Goal: Task Accomplishment & Management: Use online tool/utility

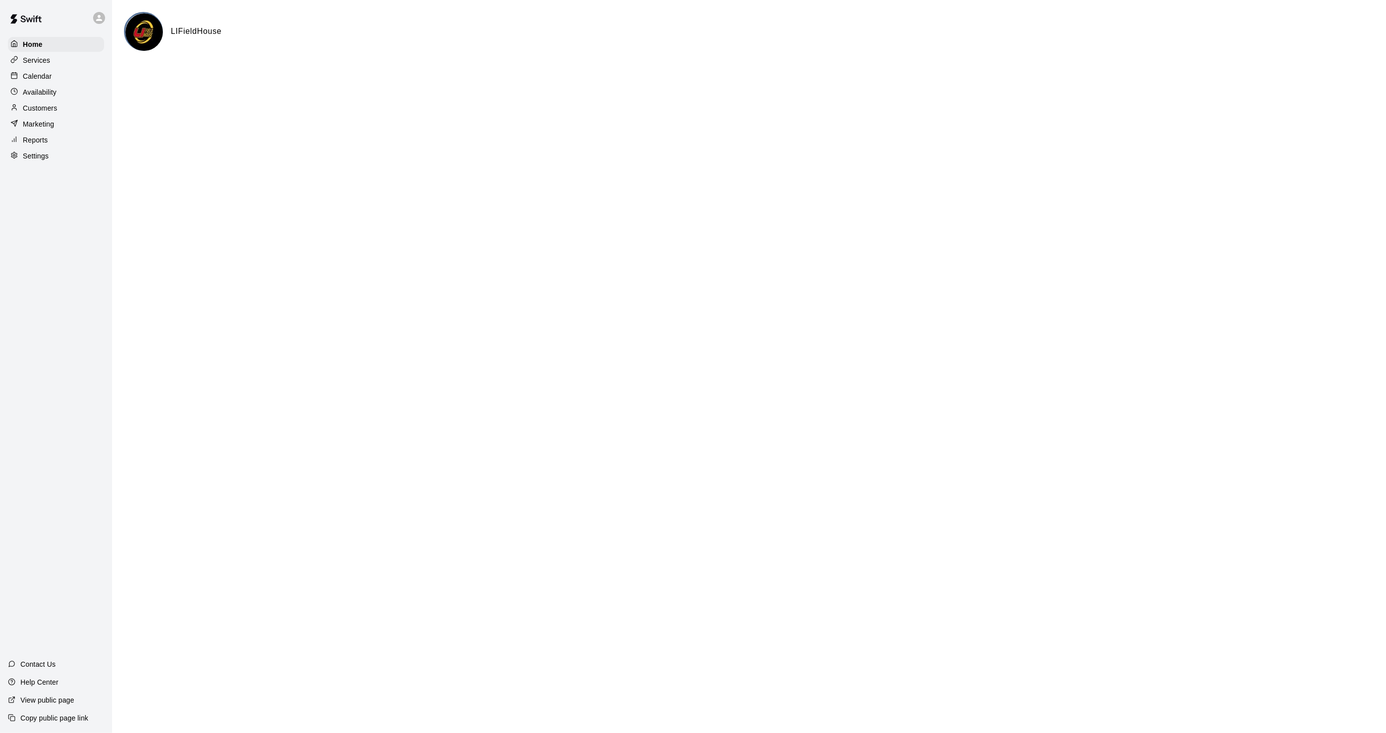
click at [33, 75] on p "Calendar" at bounding box center [37, 76] width 29 height 10
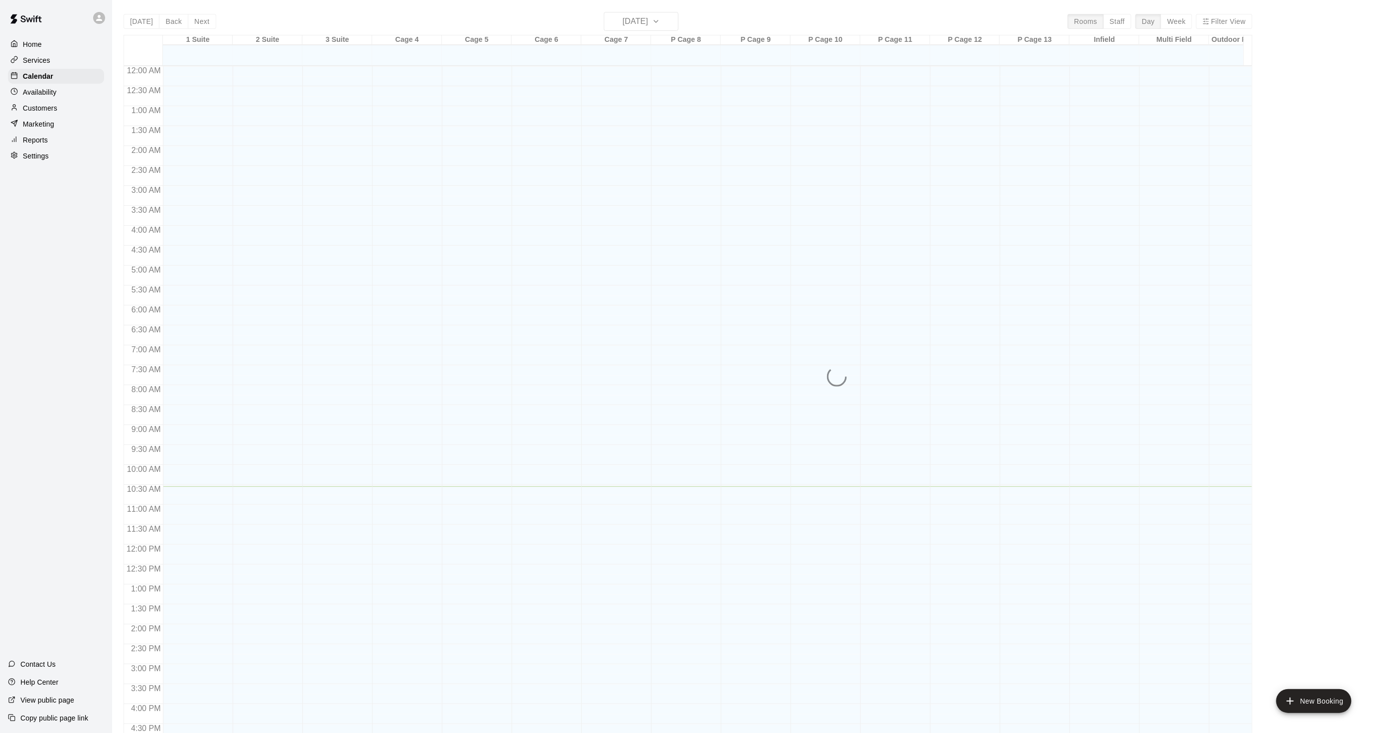
scroll to position [248, 0]
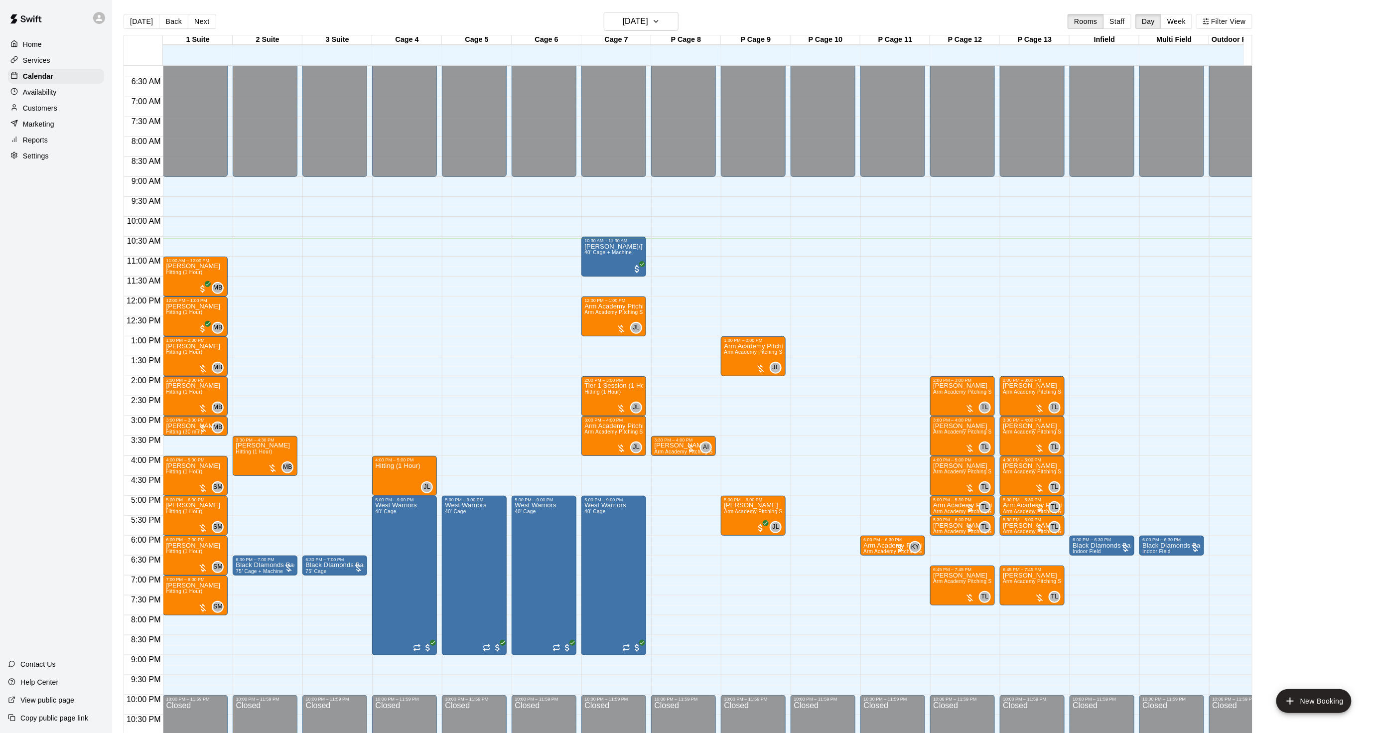
click at [37, 384] on div "Home Services Calendar Availability Customers Marketing Reports Settings Contac…" at bounding box center [56, 366] width 112 height 733
click at [188, 357] on div "[PERSON_NAME] Hitting (1 Hour)" at bounding box center [193, 709] width 54 height 733
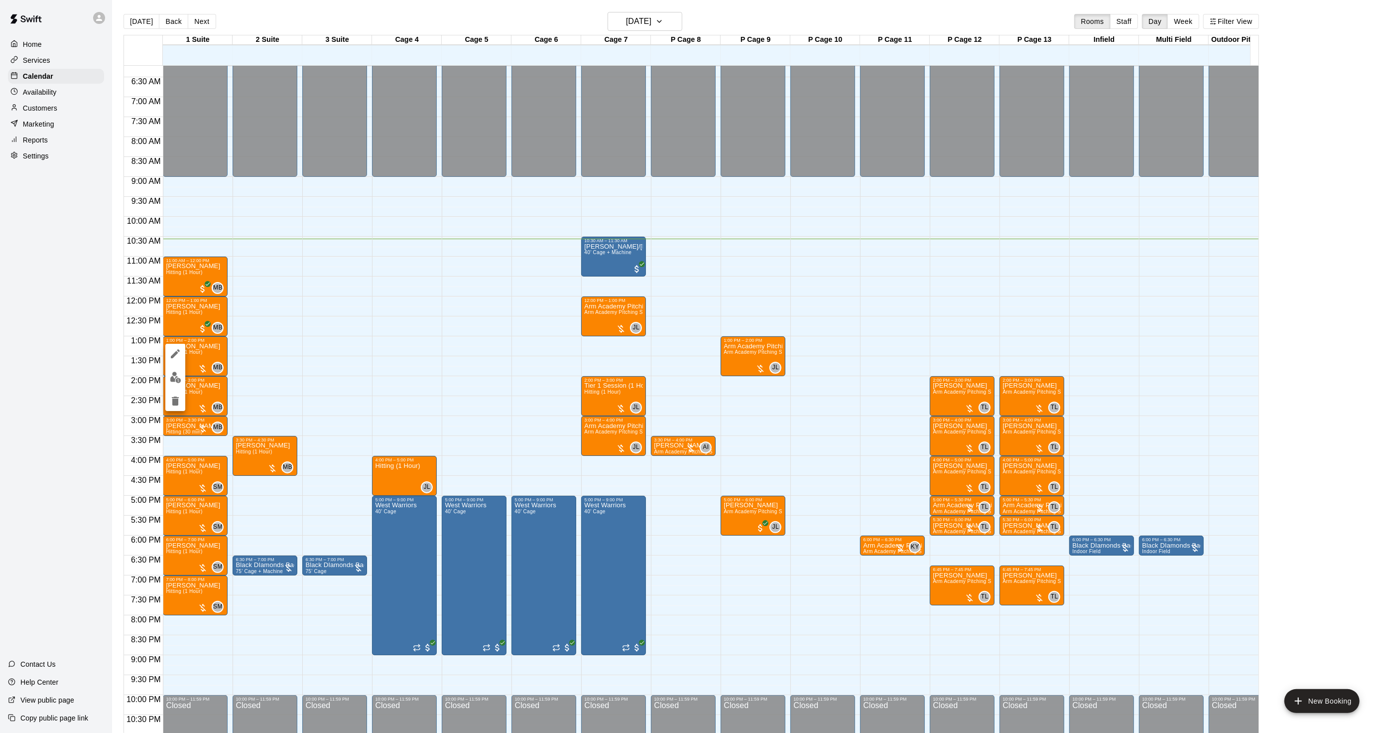
click at [202, 370] on div at bounding box center [693, 366] width 1386 height 733
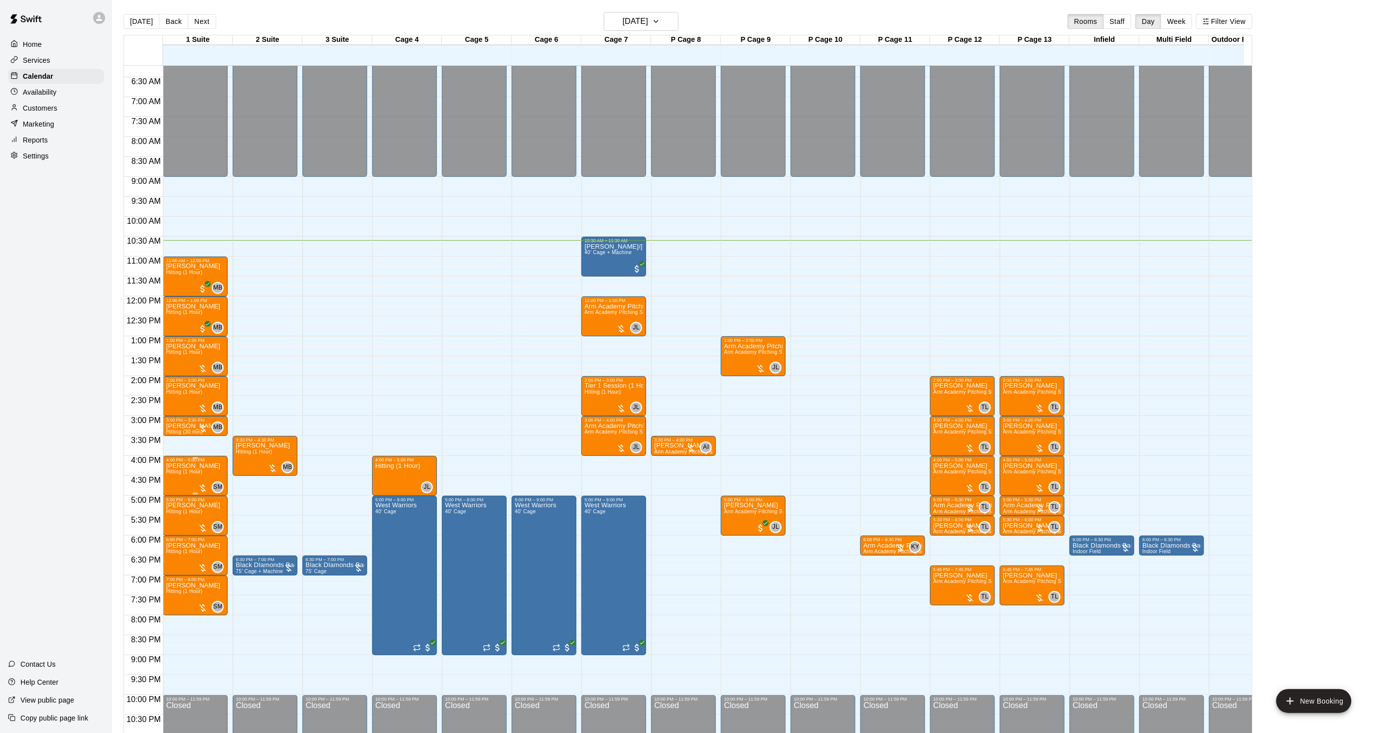
click at [191, 471] on span "Hitting (1 Hour)" at bounding box center [184, 471] width 36 height 5
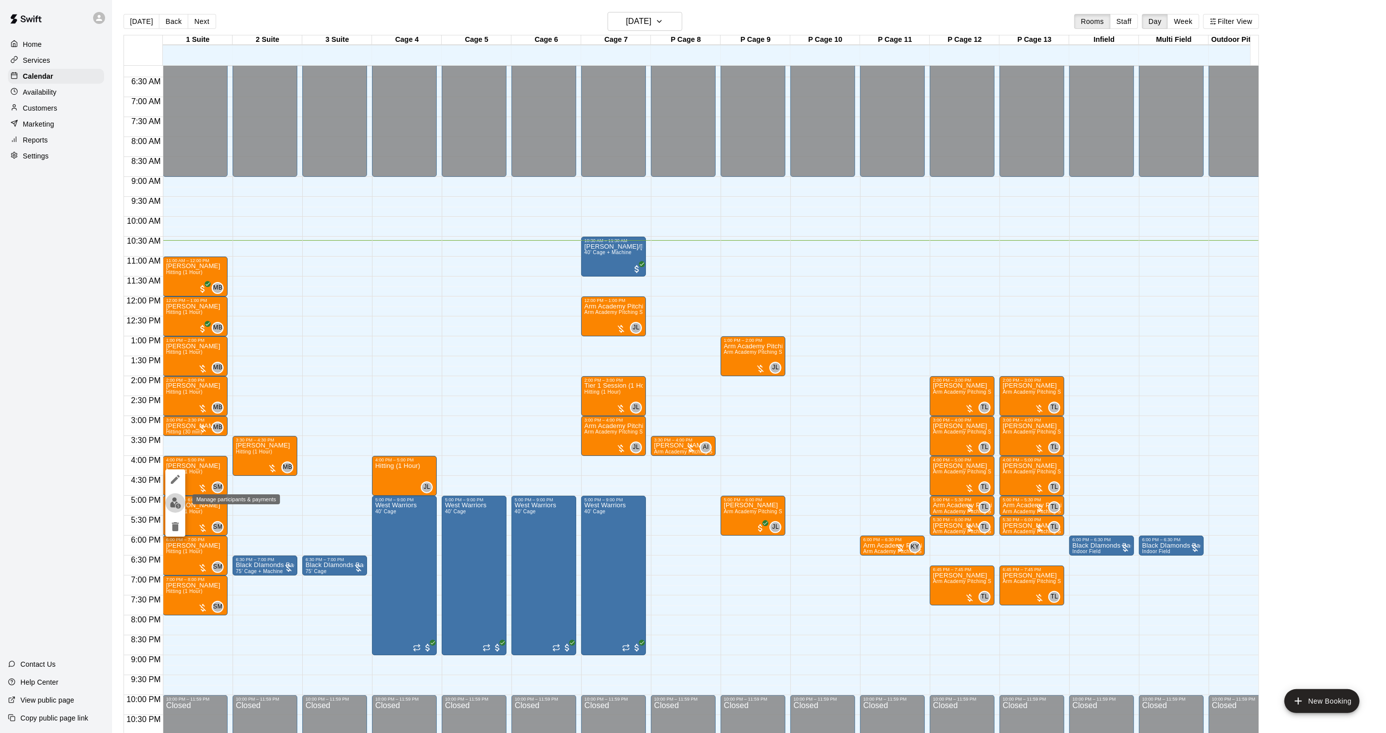
click at [172, 501] on img "edit" at bounding box center [175, 502] width 11 height 11
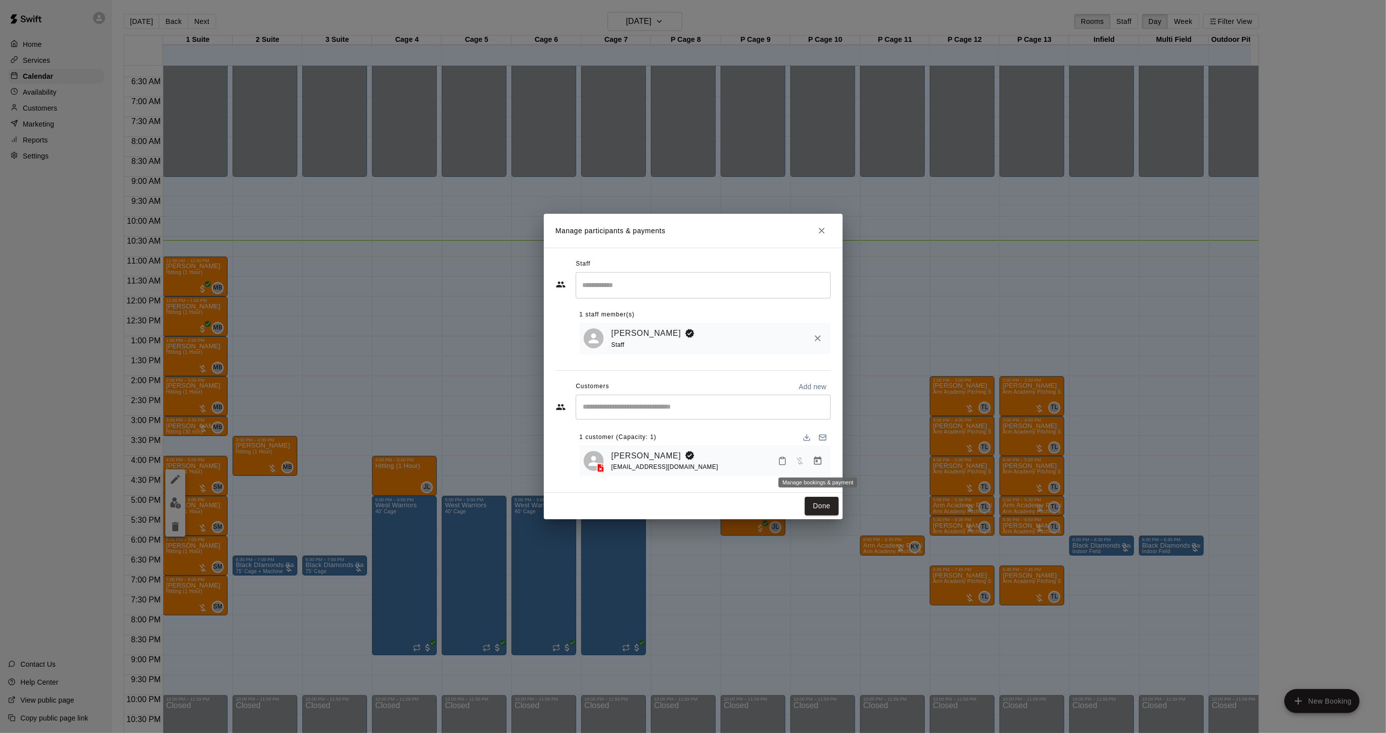
click at [816, 466] on icon "Manage bookings & payment" at bounding box center [818, 461] width 10 height 10
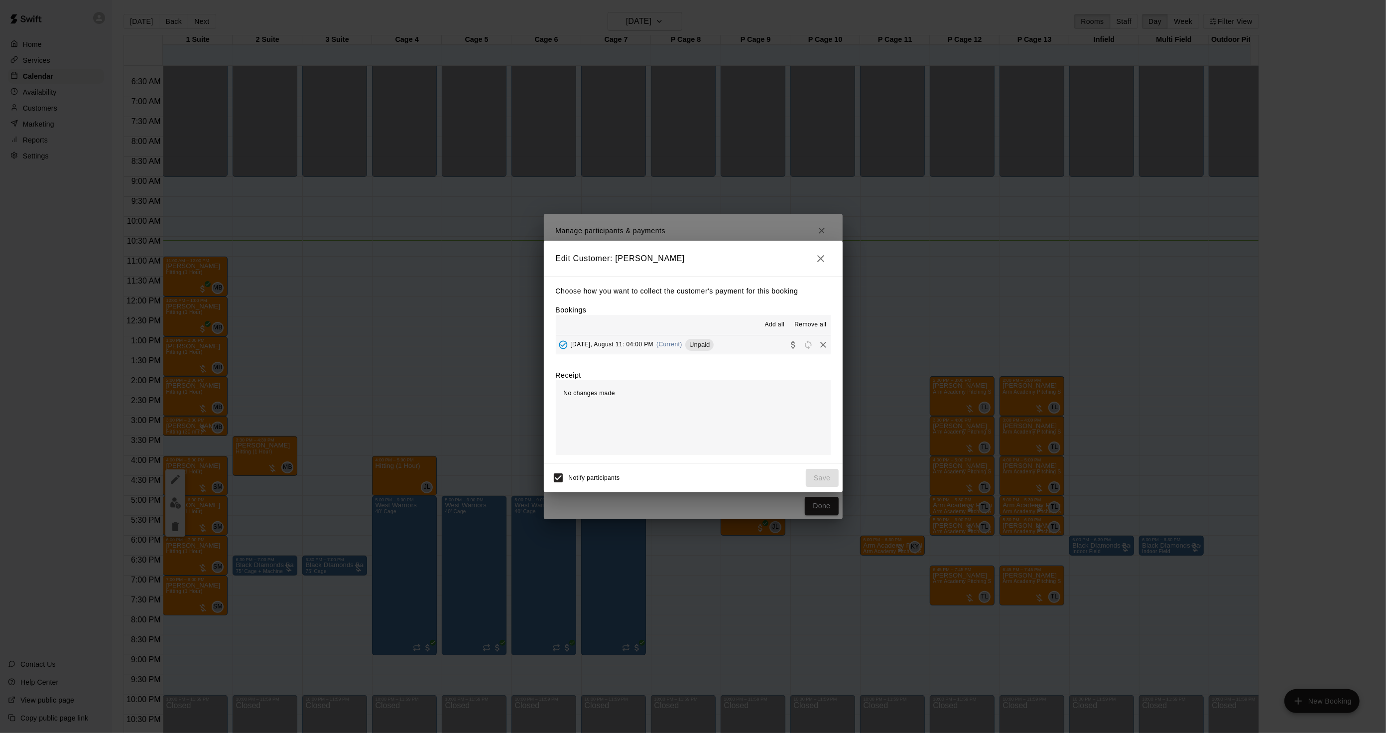
drag, startPoint x: 699, startPoint y: 340, endPoint x: 708, endPoint y: 349, distance: 13.0
click at [698, 340] on div "Unpaid" at bounding box center [699, 345] width 28 height 12
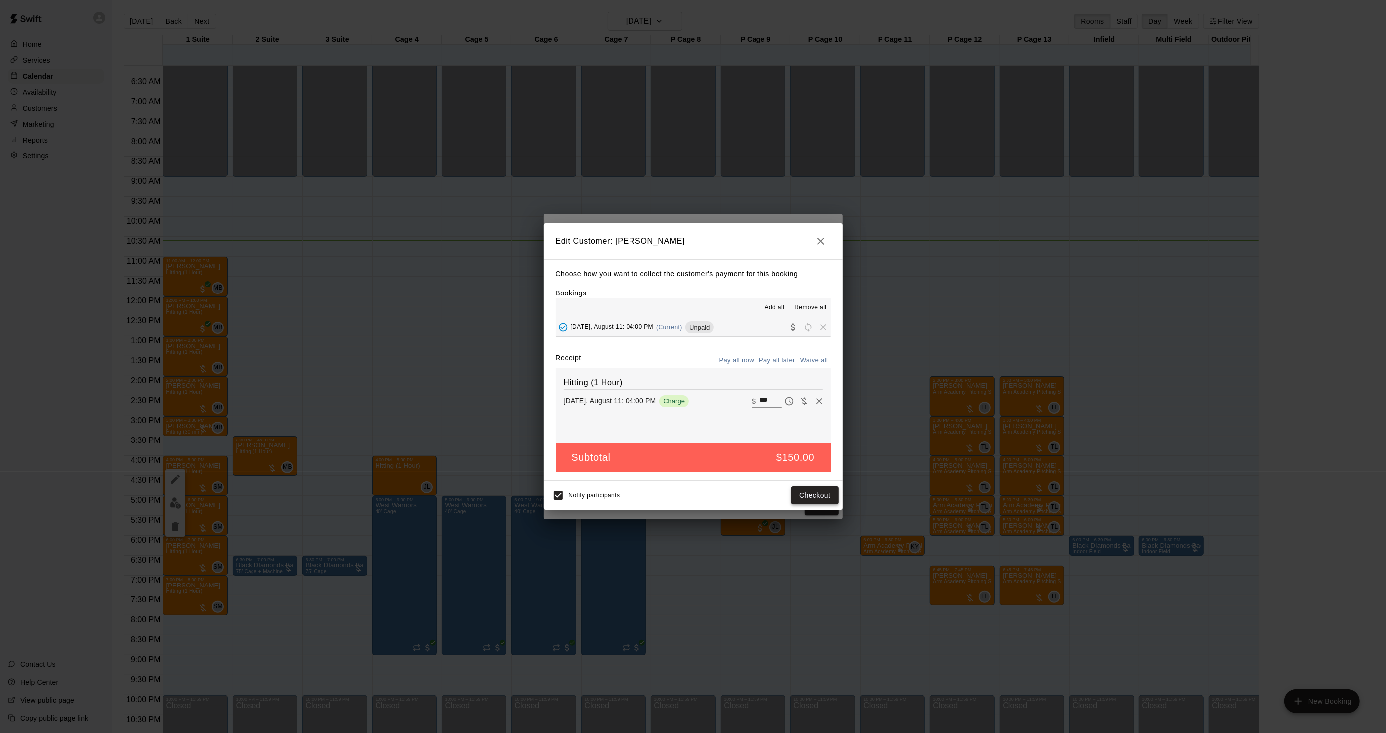
click at [800, 500] on button "Checkout" at bounding box center [814, 495] width 47 height 18
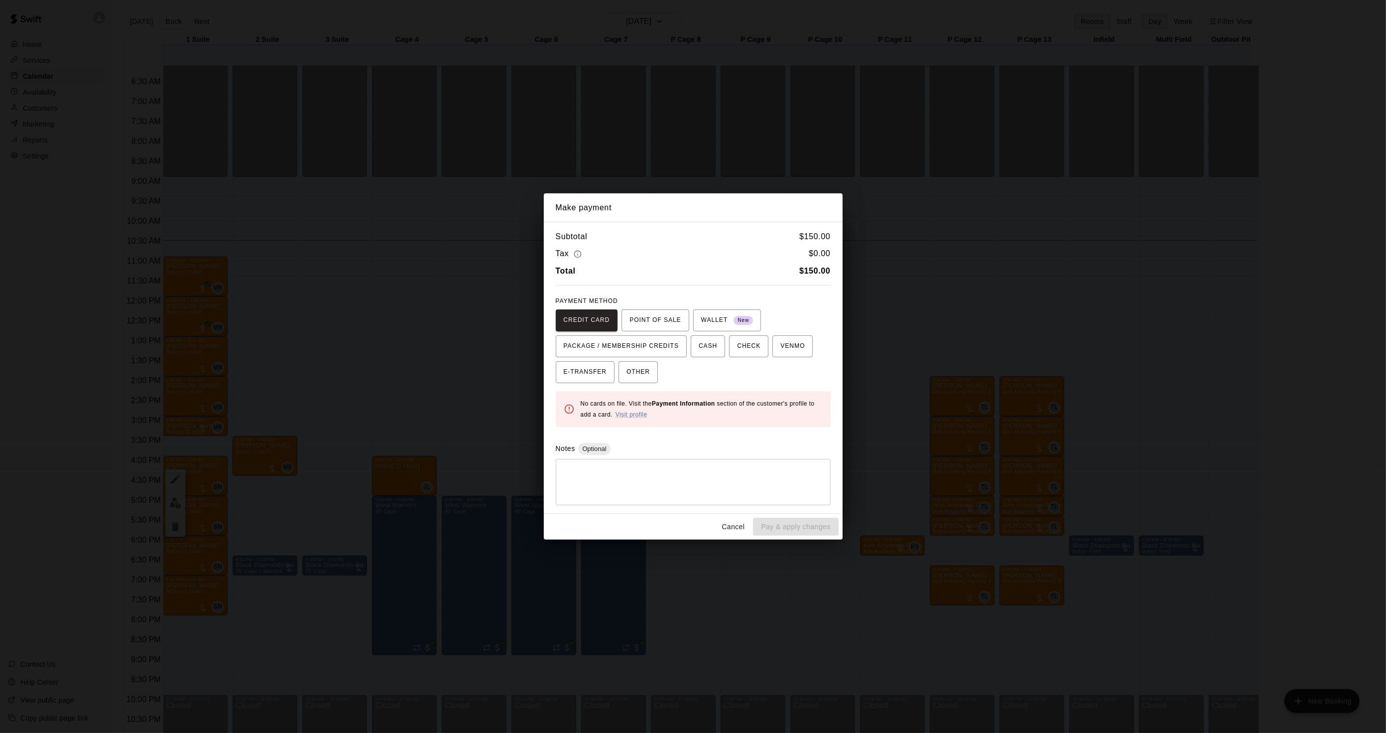
click at [958, 389] on div "Make payment Subtotal $ 150.00 Tax $ 0.00 Total $ 150.00 PAYMENT METHOD CREDIT …" at bounding box center [693, 366] width 1386 height 733
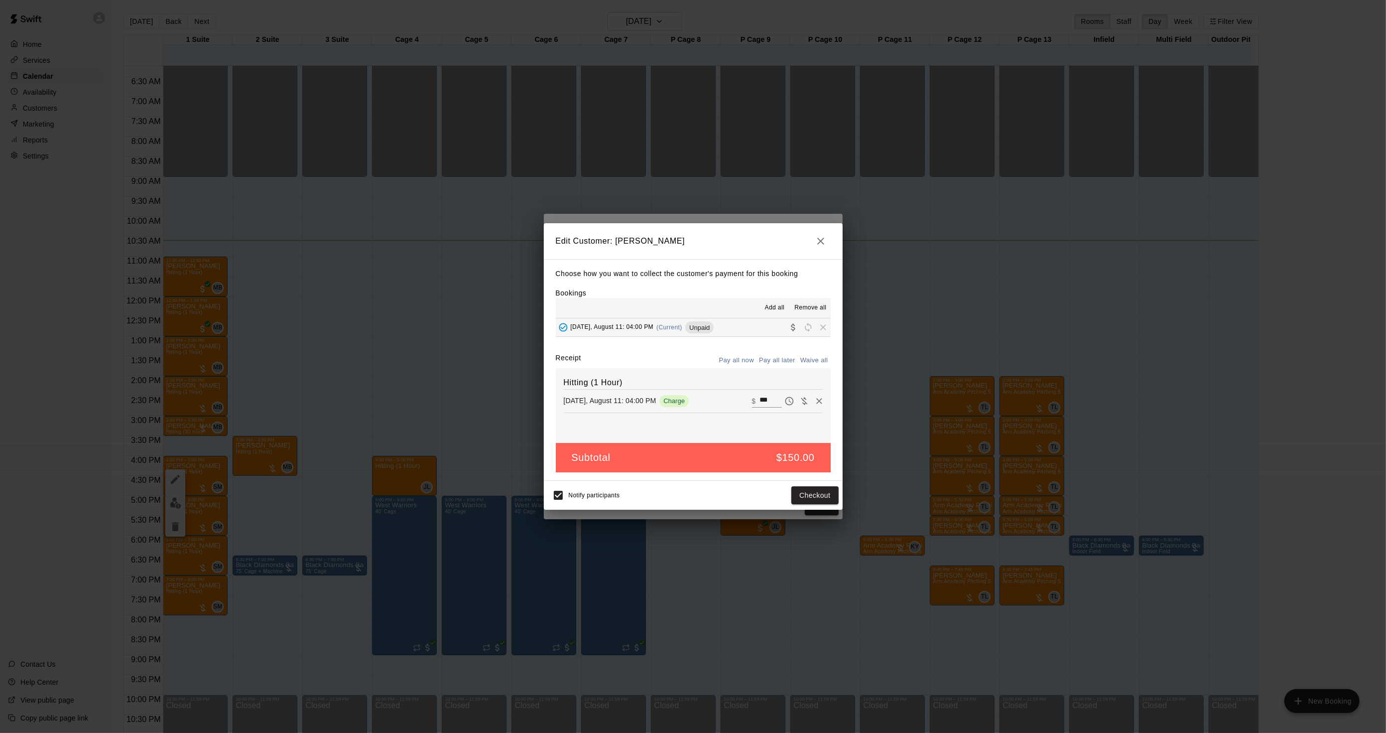
click at [958, 389] on div "Edit Customer: [PERSON_NAME] Choose how you want to collect the customer's paym…" at bounding box center [693, 366] width 1386 height 733
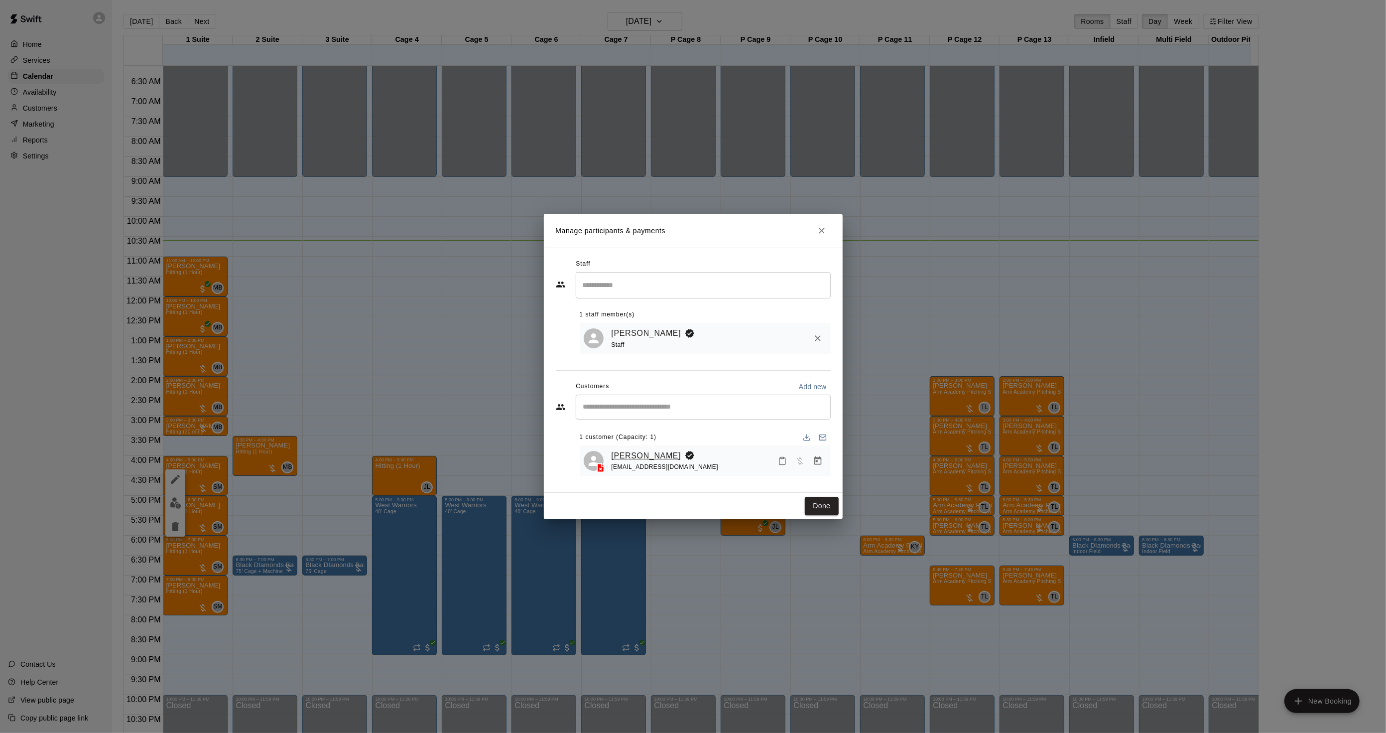
click at [632, 457] on link "[PERSON_NAME]" at bounding box center [647, 455] width 70 height 13
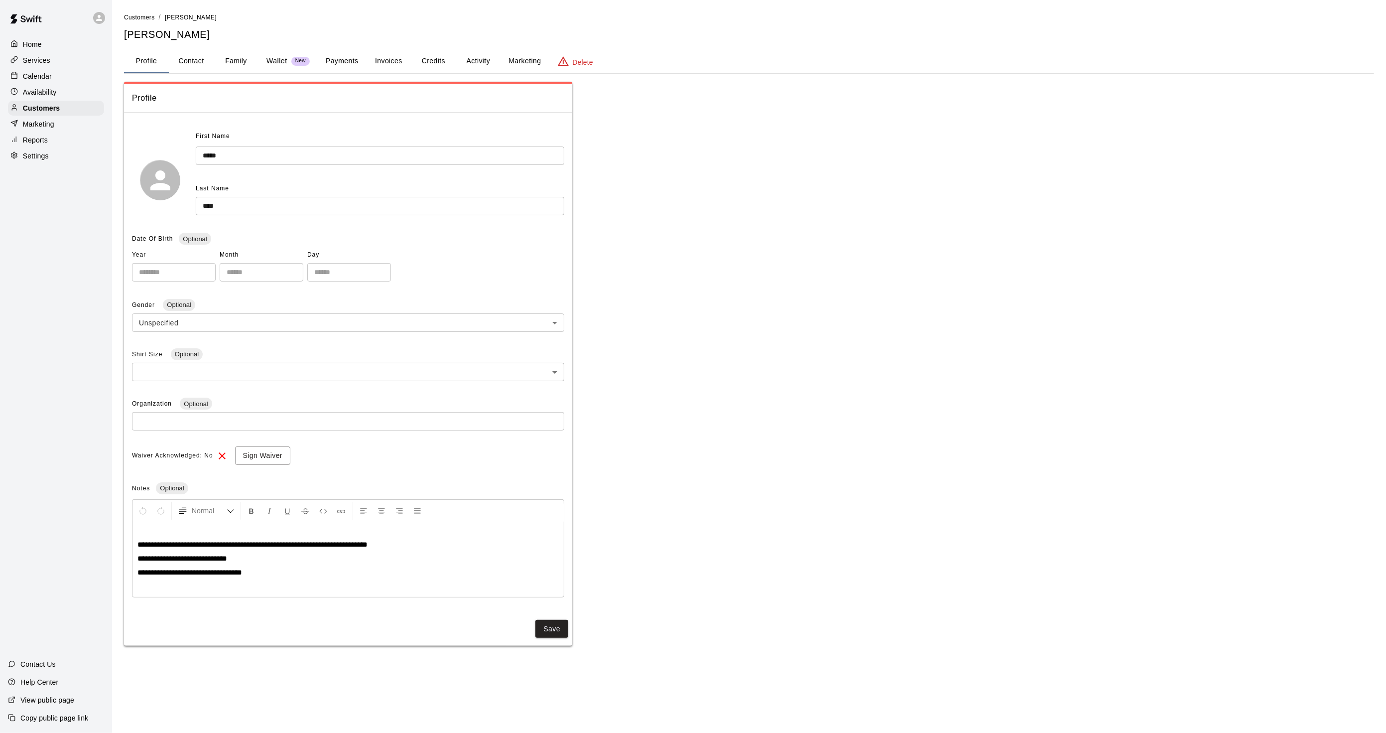
click at [466, 53] on button "Activity" at bounding box center [478, 61] width 45 height 24
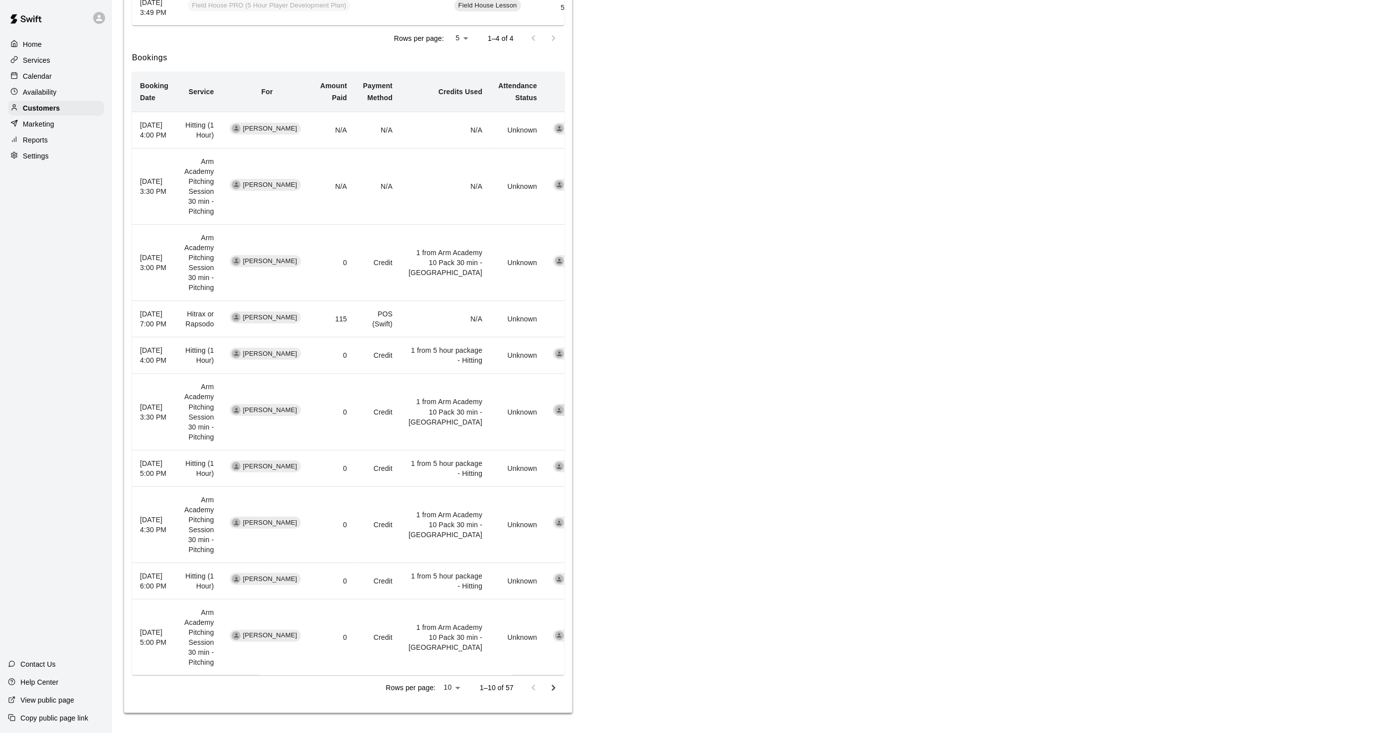
scroll to position [511, 0]
click at [552, 687] on icon "Go to next page" at bounding box center [553, 688] width 12 height 12
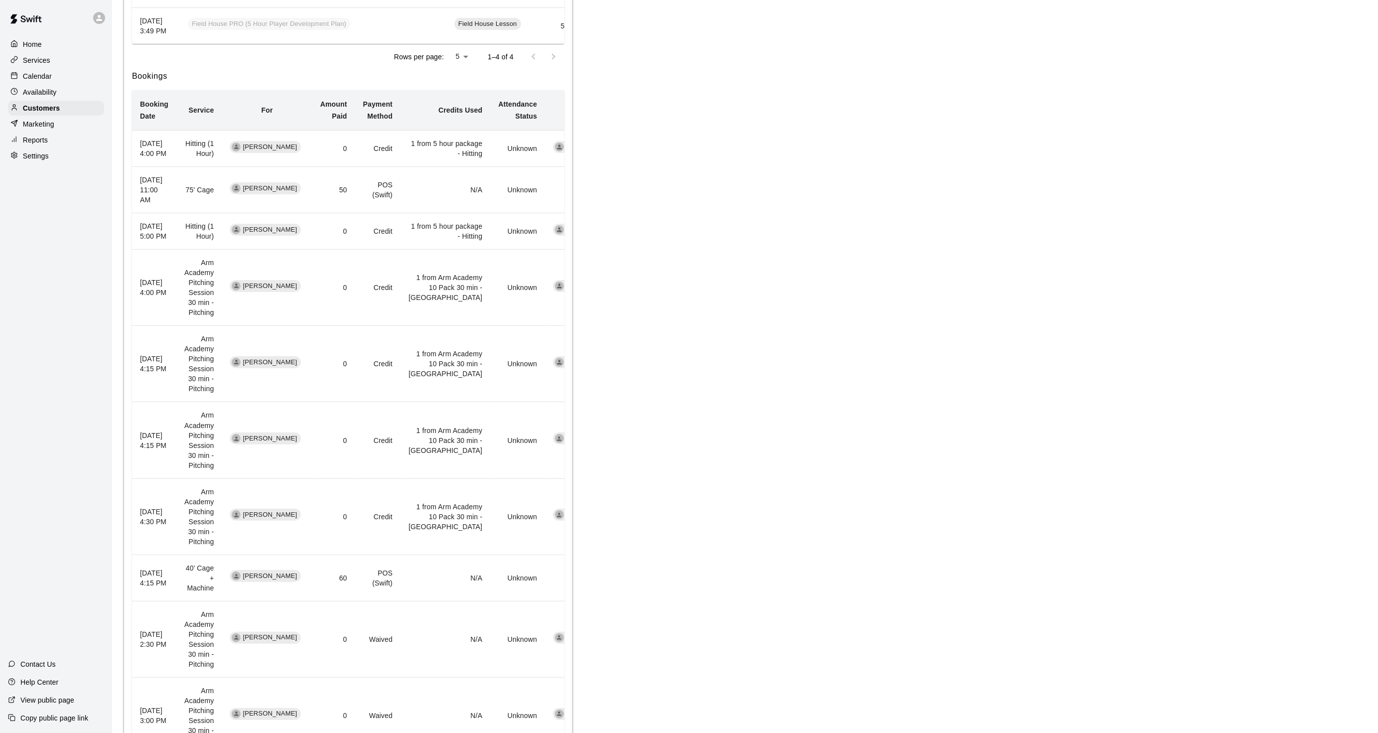
scroll to position [530, 0]
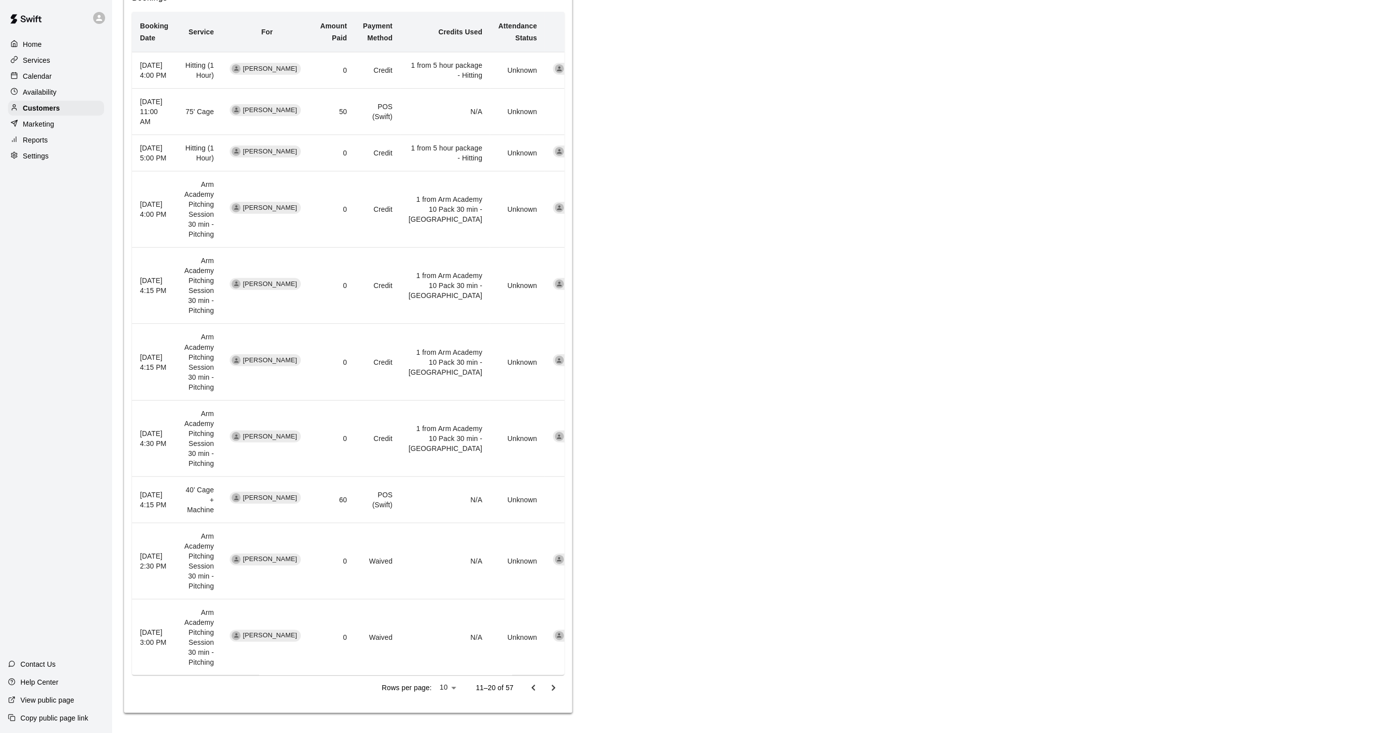
click at [536, 682] on icon "Go to previous page" at bounding box center [533, 688] width 12 height 12
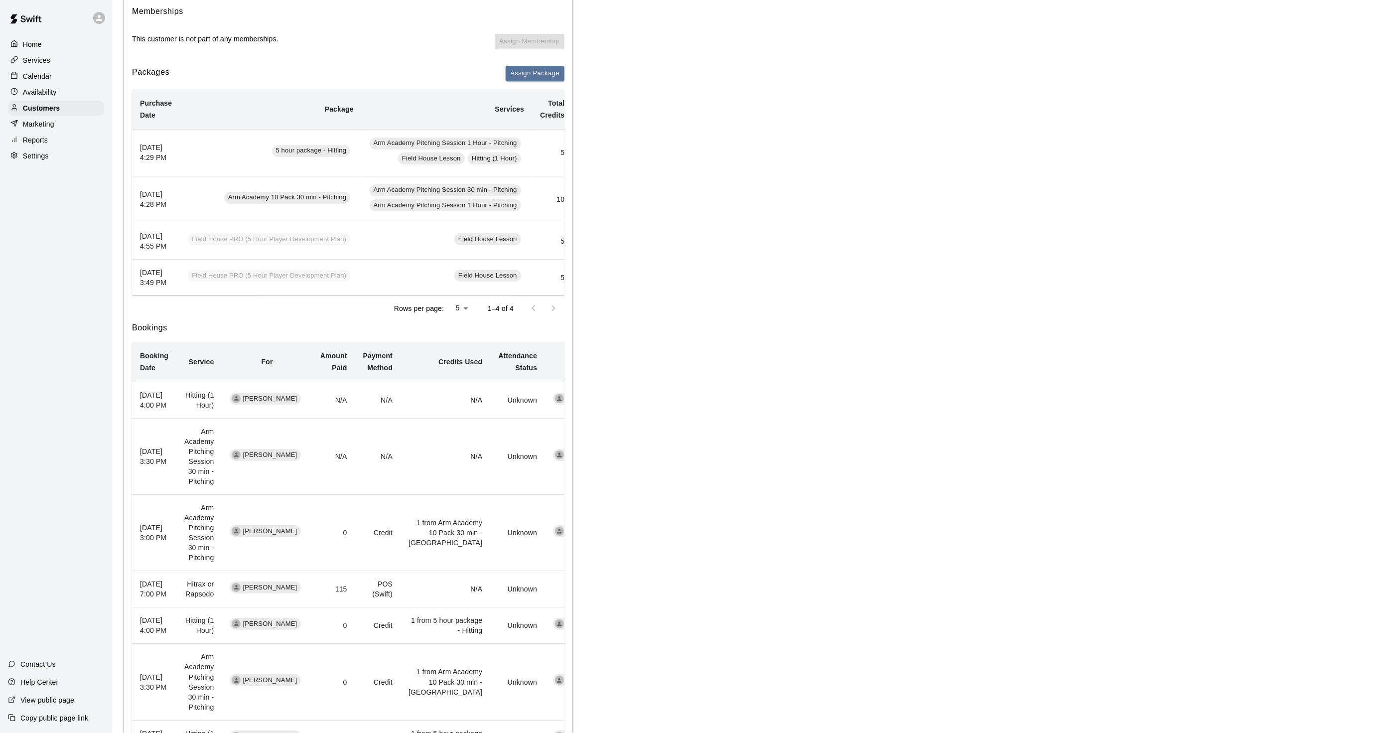
scroll to position [123, 0]
click at [51, 78] on div "Calendar" at bounding box center [56, 76] width 96 height 15
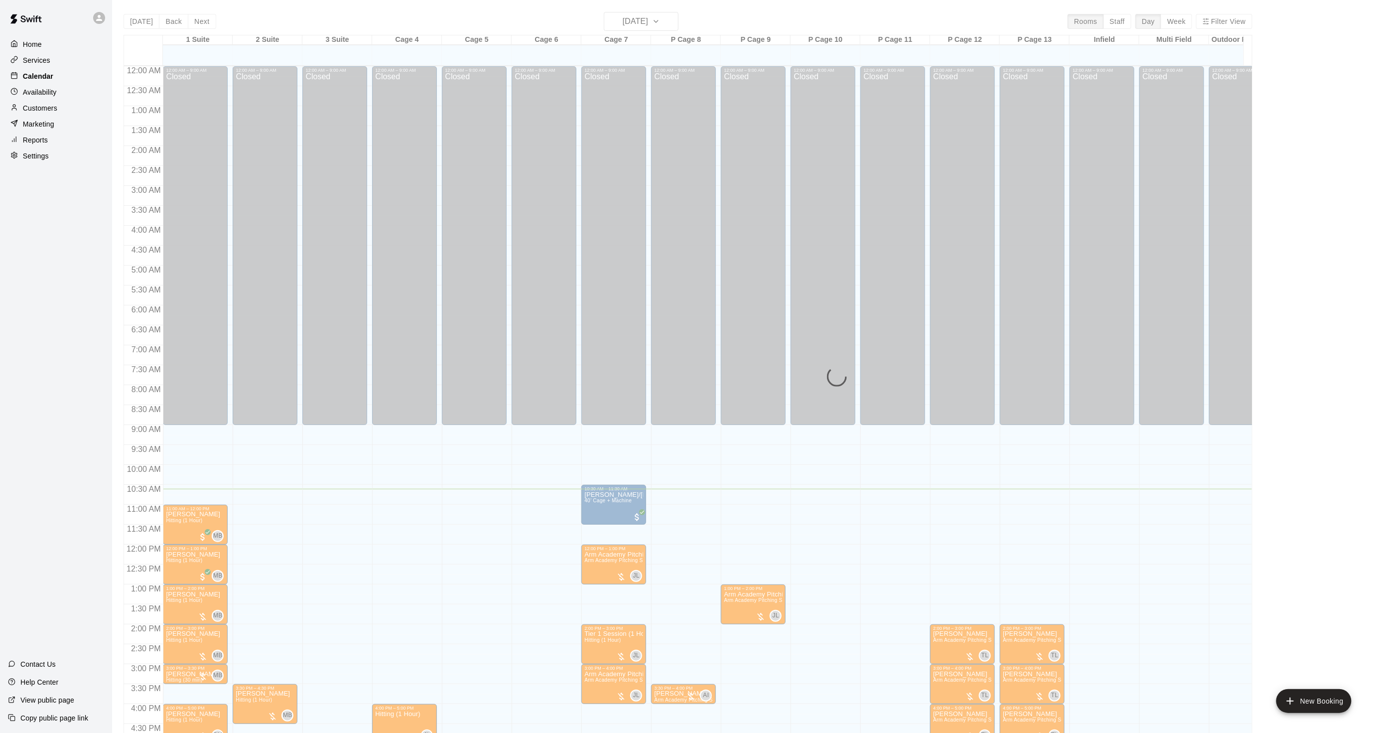
scroll to position [248, 0]
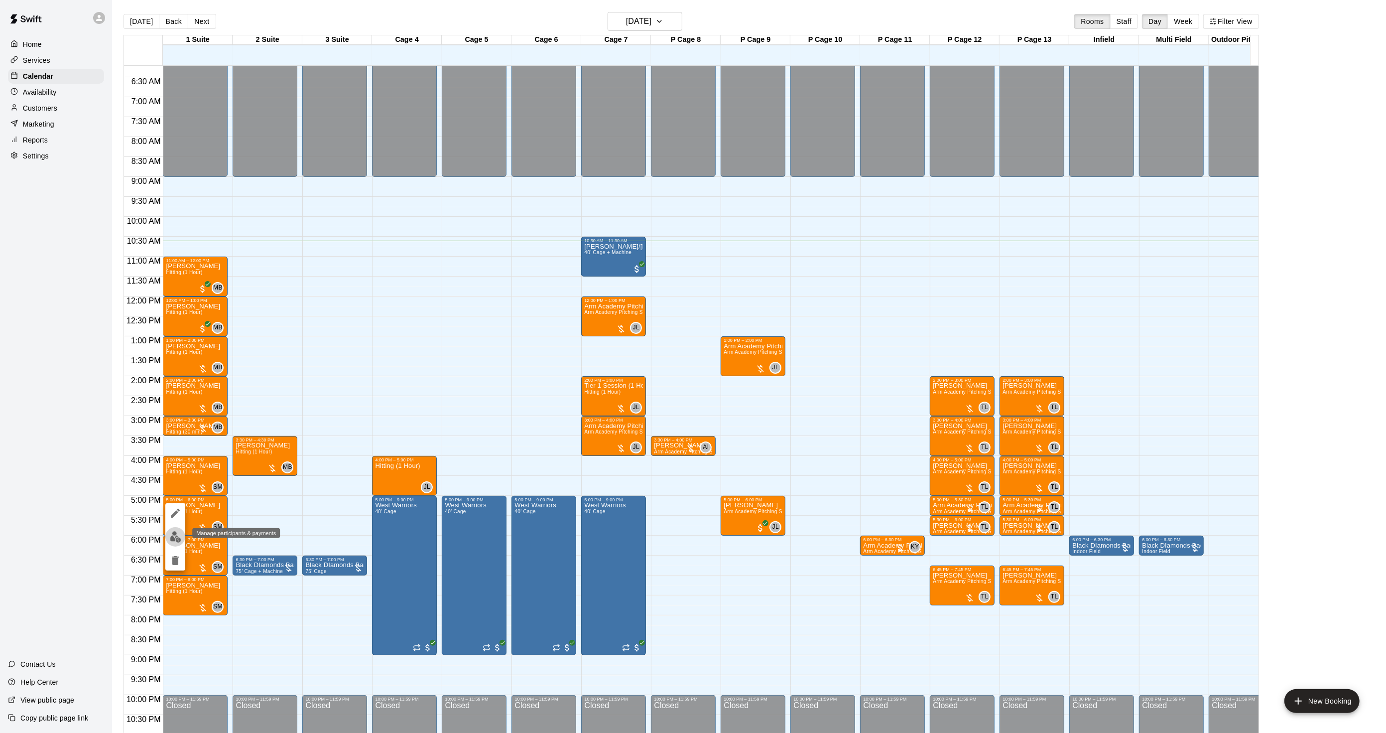
click at [176, 536] on img "edit" at bounding box center [175, 536] width 11 height 11
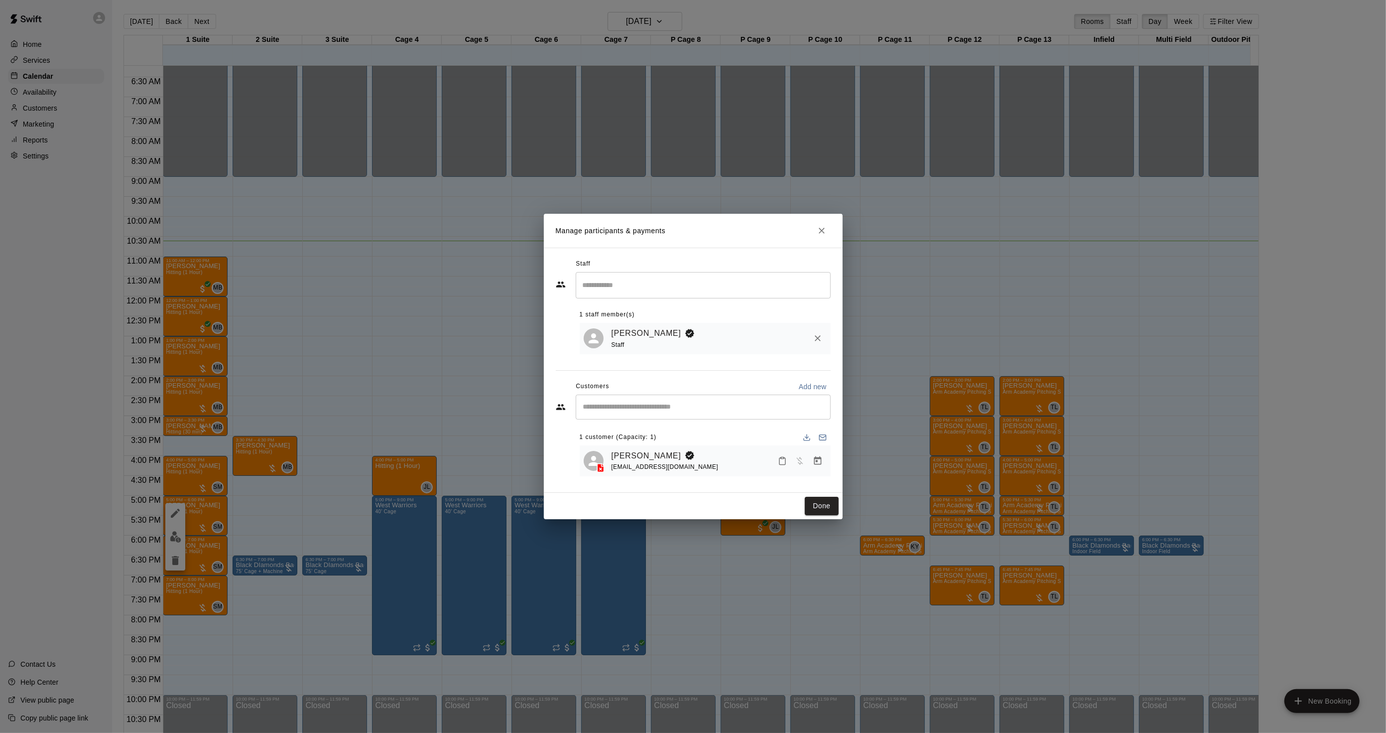
click at [633, 462] on div "[EMAIL_ADDRESS][DOMAIN_NAME]" at bounding box center [665, 467] width 107 height 10
click at [631, 455] on link "[PERSON_NAME]" at bounding box center [647, 455] width 70 height 13
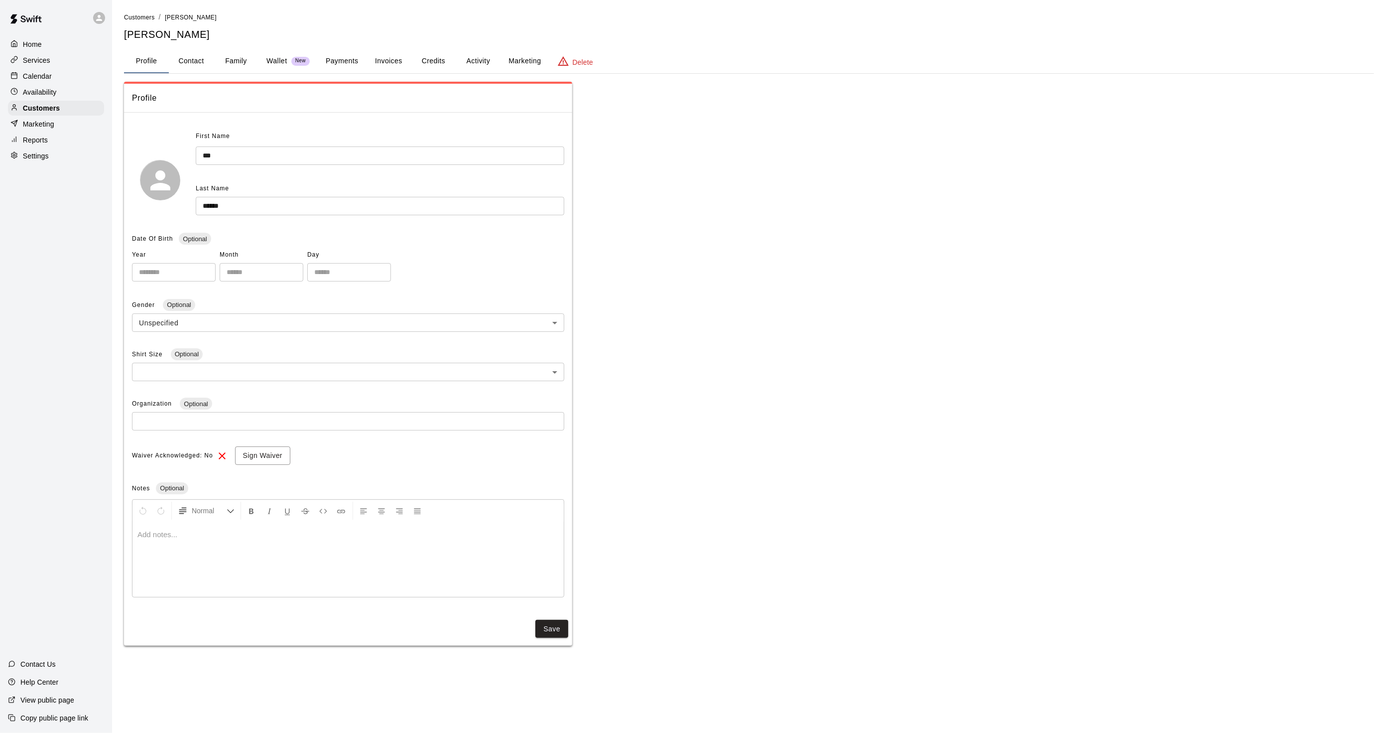
click at [480, 64] on button "Activity" at bounding box center [478, 61] width 45 height 24
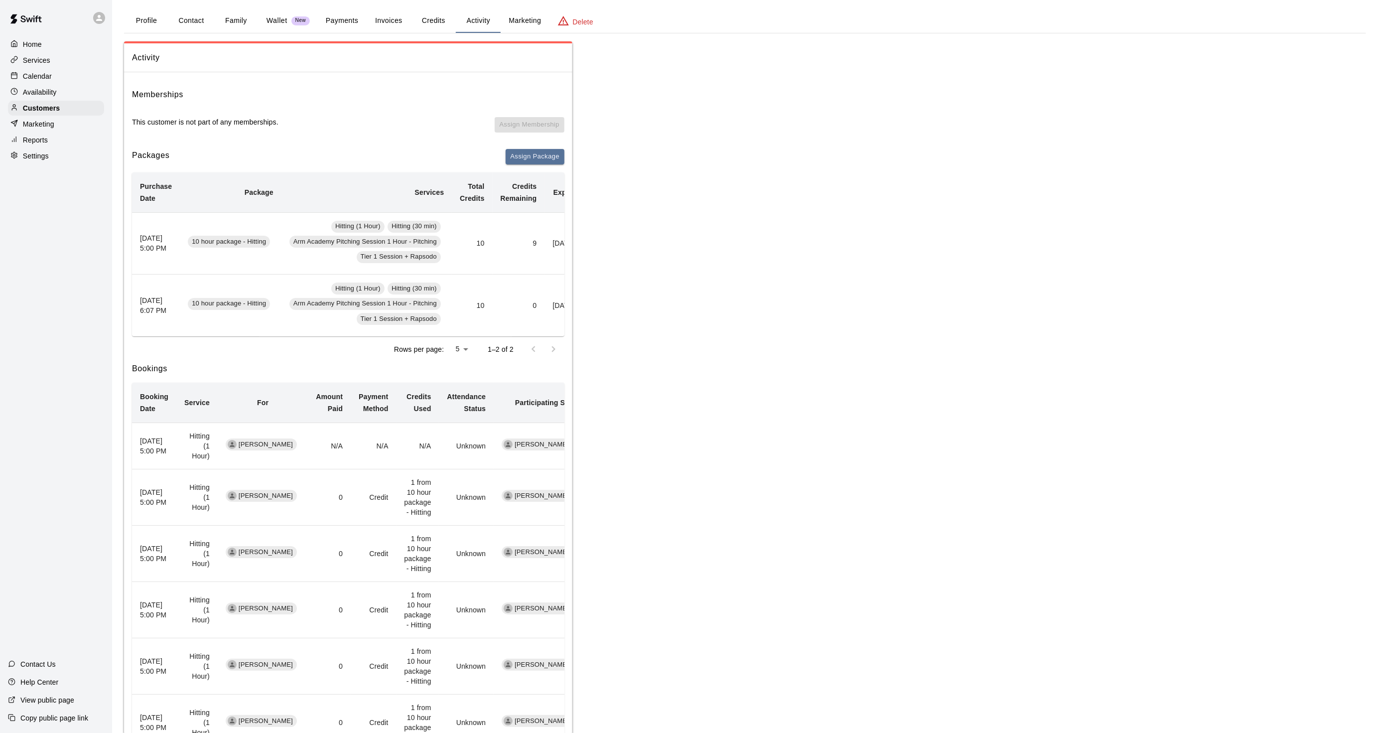
scroll to position [55, 0]
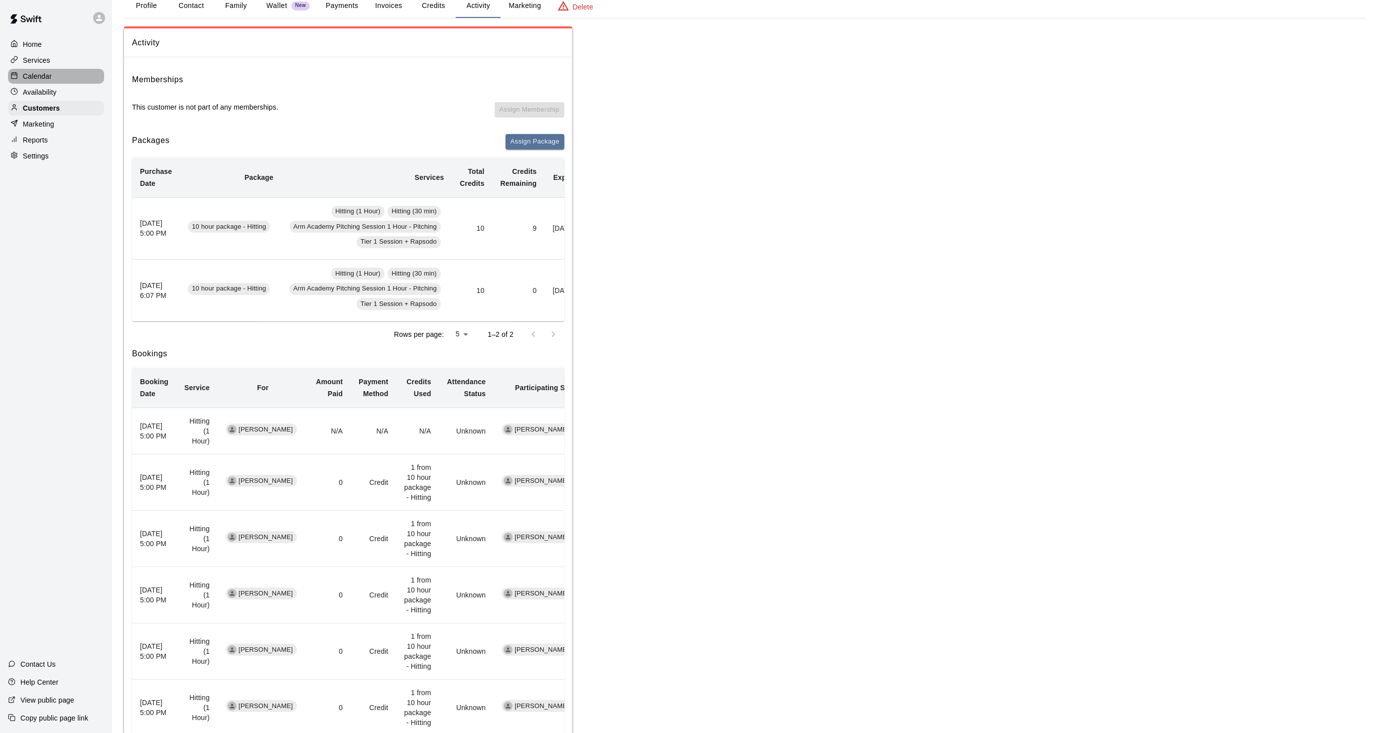
click at [50, 81] on p "Calendar" at bounding box center [37, 76] width 29 height 10
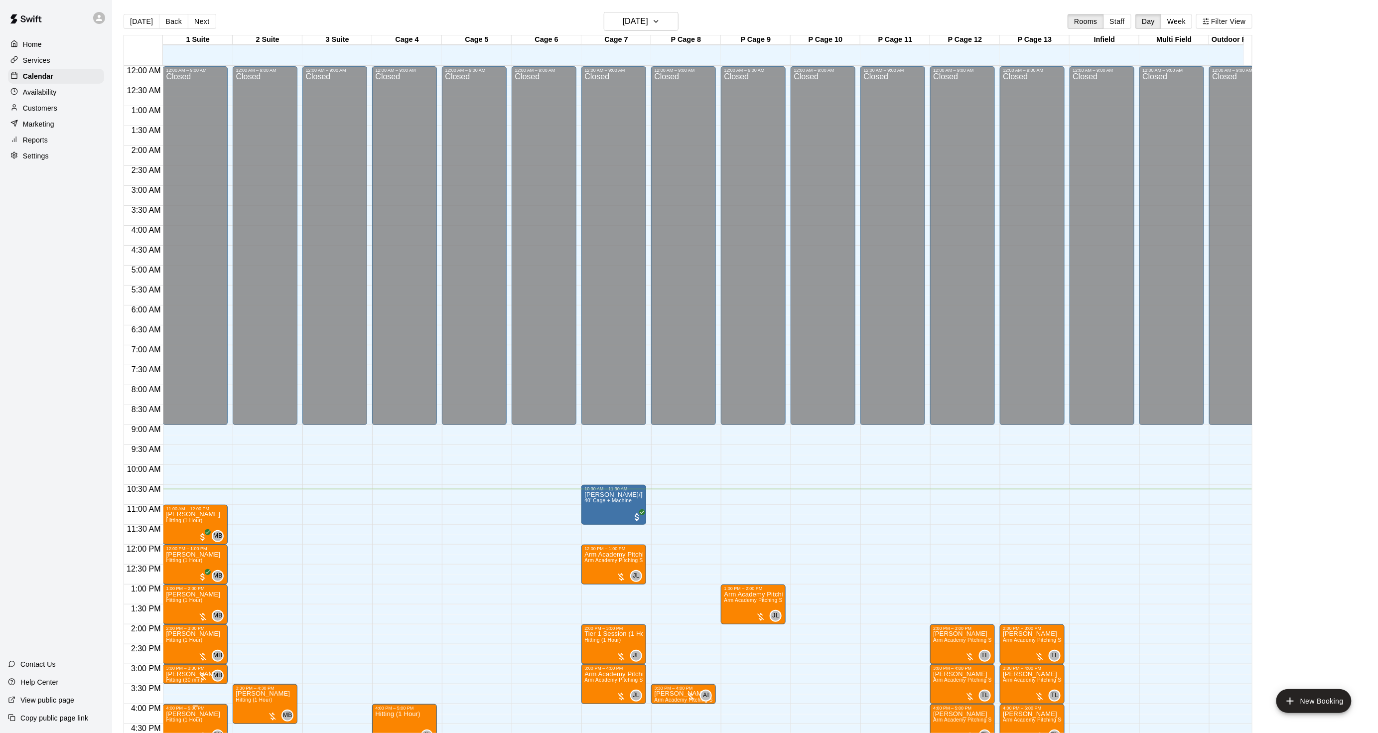
scroll to position [248, 0]
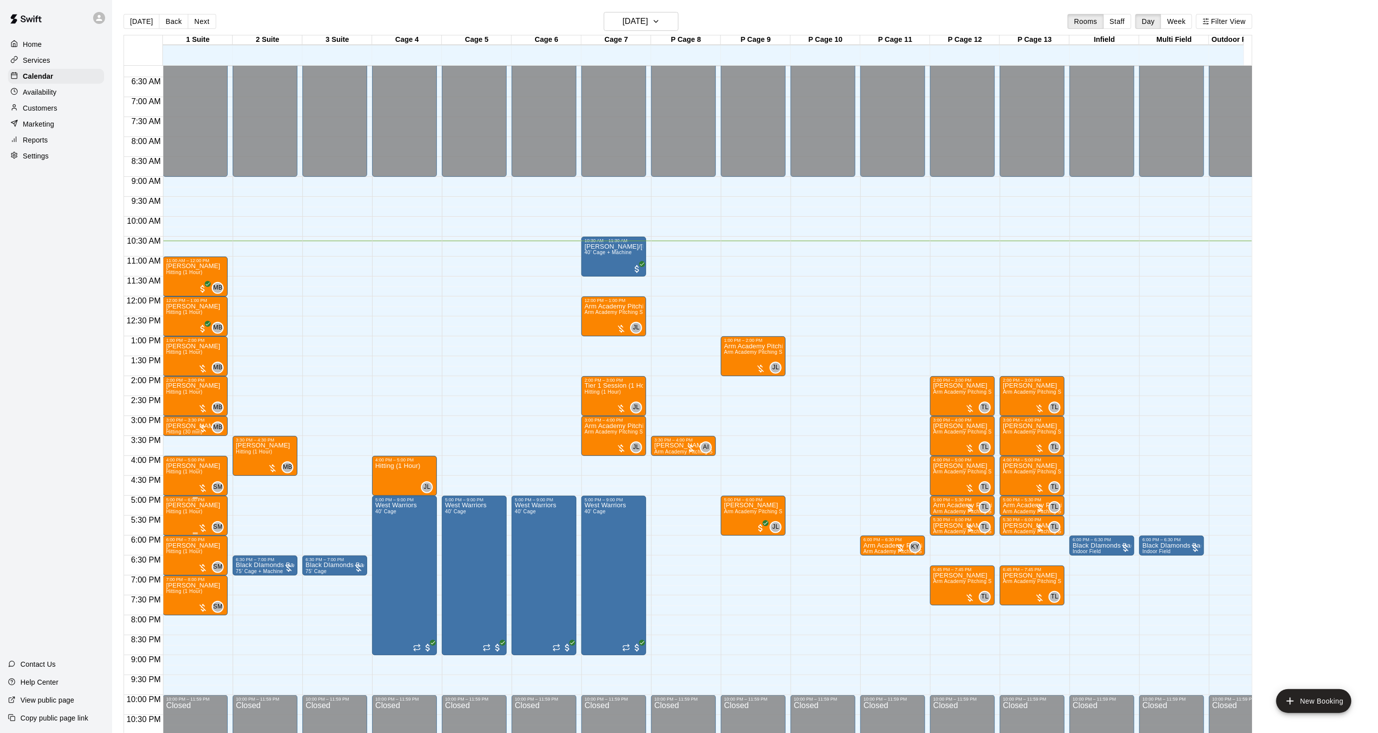
click at [170, 514] on span "Hitting (1 Hour)" at bounding box center [184, 511] width 36 height 5
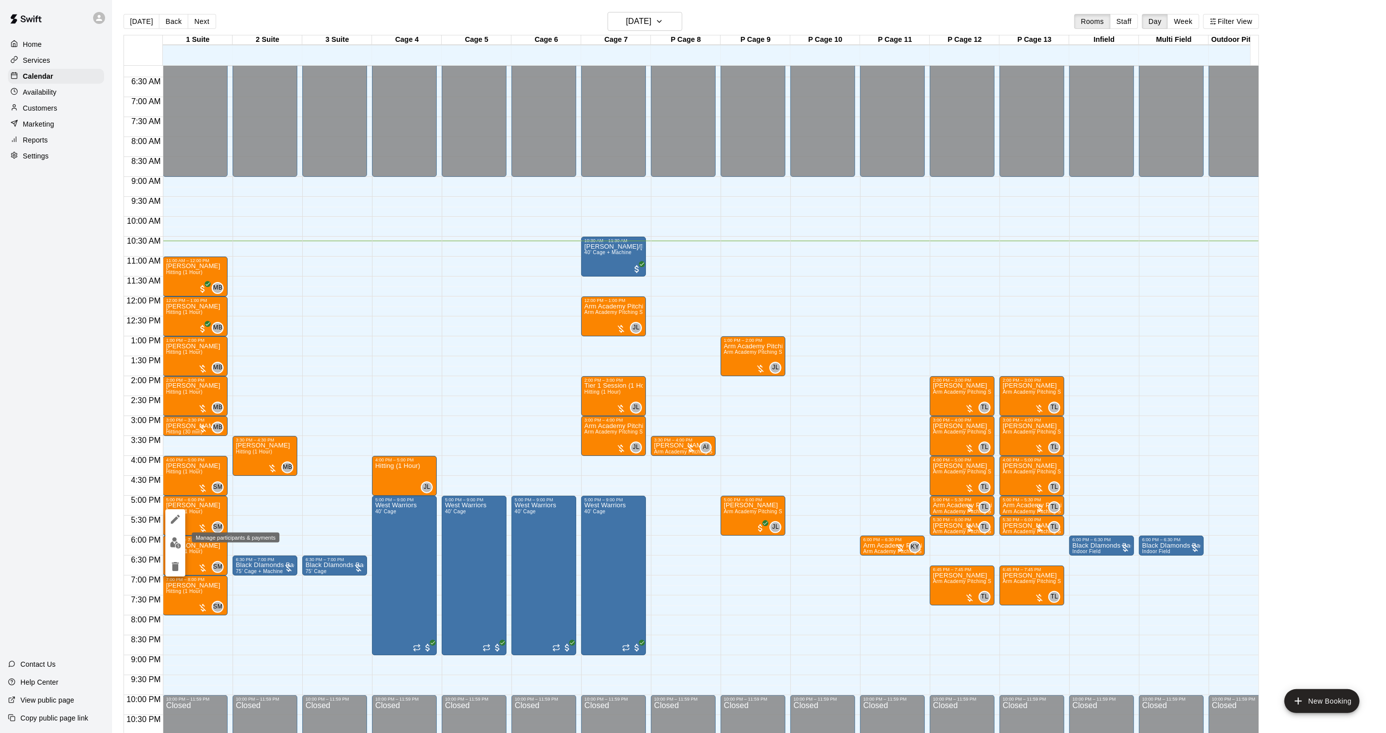
click at [175, 533] on button "edit" at bounding box center [175, 542] width 20 height 19
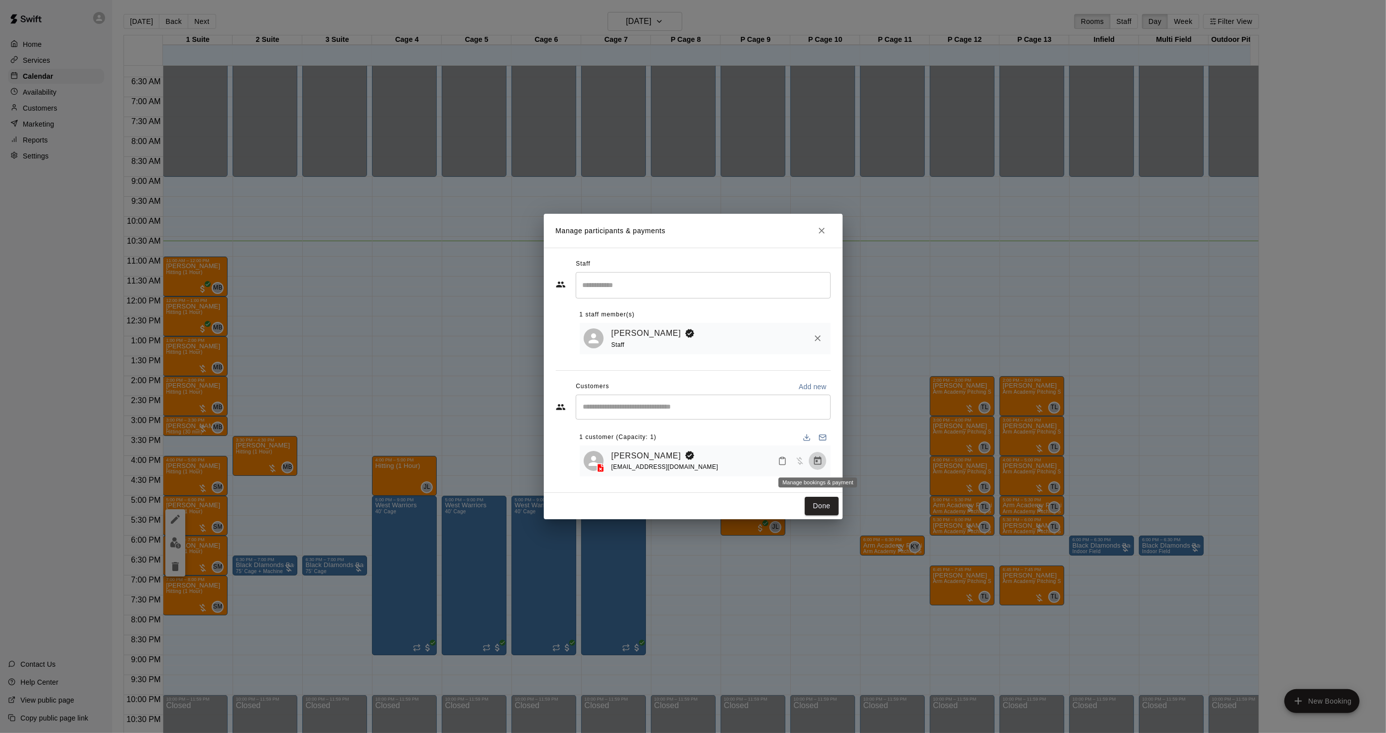
click at [823, 462] on button "Manage bookings & payment" at bounding box center [818, 461] width 18 height 18
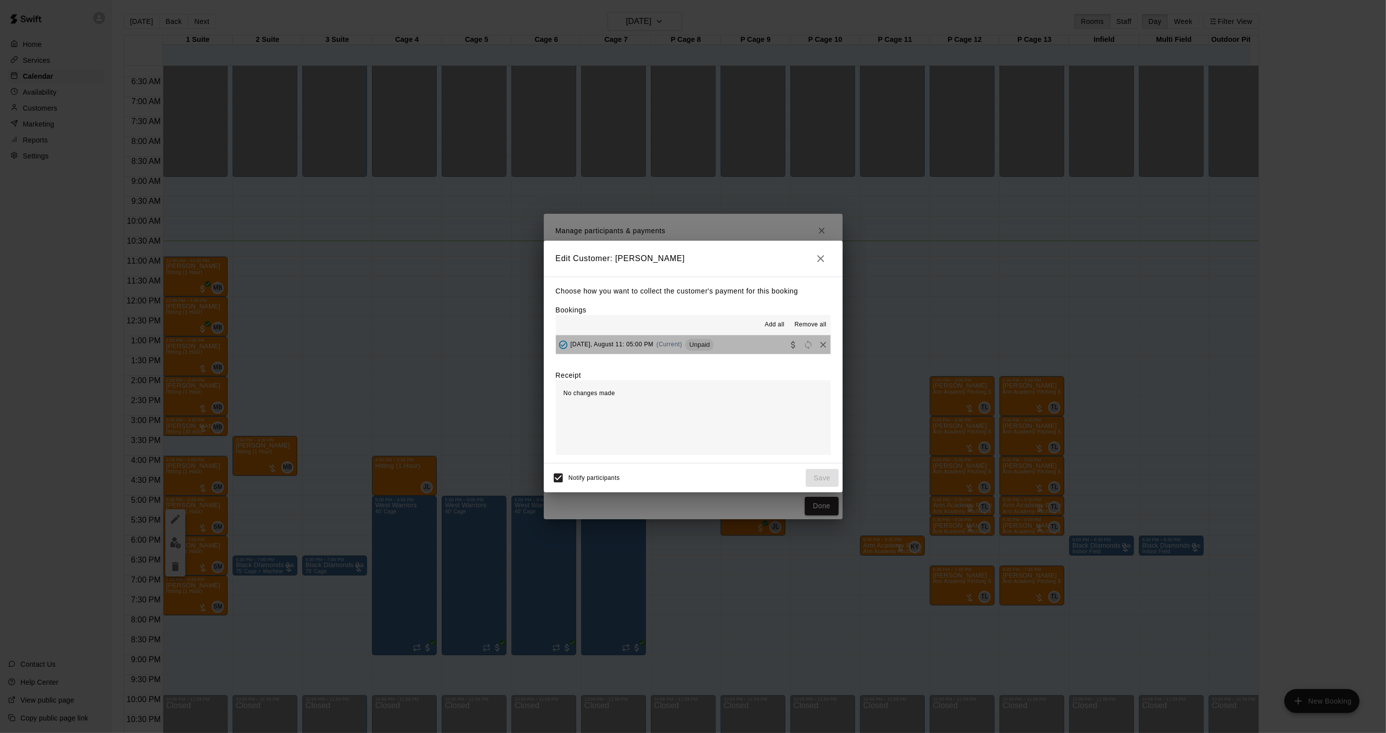
click at [733, 340] on button "[DATE], August 11: 05:00 PM (Current) Unpaid" at bounding box center [693, 344] width 275 height 18
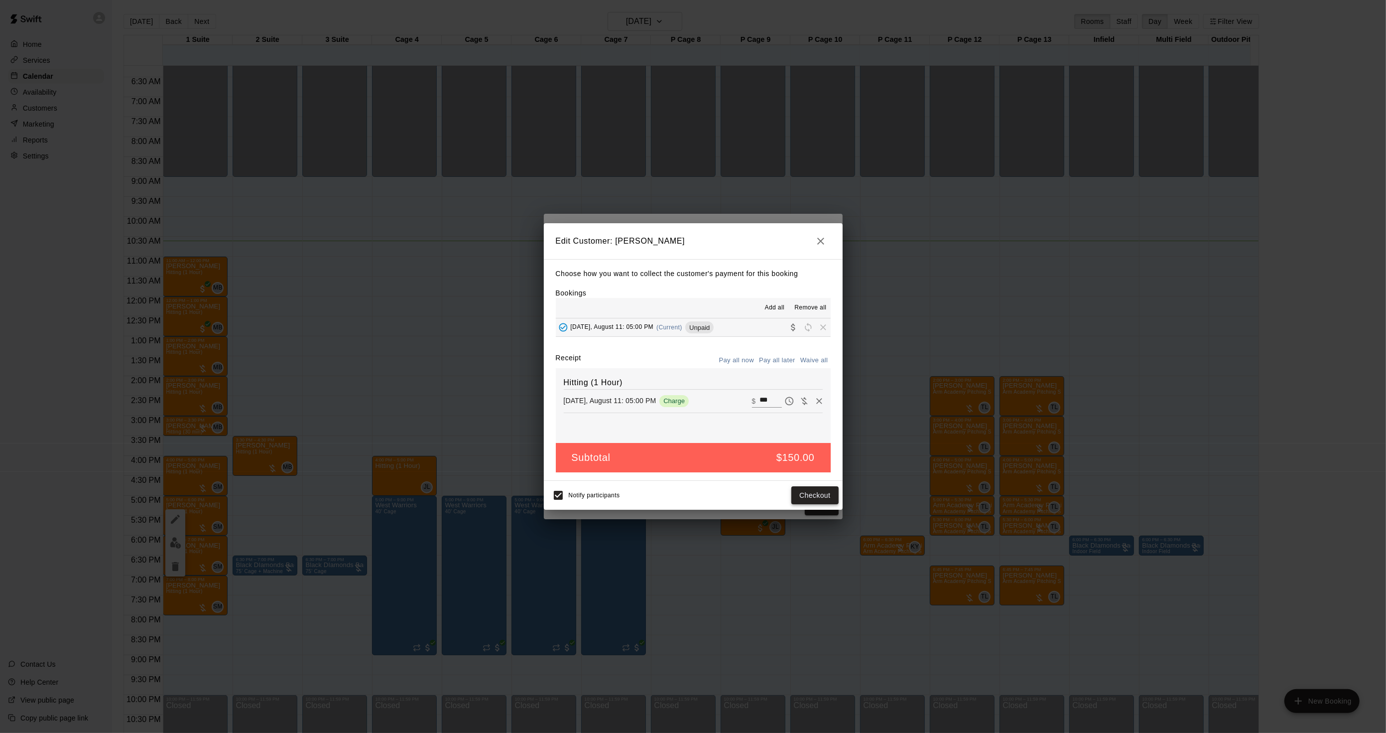
click at [797, 492] on button "Checkout" at bounding box center [814, 495] width 47 height 18
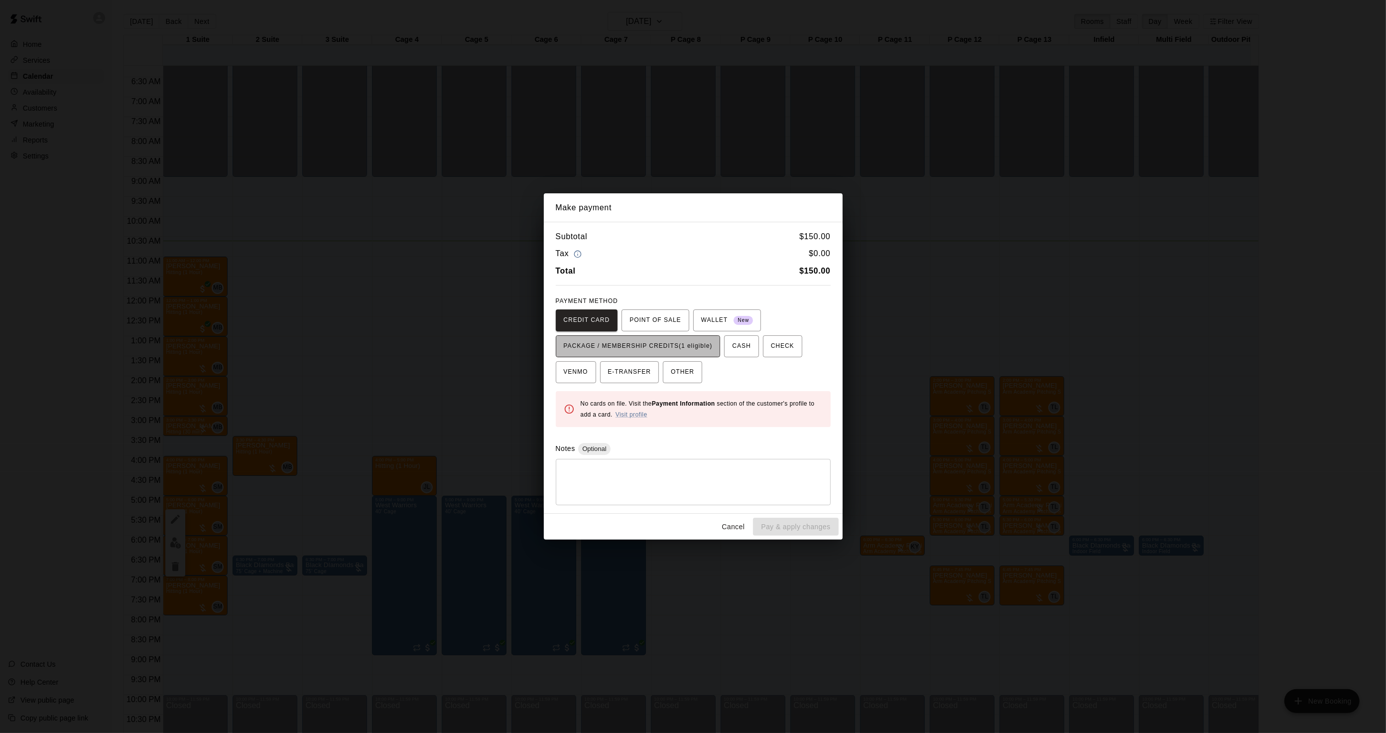
click at [645, 337] on button "PACKAGE / MEMBERSHIP CREDITS (1 eligible)" at bounding box center [638, 346] width 165 height 22
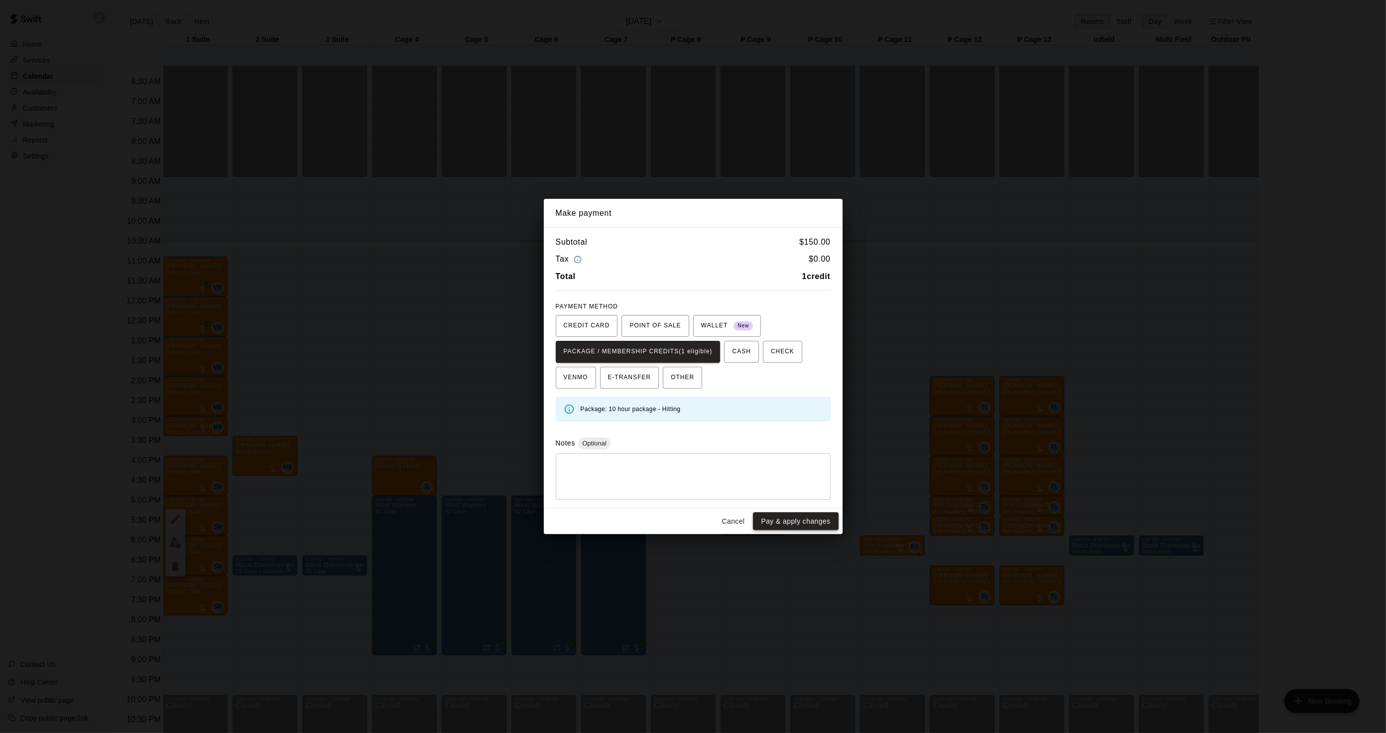
click at [786, 529] on button "Pay & apply changes" at bounding box center [795, 521] width 85 height 18
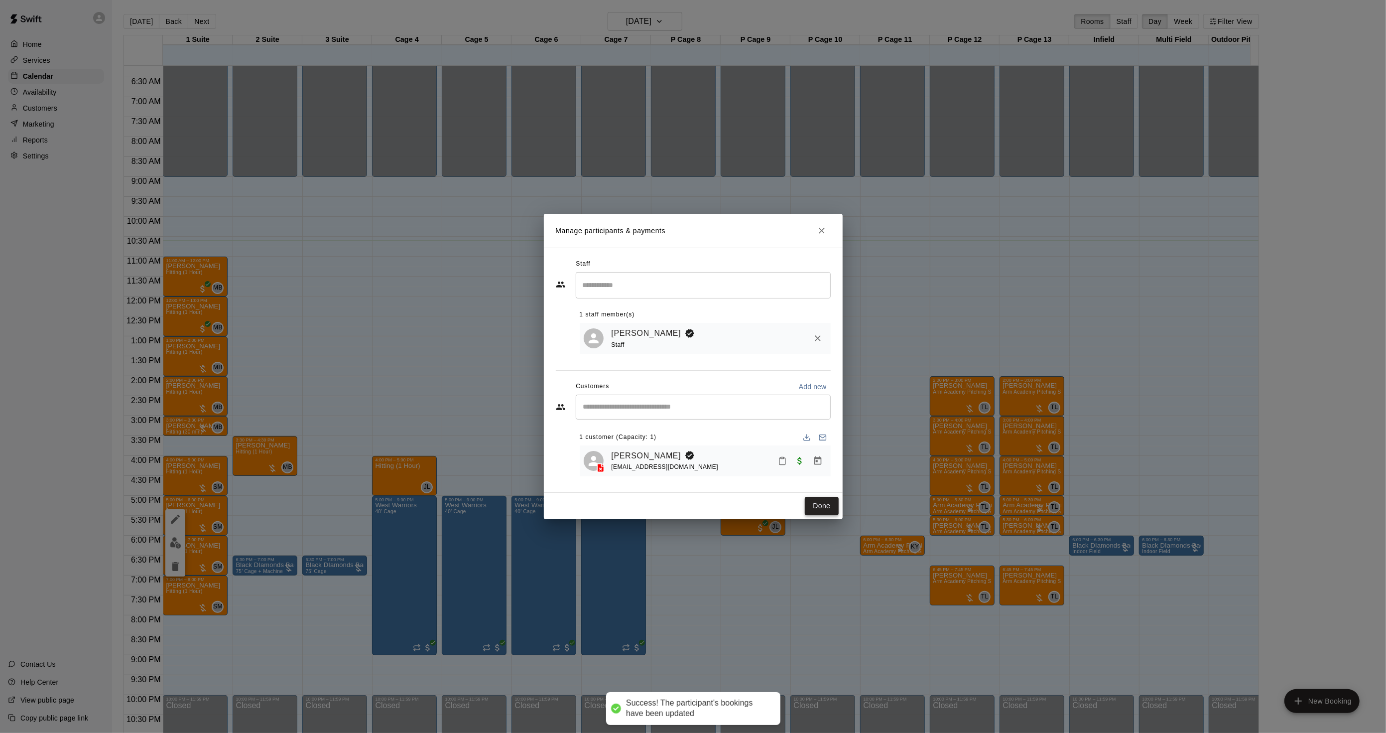
click at [807, 510] on button "Done" at bounding box center [821, 506] width 33 height 18
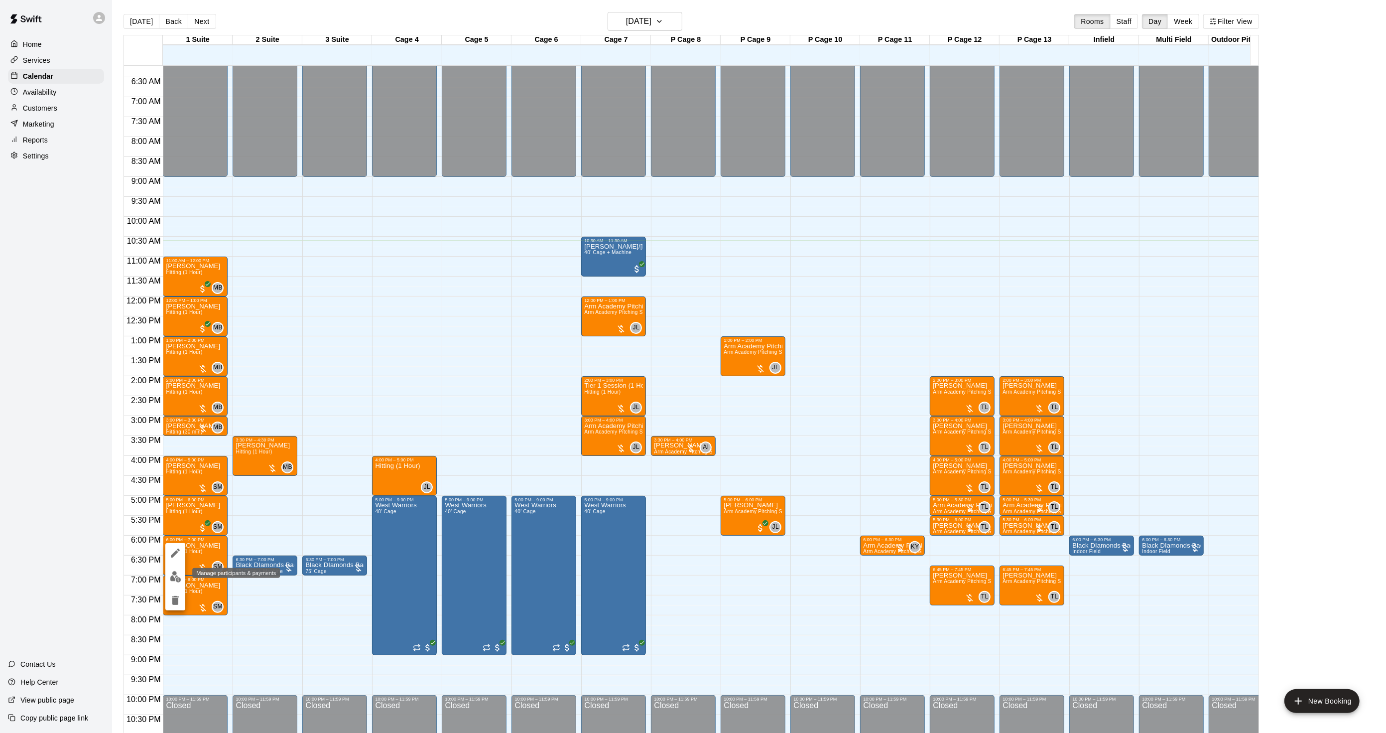
click at [175, 576] on img "edit" at bounding box center [175, 576] width 11 height 11
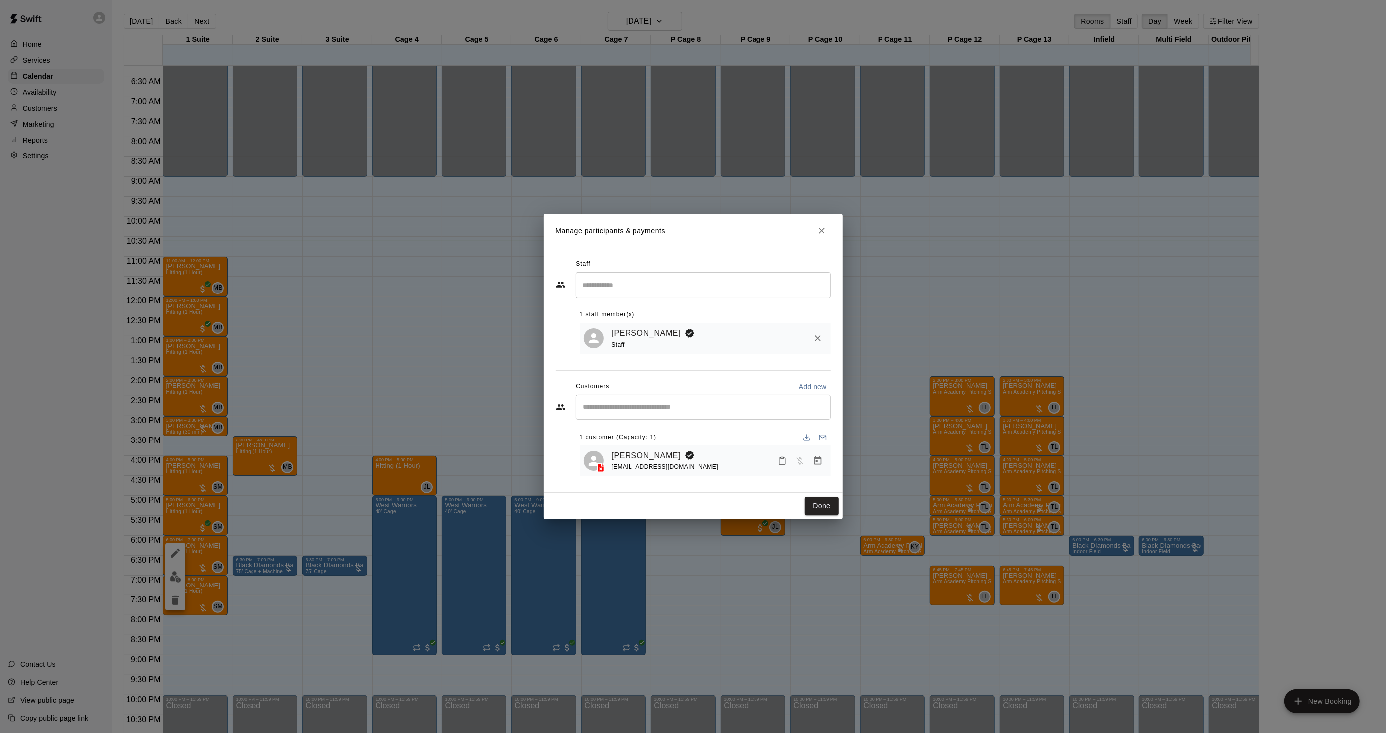
click at [820, 461] on icon "Manage bookings & payment" at bounding box center [818, 461] width 10 height 10
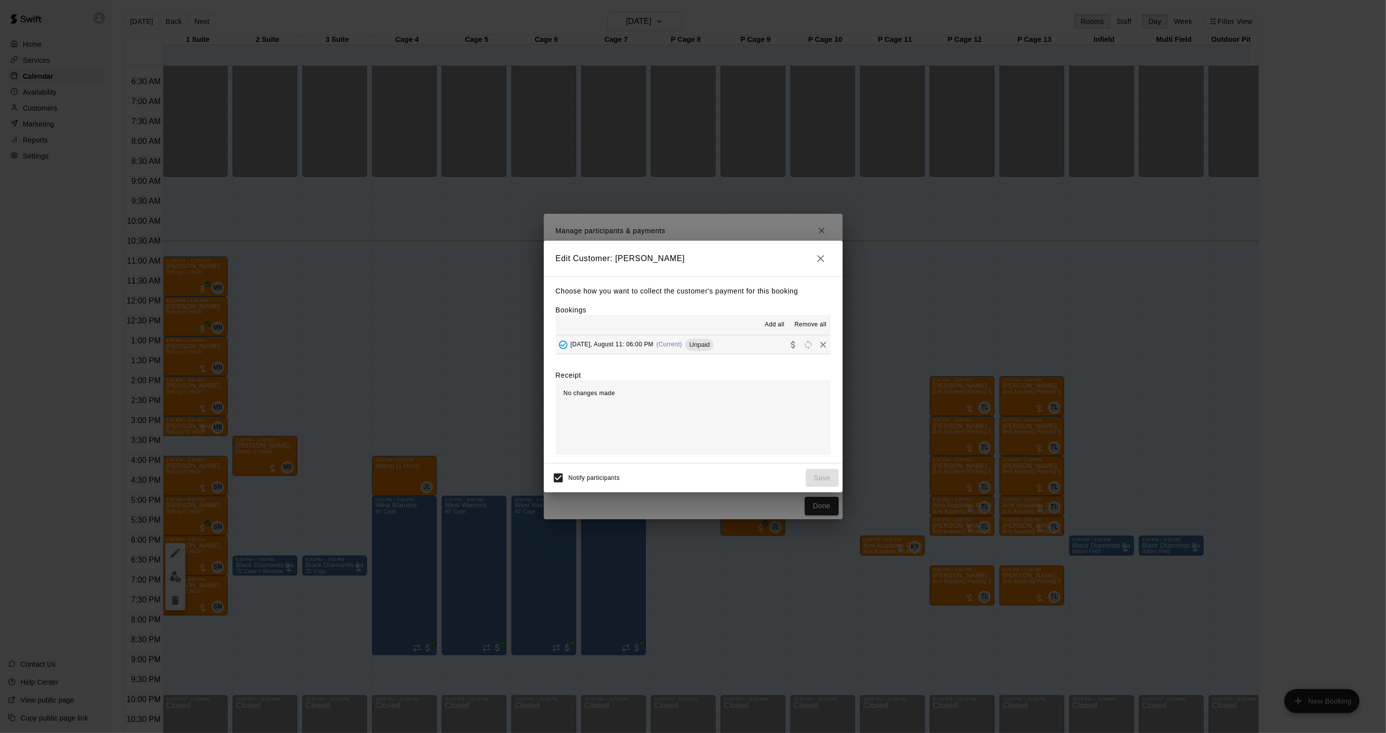
click at [627, 341] on span "[DATE], August 11: 06:00 PM" at bounding box center [612, 344] width 83 height 7
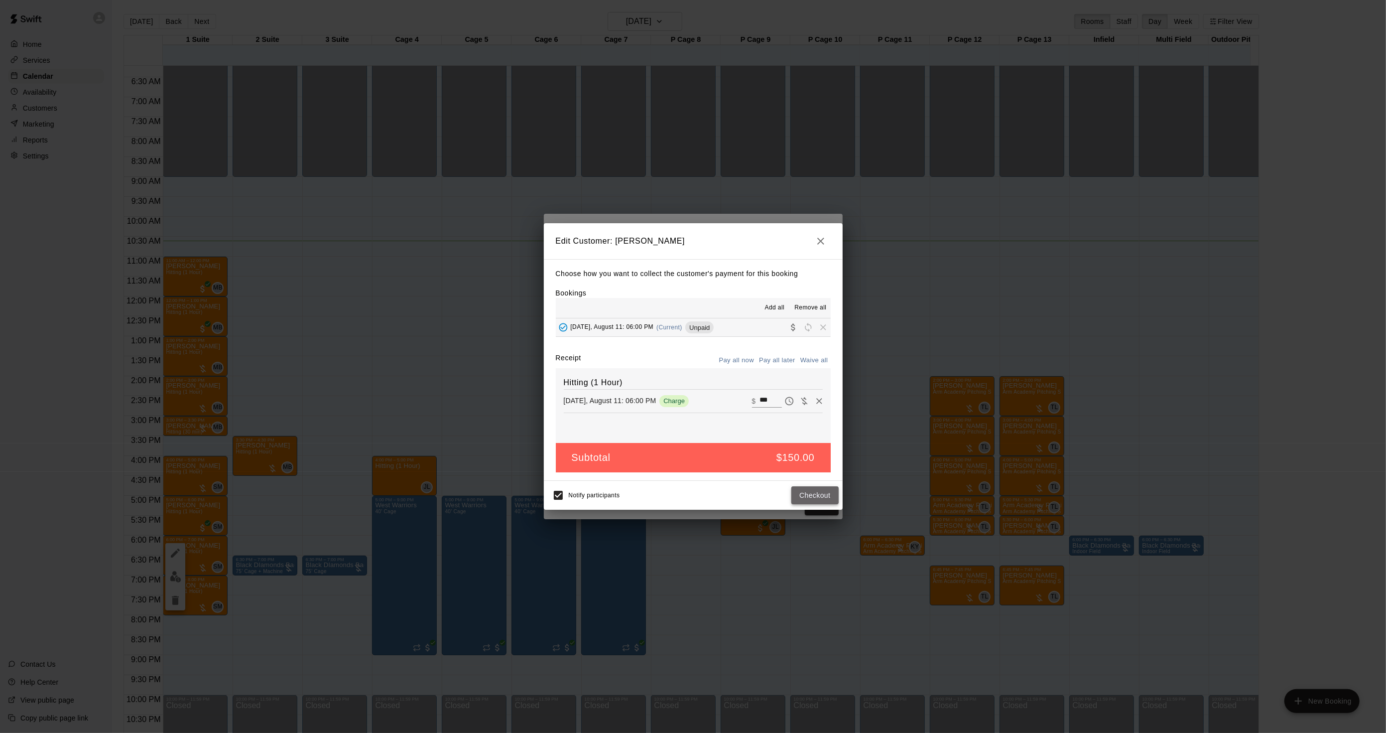
click at [793, 493] on button "Checkout" at bounding box center [814, 495] width 47 height 18
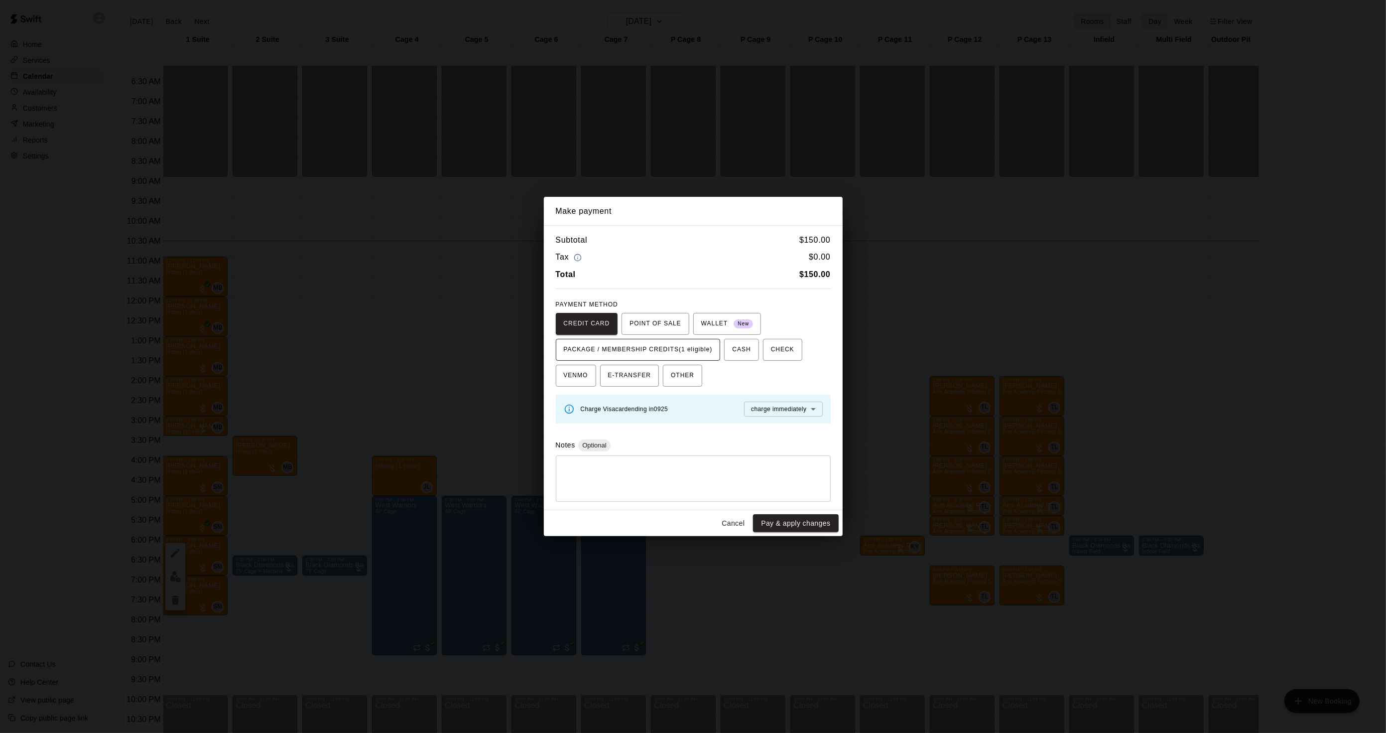
click at [641, 346] on span "PACKAGE / MEMBERSHIP CREDITS (1 eligible)" at bounding box center [638, 350] width 149 height 16
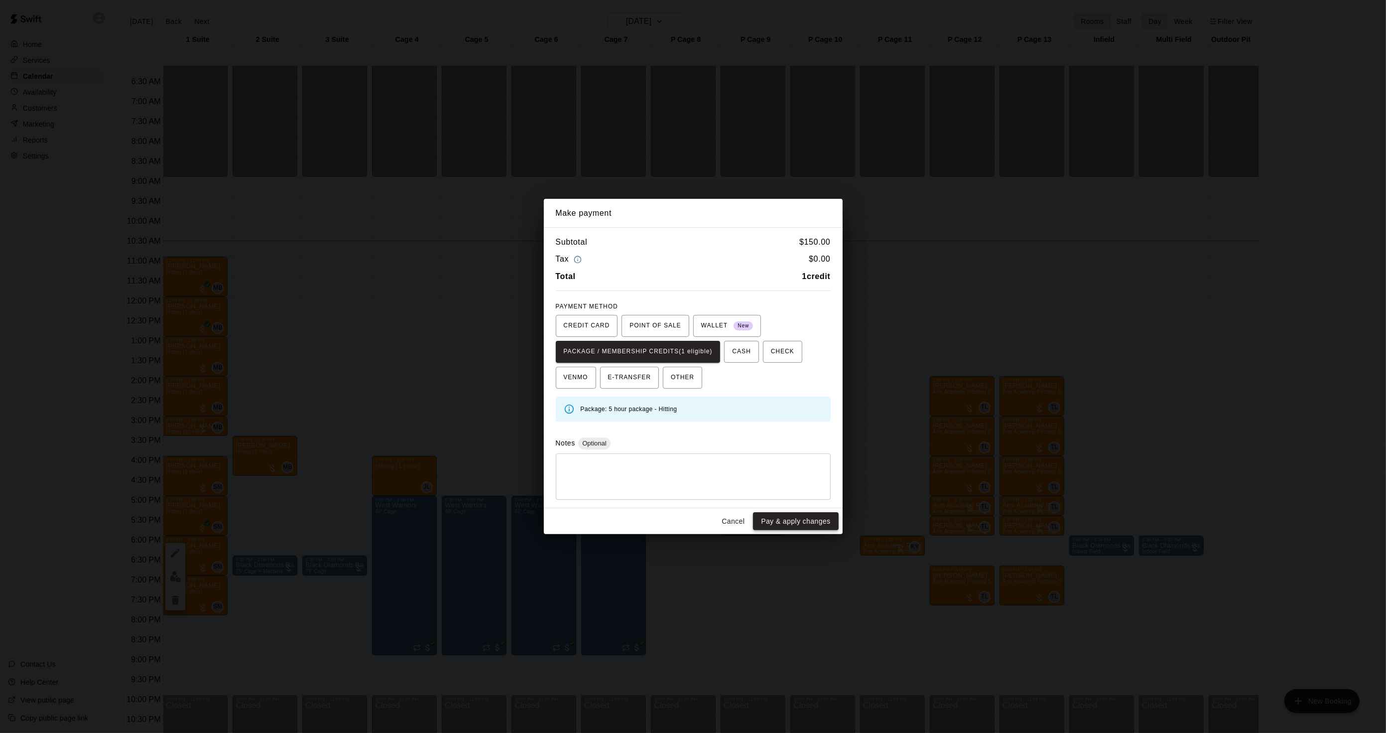
click at [772, 512] on div "Cancel Pay & apply changes" at bounding box center [693, 521] width 299 height 26
click at [772, 514] on button "Pay & apply changes" at bounding box center [795, 521] width 85 height 18
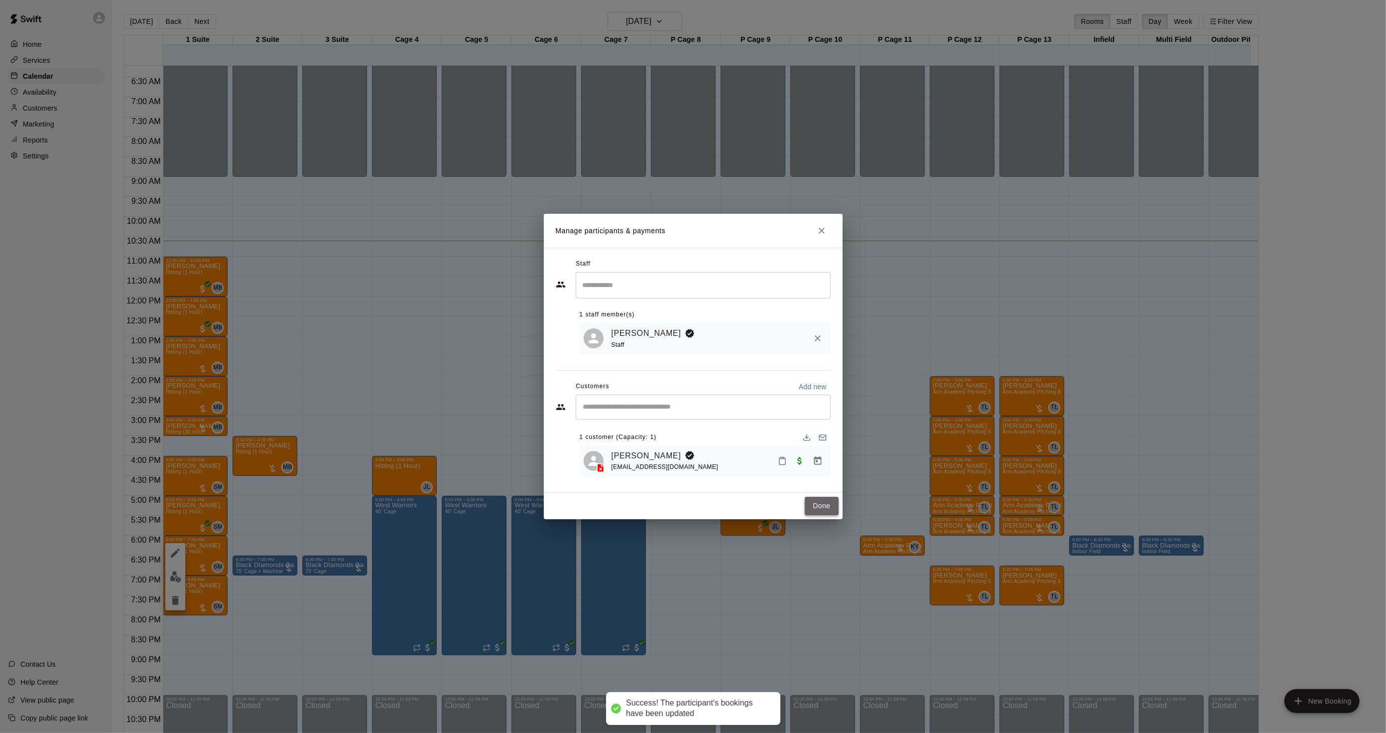
click at [817, 507] on button "Done" at bounding box center [821, 506] width 33 height 18
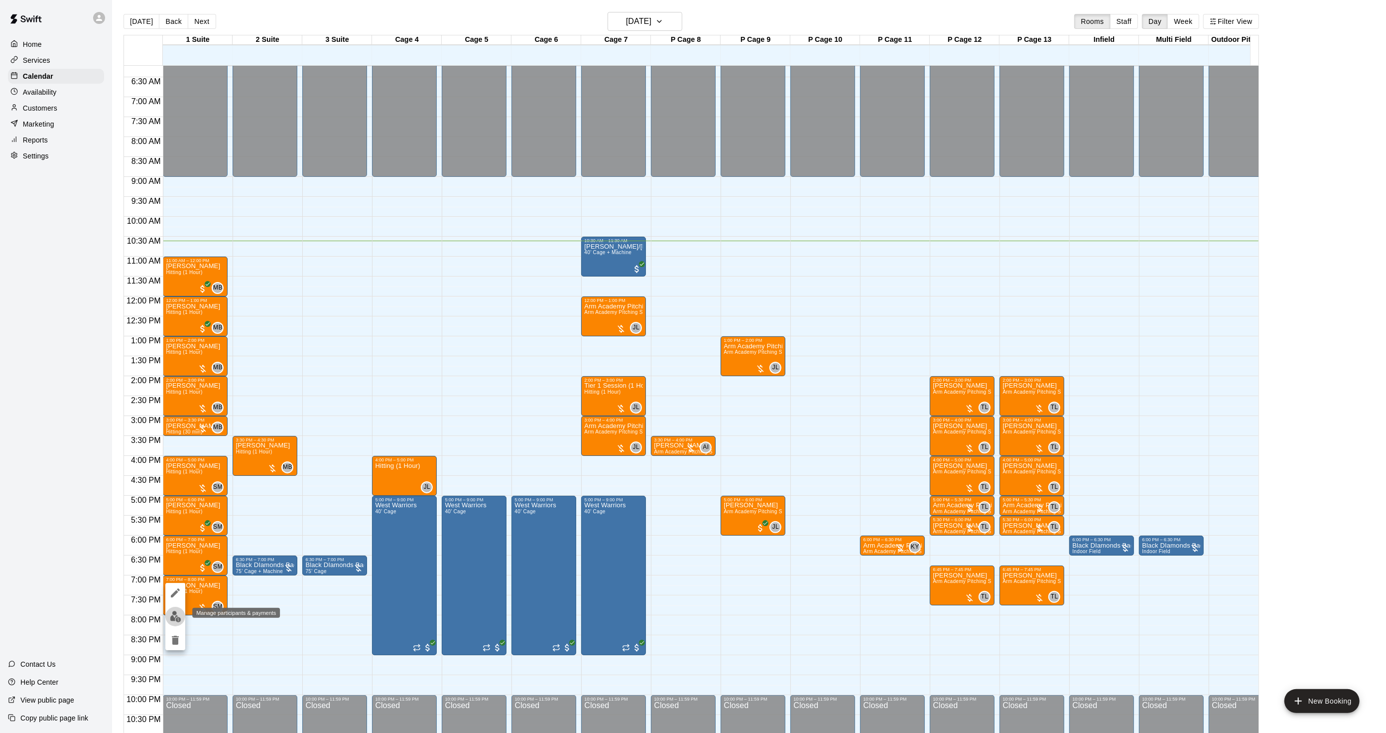
click at [178, 613] on img "edit" at bounding box center [175, 616] width 11 height 11
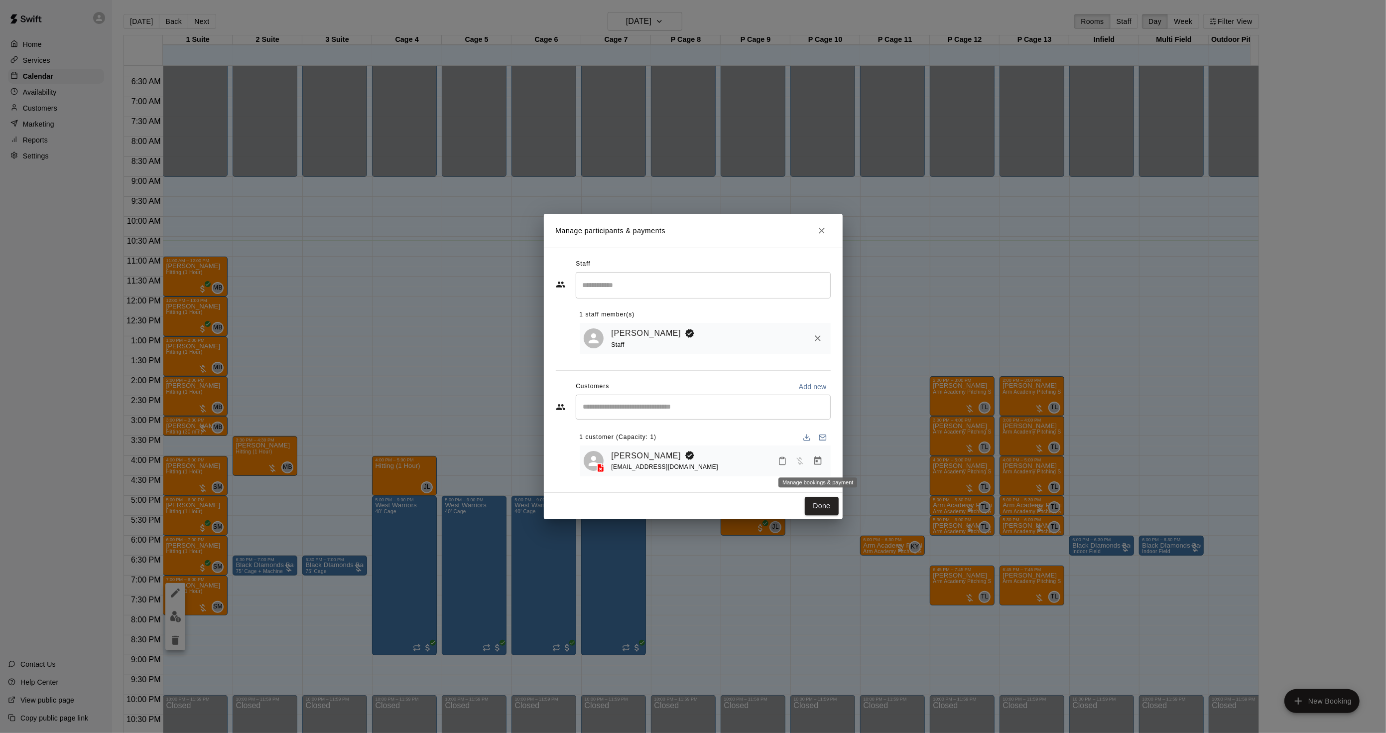
click at [815, 460] on icon "Manage bookings & payment" at bounding box center [818, 461] width 10 height 10
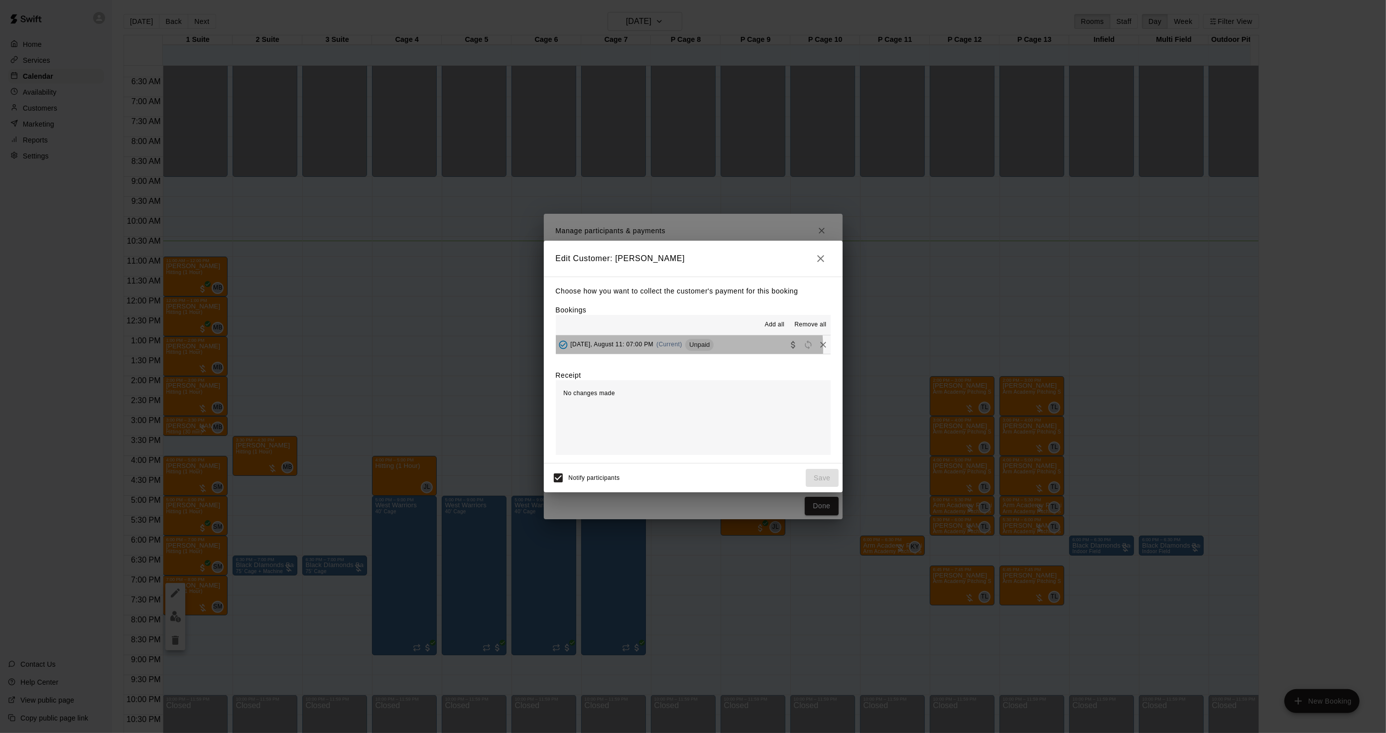
click at [652, 350] on div "[DATE], August 11: 07:00 PM (Current) Unpaid" at bounding box center [635, 344] width 158 height 15
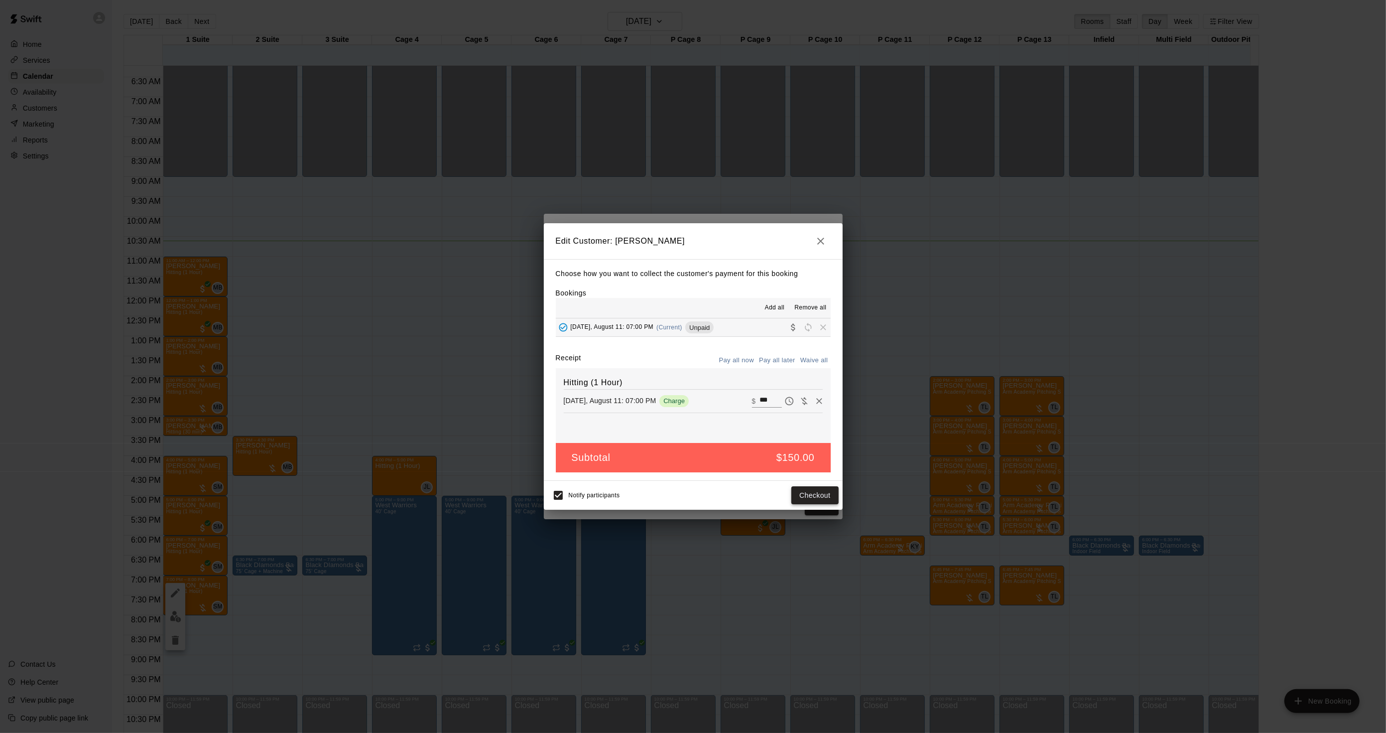
click at [805, 497] on button "Checkout" at bounding box center [814, 495] width 47 height 18
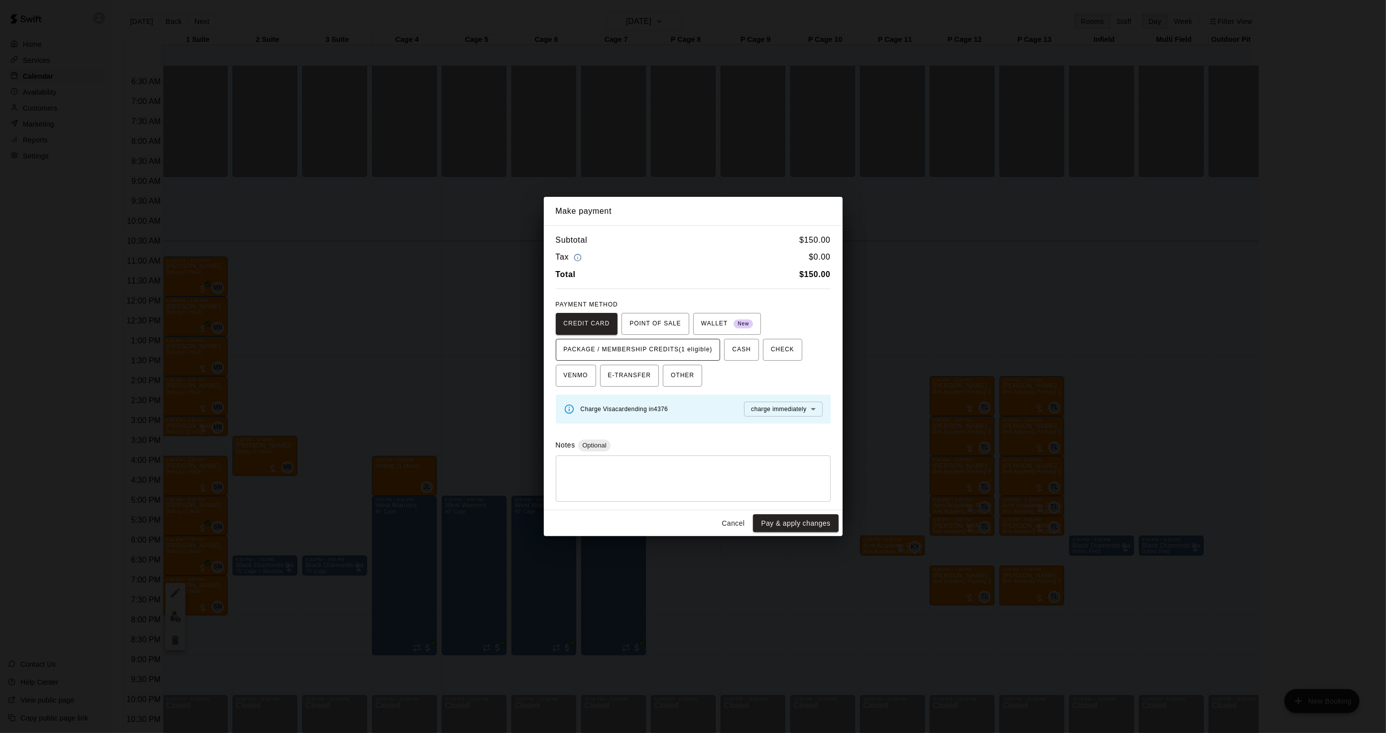
drag, startPoint x: 683, startPoint y: 342, endPoint x: 690, endPoint y: 351, distance: 11.5
click at [683, 342] on span "PACKAGE / MEMBERSHIP CREDITS (1 eligible)" at bounding box center [638, 350] width 149 height 16
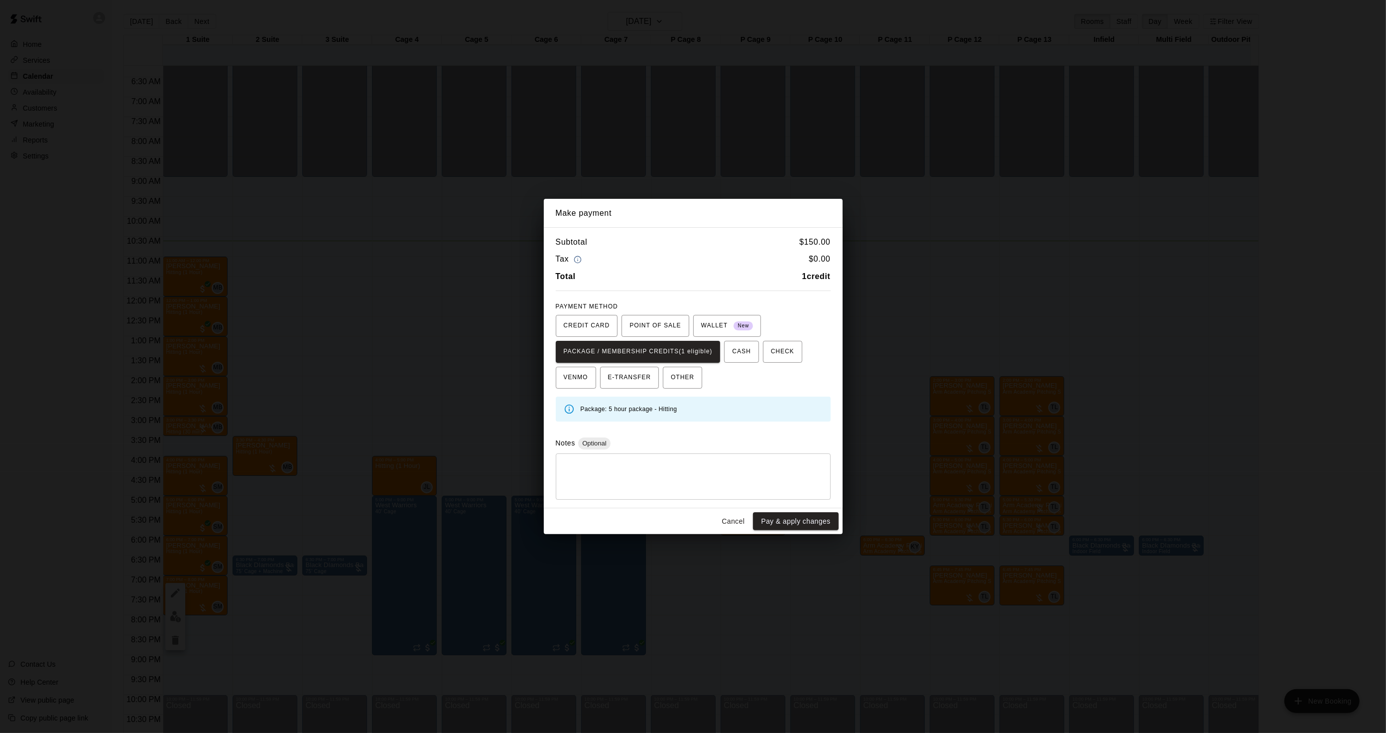
click at [773, 531] on div "Cancel Pay & apply changes" at bounding box center [693, 521] width 299 height 26
click at [773, 526] on button "Pay & apply changes" at bounding box center [795, 521] width 85 height 18
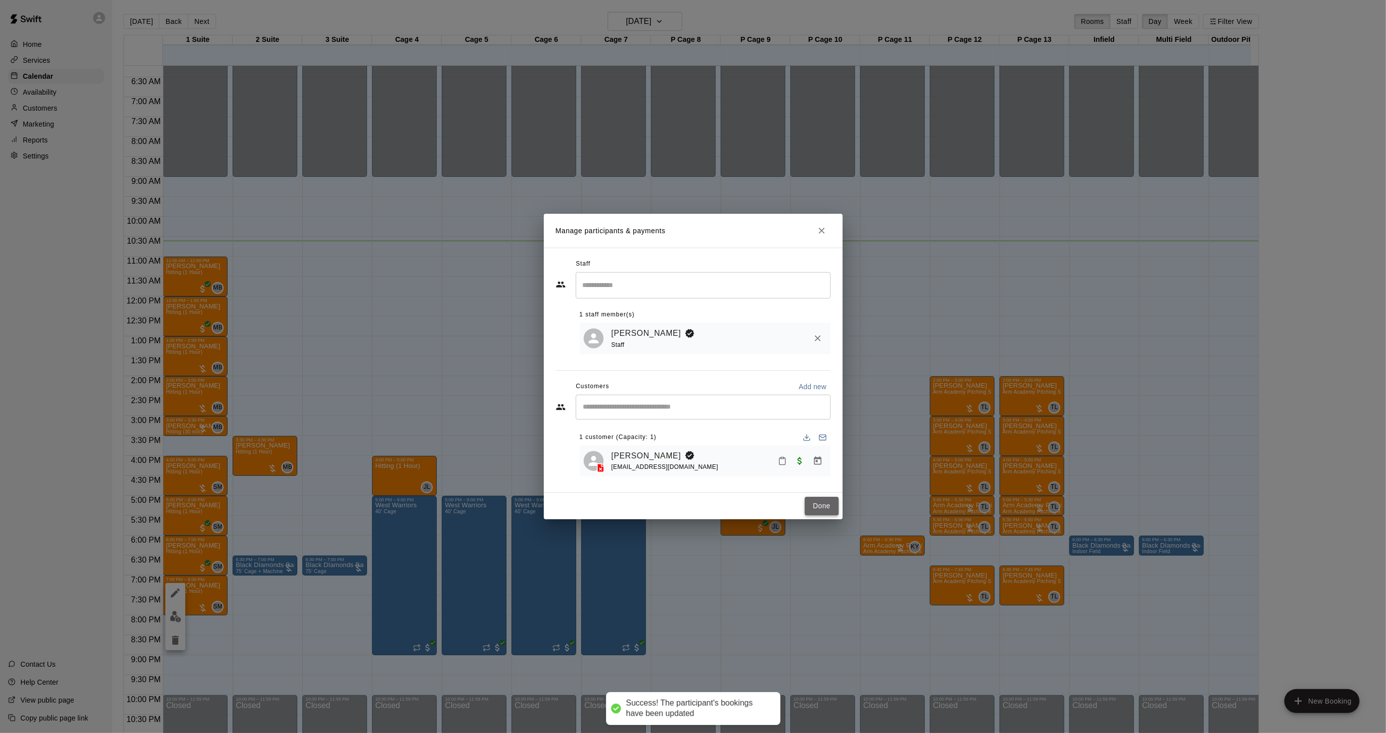
click at [812, 515] on button "Done" at bounding box center [821, 506] width 33 height 18
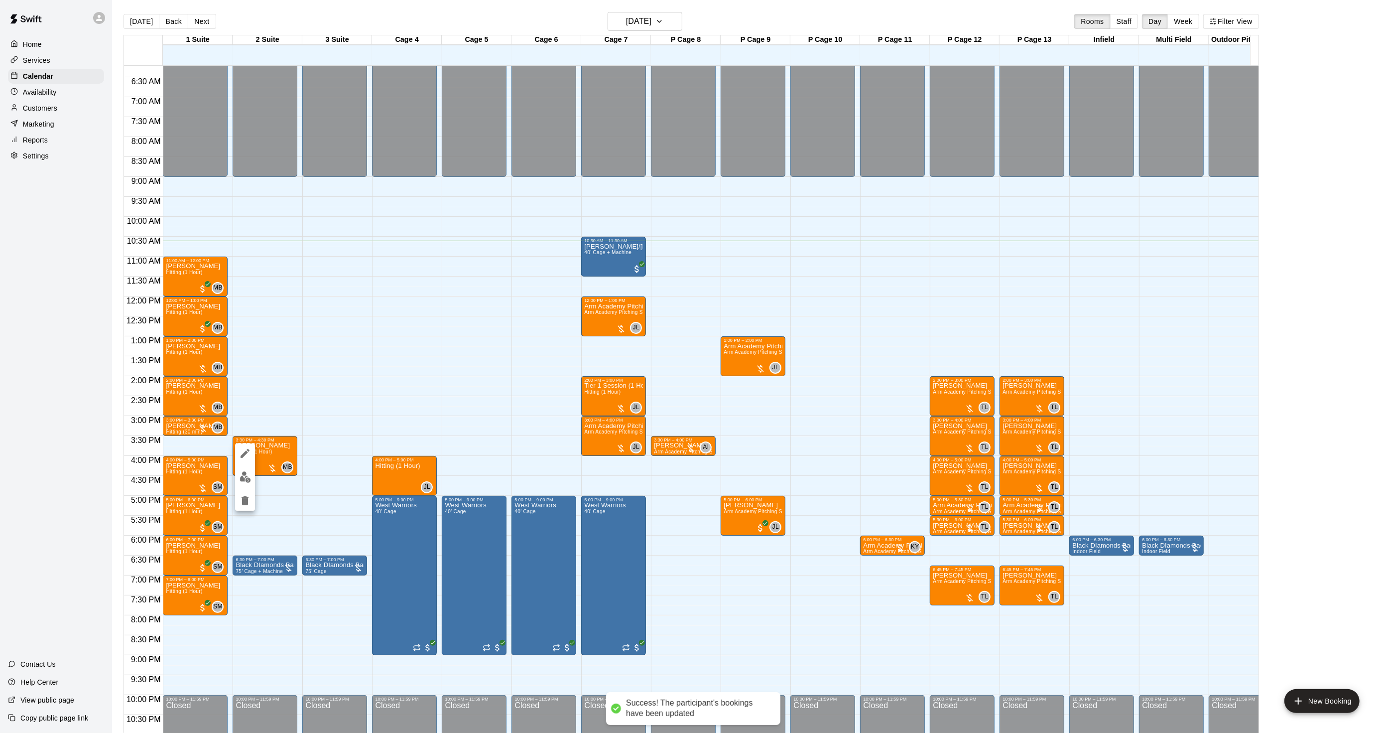
click at [245, 476] on img "edit" at bounding box center [245, 476] width 11 height 11
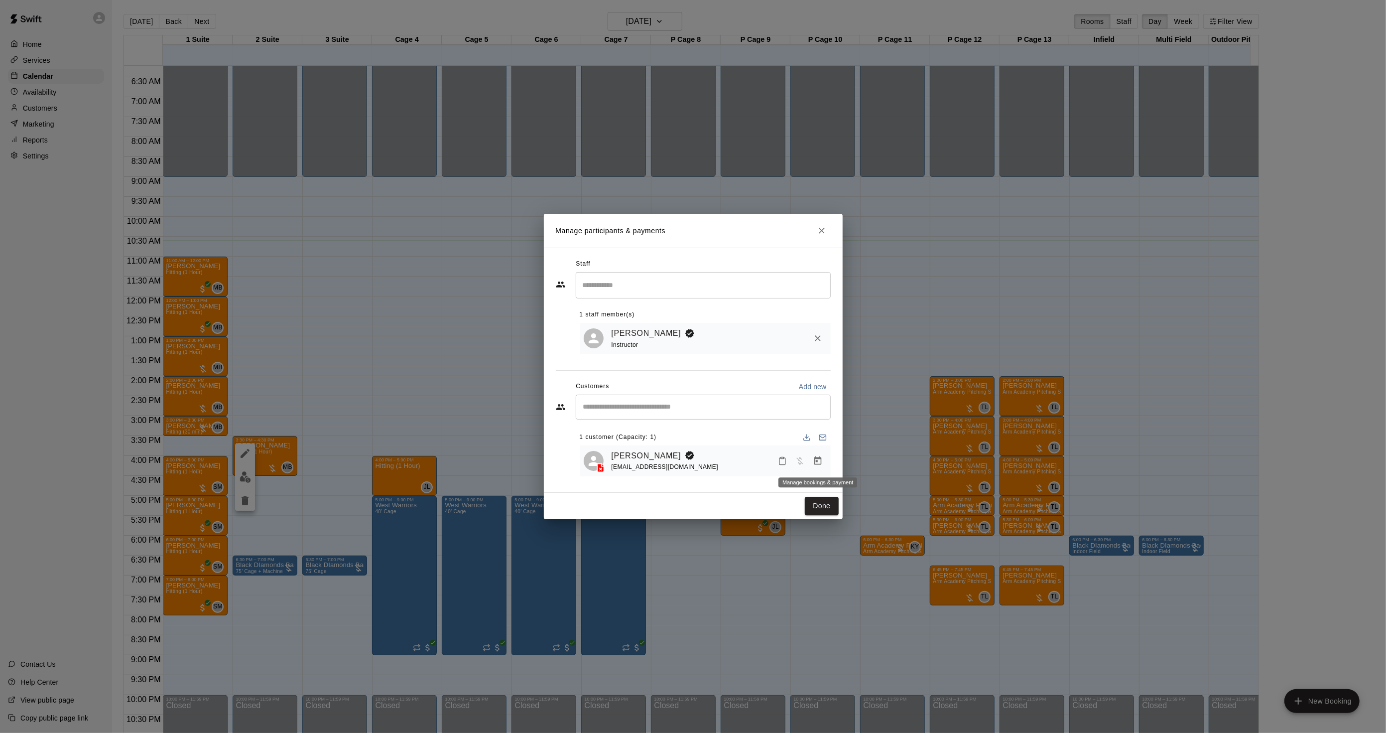
click at [813, 454] on button "Manage bookings & payment" at bounding box center [818, 461] width 18 height 18
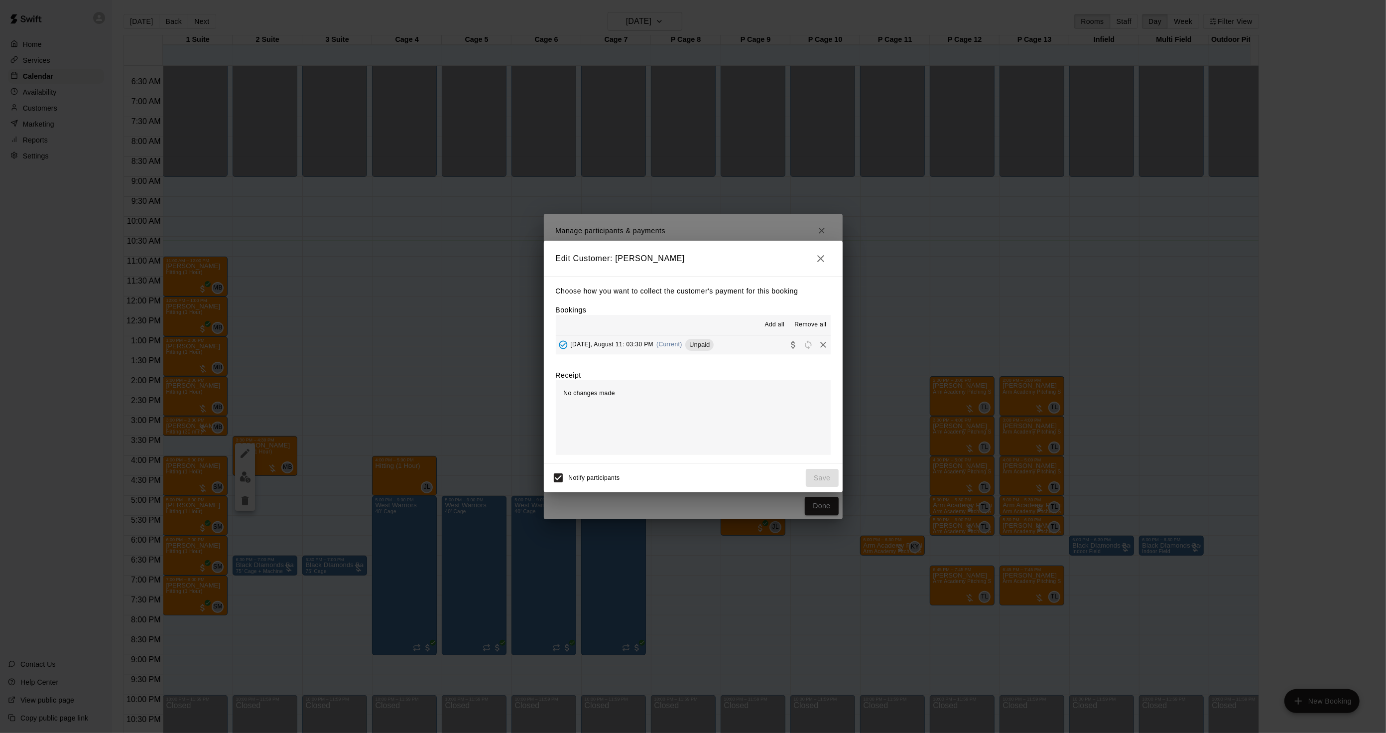
click at [689, 340] on div "[DATE], August 11: 03:30 PM (Current) Unpaid" at bounding box center [635, 344] width 158 height 15
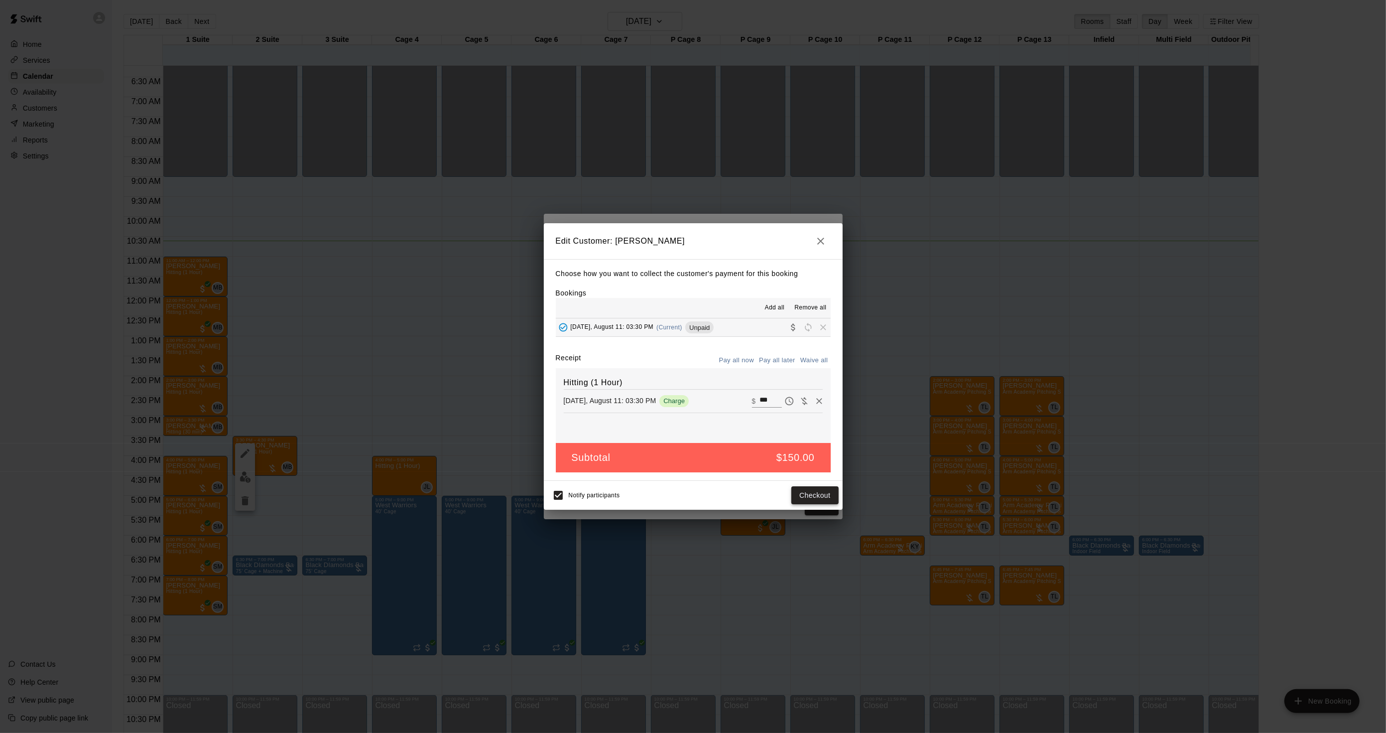
click at [800, 501] on button "Checkout" at bounding box center [814, 495] width 47 height 18
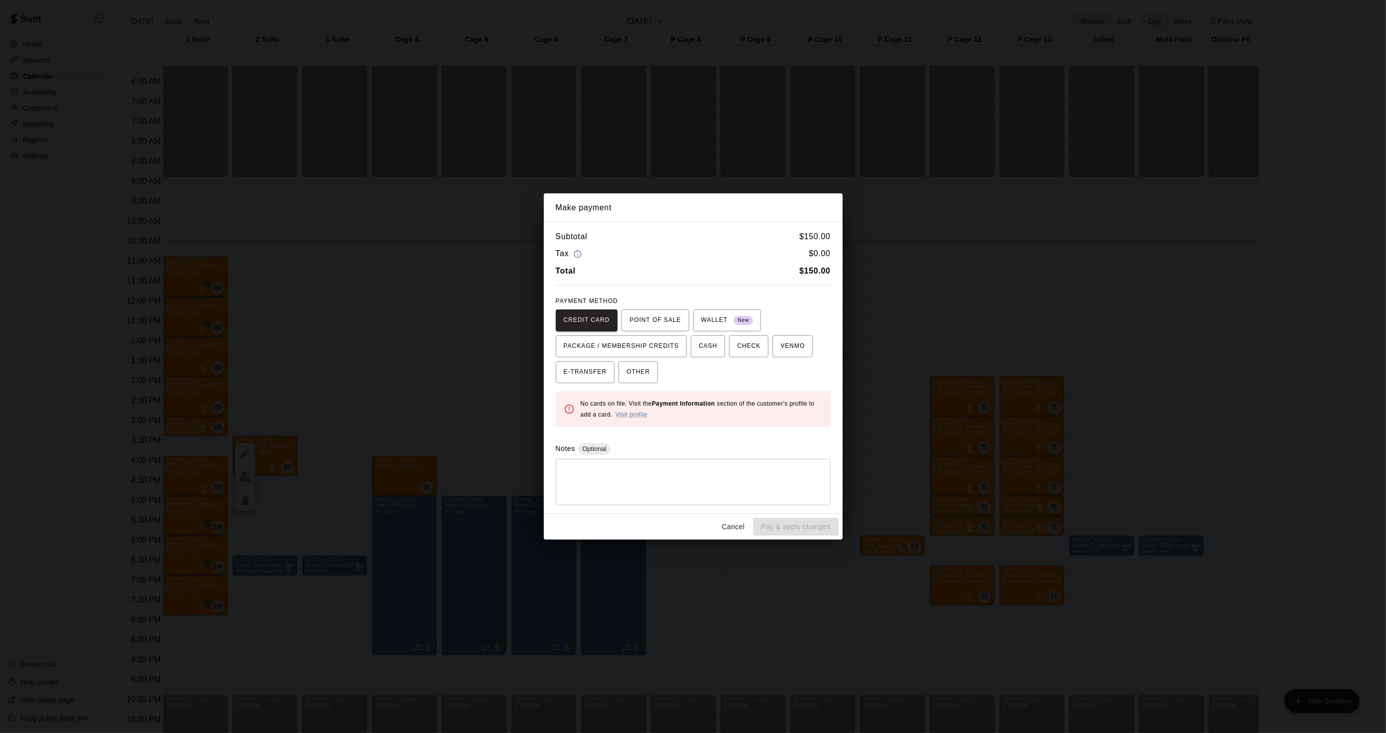
click at [1028, 414] on div "Make payment Subtotal $ 150.00 Tax $ 0.00 Total $ 150.00 PAYMENT METHOD CREDIT …" at bounding box center [693, 366] width 1386 height 733
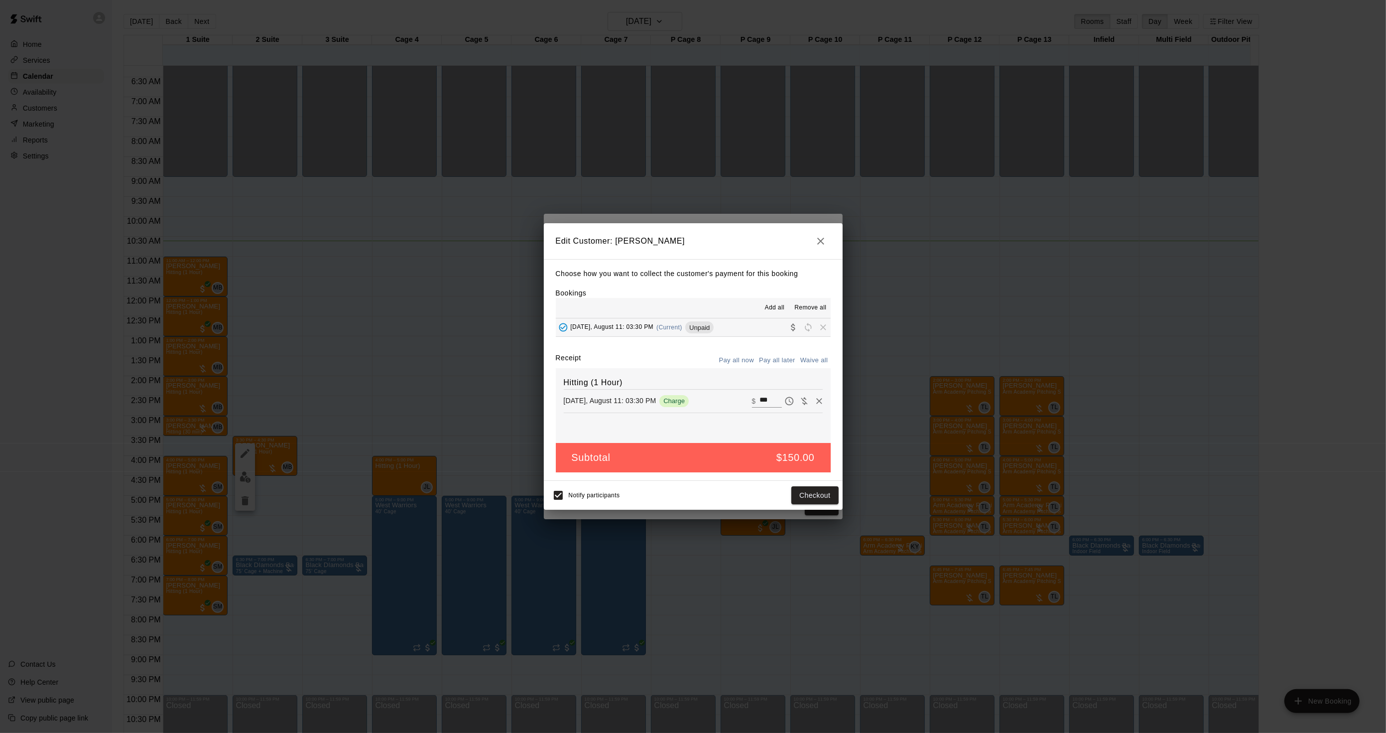
click at [1017, 418] on div "Edit Customer: [PERSON_NAME] Choose how you want to collect the customer's paym…" at bounding box center [693, 366] width 1386 height 733
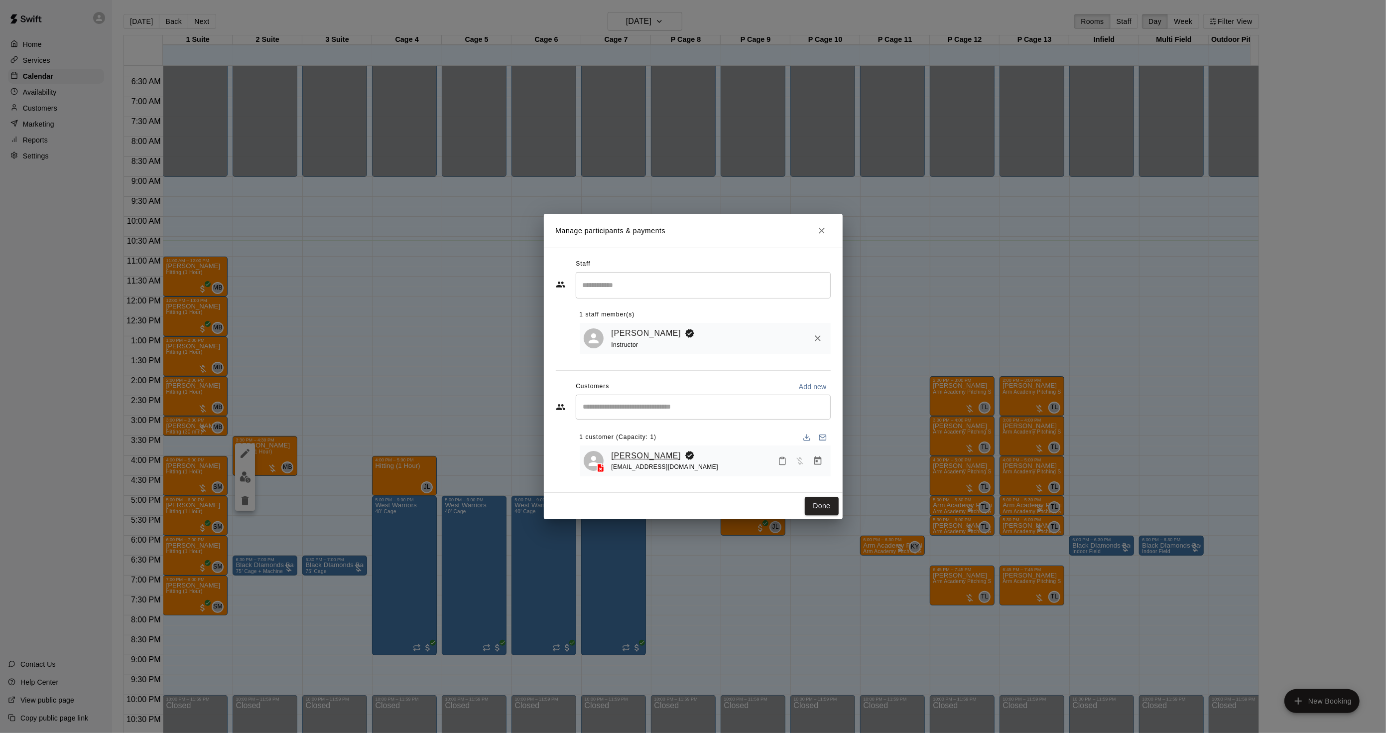
click at [633, 451] on link "[PERSON_NAME]" at bounding box center [647, 455] width 70 height 13
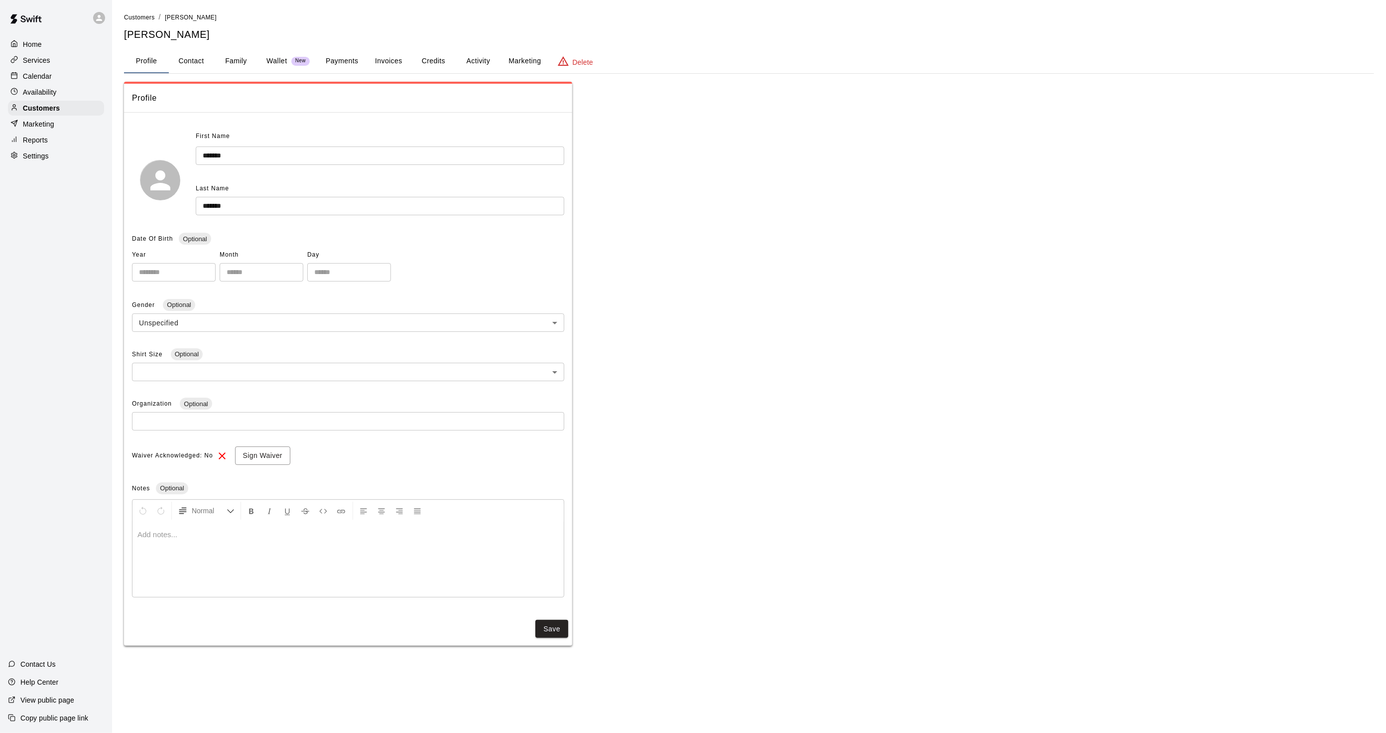
click at [483, 61] on button "Activity" at bounding box center [478, 61] width 45 height 24
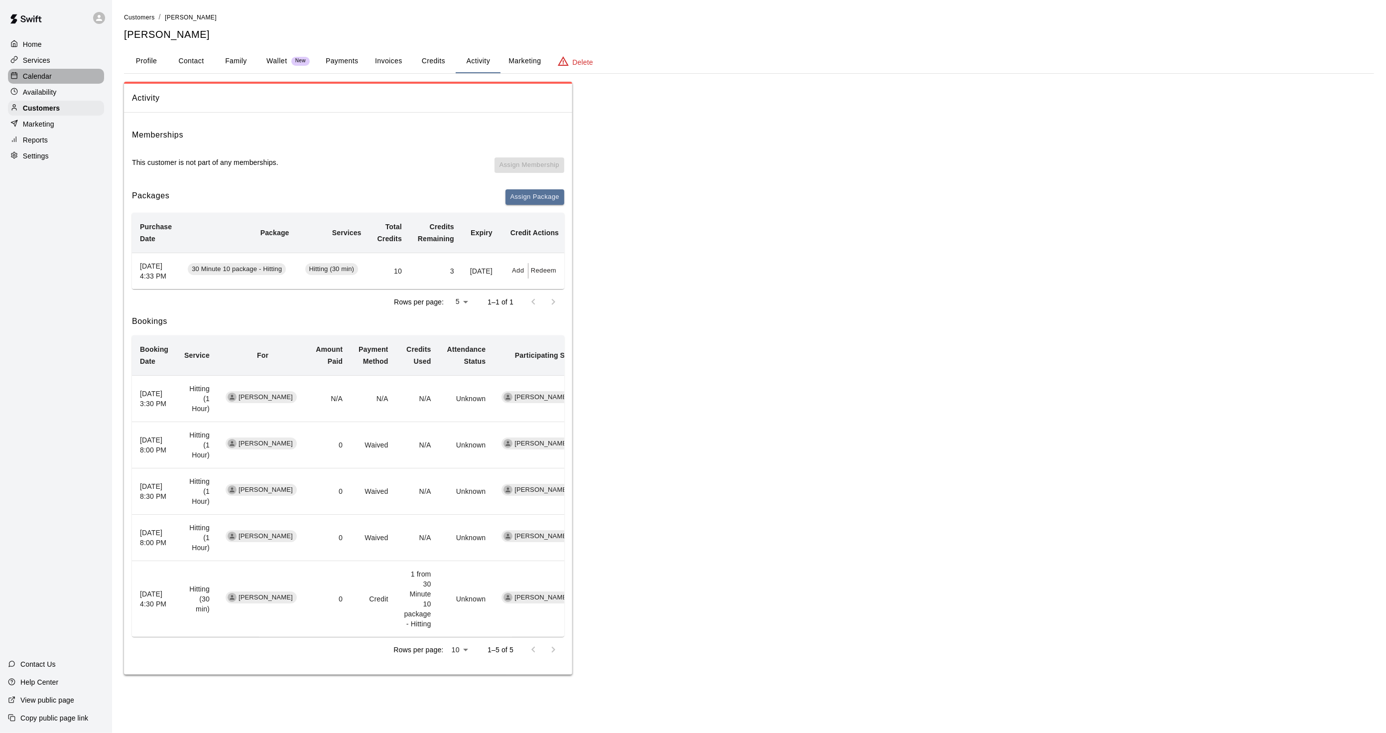
click at [47, 81] on p "Calendar" at bounding box center [37, 76] width 29 height 10
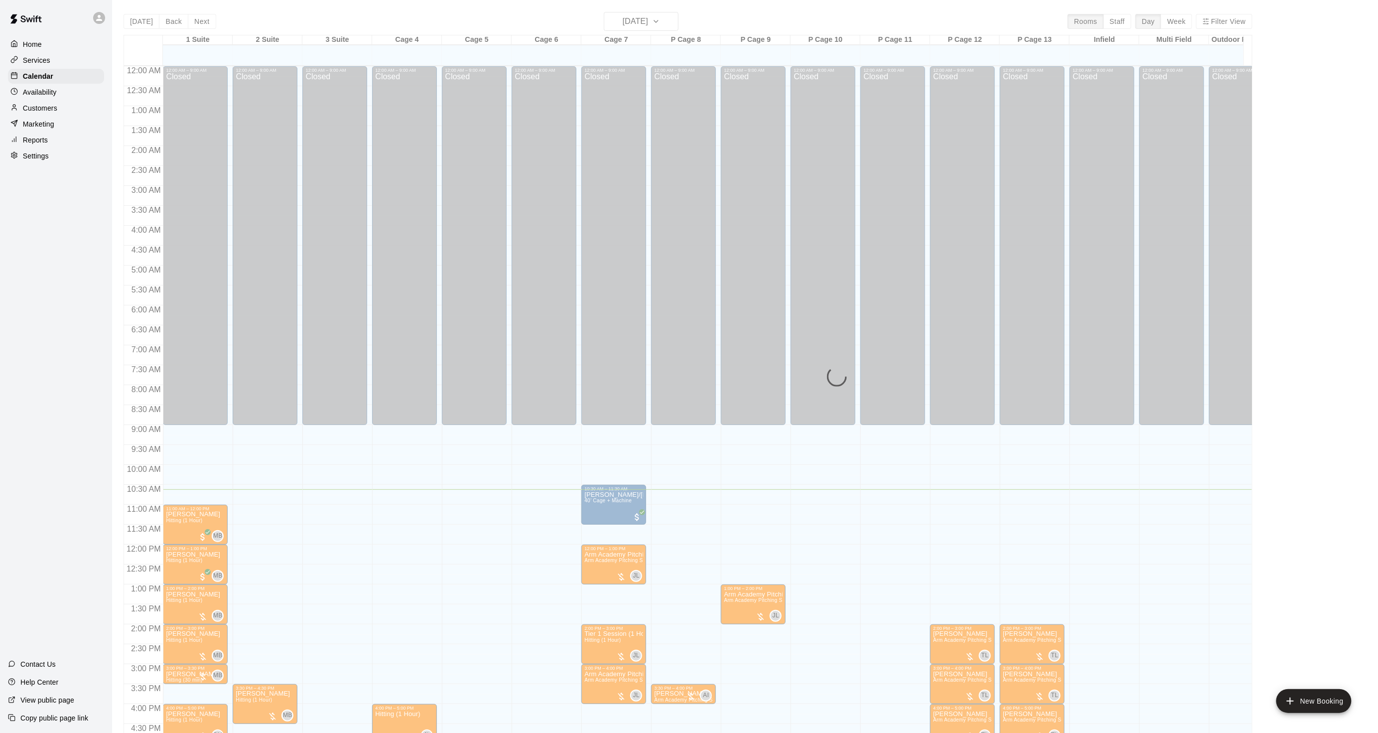
scroll to position [248, 0]
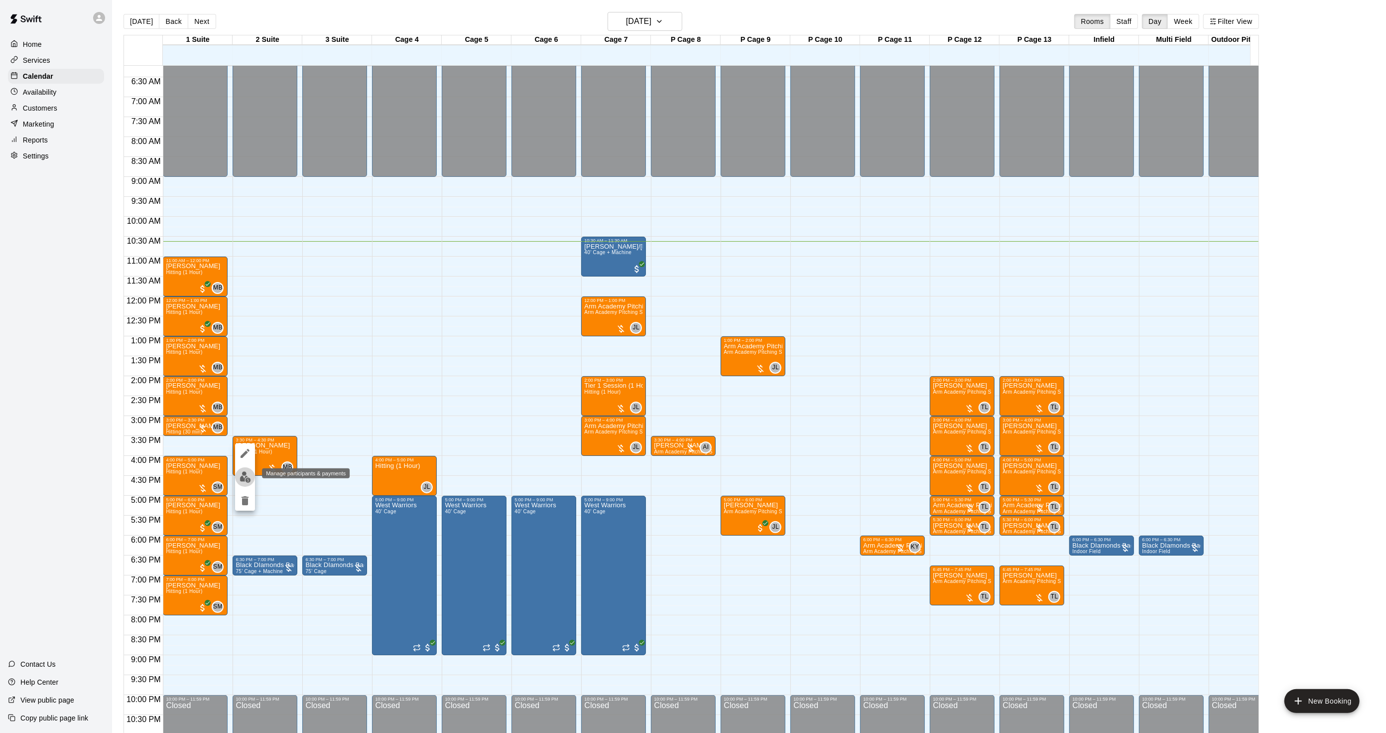
click at [254, 480] on button "edit" at bounding box center [245, 476] width 20 height 19
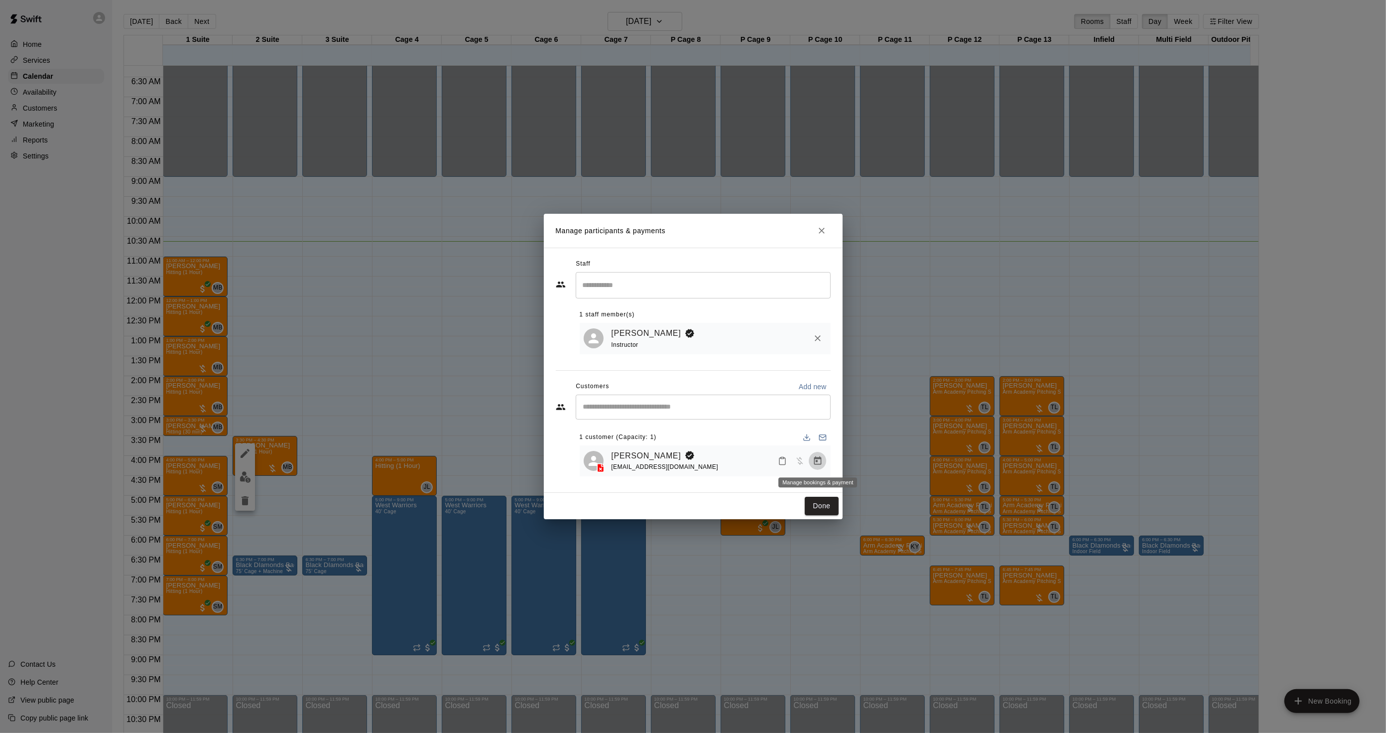
click at [815, 466] on icon "Manage bookings & payment" at bounding box center [818, 461] width 10 height 10
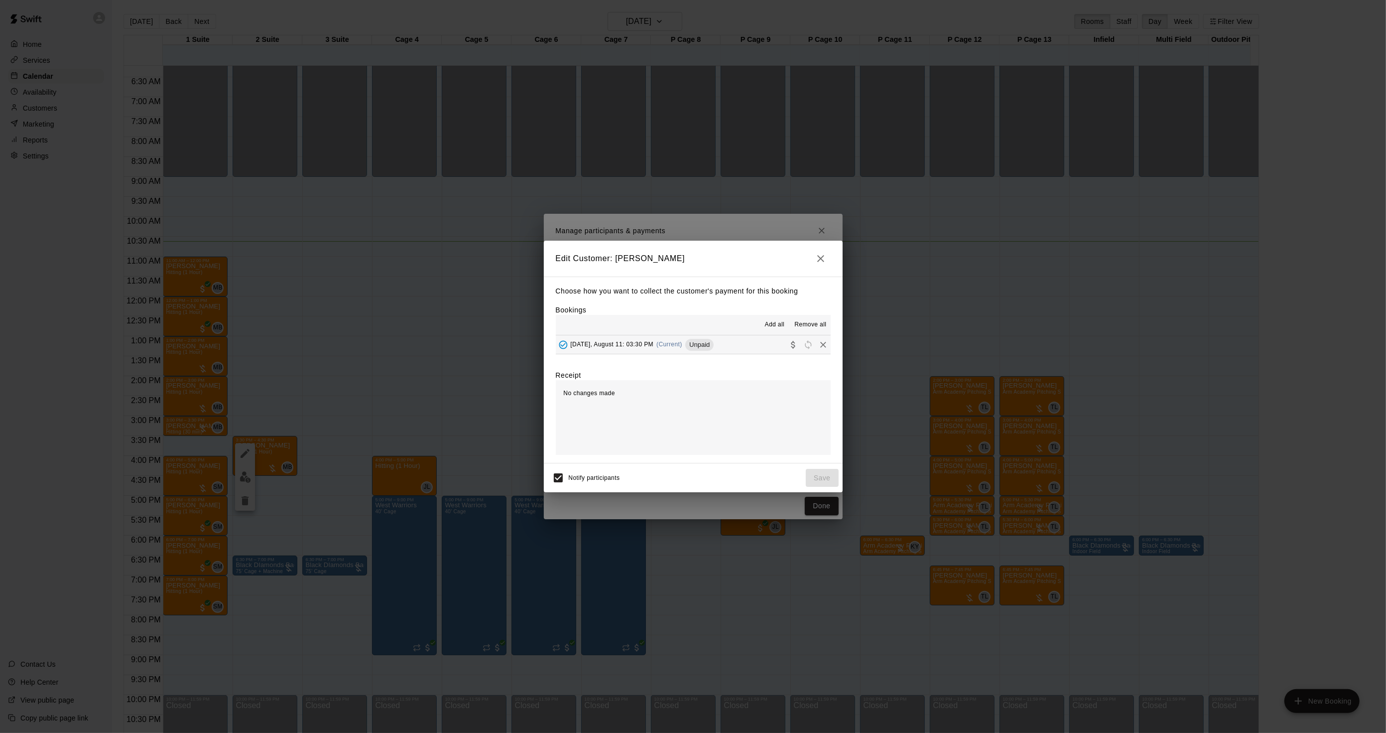
click at [668, 349] on div "[DATE], August 11: 03:30 PM (Current) Unpaid" at bounding box center [635, 344] width 158 height 15
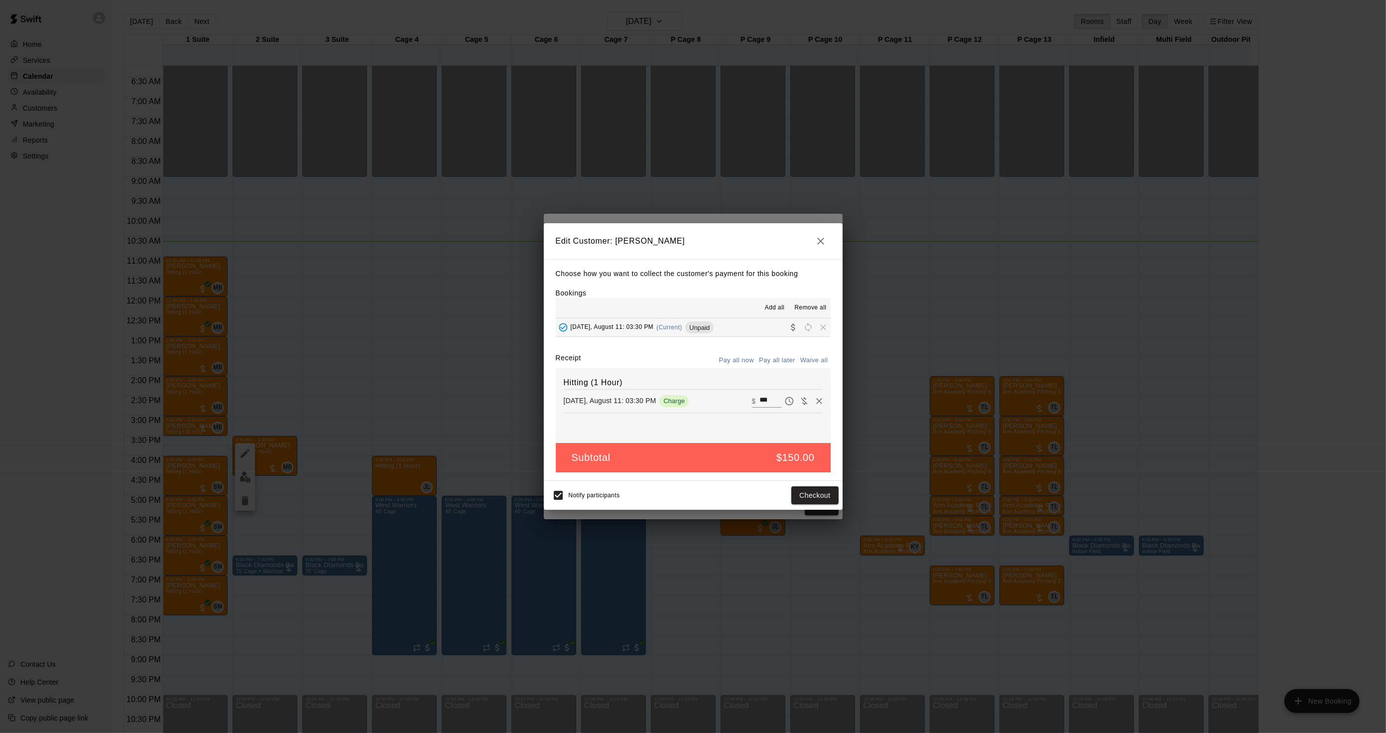
click at [799, 401] on icon "Waive payment" at bounding box center [804, 401] width 10 height 10
type input "*"
click at [807, 492] on button "Save" at bounding box center [822, 495] width 33 height 18
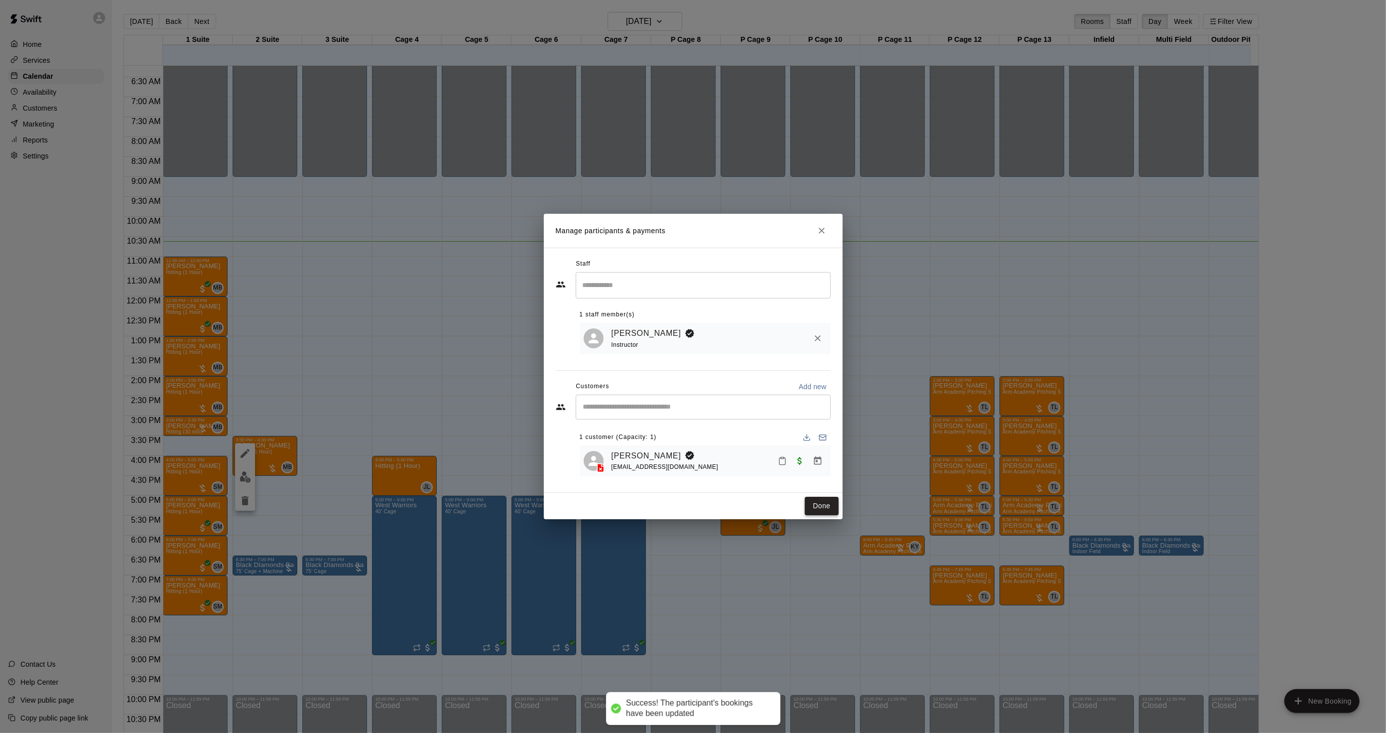
click at [822, 507] on button "Done" at bounding box center [821, 506] width 33 height 18
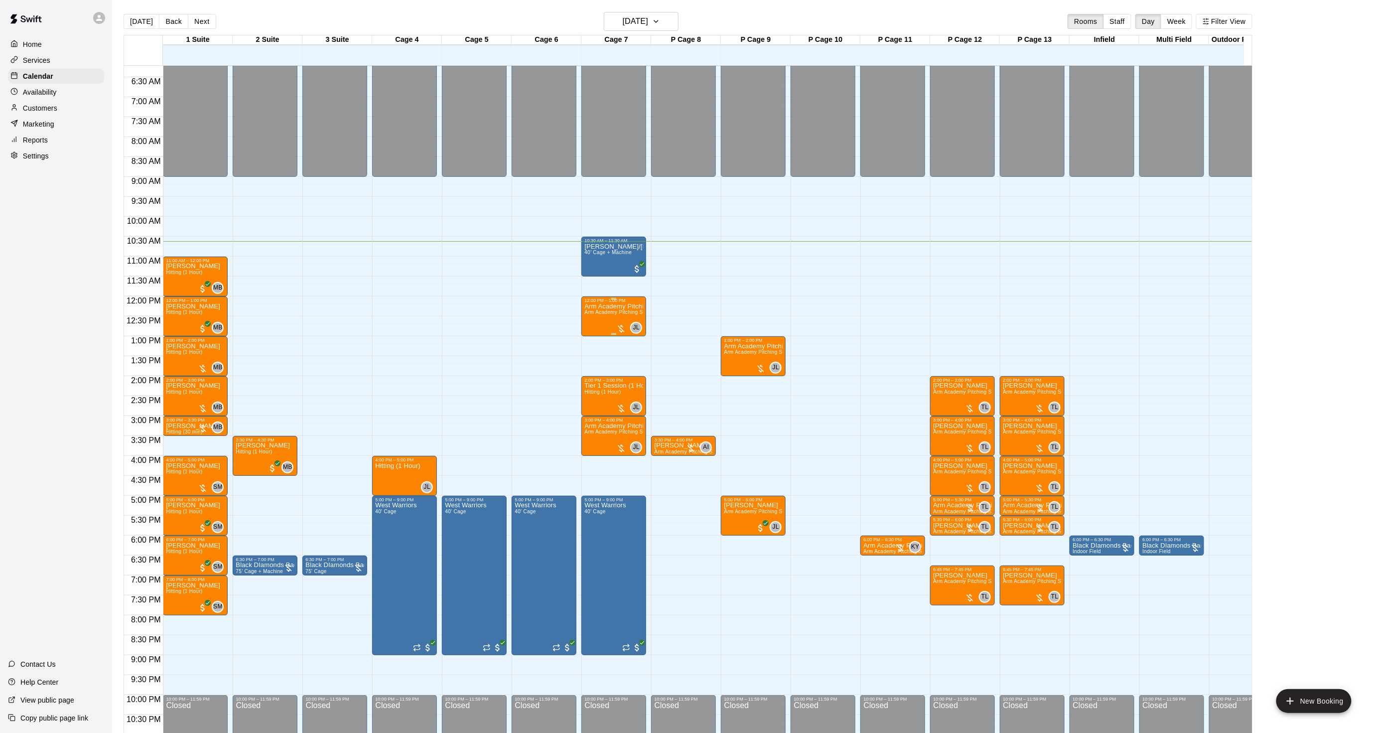
click at [585, 313] on span "Arm Academy Pitching Session 1 Hour - Pitching" at bounding box center [642, 311] width 116 height 5
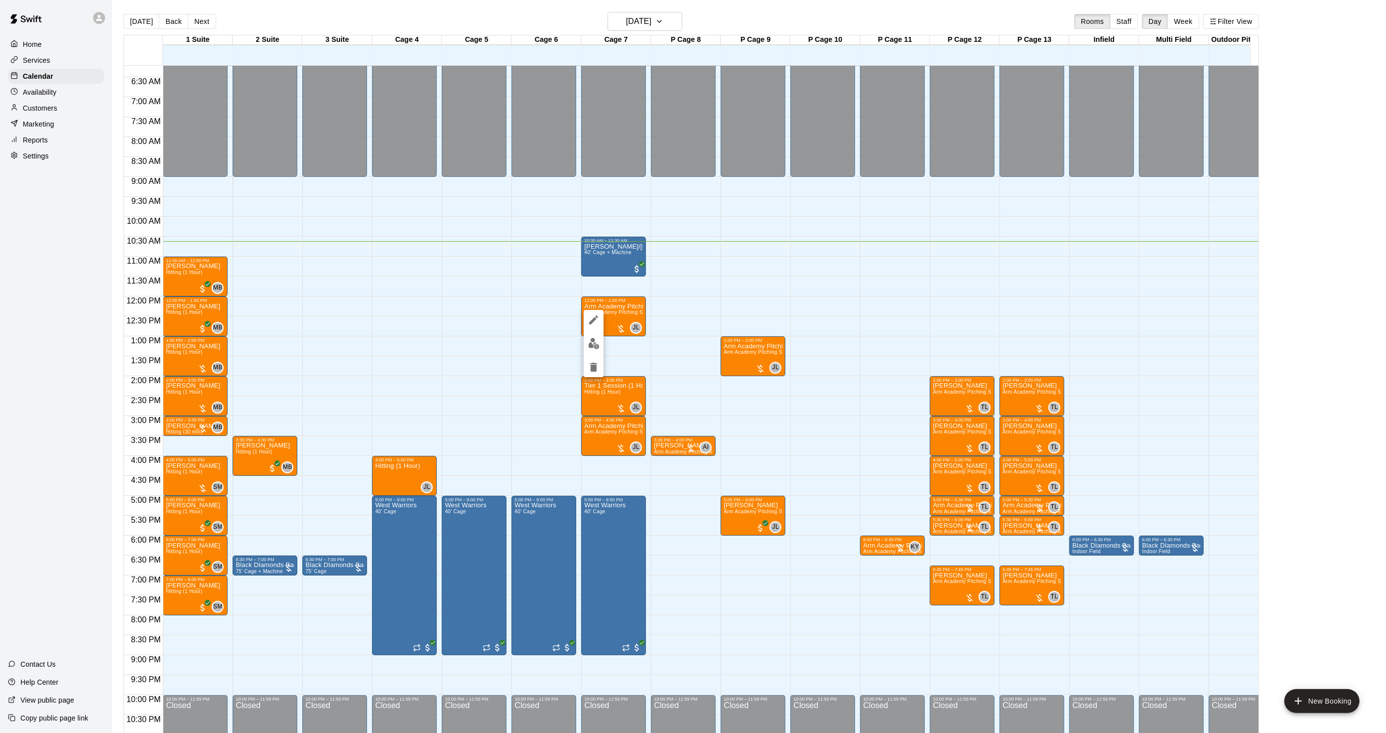
click at [588, 331] on div at bounding box center [594, 343] width 20 height 67
click at [588, 349] on button "edit" at bounding box center [594, 343] width 20 height 19
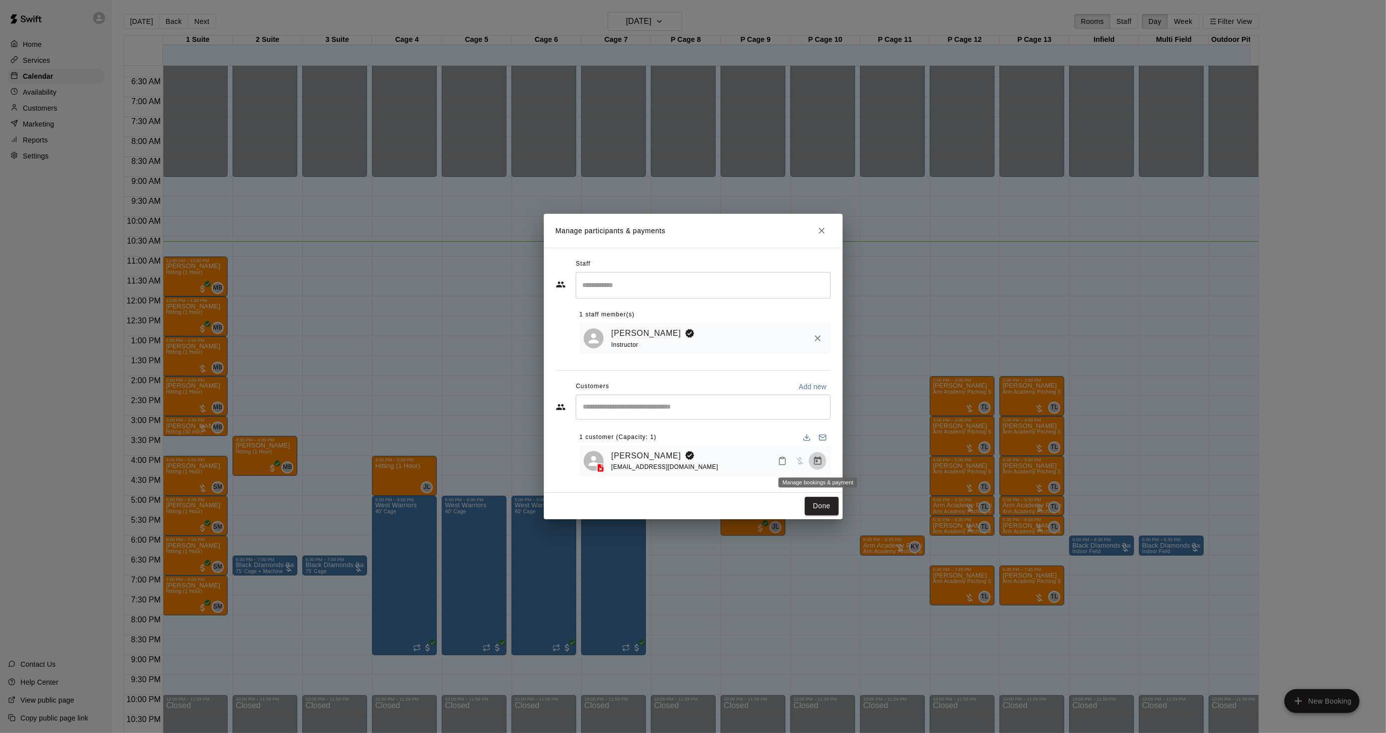
click at [819, 455] on button "Manage bookings & payment" at bounding box center [818, 461] width 18 height 18
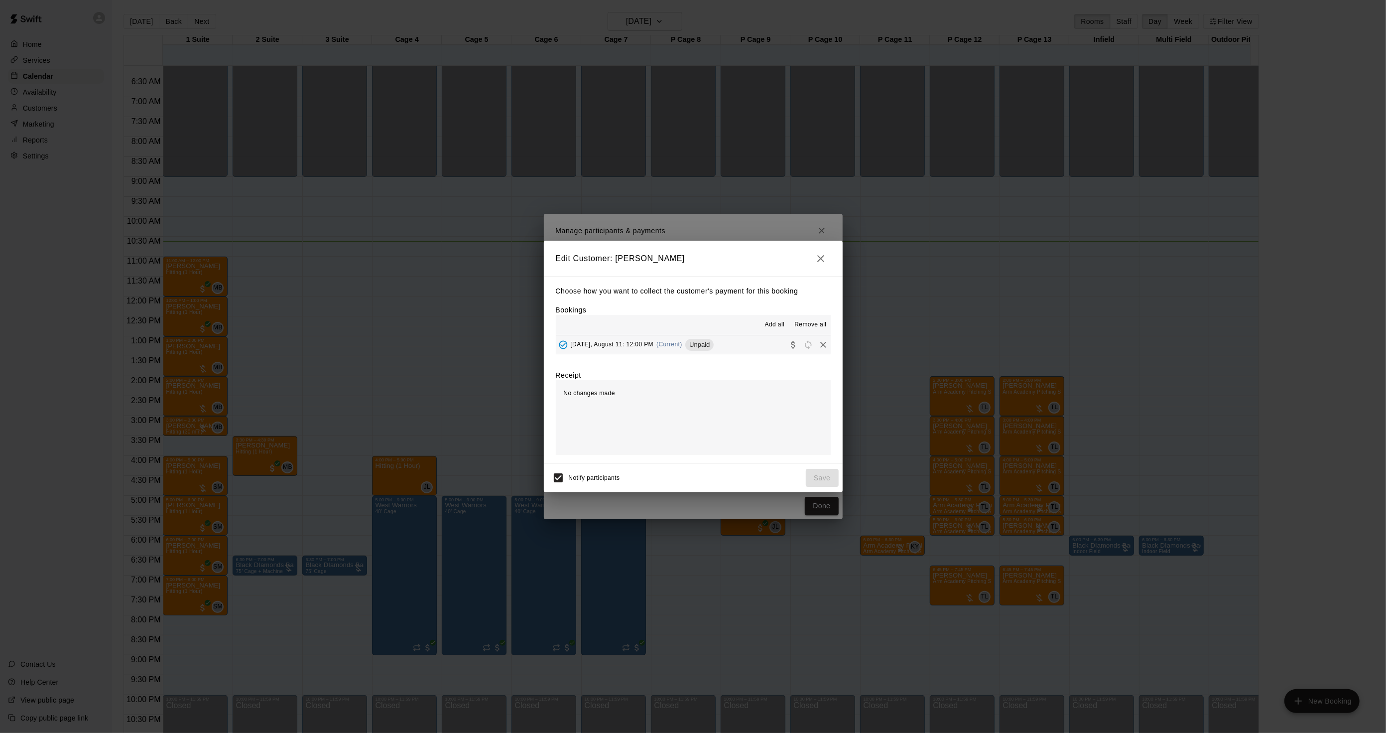
drag, startPoint x: 696, startPoint y: 331, endPoint x: 699, endPoint y: 342, distance: 11.4
click at [699, 342] on div "Add all Remove all [DATE], August 11: 12:00 PM (Current) Unpaid" at bounding box center [693, 334] width 275 height 39
click at [701, 346] on span "Unpaid" at bounding box center [699, 344] width 28 height 7
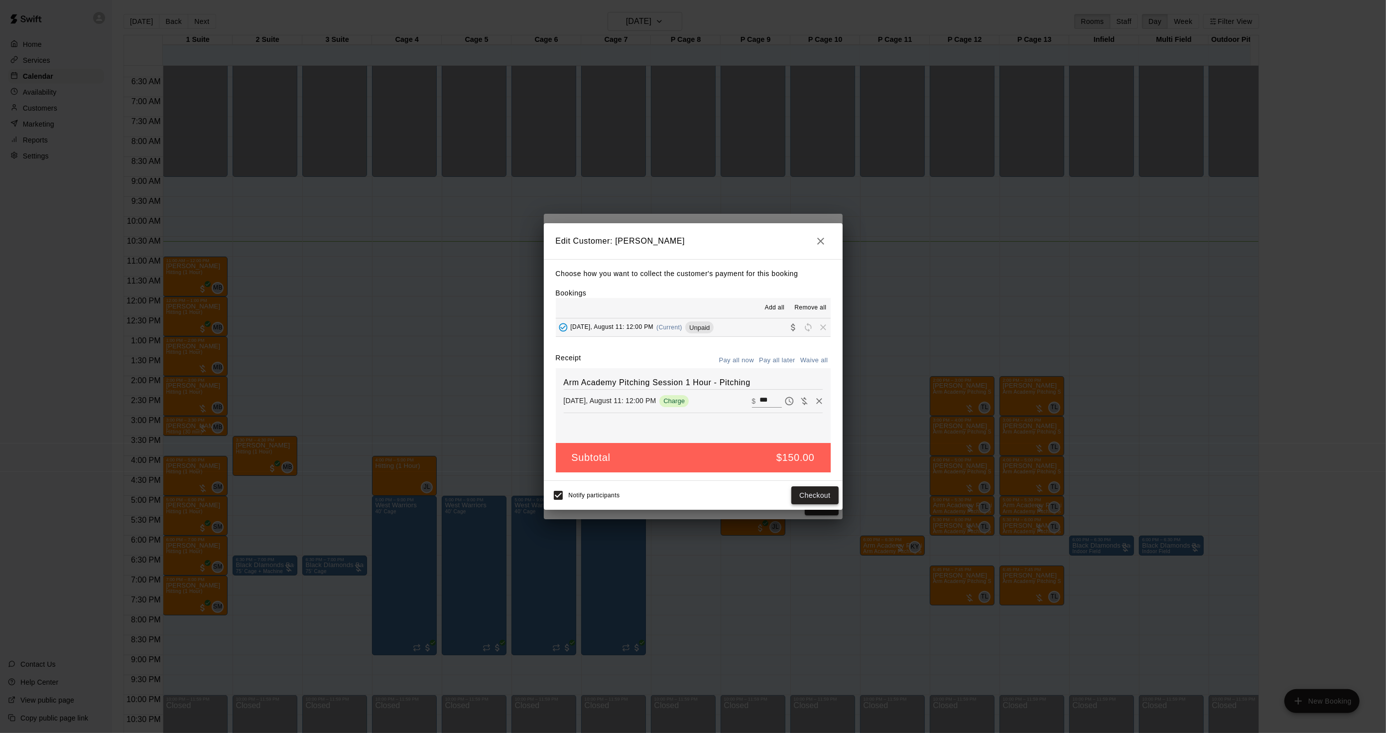
click at [807, 501] on button "Checkout" at bounding box center [814, 495] width 47 height 18
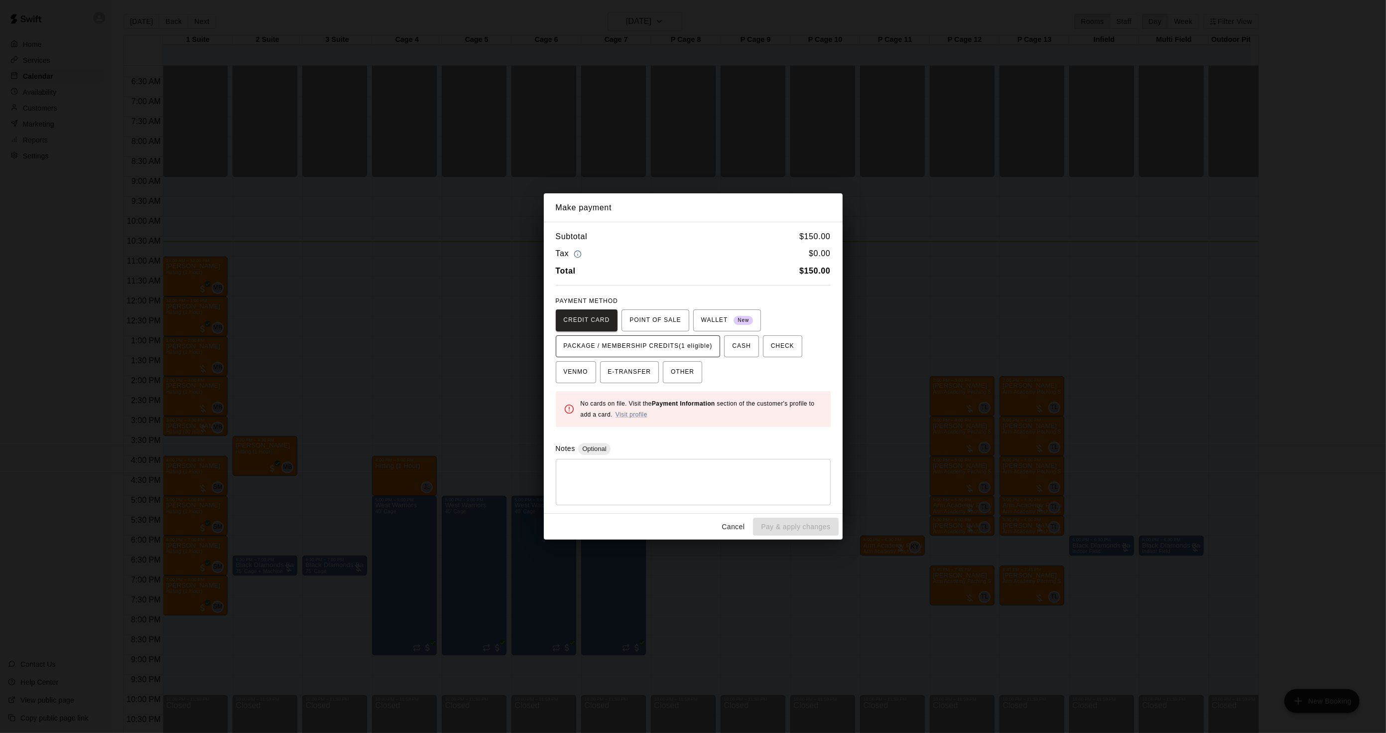
click at [685, 342] on span "PACKAGE / MEMBERSHIP CREDITS (1 eligible)" at bounding box center [638, 346] width 149 height 16
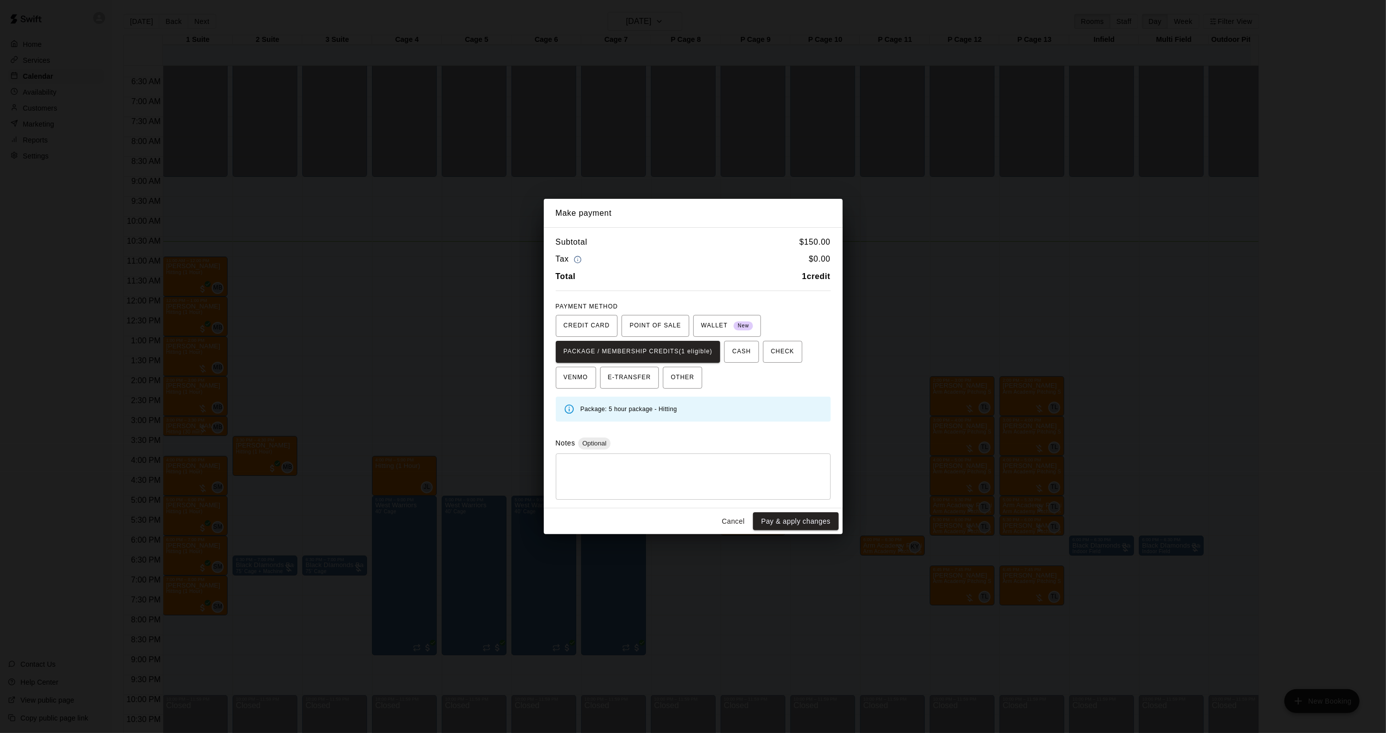
drag, startPoint x: 768, startPoint y: 524, endPoint x: 760, endPoint y: 522, distance: 8.8
click at [768, 525] on button "Pay & apply changes" at bounding box center [795, 521] width 85 height 18
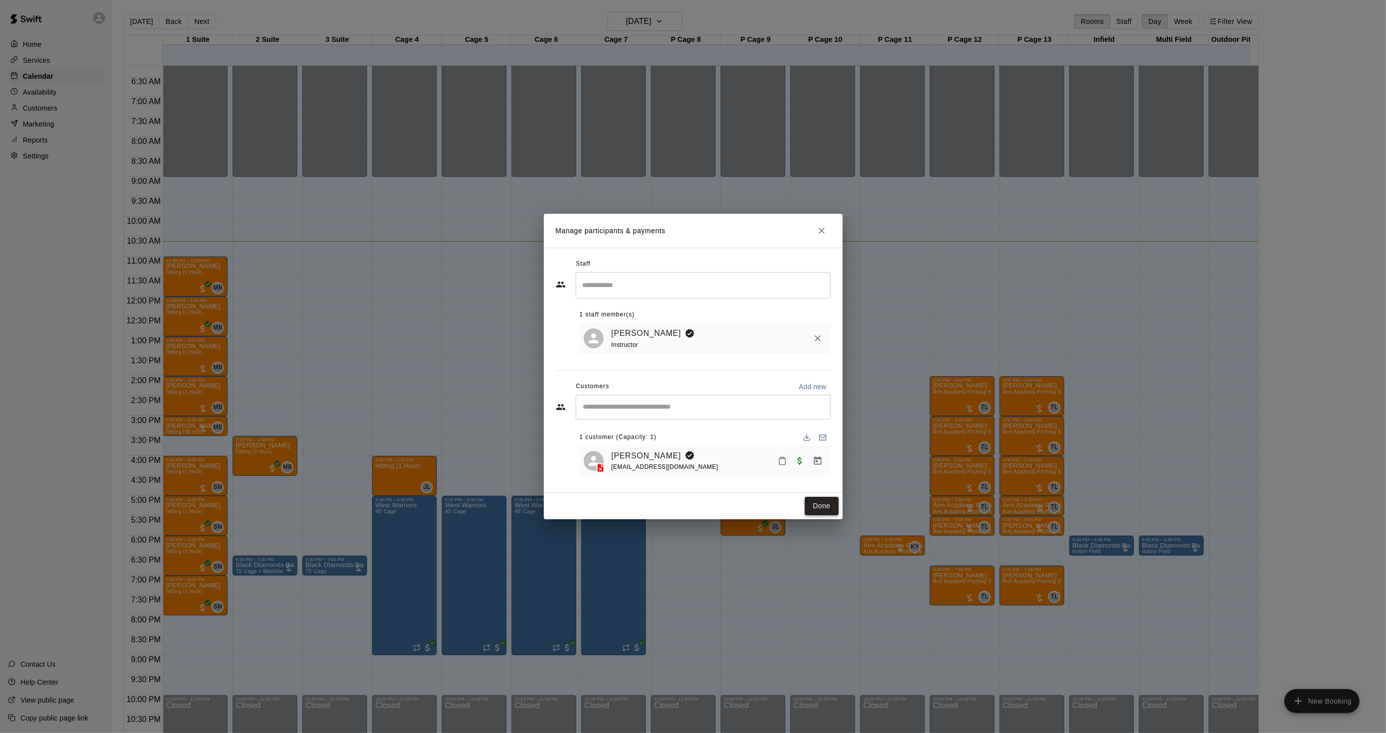
click at [810, 511] on button "Done" at bounding box center [821, 506] width 33 height 18
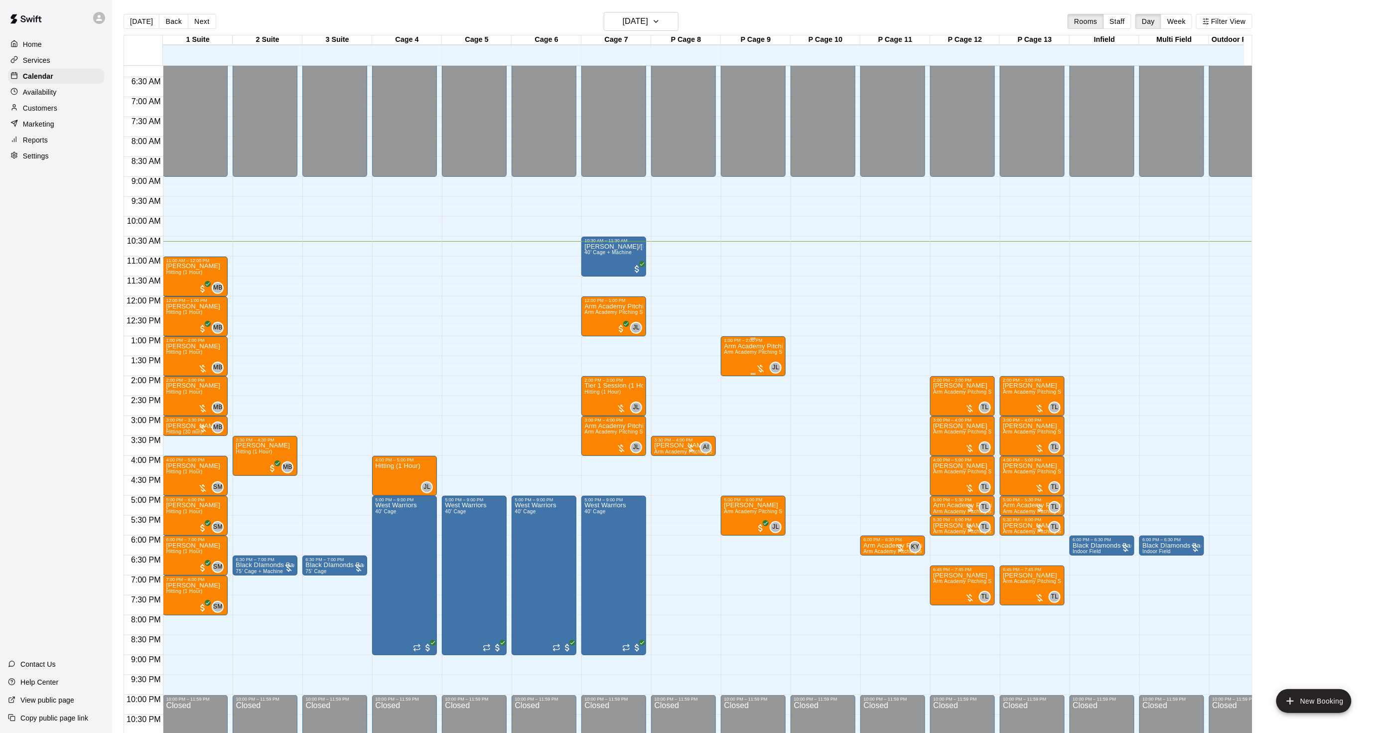
click at [750, 356] on div "Arm Academy Pitching Session 1 Hour Arm Academy Pitching Session 1 Hour - Pitch…" at bounding box center [753, 709] width 59 height 733
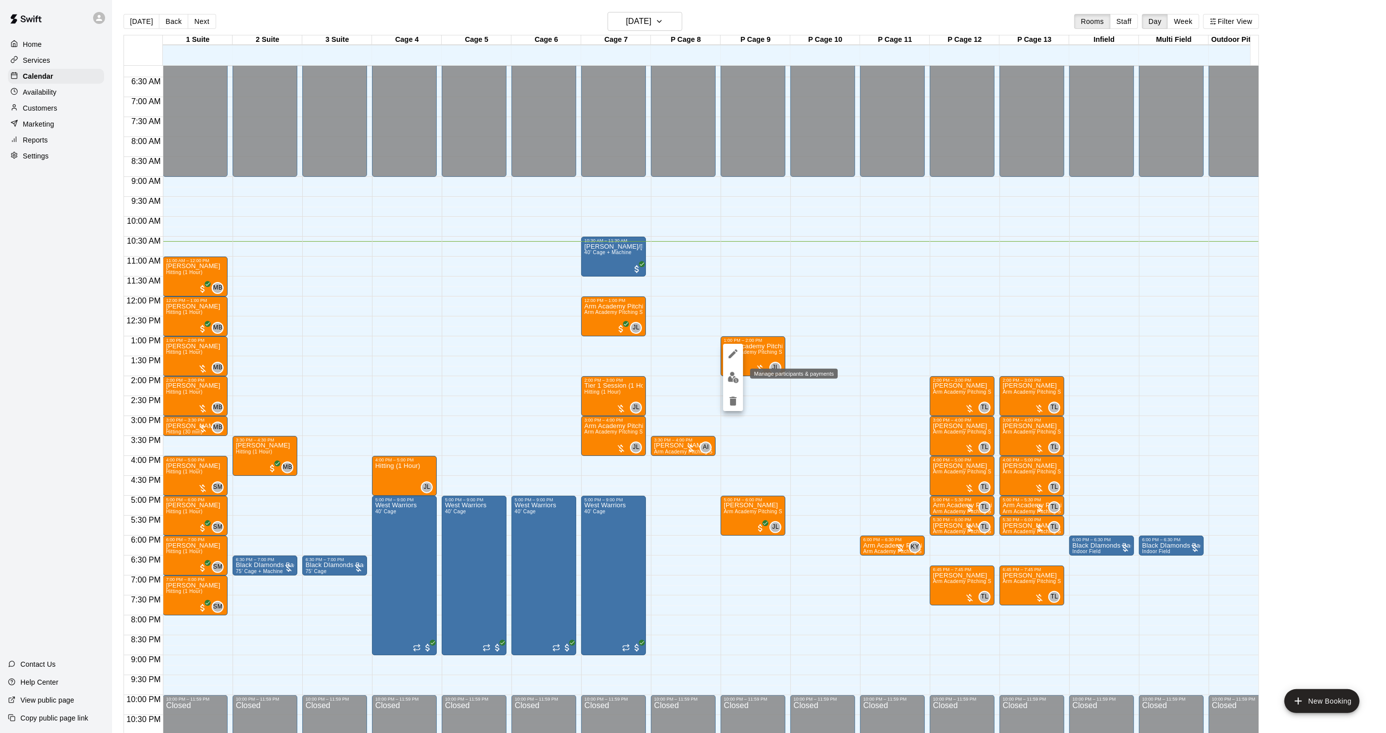
click at [736, 380] on img "edit" at bounding box center [733, 377] width 11 height 11
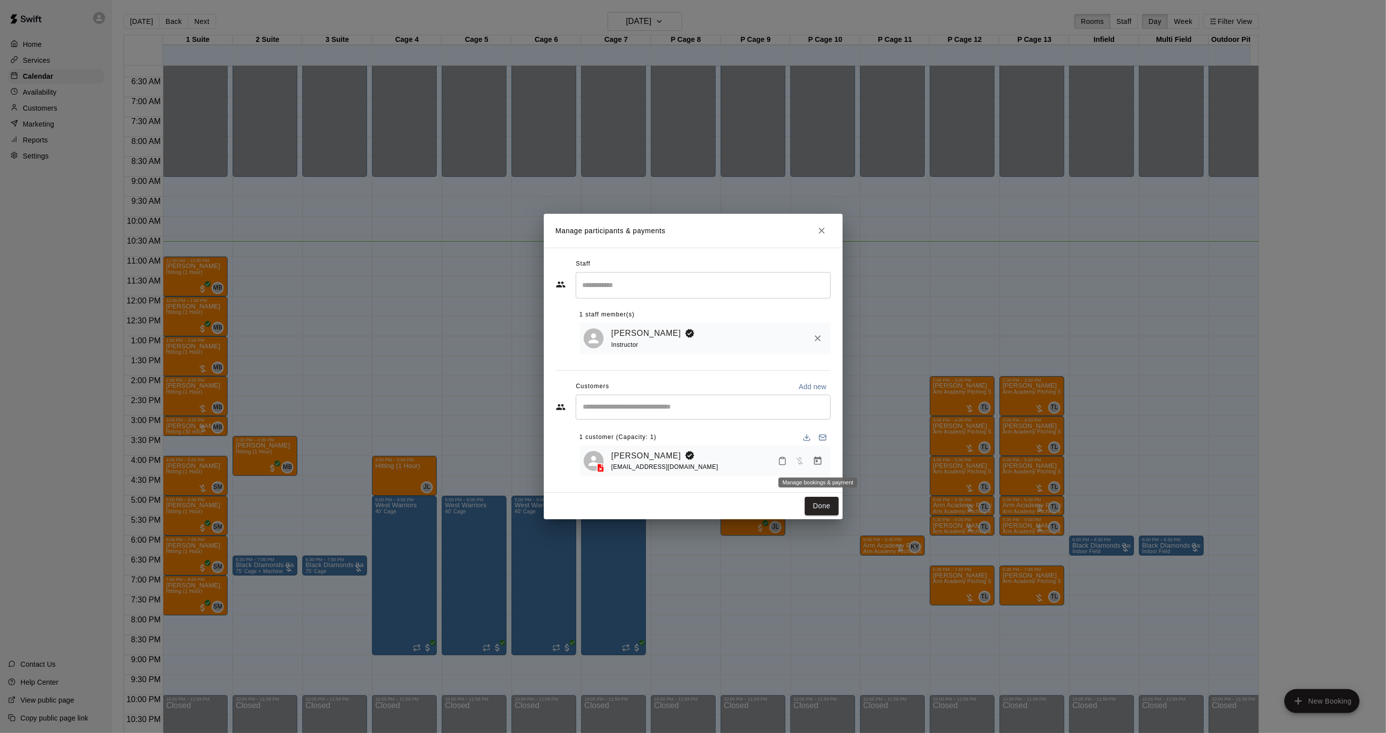
click at [819, 462] on icon "Manage bookings & payment" at bounding box center [818, 461] width 10 height 10
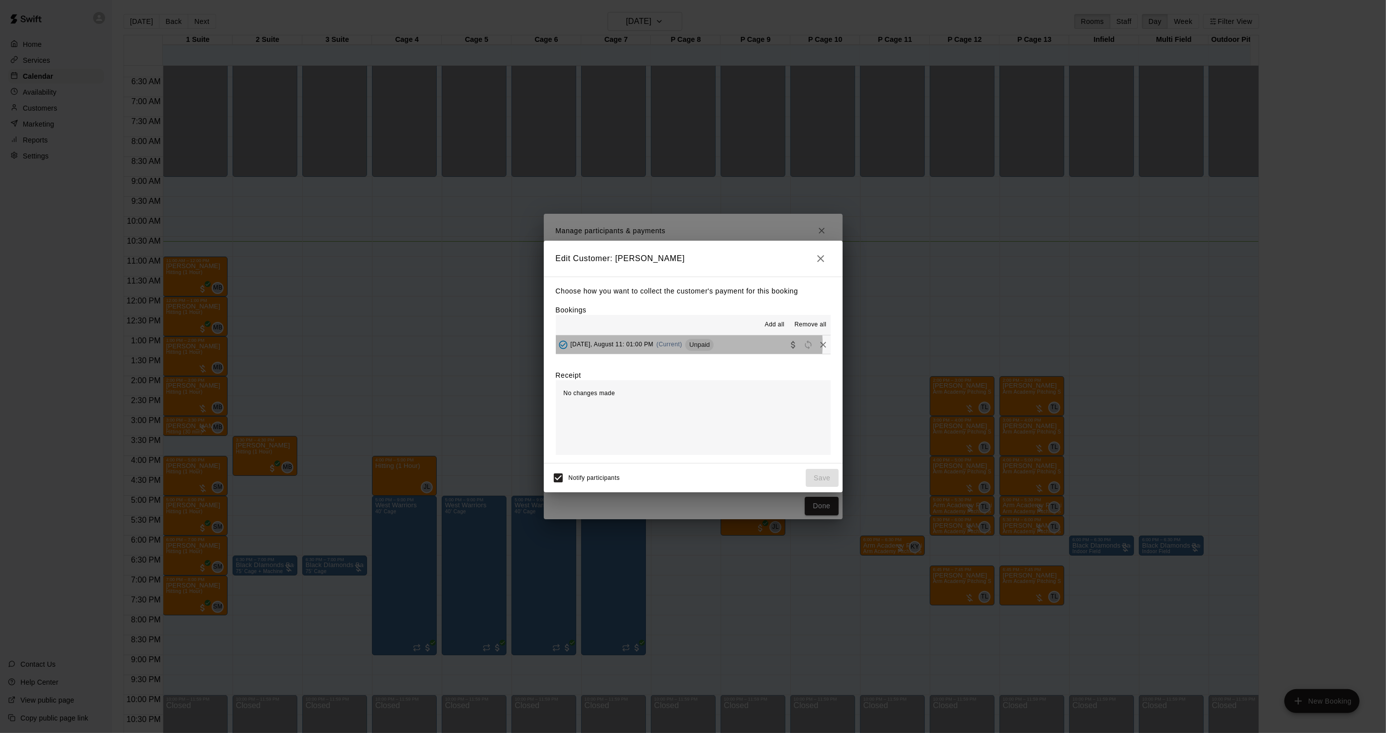
click at [680, 345] on span "(Current)" at bounding box center [670, 344] width 26 height 7
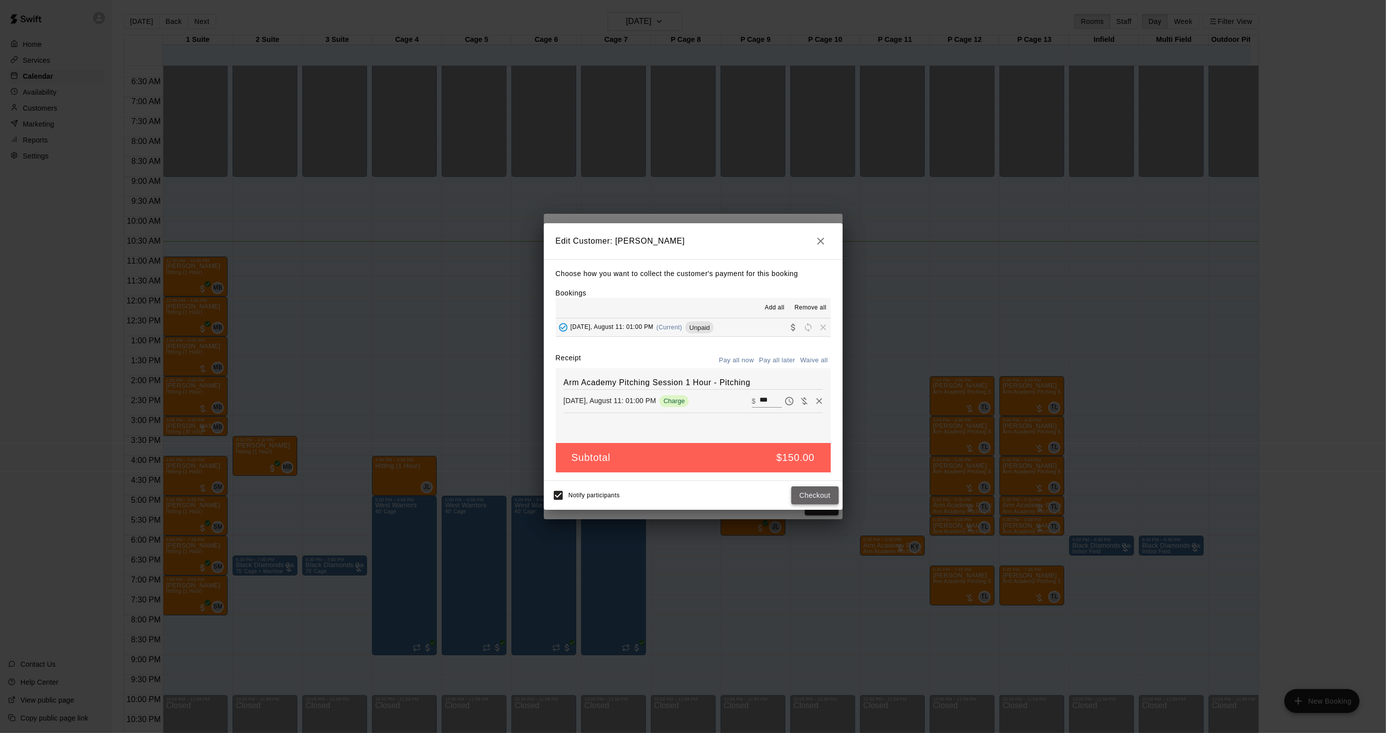
click at [798, 496] on button "Checkout" at bounding box center [814, 495] width 47 height 18
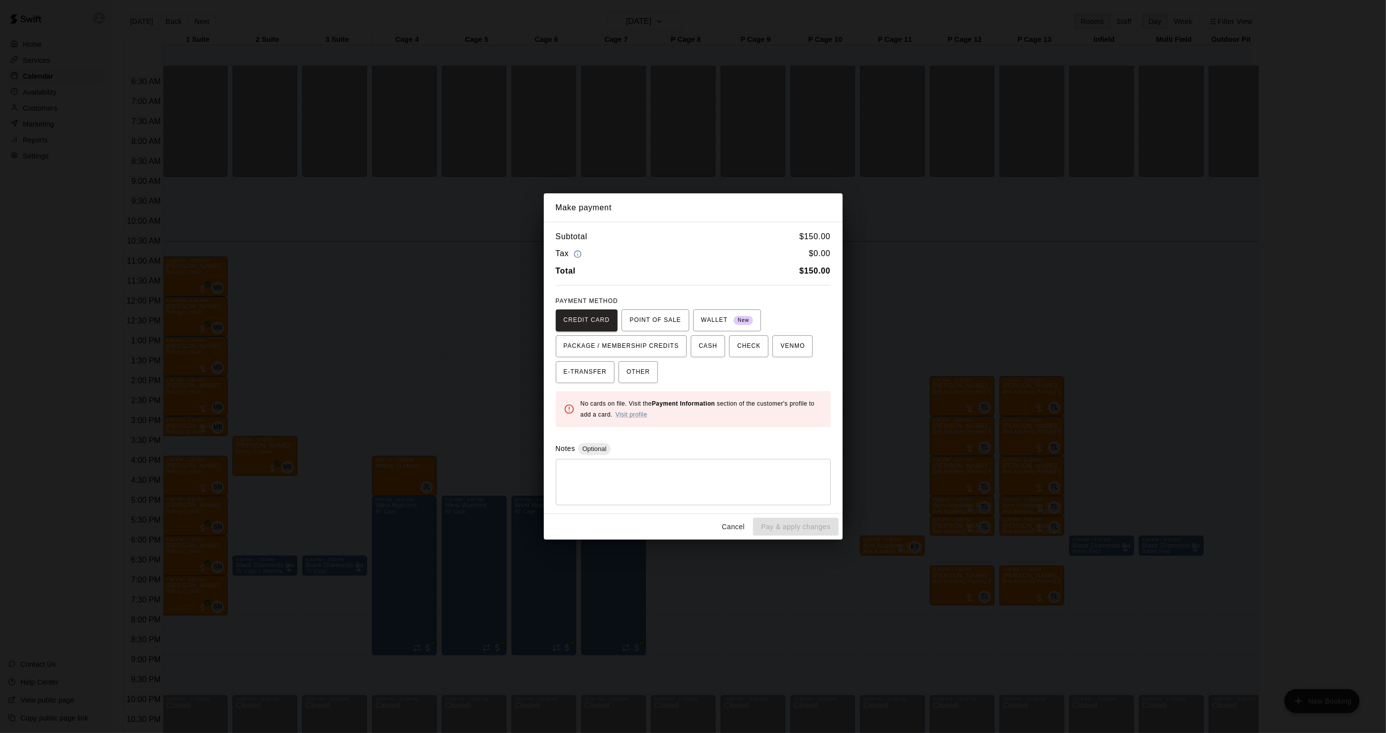
click at [890, 409] on div "Make payment Subtotal $ 150.00 Tax $ 0.00 Total $ 150.00 PAYMENT METHOD CREDIT …" at bounding box center [693, 366] width 1386 height 733
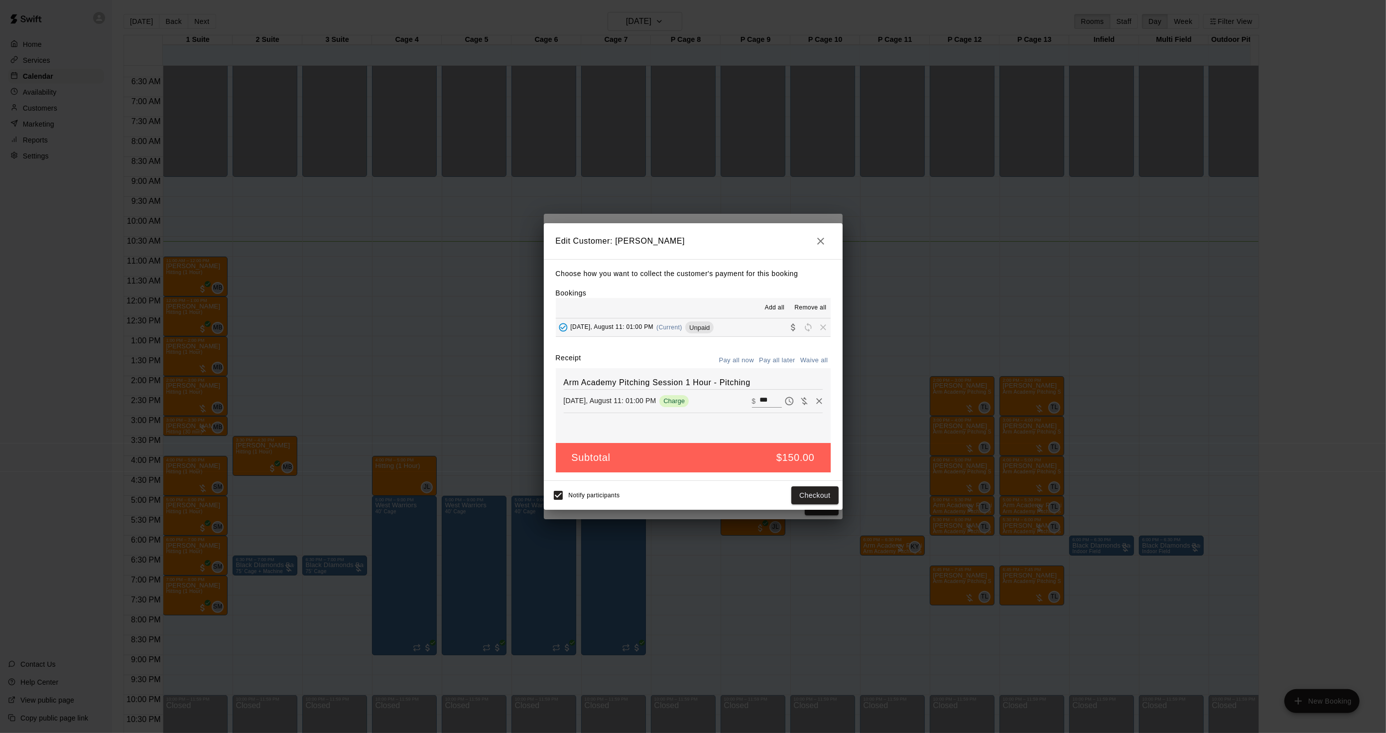
click at [889, 411] on div "Edit Customer: [PERSON_NAME] Choose how you want to collect the customer's paym…" at bounding box center [693, 366] width 1386 height 733
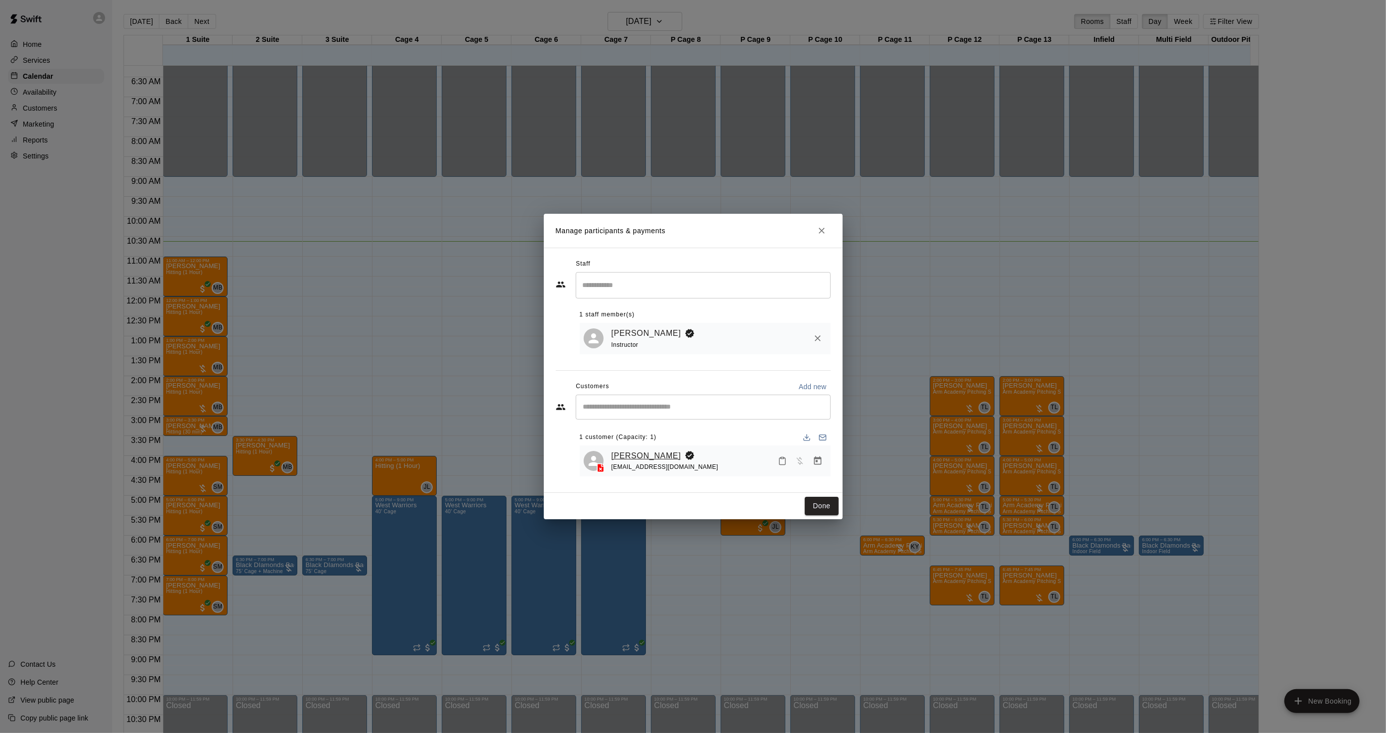
click at [649, 452] on link "[PERSON_NAME]" at bounding box center [647, 455] width 70 height 13
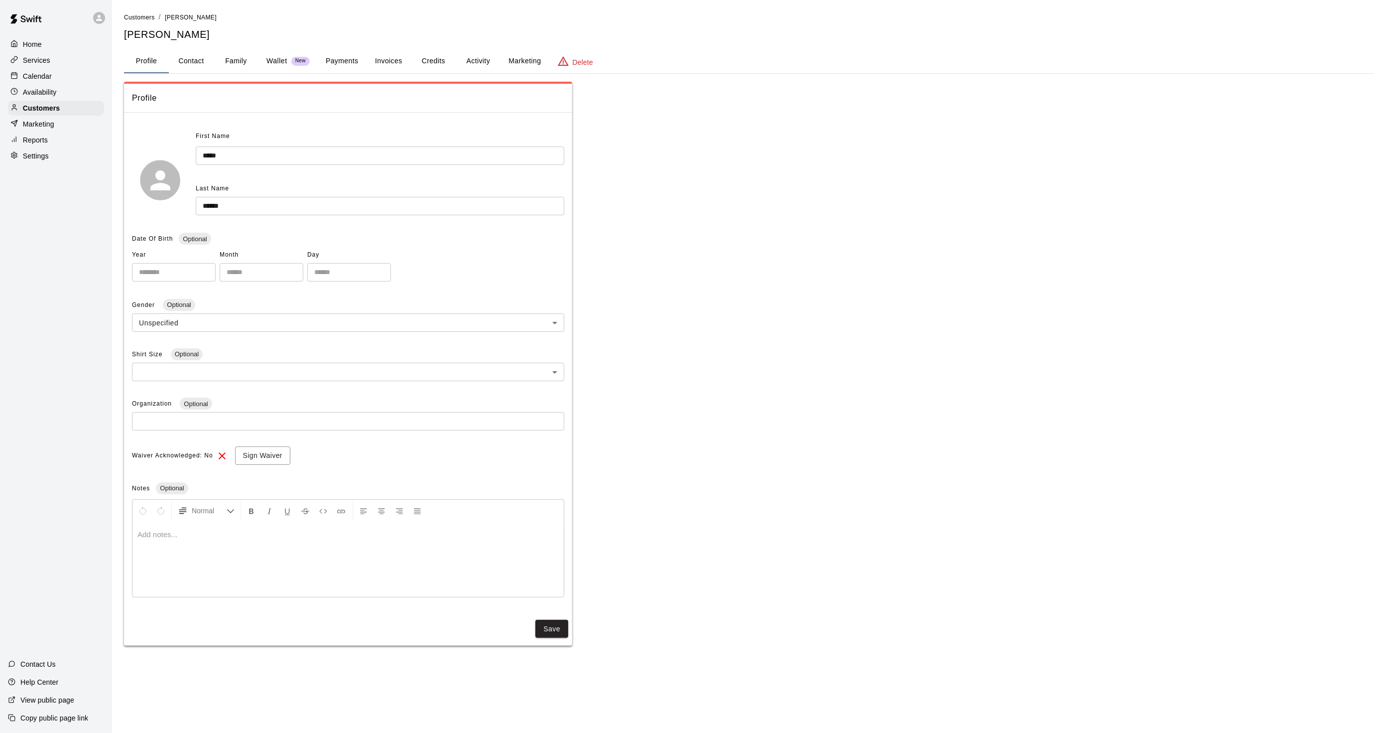
click at [471, 62] on button "Activity" at bounding box center [478, 61] width 45 height 24
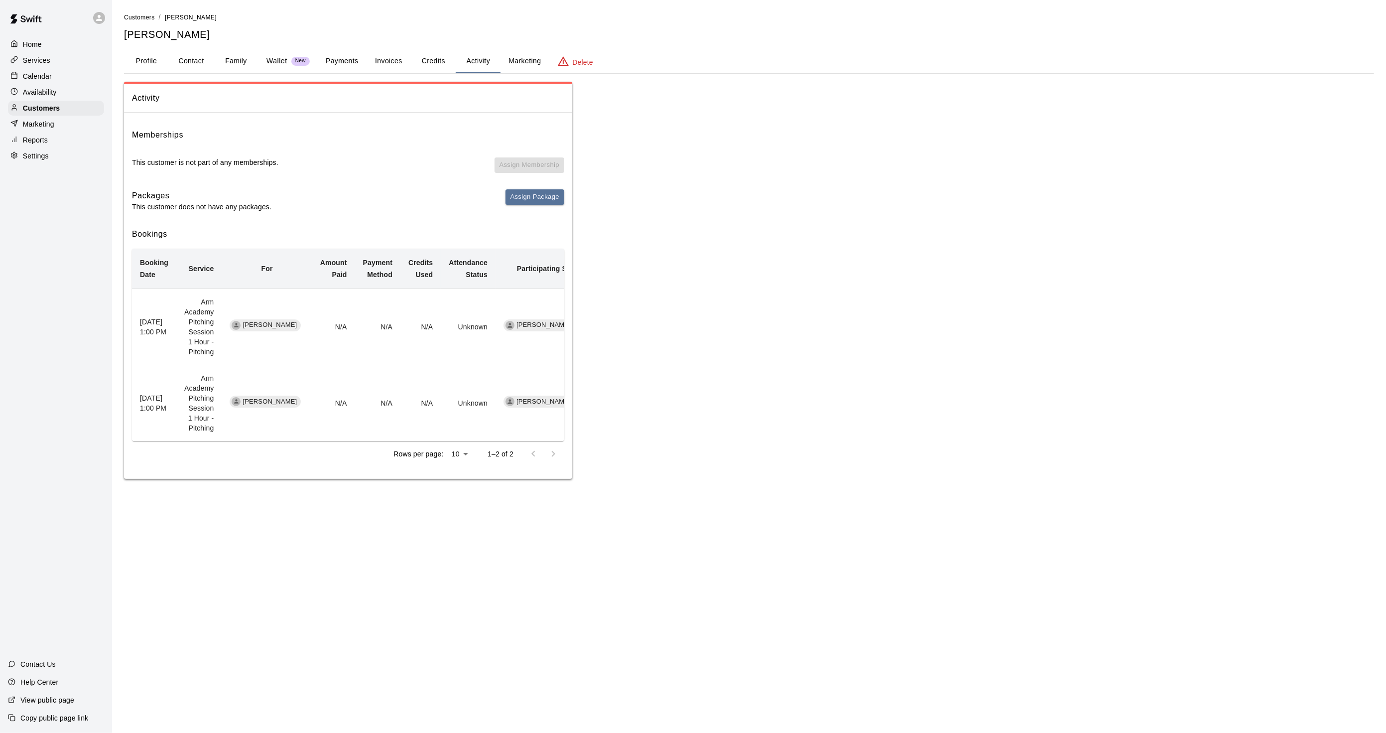
click at [167, 57] on button "Profile" at bounding box center [146, 61] width 45 height 24
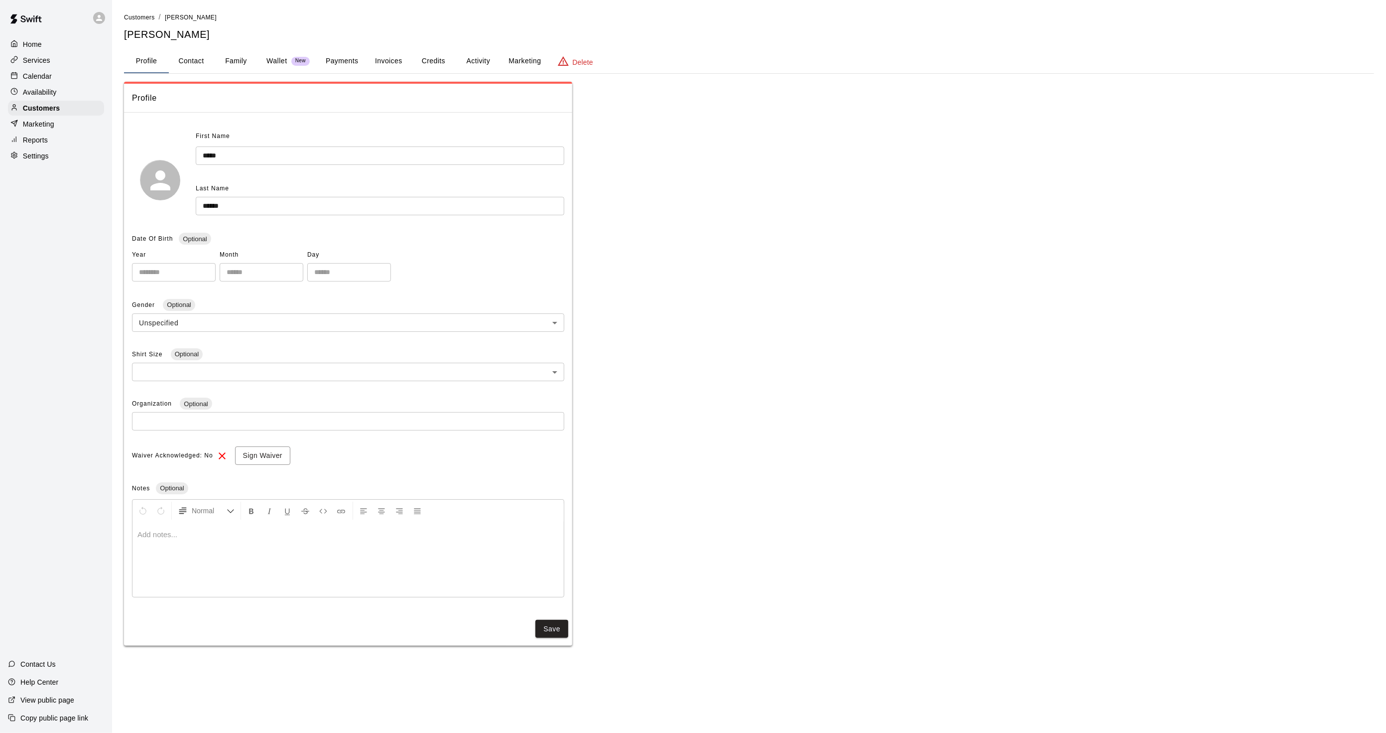
click at [334, 57] on button "Payments" at bounding box center [342, 61] width 48 height 24
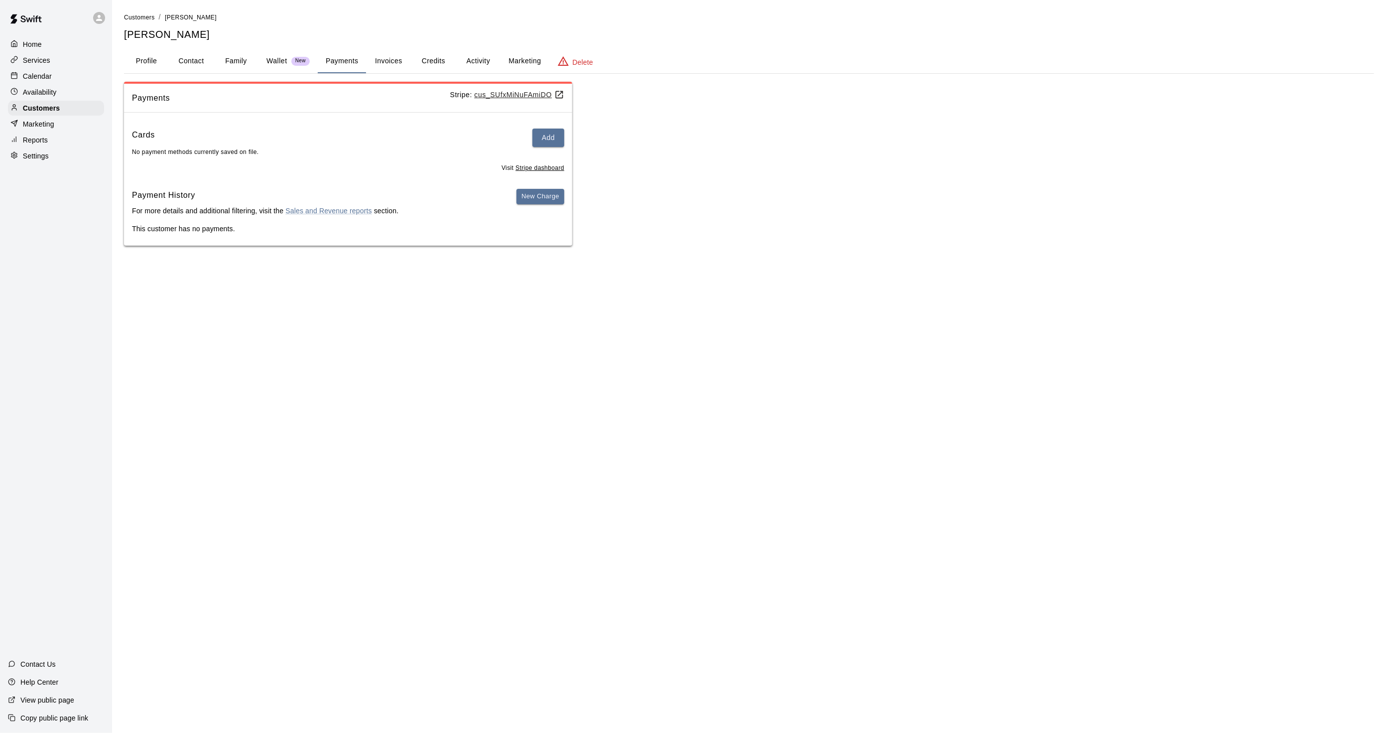
click at [470, 68] on button "Activity" at bounding box center [478, 61] width 45 height 24
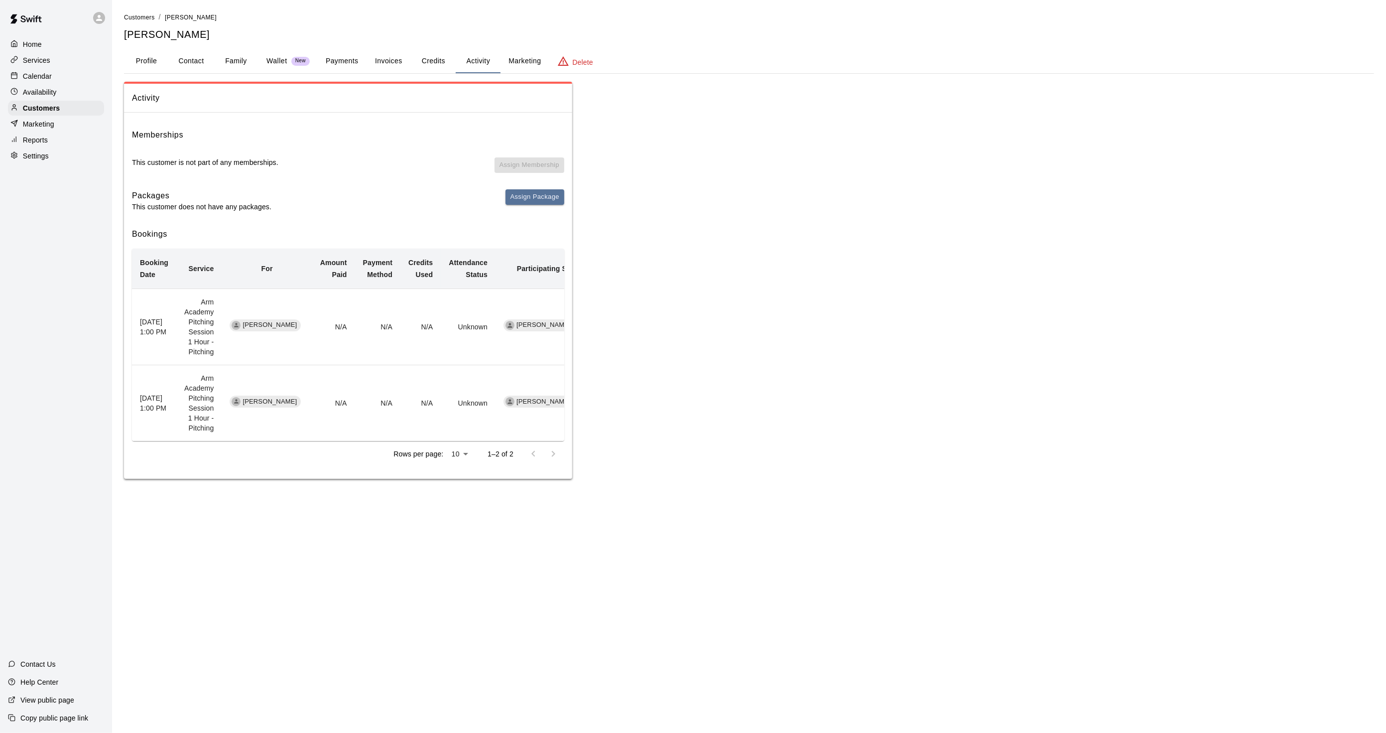
drag, startPoint x: 21, startPoint y: 78, endPoint x: 44, endPoint y: 86, distance: 24.3
click at [21, 78] on div at bounding box center [16, 76] width 12 height 9
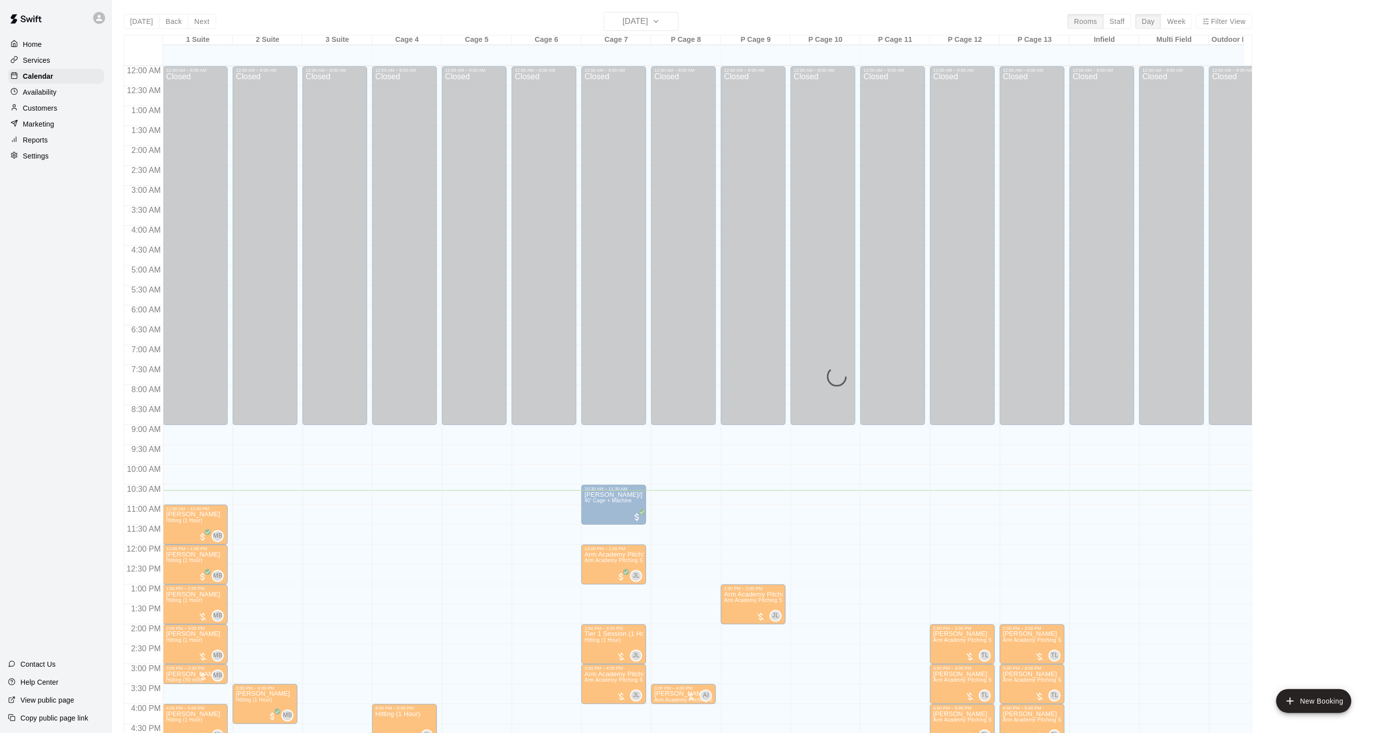
scroll to position [248, 0]
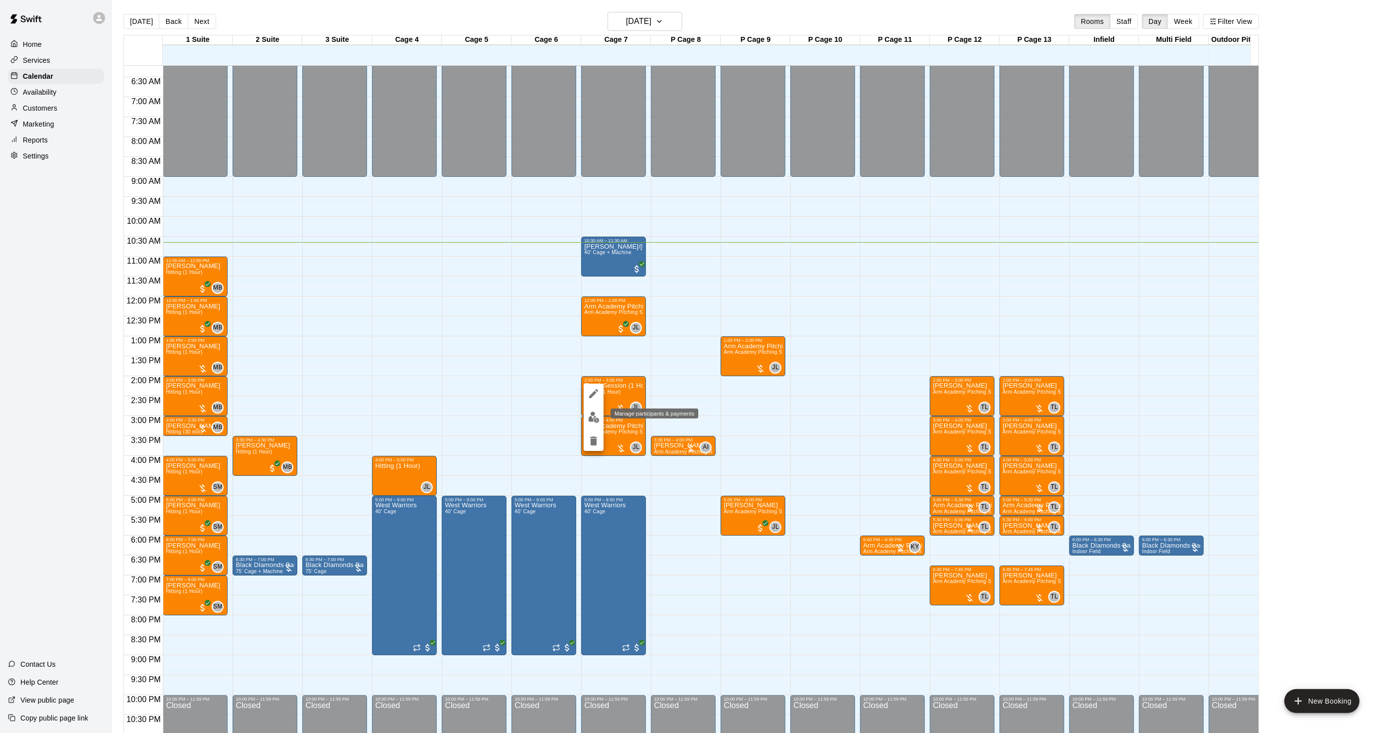
click at [590, 416] on img "edit" at bounding box center [593, 416] width 11 height 11
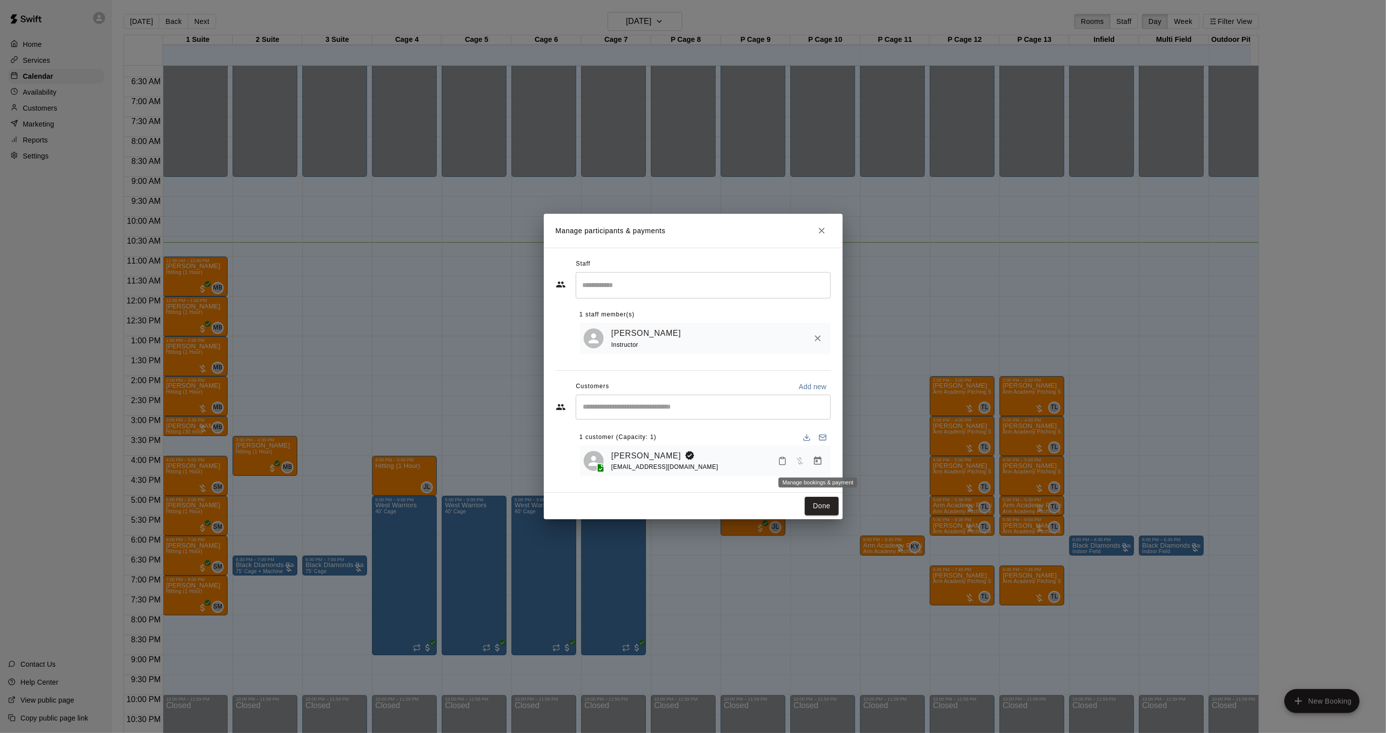
click at [815, 464] on icon "Manage bookings & payment" at bounding box center [818, 461] width 10 height 10
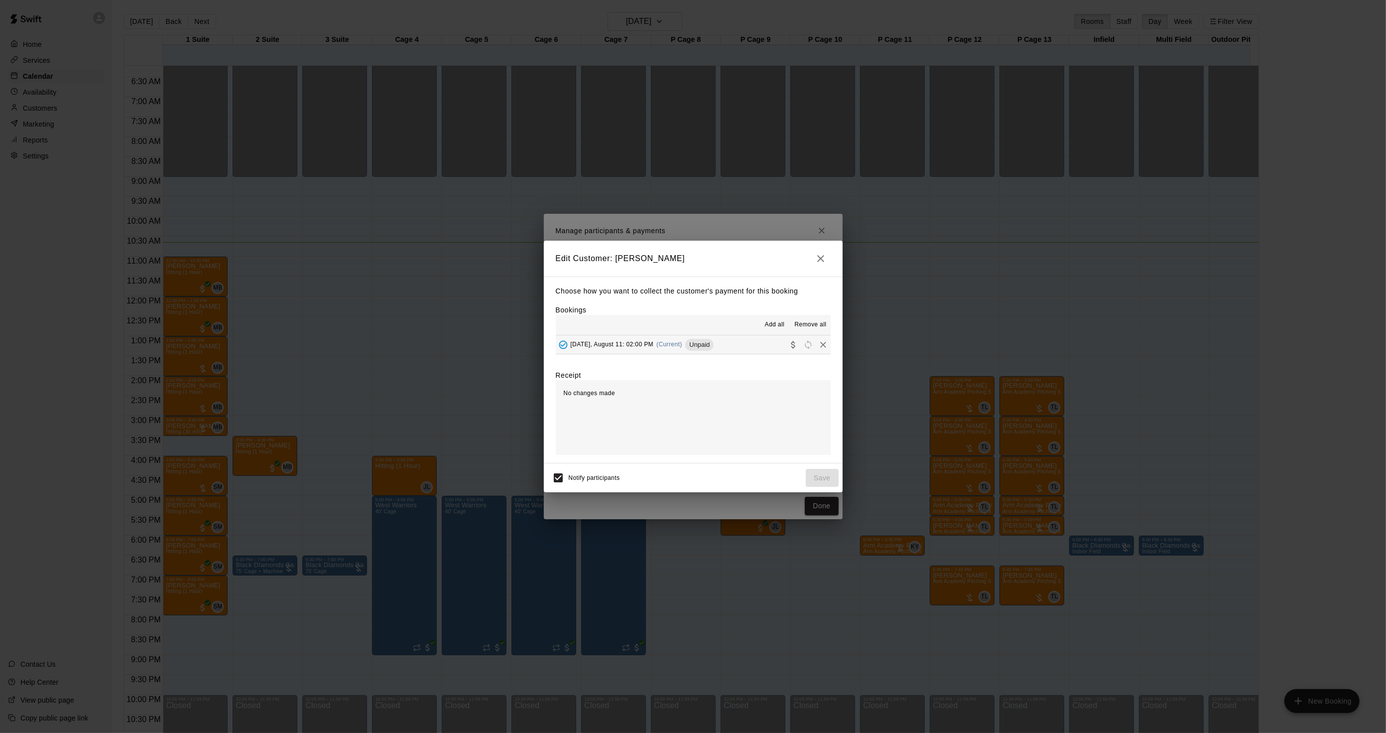
click at [651, 348] on span "[DATE], August 11: 02:00 PM" at bounding box center [612, 344] width 83 height 7
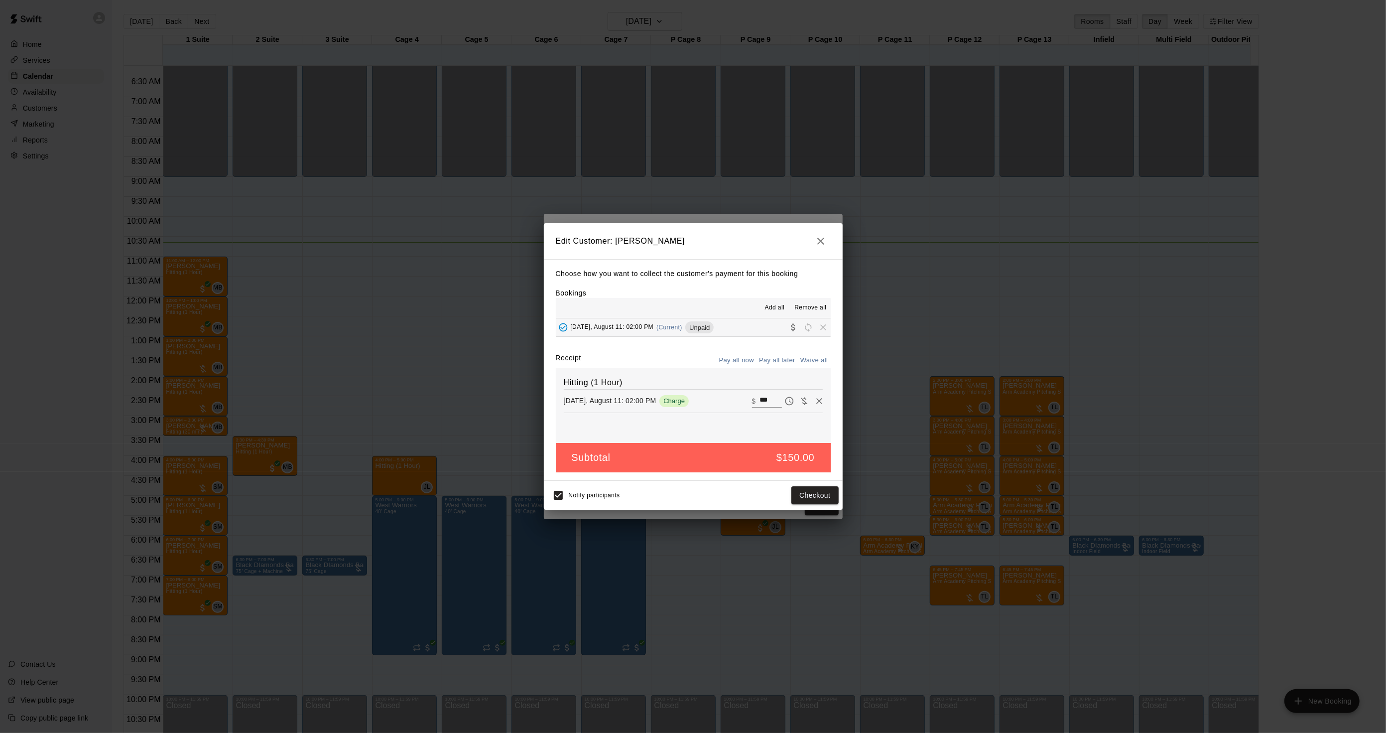
click at [805, 505] on div "Notify participants Checkout" at bounding box center [693, 495] width 291 height 21
click at [802, 479] on div "Choose how you want to collect the customer's payment for this booking Bookings…" at bounding box center [693, 370] width 299 height 222
click at [802, 495] on button "Checkout" at bounding box center [814, 495] width 47 height 18
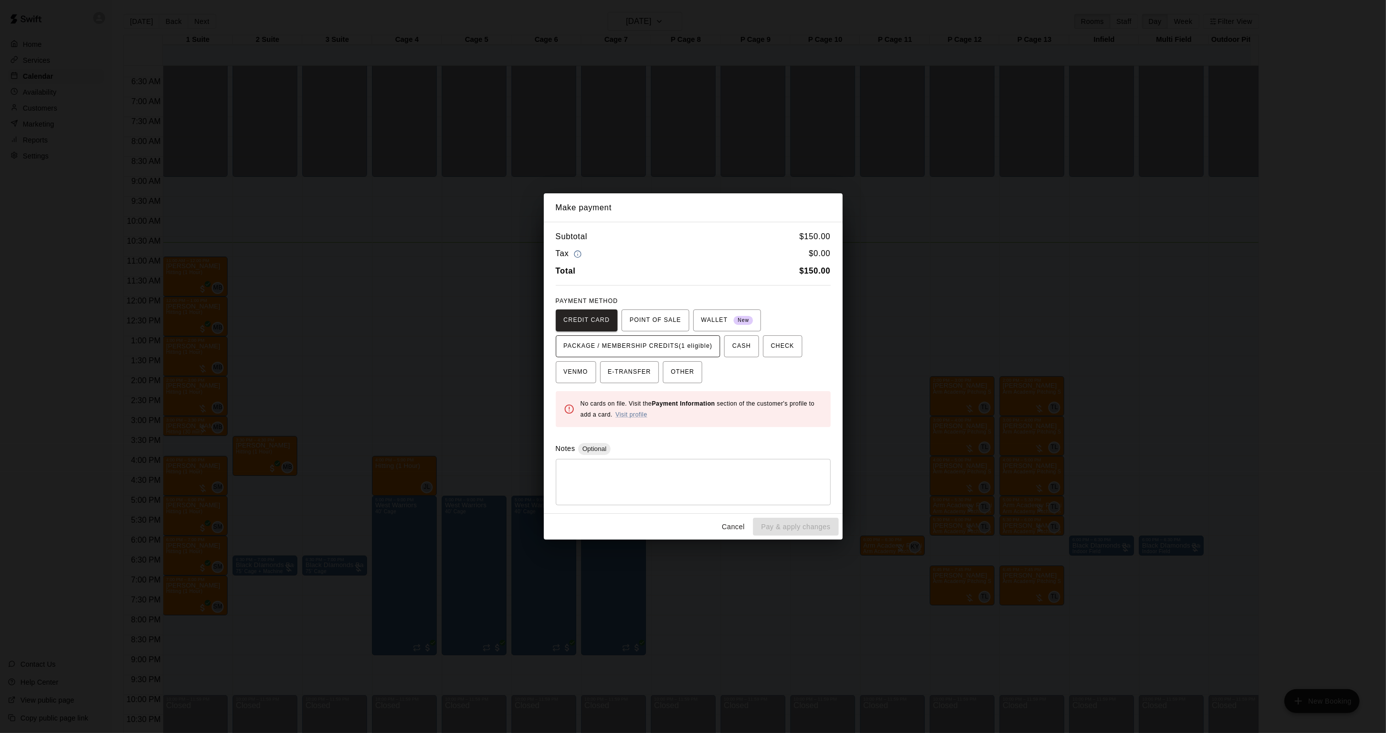
click at [656, 349] on span "PACKAGE / MEMBERSHIP CREDITS (1 eligible)" at bounding box center [638, 346] width 149 height 16
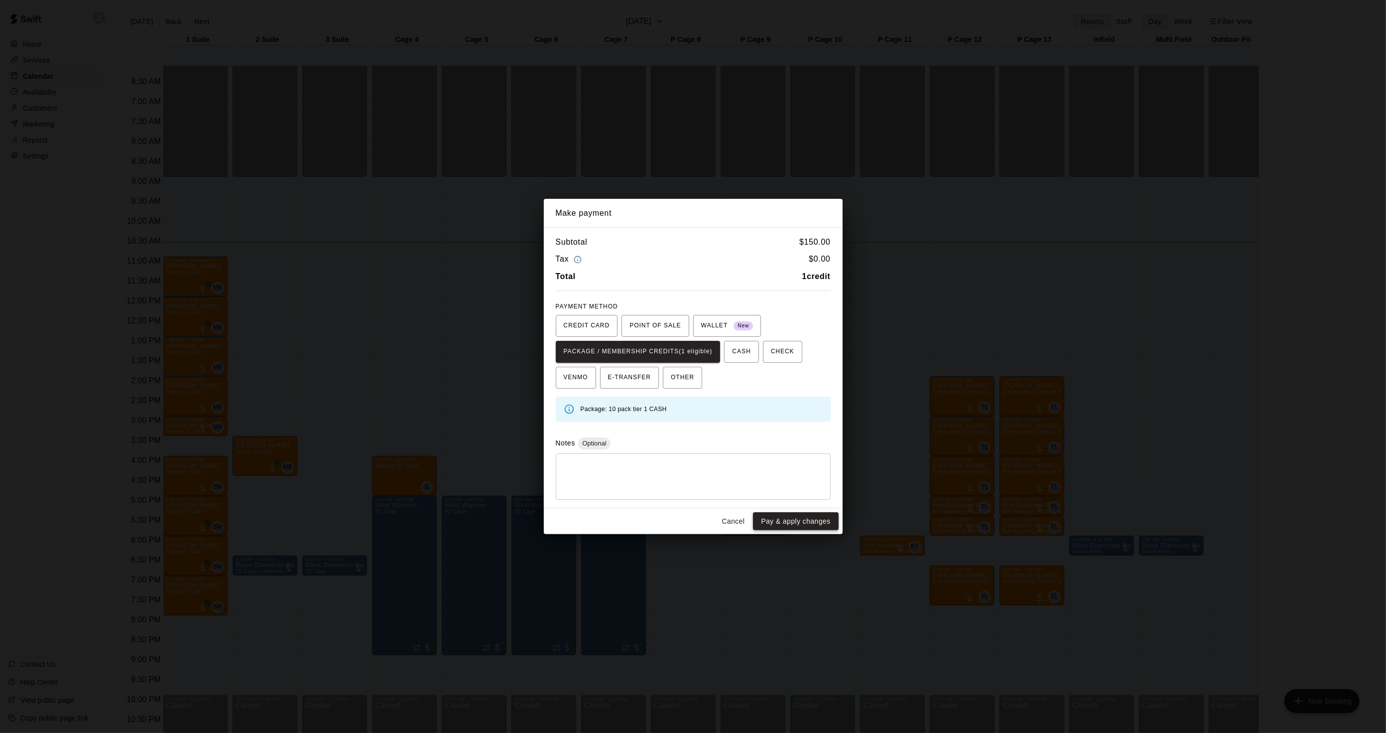
click at [792, 522] on button "Pay & apply changes" at bounding box center [795, 521] width 85 height 18
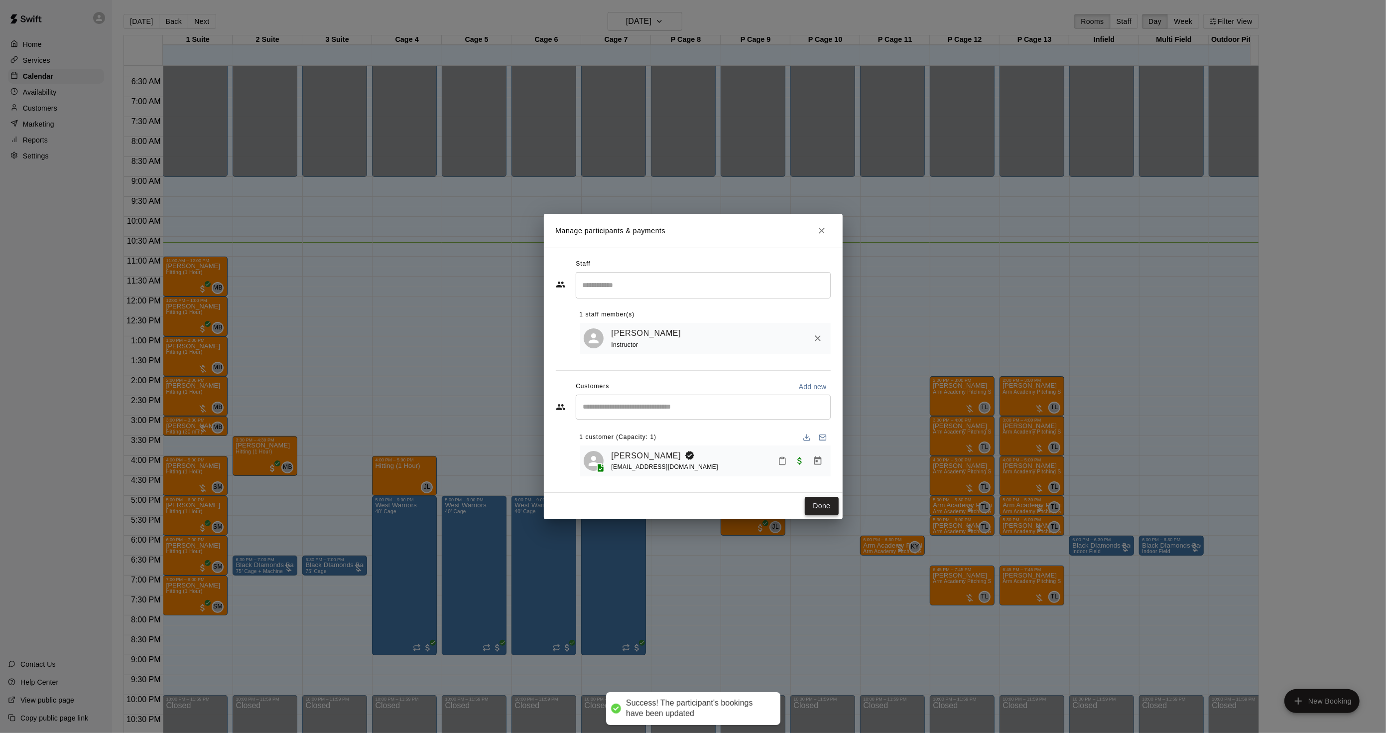
click at [807, 507] on button "Done" at bounding box center [821, 506] width 33 height 18
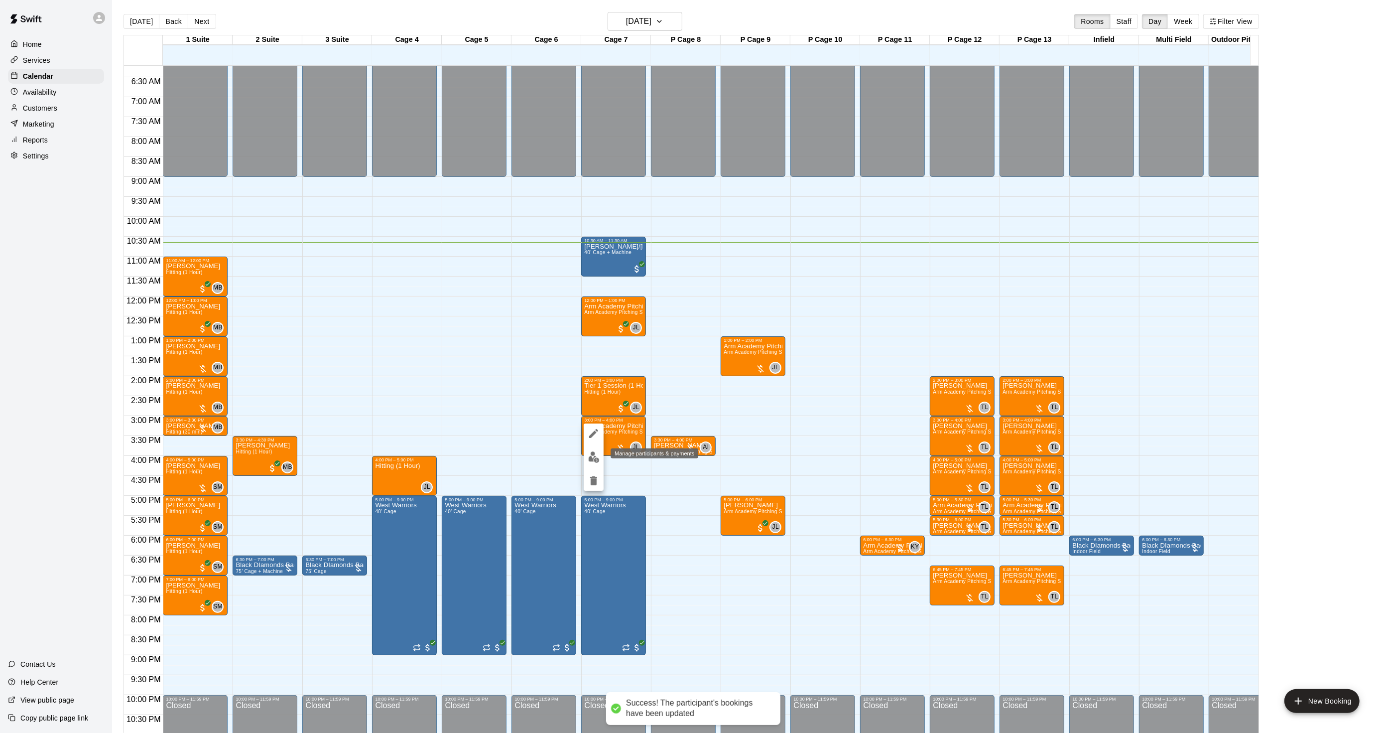
click at [602, 453] on button "edit" at bounding box center [594, 456] width 20 height 19
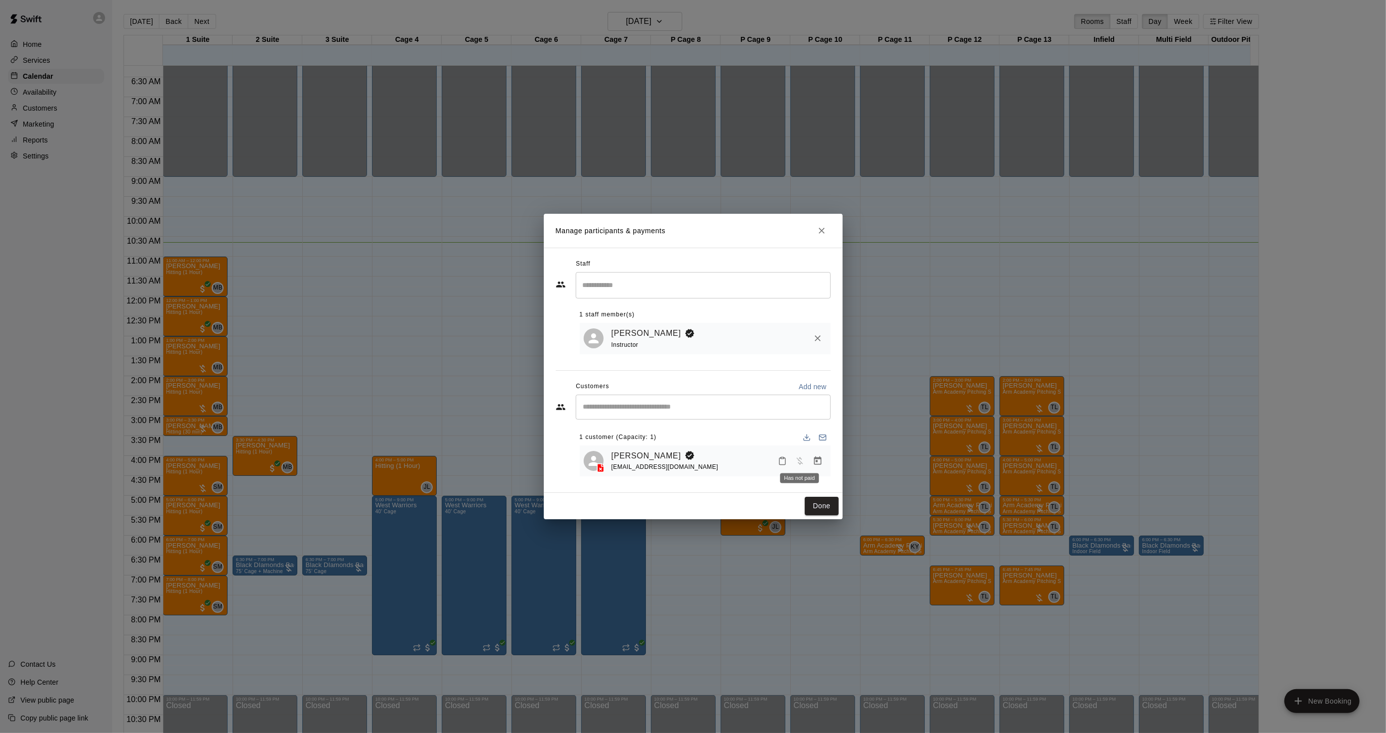
click at [809, 459] on div at bounding box center [800, 461] width 53 height 18
click at [813, 460] on icon "Manage bookings & payment" at bounding box center [818, 461] width 10 height 10
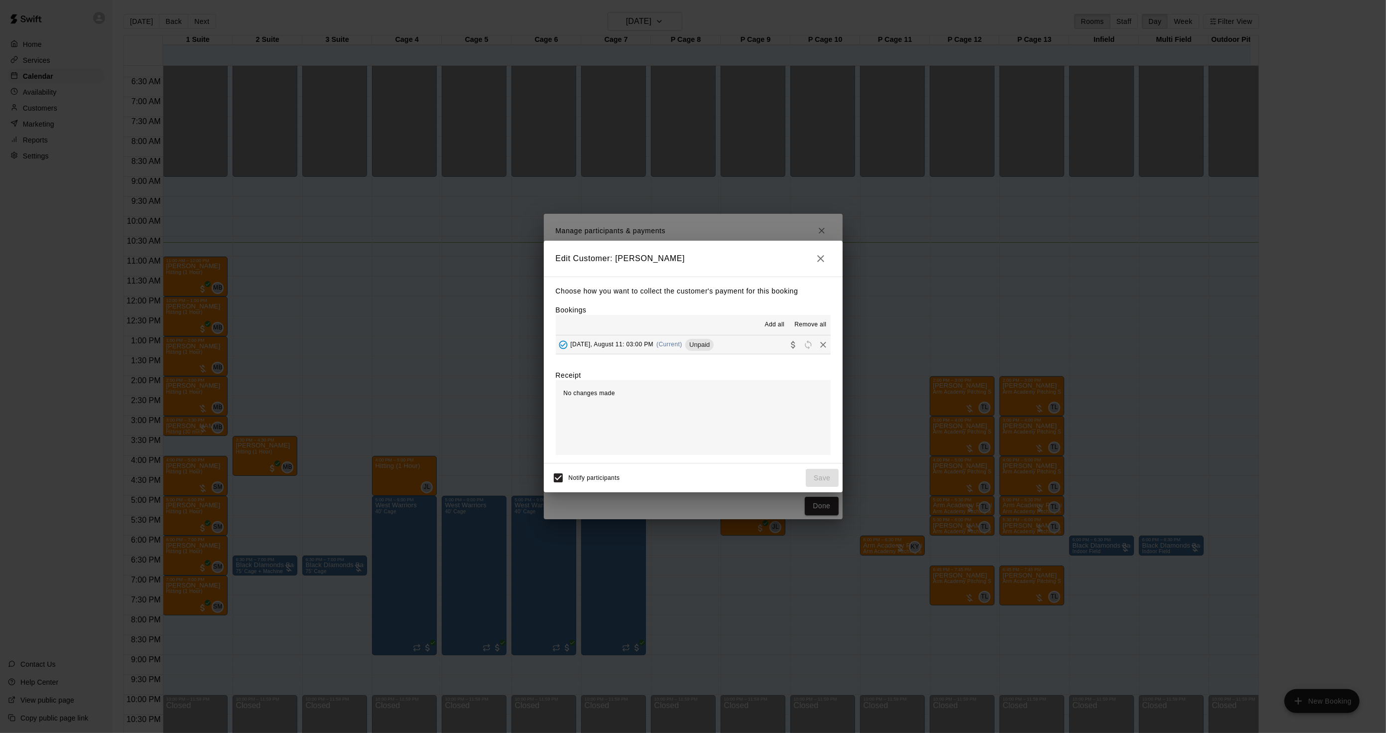
click at [656, 347] on div "[DATE], August 11: 03:00 PM (Current) Unpaid" at bounding box center [635, 344] width 158 height 15
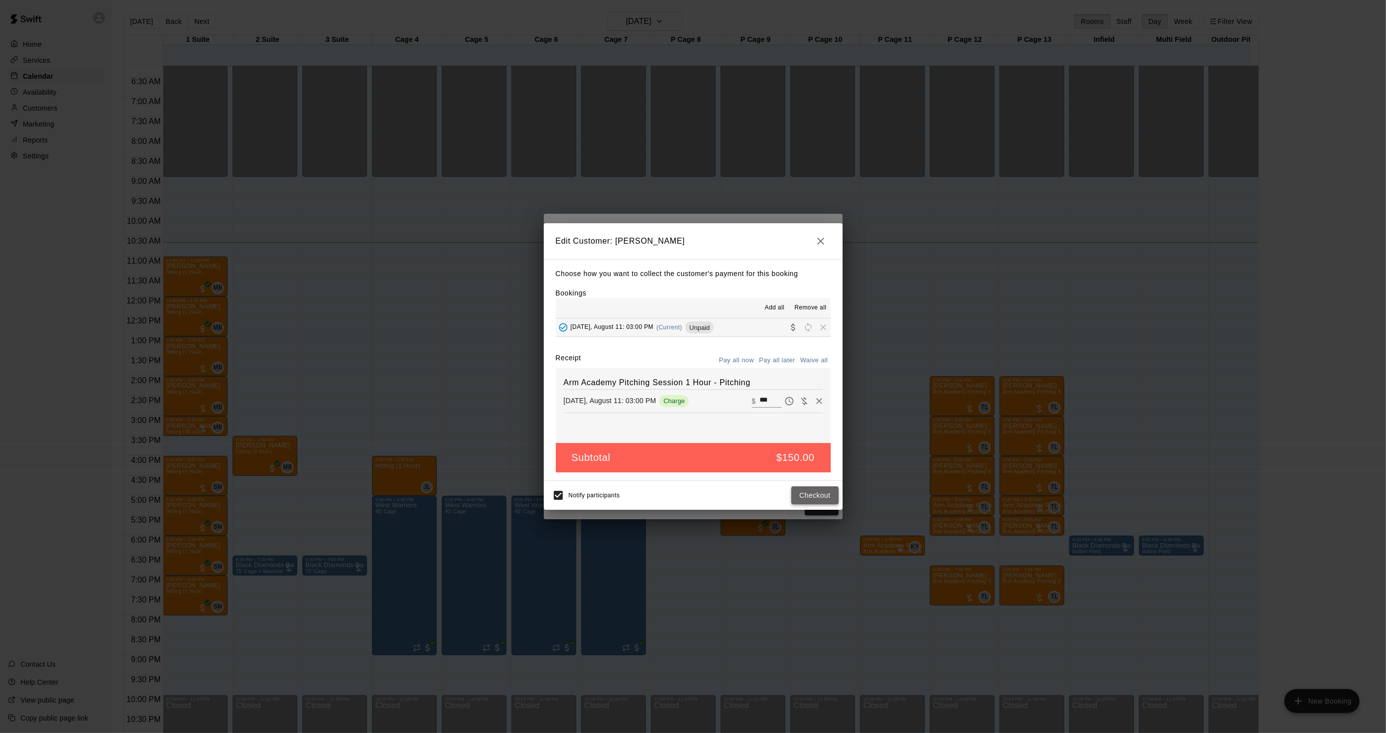
click at [816, 505] on button "Checkout" at bounding box center [814, 495] width 47 height 18
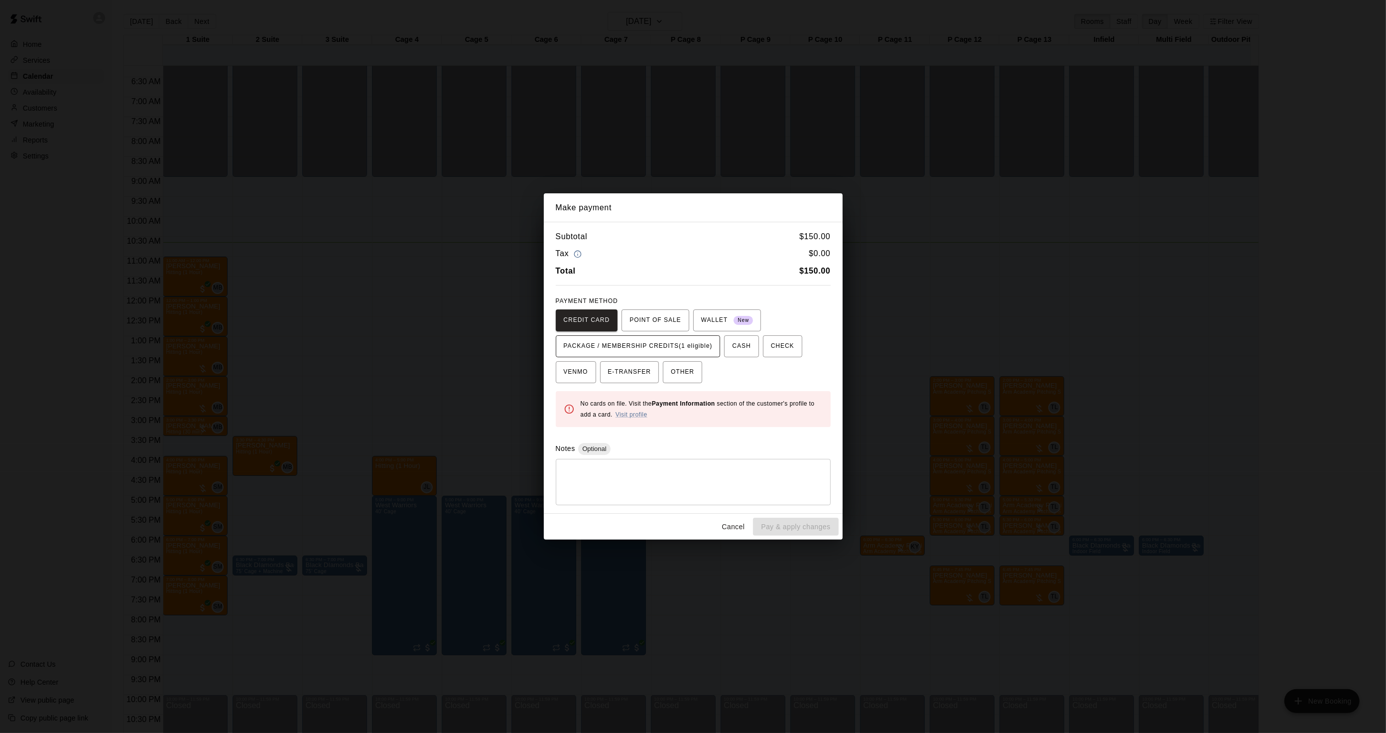
click at [645, 345] on span "PACKAGE / MEMBERSHIP CREDITS (1 eligible)" at bounding box center [638, 346] width 149 height 16
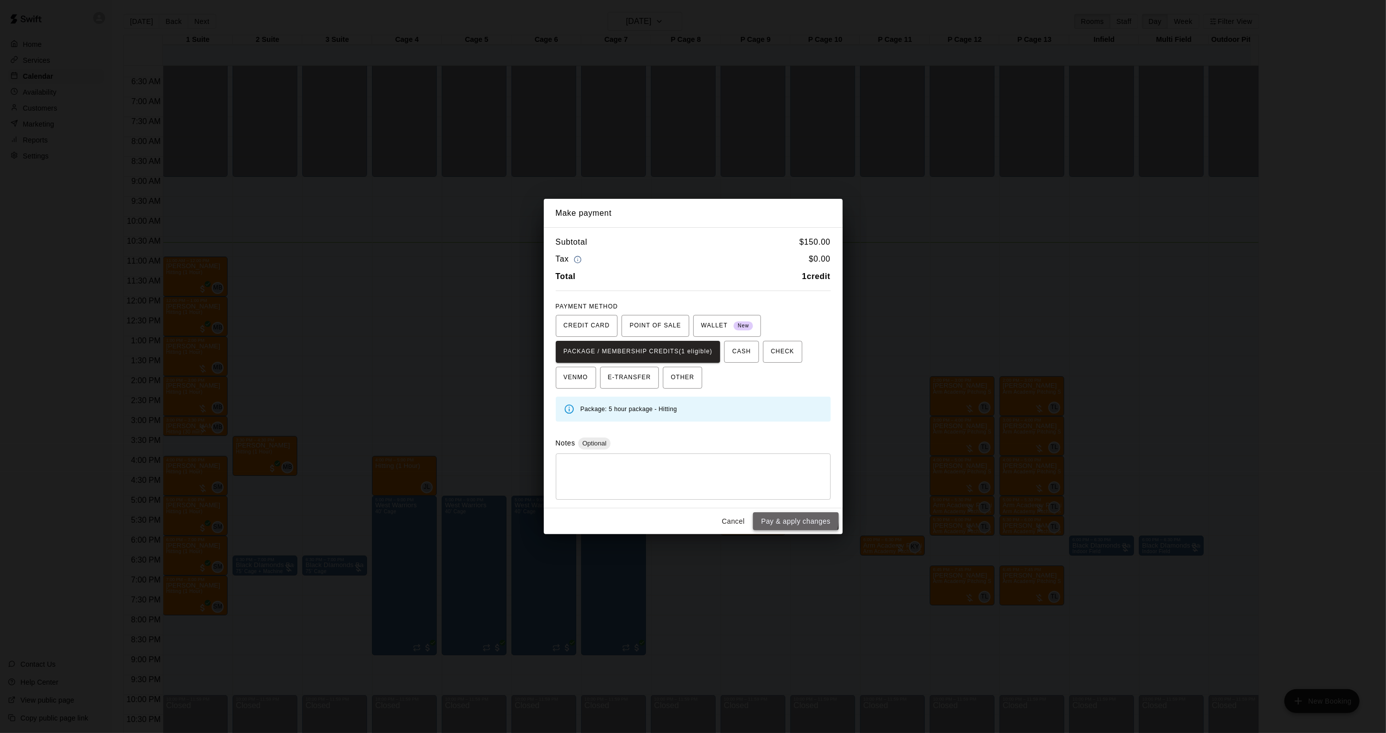
click at [770, 515] on button "Pay & apply changes" at bounding box center [795, 521] width 85 height 18
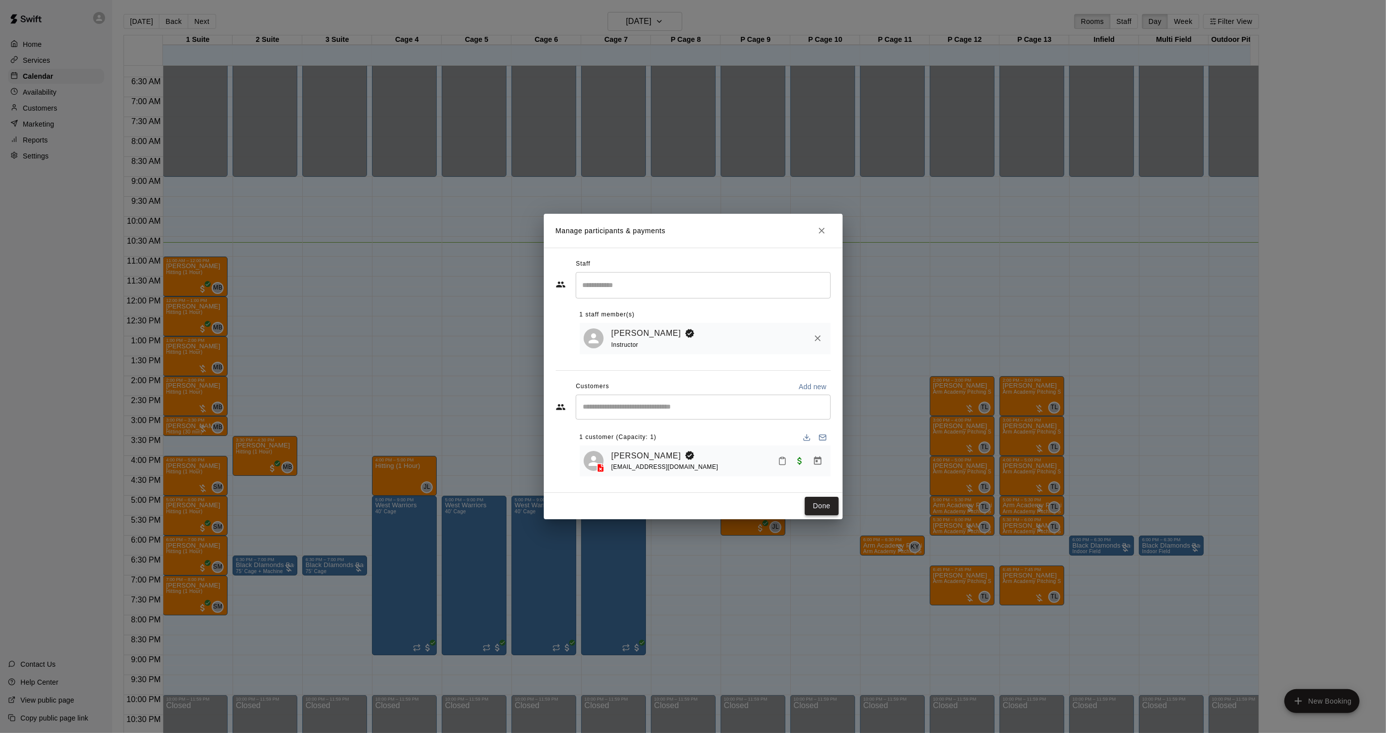
click at [805, 507] on button "Done" at bounding box center [821, 506] width 33 height 18
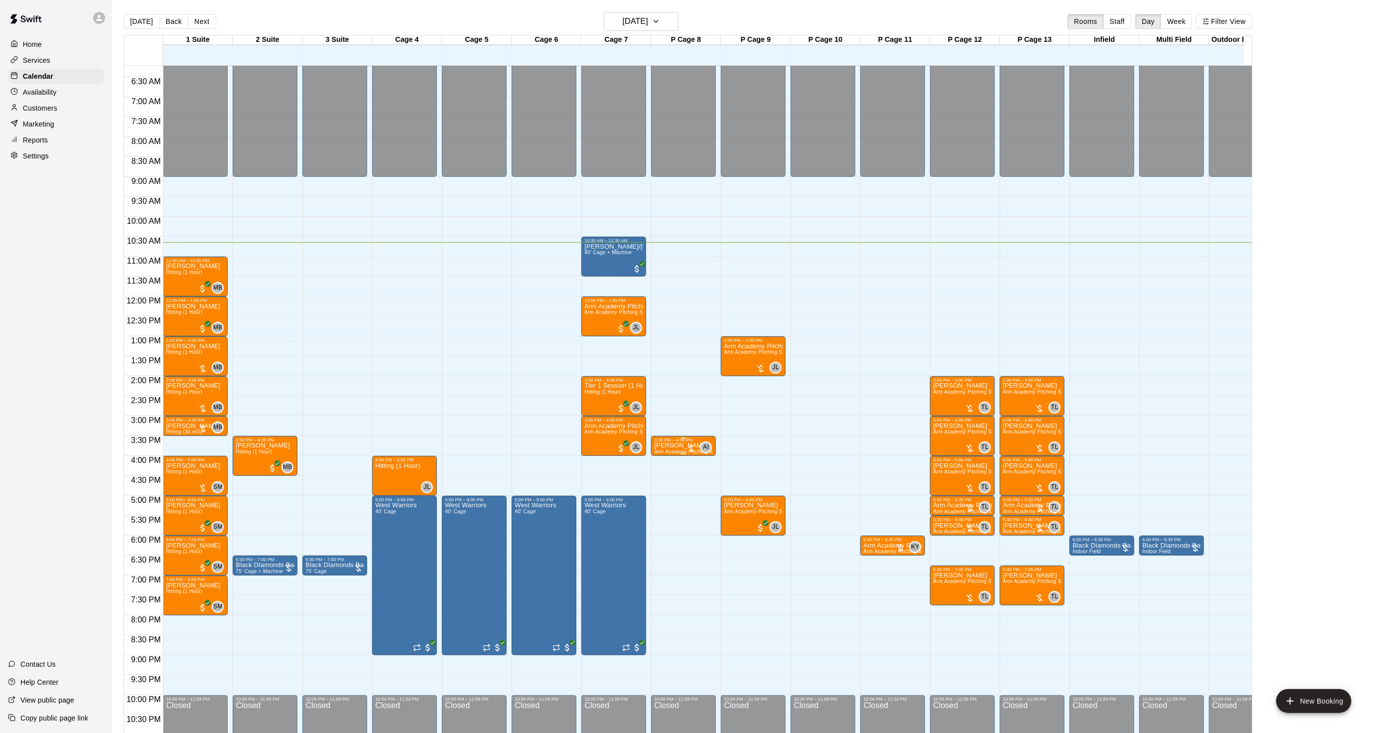
click at [678, 452] on span "Arm Academy Pitching Session 30 min - Pitching" at bounding box center [712, 451] width 116 height 5
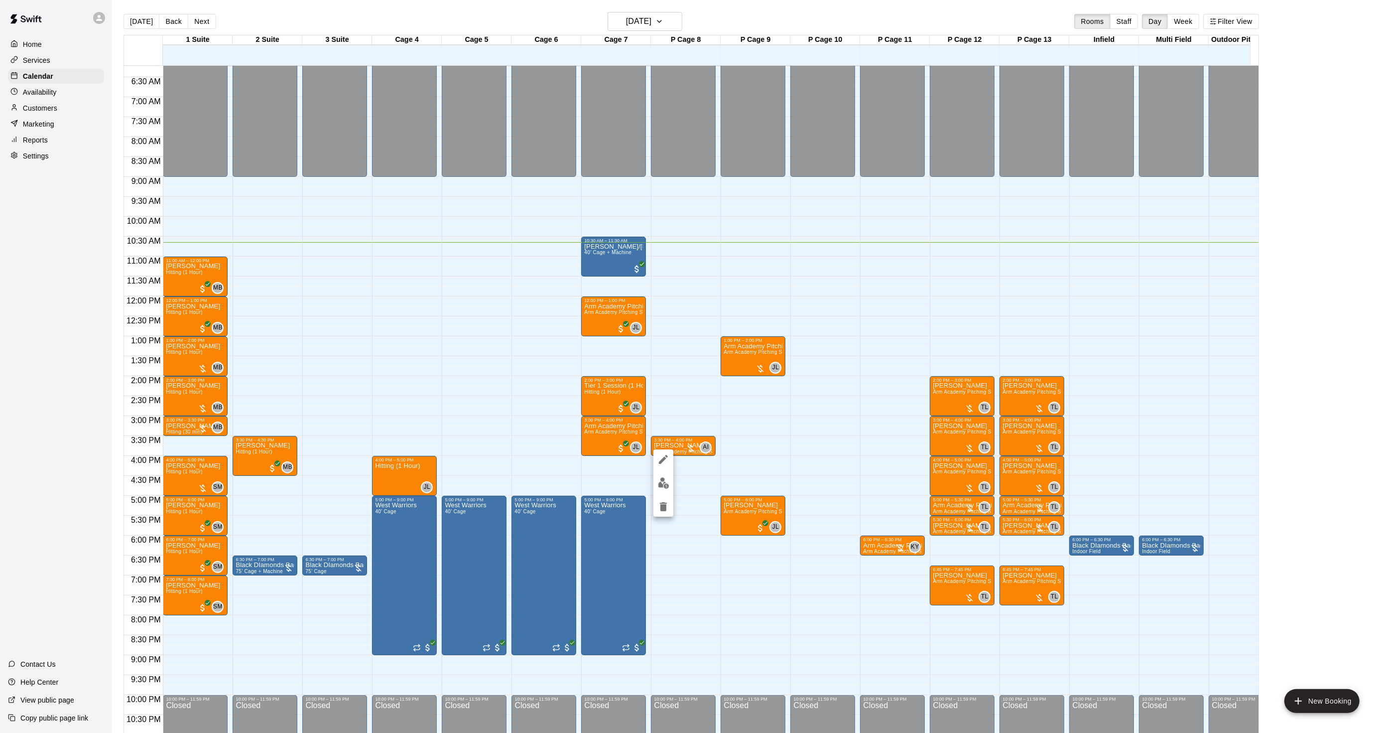
click at [663, 477] on img "edit" at bounding box center [663, 482] width 11 height 11
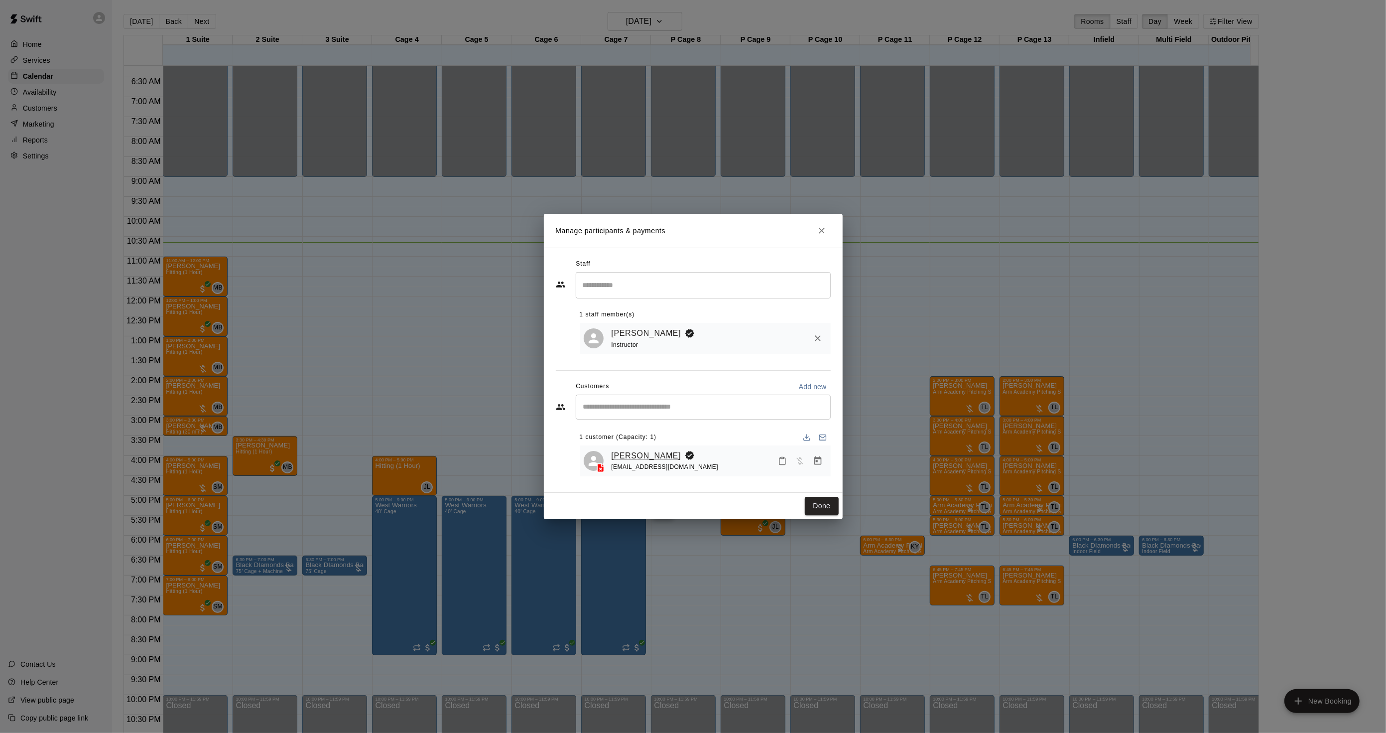
click at [644, 460] on link "[PERSON_NAME]" at bounding box center [647, 455] width 70 height 13
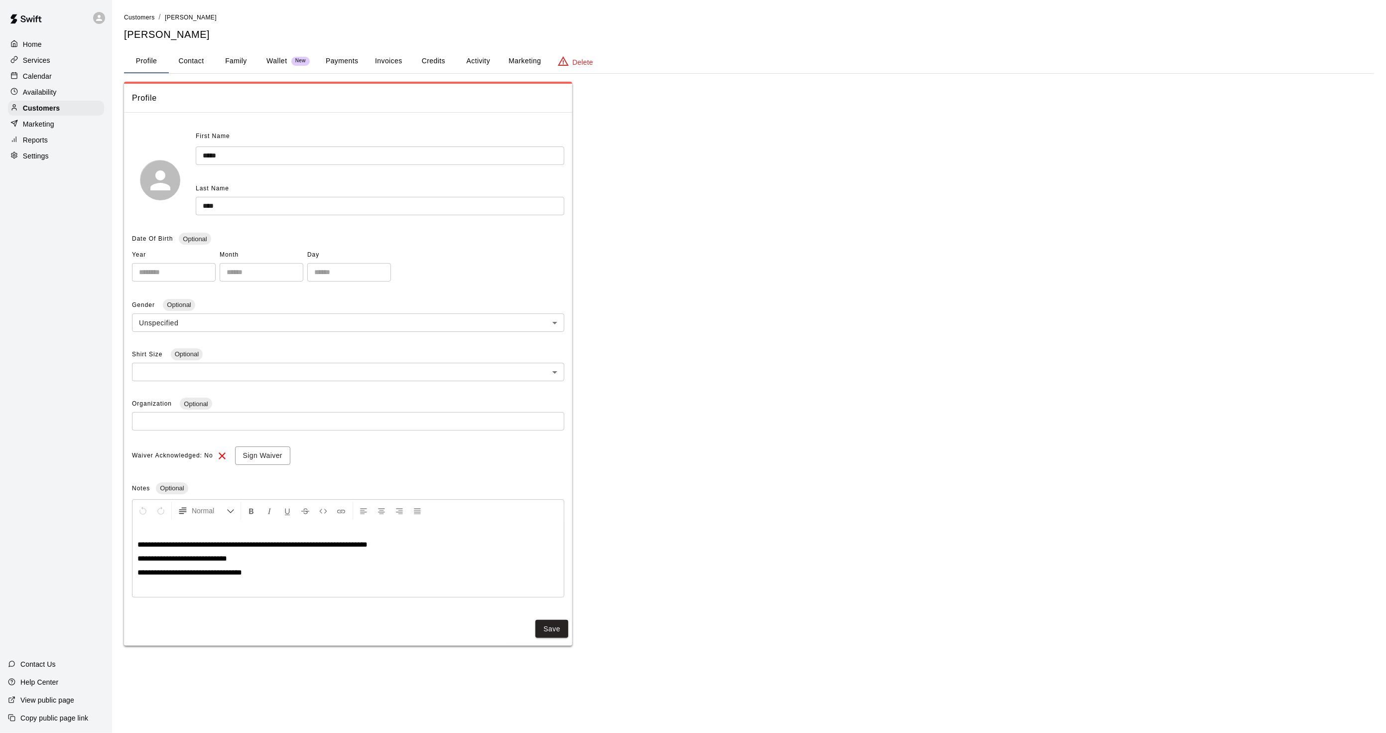
click at [473, 50] on button "Activity" at bounding box center [478, 61] width 45 height 24
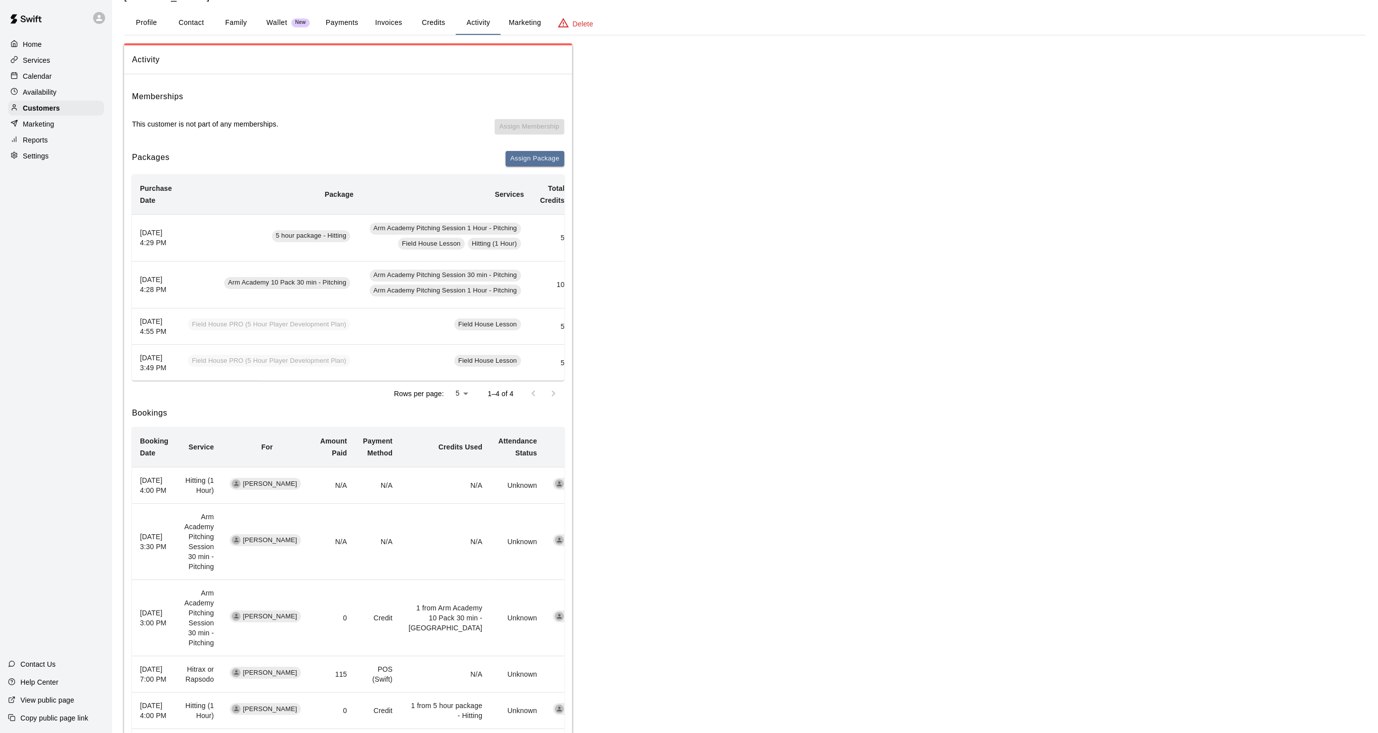
scroll to position [55, 0]
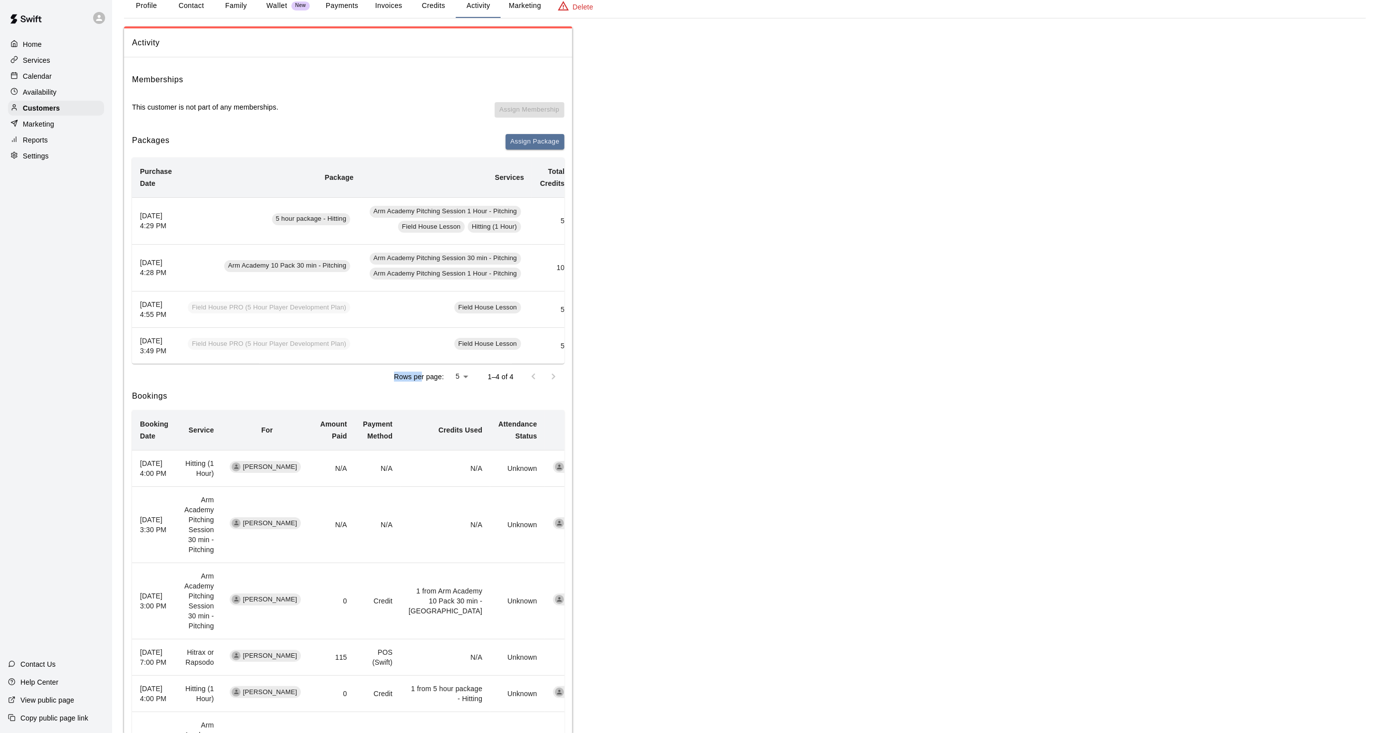
drag, startPoint x: 395, startPoint y: 391, endPoint x: 422, endPoint y: 394, distance: 27.6
click at [422, 390] on div "Rows per page: 5 * 1–4 of 4" at bounding box center [348, 377] width 432 height 26
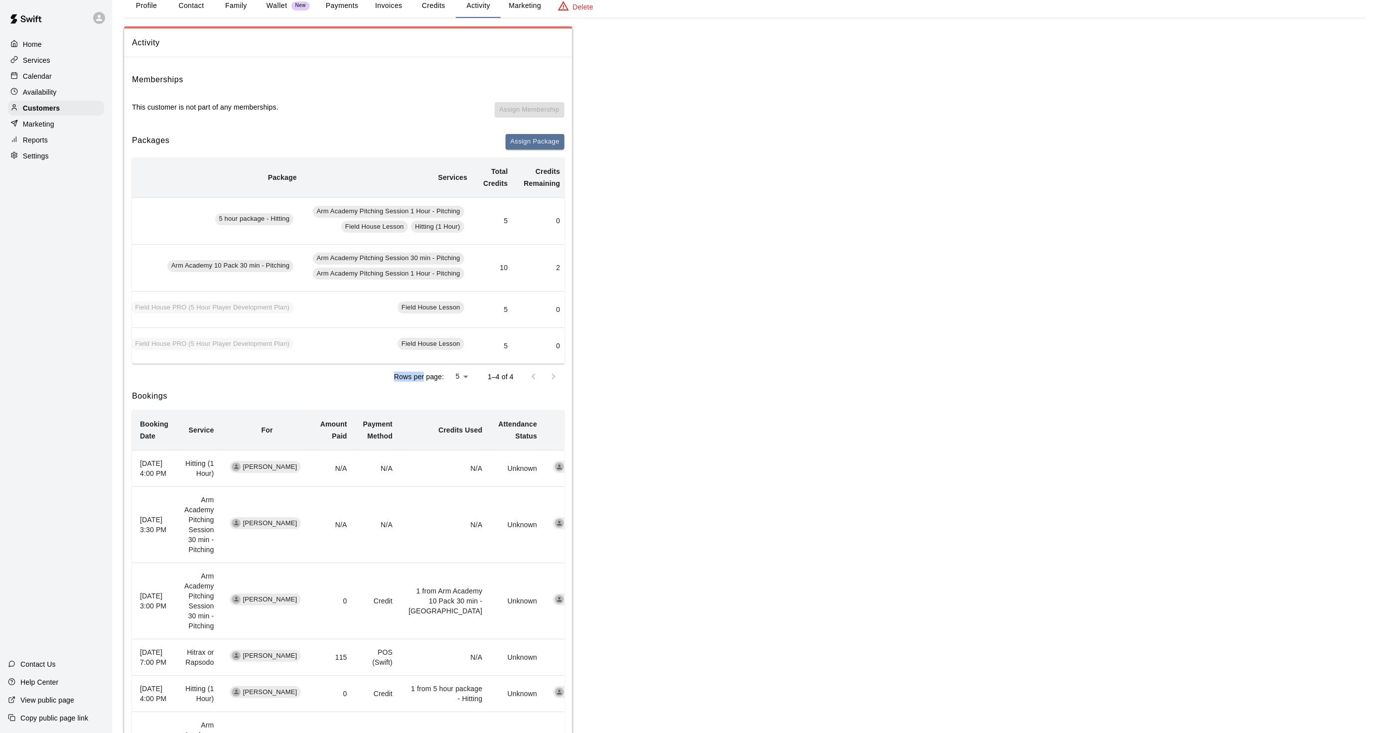
scroll to position [0, 0]
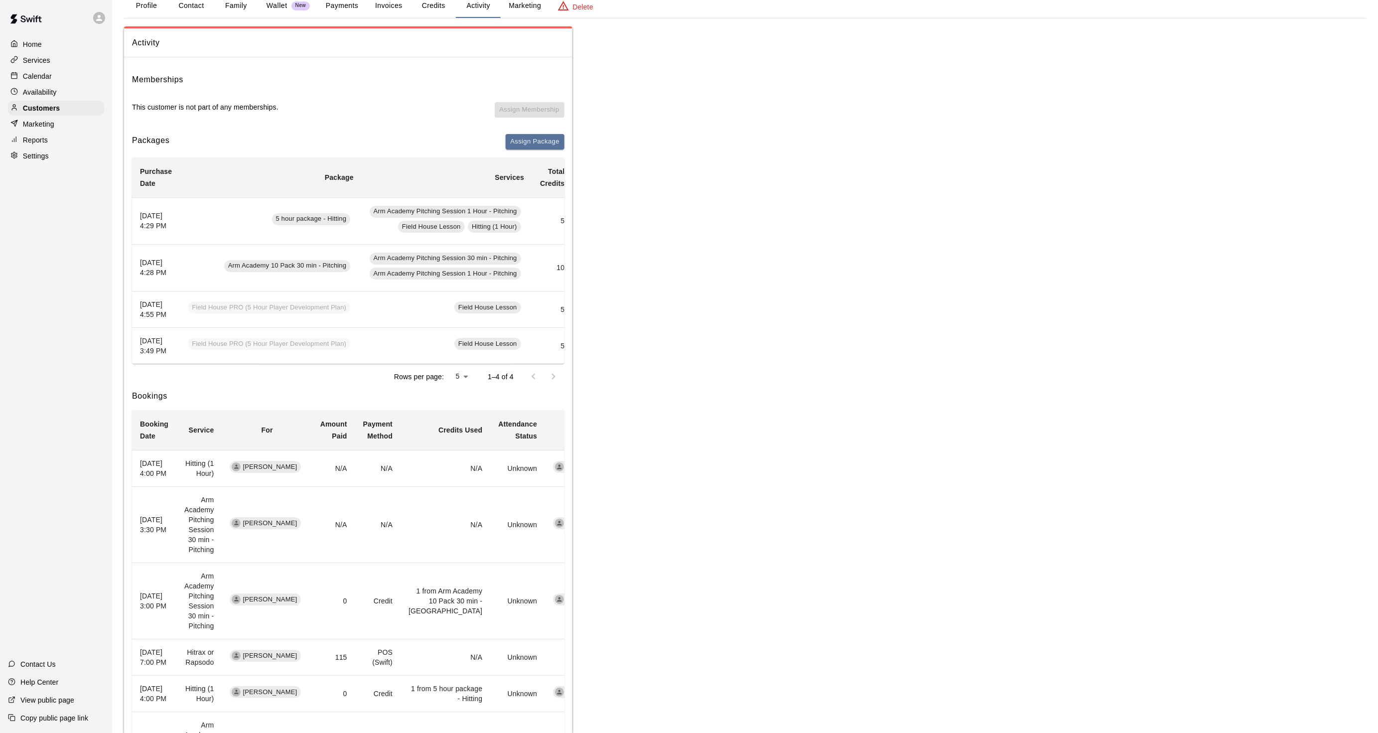
click at [47, 87] on div "Home Services Calendar Availability Customers Marketing Reports Settings" at bounding box center [56, 100] width 112 height 129
drag, startPoint x: 47, startPoint y: 87, endPoint x: 52, endPoint y: 87, distance: 5.0
click at [47, 84] on div "Calendar" at bounding box center [56, 76] width 96 height 15
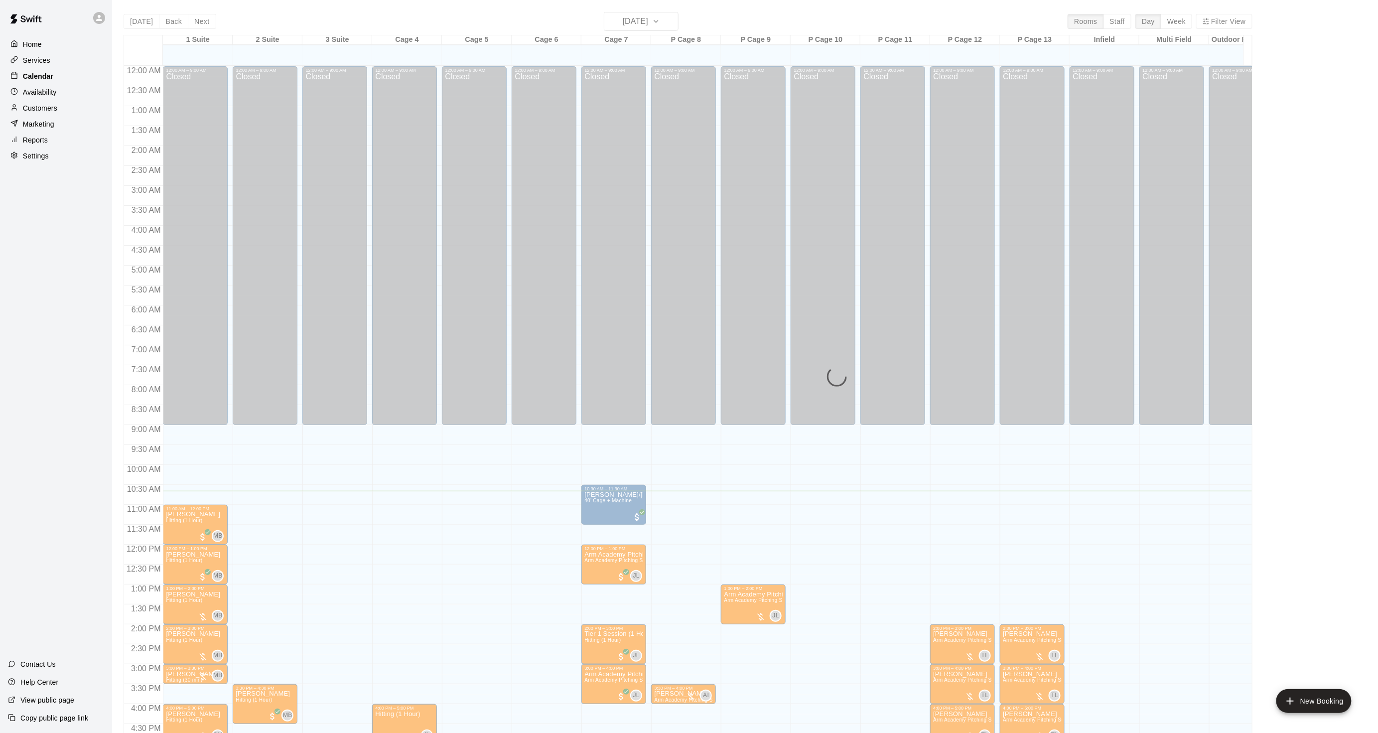
scroll to position [248, 0]
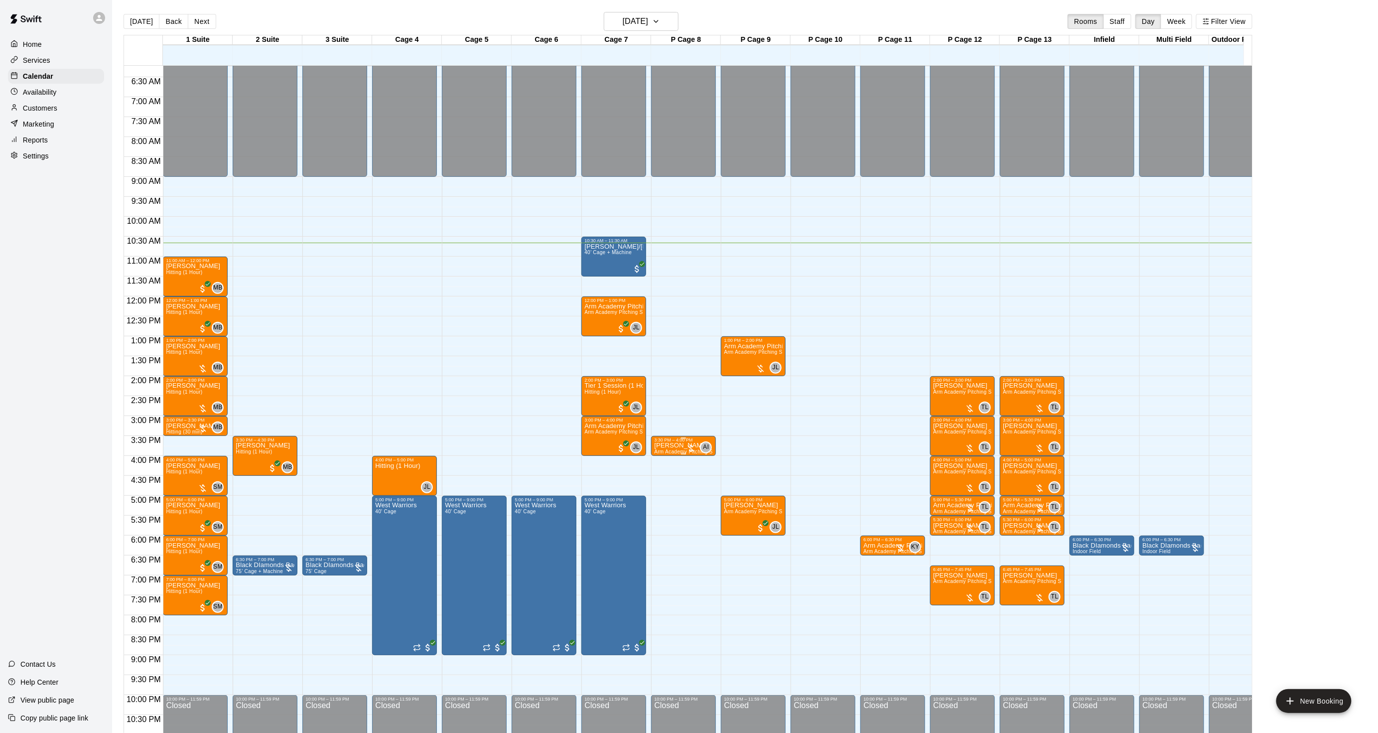
click at [689, 450] on div at bounding box center [691, 448] width 10 height 10
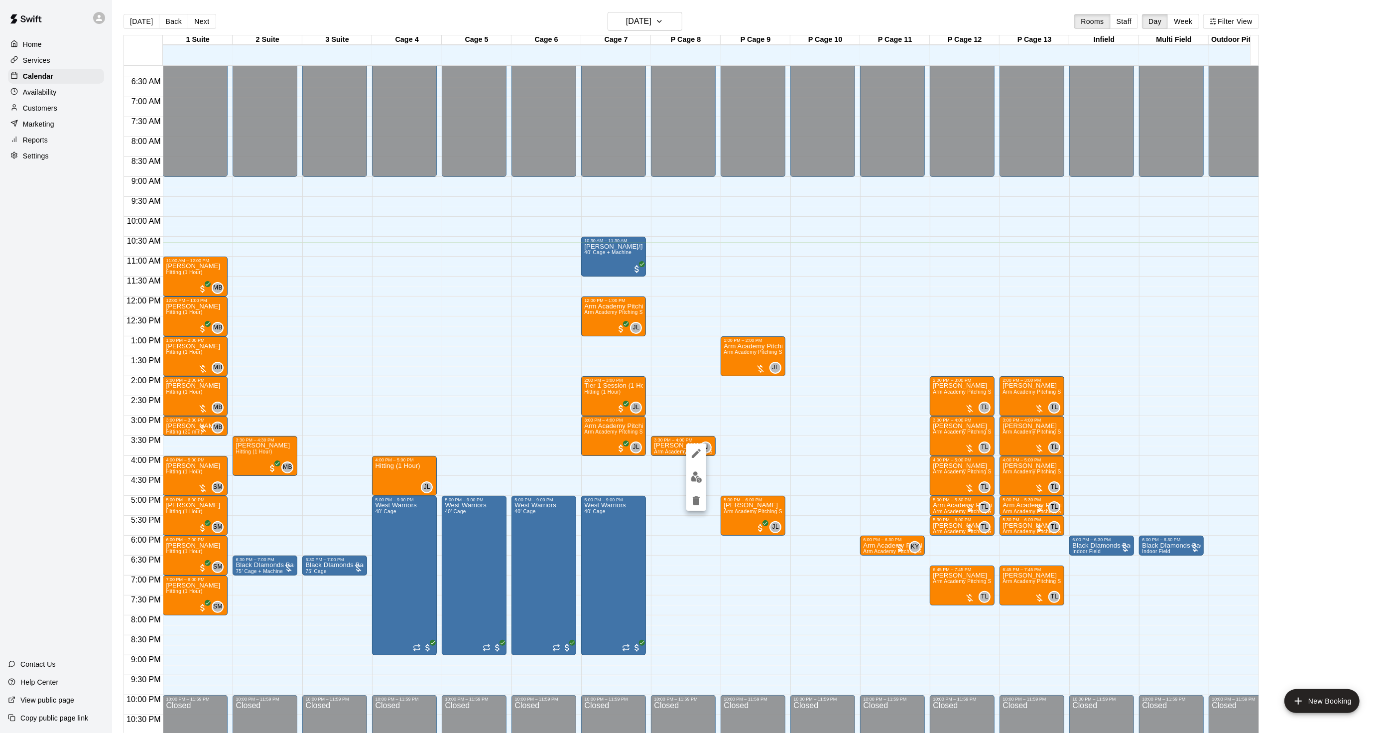
click at [713, 474] on div at bounding box center [693, 366] width 1386 height 733
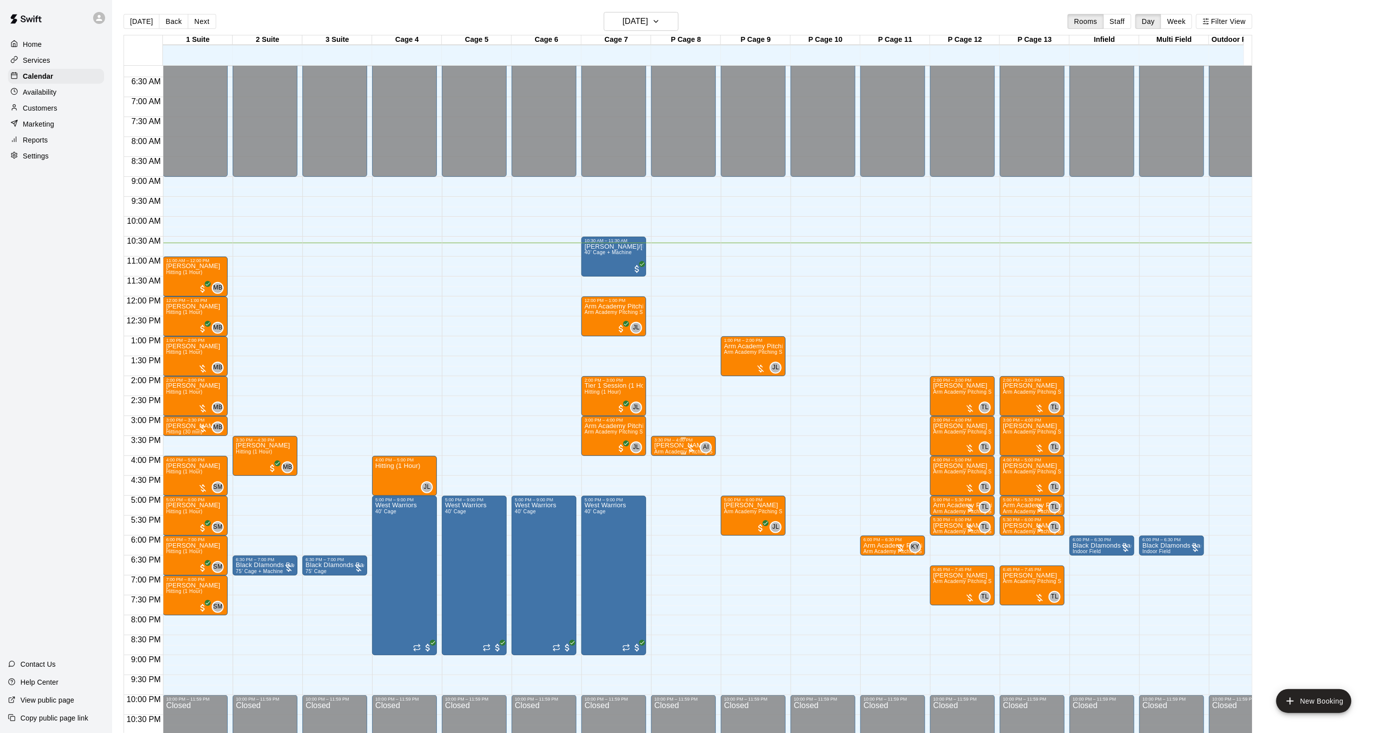
click at [689, 454] on span "Arm Academy Pitching Session 30 min - Pitching" at bounding box center [712, 451] width 116 height 5
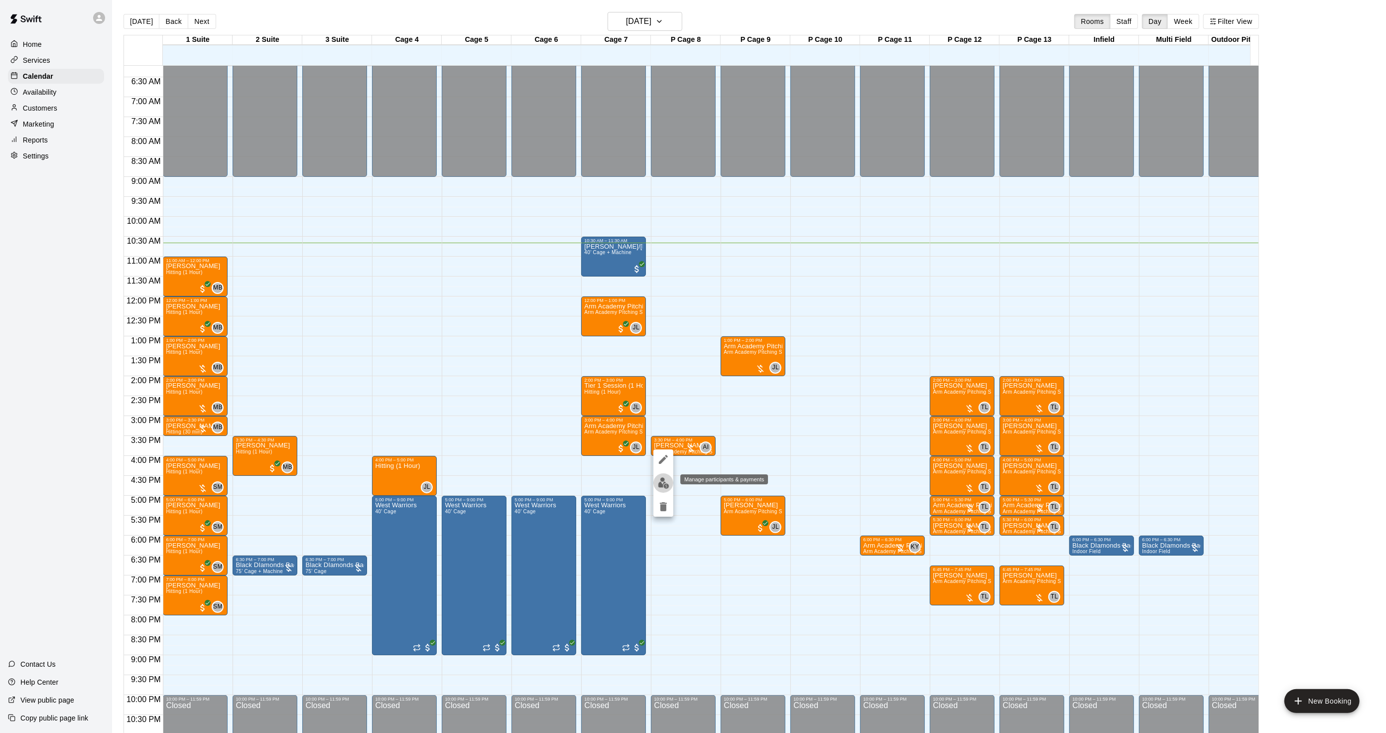
click at [663, 484] on img "edit" at bounding box center [663, 482] width 11 height 11
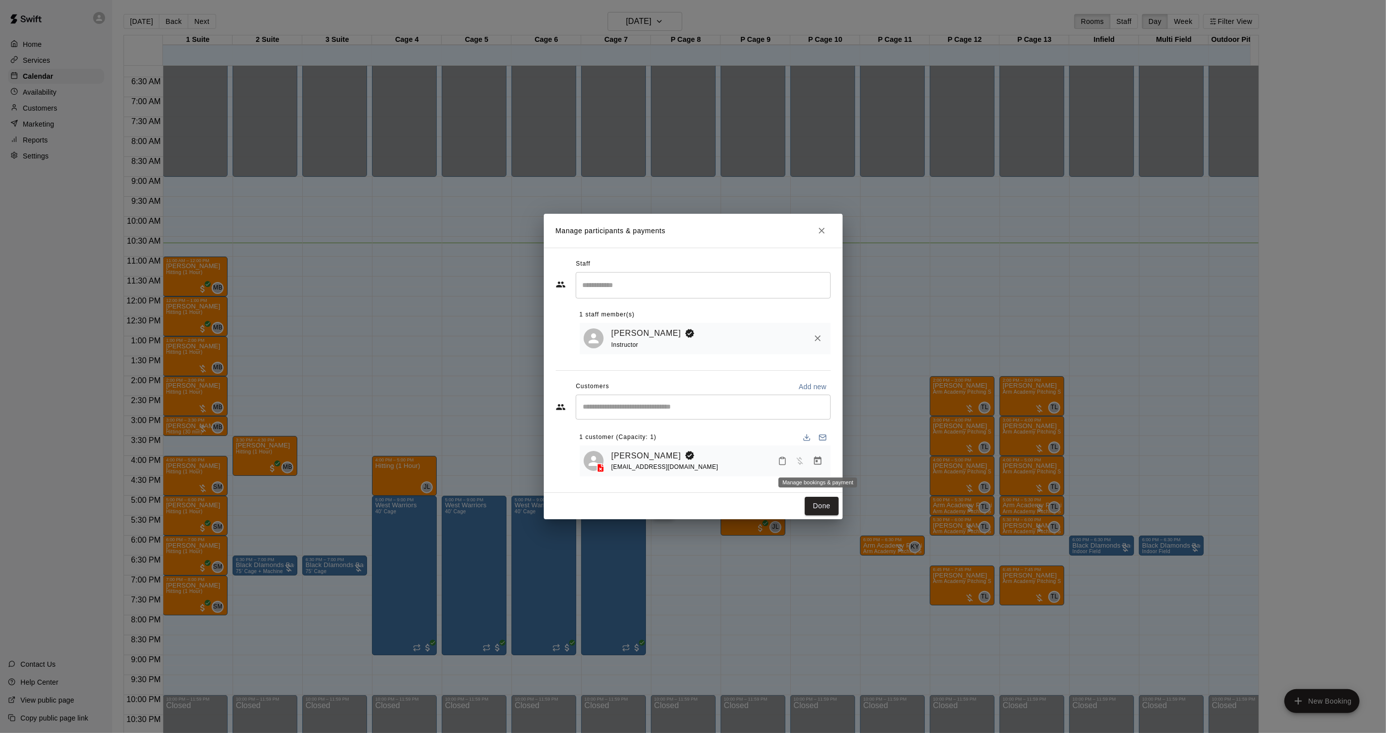
click at [814, 460] on icon "Manage bookings & payment" at bounding box center [817, 460] width 7 height 8
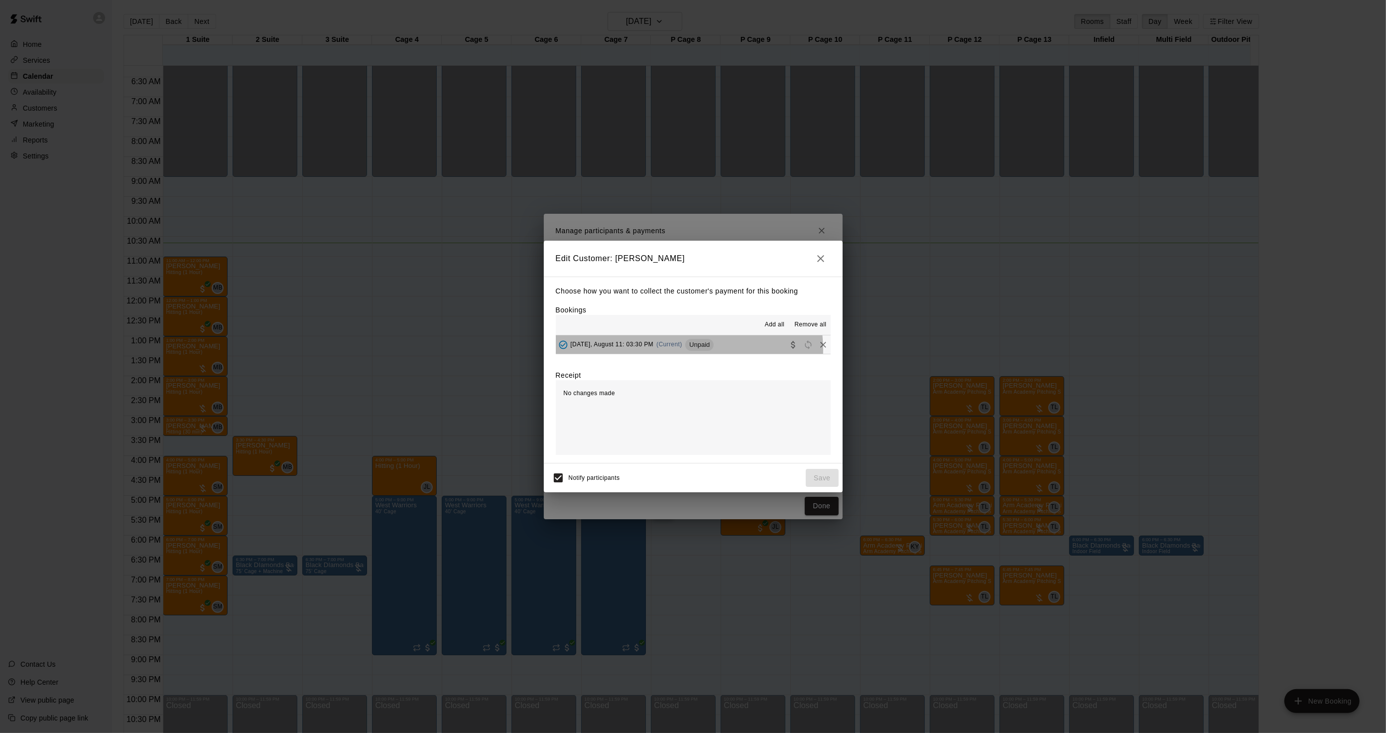
click at [678, 350] on div "[DATE], August 11: 03:30 PM (Current) Unpaid" at bounding box center [635, 344] width 158 height 15
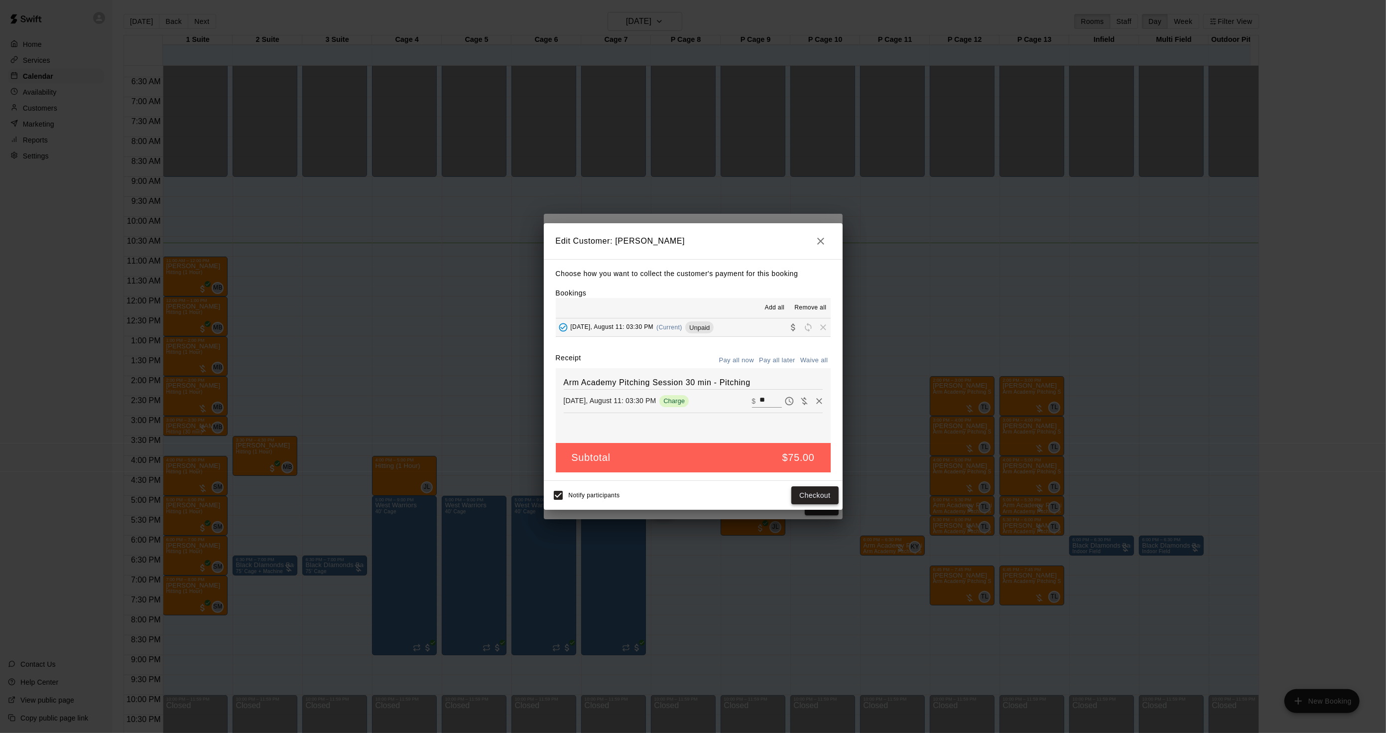
click at [808, 486] on button "Checkout" at bounding box center [814, 495] width 47 height 18
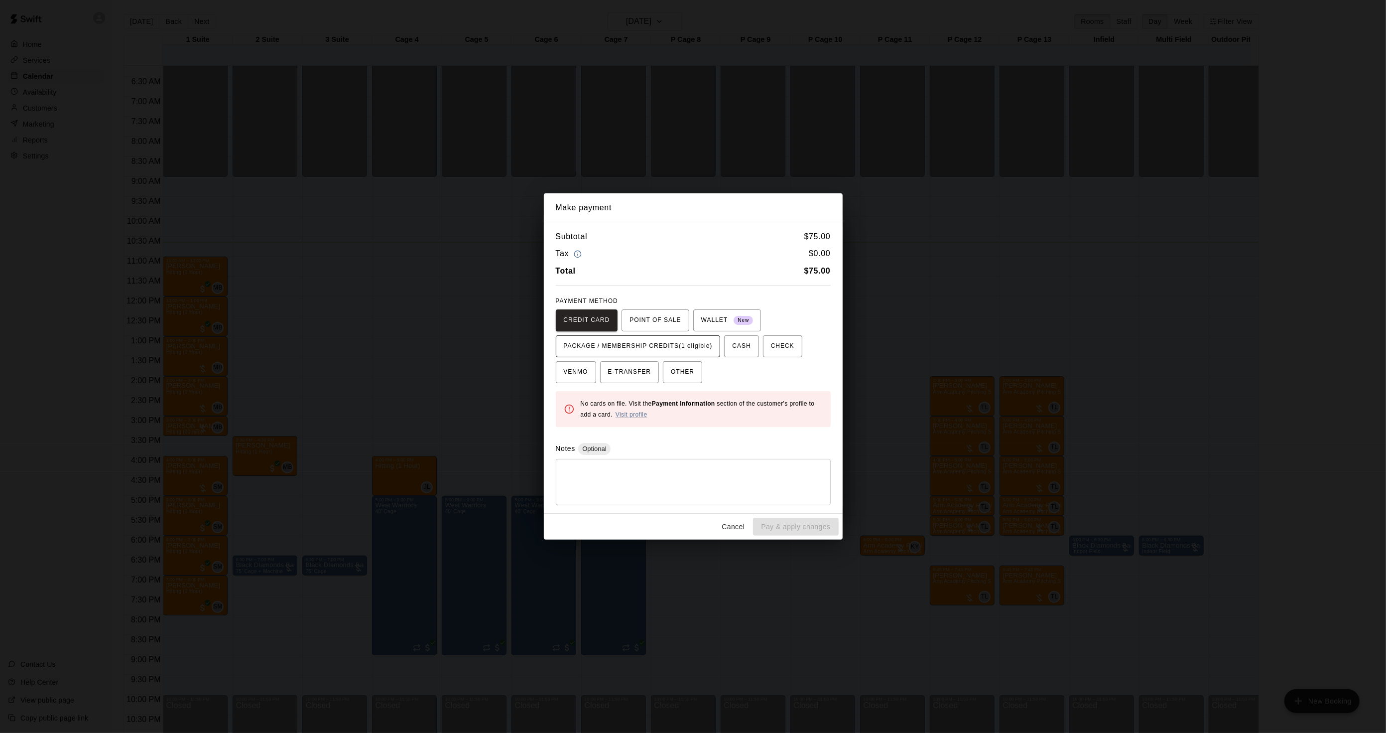
click at [679, 352] on span "PACKAGE / MEMBERSHIP CREDITS (1 eligible)" at bounding box center [638, 346] width 149 height 16
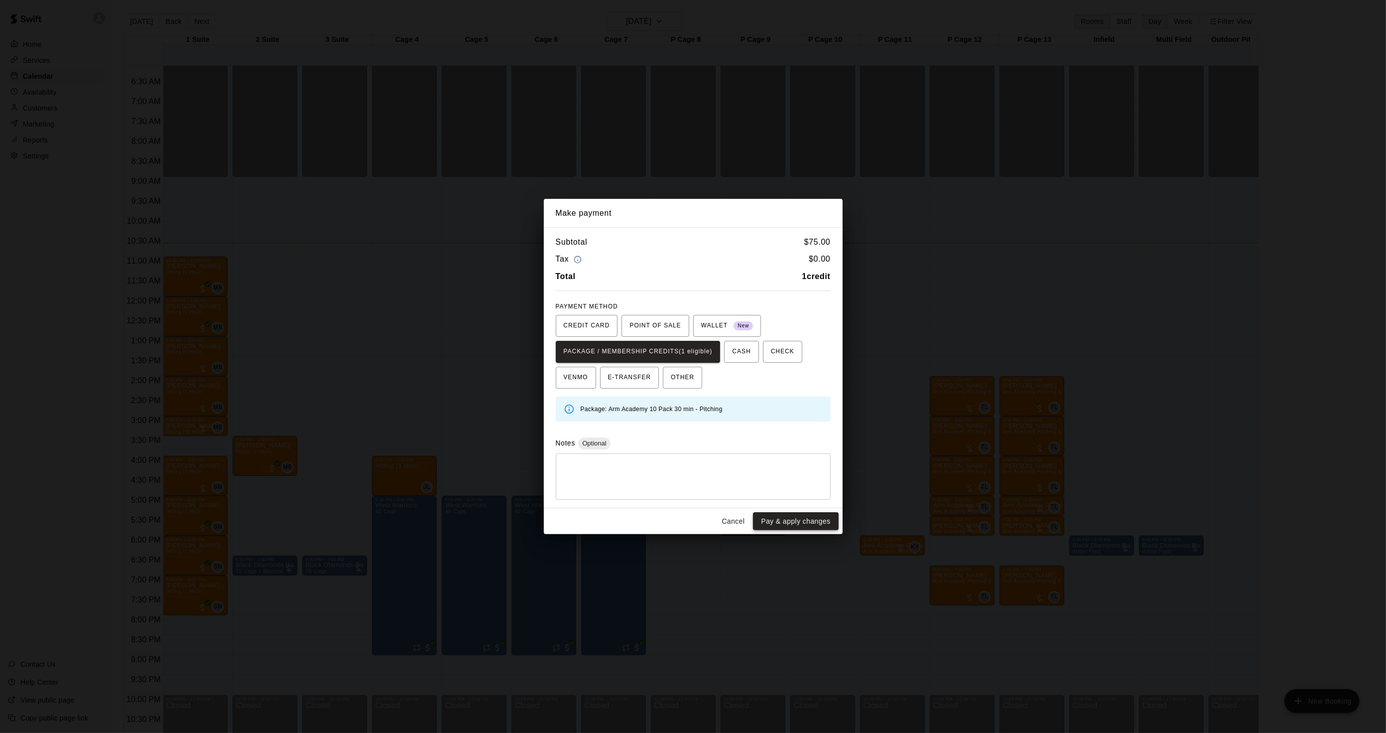
click at [812, 526] on button "Pay & apply changes" at bounding box center [795, 521] width 85 height 18
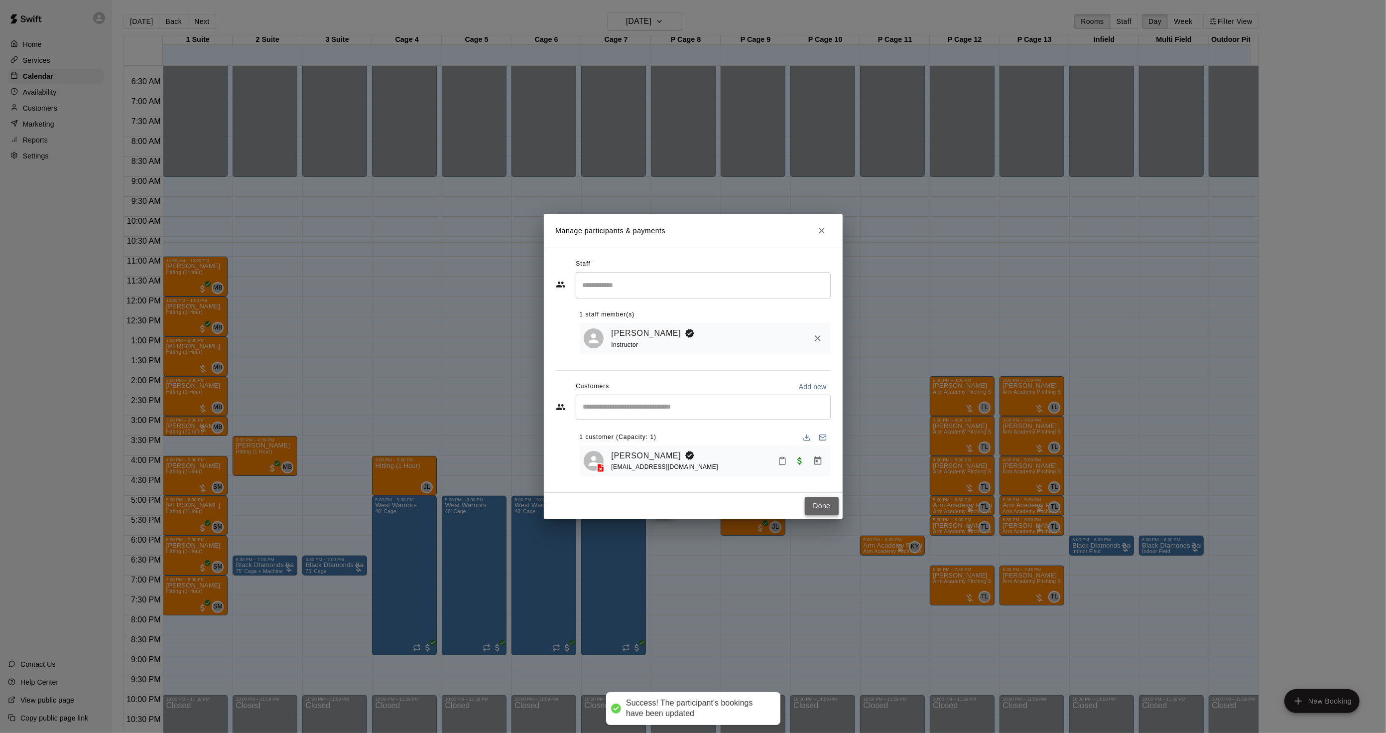
click at [828, 506] on button "Done" at bounding box center [821, 506] width 33 height 18
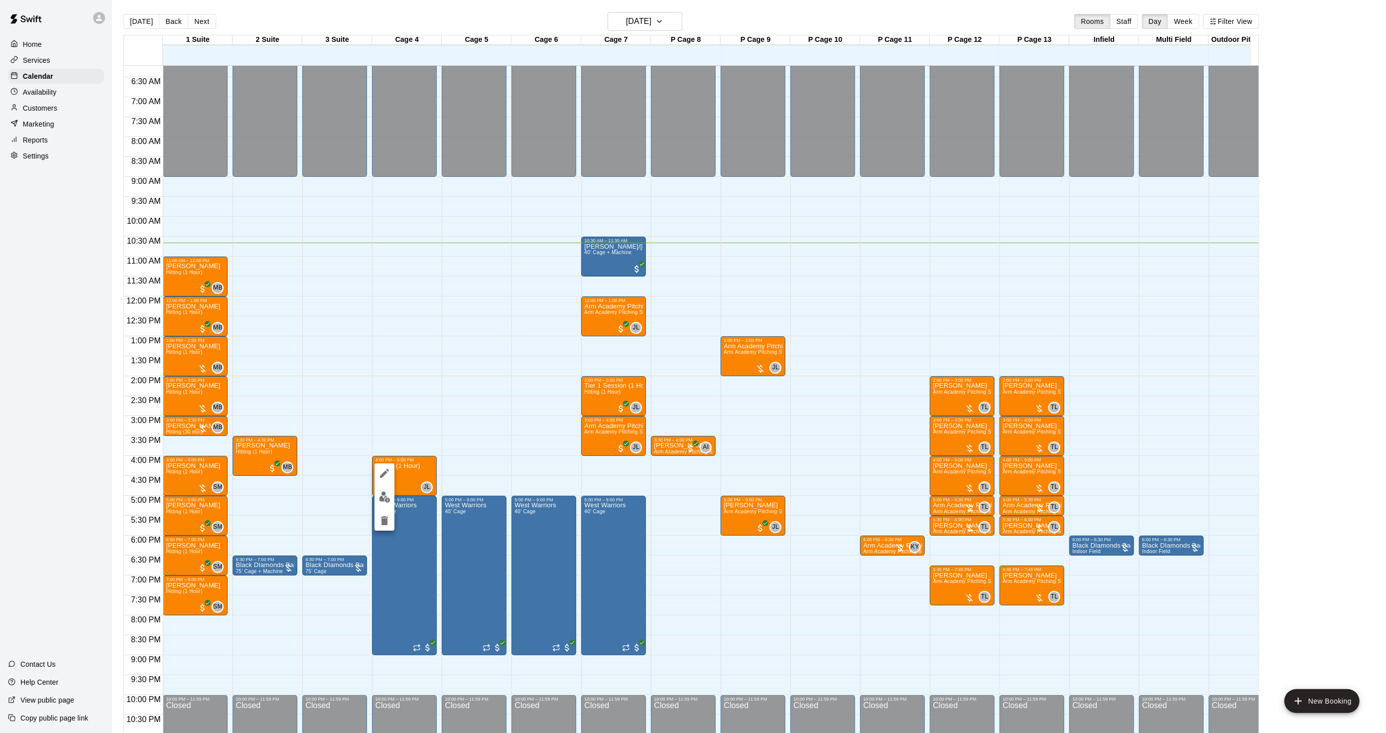
click at [386, 499] on img "edit" at bounding box center [384, 496] width 11 height 11
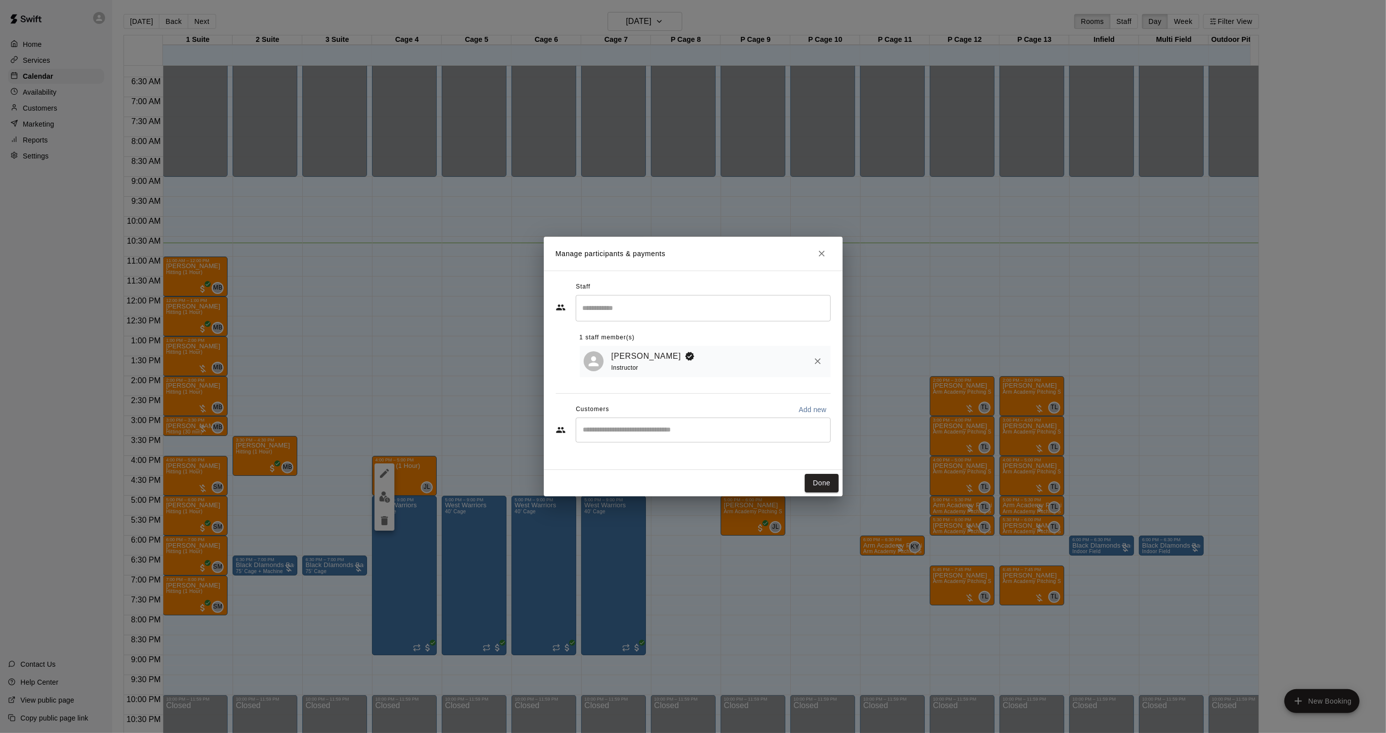
click at [456, 485] on div "Manage participants & payments Staff ​ 1 staff member(s) [PERSON_NAME] Instruct…" at bounding box center [693, 366] width 1386 height 733
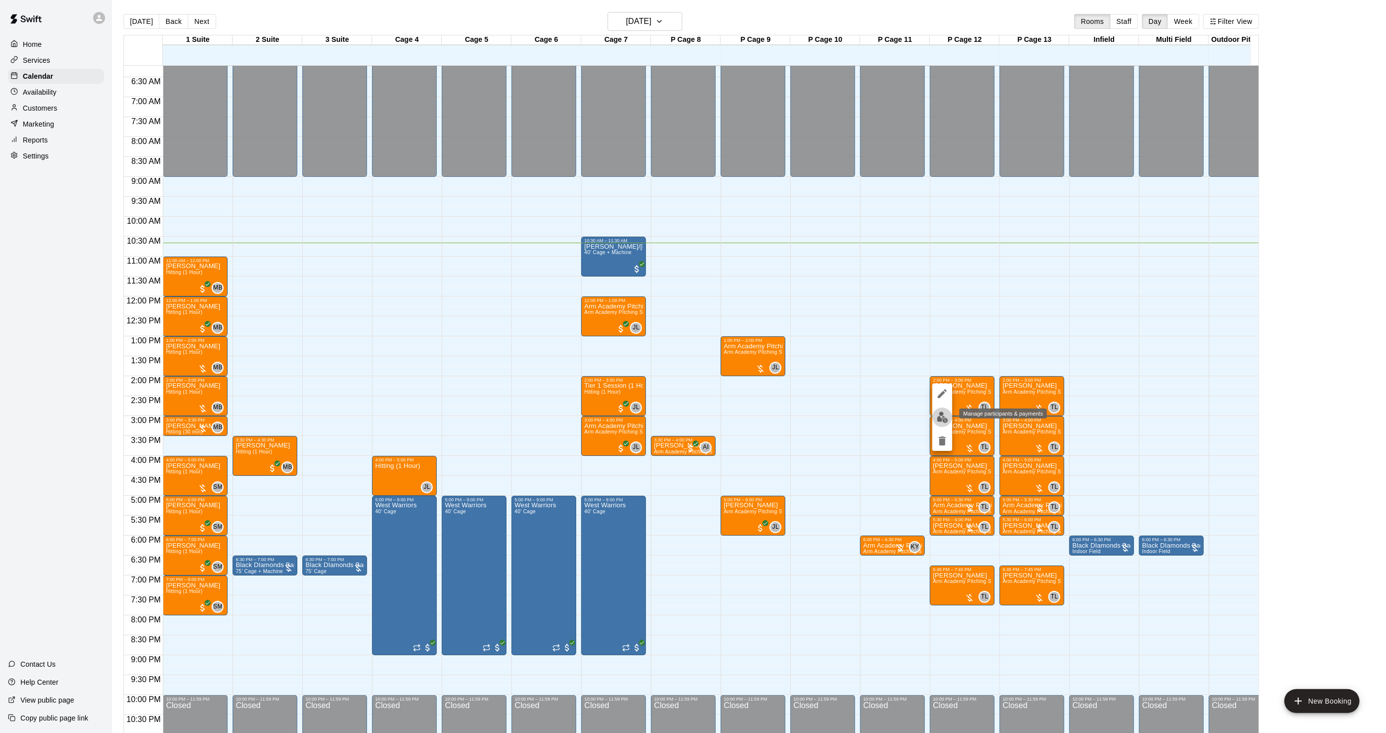
click at [943, 417] on img "edit" at bounding box center [942, 416] width 11 height 11
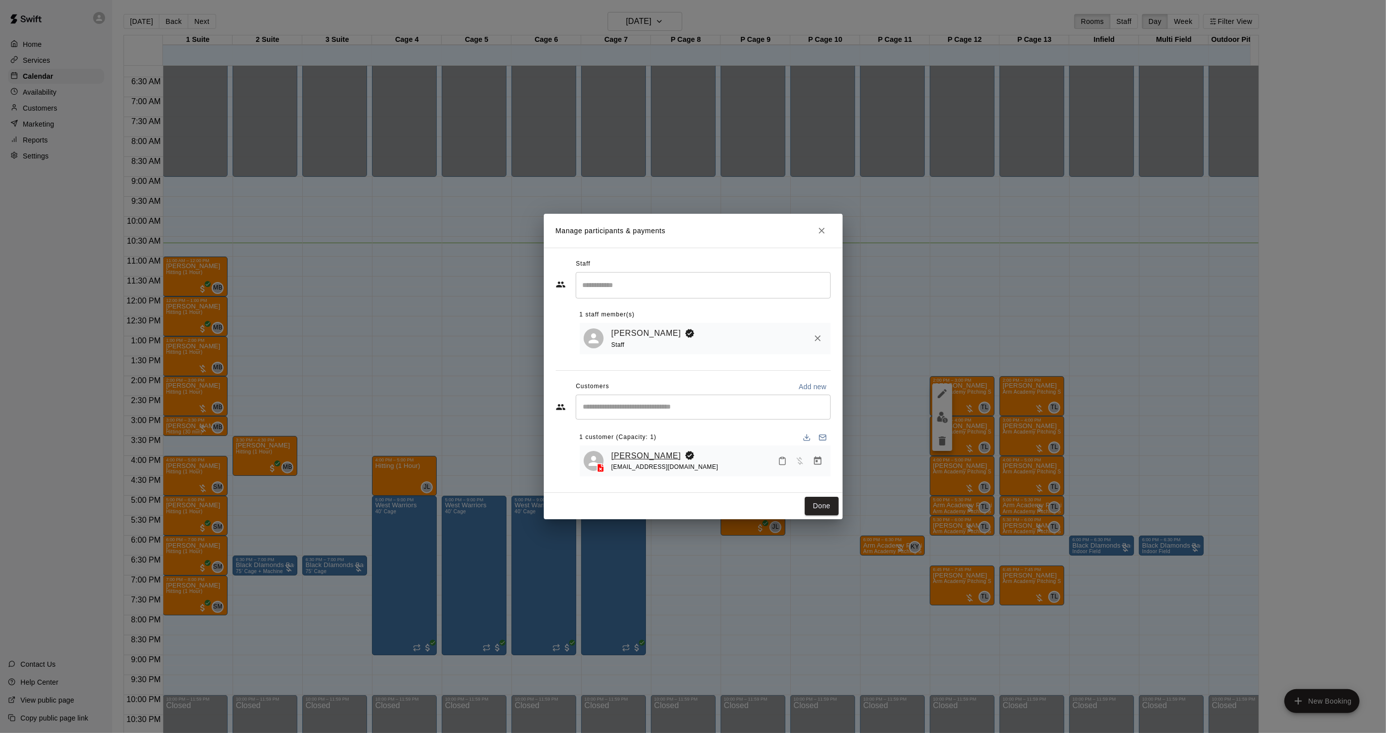
click at [637, 453] on link "[PERSON_NAME]" at bounding box center [647, 455] width 70 height 13
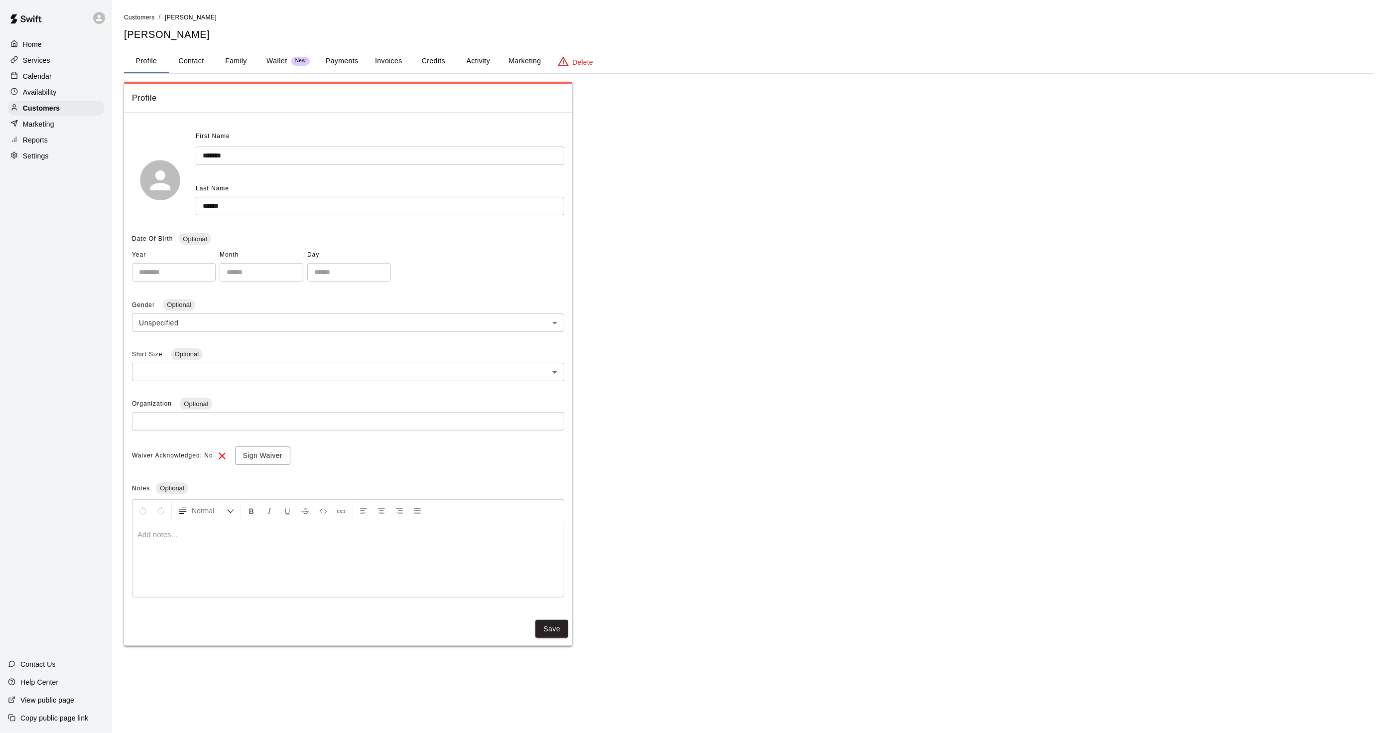
click at [491, 73] on div "Profile Contact Family Wallet New Payments Invoices Credits Activity Marketing …" at bounding box center [749, 61] width 1250 height 24
click at [486, 69] on button "Activity" at bounding box center [478, 61] width 45 height 24
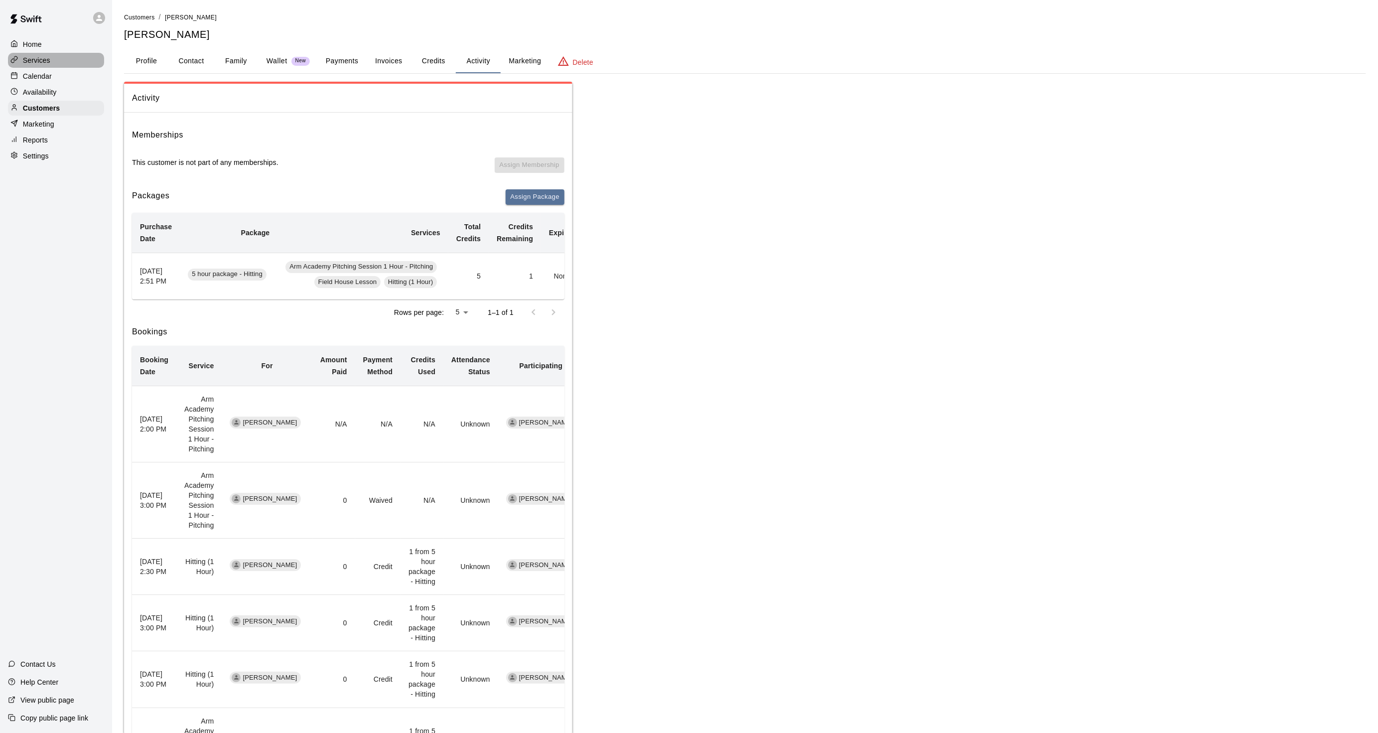
click at [40, 65] on p "Services" at bounding box center [36, 60] width 27 height 10
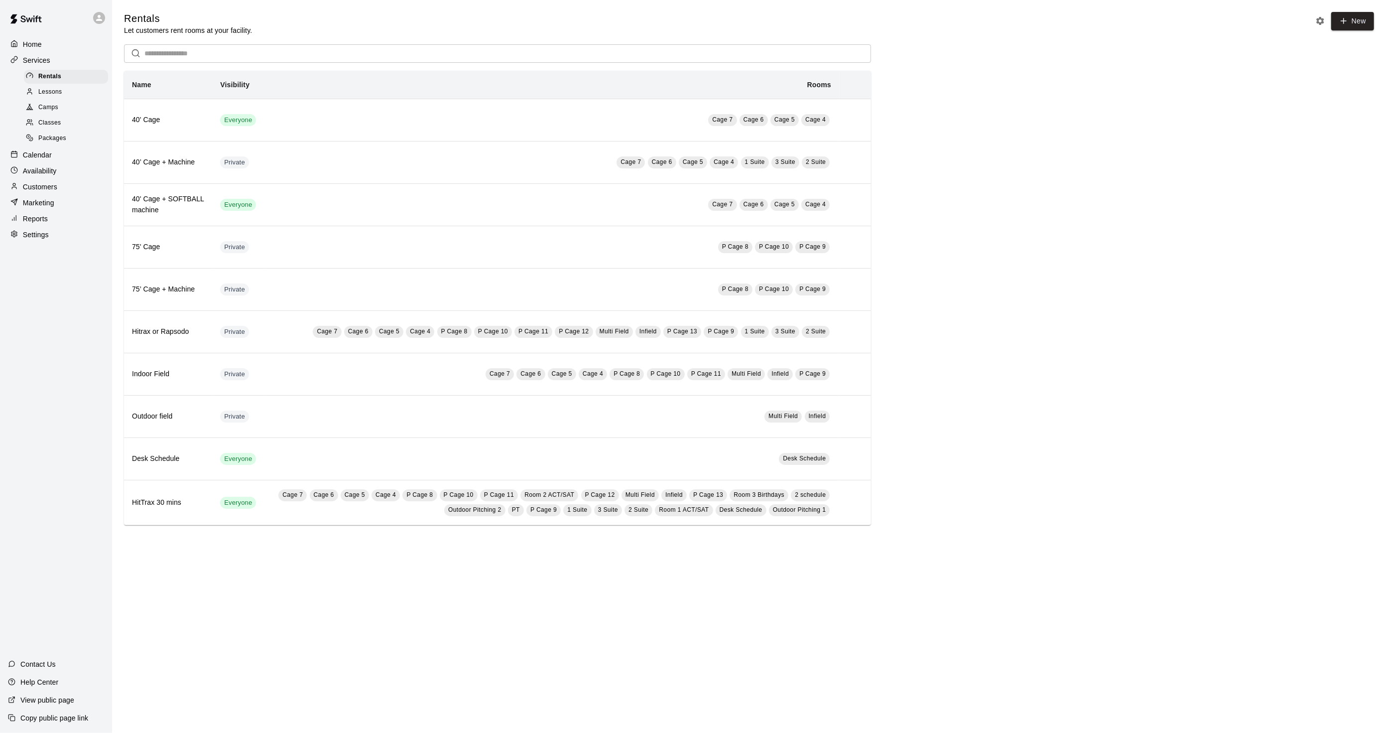
click at [43, 160] on p "Calendar" at bounding box center [37, 155] width 29 height 10
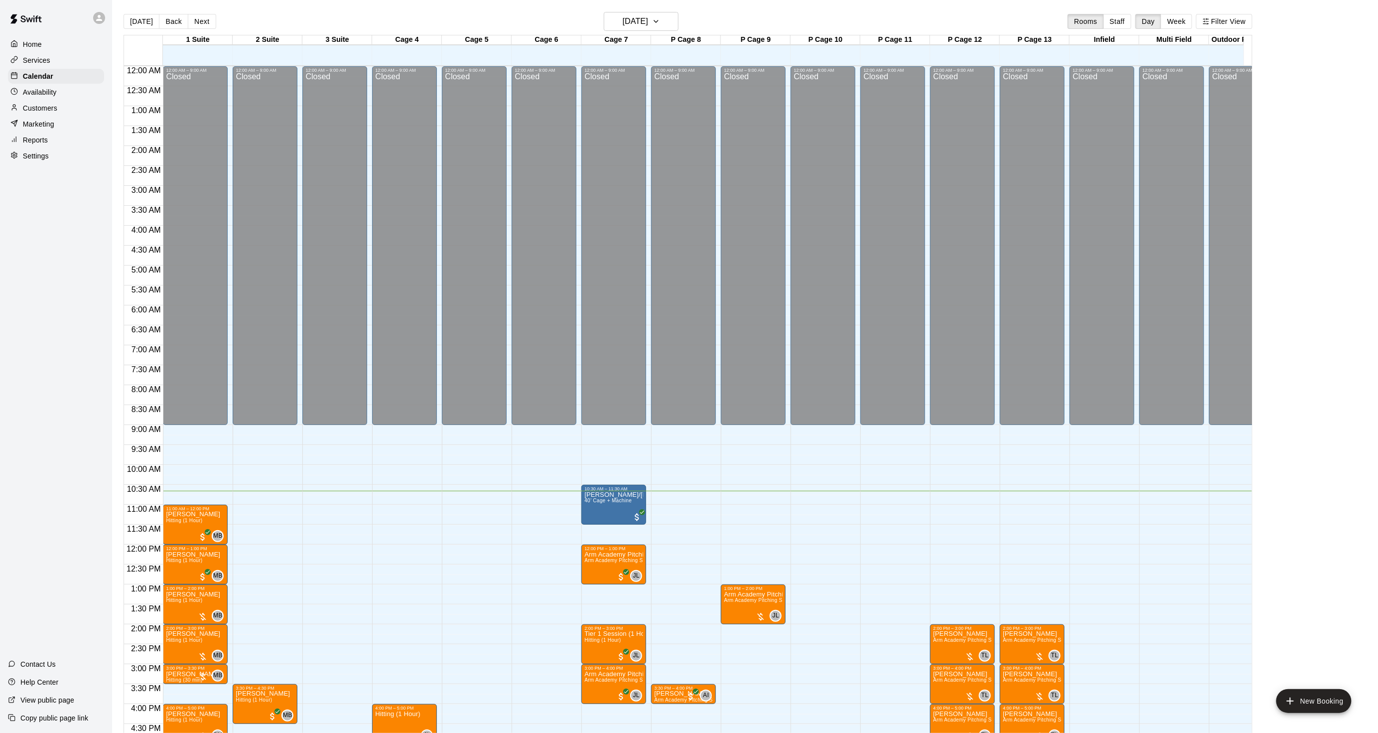
scroll to position [248, 0]
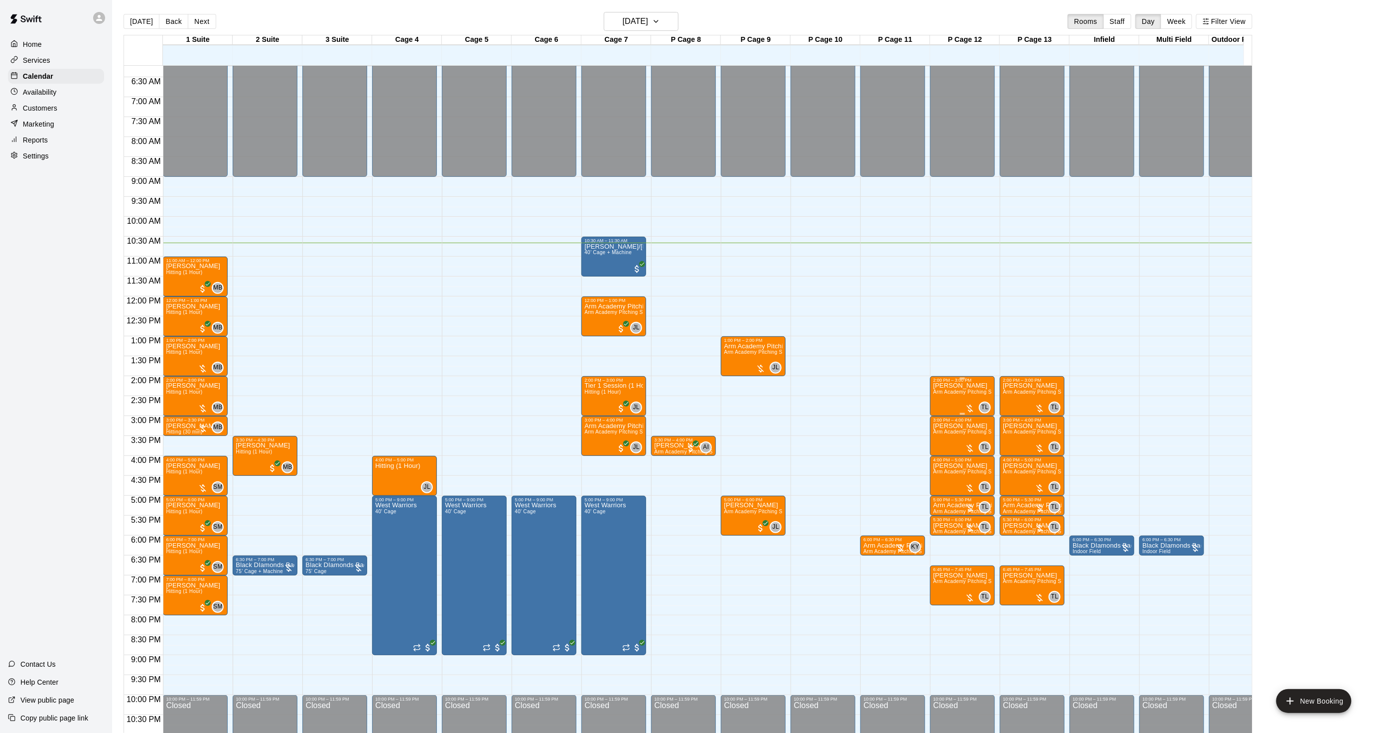
click at [937, 393] on span "Arm Academy Pitching Session 1 Hour - Pitching" at bounding box center [991, 391] width 116 height 5
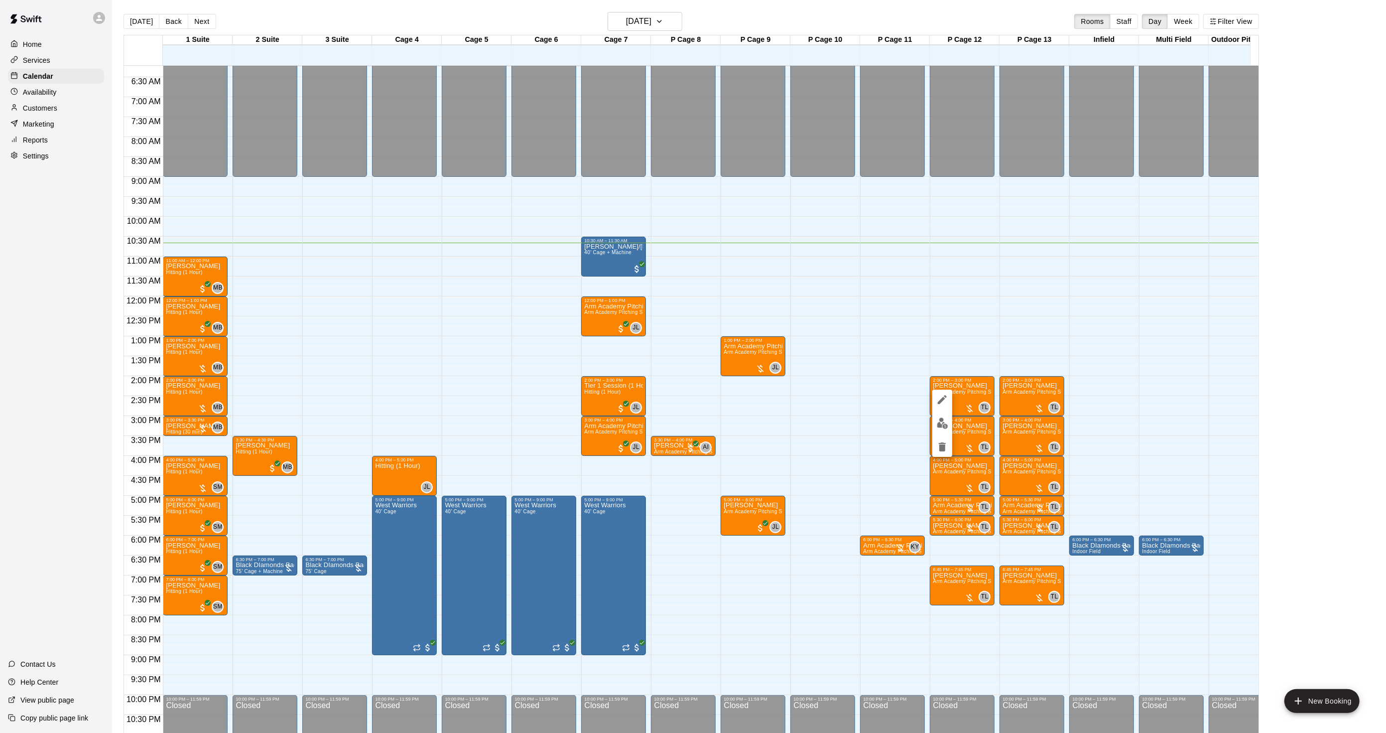
click at [944, 421] on img "edit" at bounding box center [942, 422] width 11 height 11
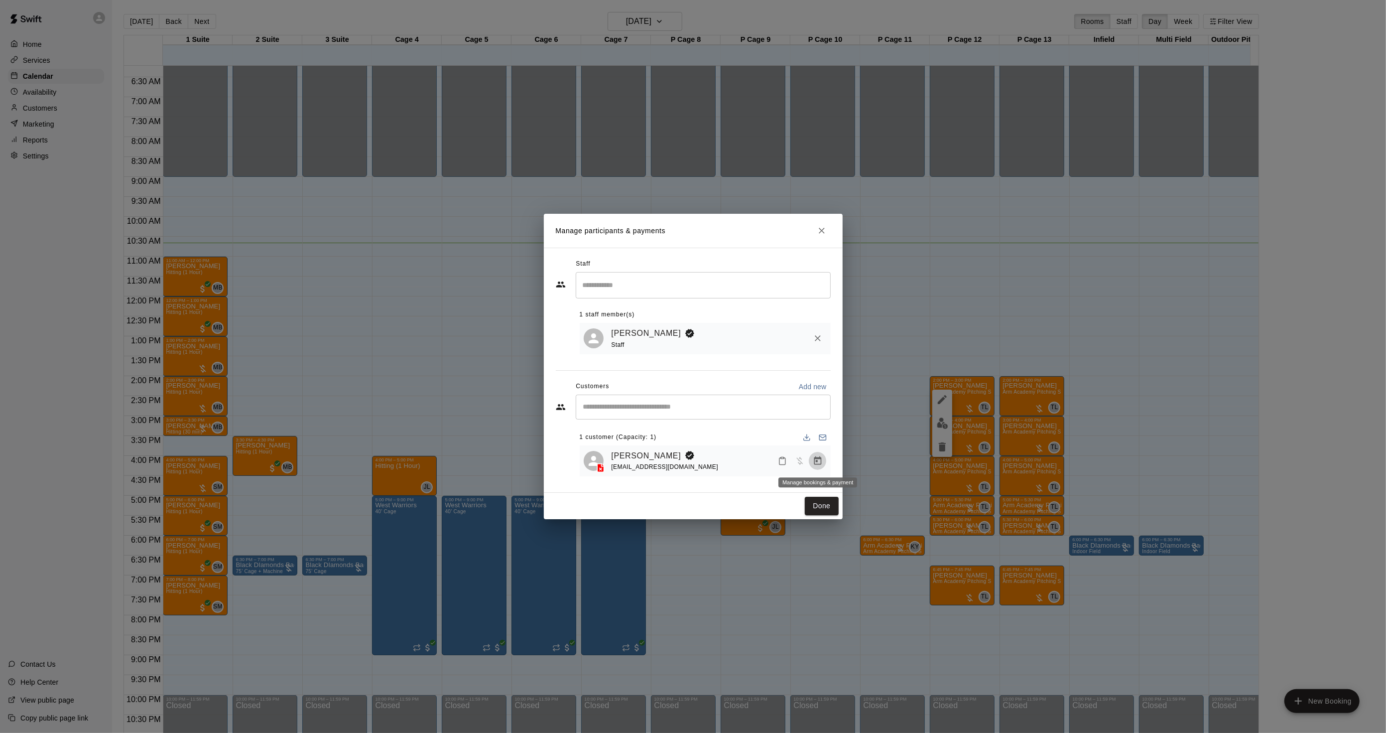
click at [809, 465] on button "Manage bookings & payment" at bounding box center [818, 461] width 18 height 18
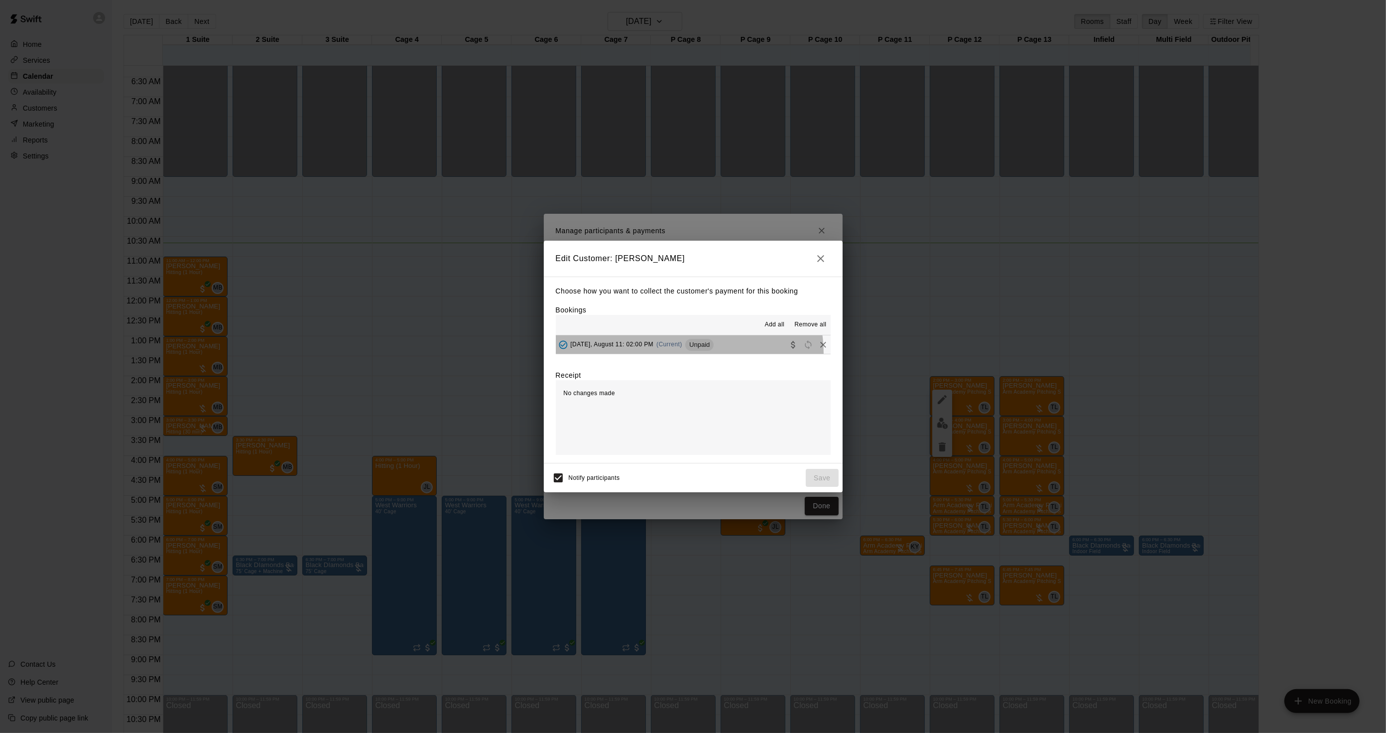
click at [684, 354] on button "[DATE], August 11: 02:00 PM (Current) Unpaid" at bounding box center [693, 344] width 275 height 18
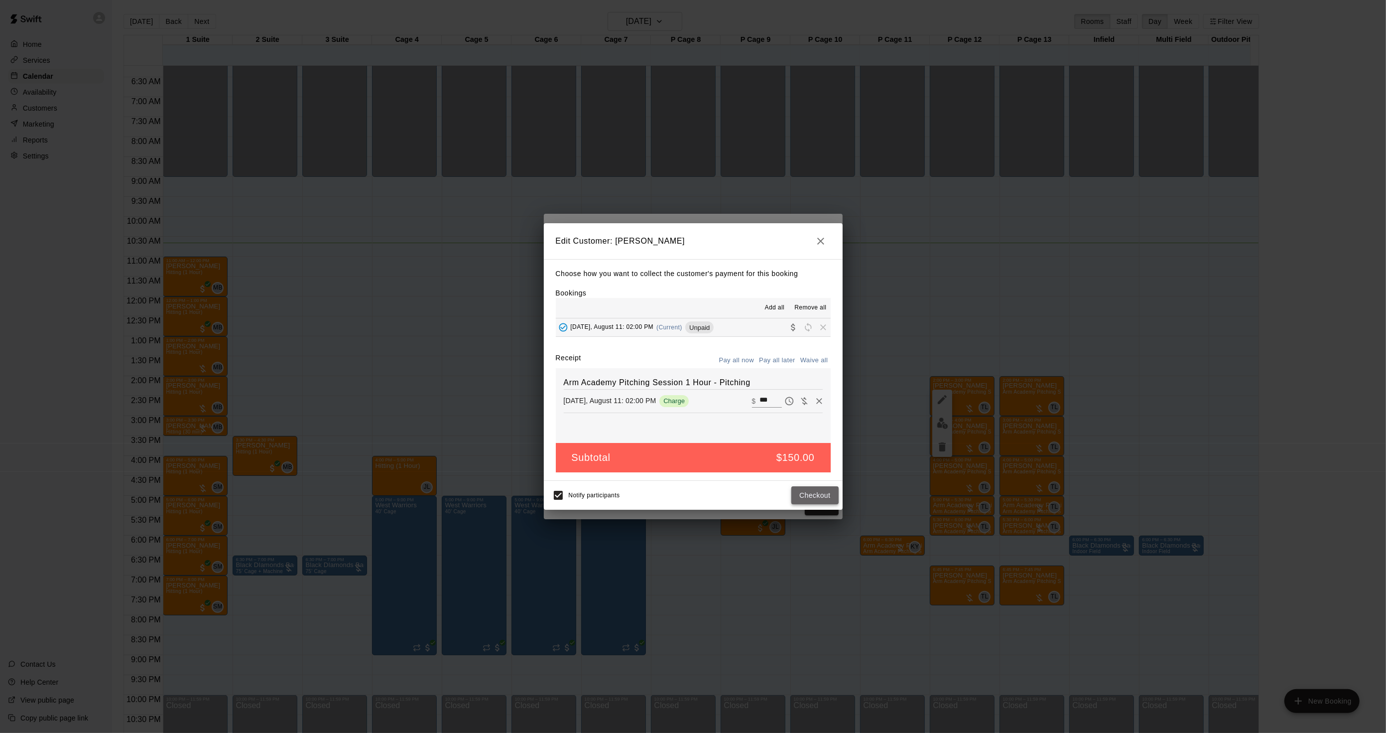
click at [805, 495] on button "Checkout" at bounding box center [814, 495] width 47 height 18
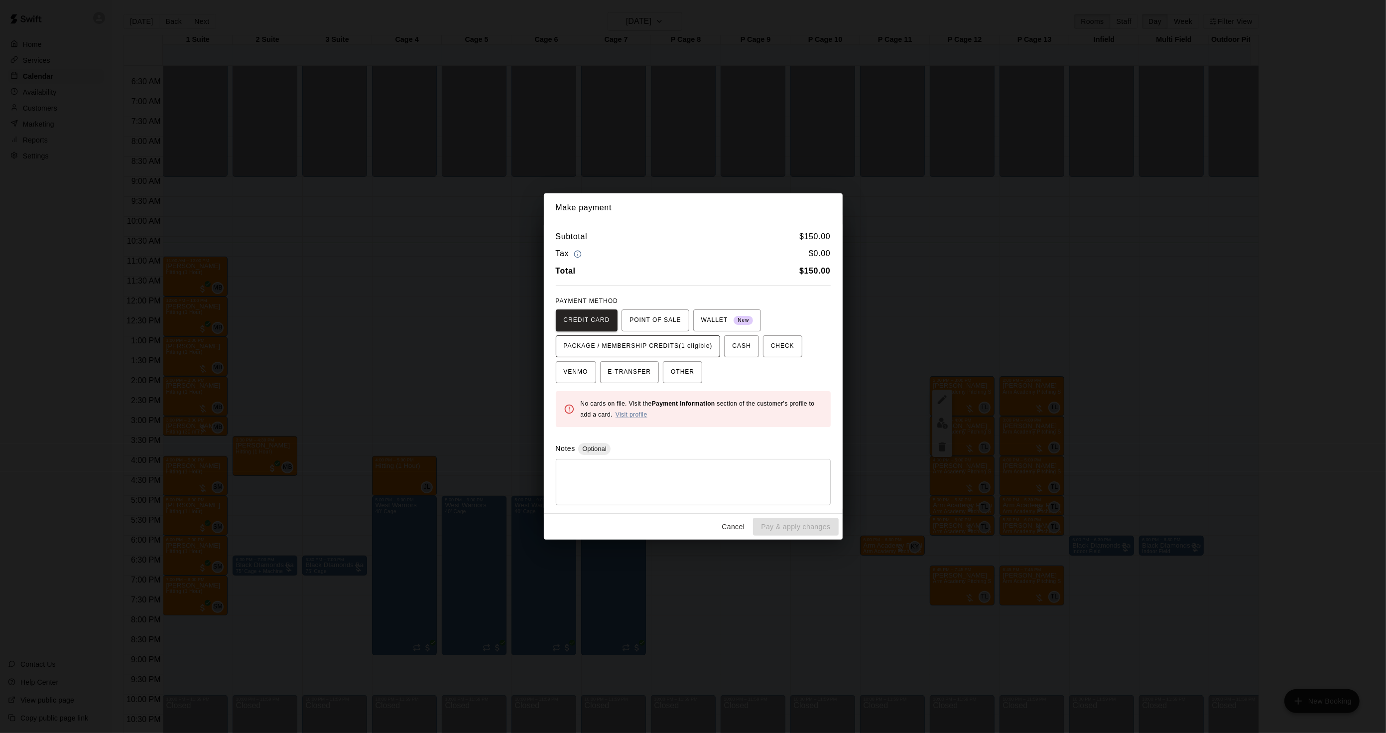
click at [650, 335] on button "PACKAGE / MEMBERSHIP CREDITS (1 eligible)" at bounding box center [638, 346] width 165 height 22
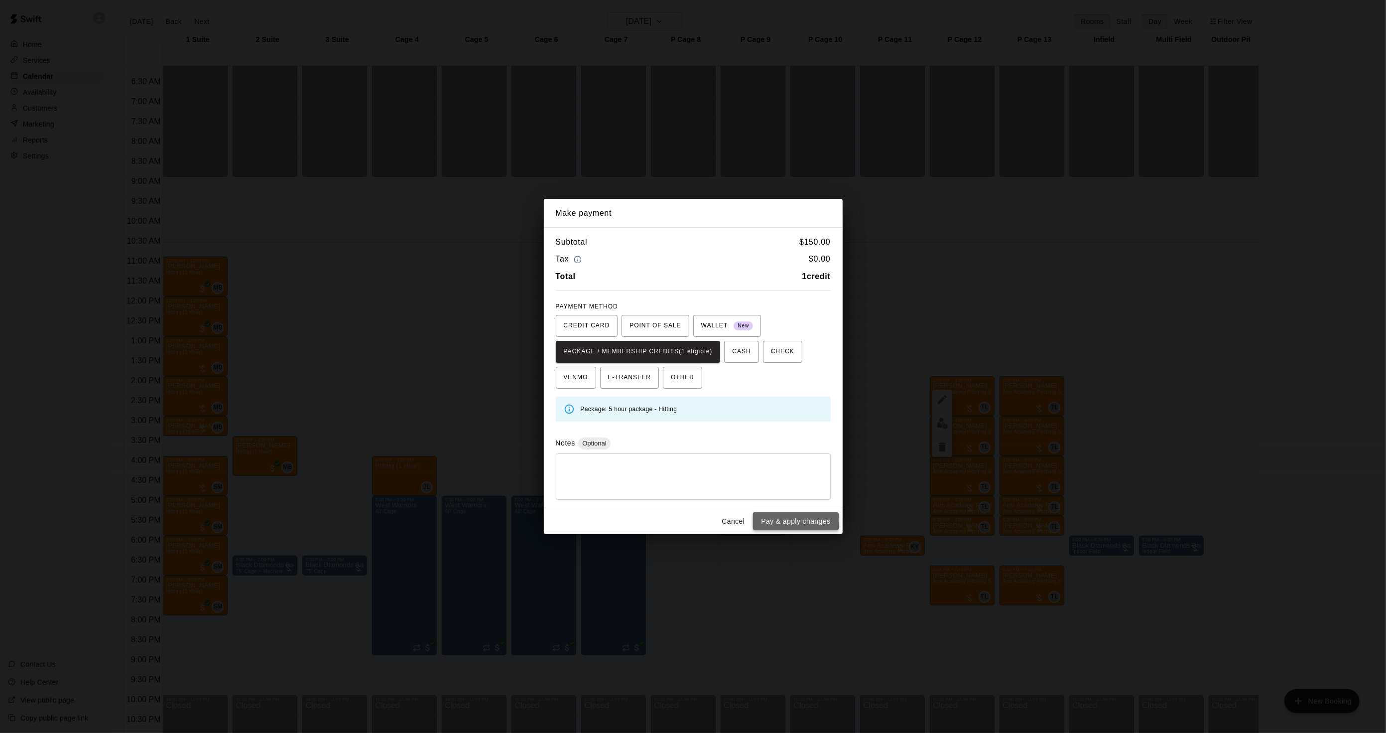
click at [789, 520] on button "Pay & apply changes" at bounding box center [795, 521] width 85 height 18
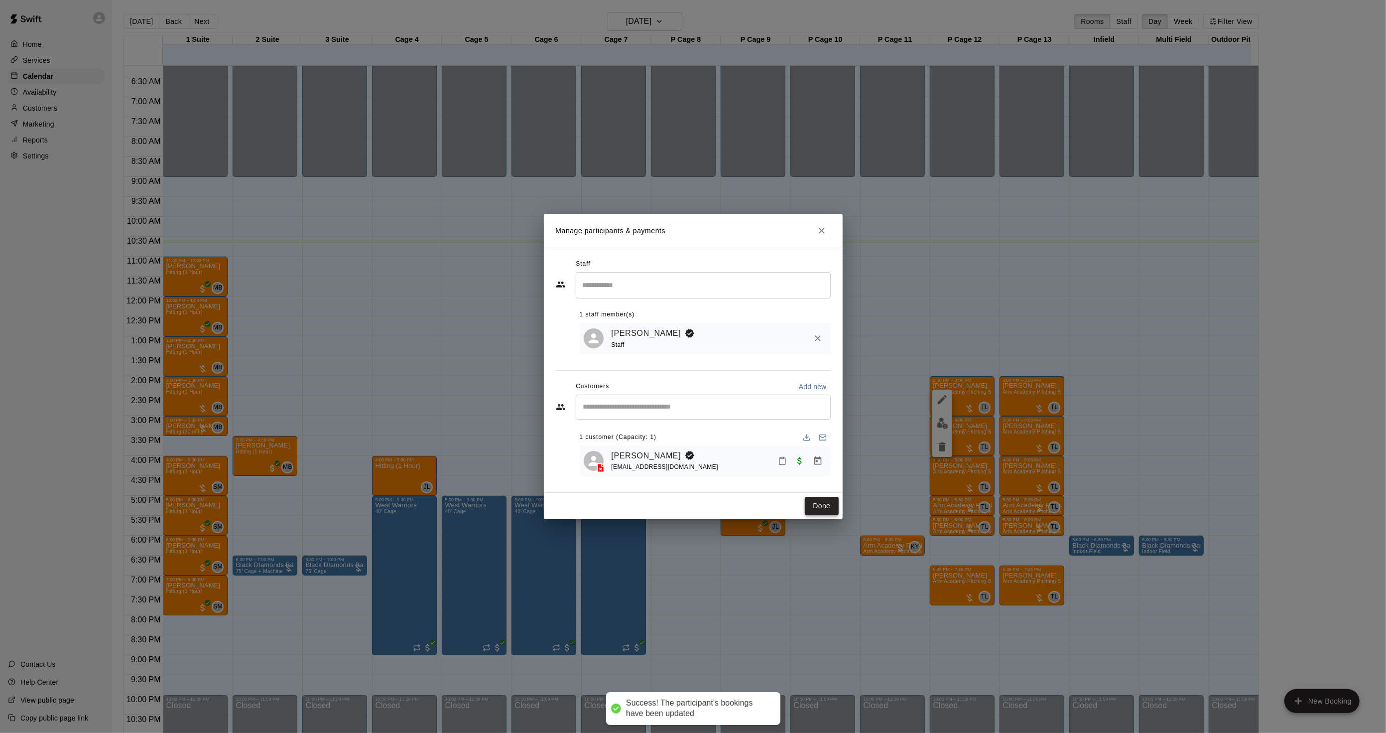
click at [824, 508] on button "Done" at bounding box center [821, 506] width 33 height 18
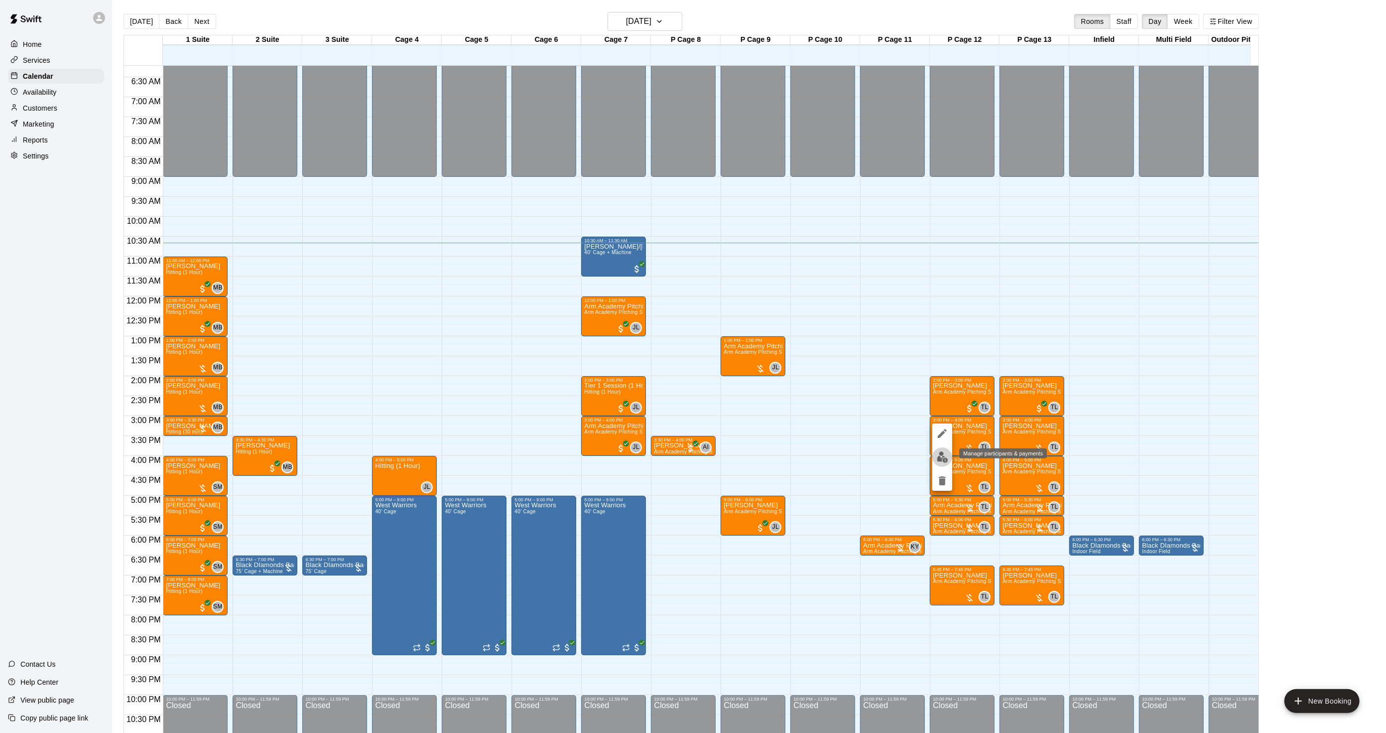
click at [938, 463] on button "edit" at bounding box center [942, 456] width 20 height 19
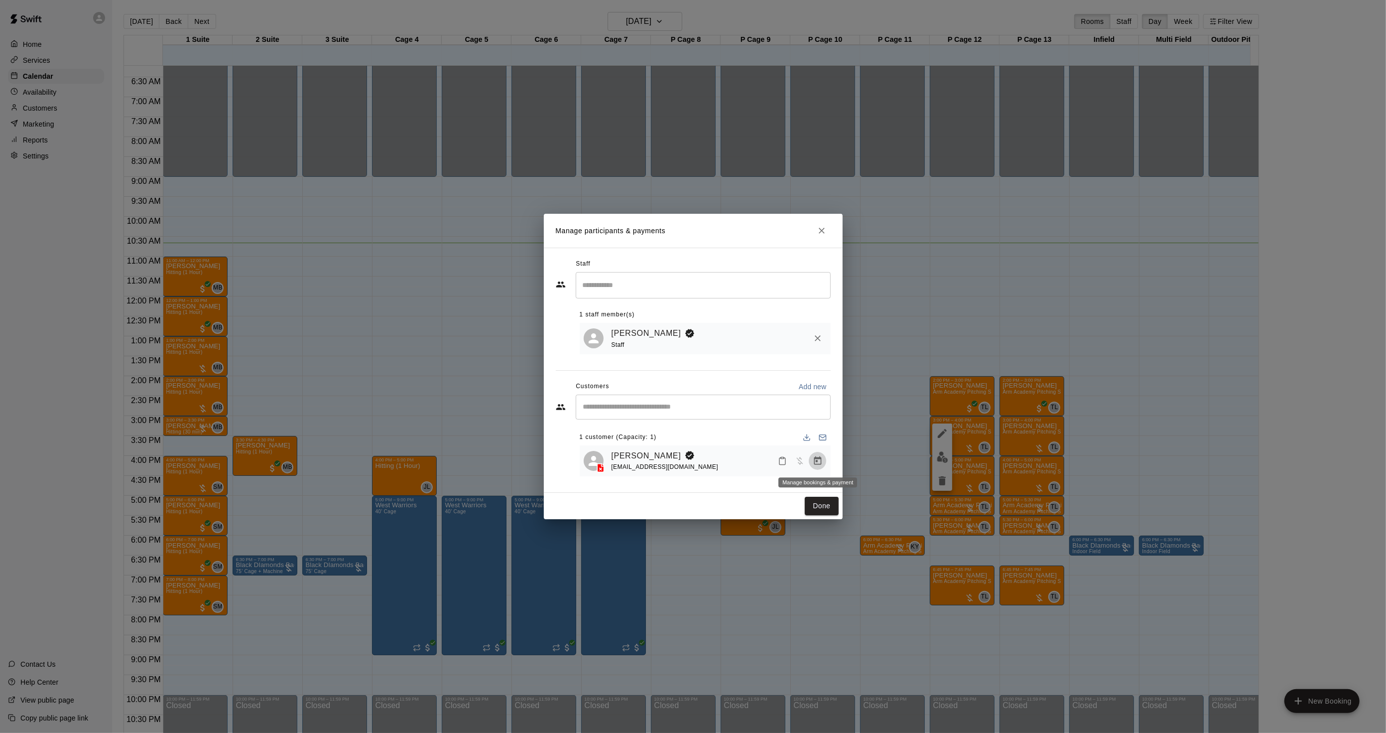
click at [811, 460] on button "Manage bookings & payment" at bounding box center [818, 461] width 18 height 18
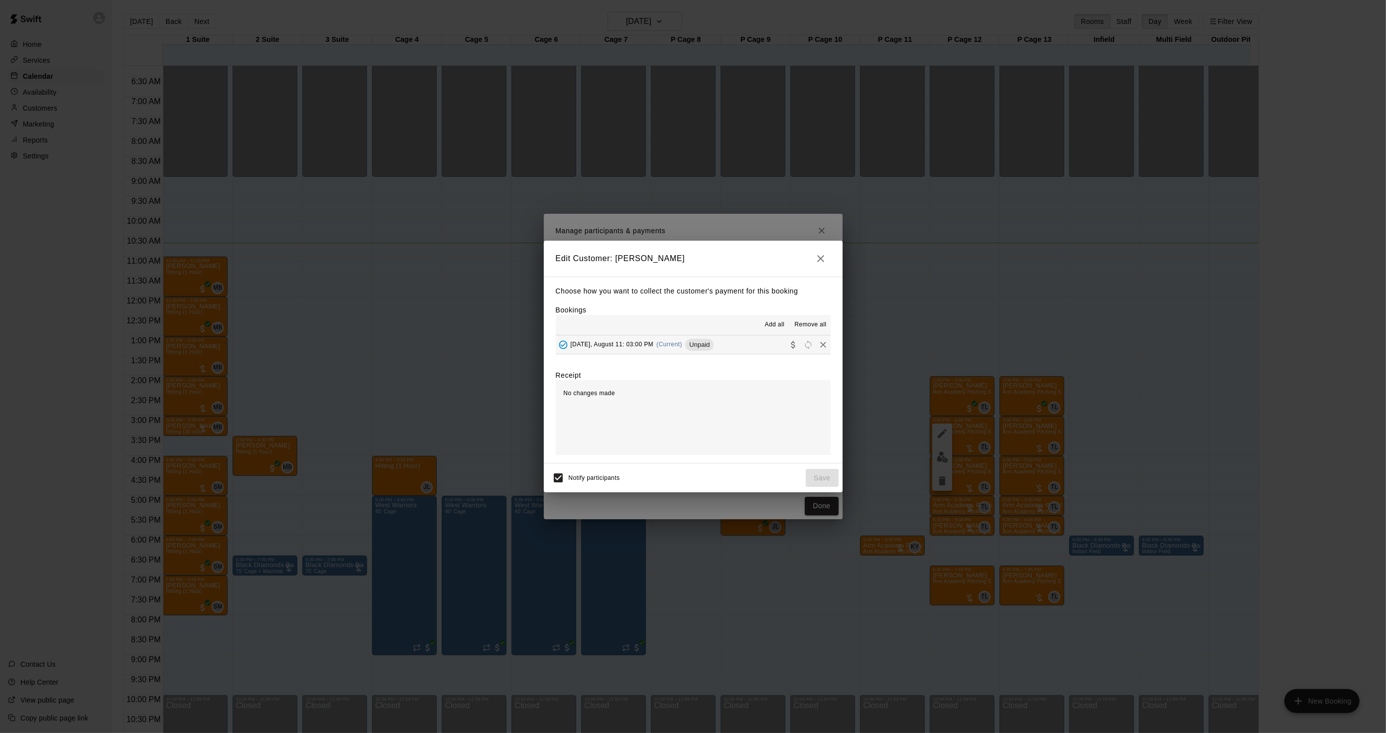
click at [693, 350] on div "Unpaid" at bounding box center [699, 345] width 28 height 12
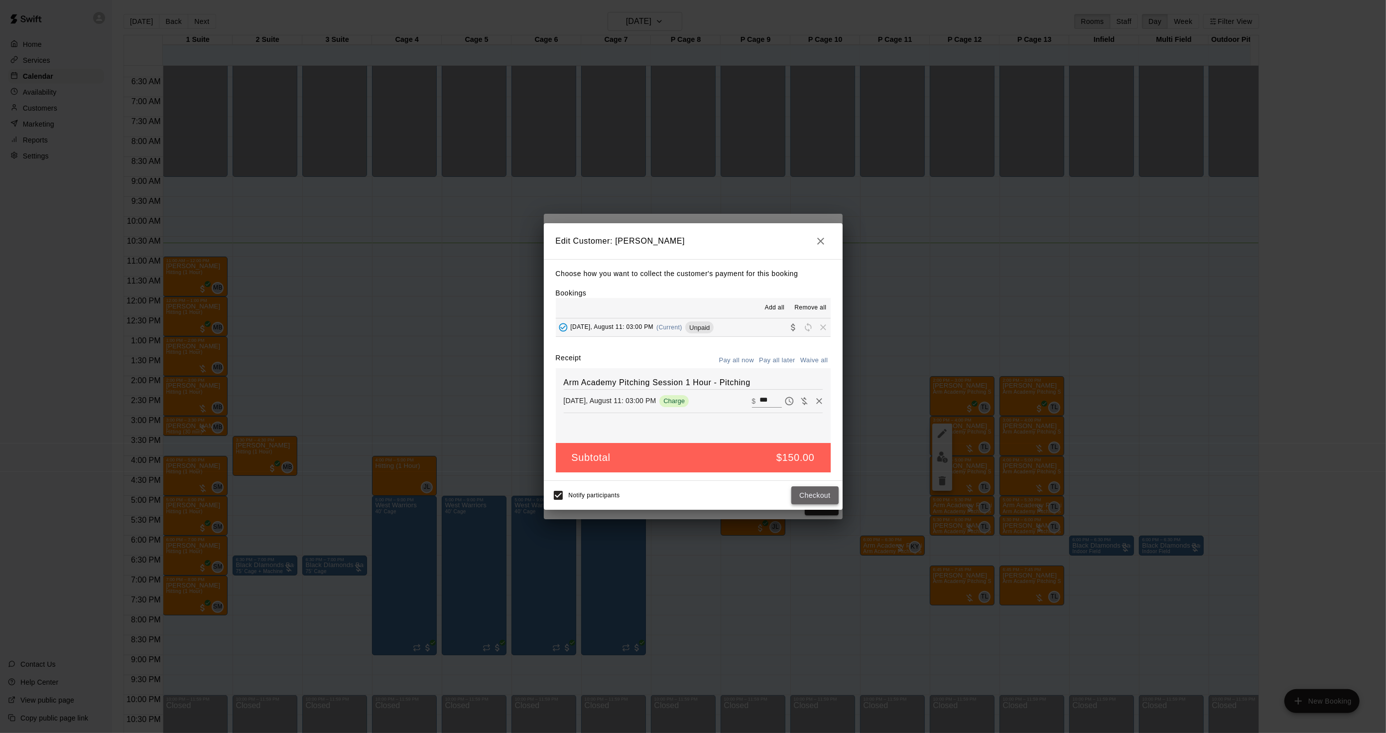
click at [809, 502] on button "Checkout" at bounding box center [814, 495] width 47 height 18
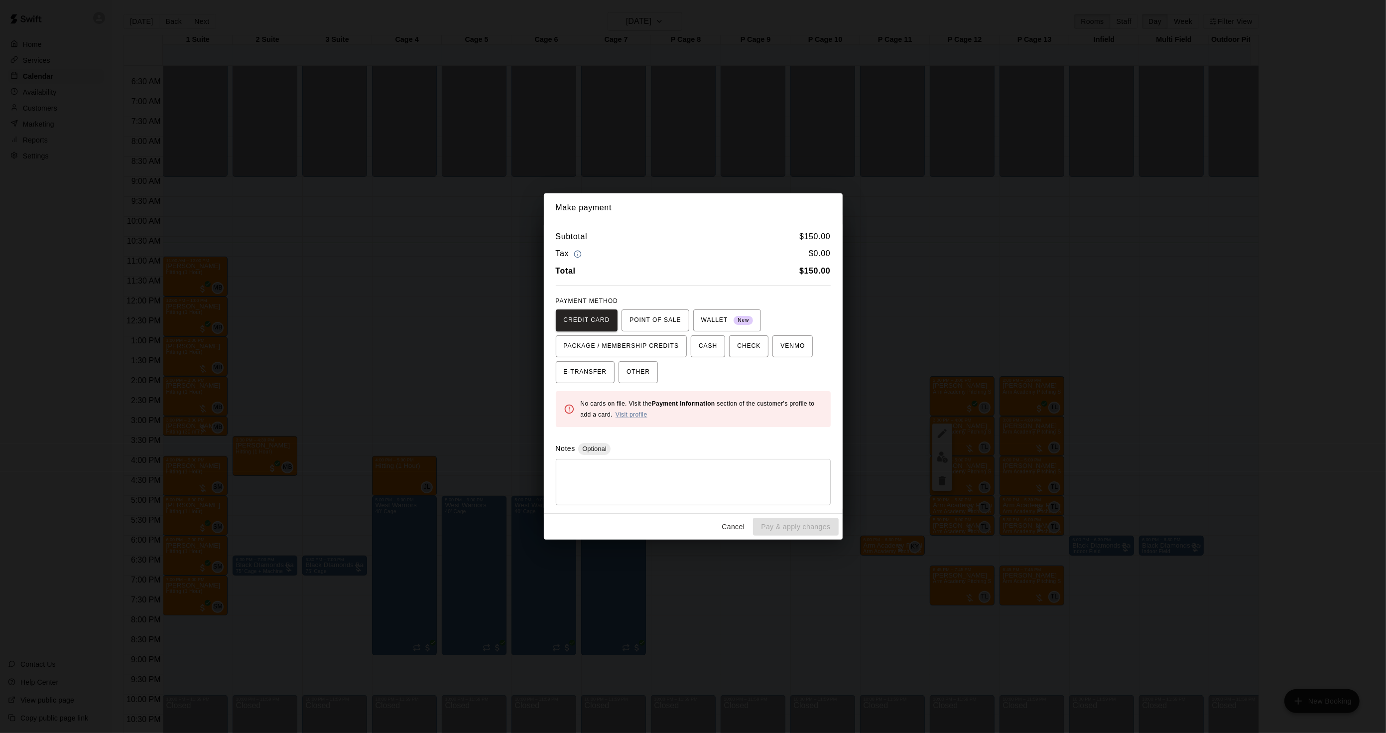
drag, startPoint x: 1009, startPoint y: 439, endPoint x: 1004, endPoint y: 441, distance: 5.2
click at [1005, 440] on div "Make payment Subtotal $ 150.00 Tax $ 0.00 Total $ 150.00 PAYMENT METHOD CREDIT …" at bounding box center [693, 366] width 1386 height 733
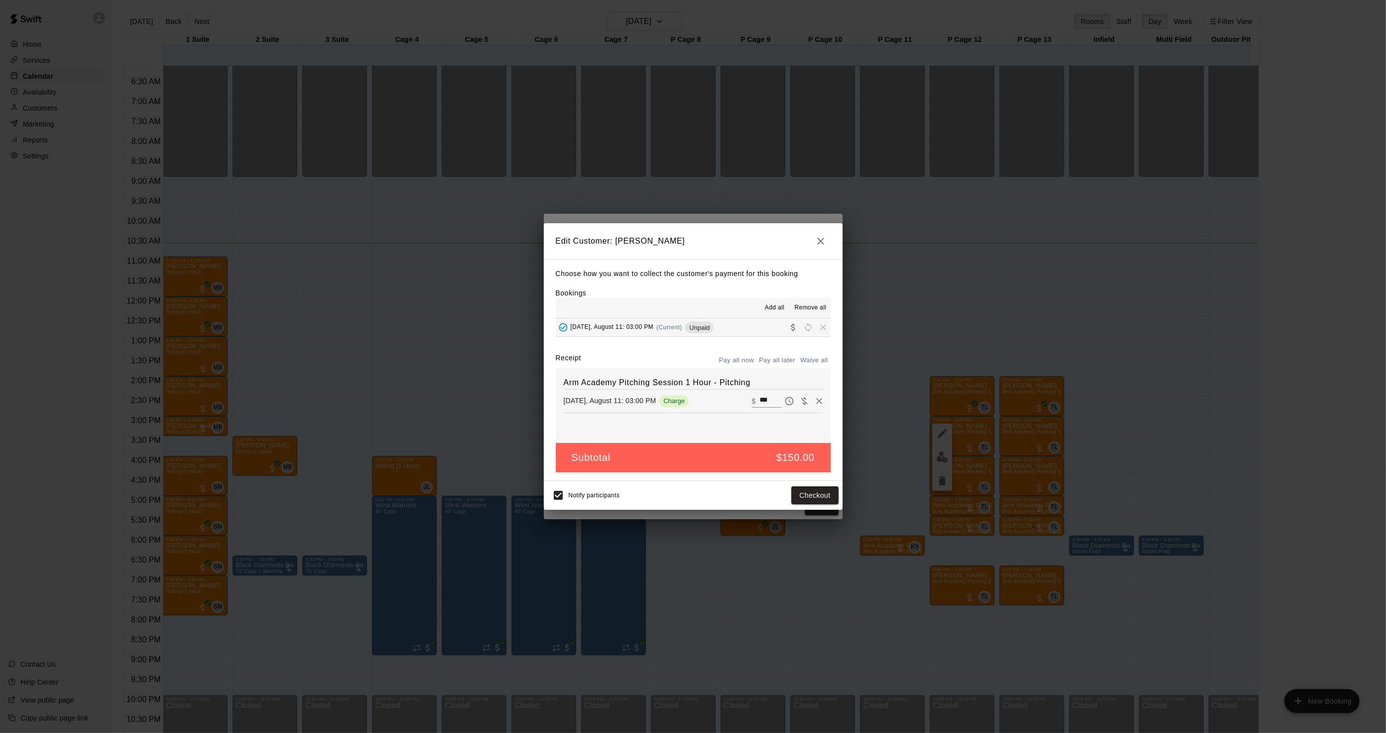
click at [987, 440] on div "Edit Customer: [PERSON_NAME] Choose how you want to collect the customer's paym…" at bounding box center [693, 366] width 1386 height 733
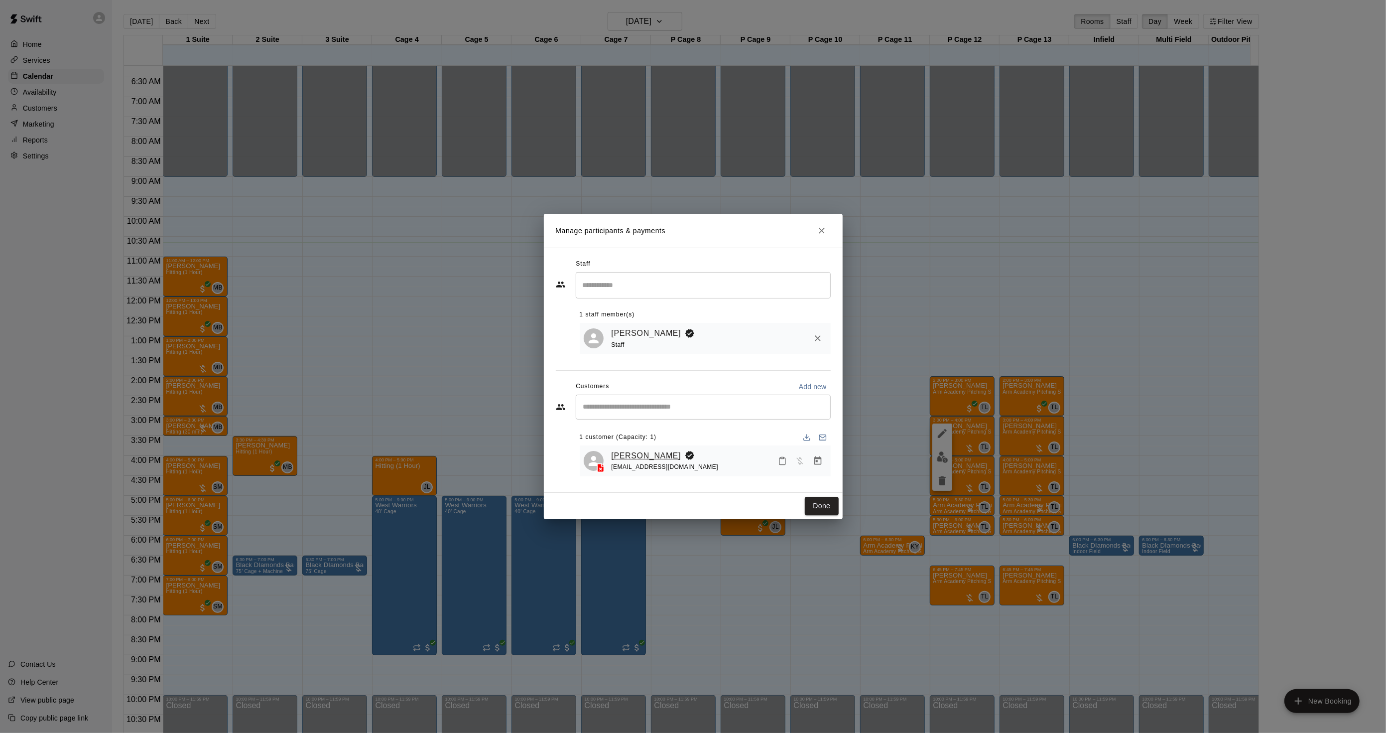
click at [658, 455] on link "[PERSON_NAME]" at bounding box center [647, 455] width 70 height 13
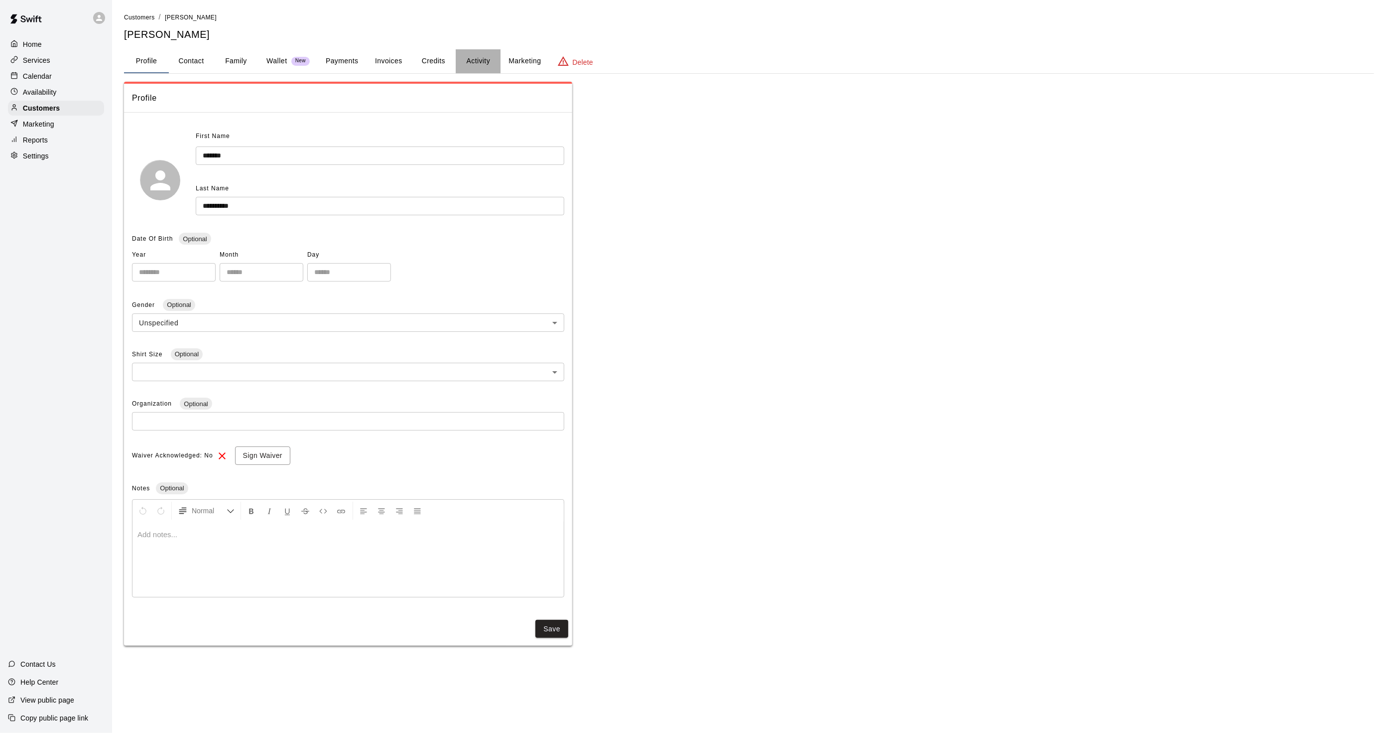
click at [463, 64] on button "Activity" at bounding box center [478, 61] width 45 height 24
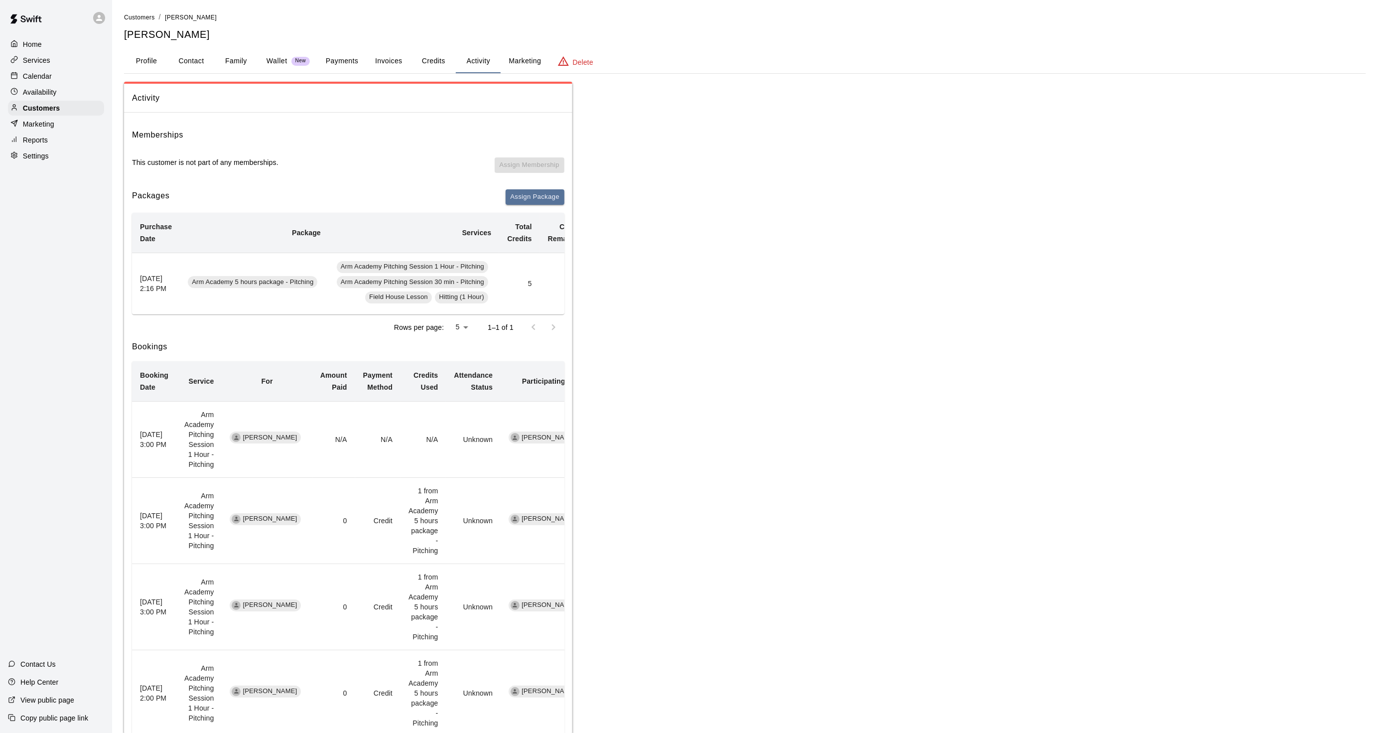
scroll to position [0, 21]
click at [65, 84] on div "Calendar" at bounding box center [56, 76] width 96 height 15
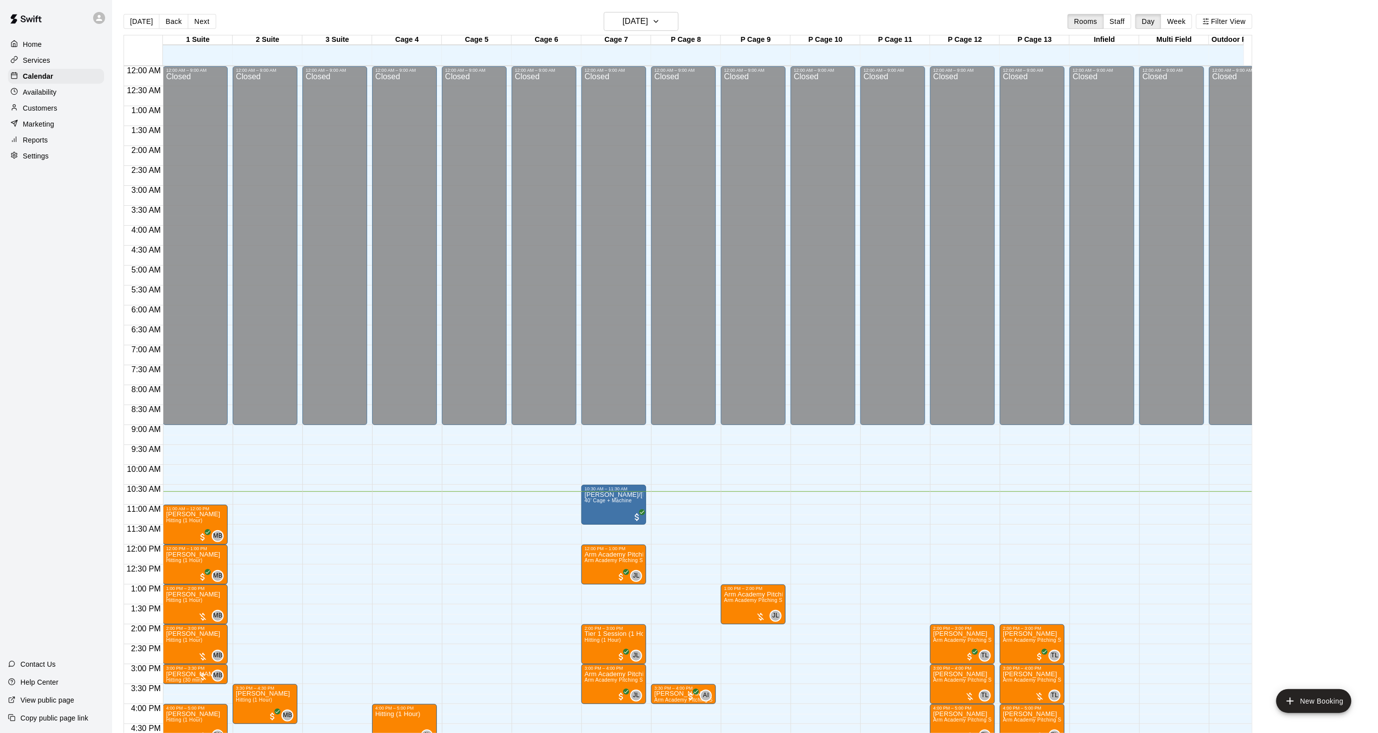
scroll to position [248, 0]
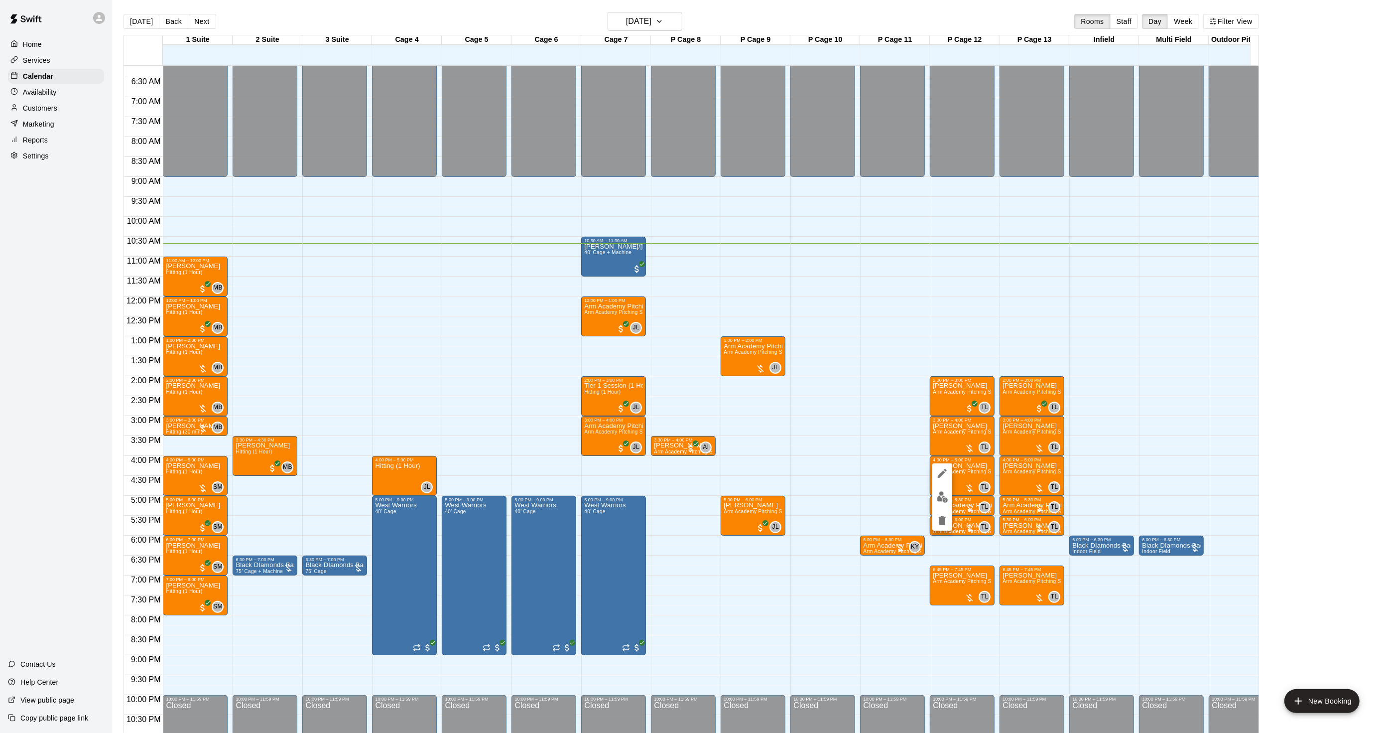
click at [944, 492] on img "edit" at bounding box center [942, 496] width 11 height 11
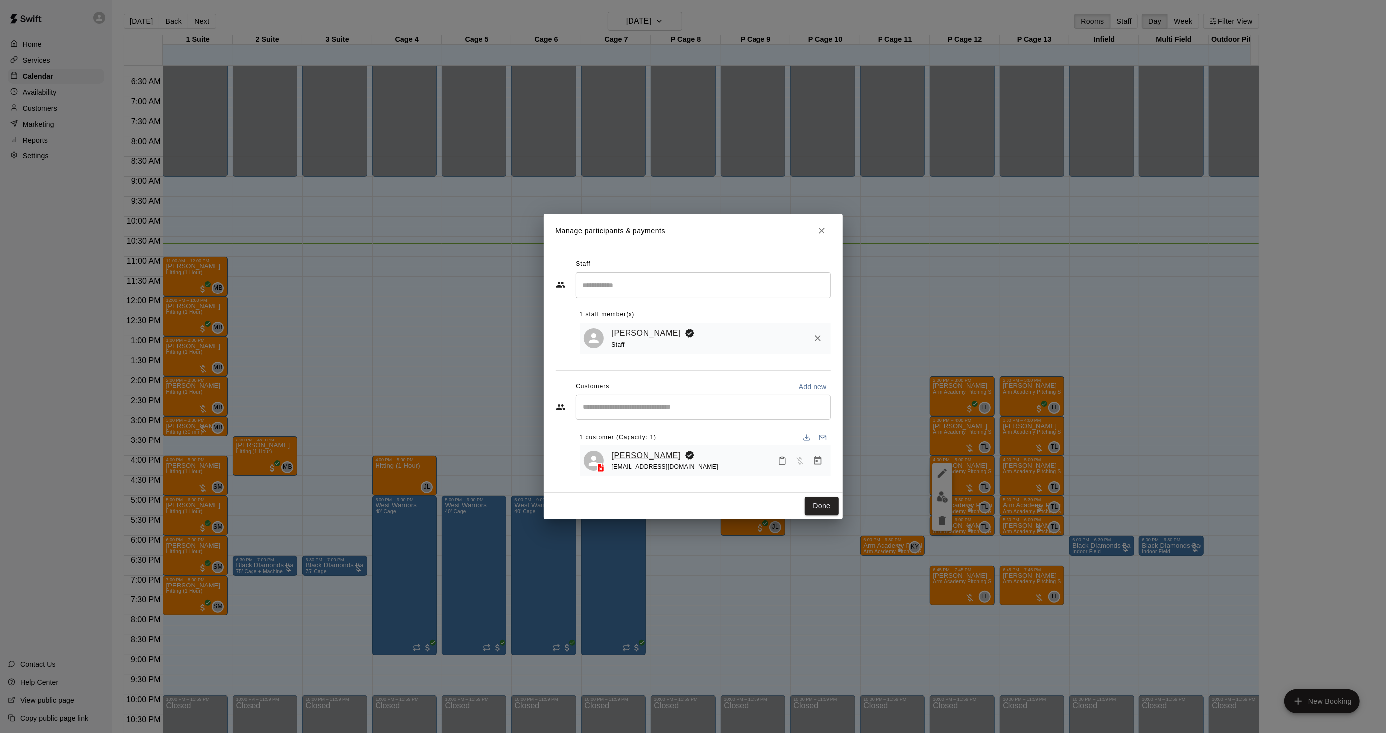
click at [639, 452] on link "[PERSON_NAME]" at bounding box center [647, 455] width 70 height 13
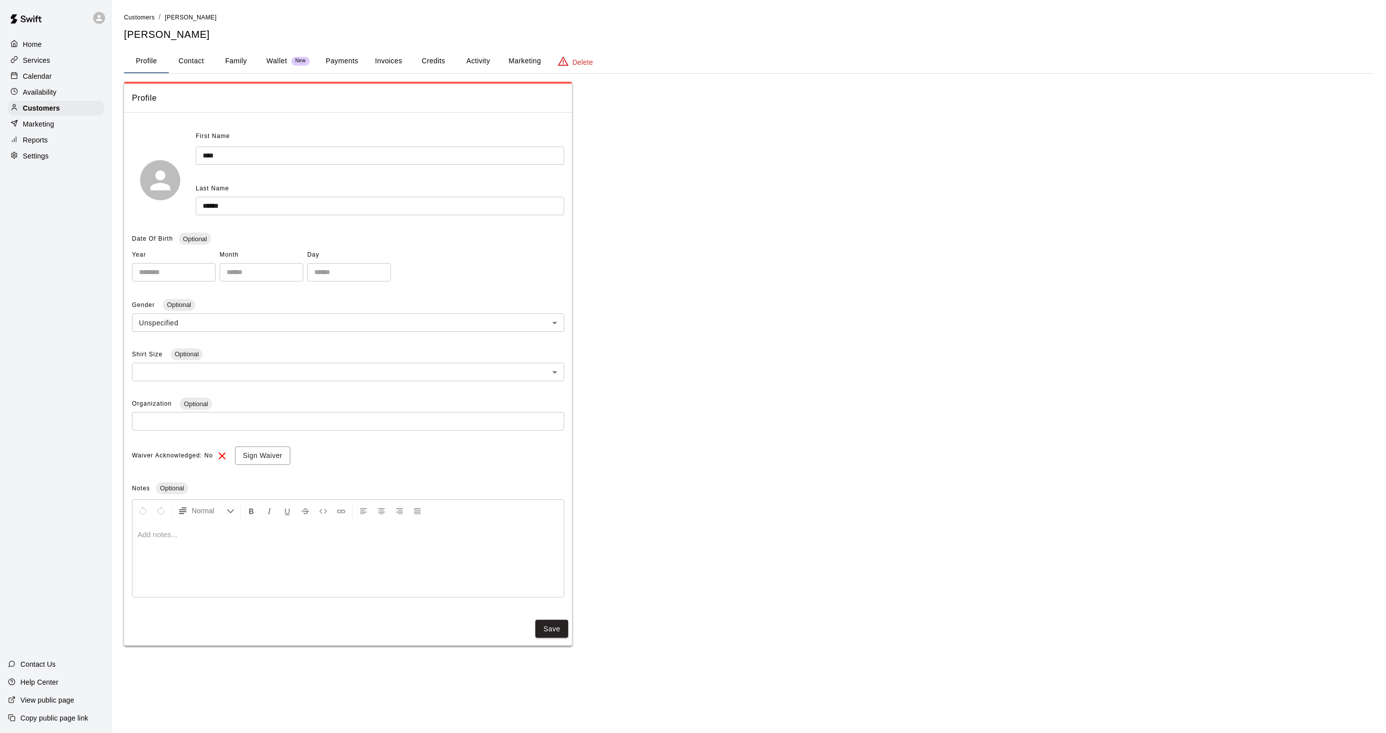
click at [456, 50] on button "Activity" at bounding box center [478, 61] width 45 height 24
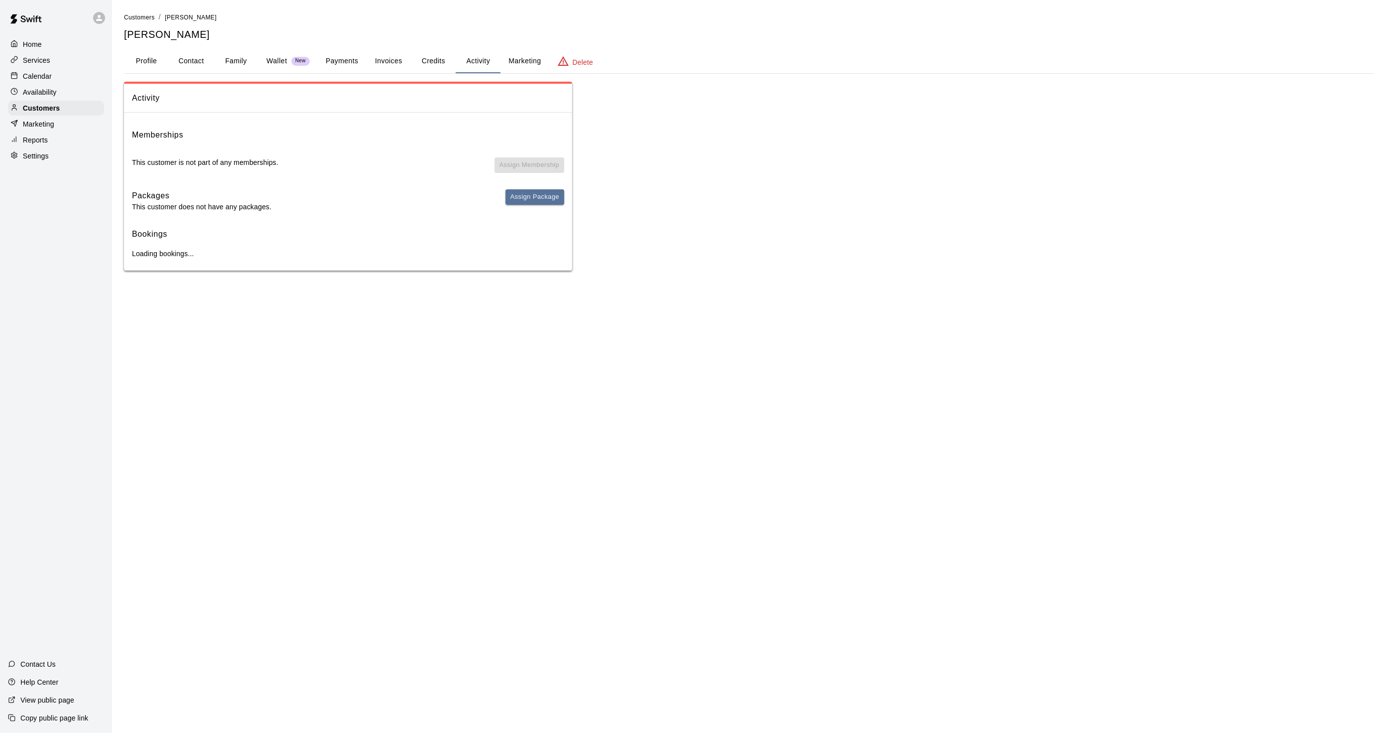
click at [474, 60] on button "Activity" at bounding box center [478, 61] width 45 height 24
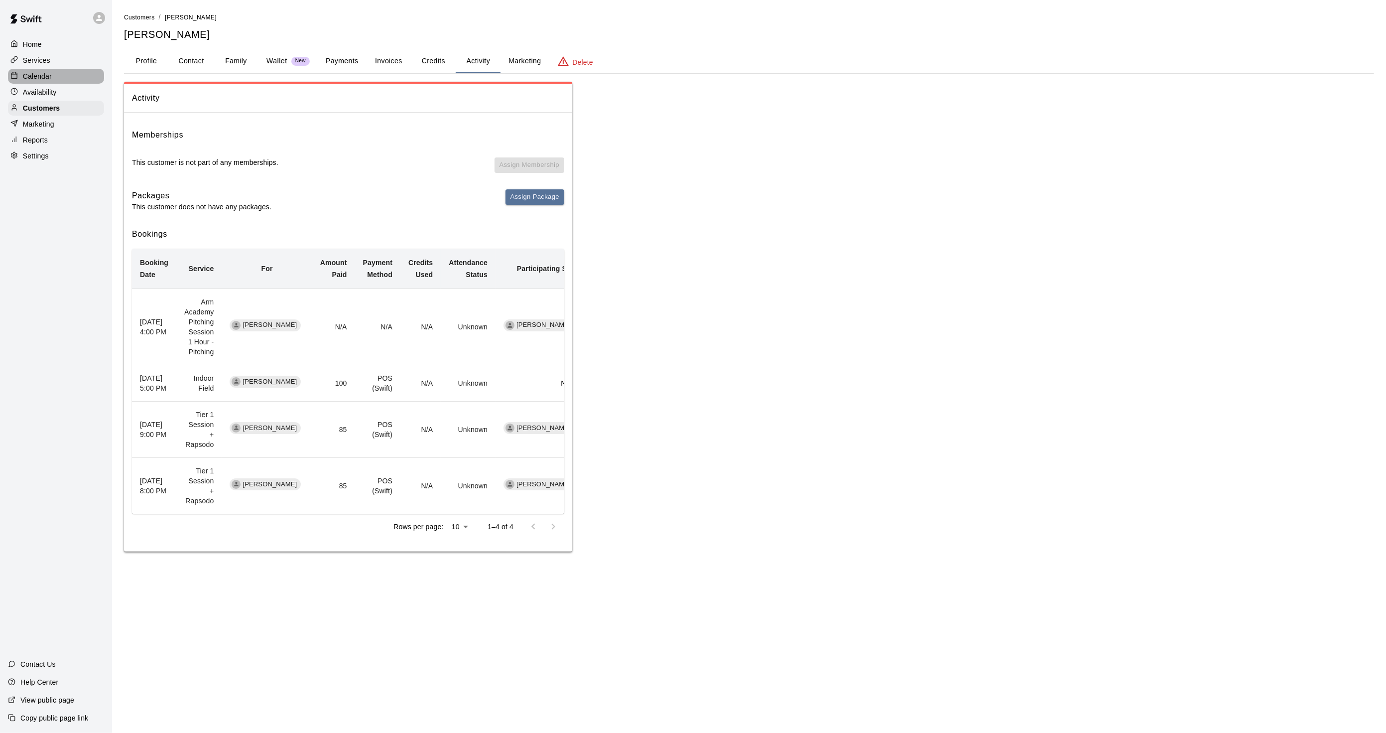
click at [15, 81] on div at bounding box center [16, 76] width 12 height 9
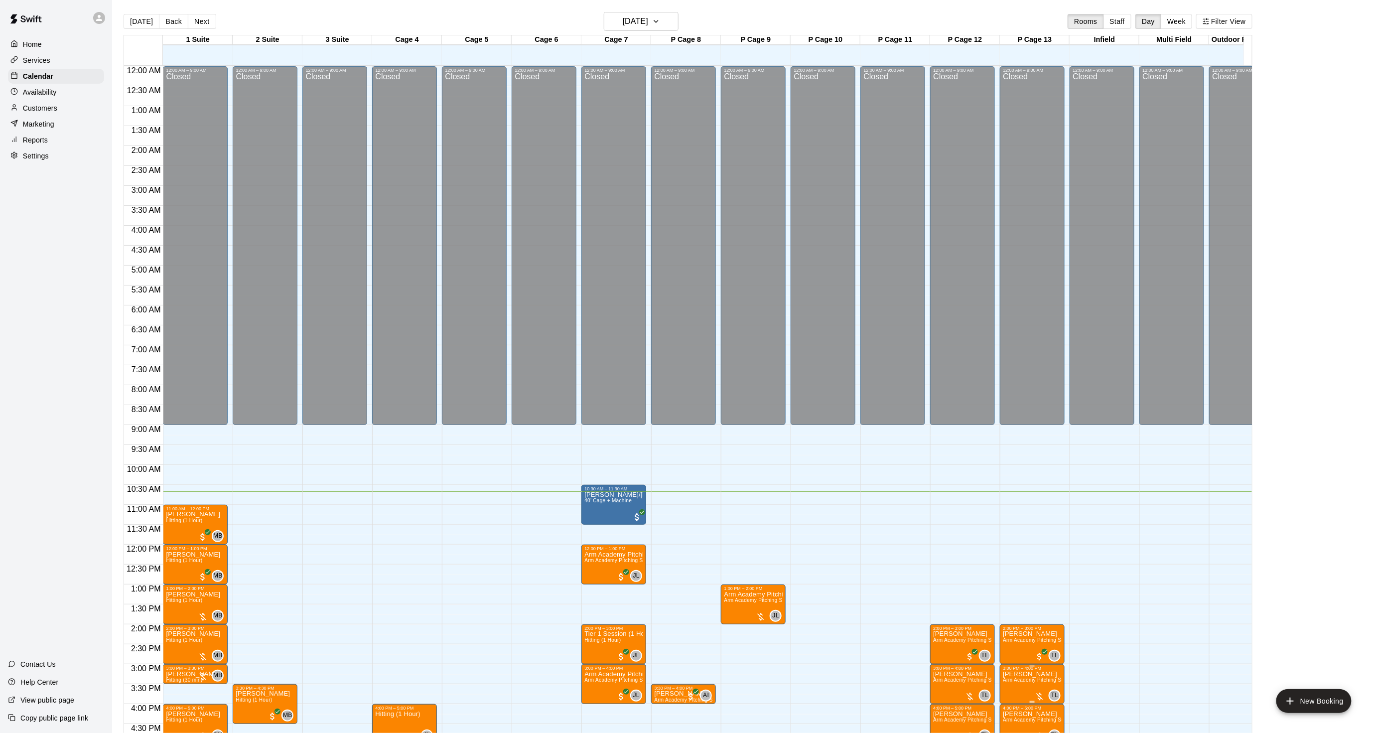
scroll to position [248, 0]
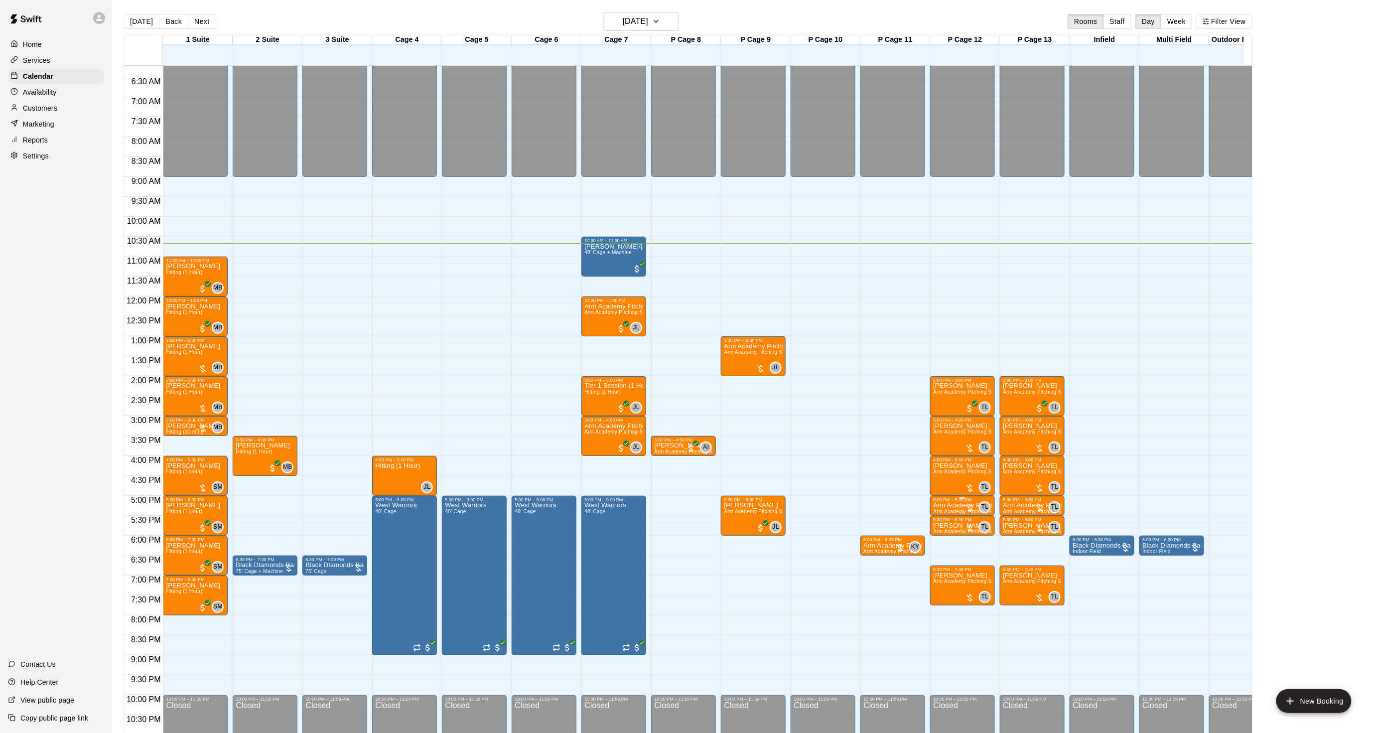
click at [937, 510] on span "Arm Academy Pitching Session 30 min - Pitching" at bounding box center [991, 511] width 116 height 5
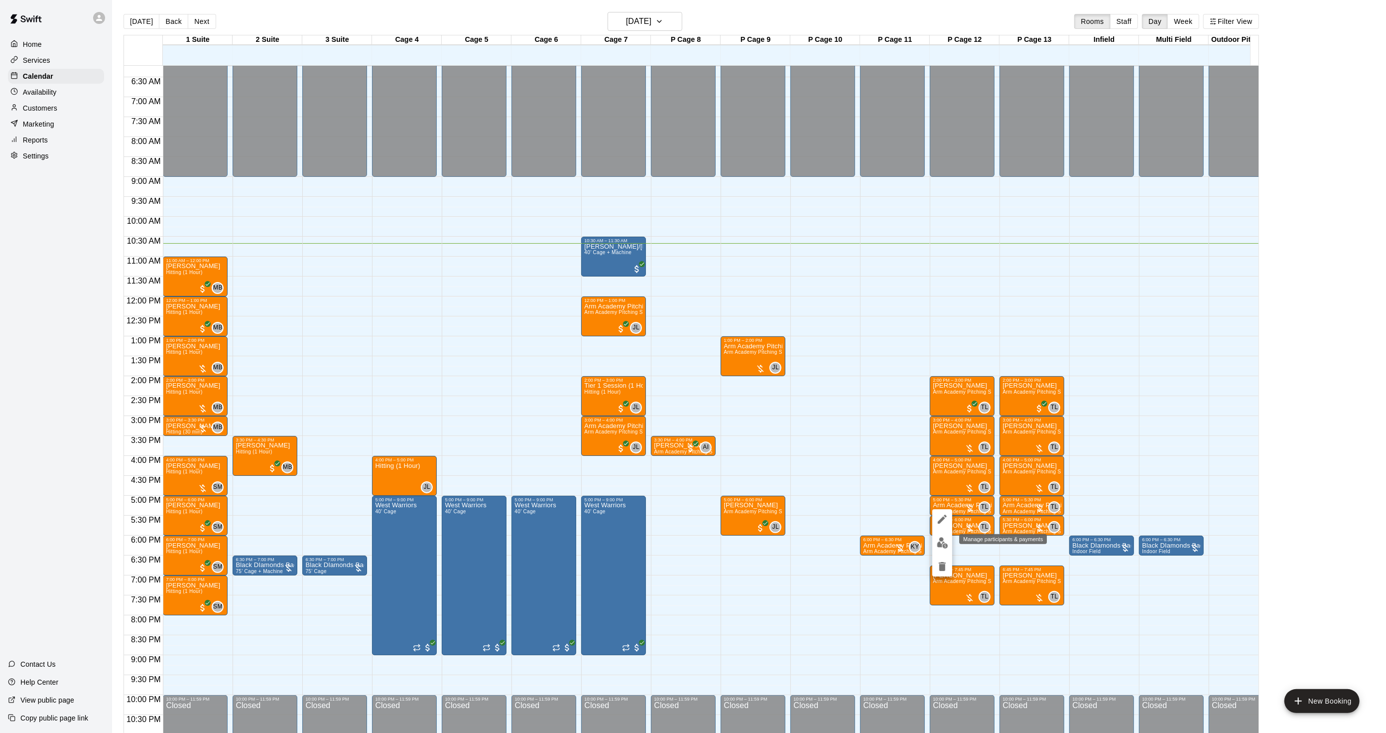
click at [943, 537] on img "edit" at bounding box center [942, 542] width 11 height 11
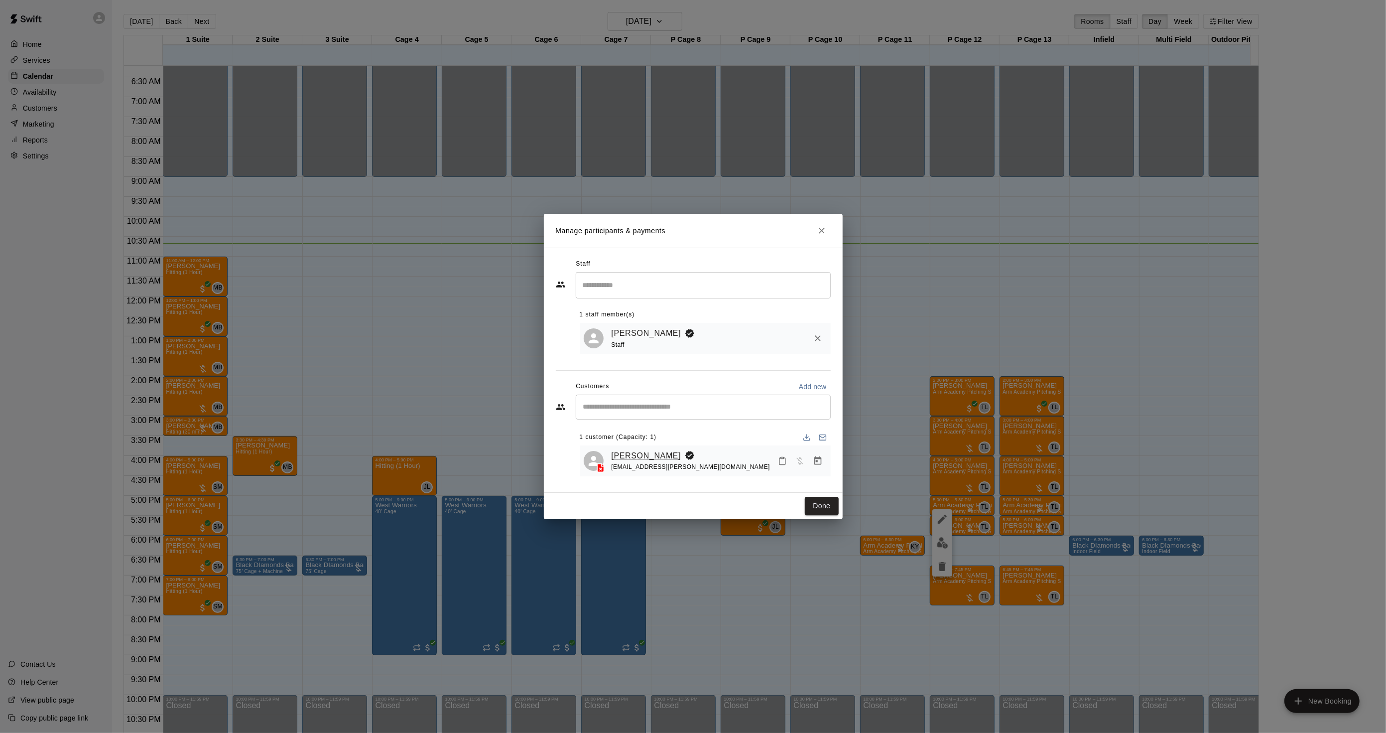
click at [645, 457] on link "[PERSON_NAME]" at bounding box center [647, 455] width 70 height 13
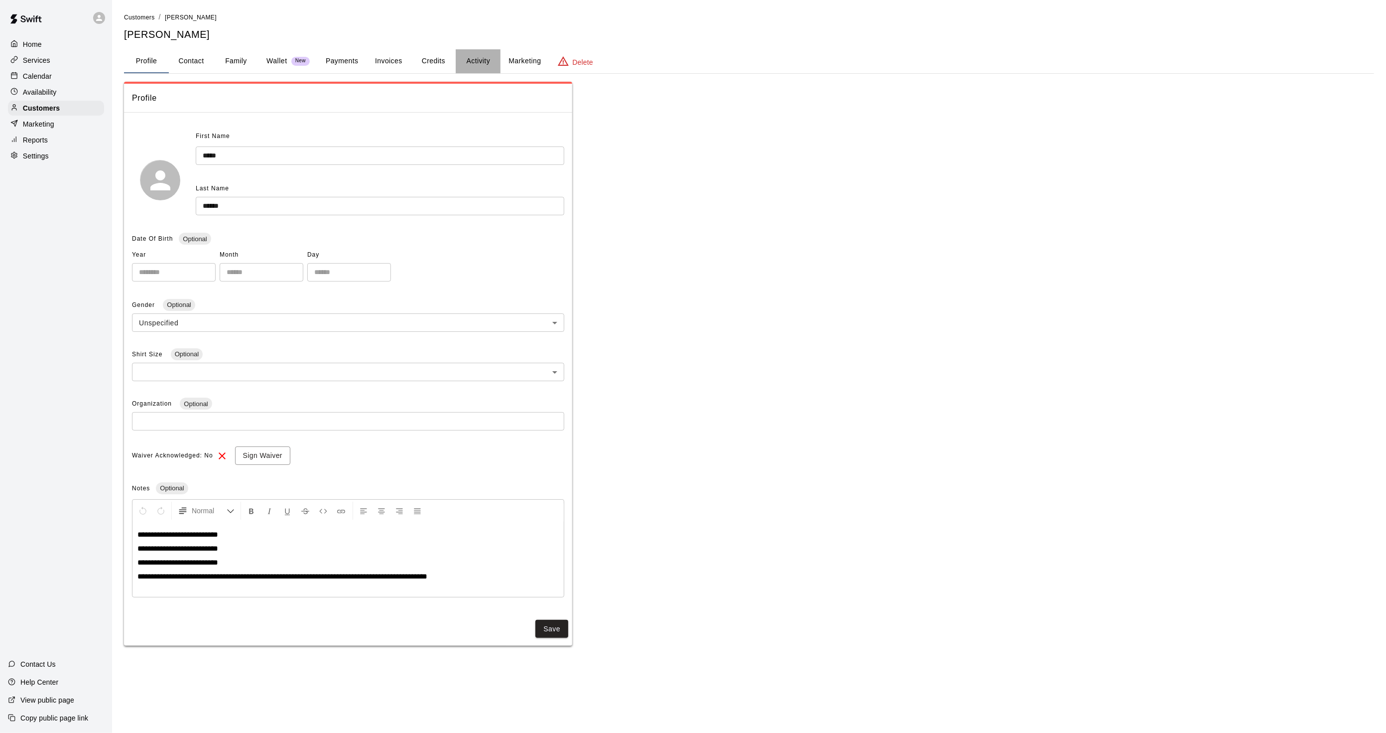
click at [476, 72] on button "Activity" at bounding box center [478, 61] width 45 height 24
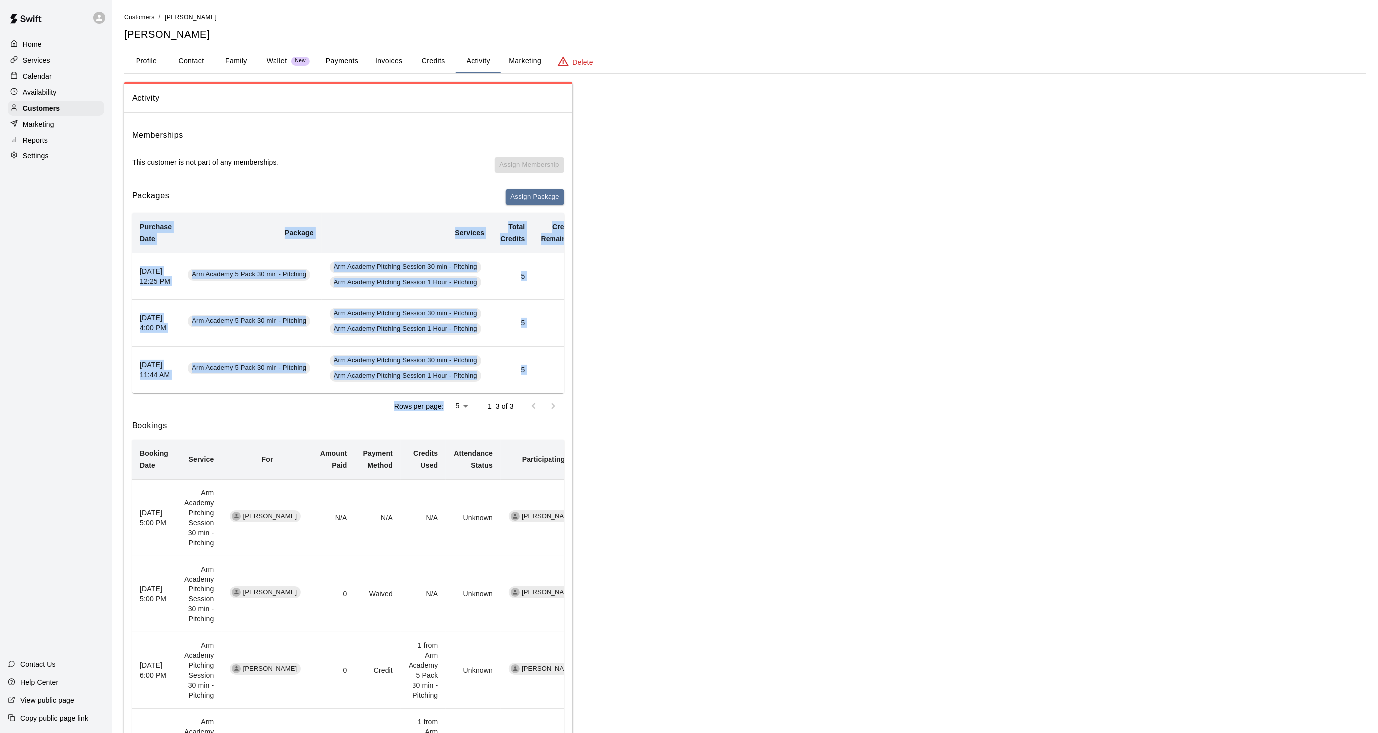
drag, startPoint x: 442, startPoint y: 400, endPoint x: 455, endPoint y: 396, distance: 13.4
click at [455, 396] on div "Purchase Date Package Services Total Credits Credits Remaining Expiry Credit Ac…" at bounding box center [348, 316] width 432 height 206
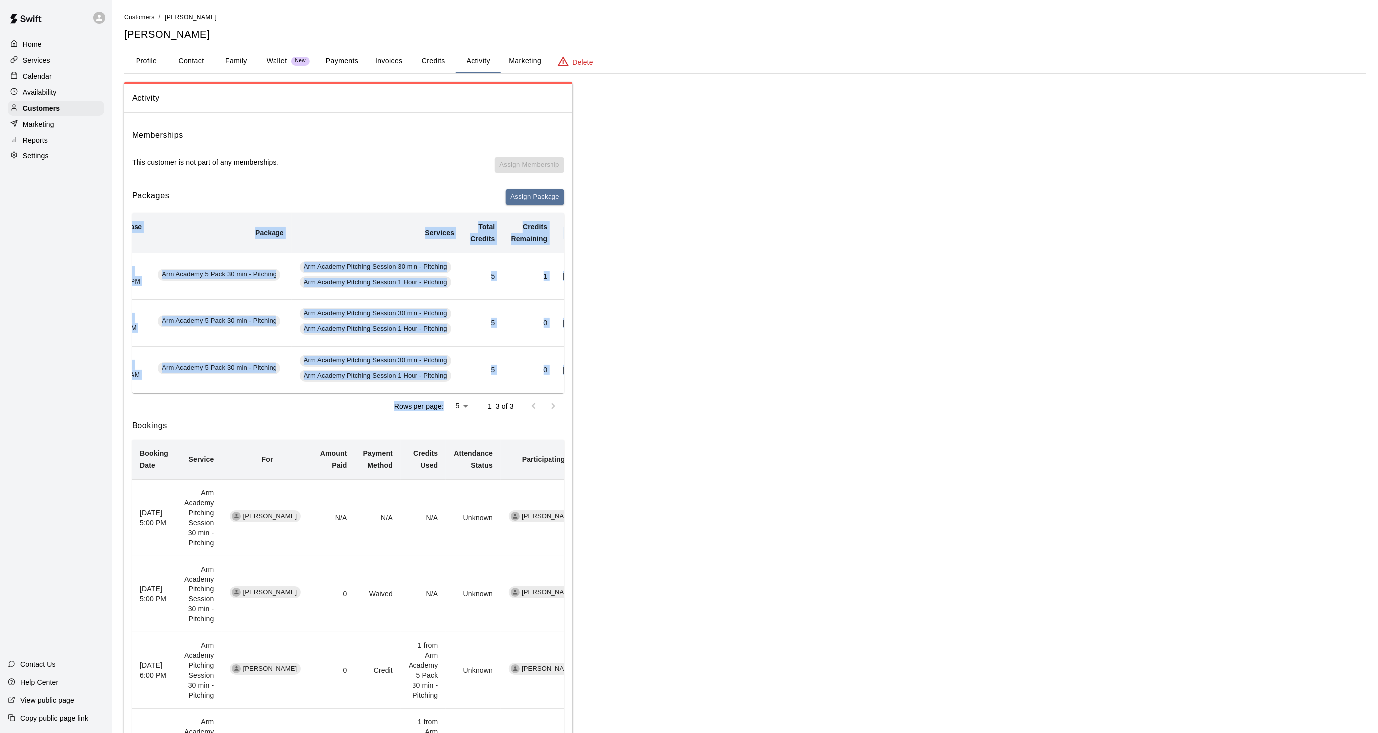
scroll to position [0, 31]
click at [44, 84] on div "Calendar" at bounding box center [56, 76] width 96 height 15
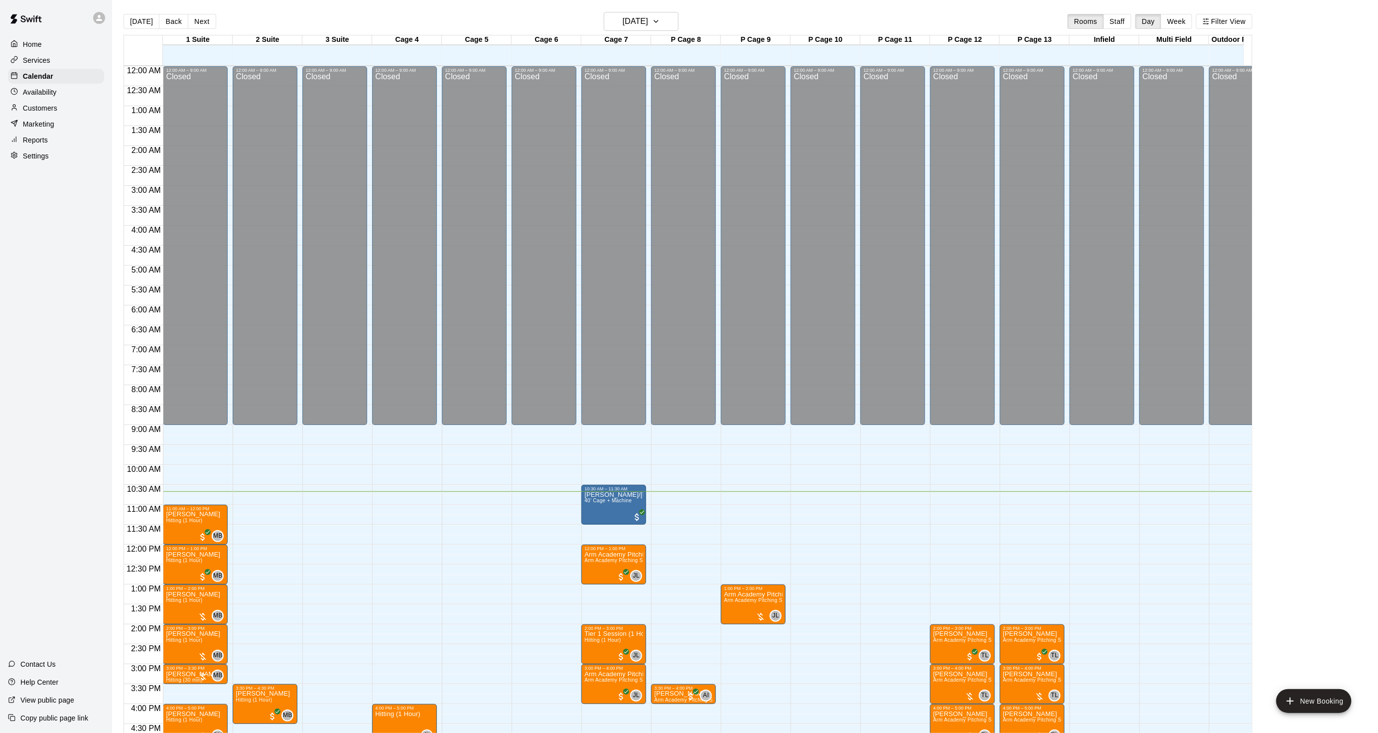
scroll to position [248, 0]
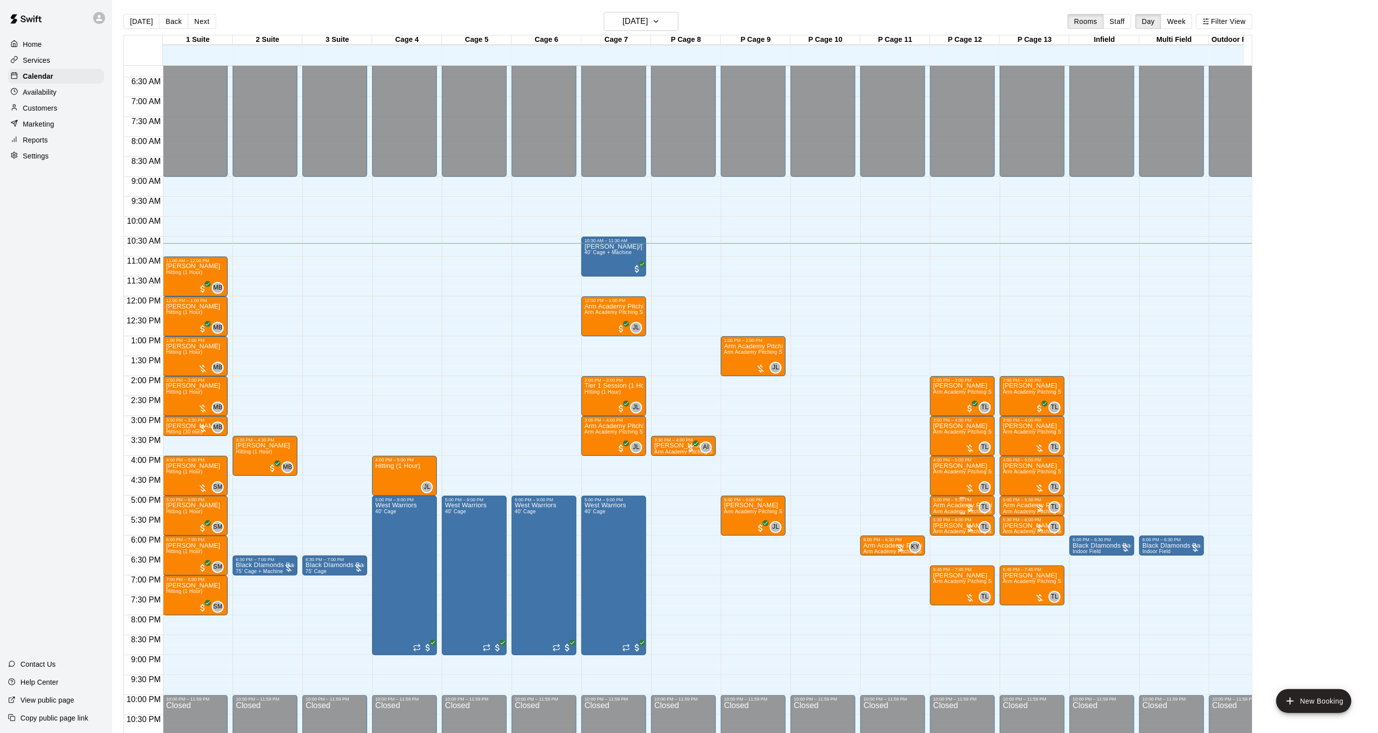
click at [949, 505] on p "Arm Academy Pitching Session 30 min" at bounding box center [962, 505] width 59 height 0
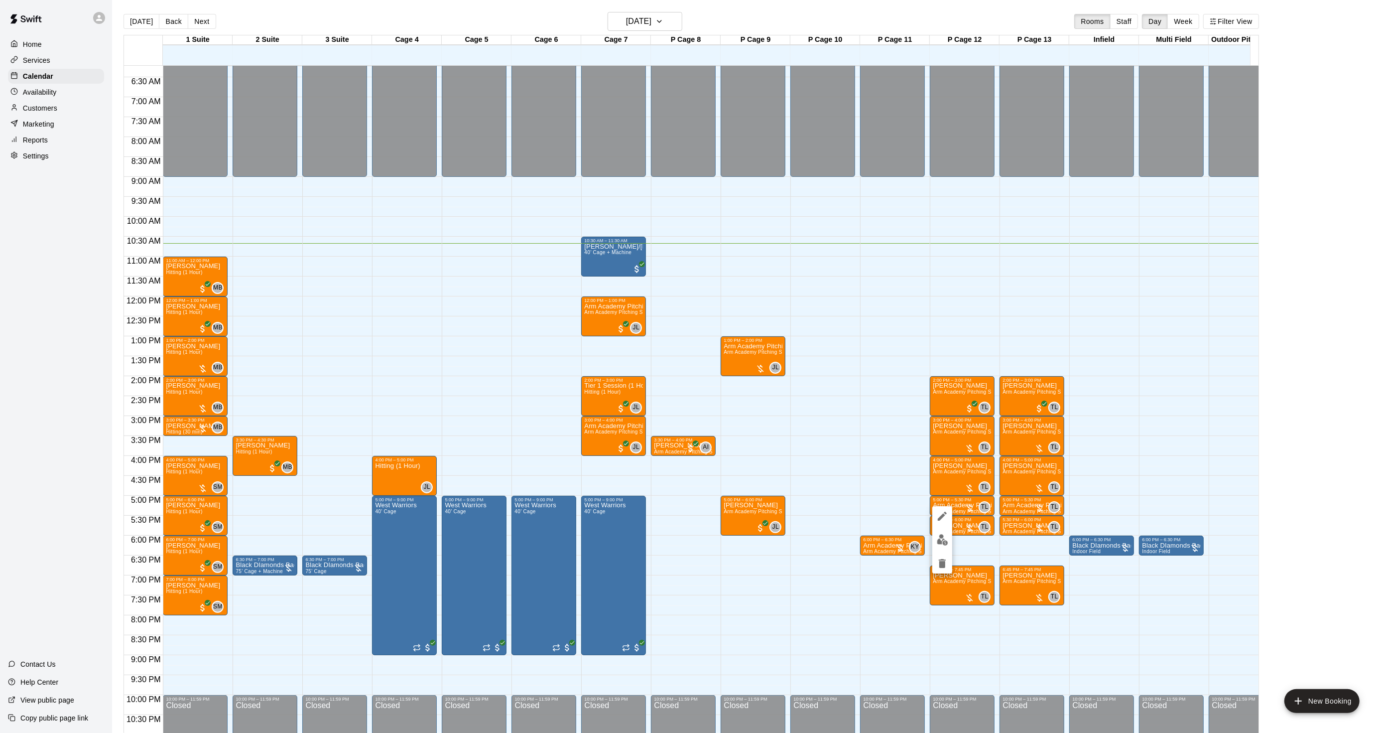
click at [945, 535] on img "edit" at bounding box center [942, 539] width 11 height 11
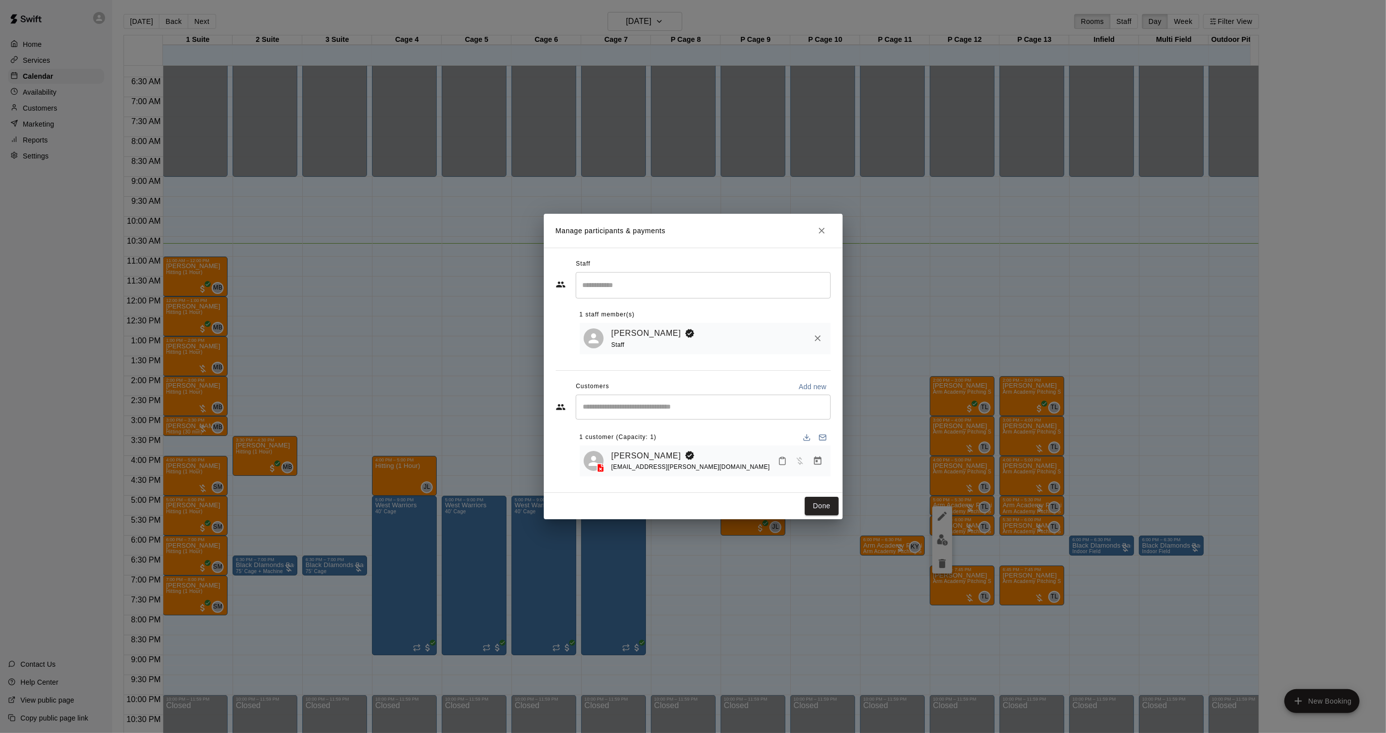
click at [809, 461] on button "Manage bookings & payment" at bounding box center [818, 461] width 18 height 18
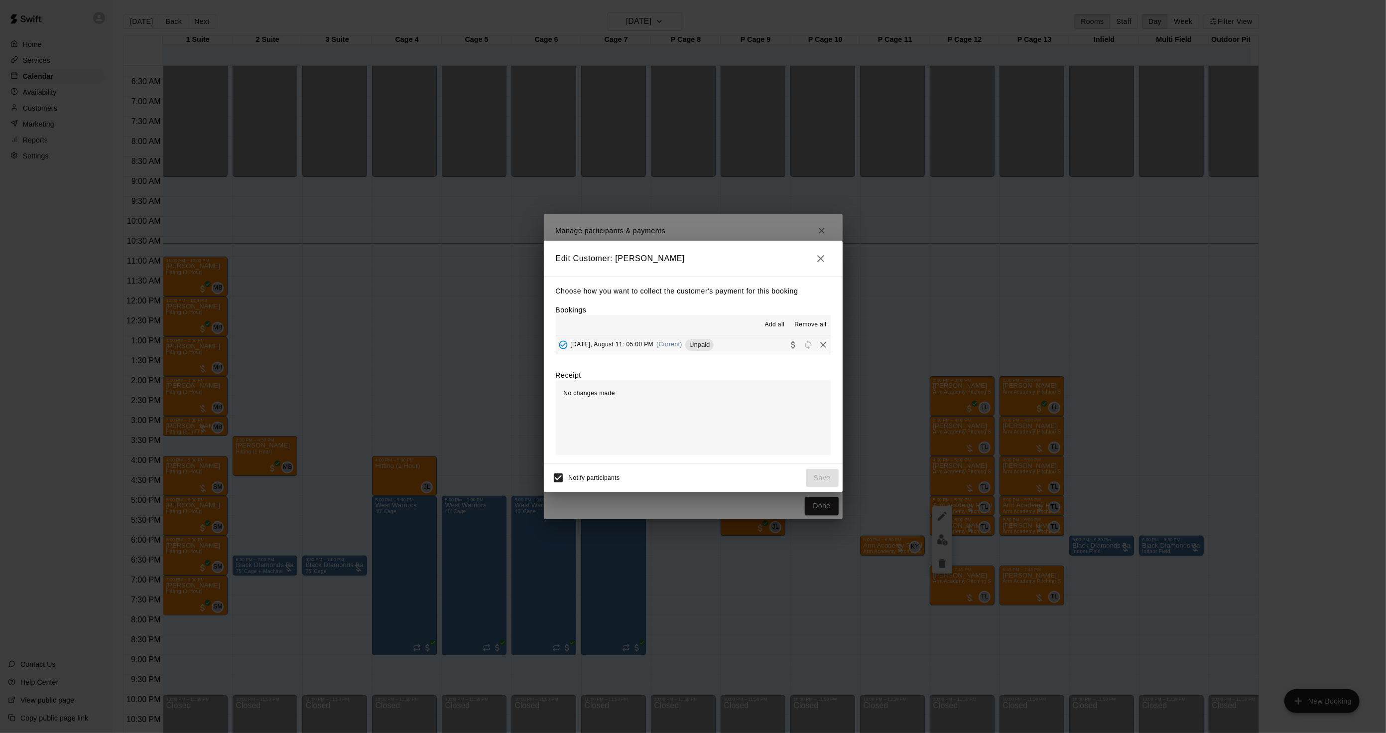
click at [675, 341] on span "(Current)" at bounding box center [670, 344] width 26 height 7
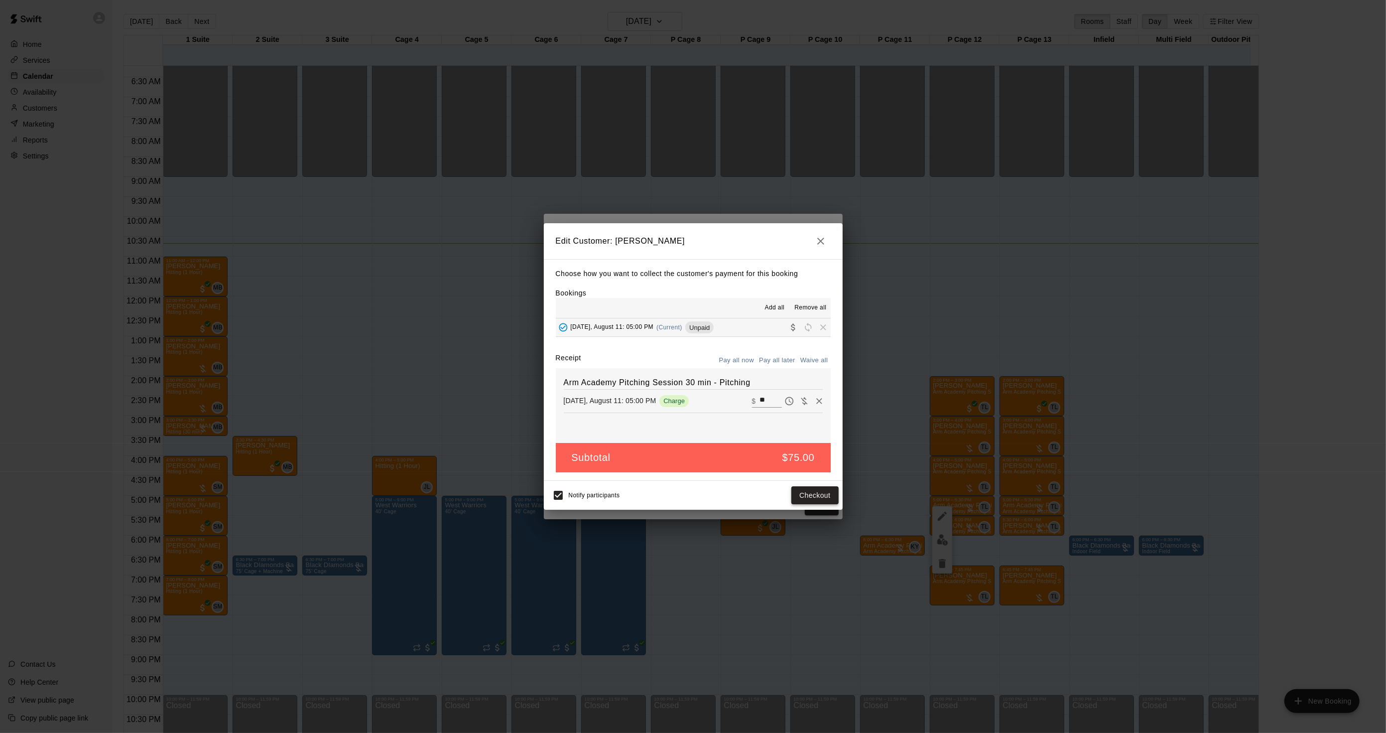
click at [828, 492] on button "Checkout" at bounding box center [814, 495] width 47 height 18
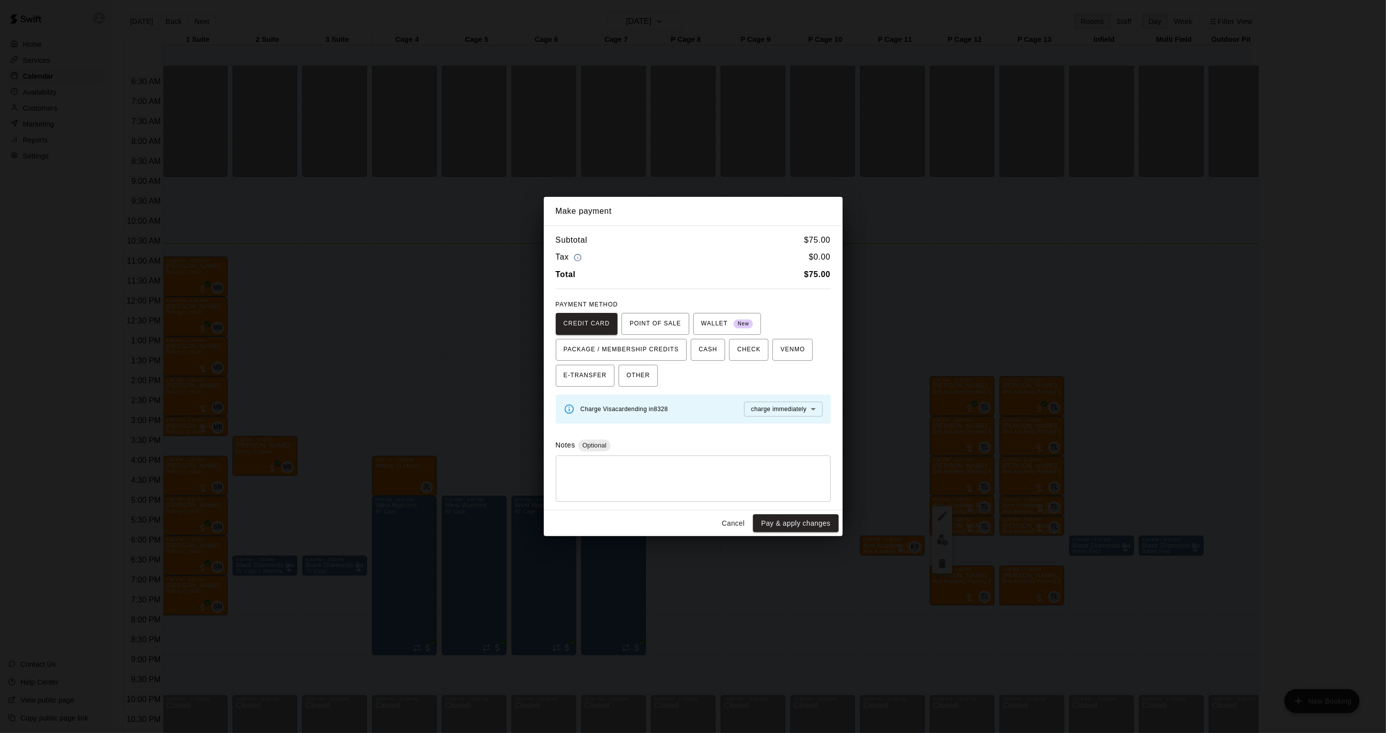
click at [968, 395] on div "Make payment Subtotal $ 75.00 Tax $ 0.00 Total $ 75.00 PAYMENT METHOD CREDIT CA…" at bounding box center [693, 366] width 1386 height 733
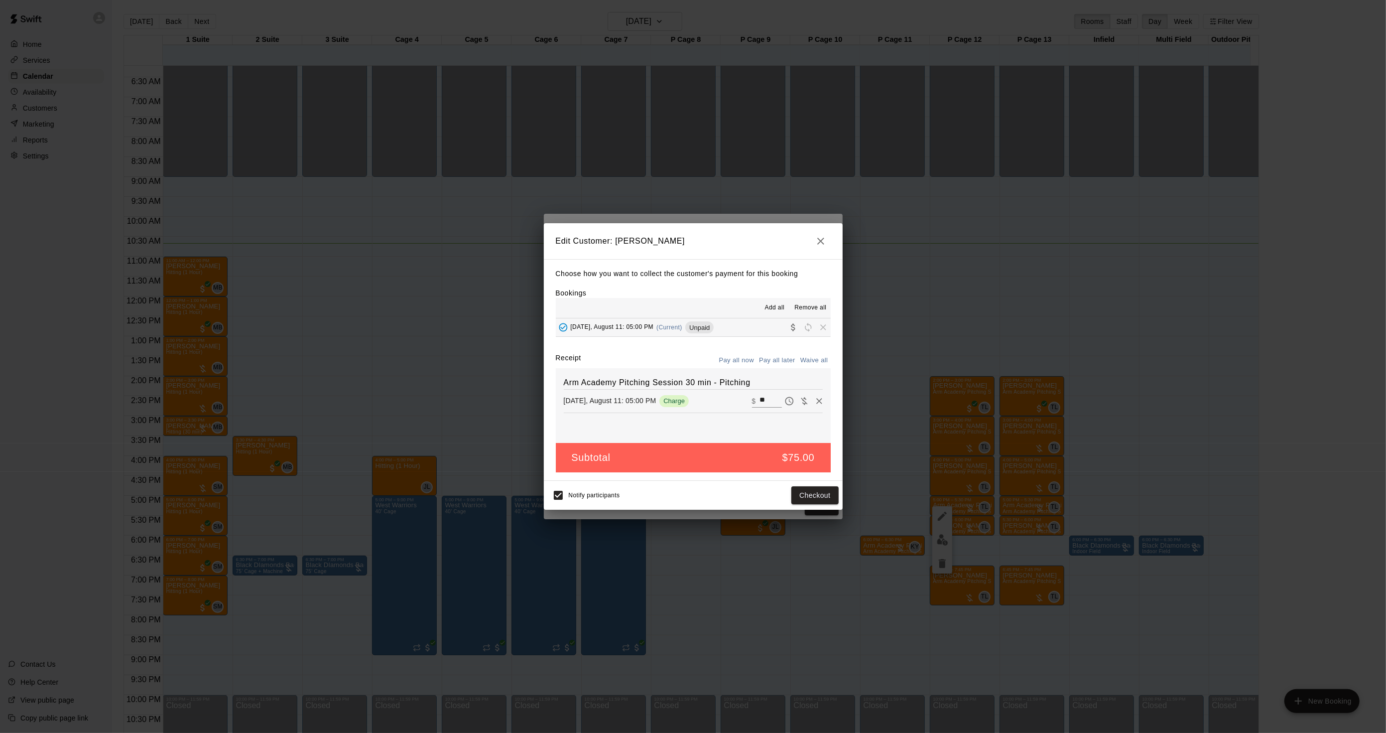
click at [968, 397] on div "Edit Customer: [PERSON_NAME] Choose how you want to collect the customer's paym…" at bounding box center [693, 366] width 1386 height 733
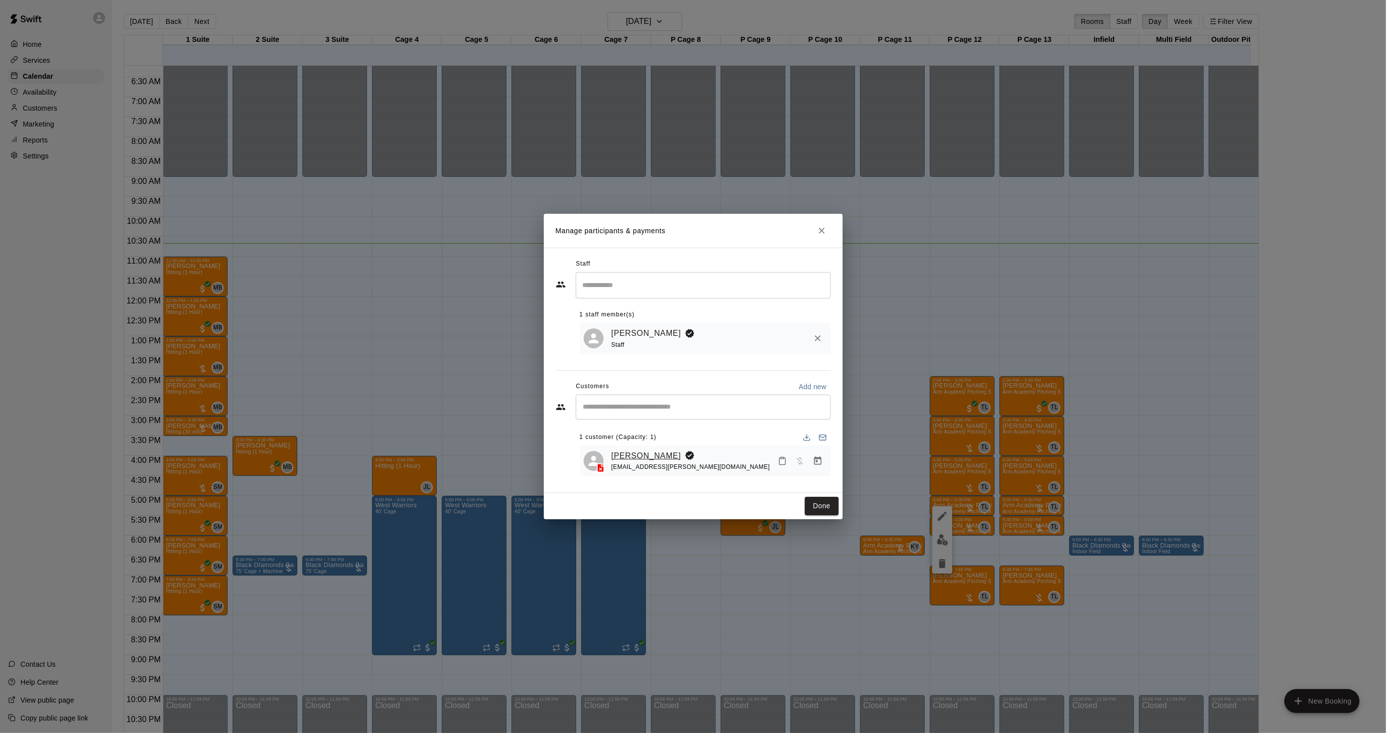
click at [640, 451] on link "[PERSON_NAME]" at bounding box center [647, 455] width 70 height 13
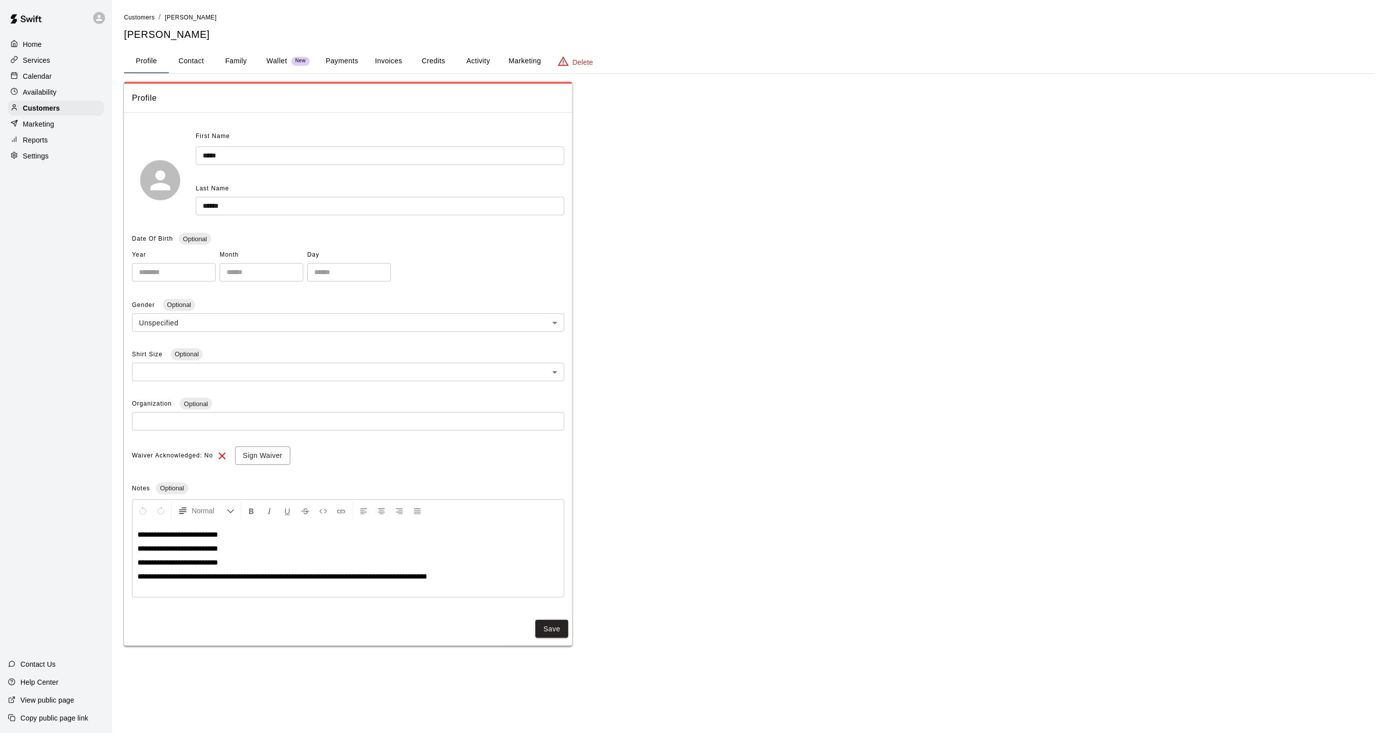
click at [476, 55] on button "Activity" at bounding box center [478, 61] width 45 height 24
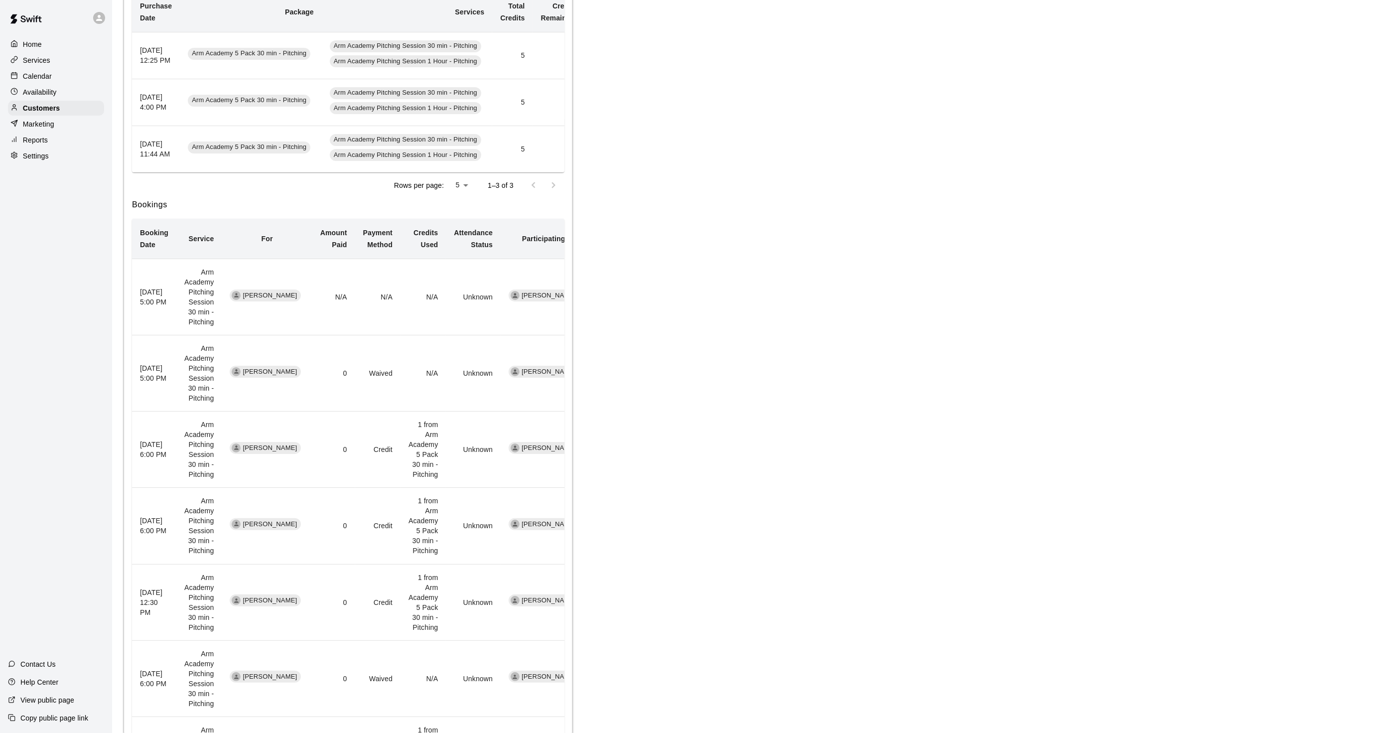
scroll to position [221, 0]
click at [23, 79] on p "Calendar" at bounding box center [37, 76] width 29 height 10
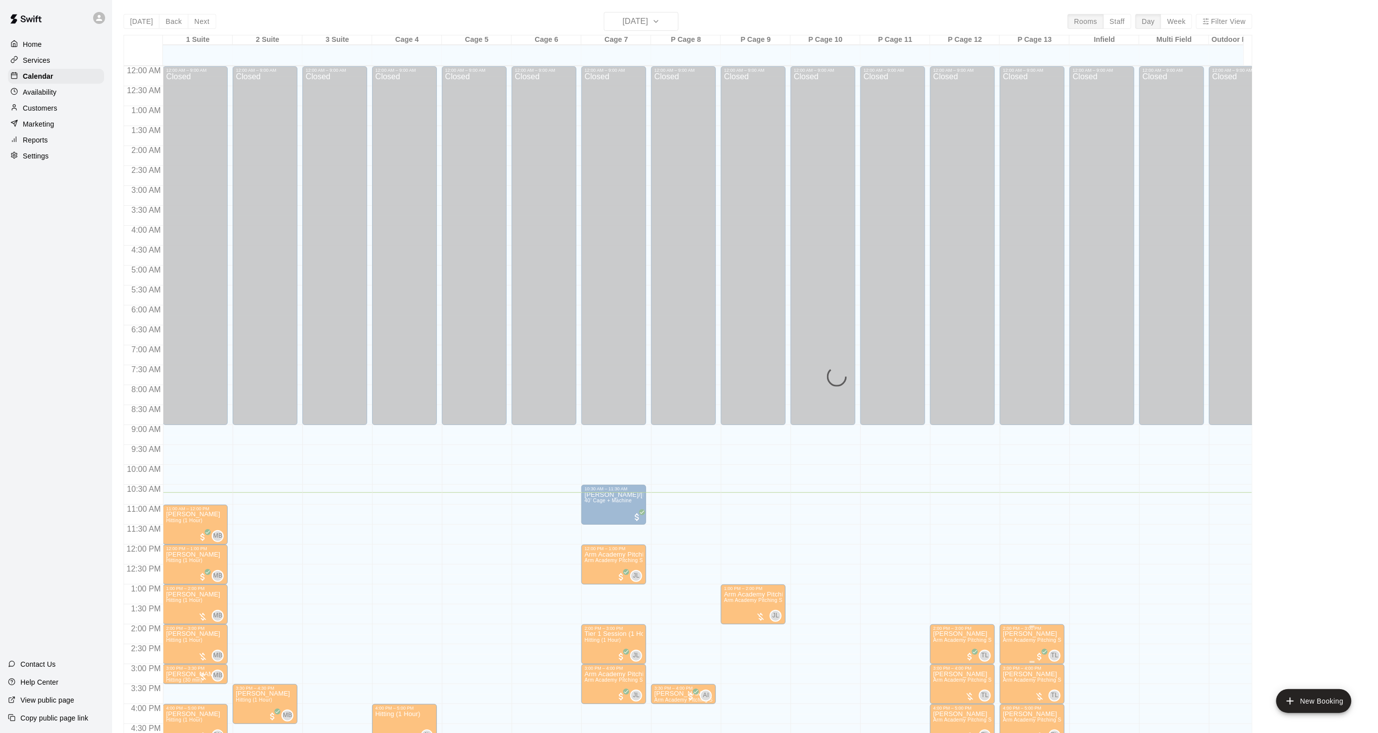
scroll to position [248, 0]
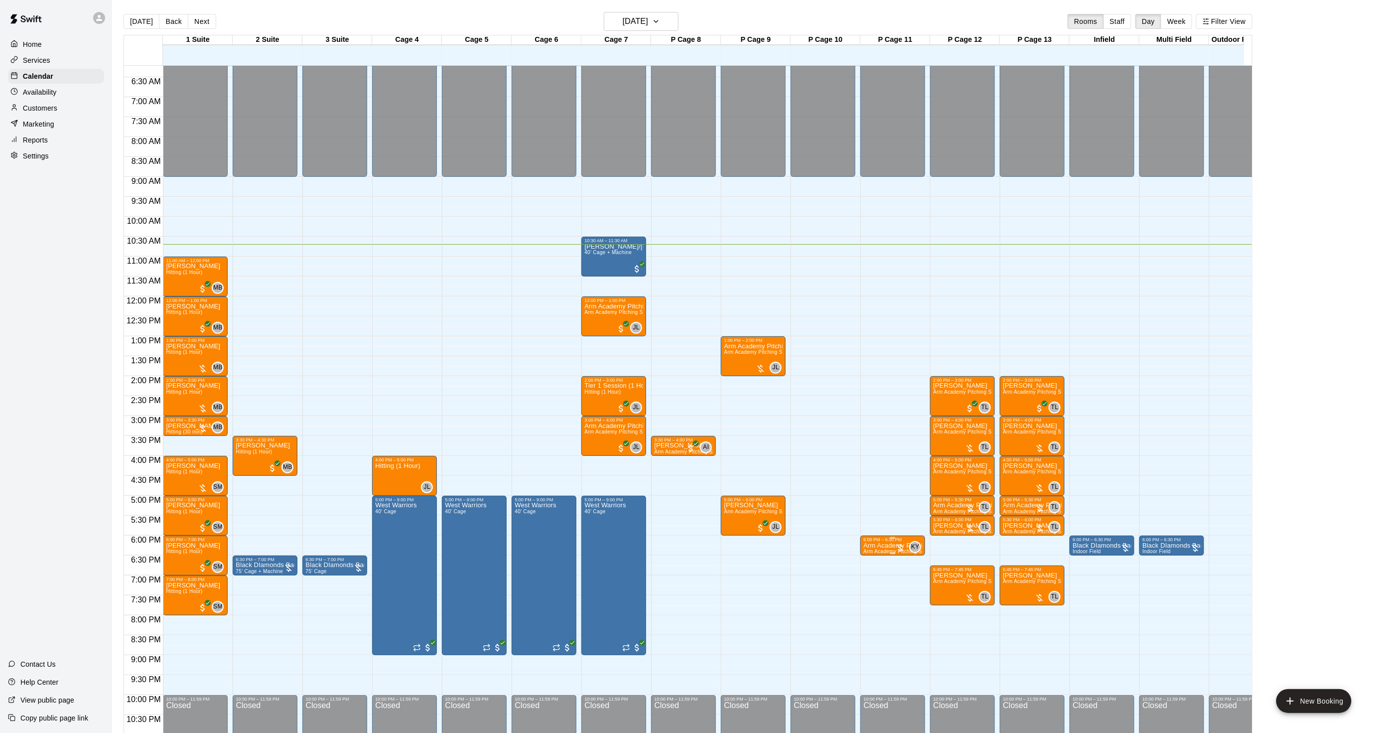
click at [862, 542] on div "6:00 PM – 6:30 PM Arm Academy Pitching Session 30 min Arm Academy Pitching Sess…" at bounding box center [892, 545] width 65 height 20
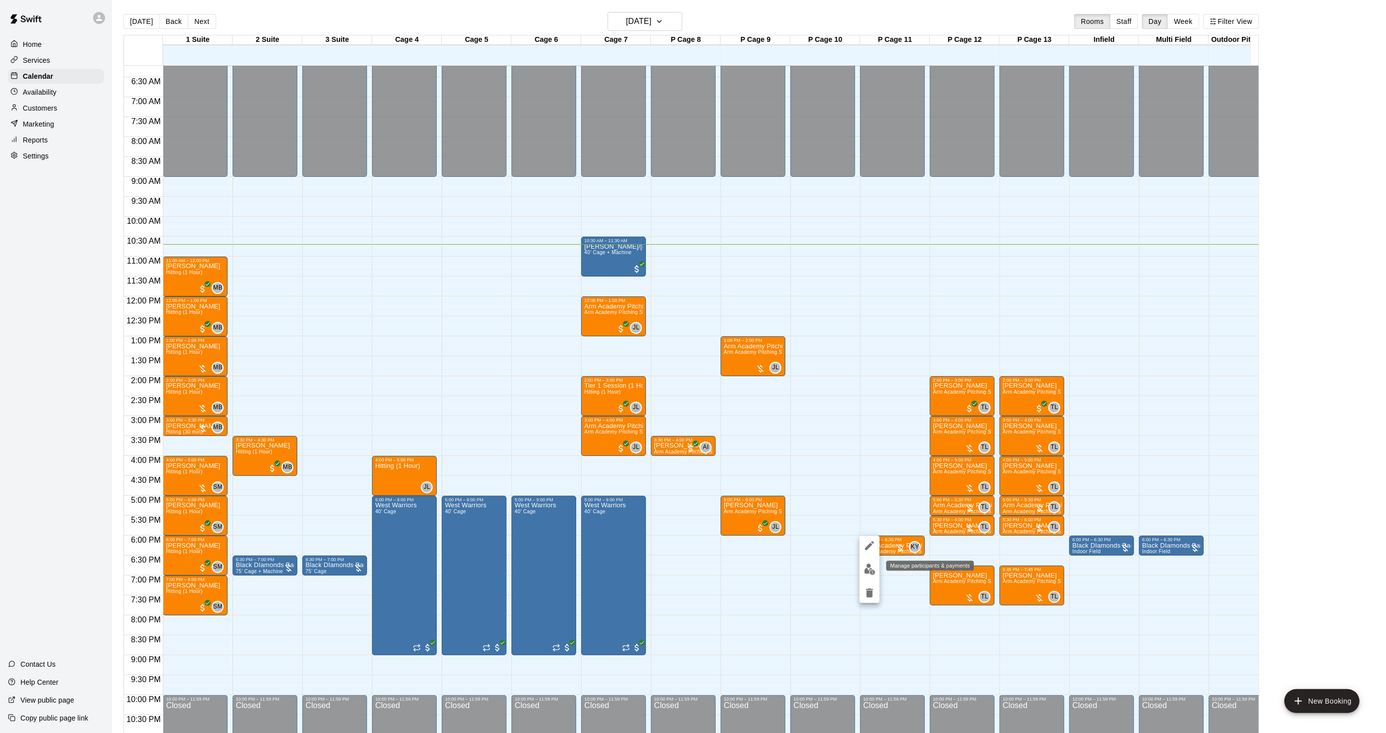
click at [868, 566] on img "edit" at bounding box center [869, 568] width 11 height 11
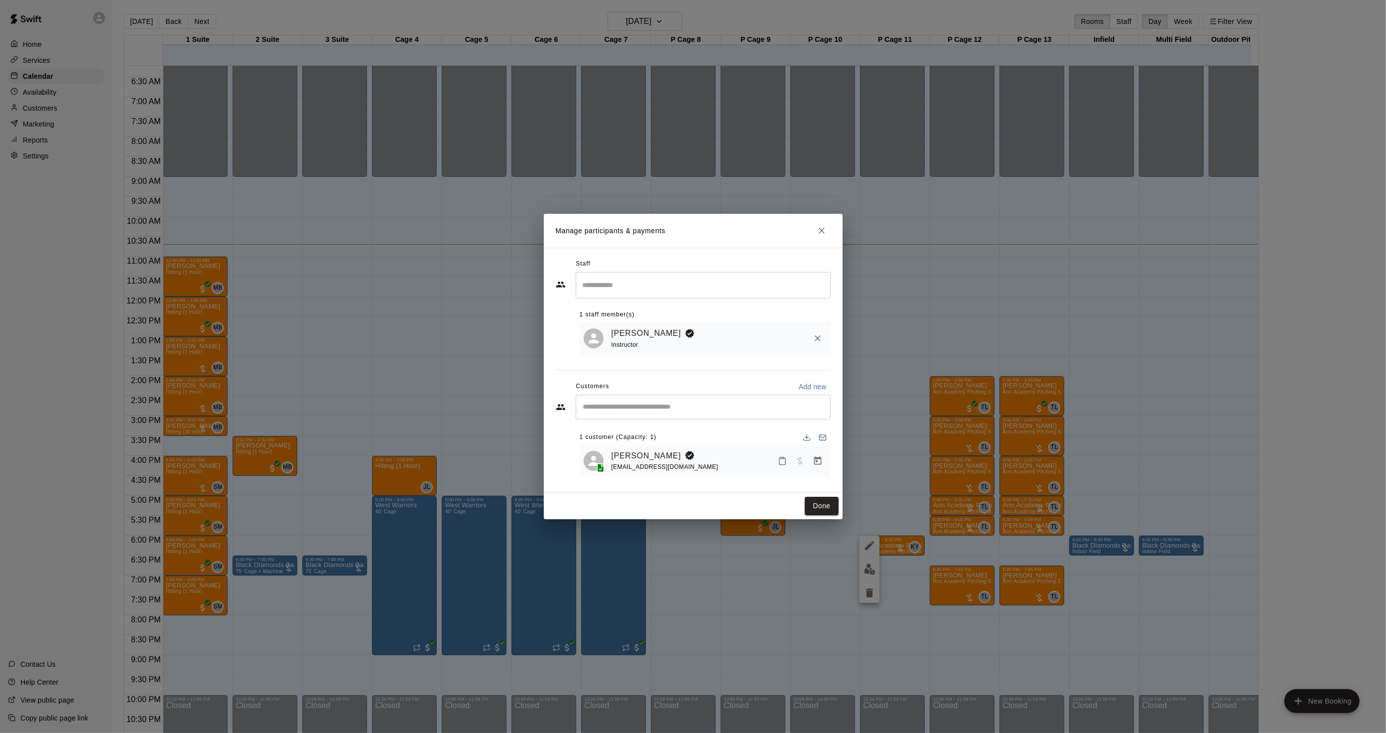
click at [815, 460] on icon "Manage bookings & payment" at bounding box center [817, 460] width 7 height 8
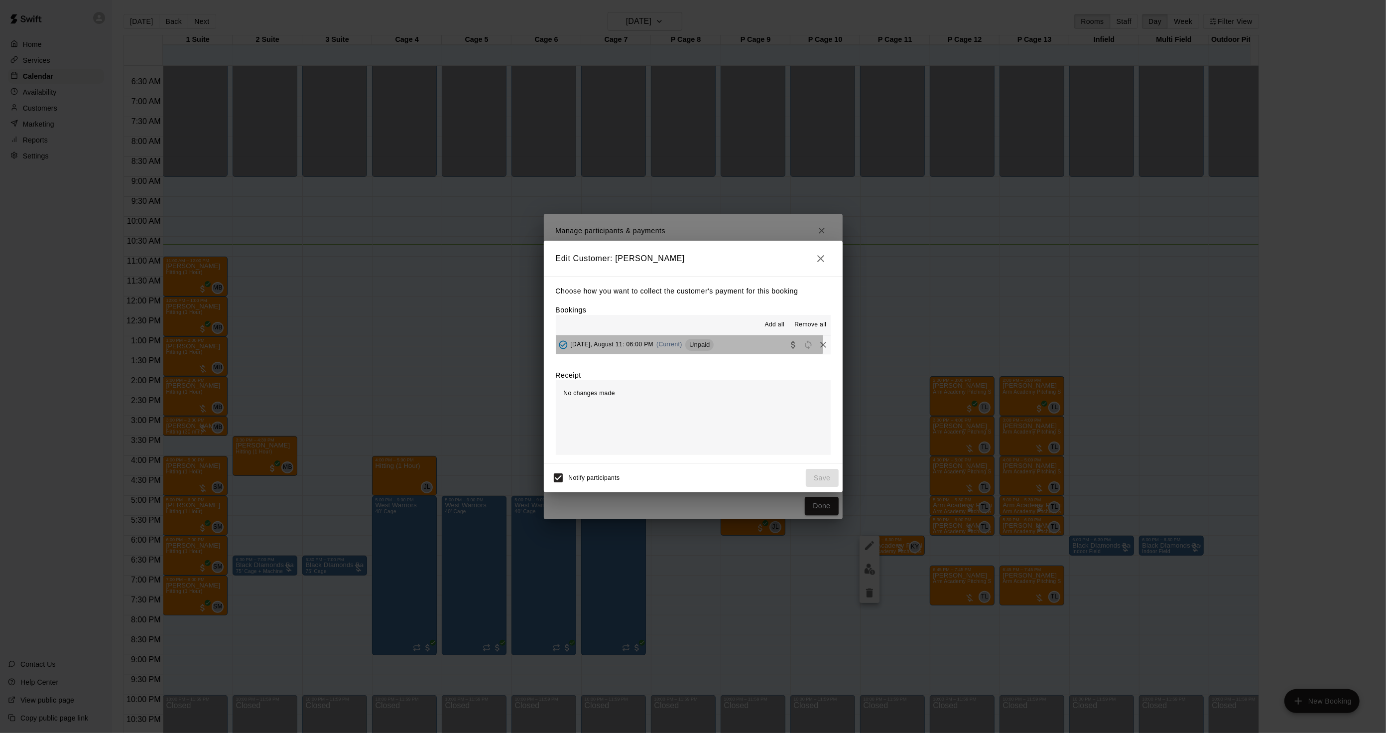
click at [685, 342] on div "[DATE], August 11: 06:00 PM (Current) Unpaid" at bounding box center [635, 344] width 158 height 15
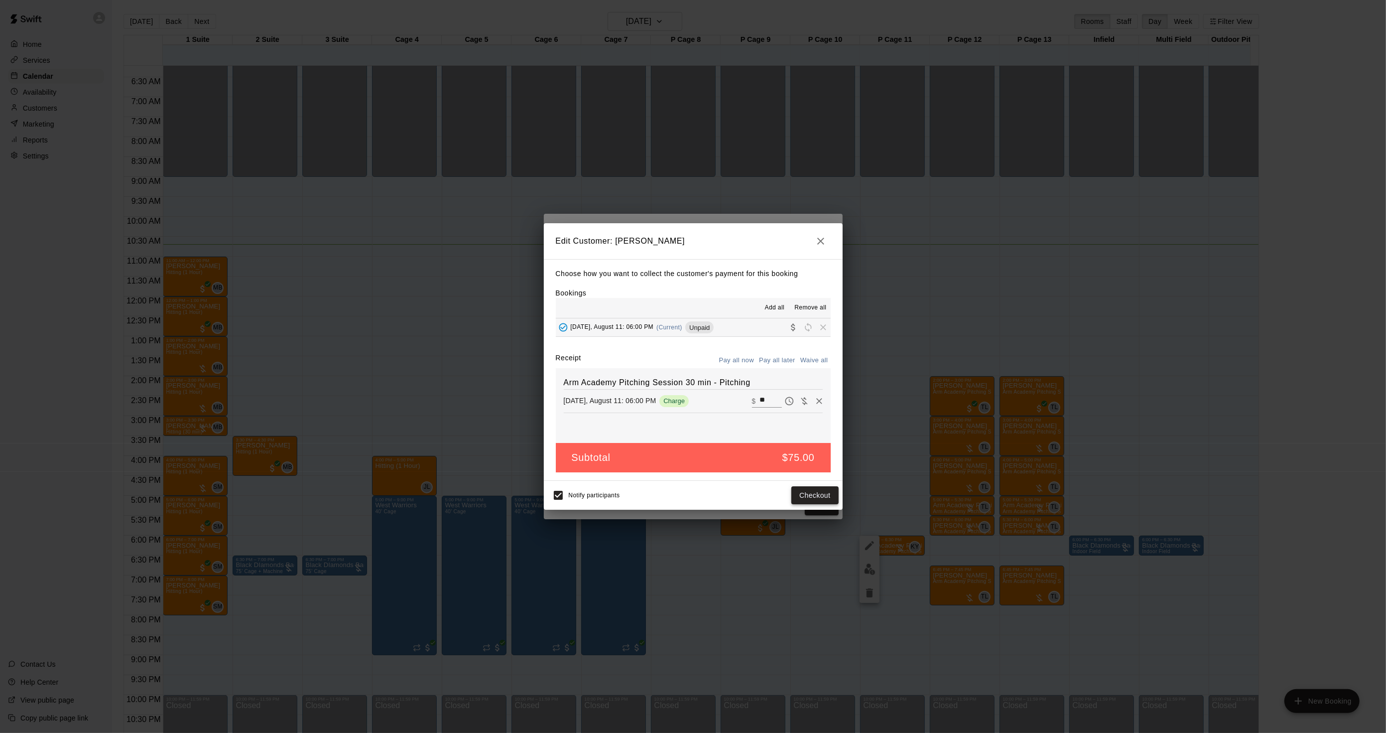
click at [800, 495] on button "Checkout" at bounding box center [814, 495] width 47 height 18
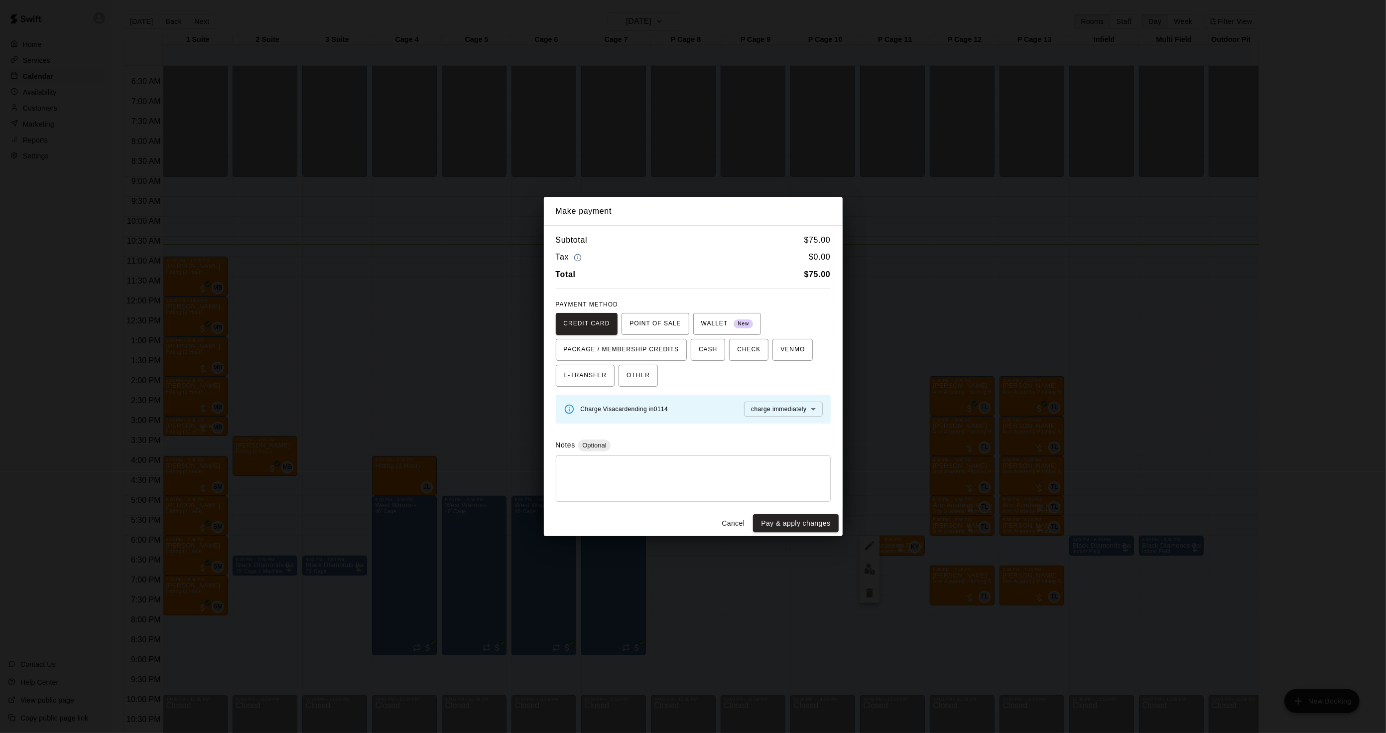
click at [877, 365] on div "Make payment Subtotal $ 75.00 Tax $ 0.00 Total $ 75.00 PAYMENT METHOD CREDIT CA…" at bounding box center [693, 366] width 1386 height 733
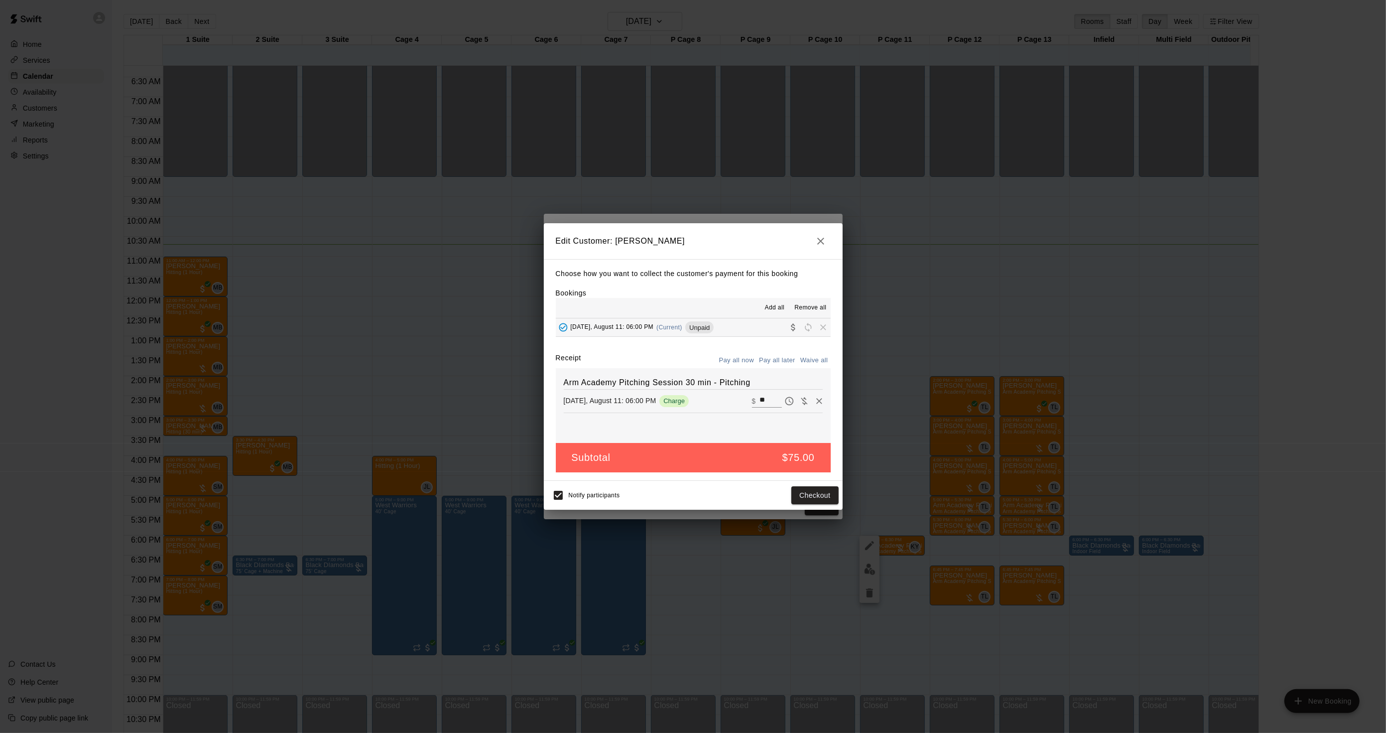
click at [879, 366] on div "Edit Customer: [PERSON_NAME] Choose how you want to collect the customer's paym…" at bounding box center [693, 366] width 1386 height 733
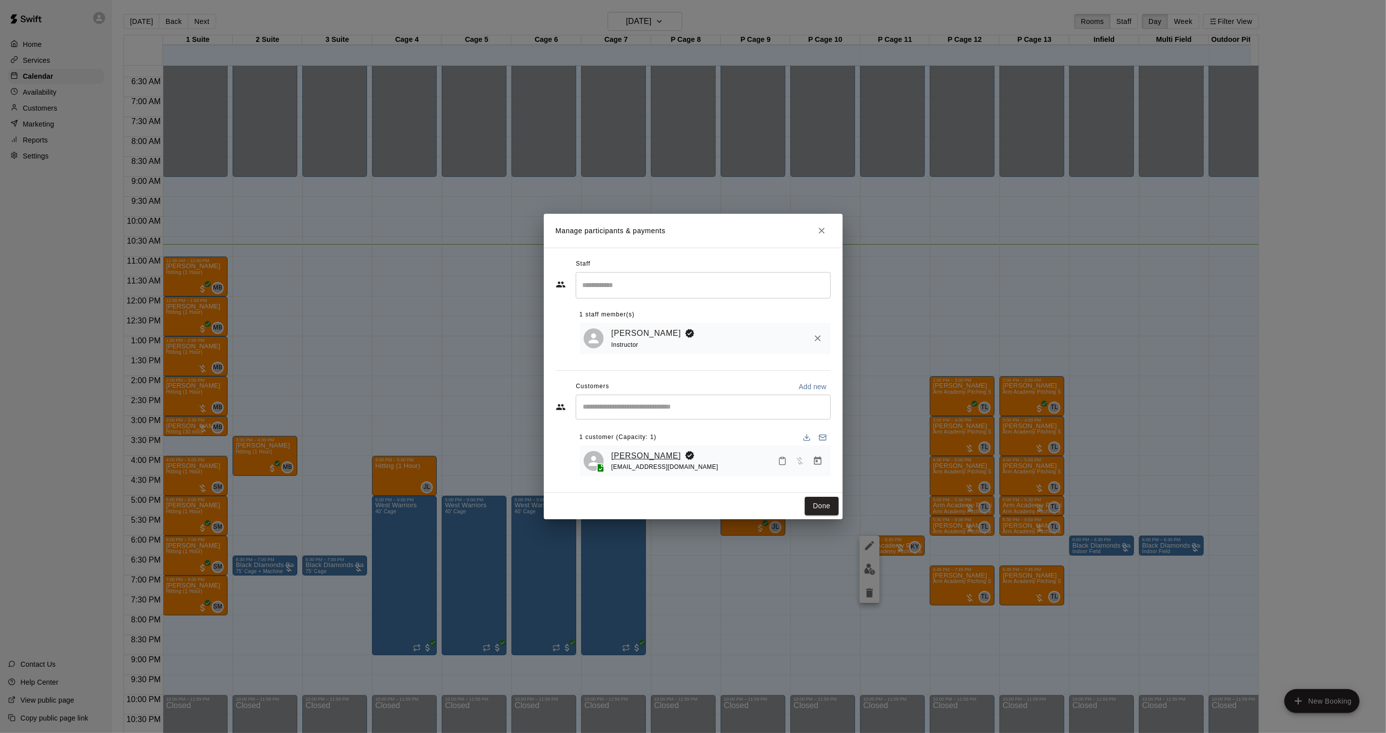
click at [628, 456] on link "[PERSON_NAME]" at bounding box center [647, 455] width 70 height 13
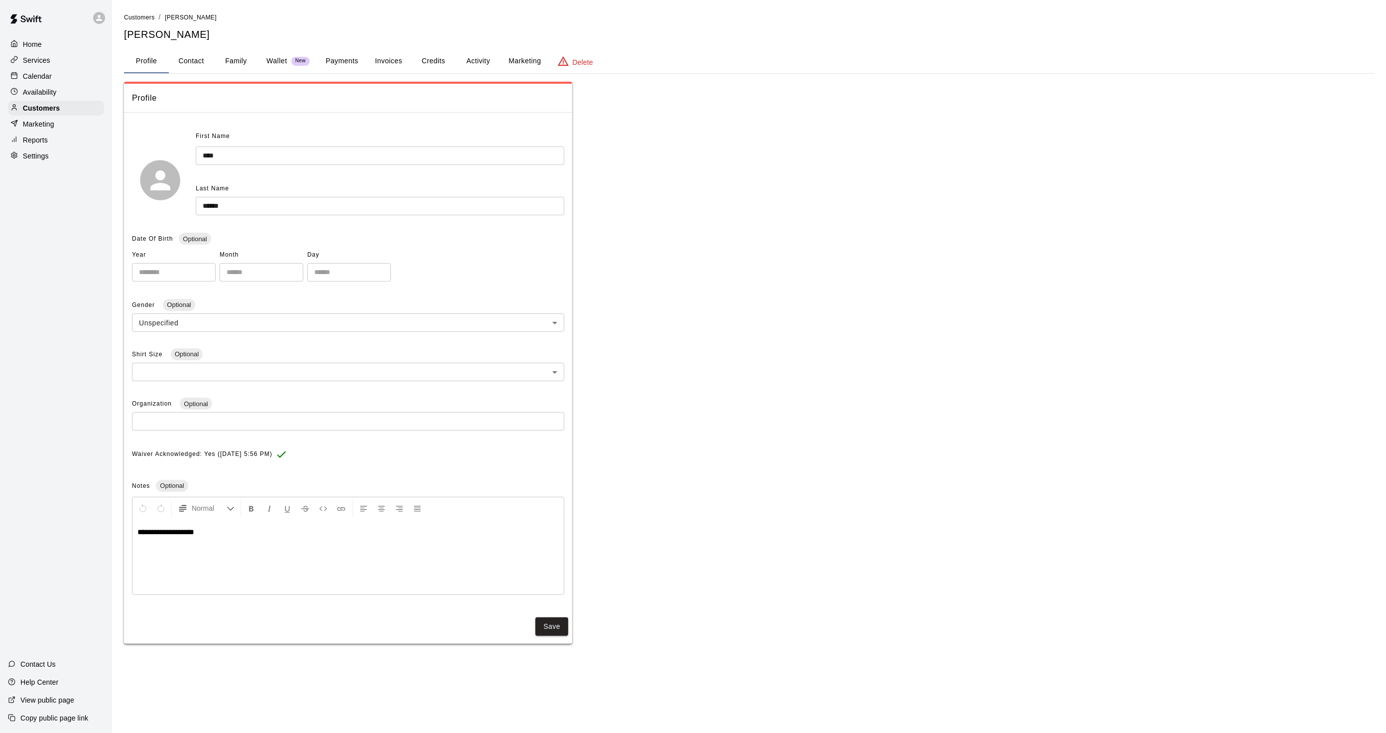
click at [485, 53] on button "Activity" at bounding box center [478, 61] width 45 height 24
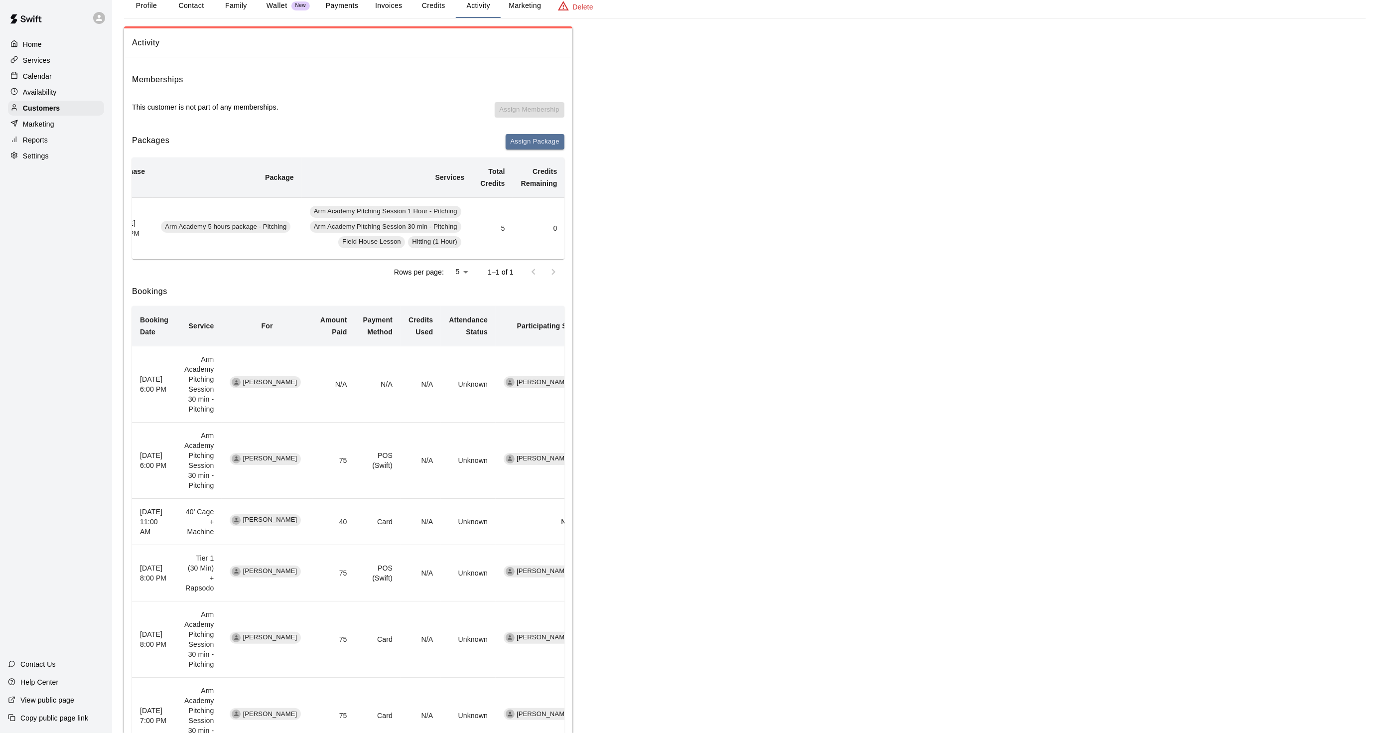
scroll to position [0, 27]
click at [54, 77] on div "Calendar" at bounding box center [56, 76] width 96 height 15
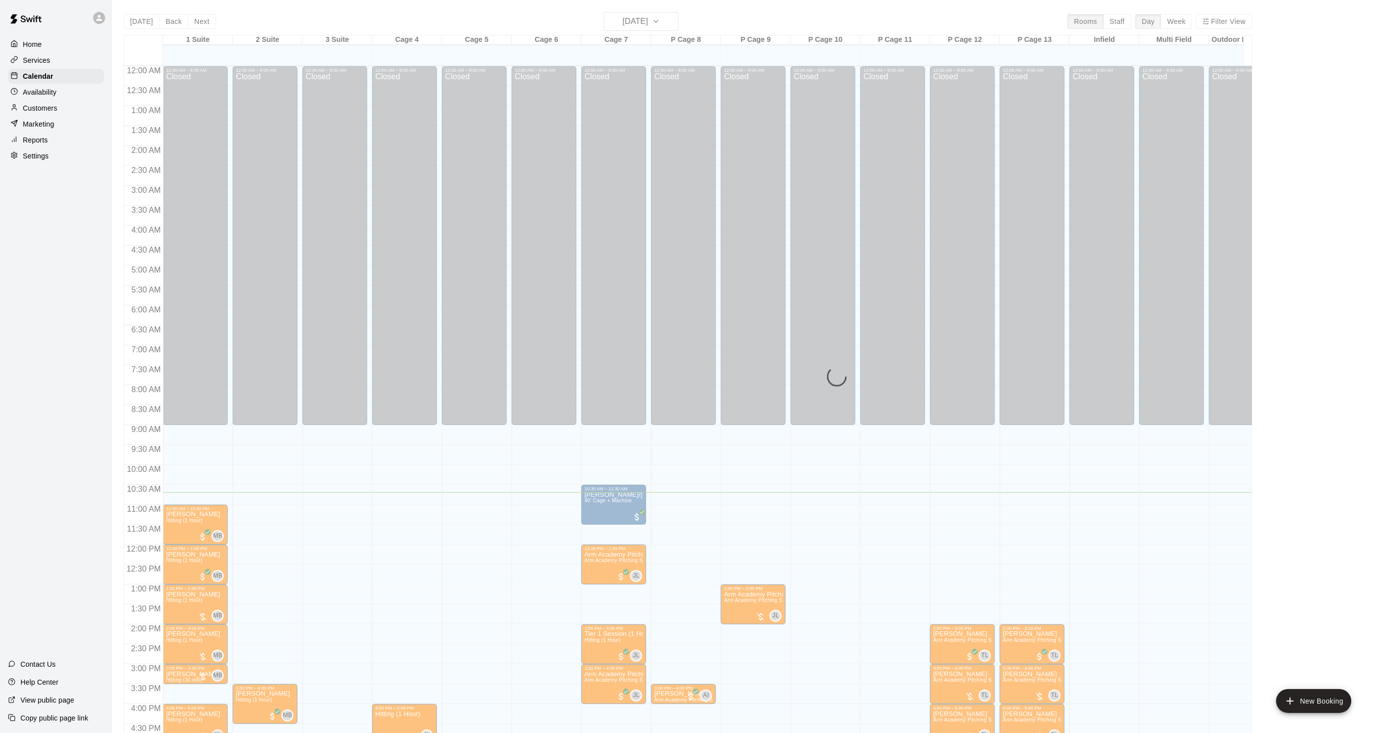
scroll to position [248, 0]
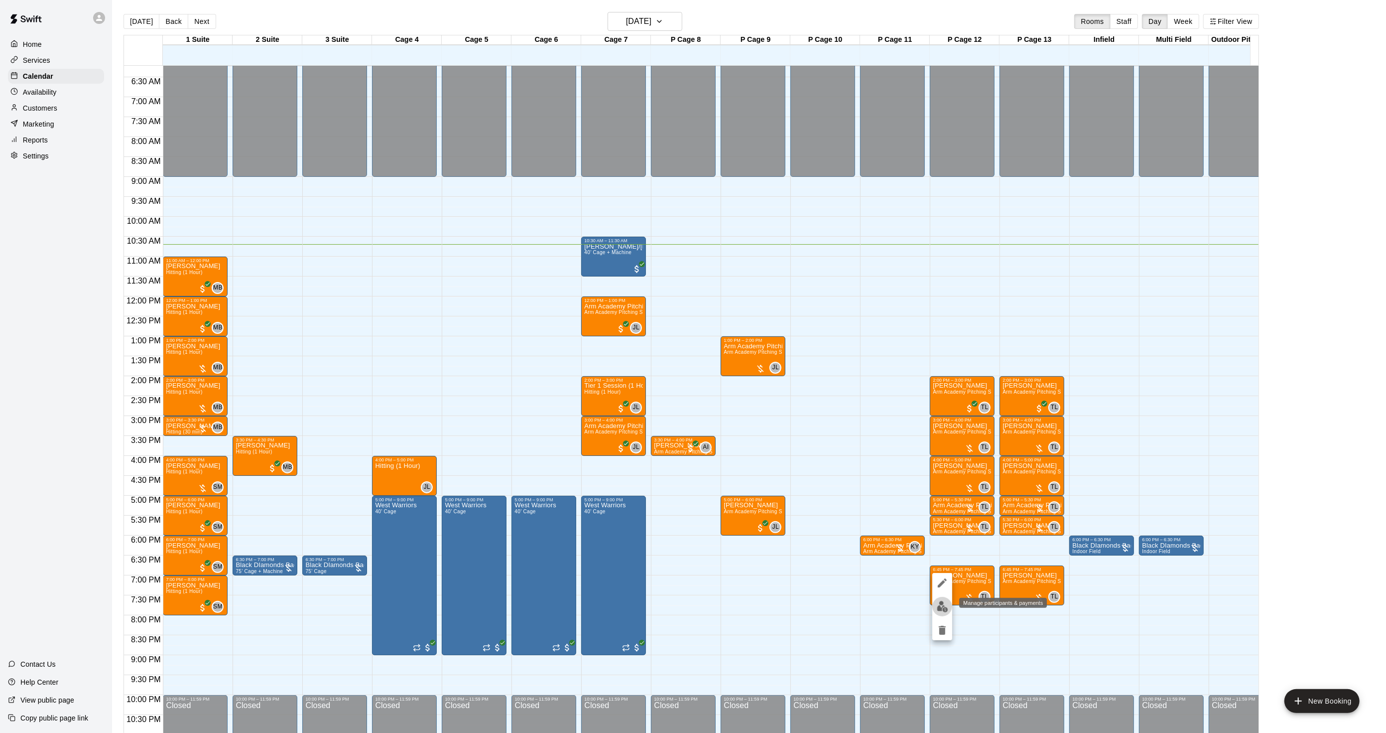
click at [938, 603] on img "edit" at bounding box center [942, 606] width 11 height 11
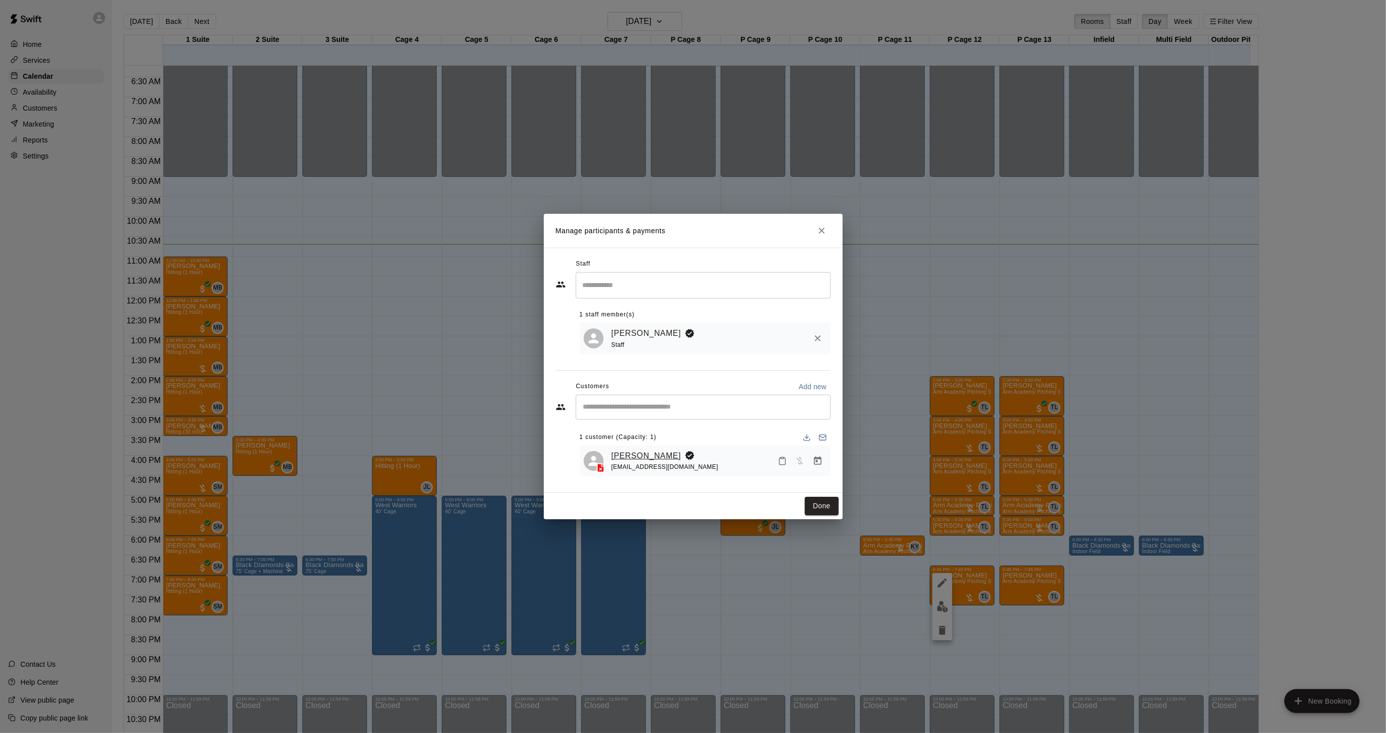
click at [632, 451] on link "[PERSON_NAME]" at bounding box center [647, 455] width 70 height 13
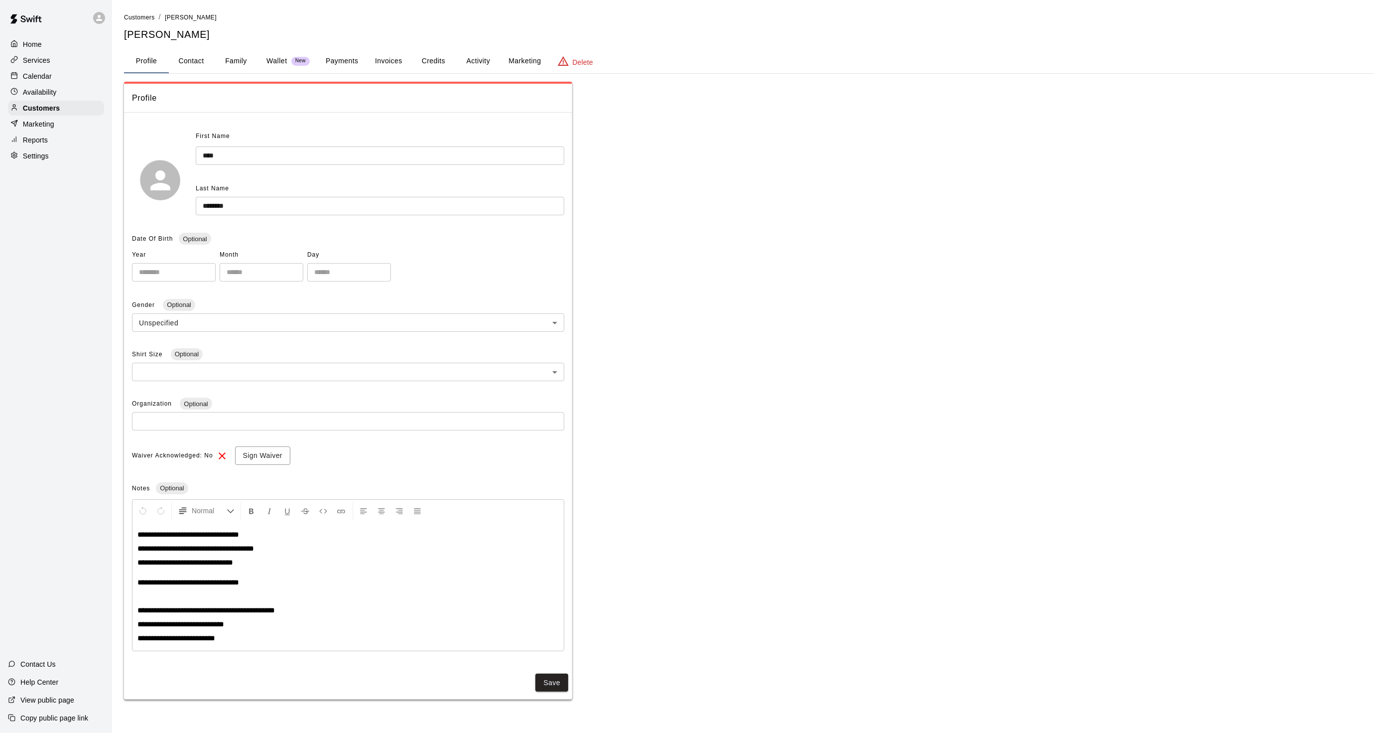
click at [478, 60] on button "Activity" at bounding box center [478, 61] width 45 height 24
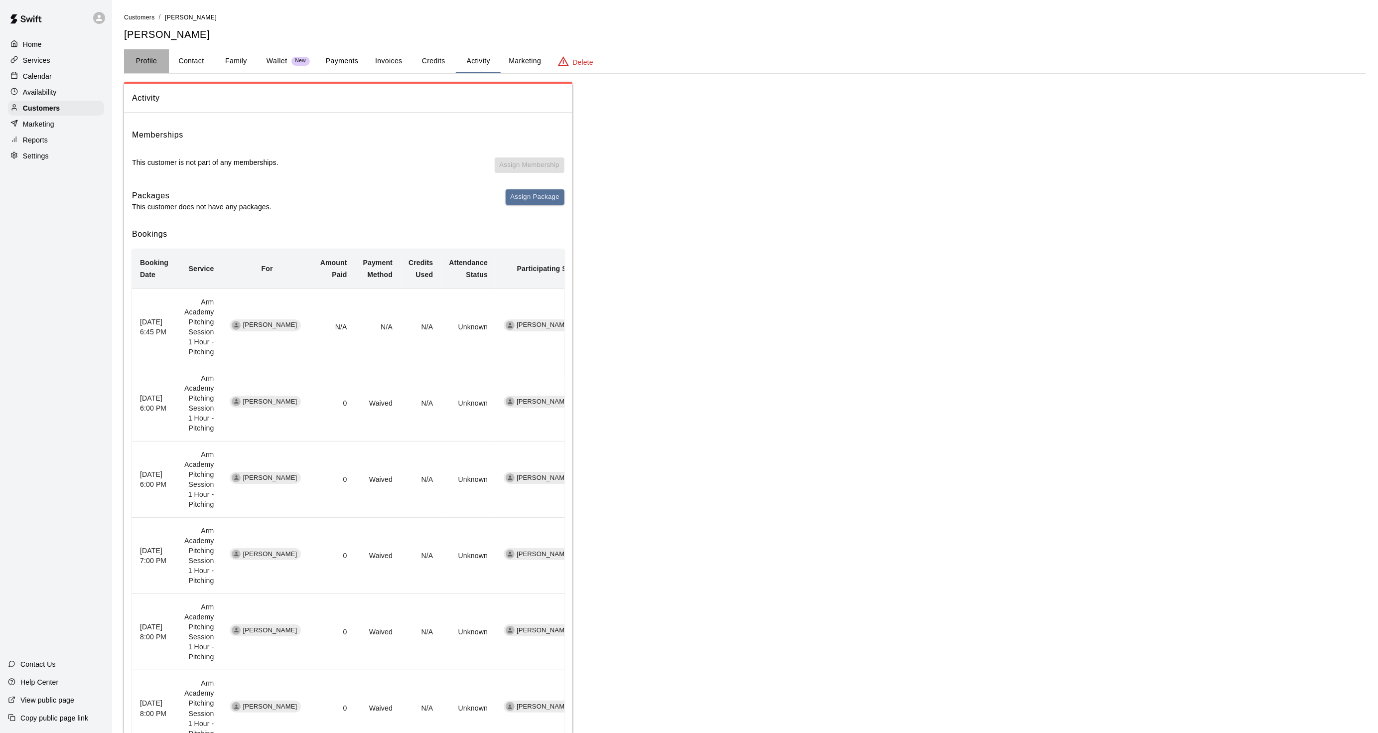
drag, startPoint x: 133, startPoint y: 61, endPoint x: 138, endPoint y: 63, distance: 5.2
click at [135, 62] on button "Profile" at bounding box center [146, 61] width 45 height 24
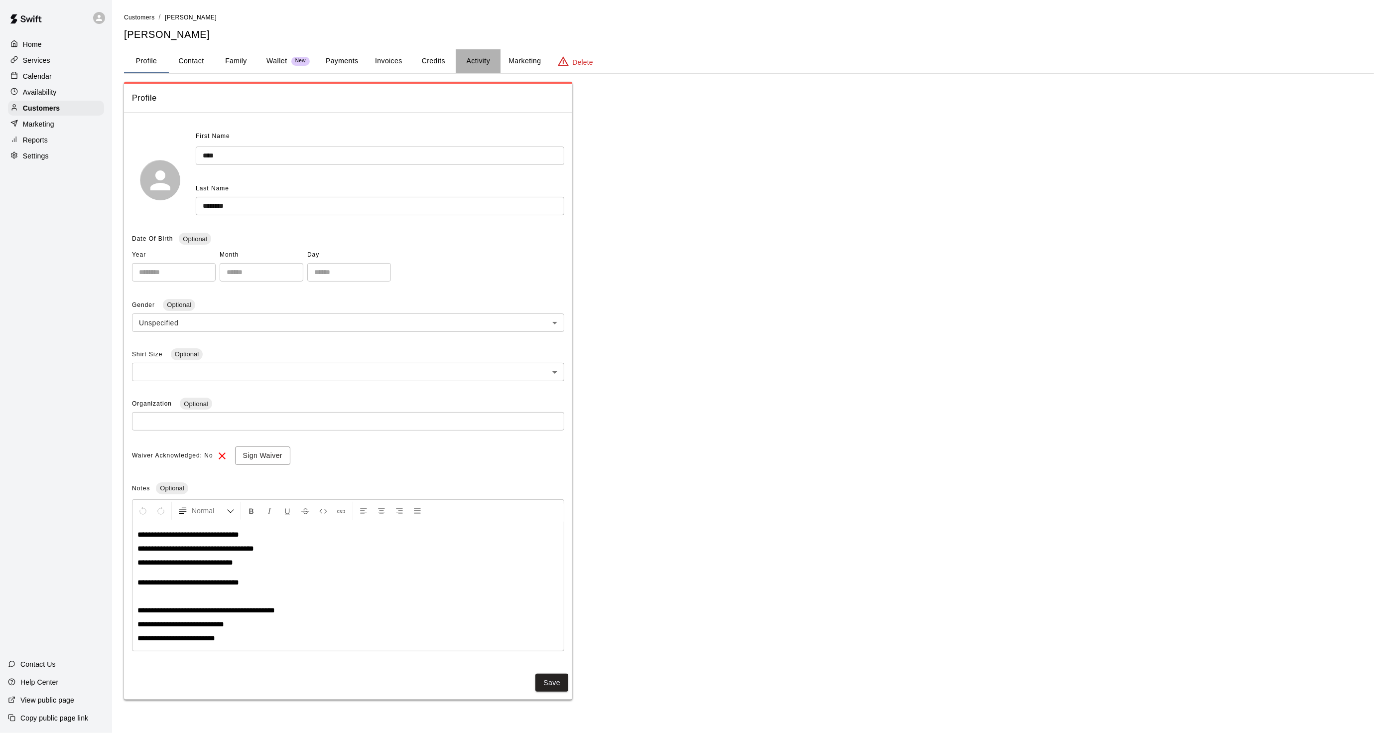
click at [471, 58] on button "Activity" at bounding box center [478, 61] width 45 height 24
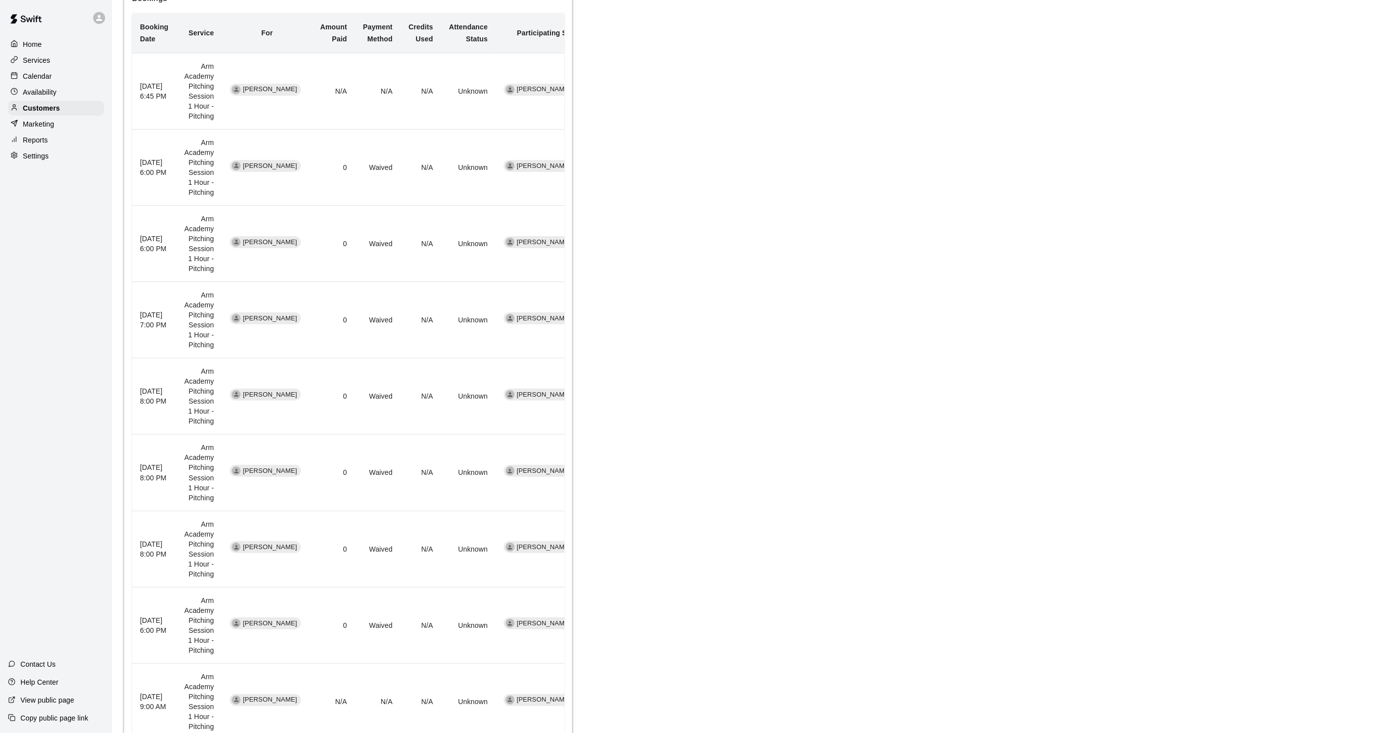
scroll to position [209, 0]
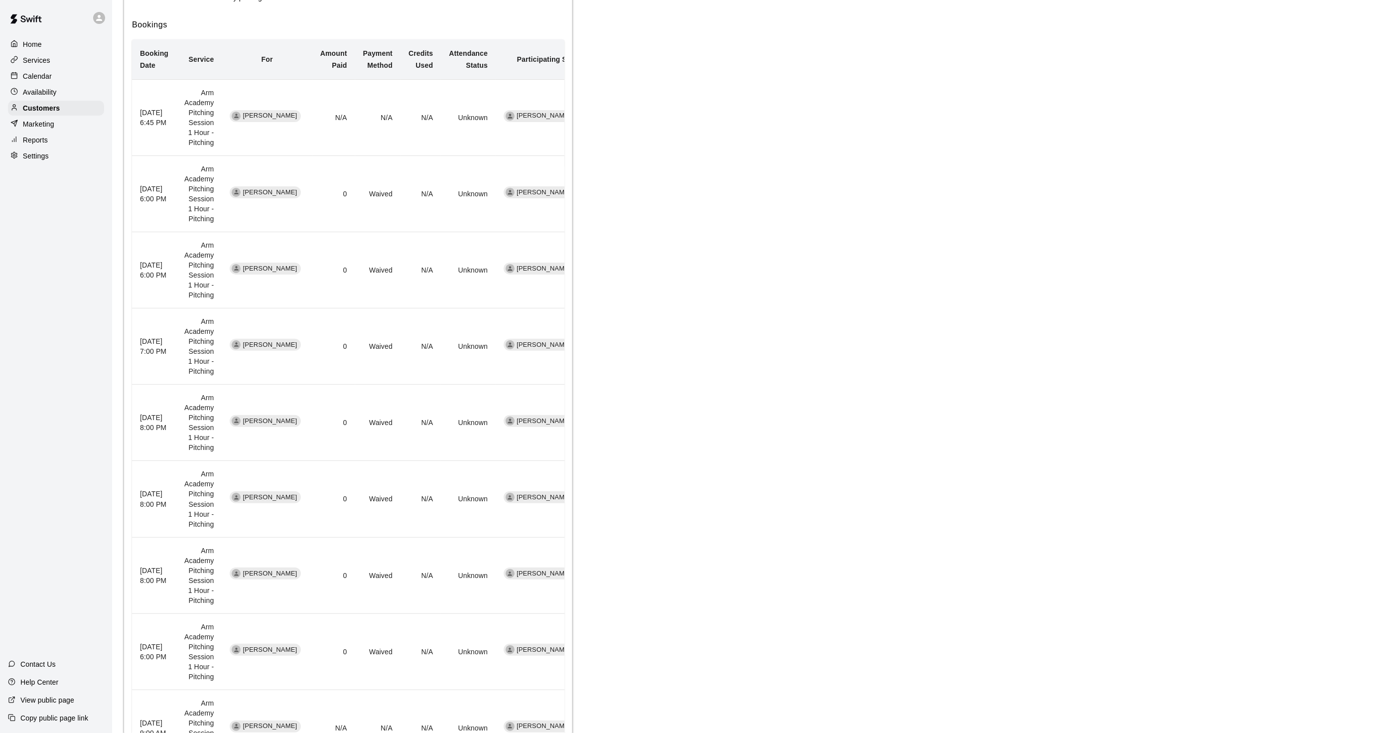
click at [35, 77] on p "Calendar" at bounding box center [37, 76] width 29 height 10
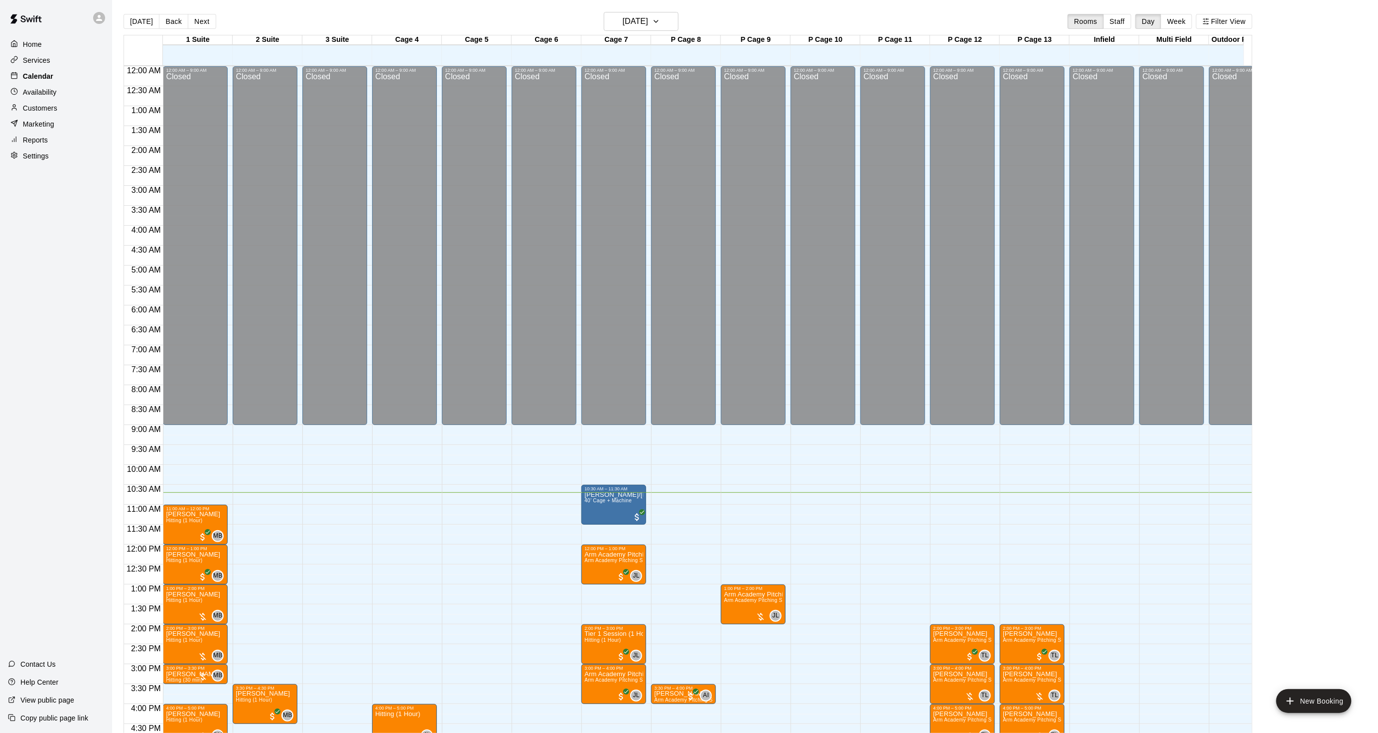
scroll to position [248, 0]
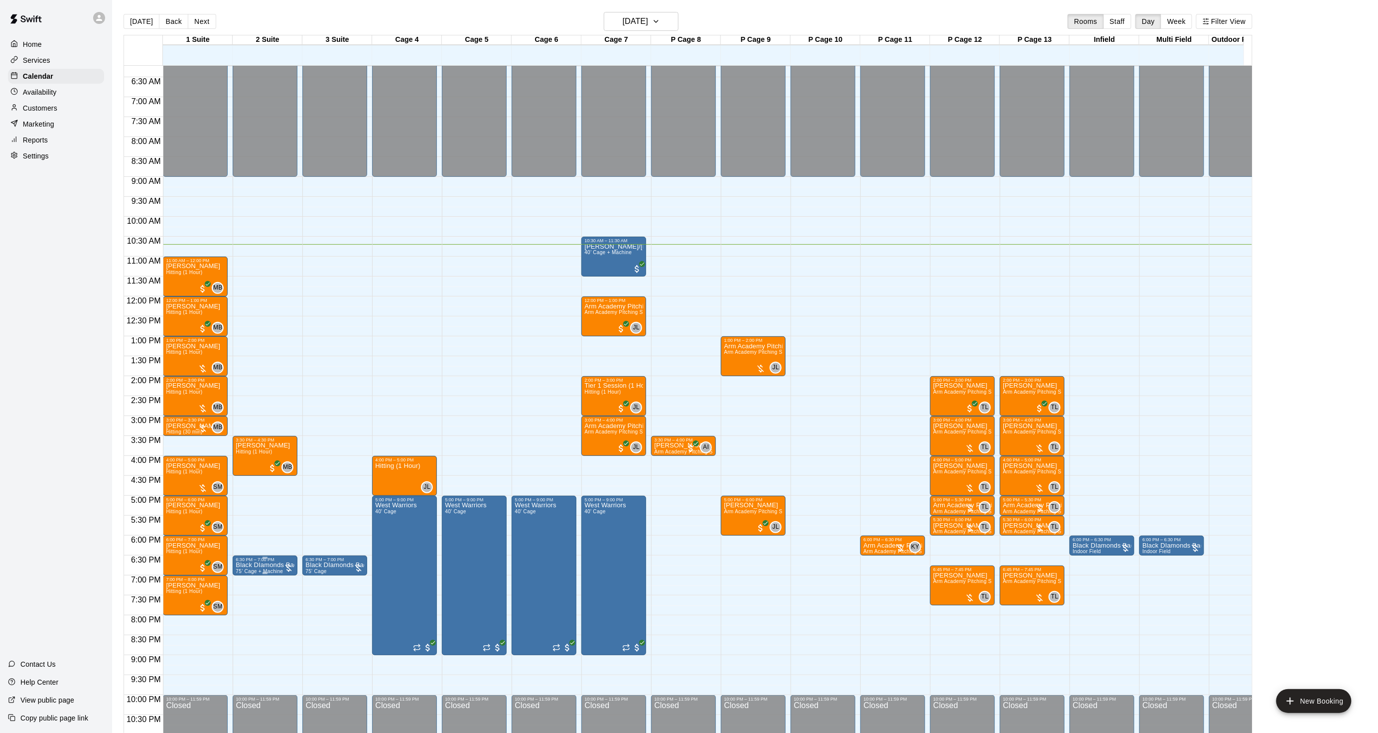
click at [243, 565] on p "Black DIamonds Badala" at bounding box center [265, 565] width 59 height 0
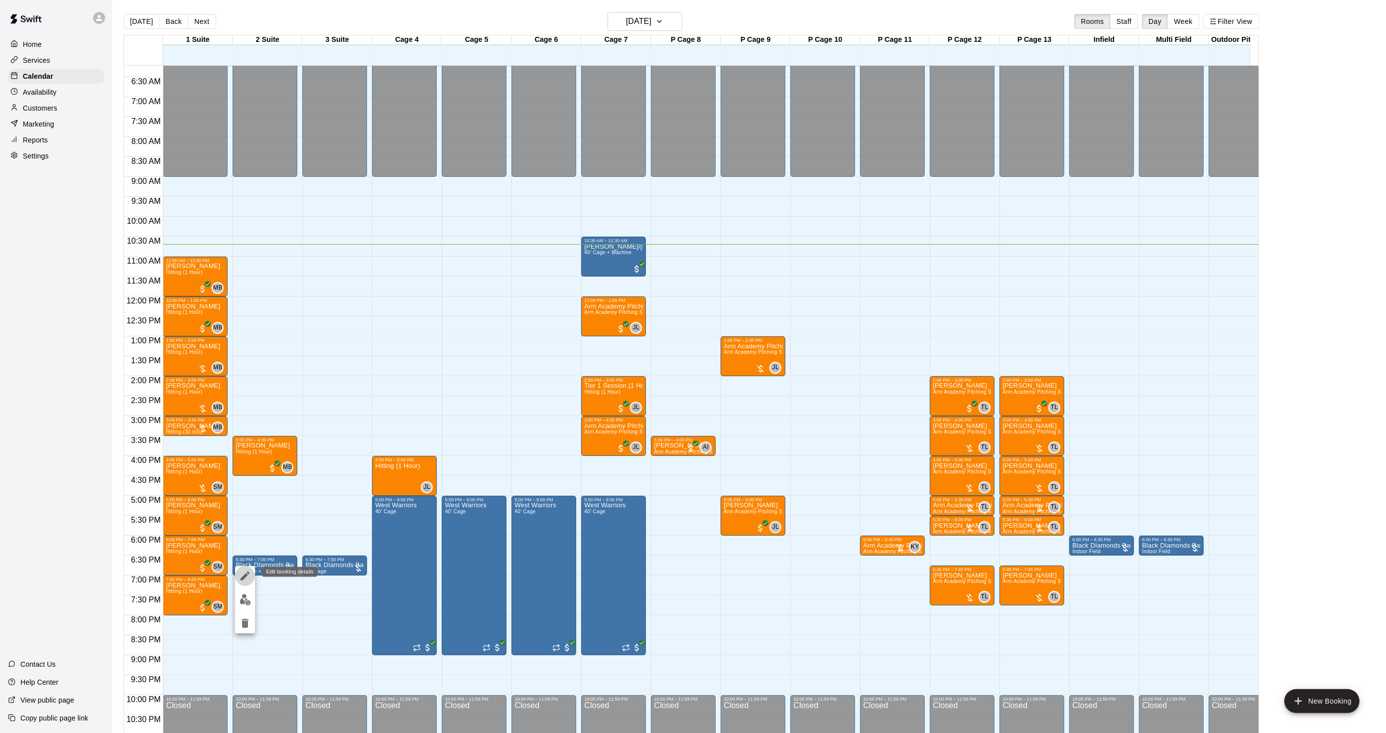
click at [244, 573] on icon "edit" at bounding box center [245, 576] width 12 height 12
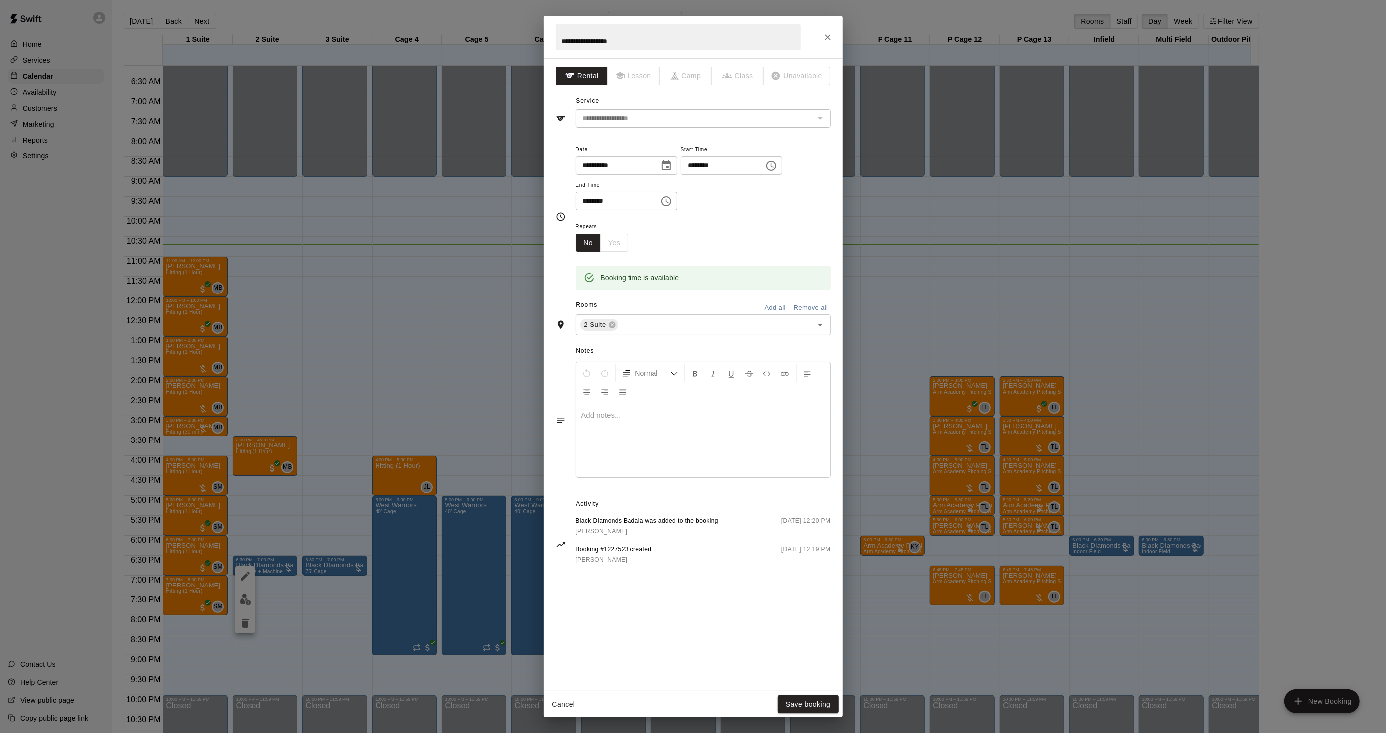
click at [411, 371] on div "**********" at bounding box center [693, 366] width 1386 height 733
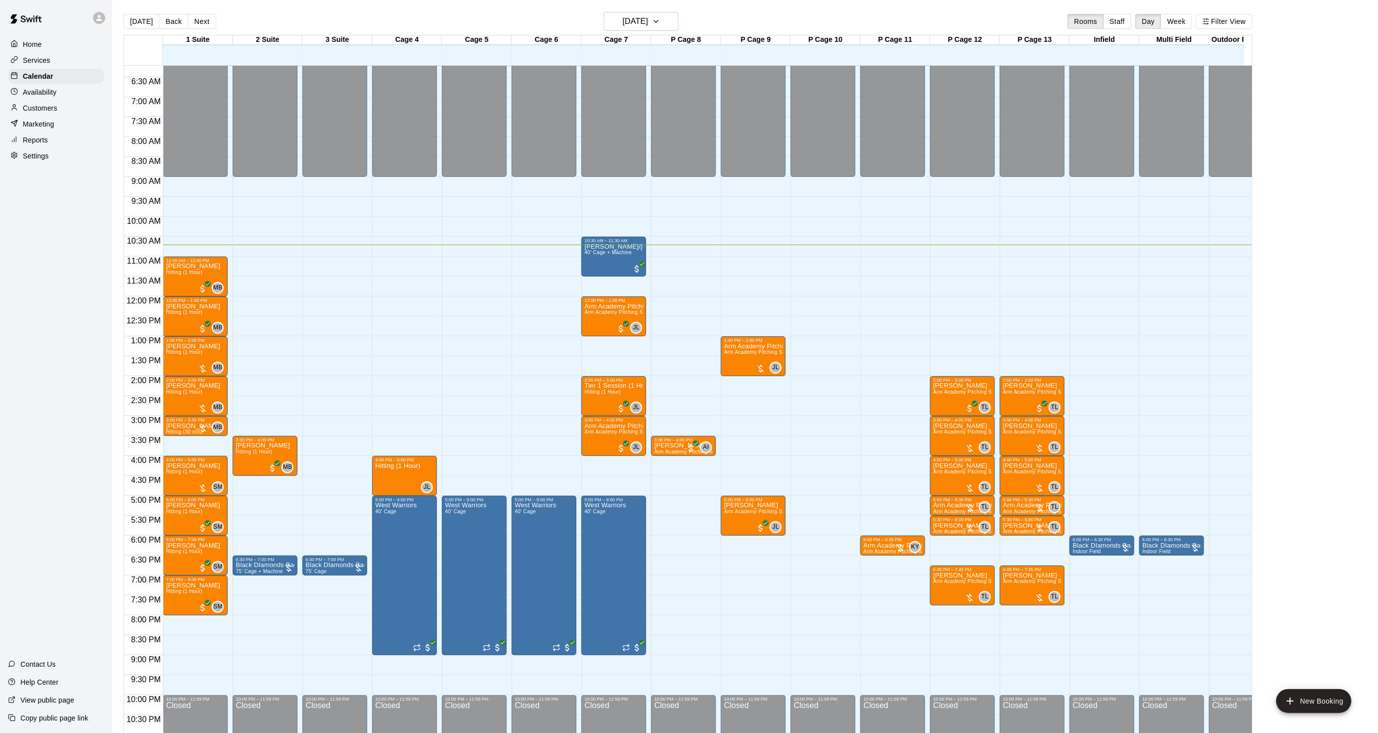
click at [17, 230] on div "Home Services Calendar Availability Customers Marketing Reports Settings Contac…" at bounding box center [56, 366] width 112 height 733
click at [646, 26] on h6 "[DATE]" at bounding box center [635, 21] width 25 height 14
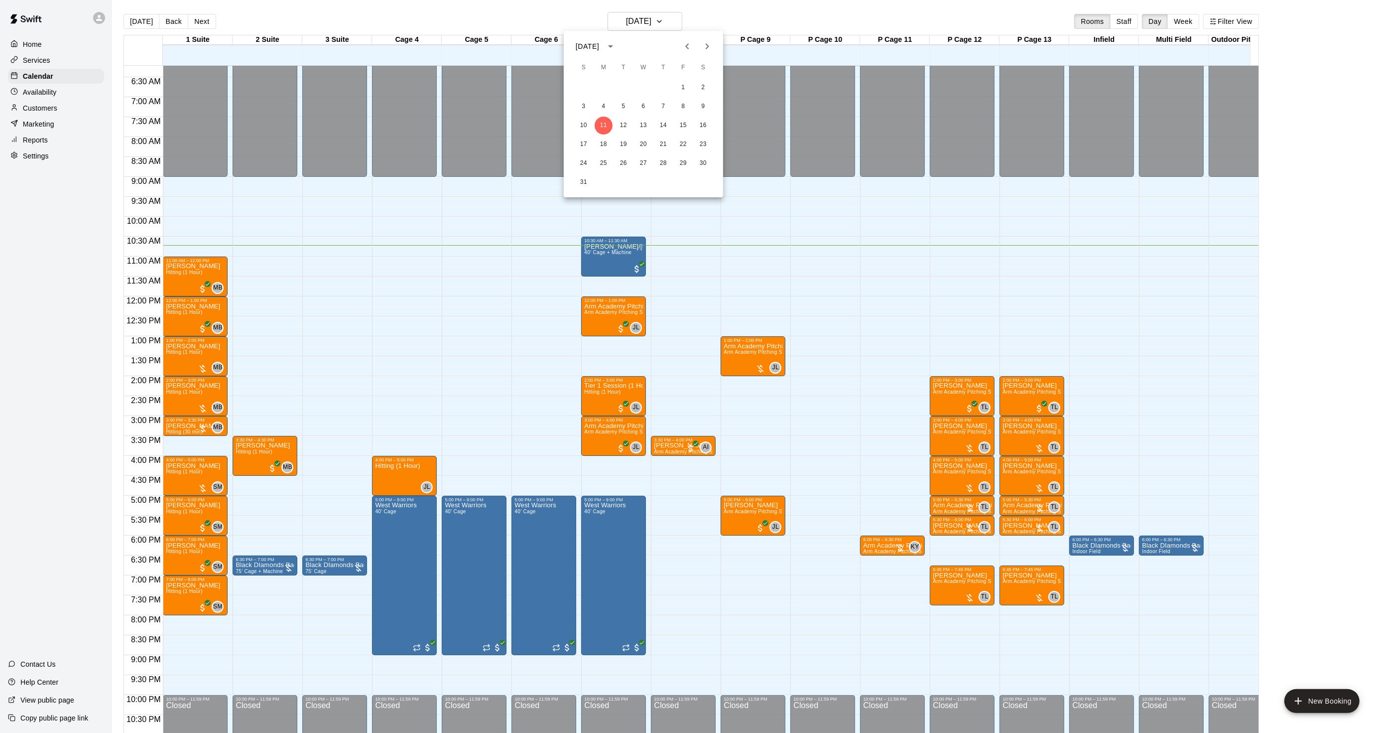
click at [705, 45] on icon "Next month" at bounding box center [707, 46] width 12 height 12
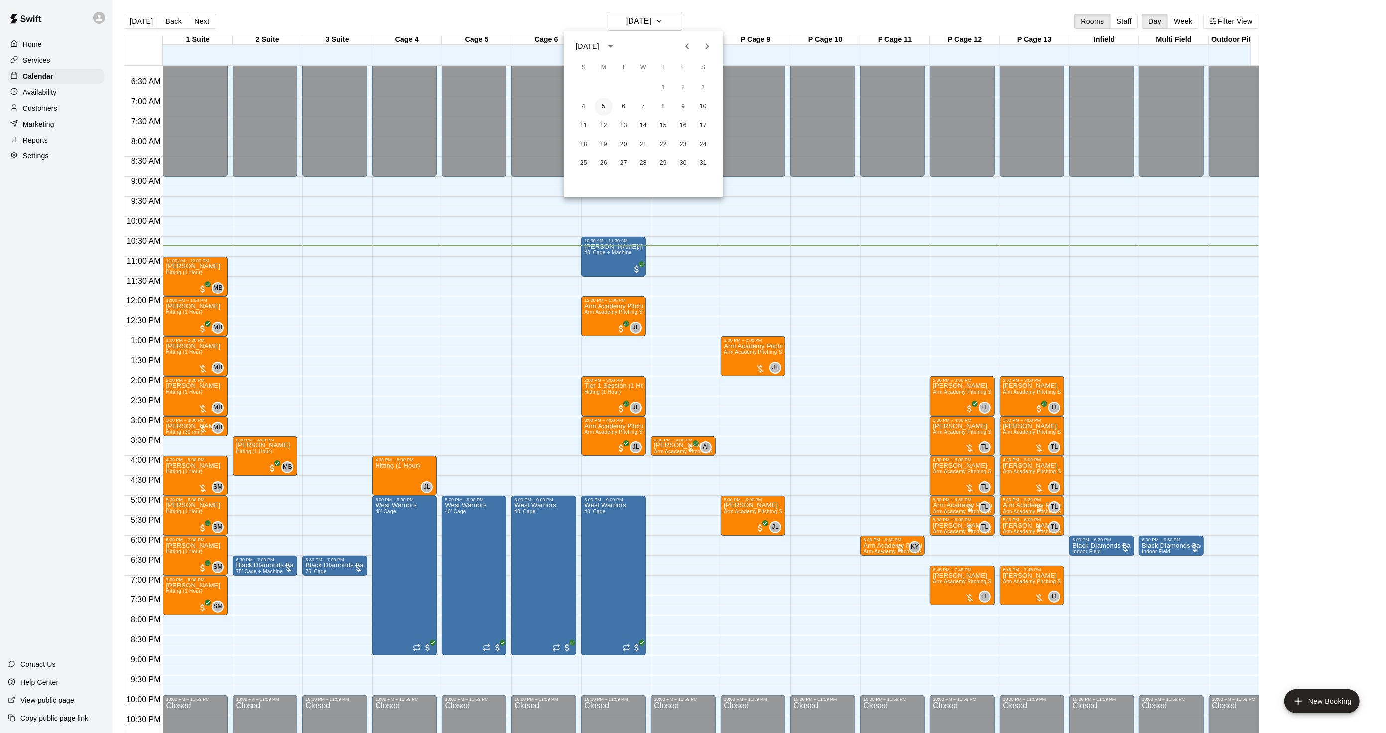
click at [605, 102] on button "5" at bounding box center [604, 107] width 18 height 18
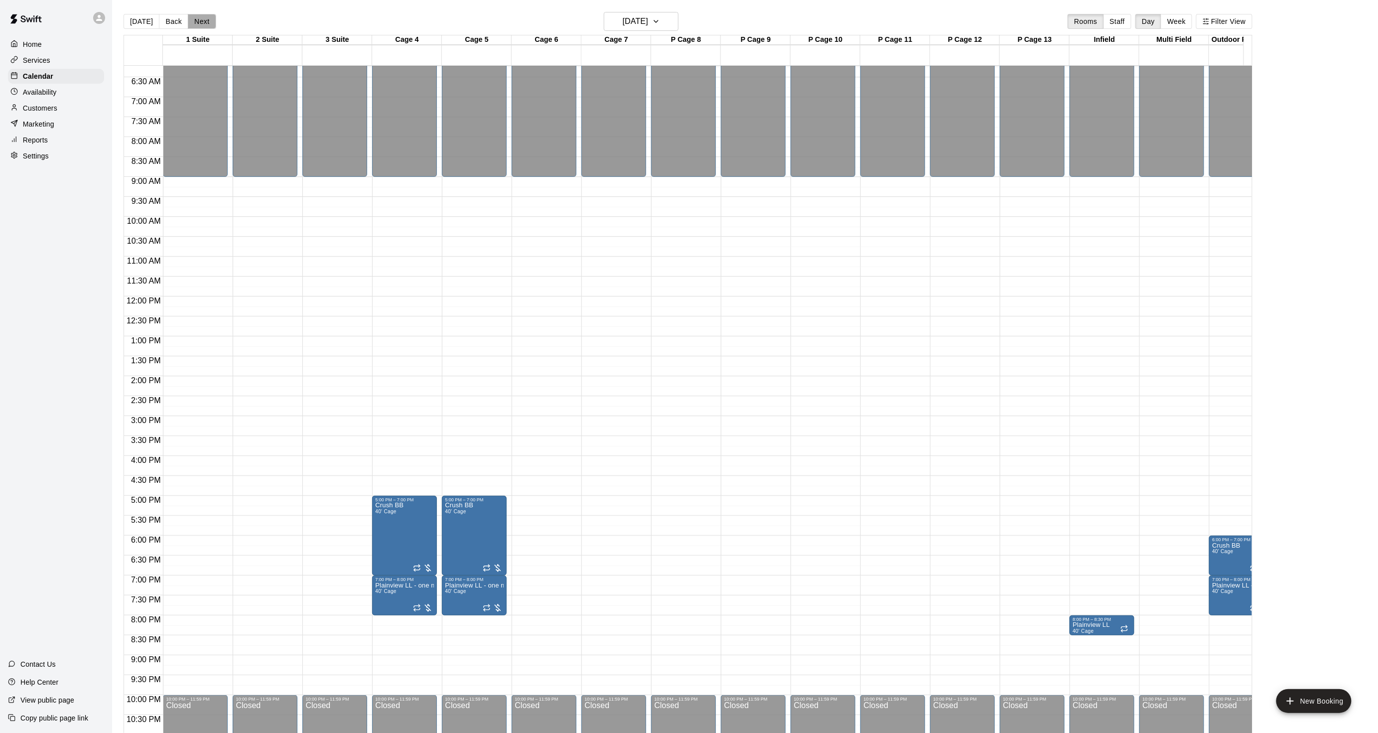
click at [207, 22] on button "Next" at bounding box center [202, 21] width 28 height 15
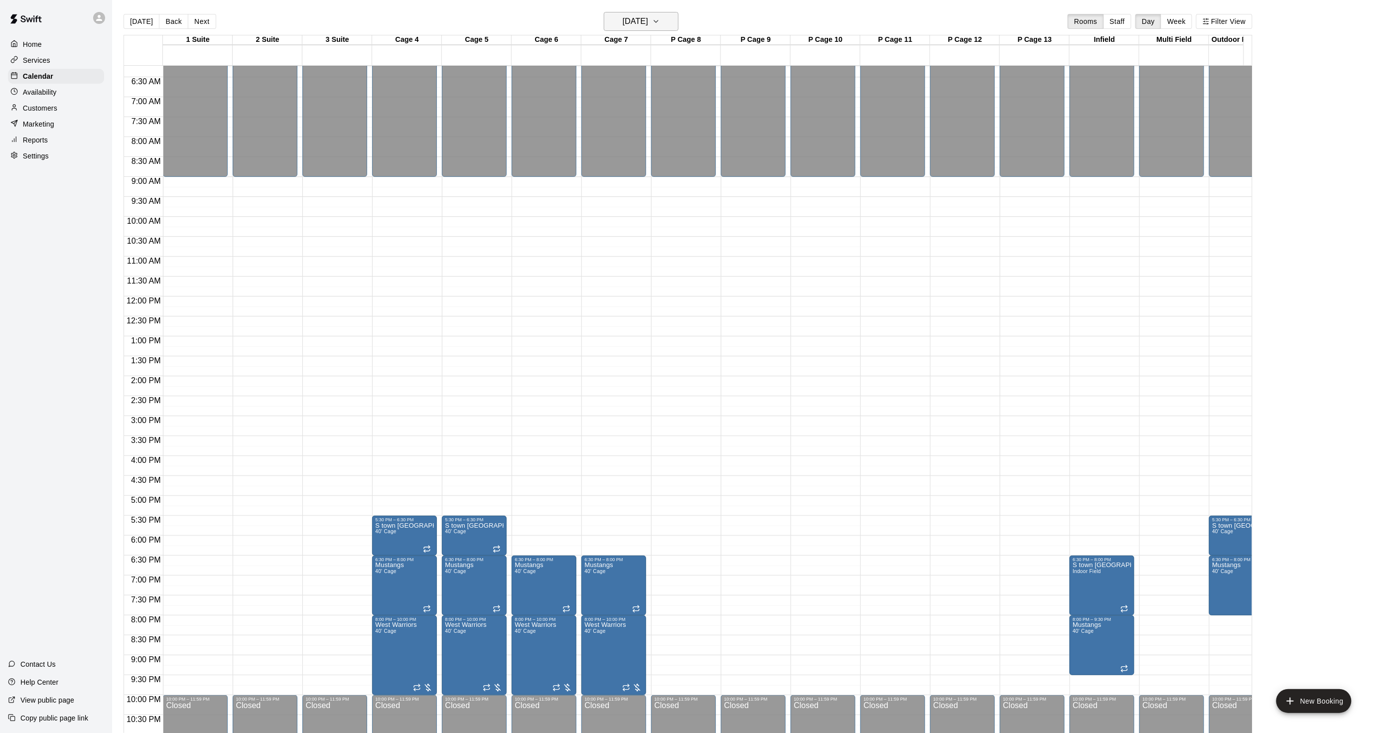
click at [648, 16] on h6 "[DATE]" at bounding box center [635, 21] width 25 height 14
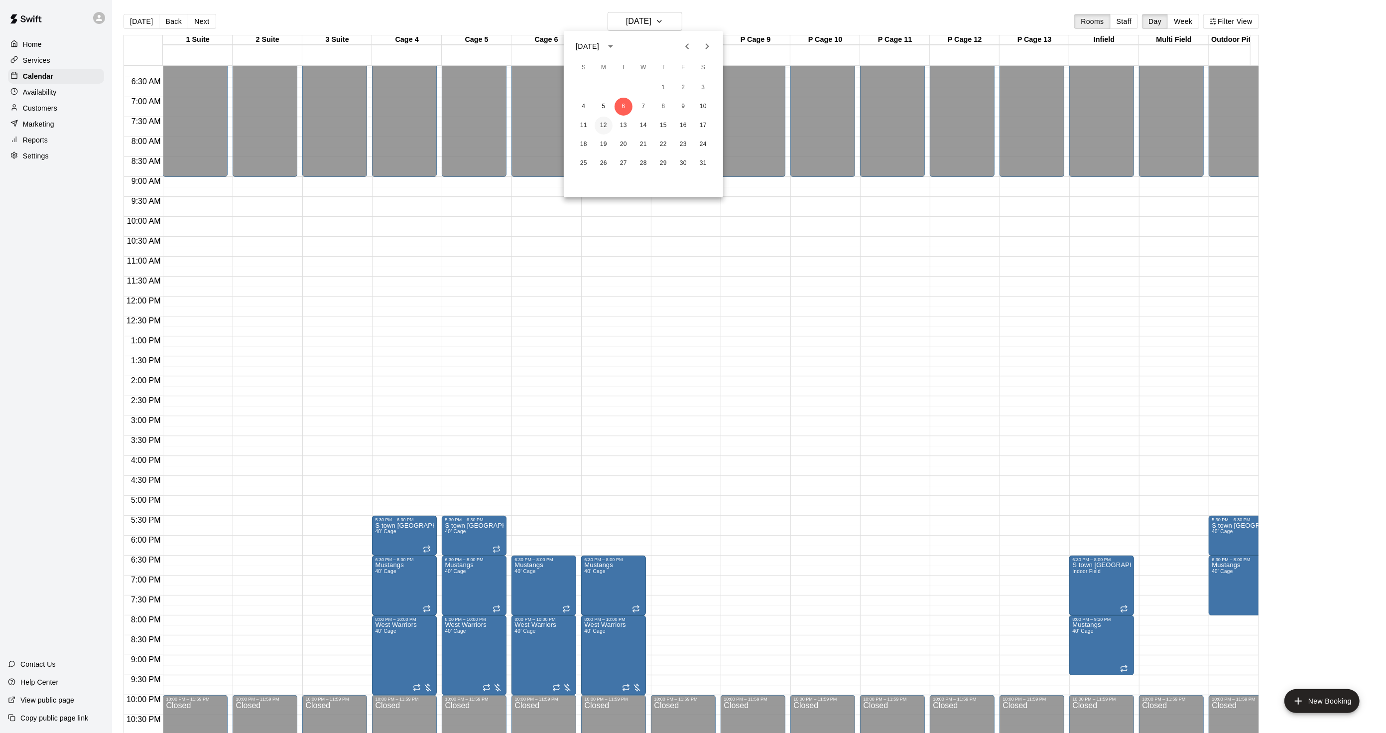
click at [604, 120] on button "12" at bounding box center [604, 126] width 18 height 18
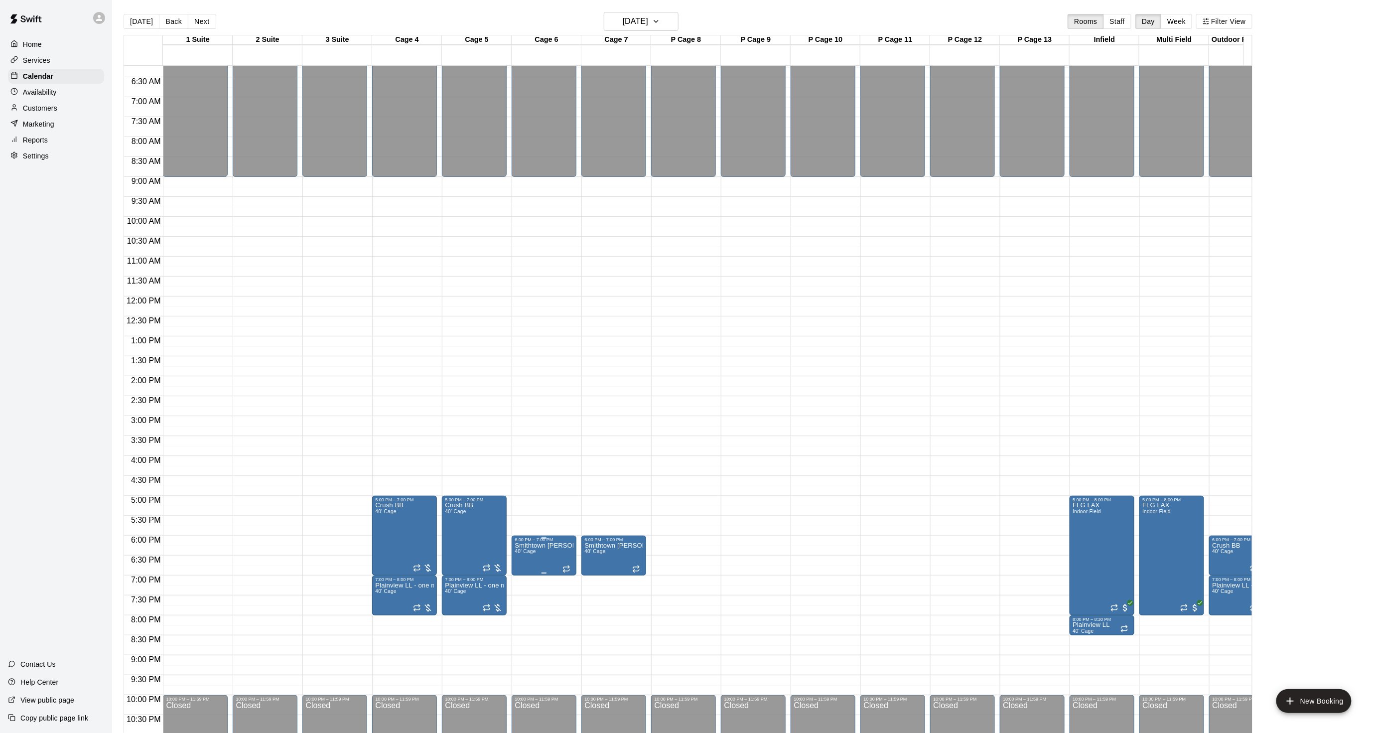
click at [551, 545] on p "Smithtown [PERSON_NAME]" at bounding box center [544, 545] width 59 height 0
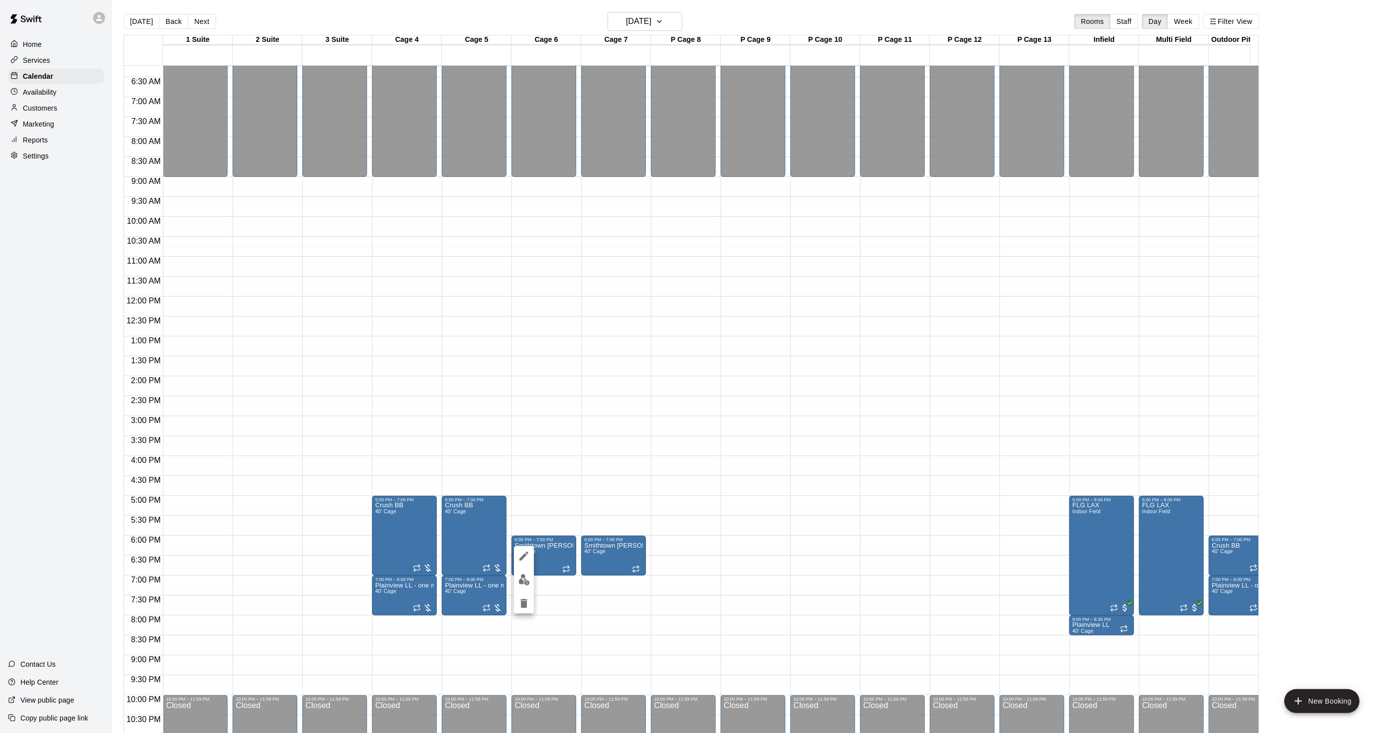
click at [528, 551] on icon "edit" at bounding box center [524, 556] width 12 height 12
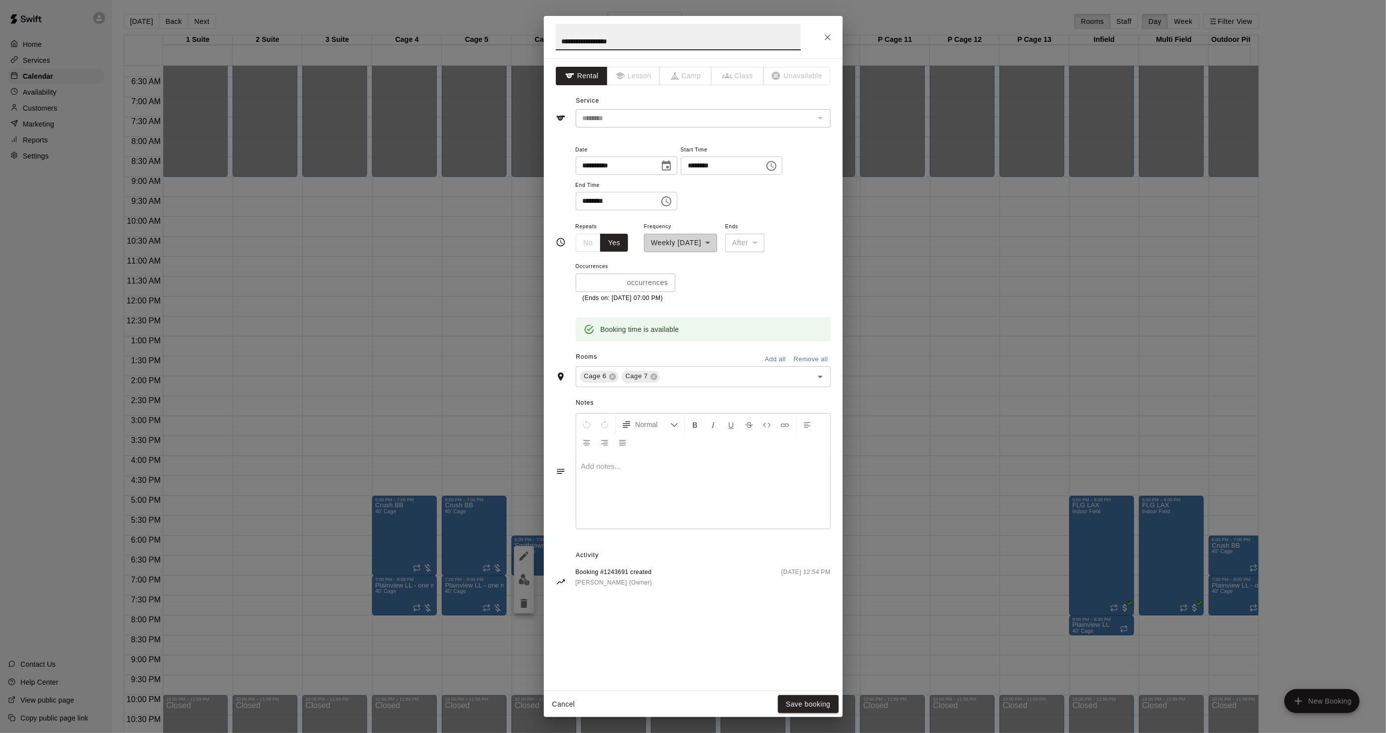
click at [1068, 173] on div "**********" at bounding box center [693, 366] width 1386 height 733
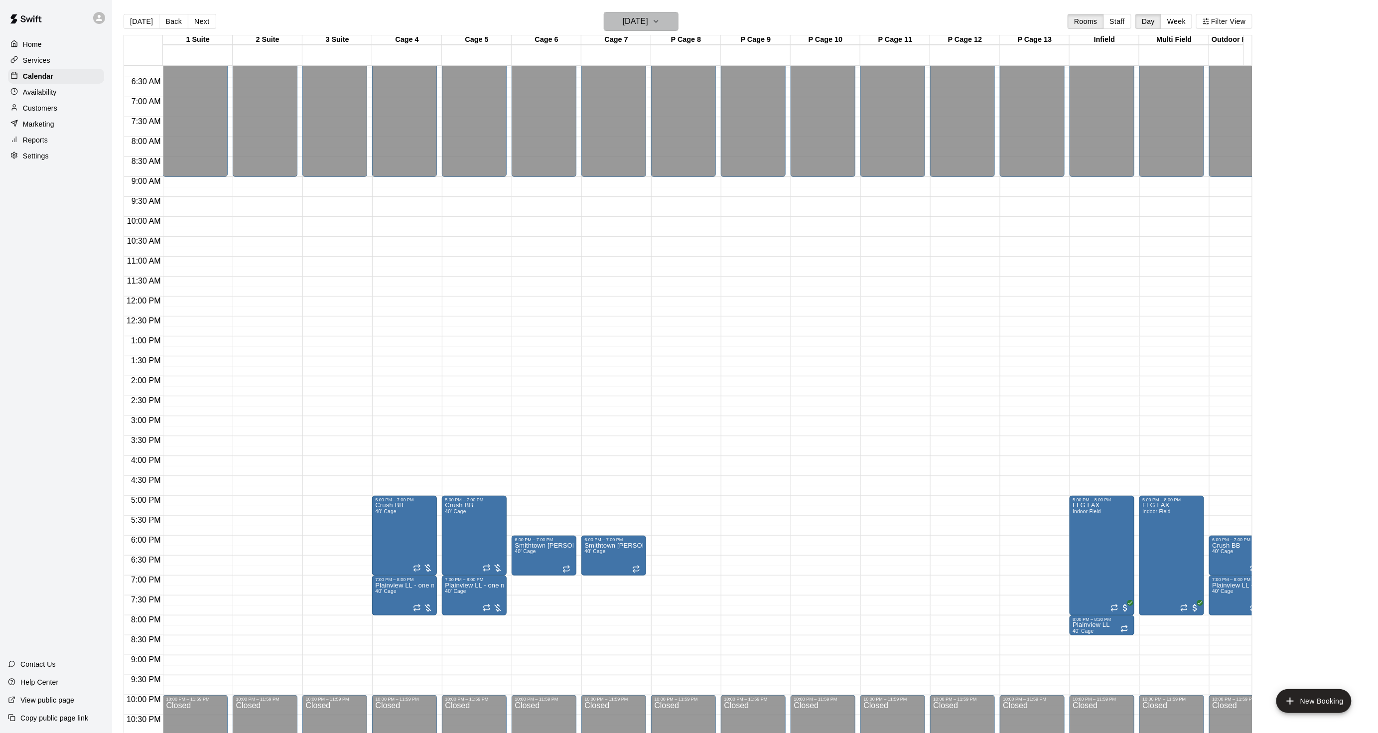
click at [648, 16] on h6 "[DATE]" at bounding box center [635, 21] width 25 height 14
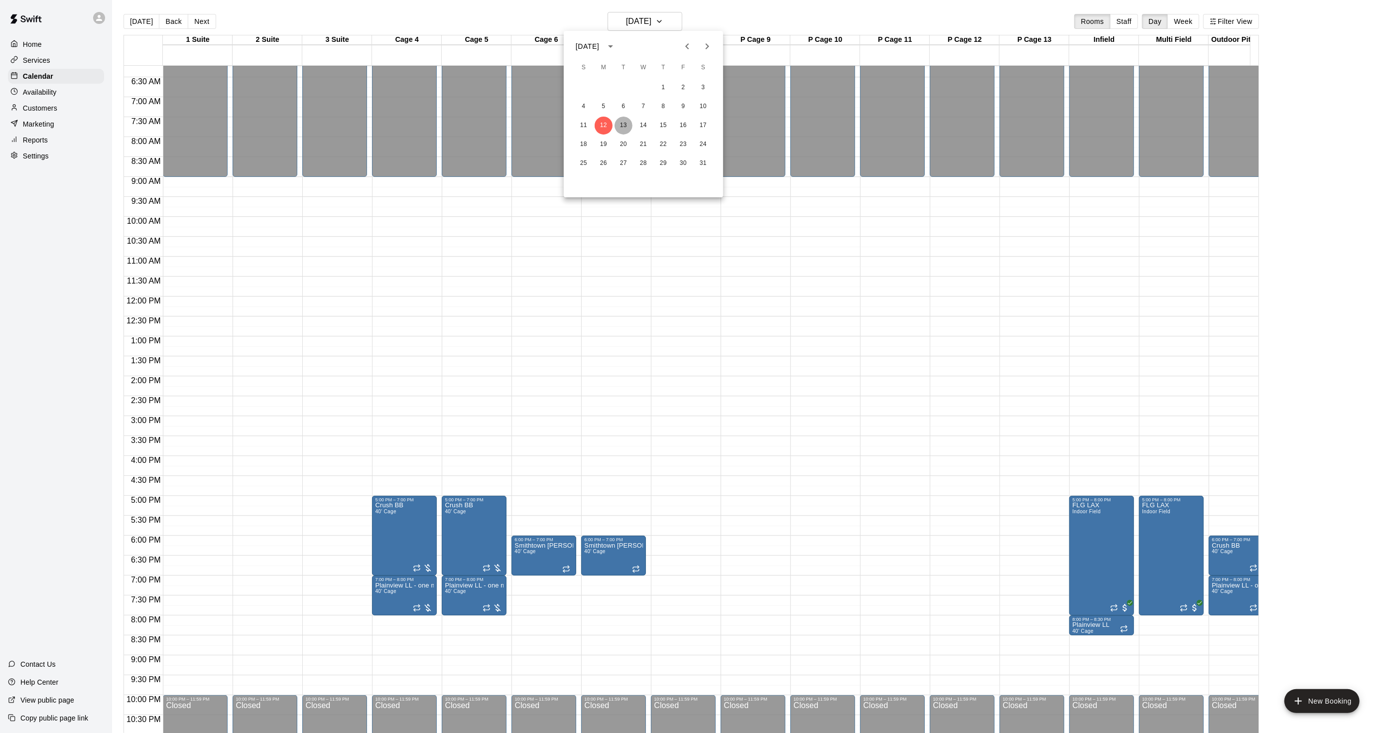
click at [625, 121] on button "13" at bounding box center [624, 126] width 18 height 18
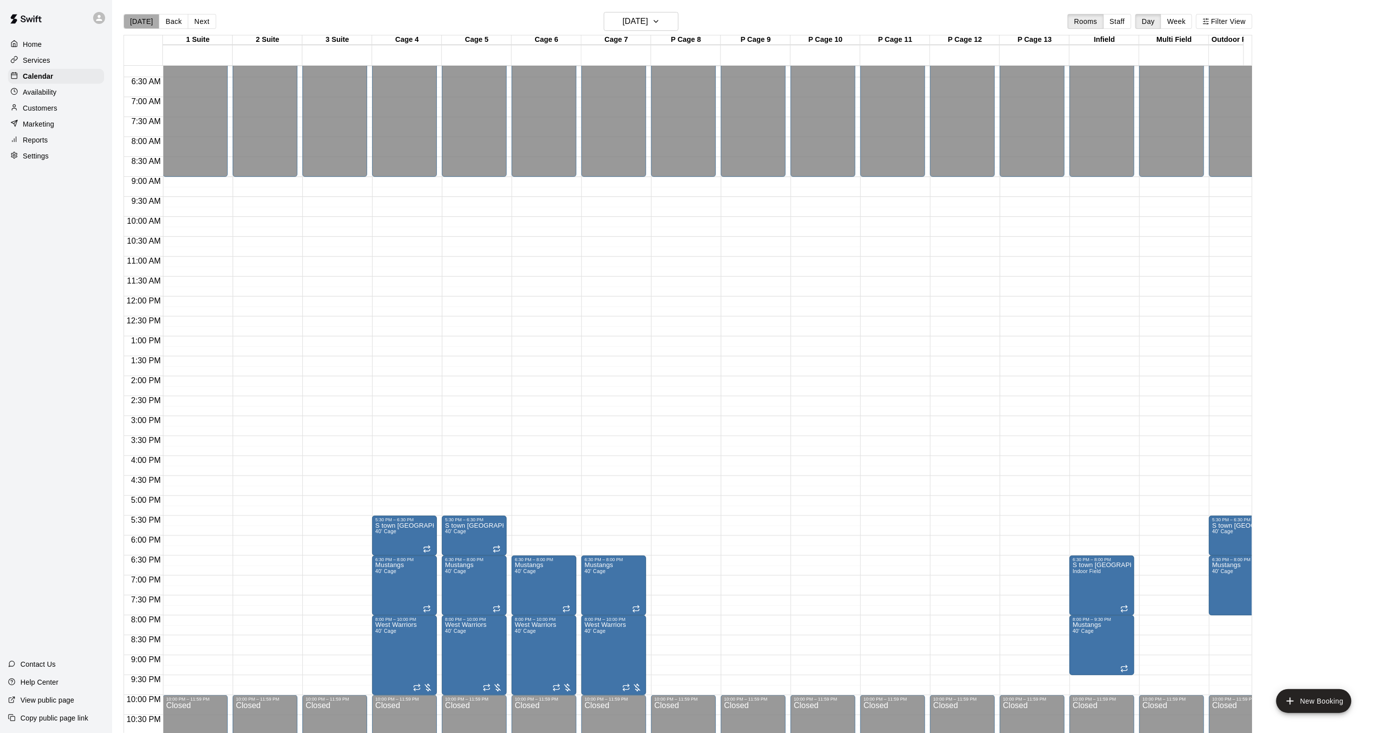
click at [146, 23] on button "[DATE]" at bounding box center [142, 21] width 36 height 15
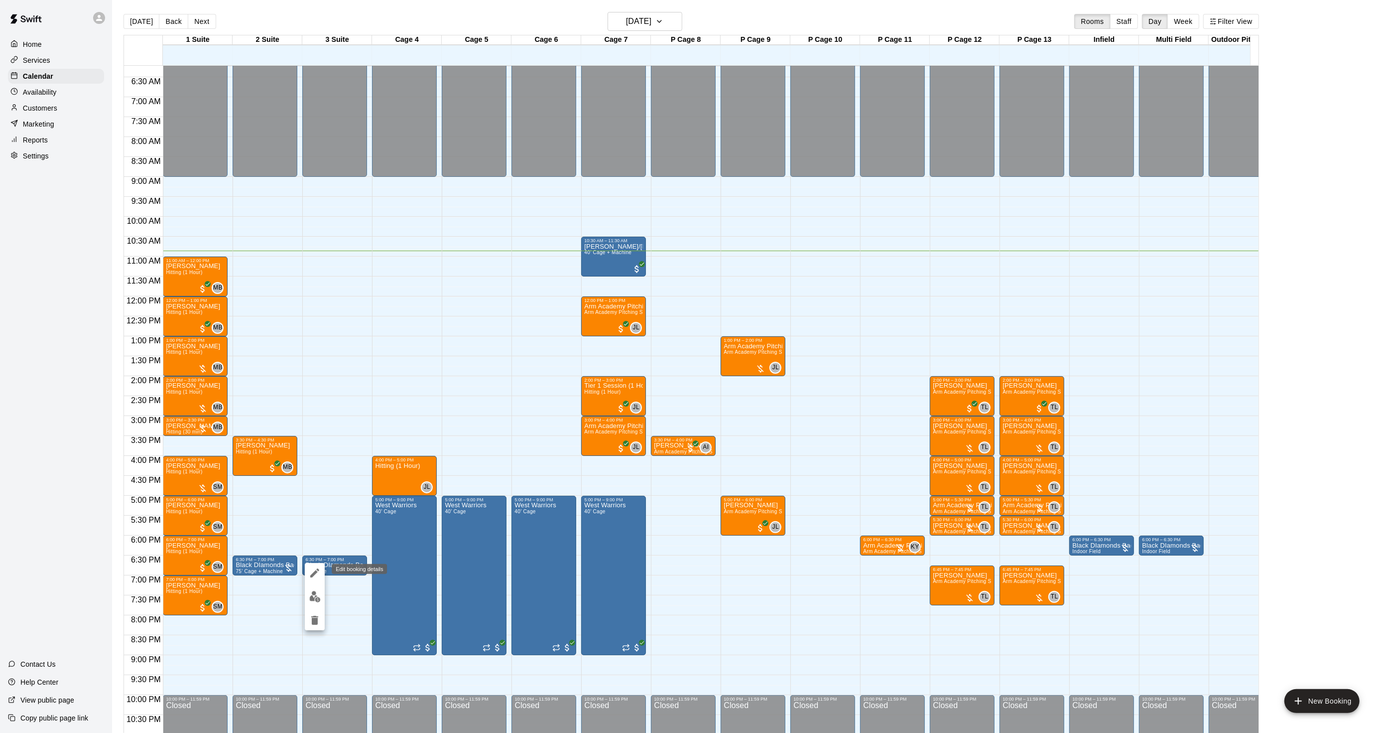
click at [320, 567] on icon "edit" at bounding box center [315, 573] width 12 height 12
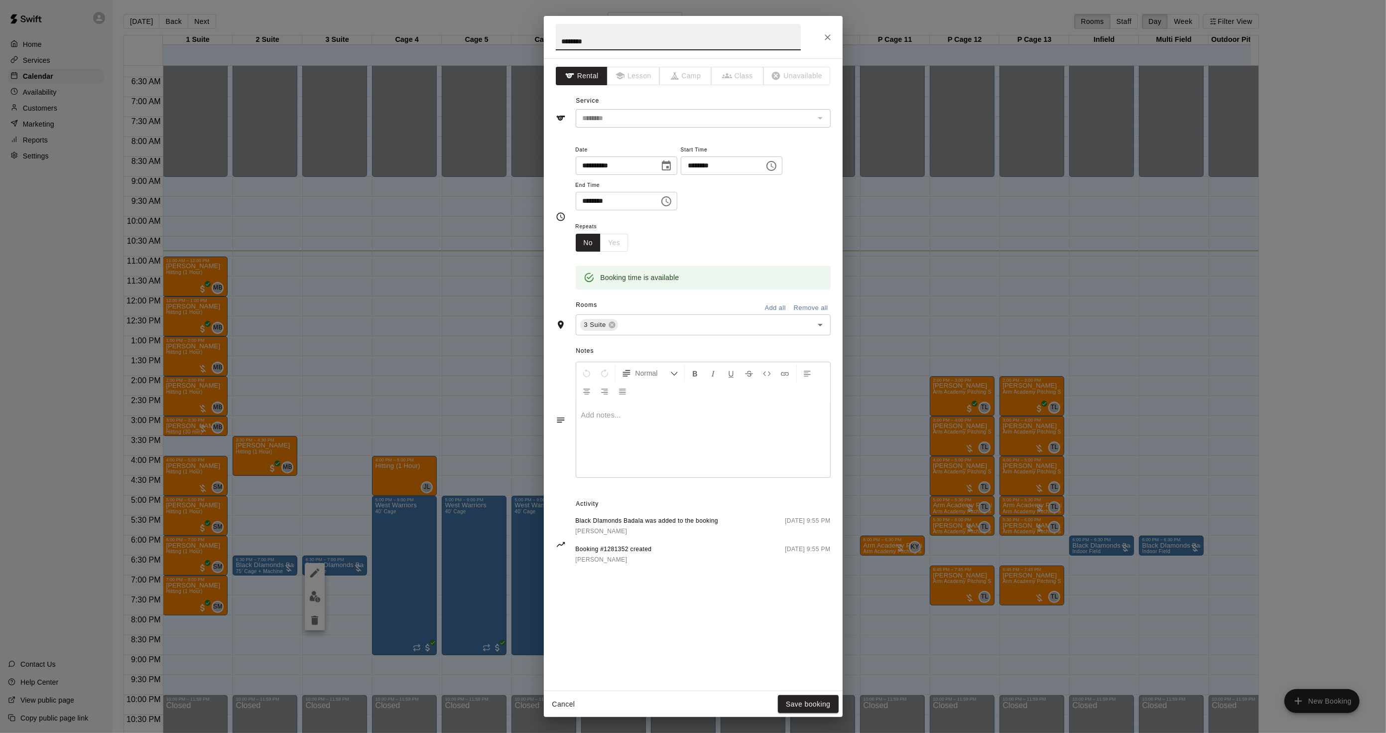
click at [443, 404] on div "**********" at bounding box center [693, 366] width 1386 height 733
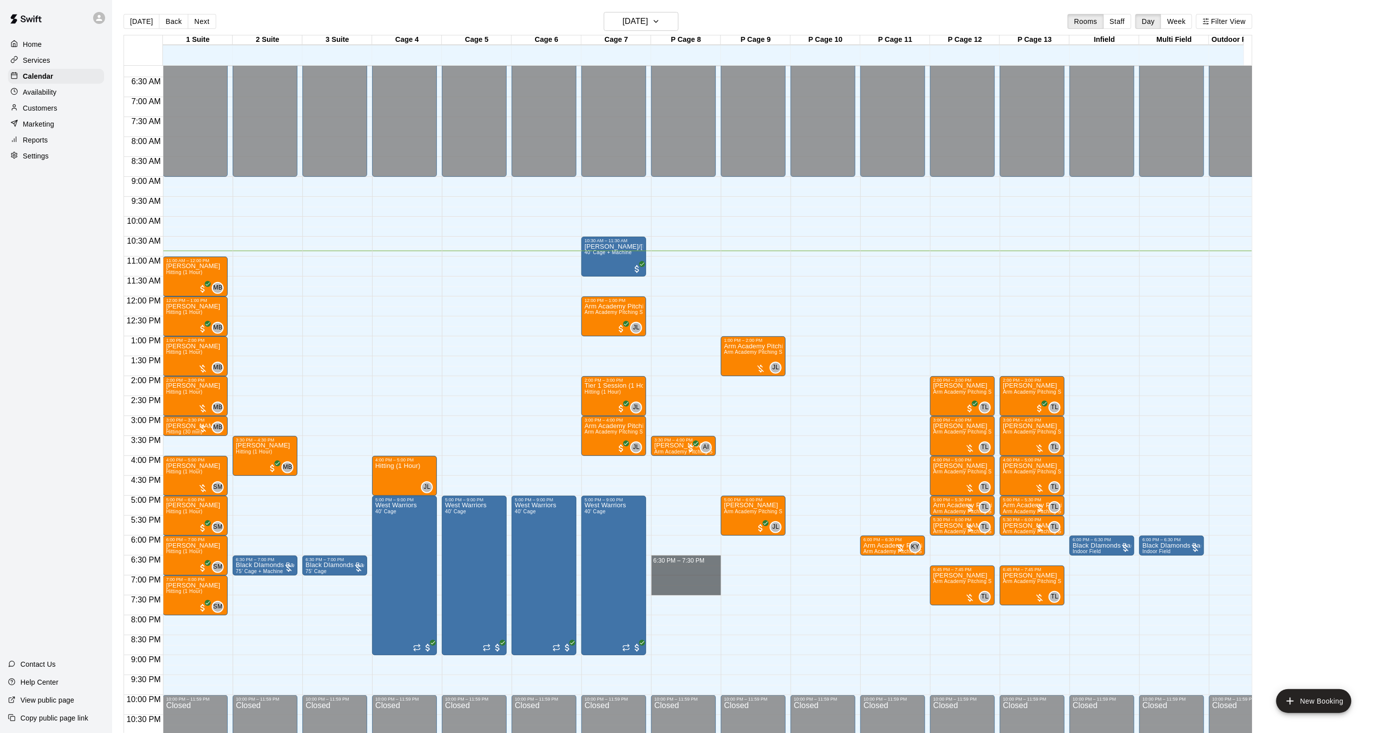
drag, startPoint x: 664, startPoint y: 559, endPoint x: 664, endPoint y: 593, distance: 33.9
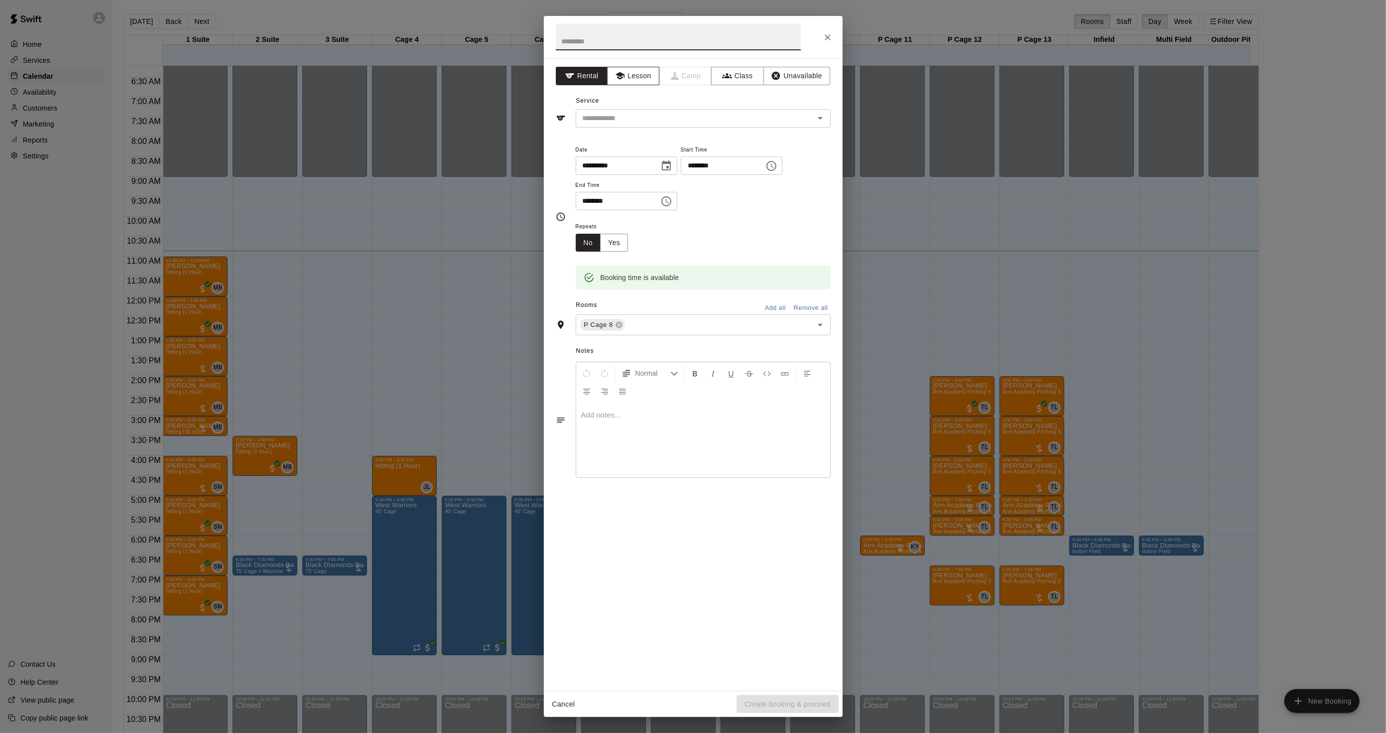
click at [632, 81] on button "Lesson" at bounding box center [633, 76] width 52 height 18
click at [617, 118] on input "text" at bounding box center [689, 118] width 220 height 12
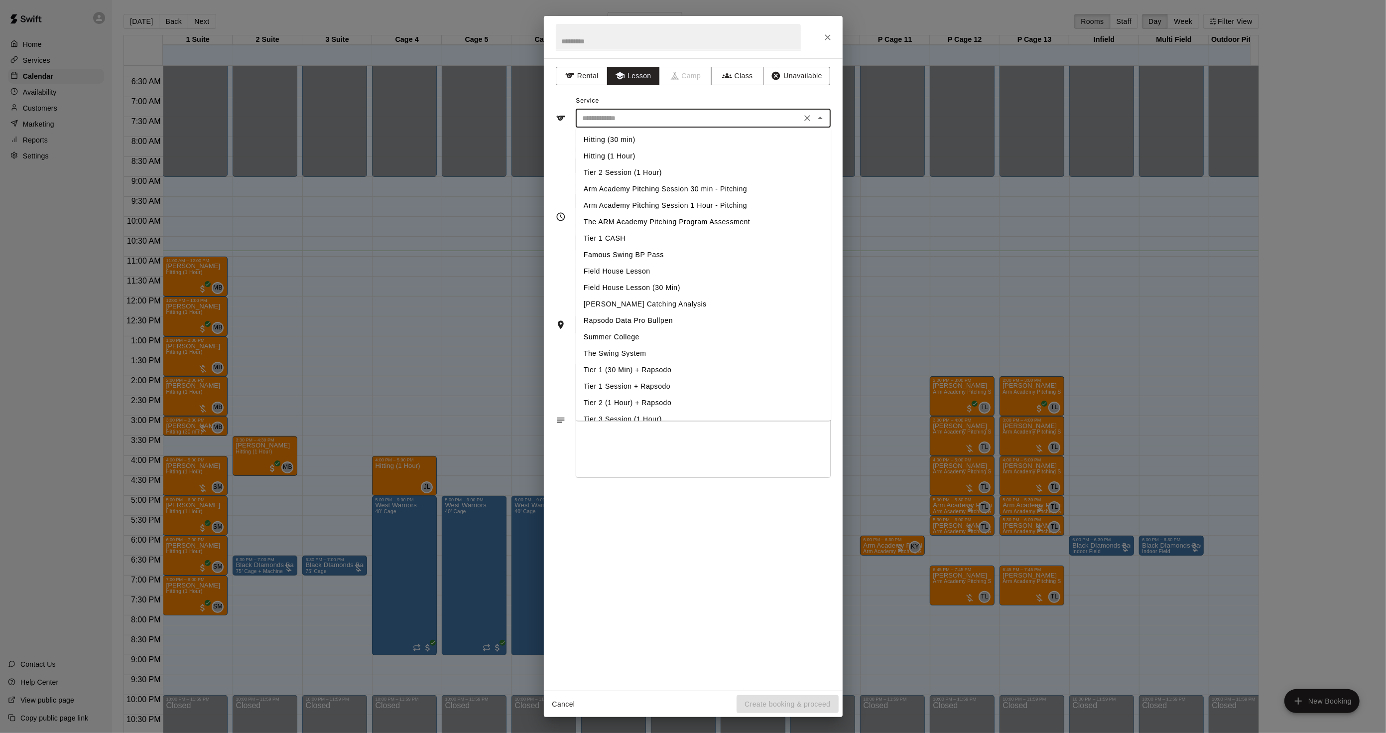
click at [619, 152] on li "Hitting (1 Hour)" at bounding box center [703, 156] width 255 height 16
type input "**********"
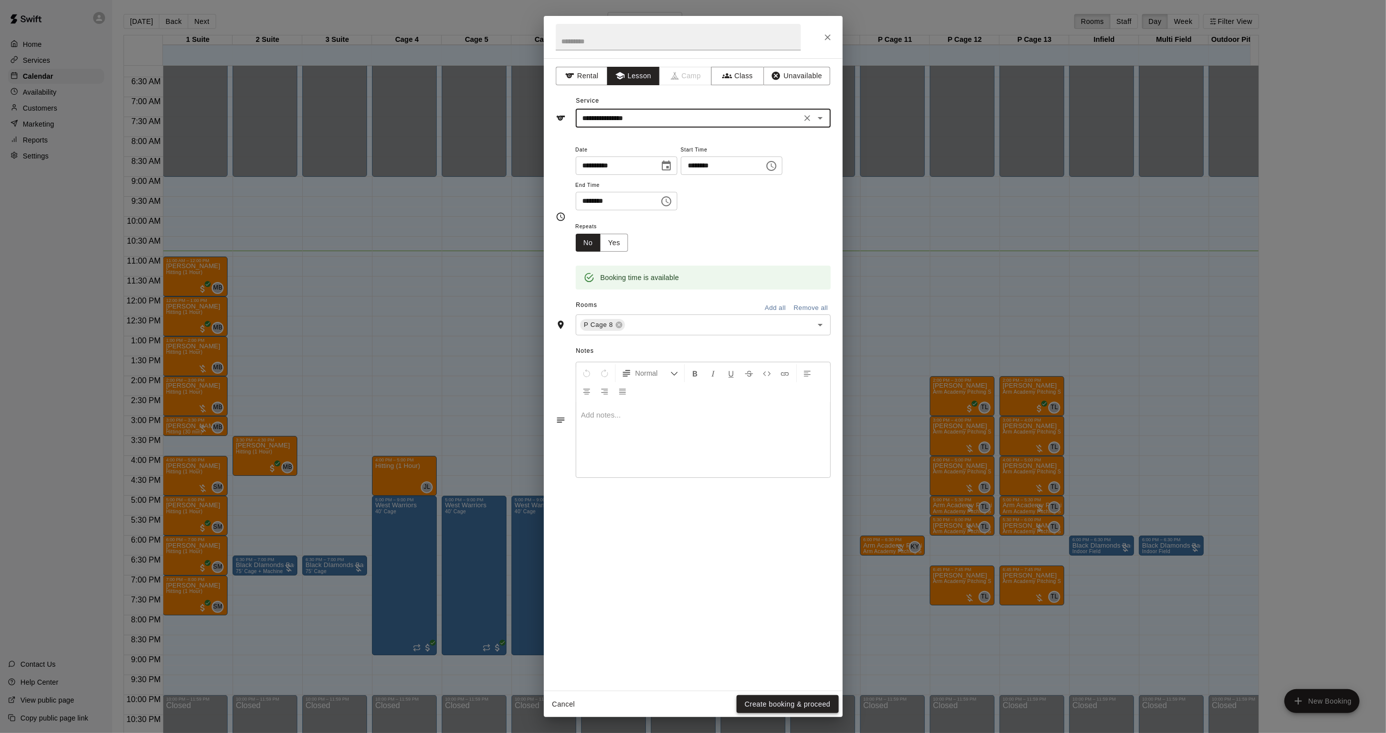
click at [789, 697] on button "Create booking & proceed" at bounding box center [788, 704] width 102 height 18
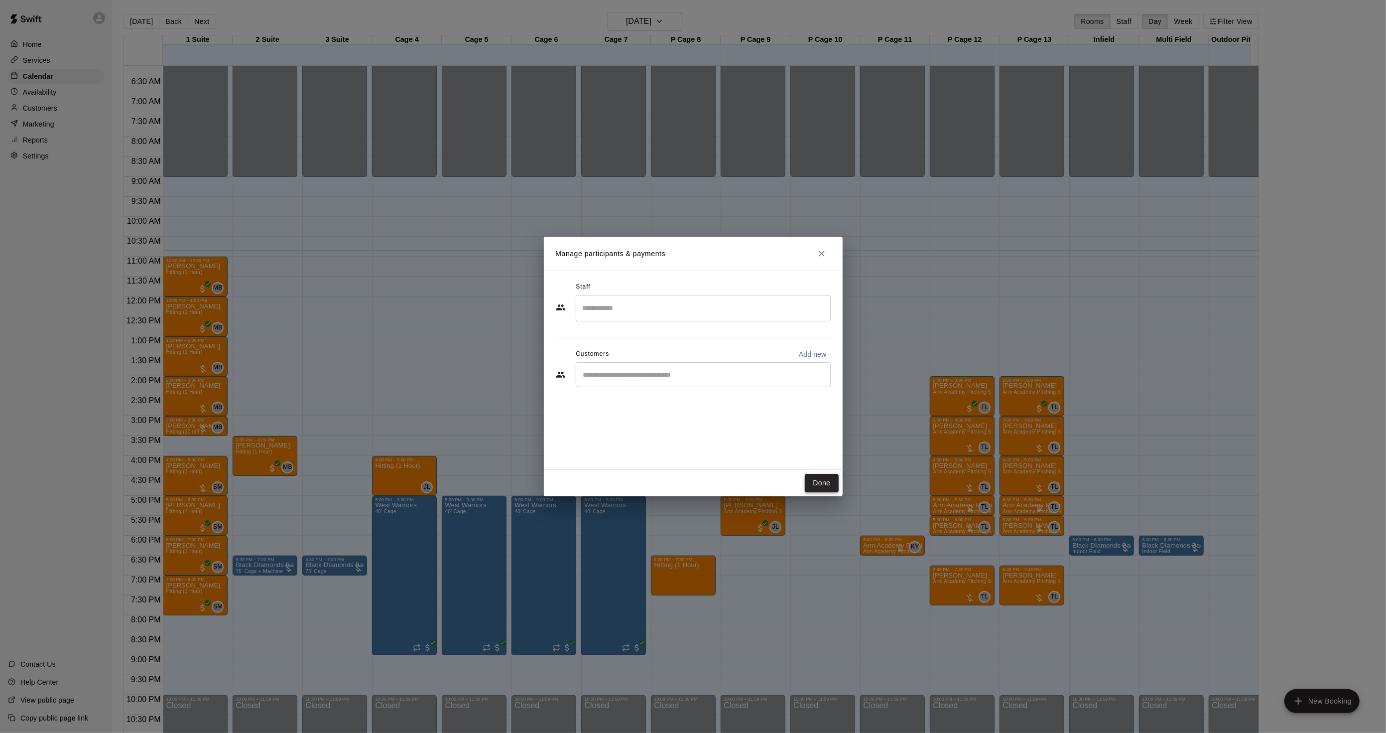
click at [816, 483] on button "Done" at bounding box center [821, 483] width 33 height 18
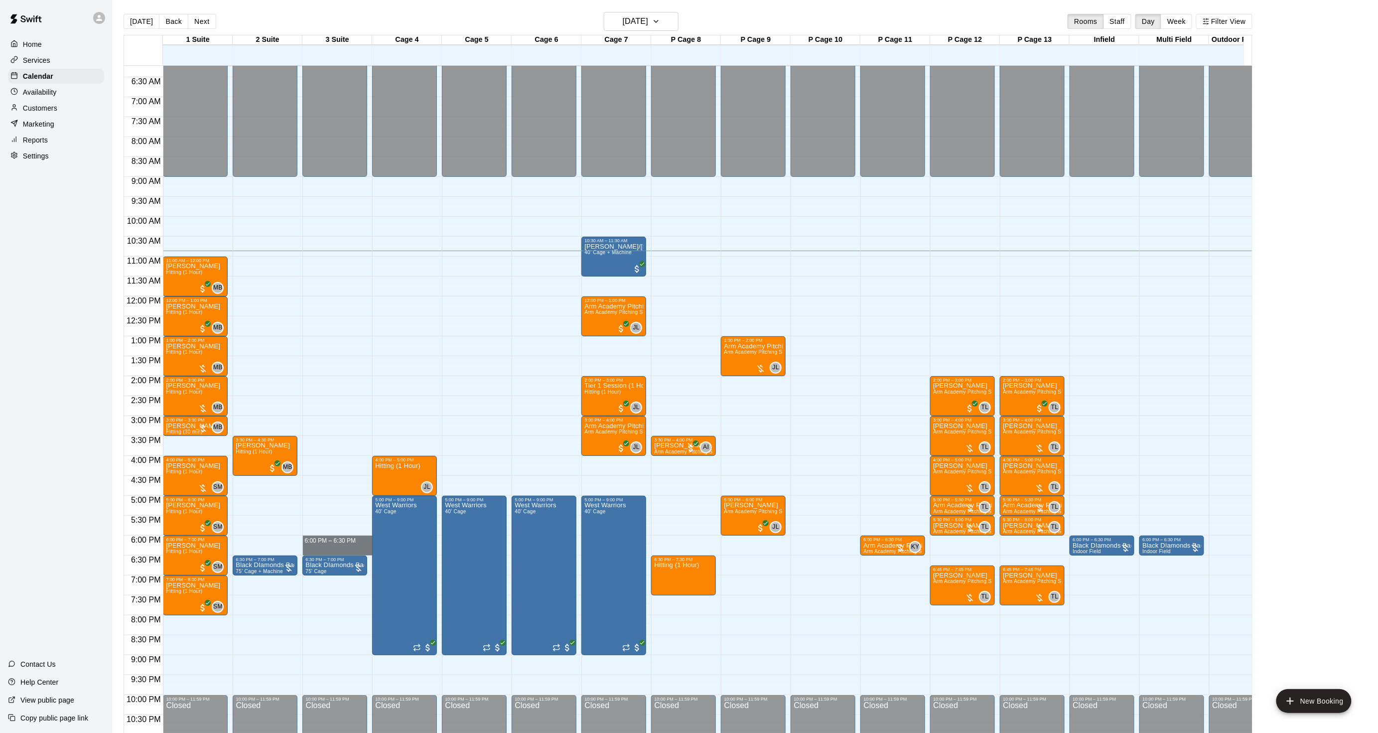
drag, startPoint x: 330, startPoint y: 538, endPoint x: 330, endPoint y: 547, distance: 8.5
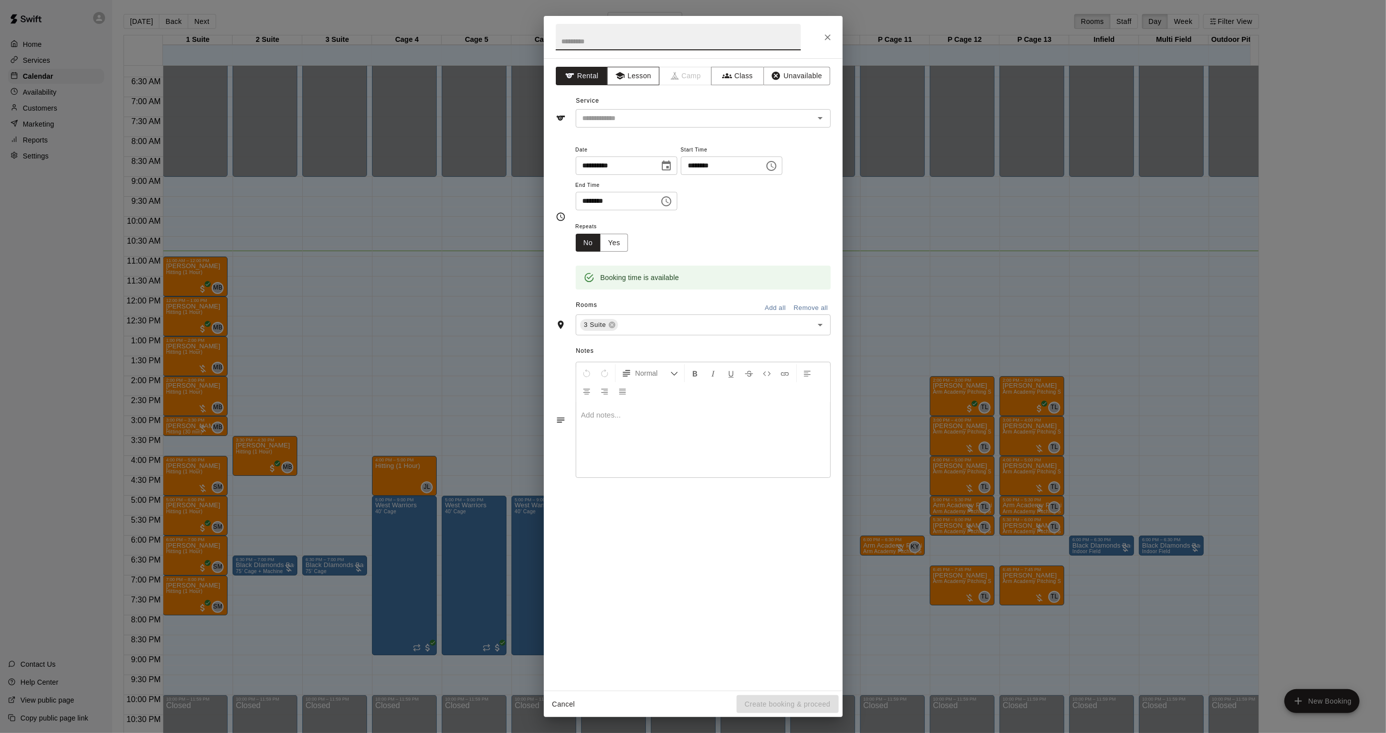
click at [643, 77] on button "Lesson" at bounding box center [633, 76] width 52 height 18
drag, startPoint x: 606, startPoint y: 124, endPoint x: 601, endPoint y: 127, distance: 5.4
click at [606, 125] on div "​" at bounding box center [703, 118] width 255 height 18
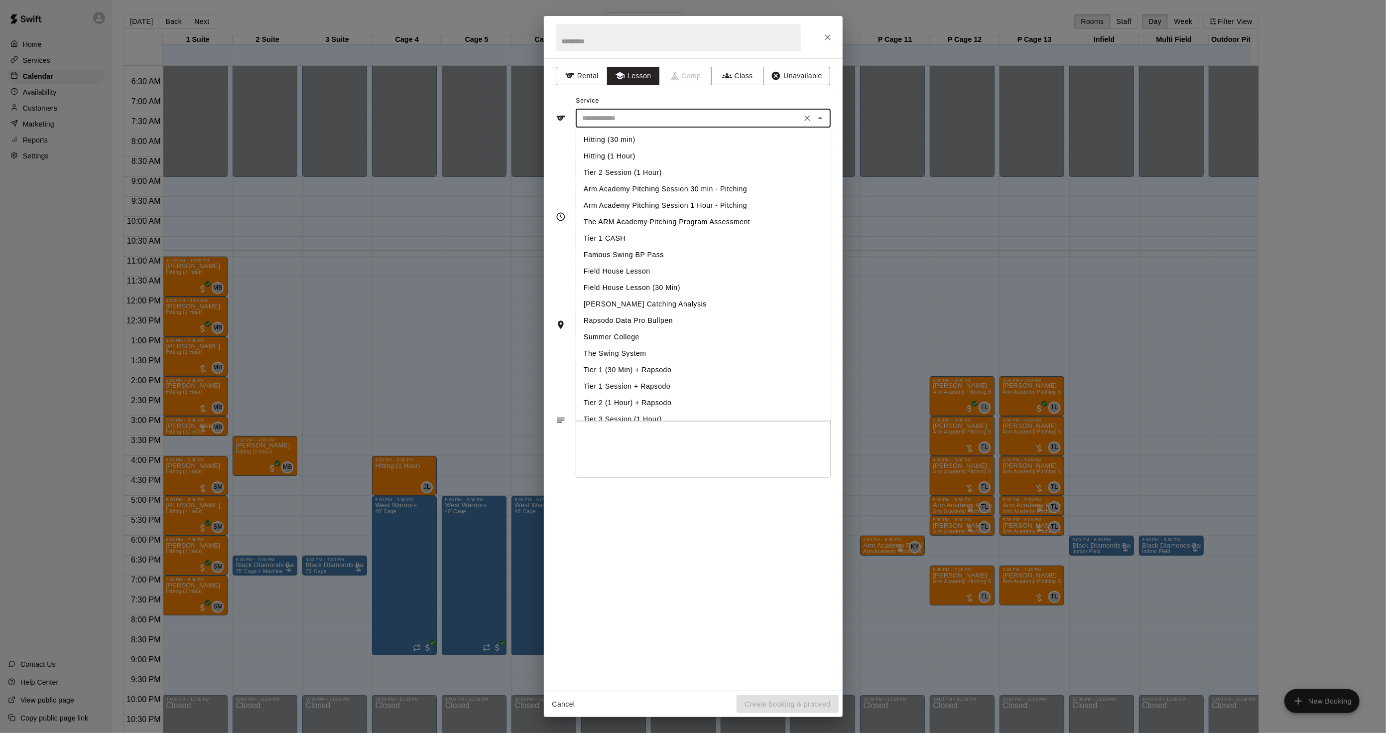
click at [600, 117] on input "text" at bounding box center [689, 118] width 220 height 12
click at [599, 137] on li "Hitting (30 min)" at bounding box center [703, 139] width 255 height 16
type input "**********"
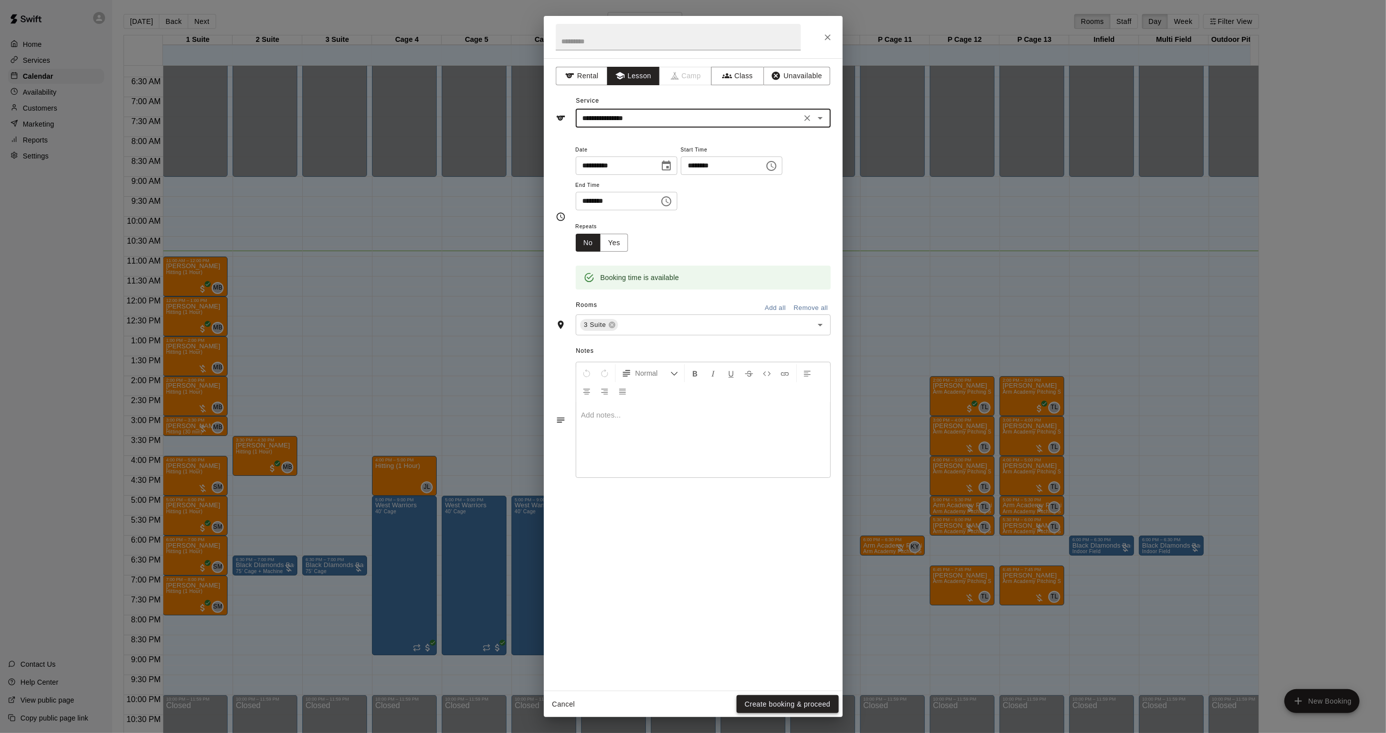
click at [784, 705] on button "Create booking & proceed" at bounding box center [788, 704] width 102 height 18
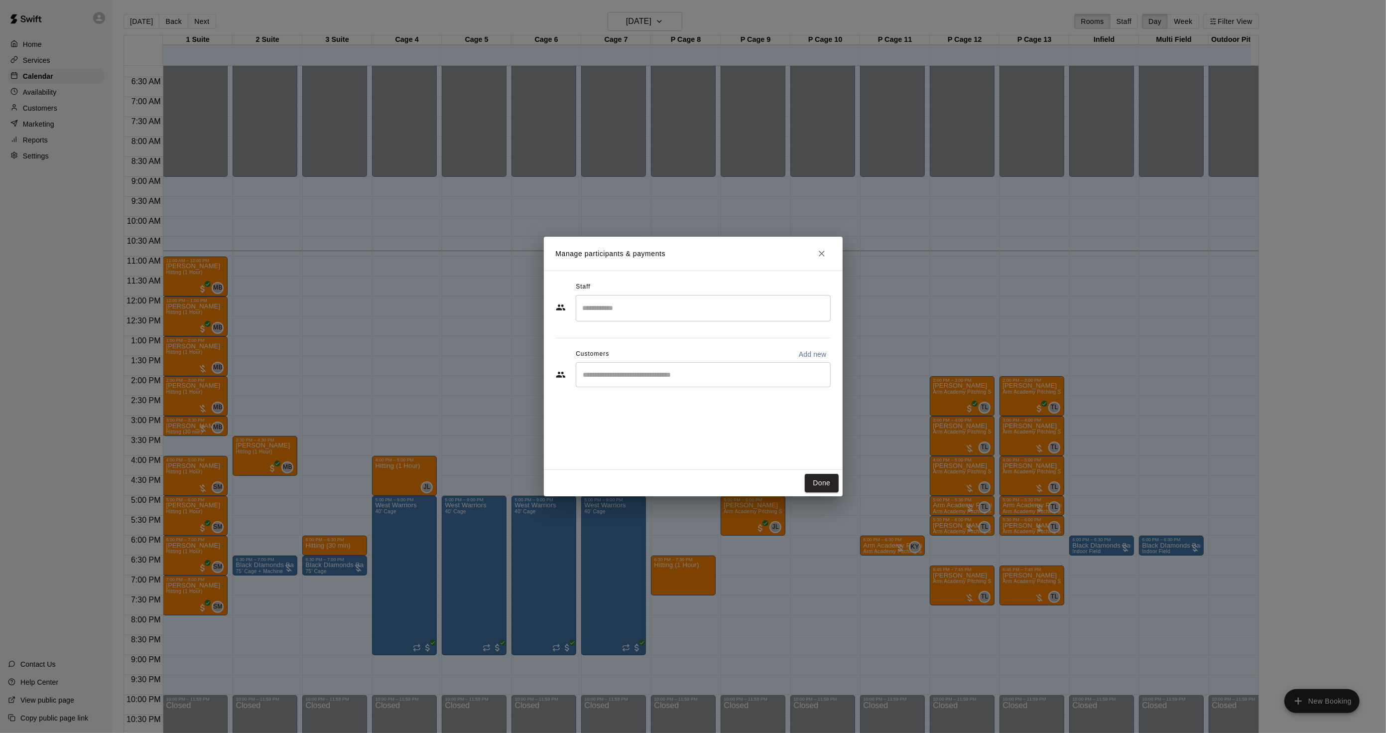
click at [609, 305] on input "Search staff" at bounding box center [703, 307] width 246 height 17
type input "*"
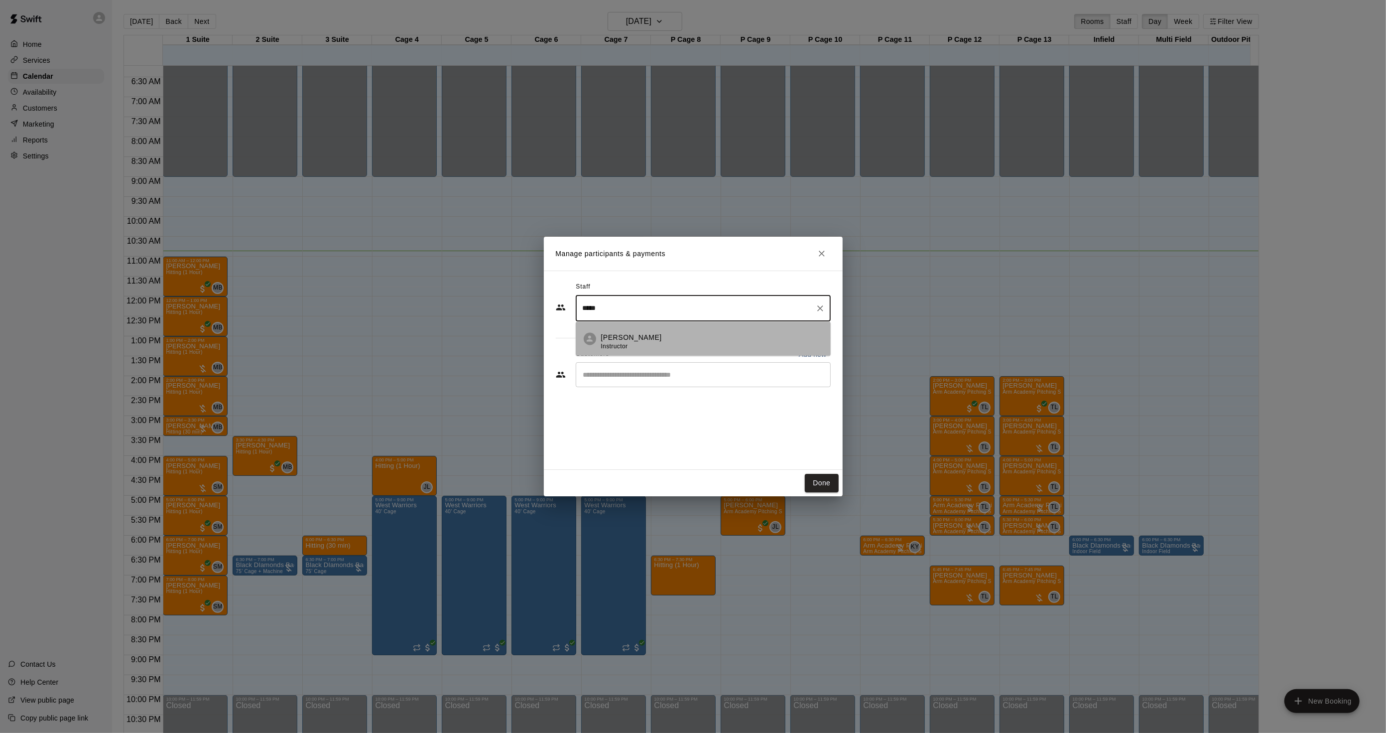
click at [640, 329] on li "[PERSON_NAME] Instructor" at bounding box center [703, 339] width 255 height 34
click at [638, 382] on div "​" at bounding box center [703, 374] width 255 height 25
type input "*****"
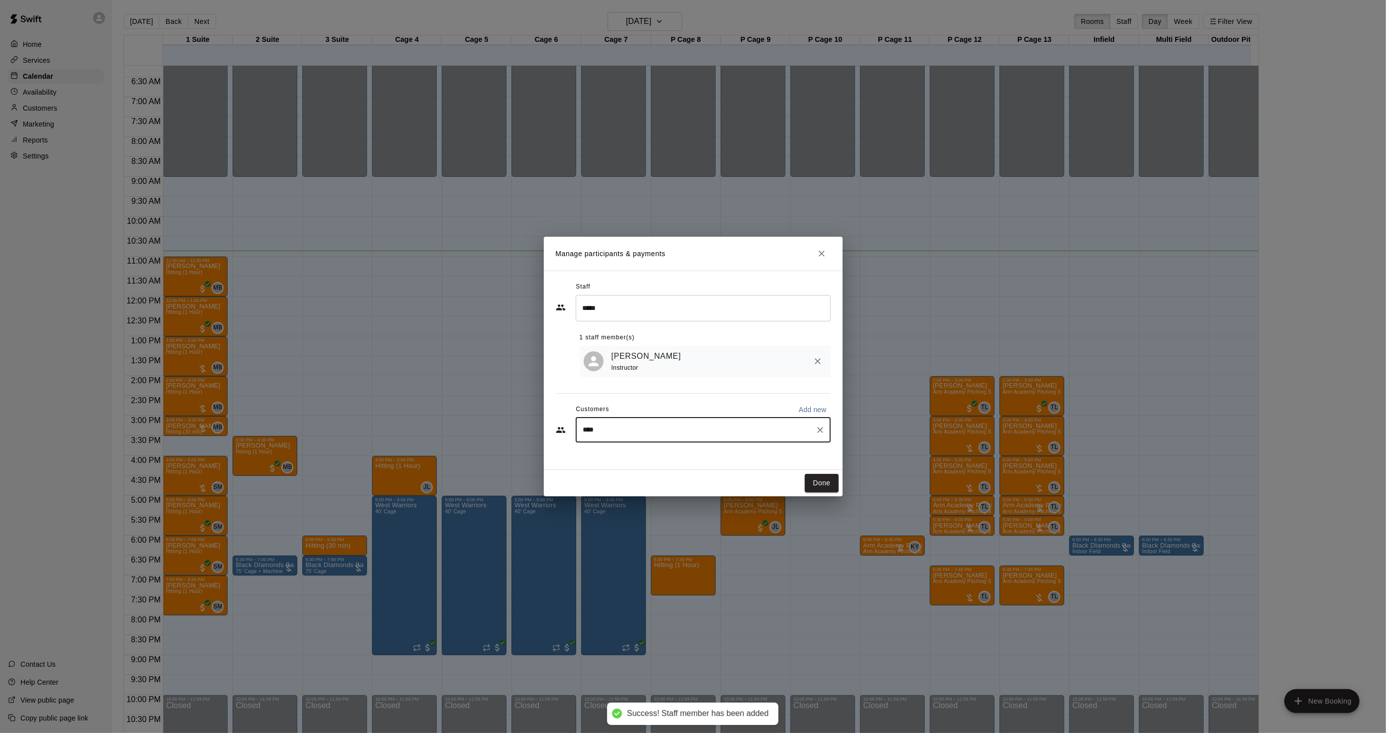
type input "*****"
click at [616, 457] on p "[PERSON_NAME]" at bounding box center [634, 454] width 61 height 10
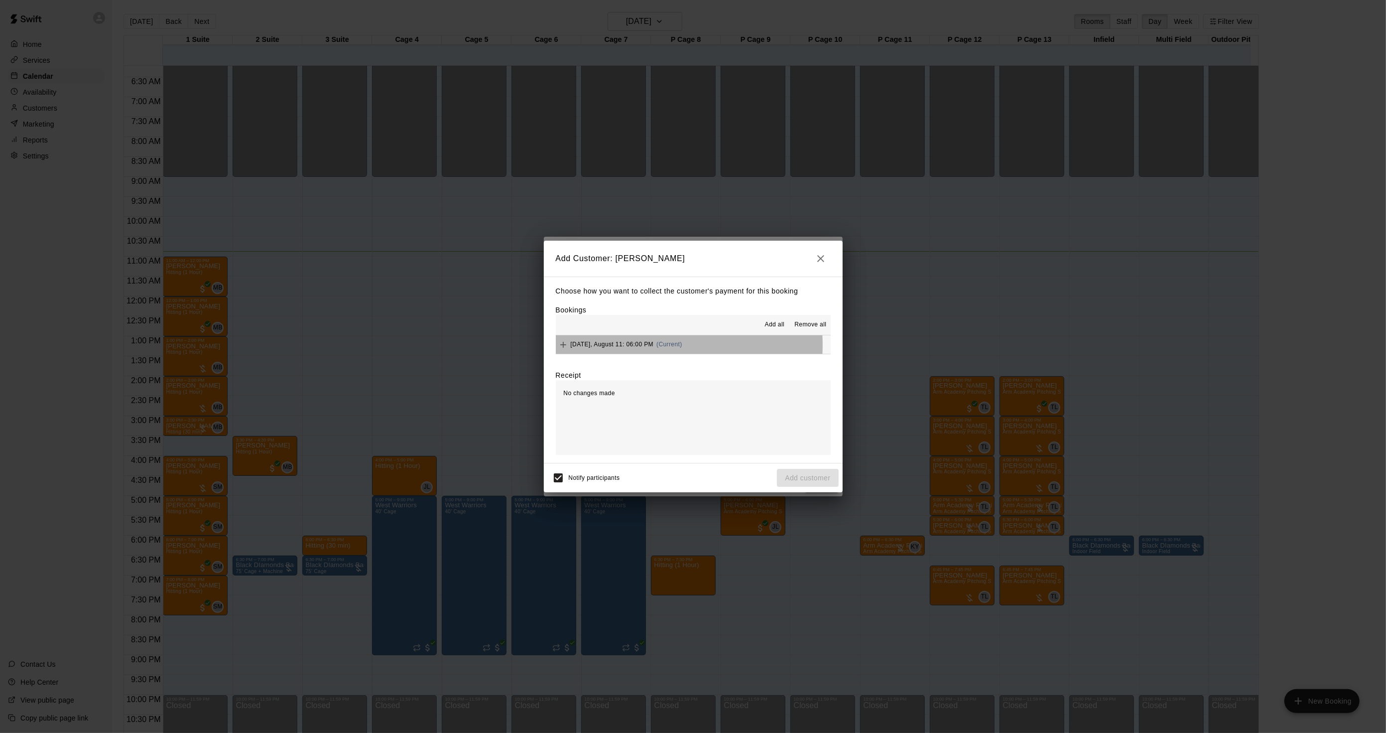
click at [631, 346] on span "[DATE], August 11: 06:00 PM" at bounding box center [612, 344] width 83 height 7
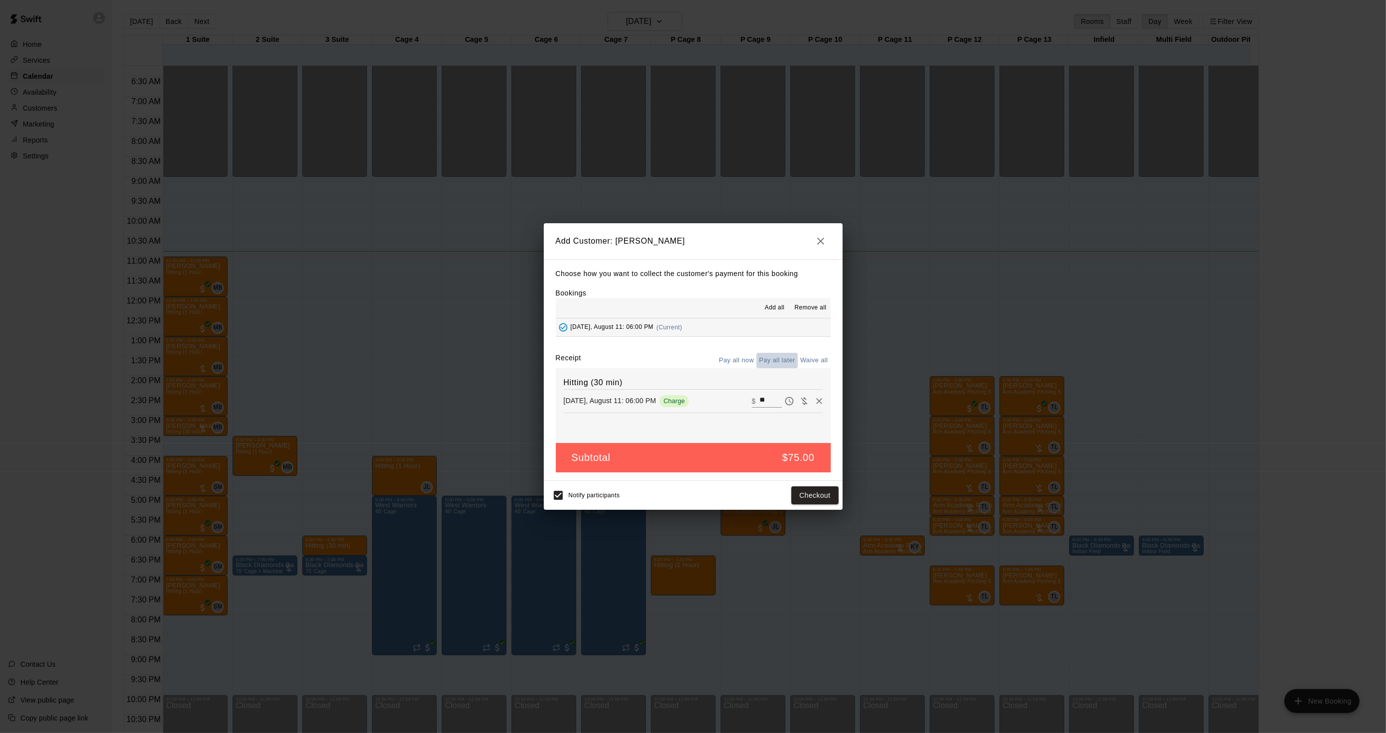
click at [775, 355] on button "Pay all later" at bounding box center [777, 360] width 41 height 15
click at [814, 499] on button "Add customer" at bounding box center [807, 495] width 61 height 18
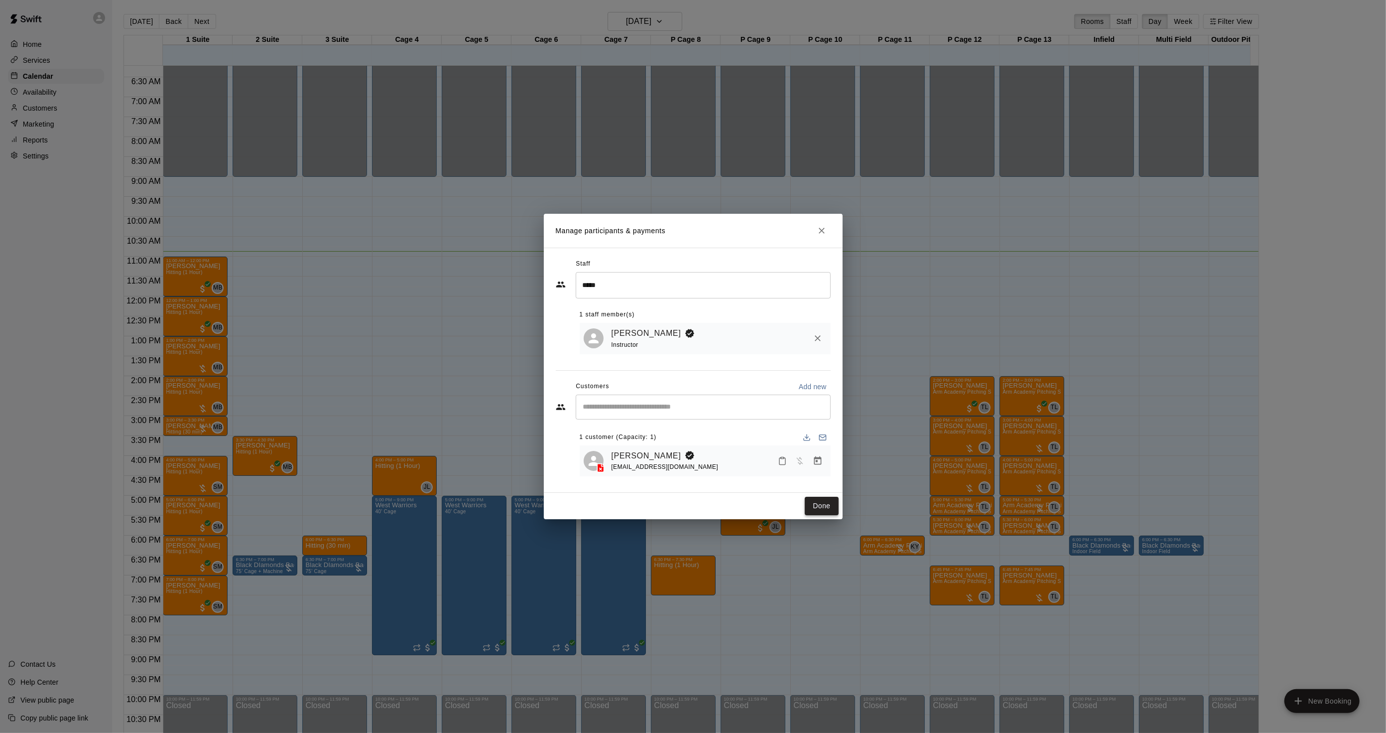
click at [819, 506] on button "Done" at bounding box center [821, 506] width 33 height 18
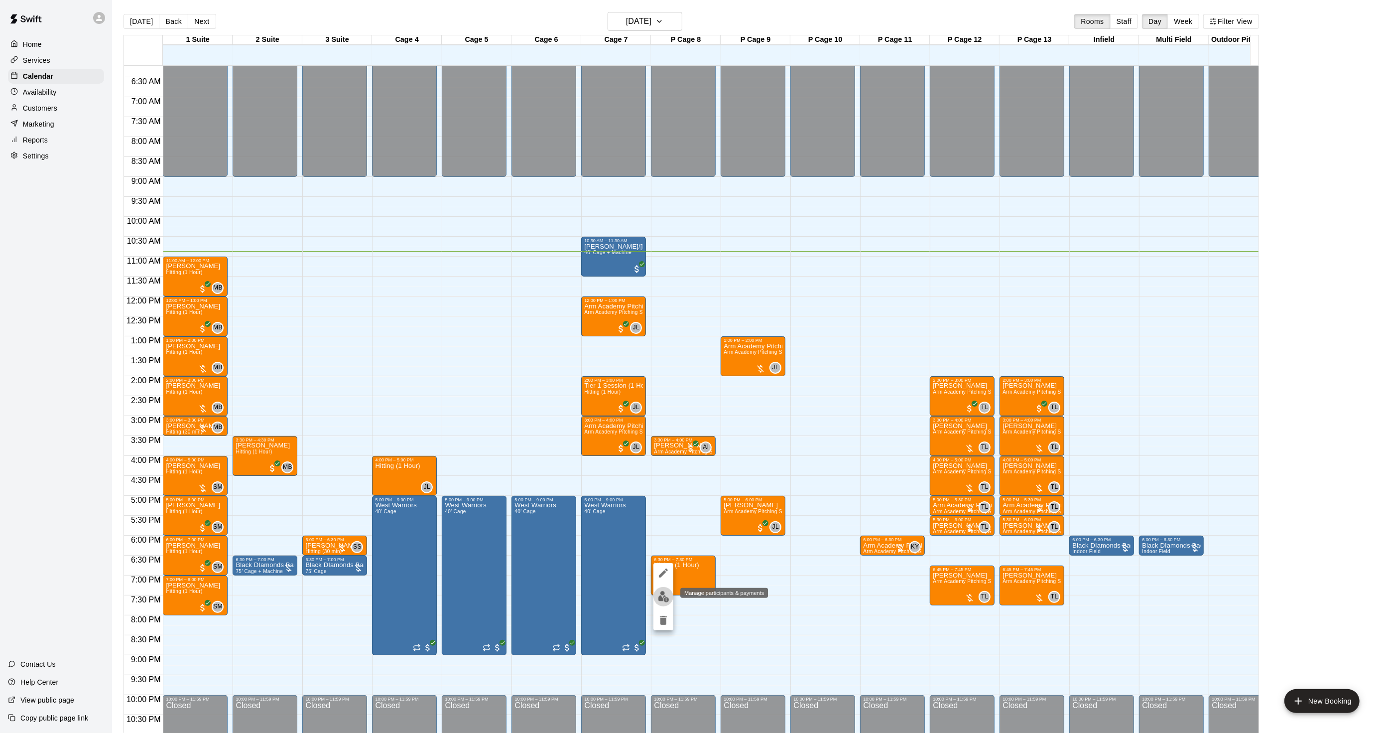
click at [660, 594] on img "edit" at bounding box center [663, 596] width 11 height 11
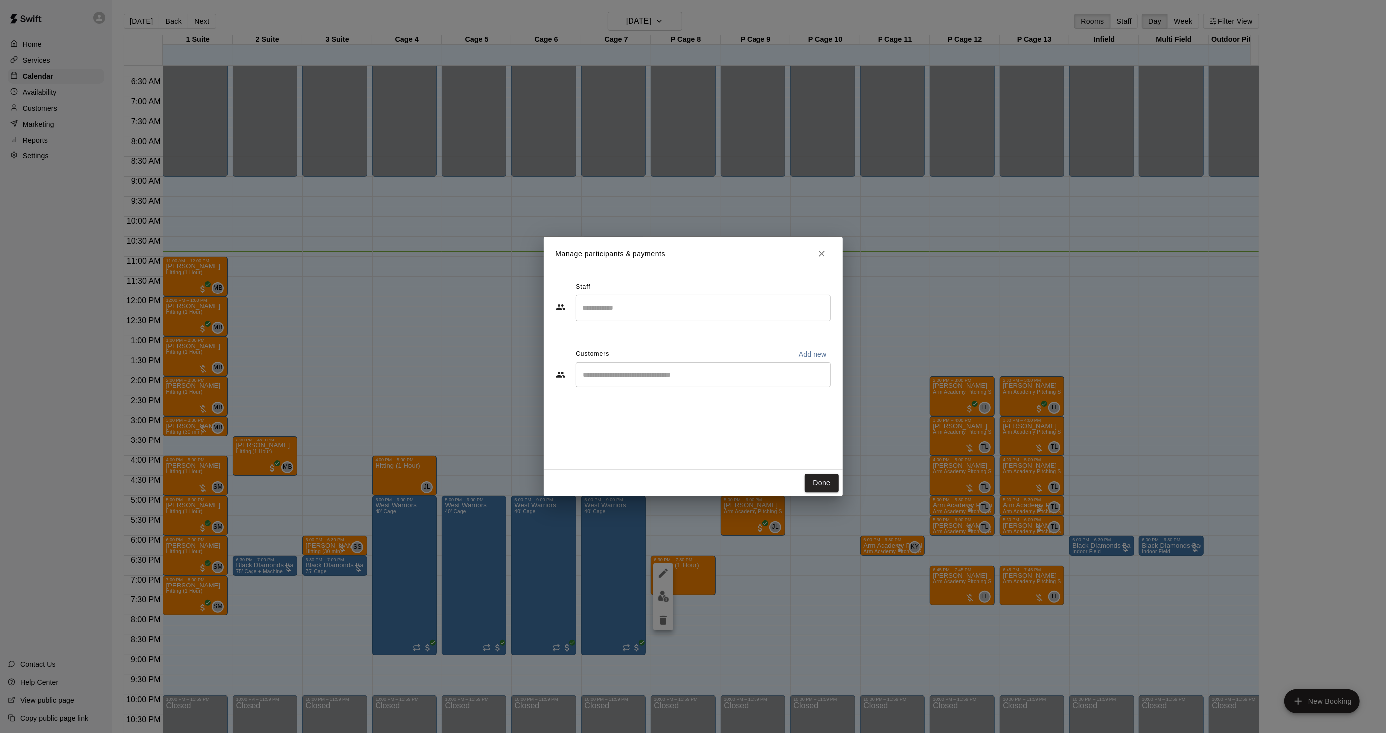
click at [648, 366] on div "​" at bounding box center [703, 374] width 255 height 25
drag, startPoint x: 599, startPoint y: 375, endPoint x: 579, endPoint y: 375, distance: 19.4
click at [579, 375] on div "**** ​" at bounding box center [703, 374] width 255 height 25
type input "*****"
click at [630, 438] on span "[EMAIL_ADDRESS][DOMAIN_NAME]" at bounding box center [657, 440] width 107 height 7
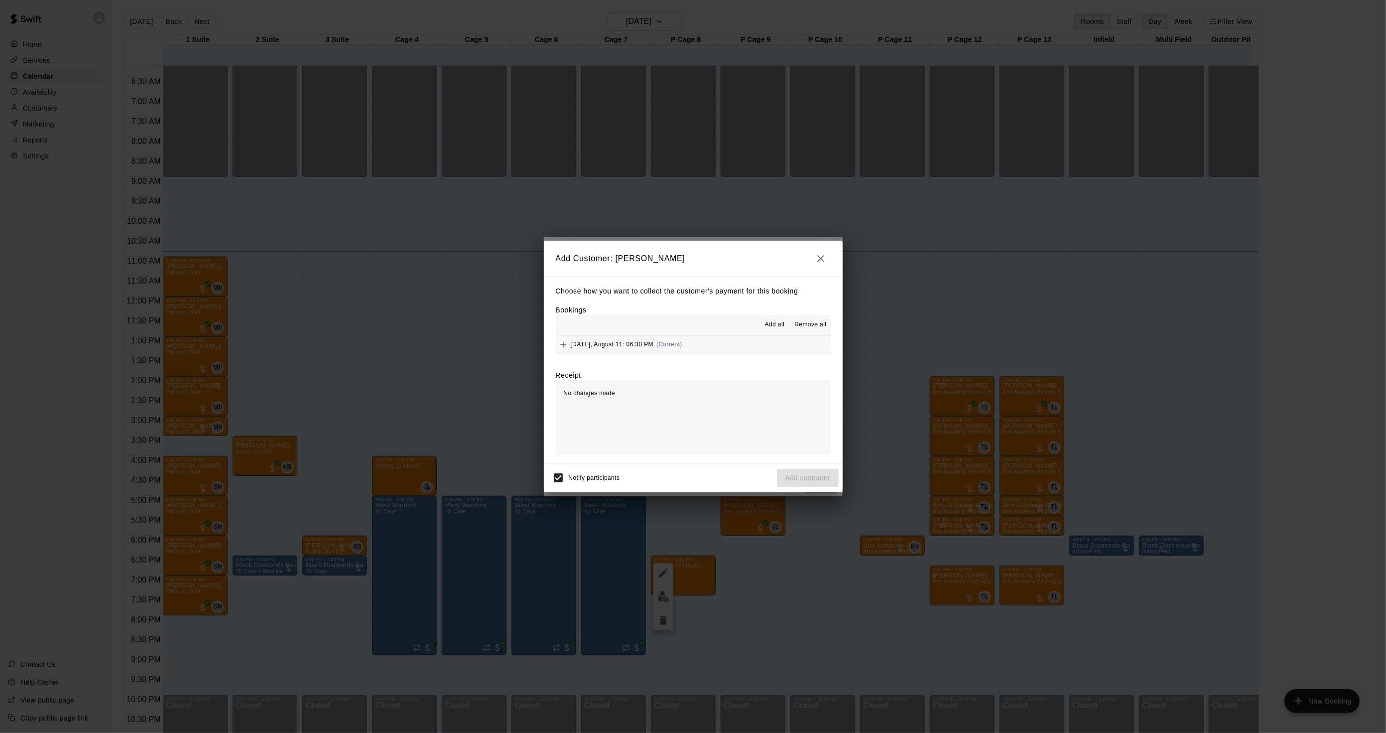
click at [676, 341] on span "(Current)" at bounding box center [670, 344] width 26 height 7
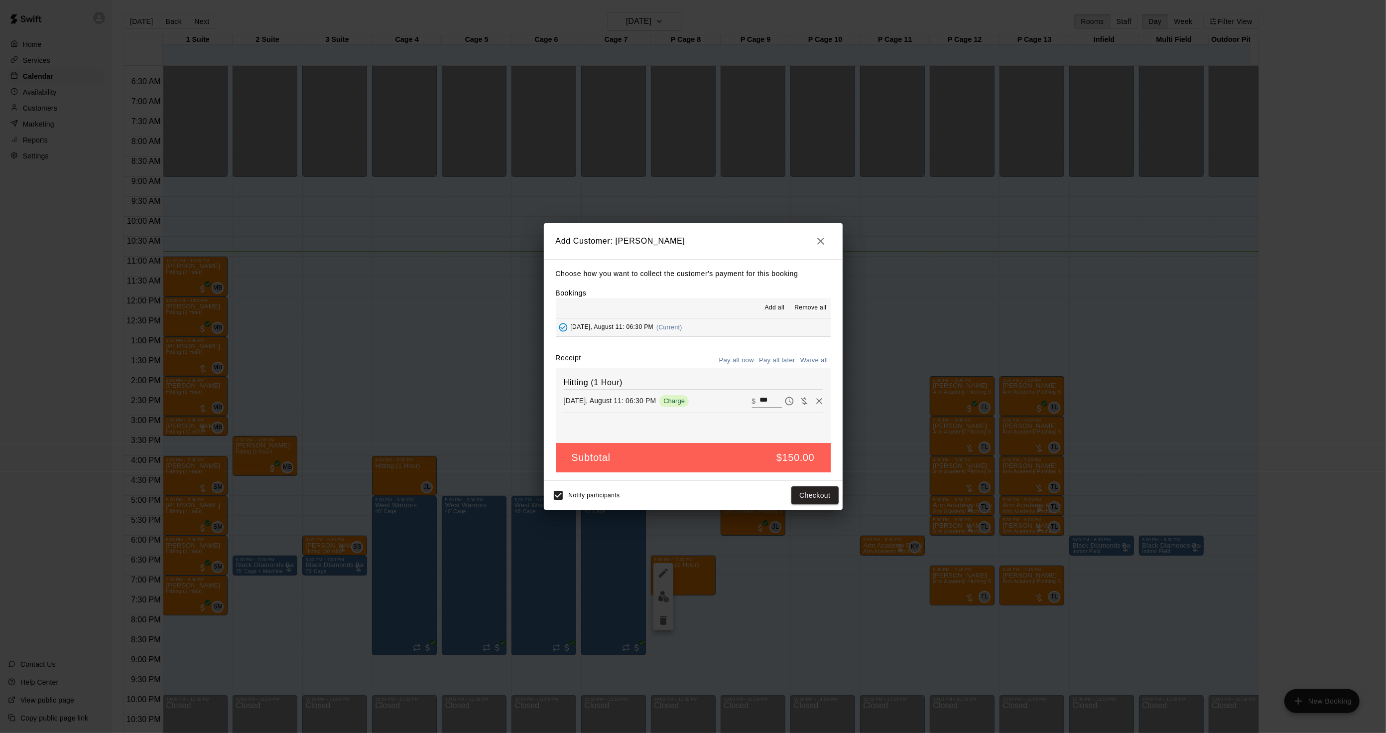
click at [758, 359] on button "Pay all later" at bounding box center [777, 360] width 41 height 15
click at [795, 496] on button "Add customer" at bounding box center [807, 495] width 61 height 18
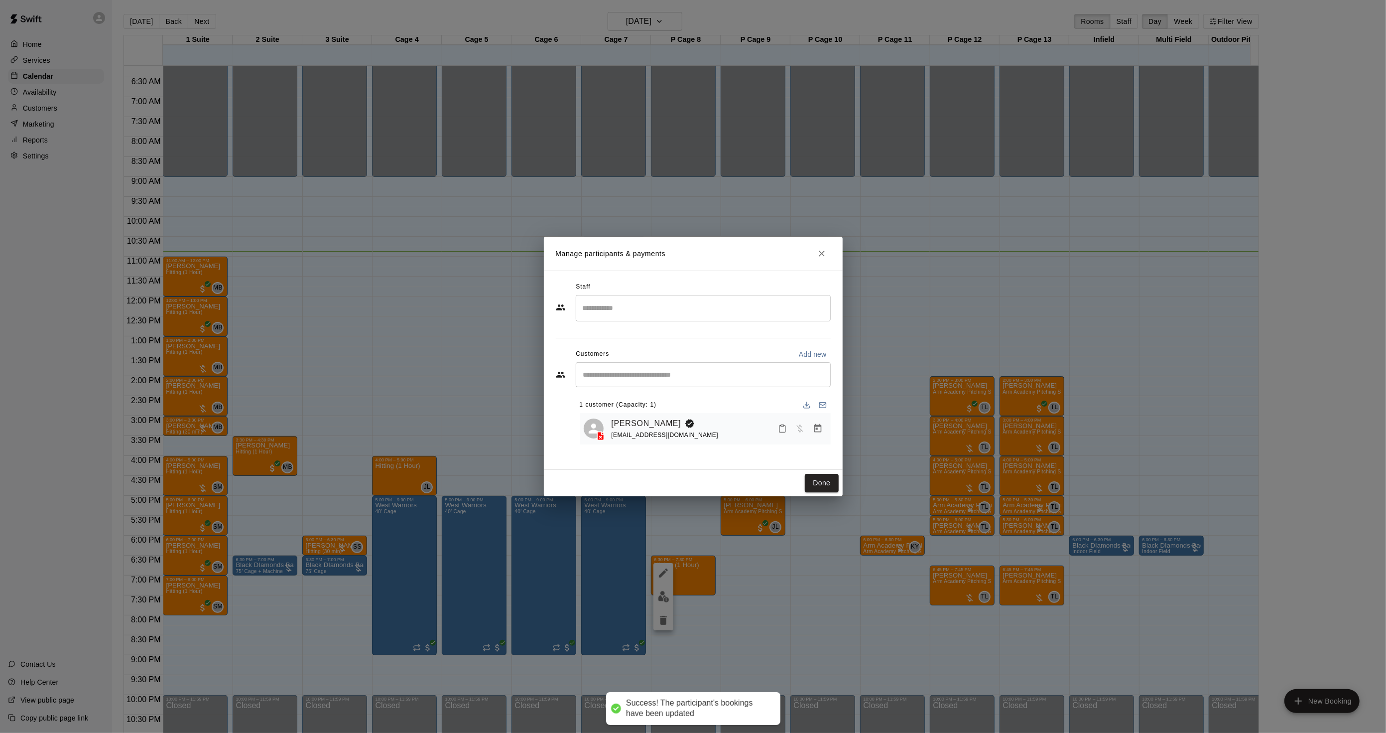
click at [661, 313] on input "Search staff" at bounding box center [703, 307] width 246 height 17
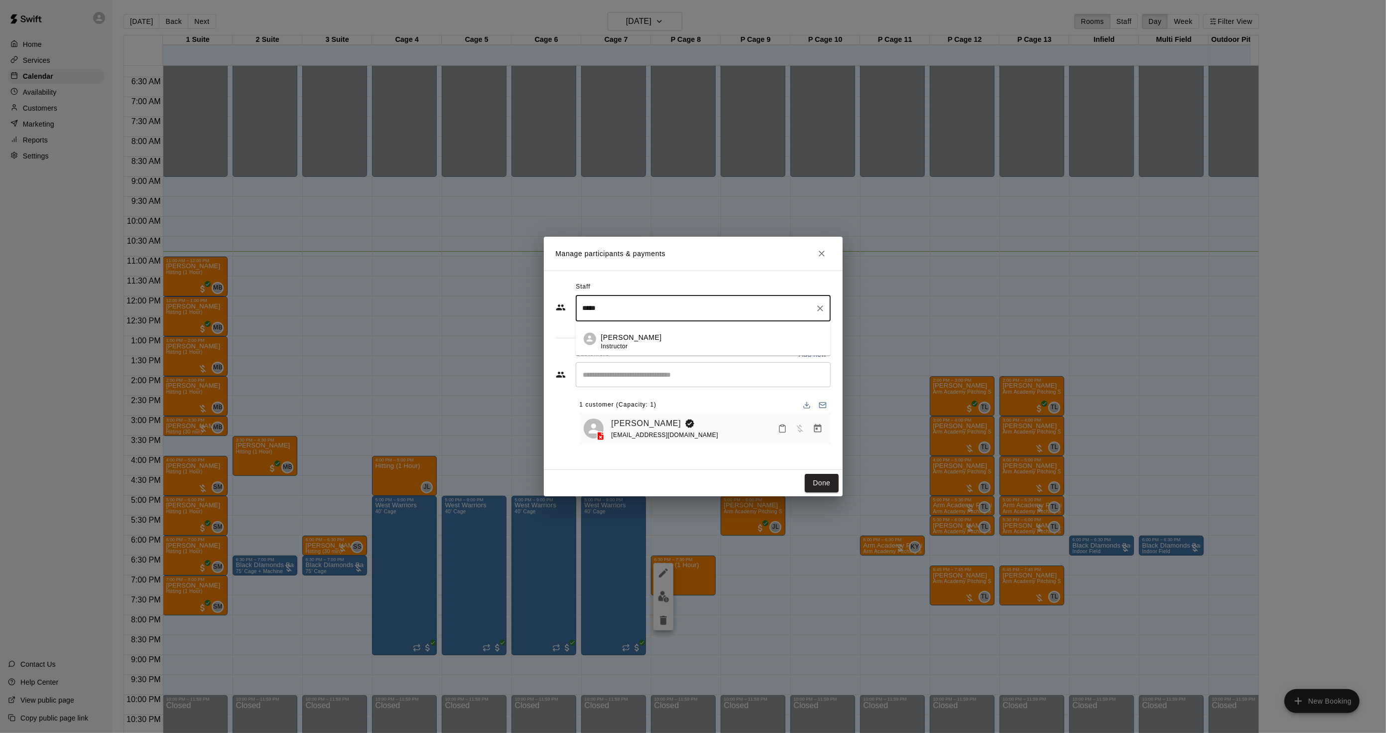
click at [615, 334] on p "[PERSON_NAME]" at bounding box center [631, 337] width 61 height 10
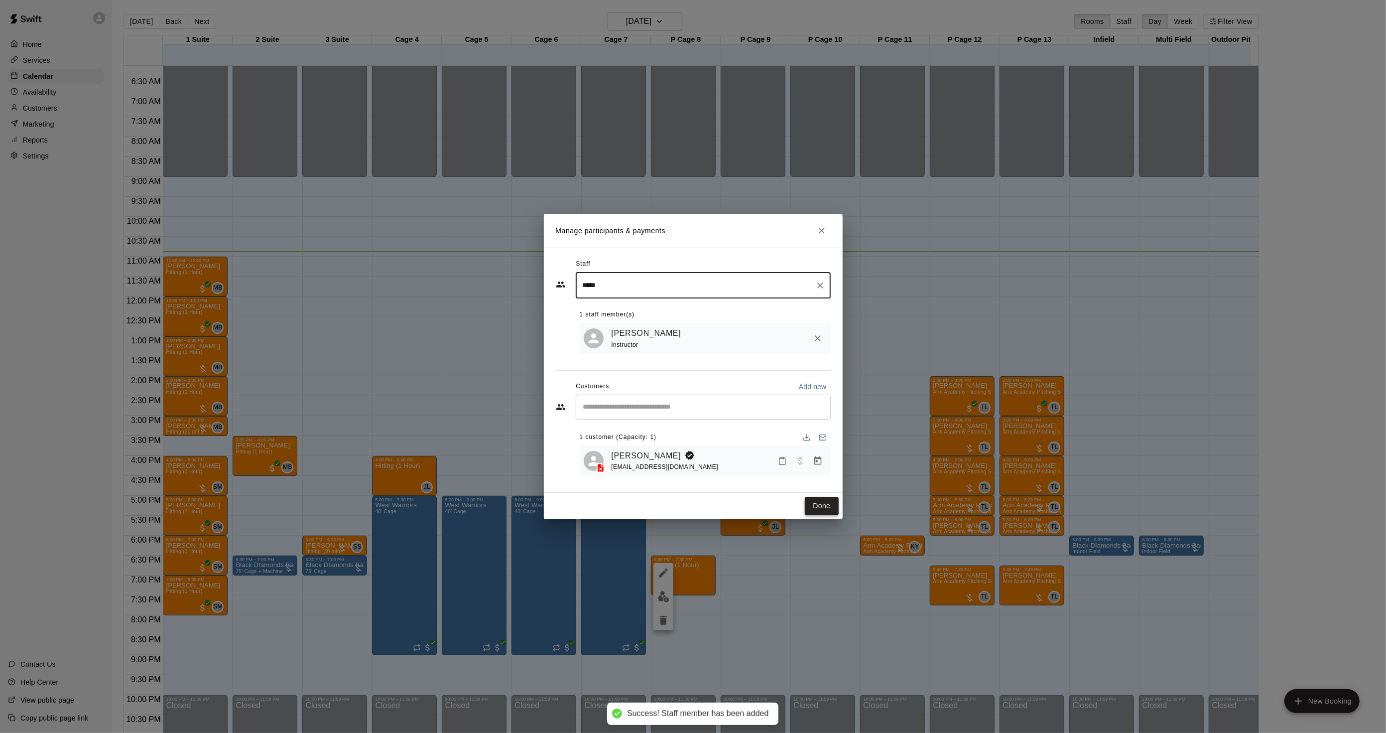
type input "*****"
click at [819, 503] on button "Done" at bounding box center [821, 506] width 33 height 18
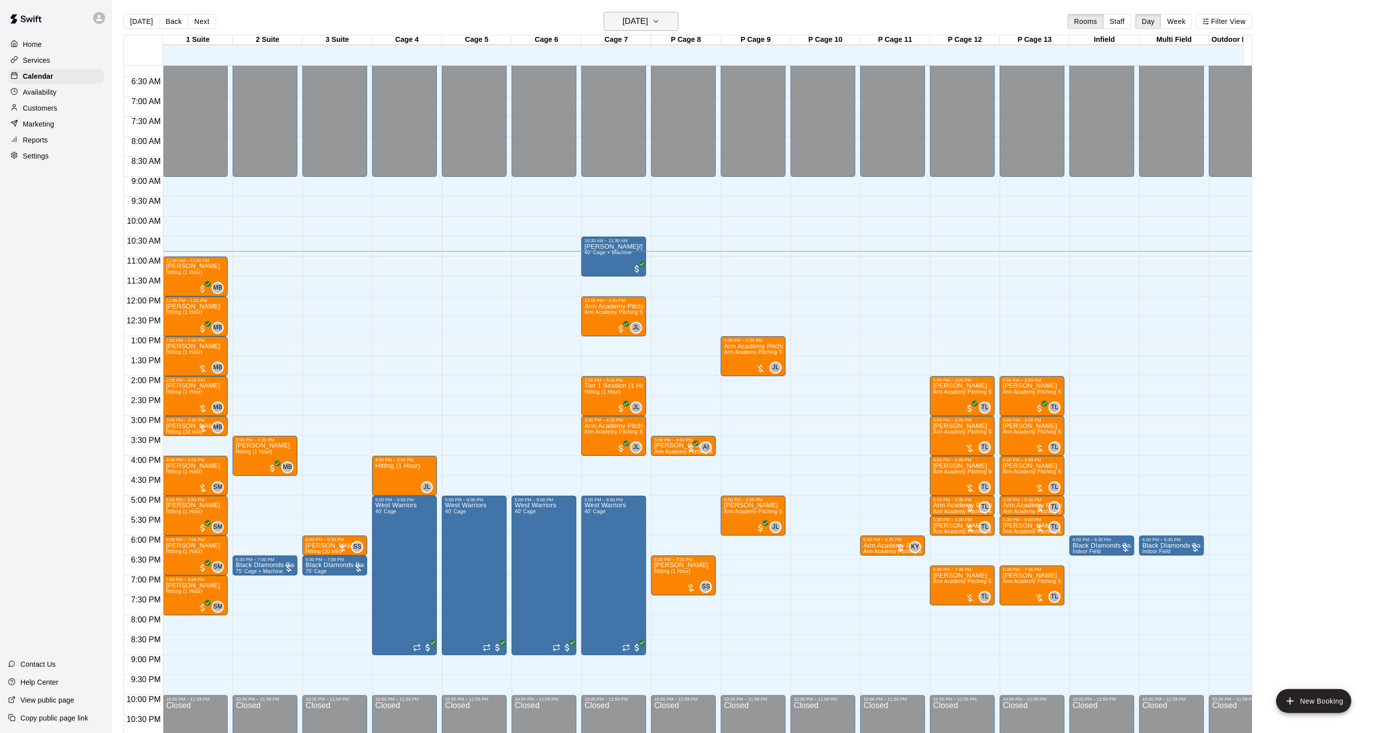
click at [638, 27] on h6 "[DATE]" at bounding box center [635, 21] width 25 height 14
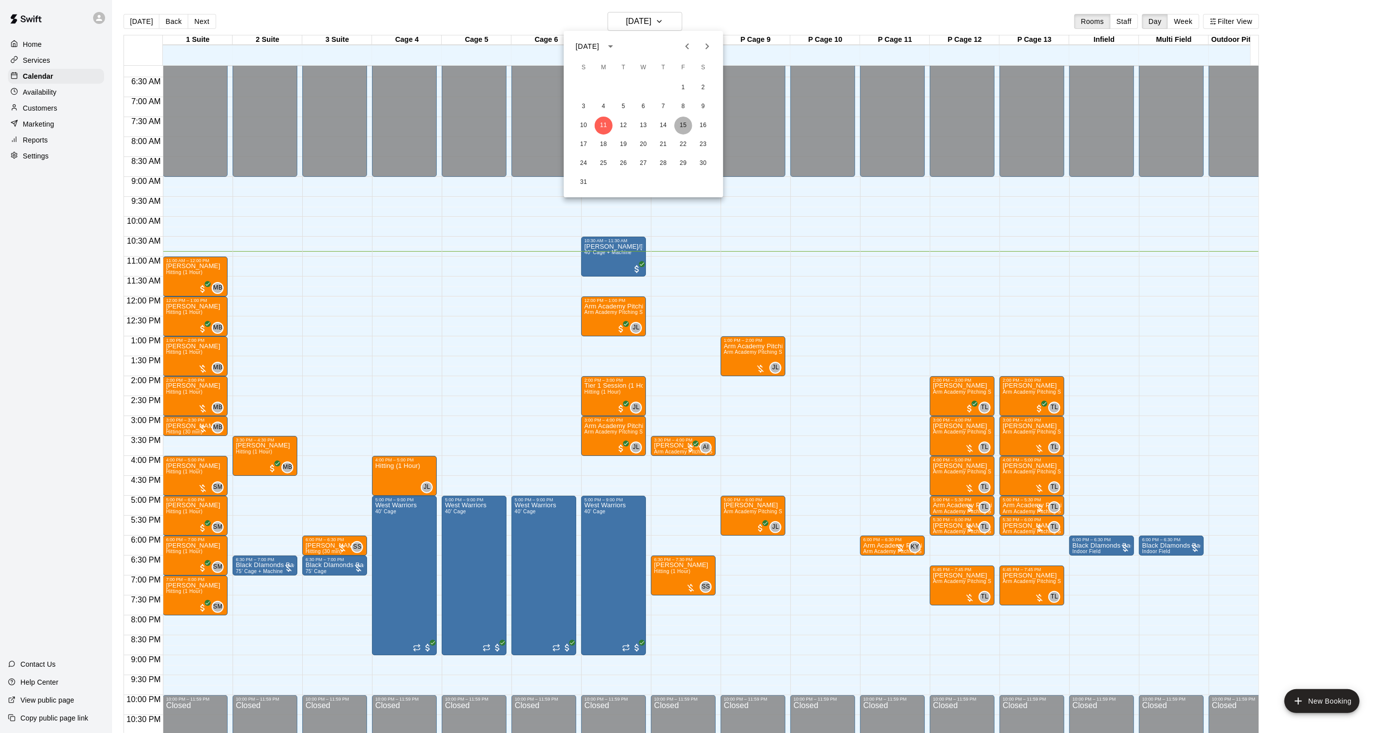
click at [681, 121] on button "15" at bounding box center [683, 126] width 18 height 18
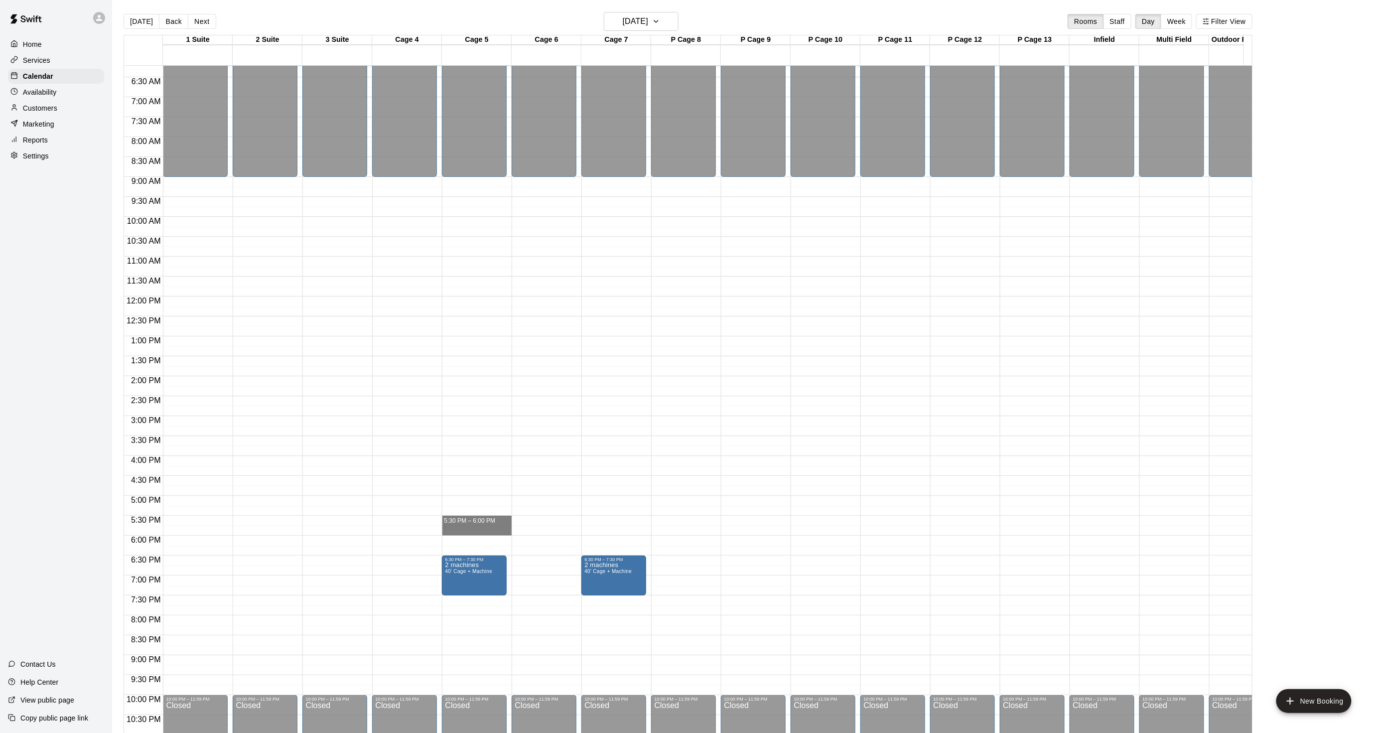
drag, startPoint x: 471, startPoint y: 517, endPoint x: 470, endPoint y: 529, distance: 12.0
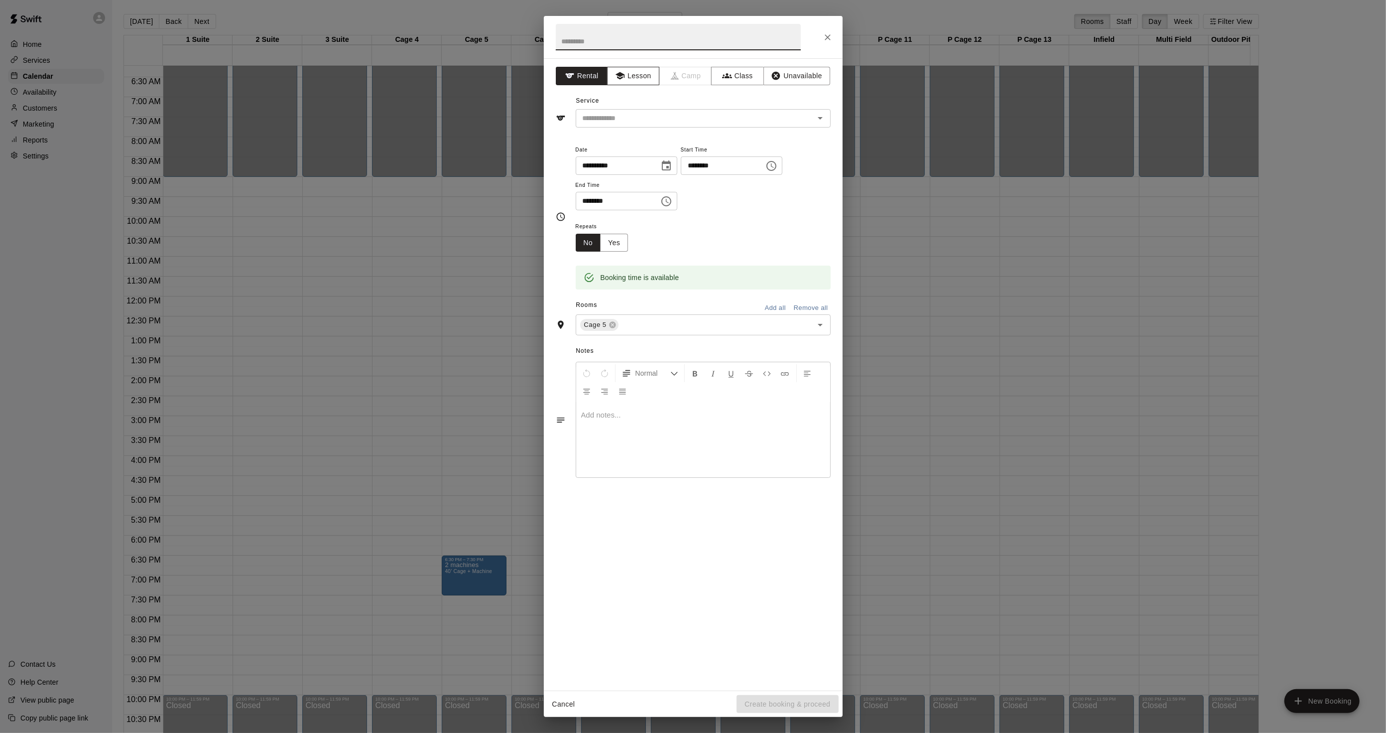
click at [625, 78] on icon "button" at bounding box center [620, 76] width 10 height 10
click at [623, 118] on input "text" at bounding box center [689, 118] width 220 height 12
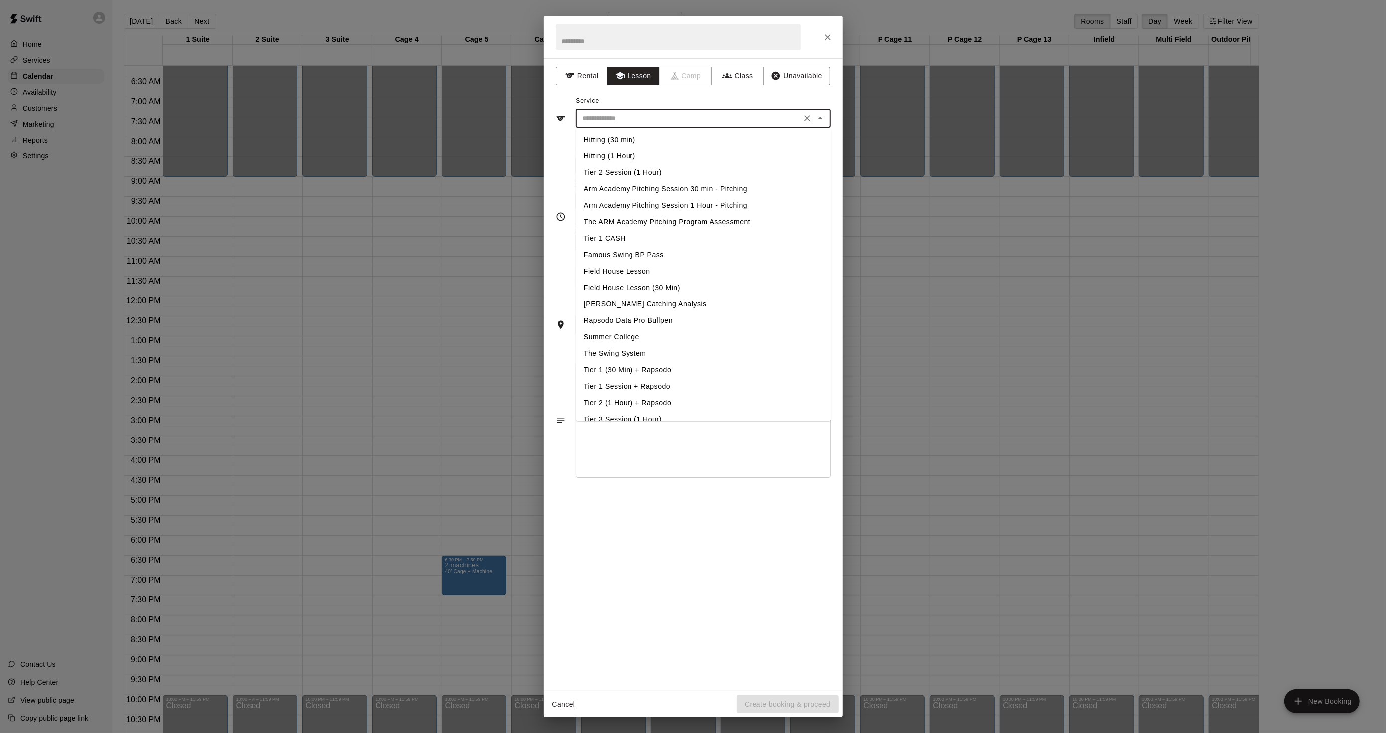
click at [617, 137] on li "Hitting (30 min)" at bounding box center [703, 139] width 255 height 16
type input "**********"
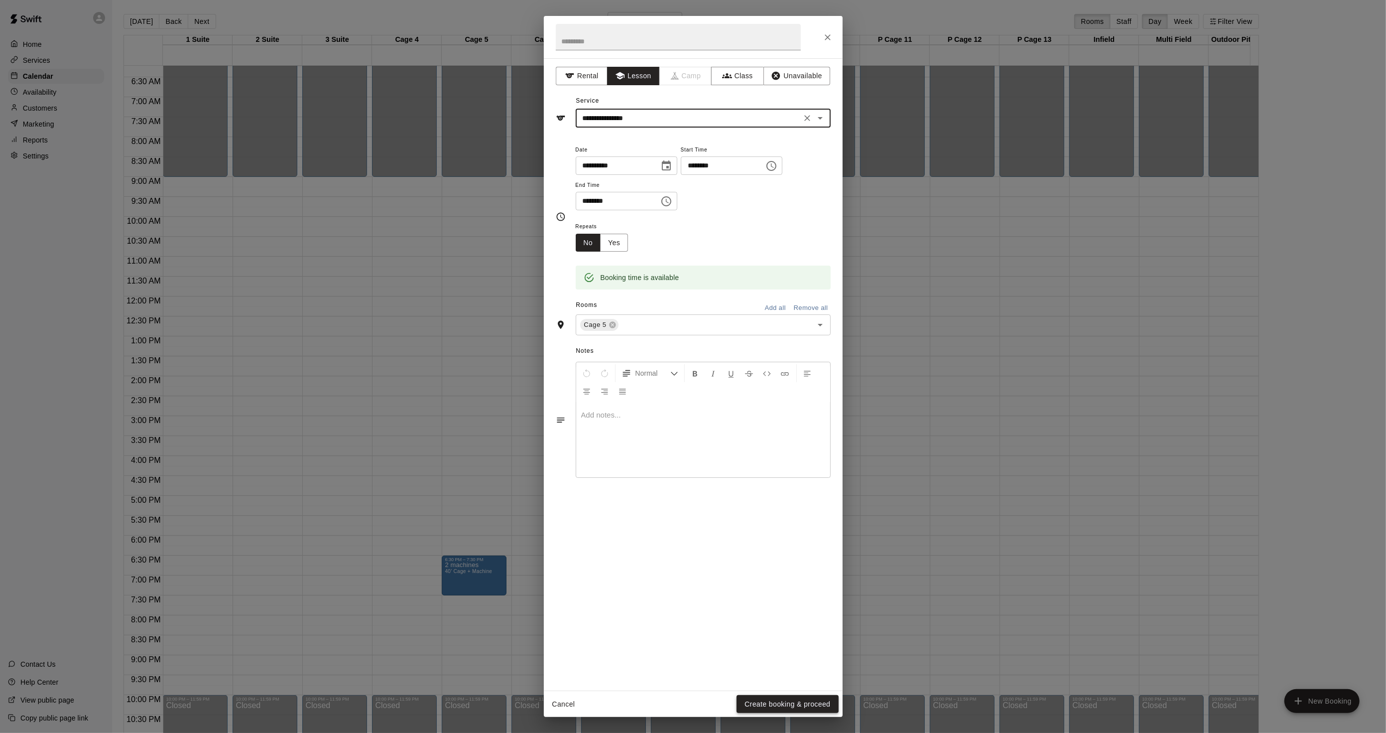
click at [797, 695] on button "Create booking & proceed" at bounding box center [788, 704] width 102 height 18
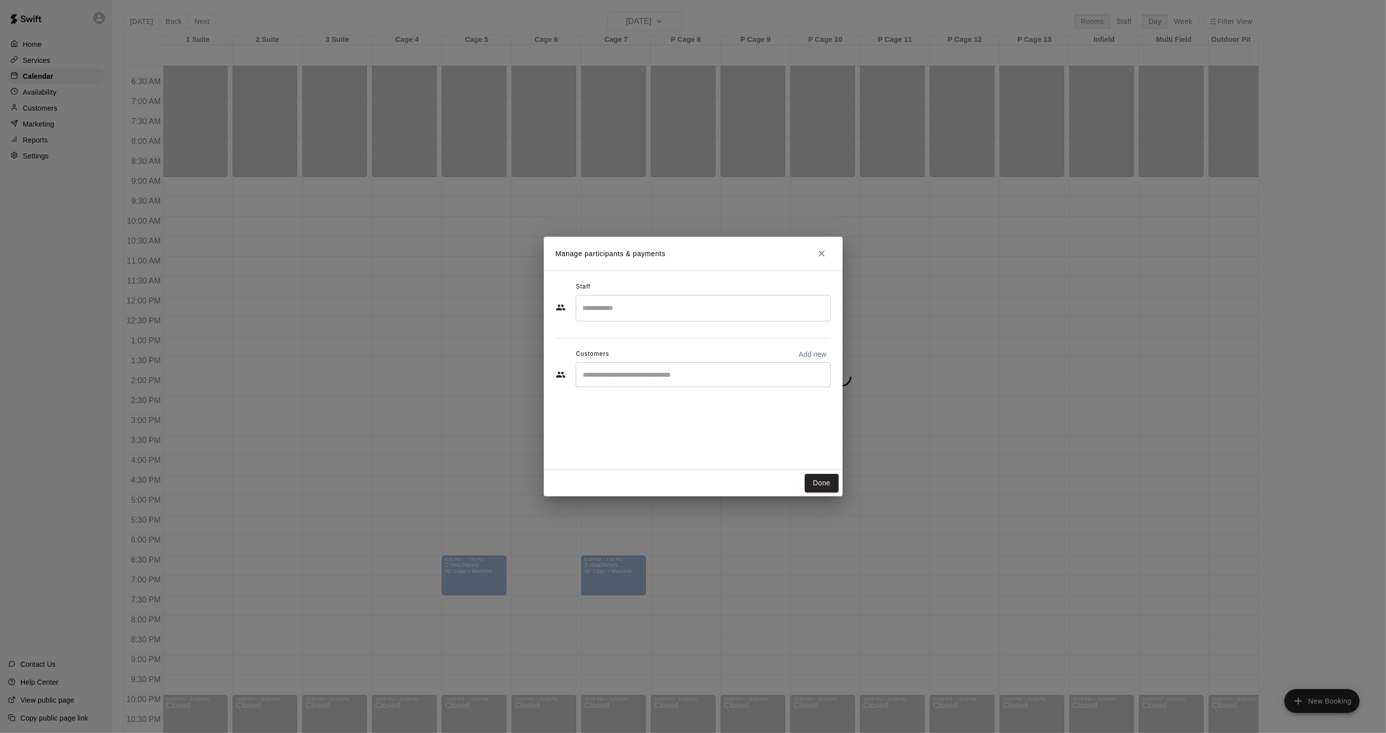
click at [625, 317] on div "​" at bounding box center [703, 308] width 255 height 26
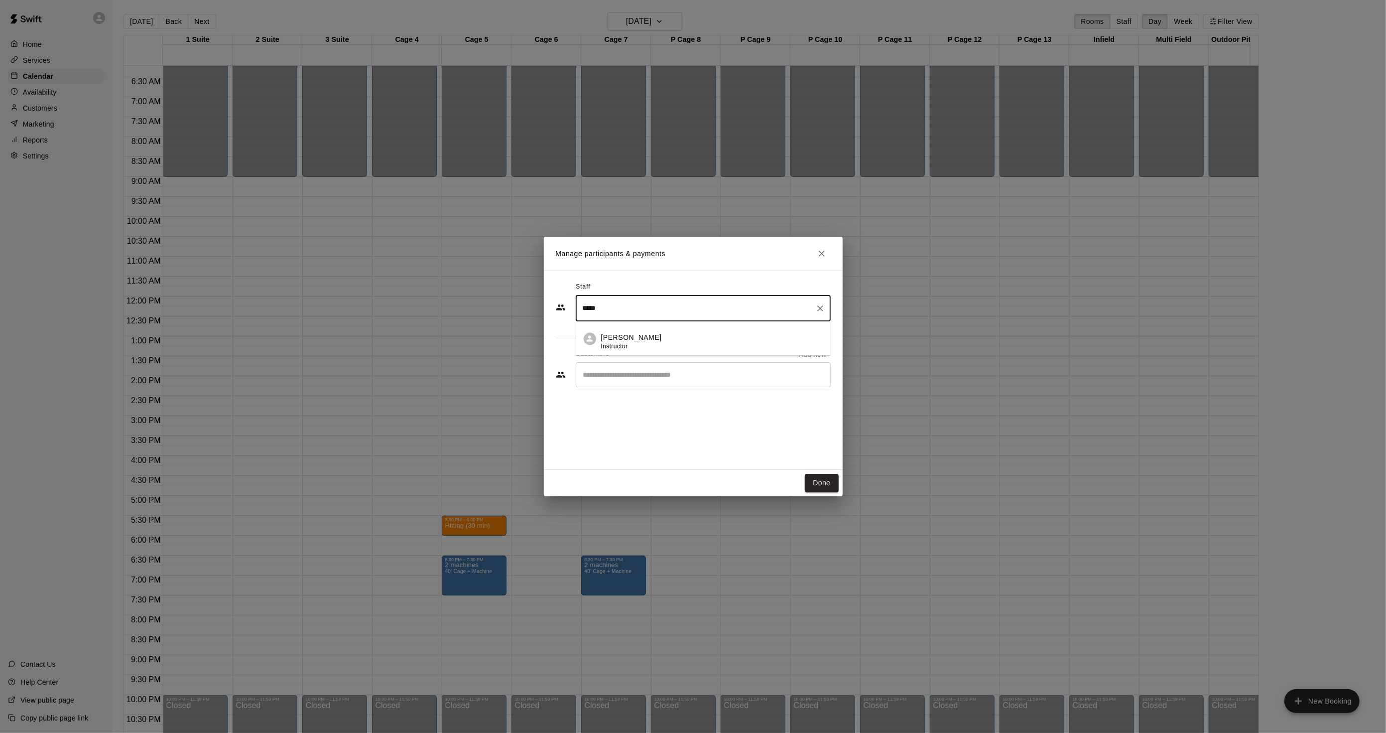
click at [636, 322] on li "[PERSON_NAME] Instructor" at bounding box center [703, 339] width 255 height 34
click at [620, 366] on div "​" at bounding box center [703, 374] width 255 height 25
type input "*****"
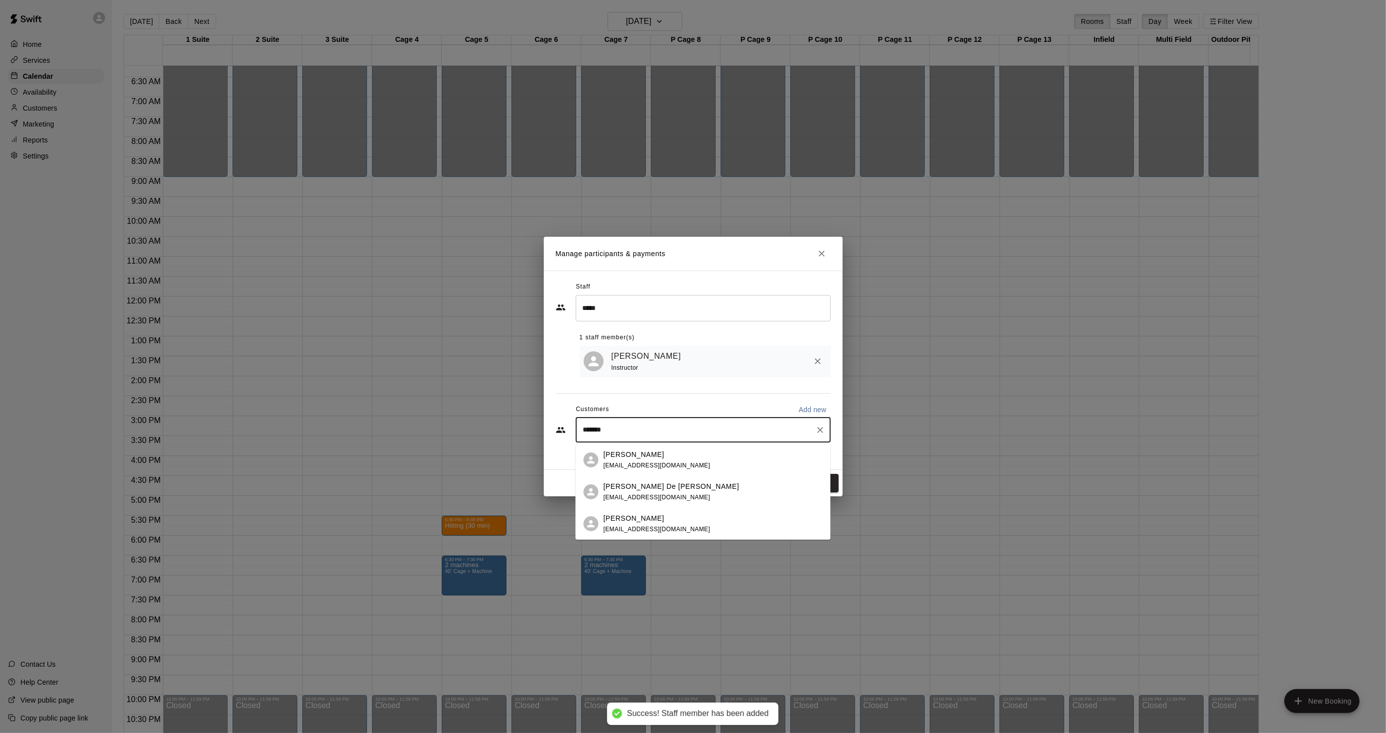
type input "********"
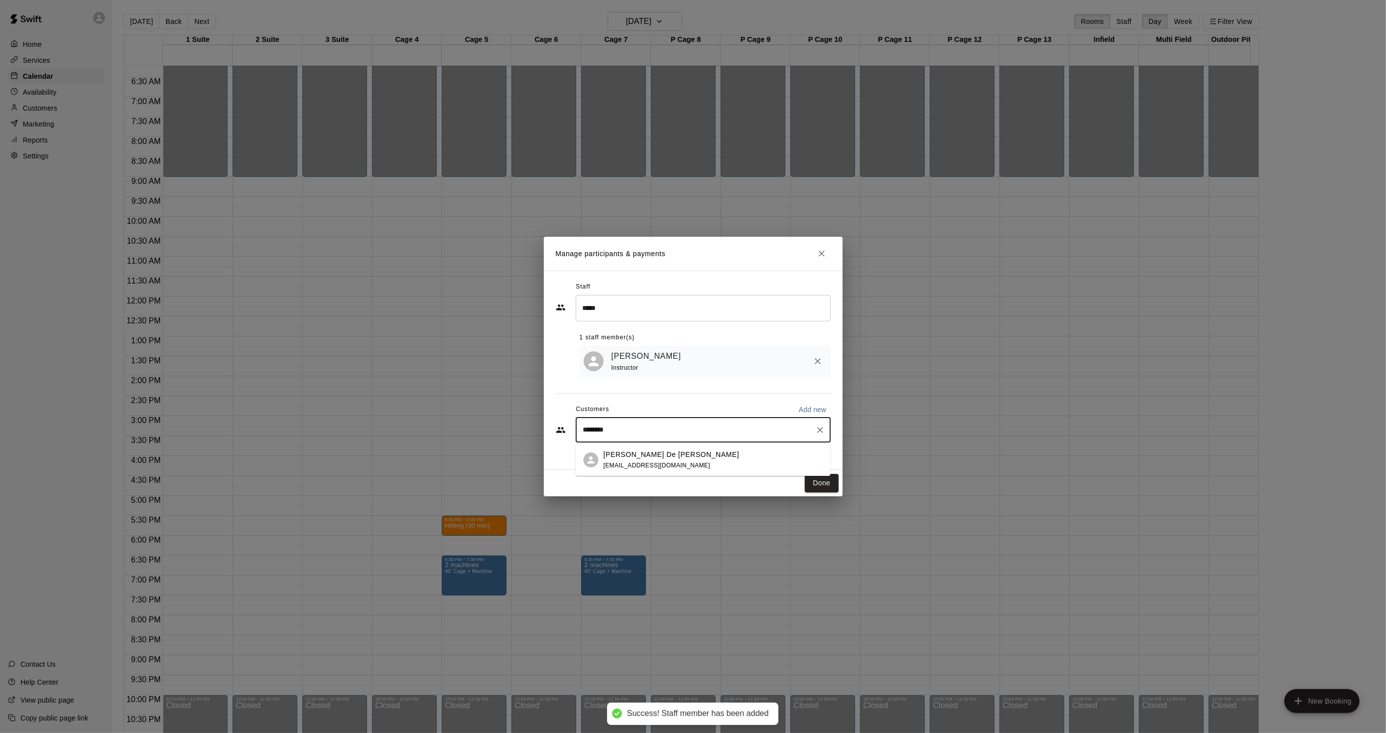
click at [663, 453] on div "[PERSON_NAME] De [PERSON_NAME]" at bounding box center [672, 454] width 136 height 10
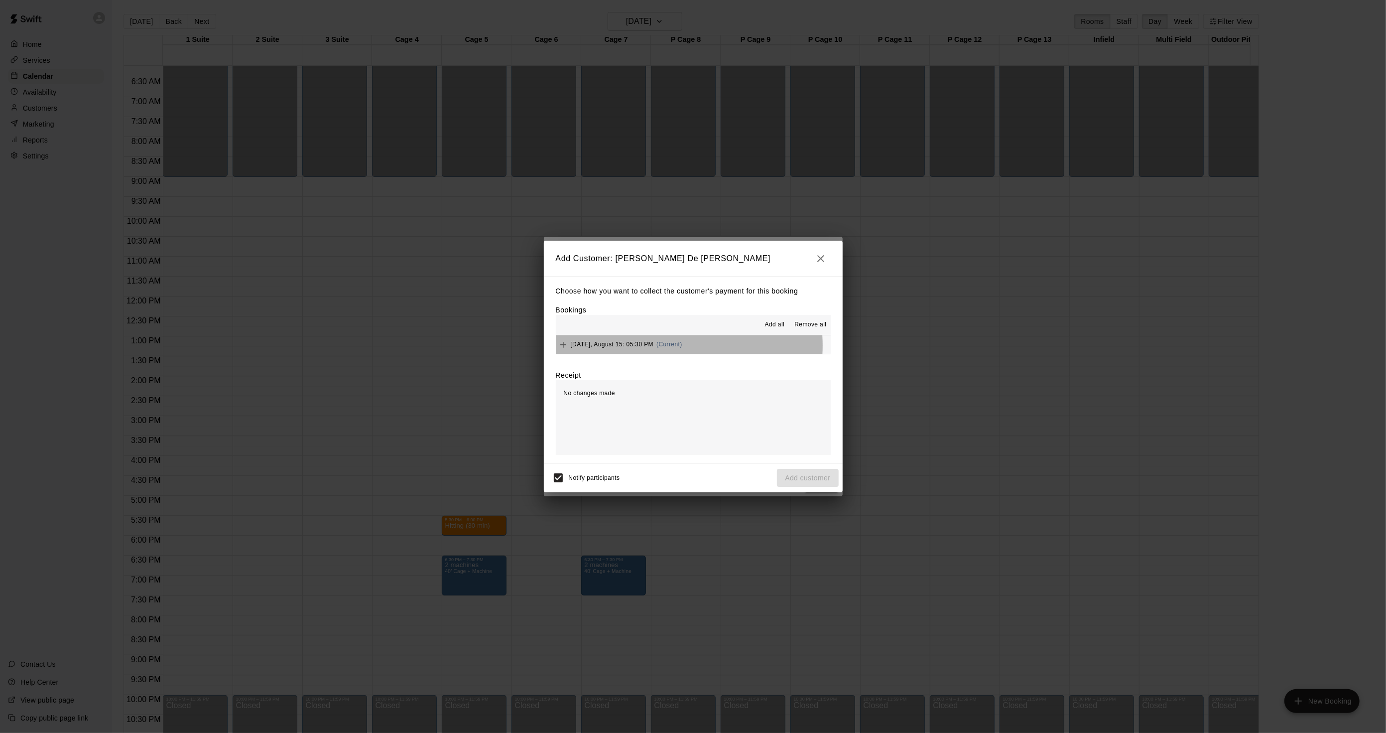
click at [657, 346] on span "(Current)" at bounding box center [670, 344] width 26 height 7
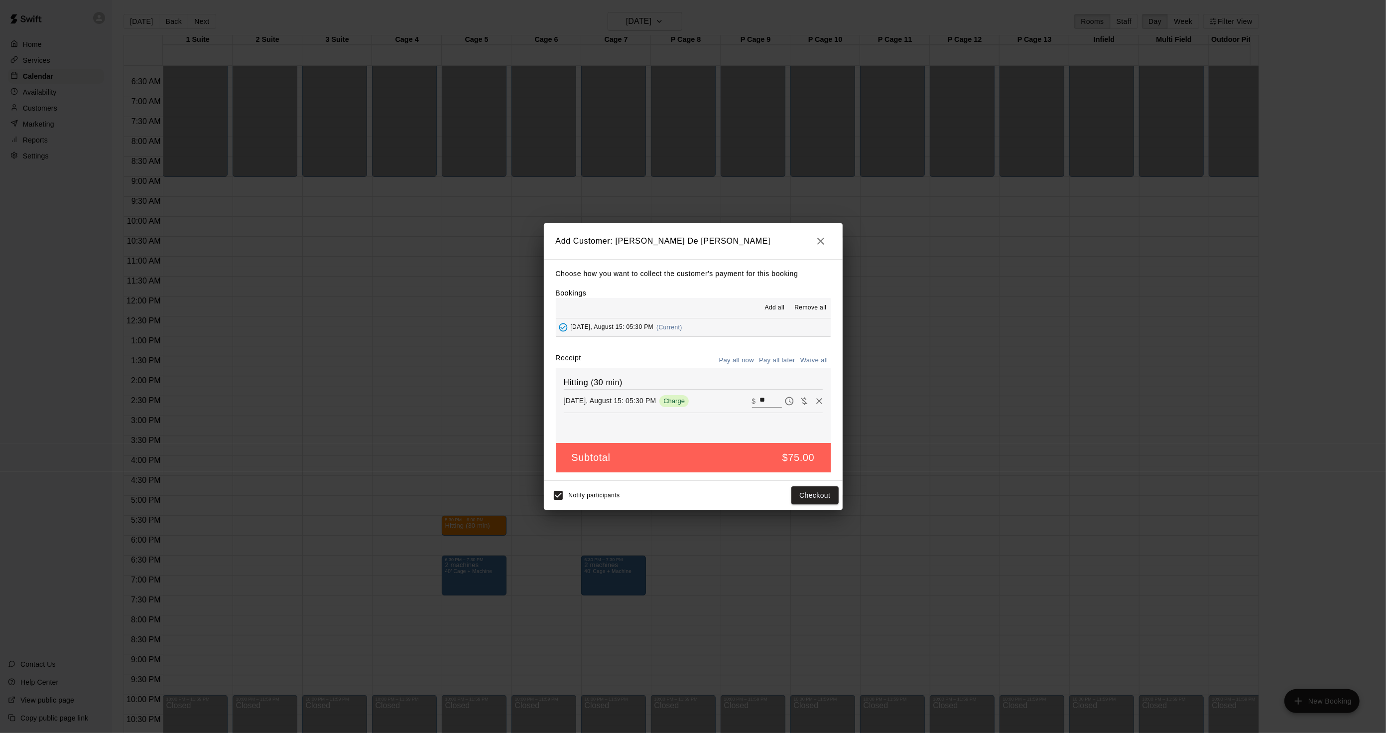
click at [777, 361] on button "Pay all later" at bounding box center [777, 360] width 41 height 15
click at [789, 500] on button "Add customer" at bounding box center [807, 495] width 61 height 18
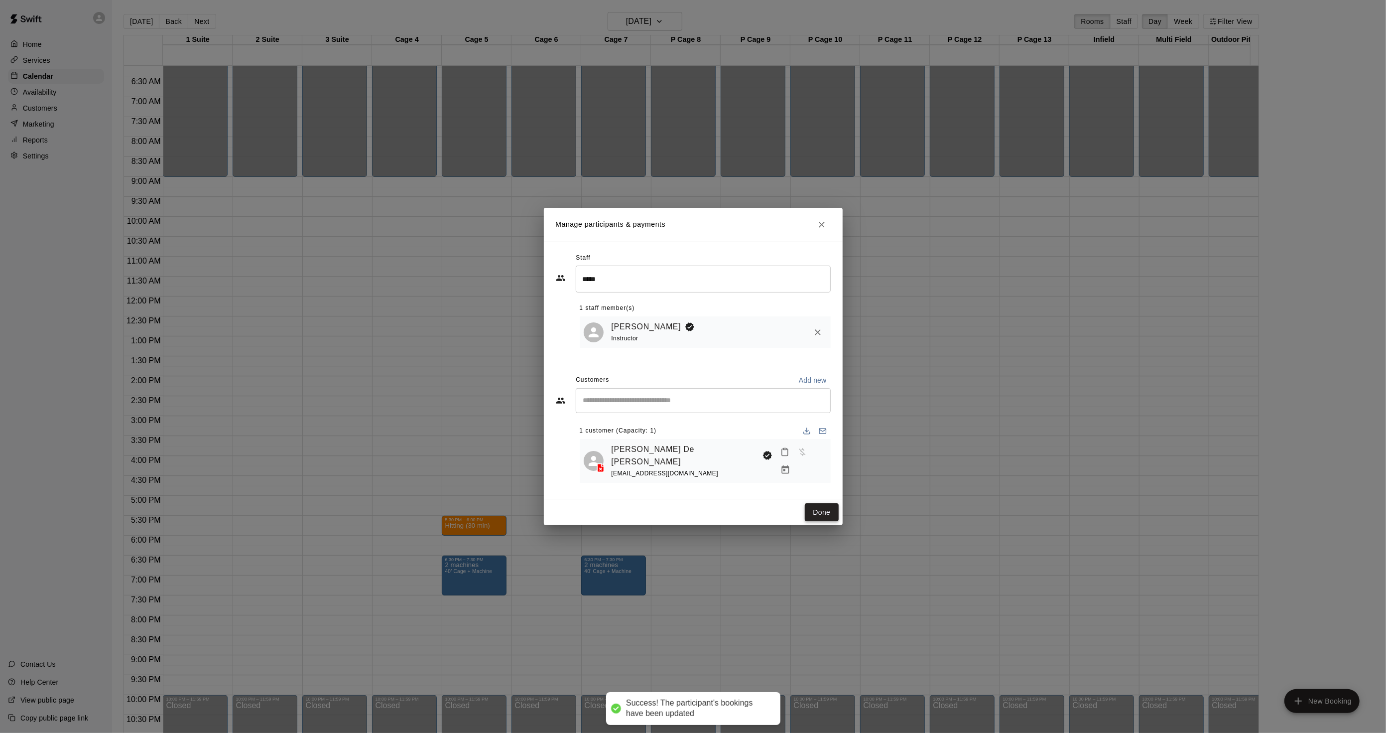
click at [819, 508] on button "Done" at bounding box center [821, 512] width 33 height 18
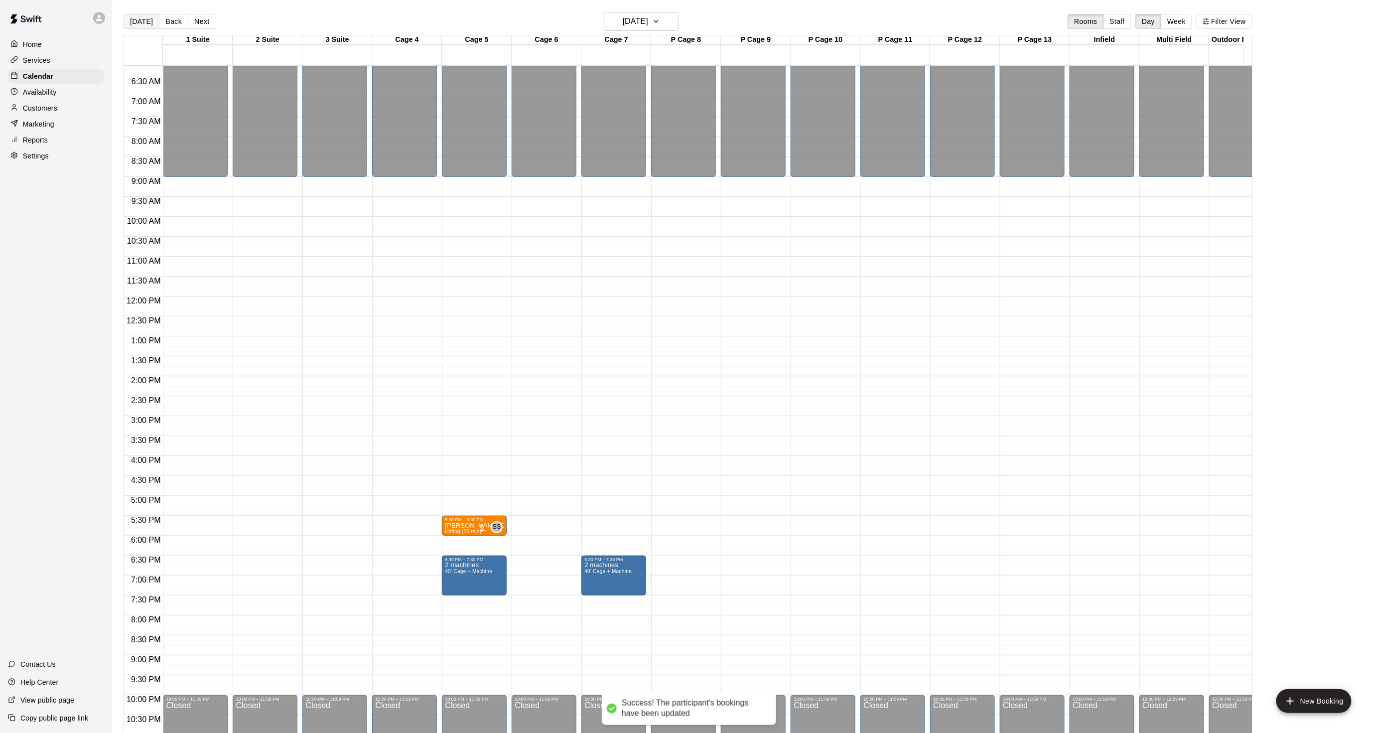
click at [145, 24] on button "[DATE]" at bounding box center [142, 21] width 36 height 15
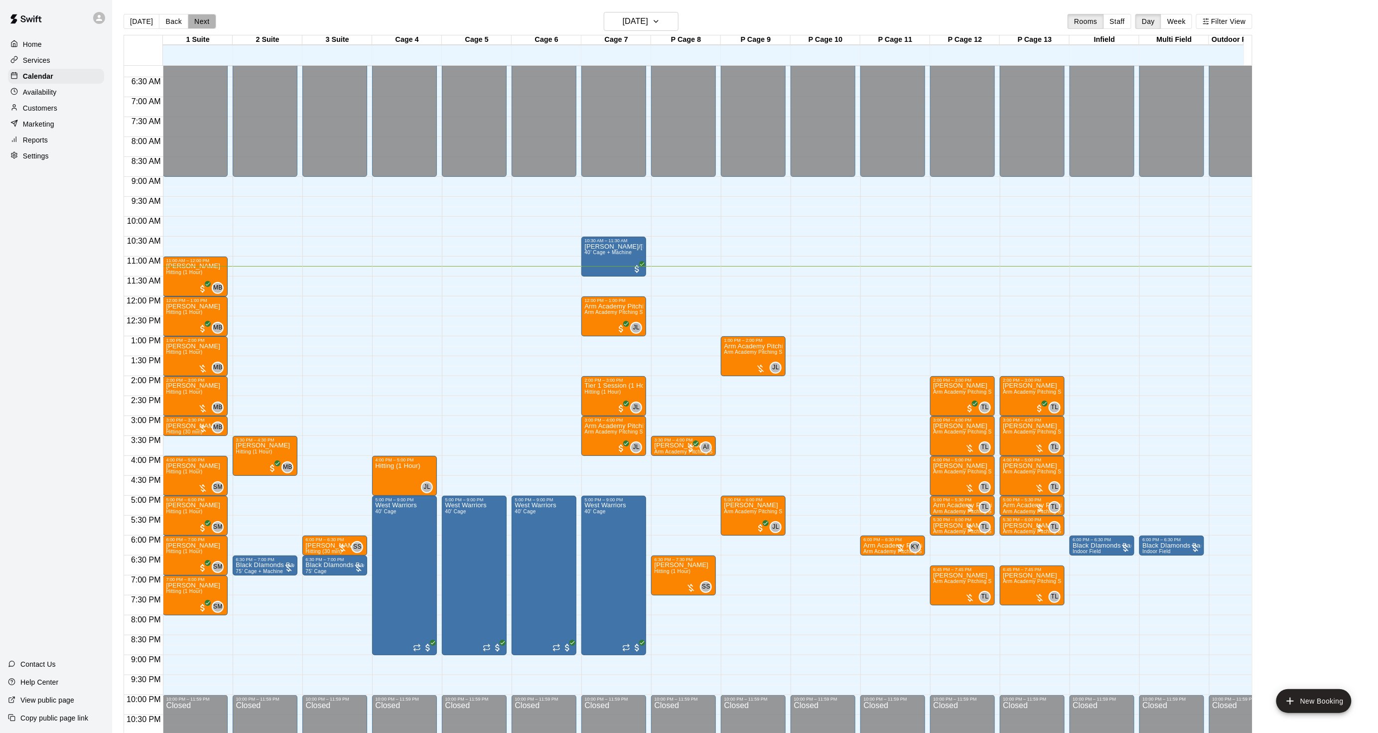
drag, startPoint x: 200, startPoint y: 14, endPoint x: 211, endPoint y: 12, distance: 10.6
click at [200, 14] on button "Next" at bounding box center [202, 21] width 28 height 15
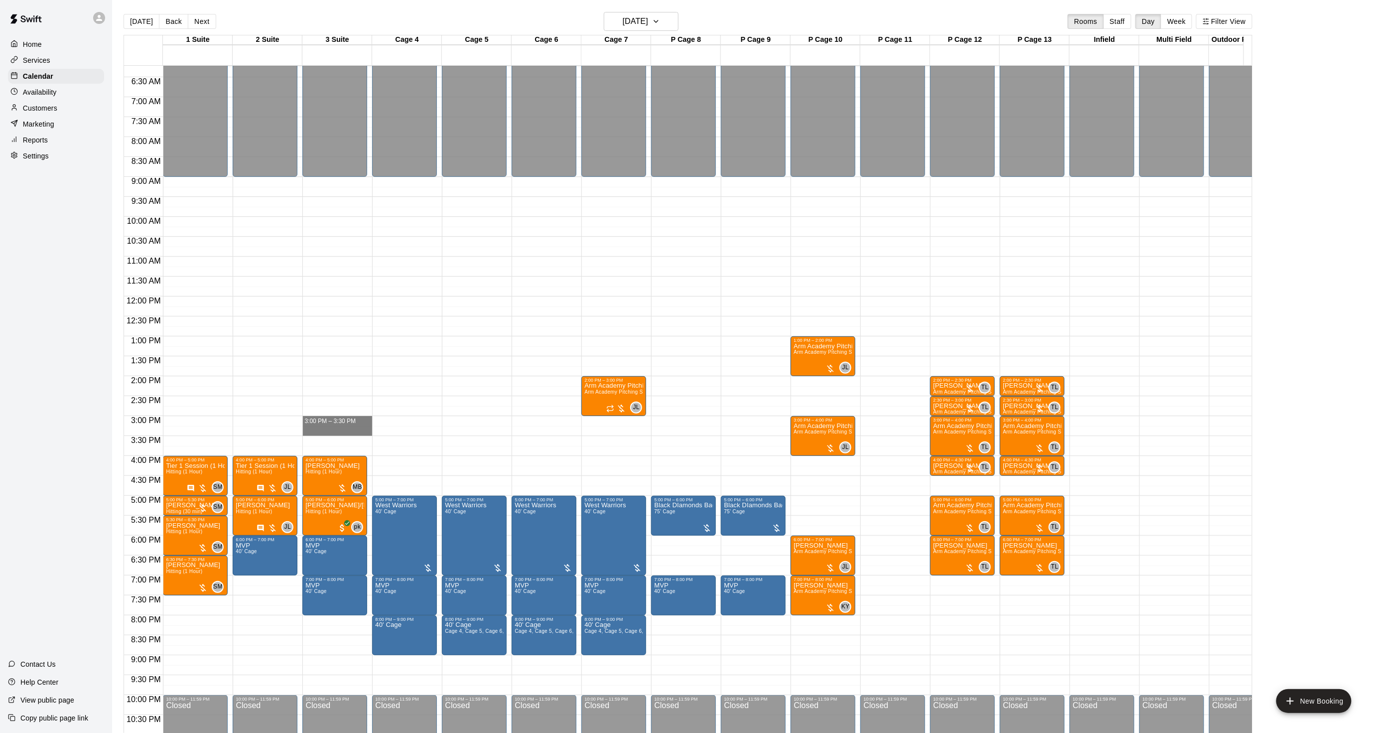
drag, startPoint x: 320, startPoint y: 418, endPoint x: 320, endPoint y: 428, distance: 10.0
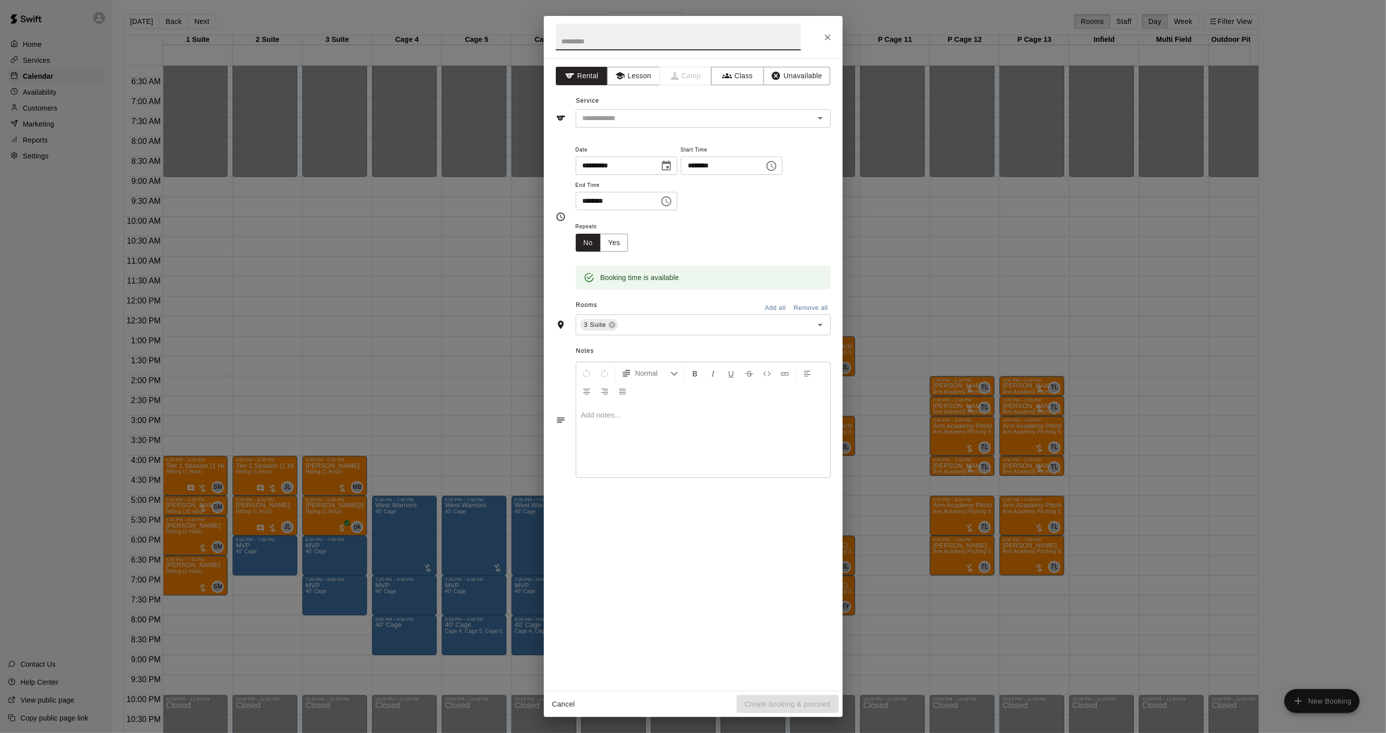
click at [828, 36] on icon "Close" at bounding box center [828, 37] width 6 height 6
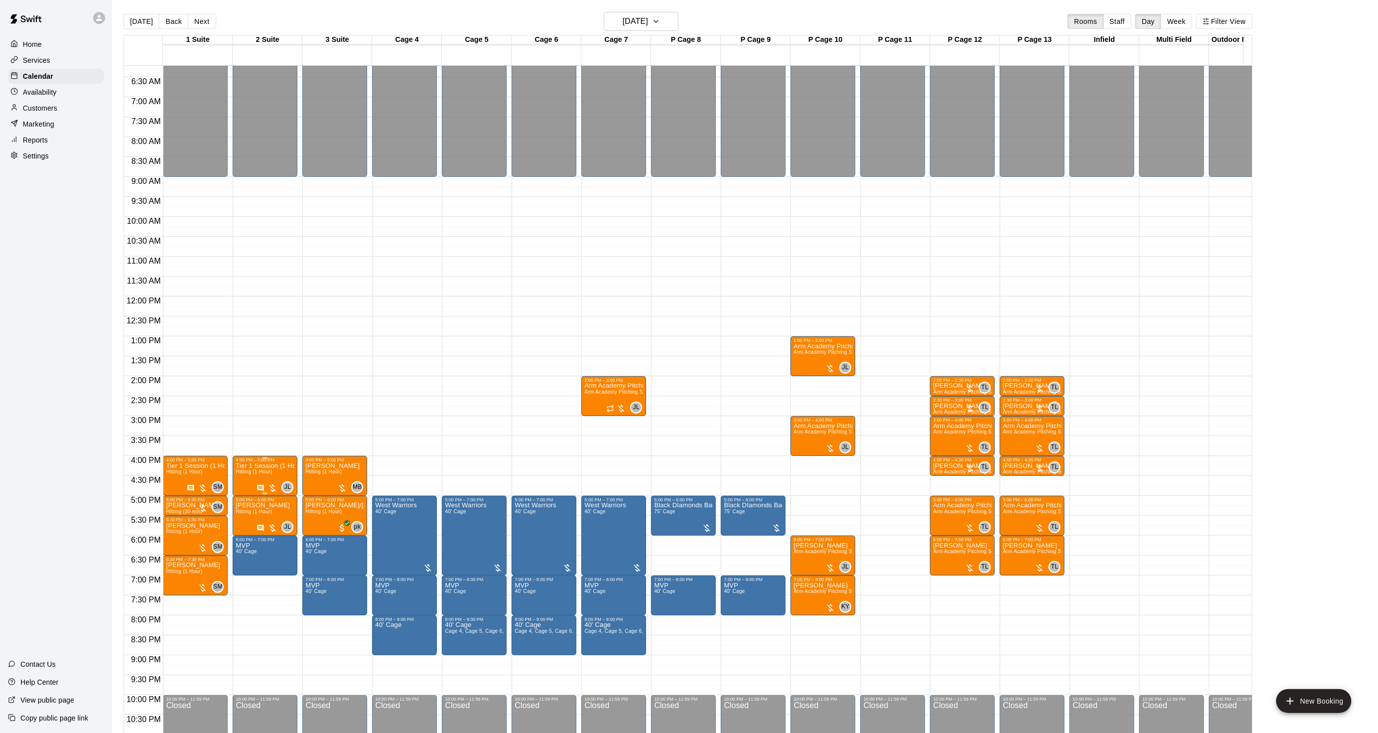
click at [233, 477] on div "4:00 PM – 5:00 PM Tier 1 Session (1 Hour) Hitting (1 Hour) JL 0" at bounding box center [265, 476] width 65 height 40
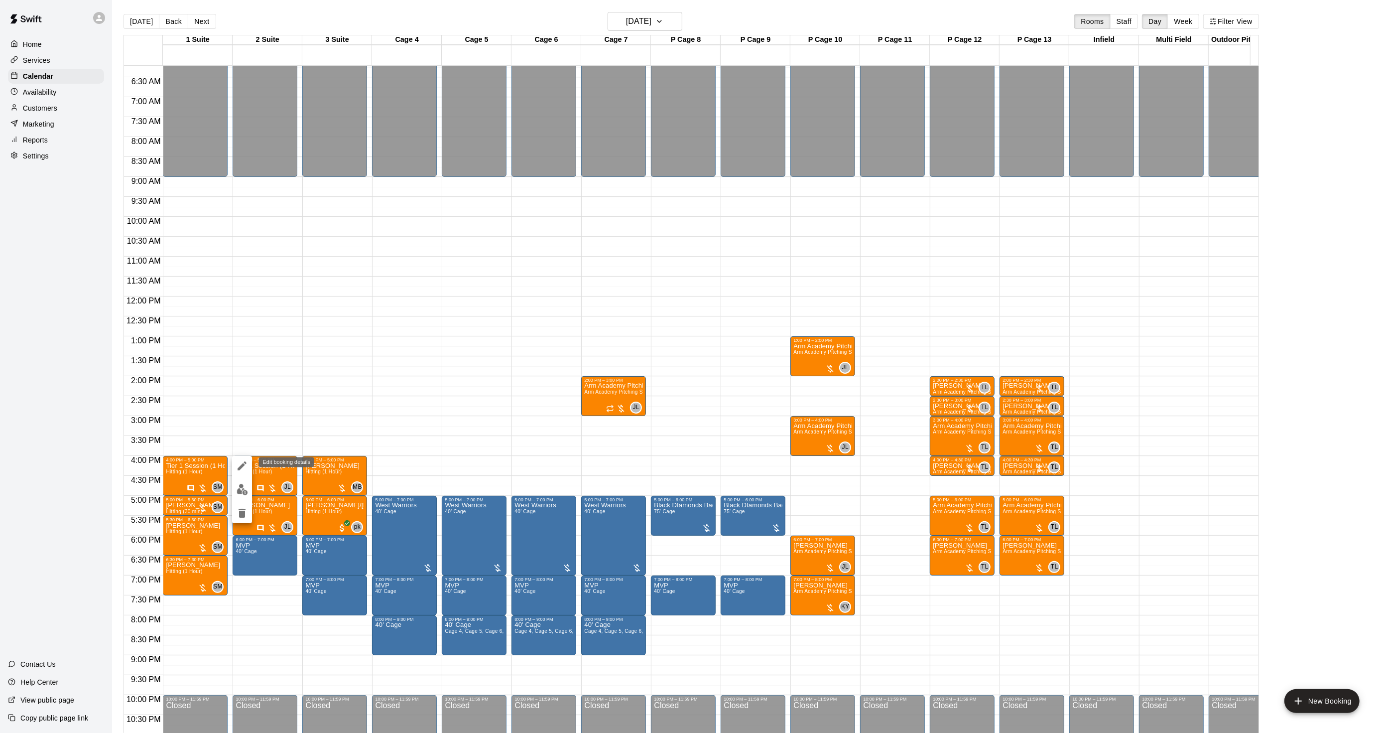
click at [245, 467] on icon "edit" at bounding box center [242, 466] width 12 height 12
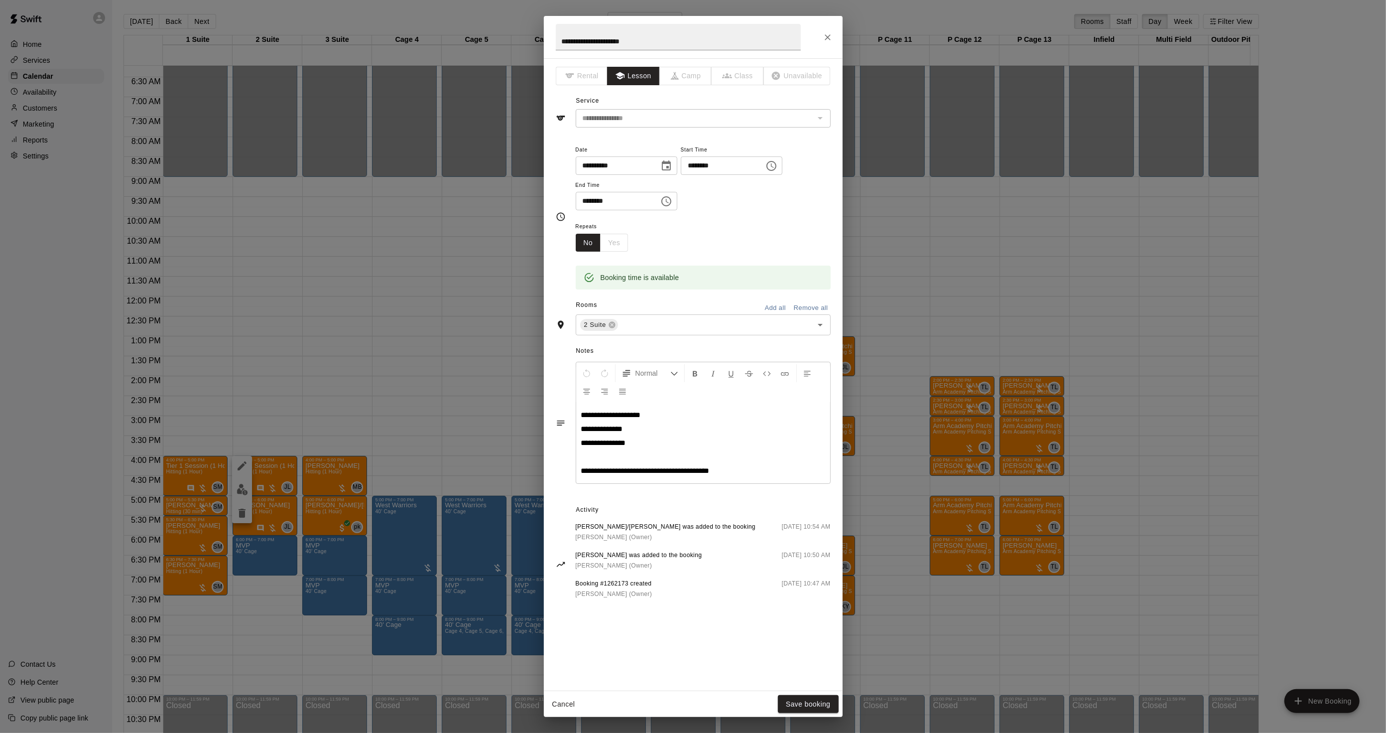
click at [409, 290] on div "**********" at bounding box center [693, 366] width 1386 height 733
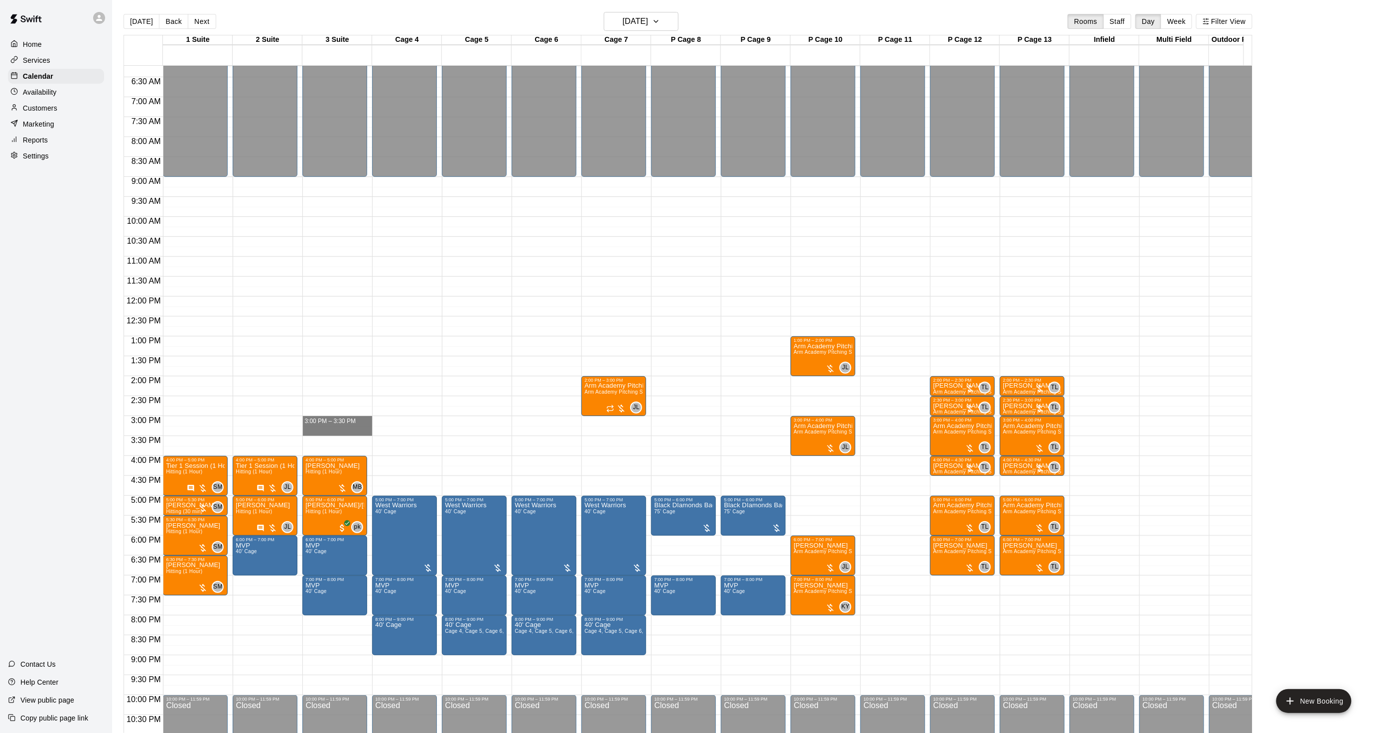
drag, startPoint x: 316, startPoint y: 420, endPoint x: 316, endPoint y: 429, distance: 8.5
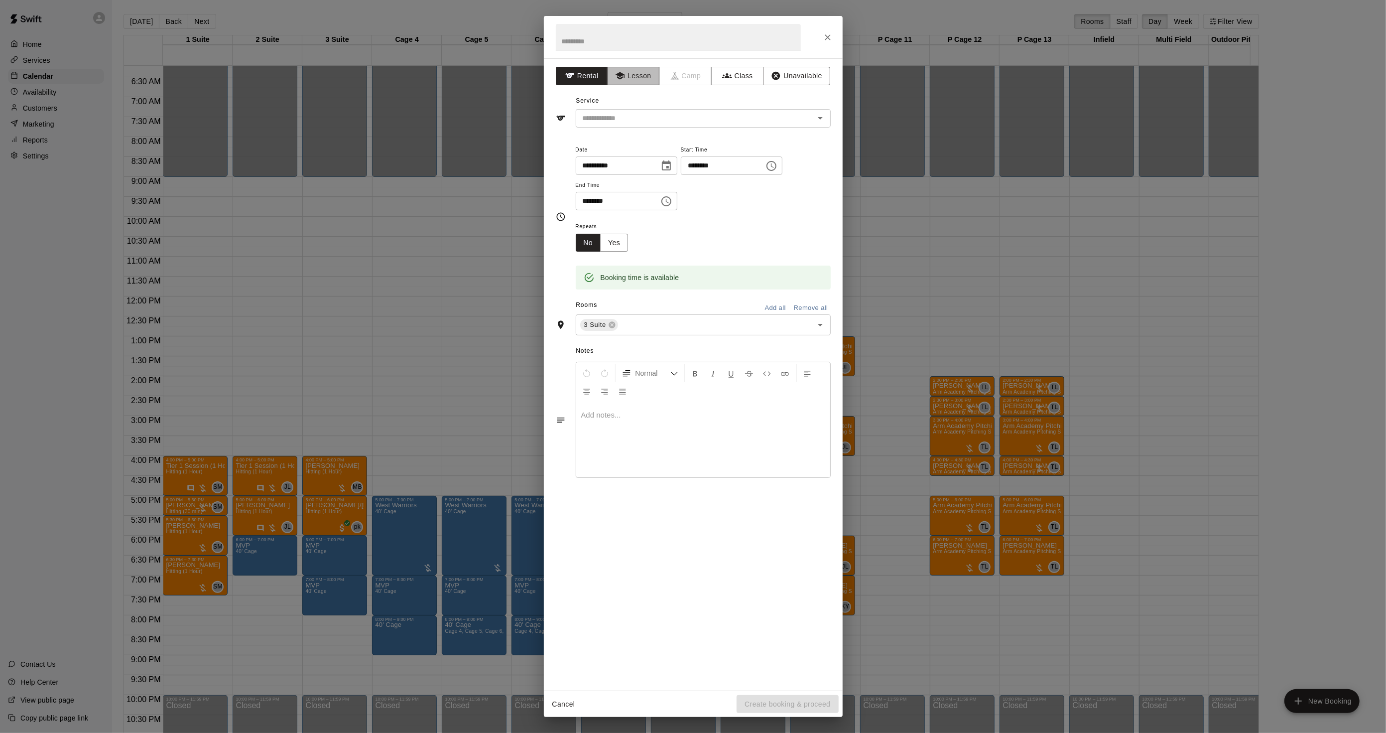
click at [635, 80] on button "Lesson" at bounding box center [633, 76] width 52 height 18
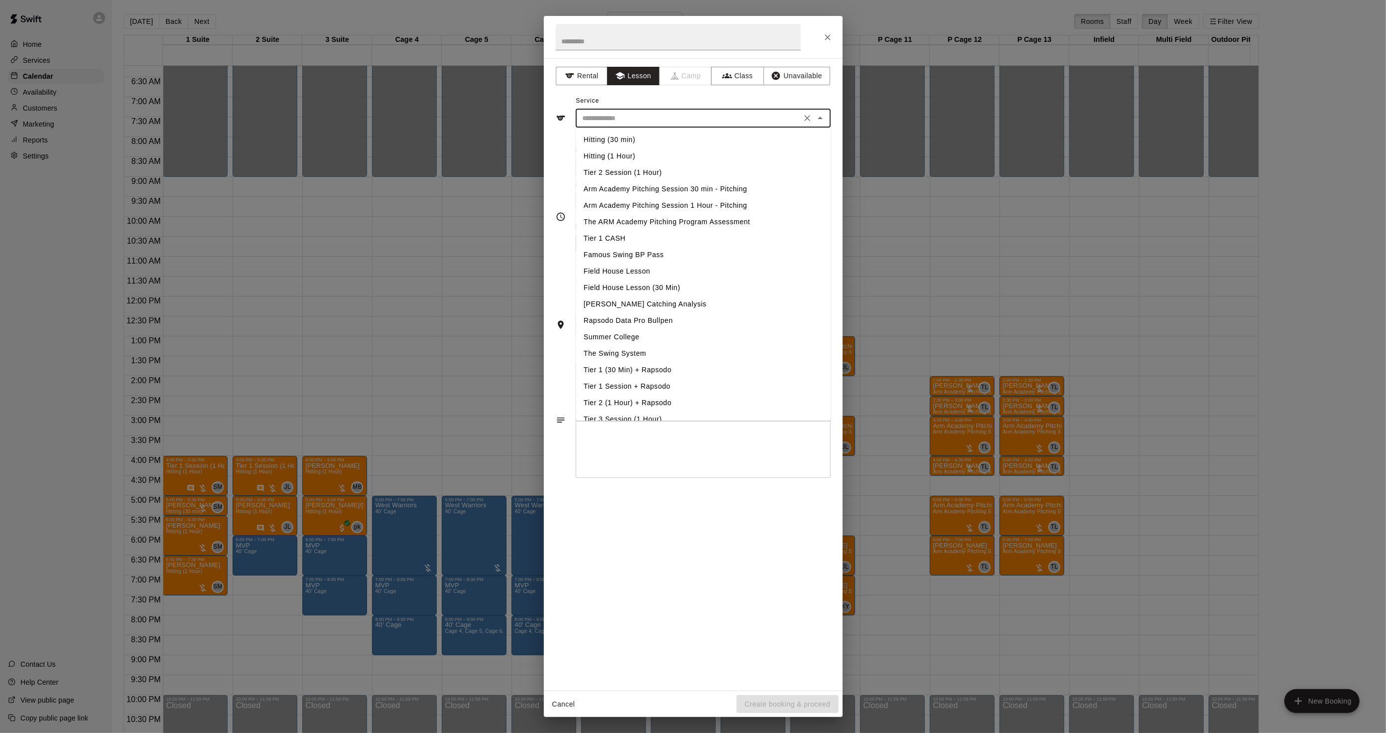
click at [611, 115] on input "text" at bounding box center [689, 118] width 220 height 12
click at [614, 138] on li "Hitting (30 min)" at bounding box center [703, 139] width 255 height 16
type input "**********"
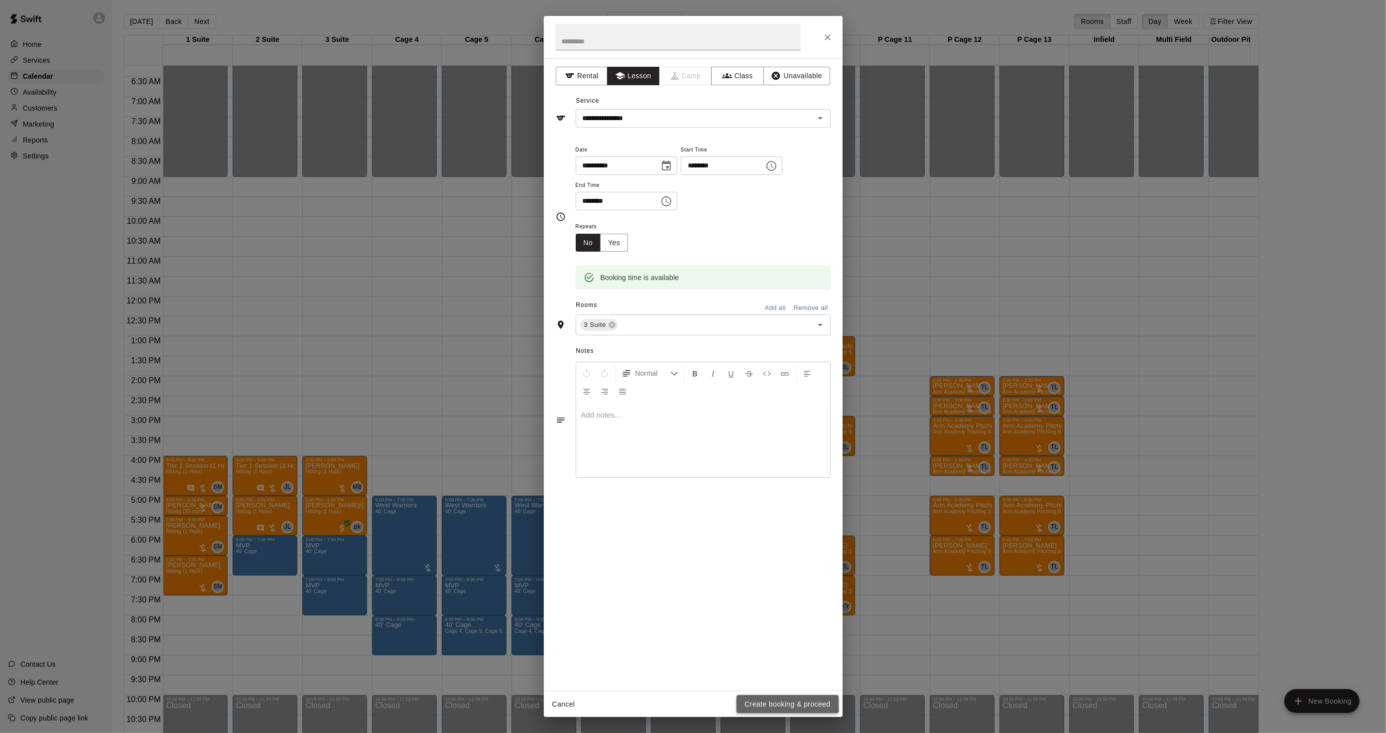
click at [774, 700] on button "Create booking & proceed" at bounding box center [788, 704] width 102 height 18
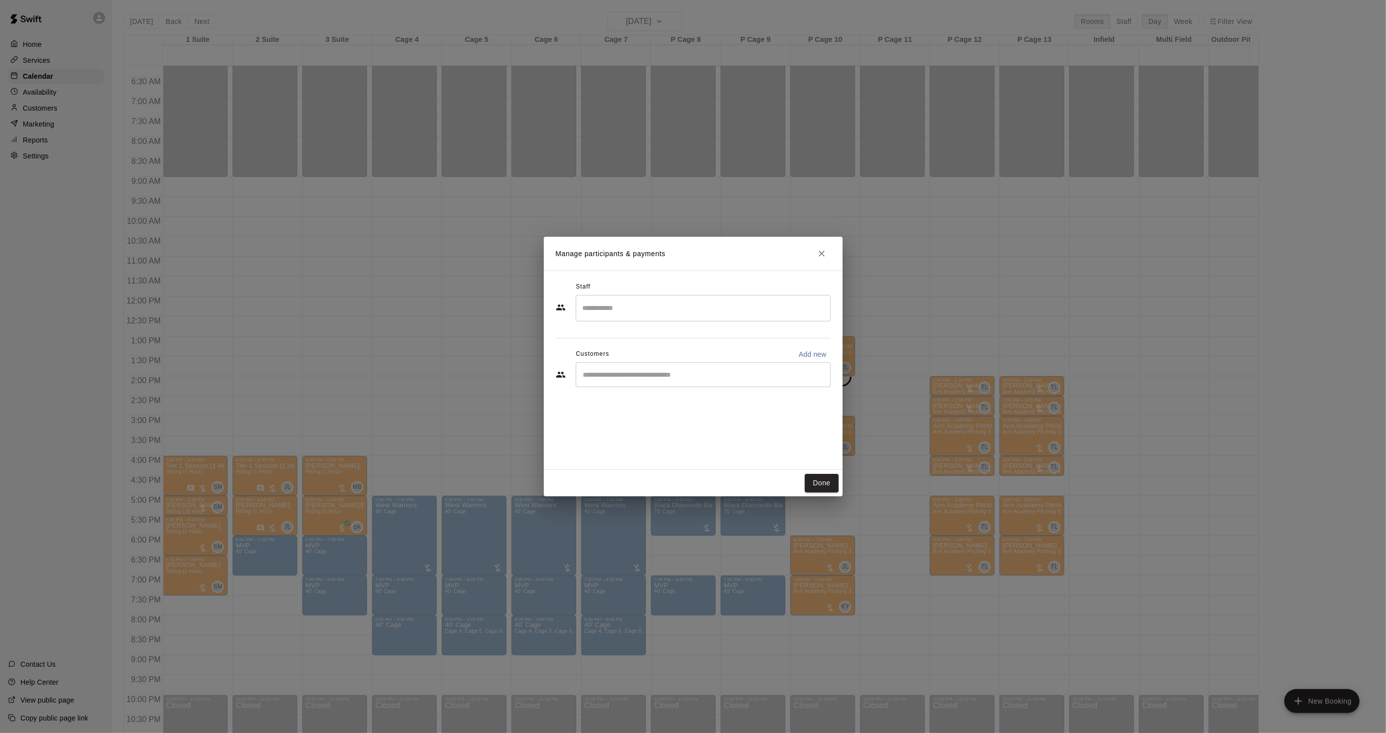
click at [654, 371] on input "Start typing to search customers..." at bounding box center [703, 375] width 246 height 10
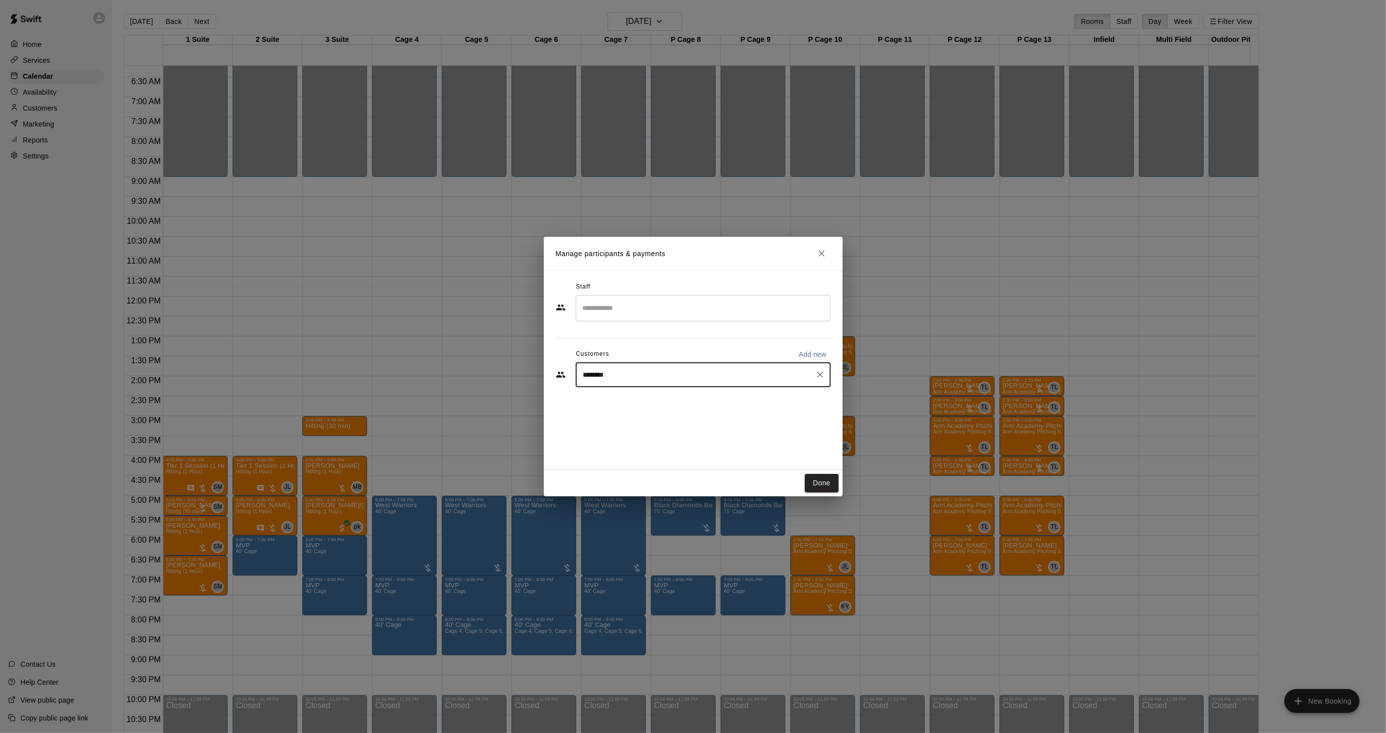
type input "*********"
click at [646, 402] on div "[PERSON_NAME] [EMAIL_ADDRESS][DOMAIN_NAME]" at bounding box center [657, 403] width 107 height 21
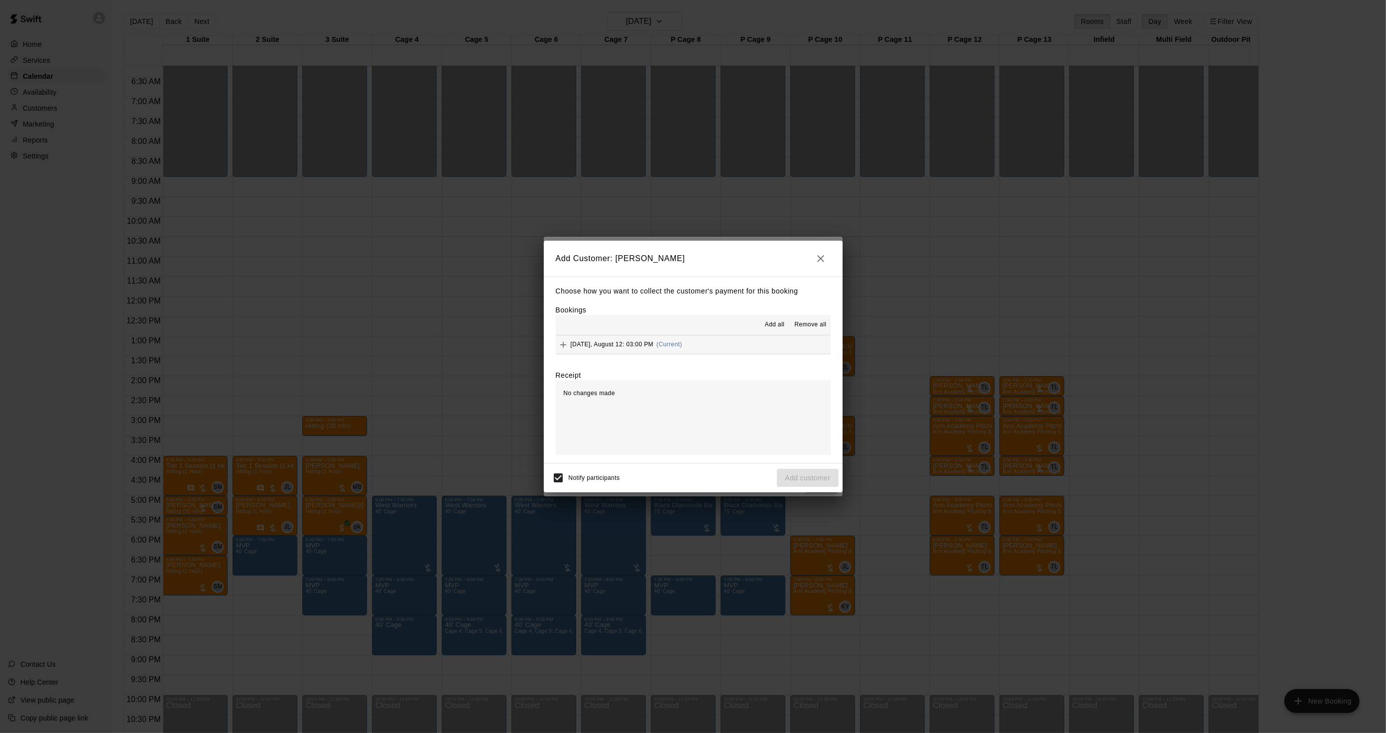
click at [667, 347] on span "(Current)" at bounding box center [670, 344] width 26 height 7
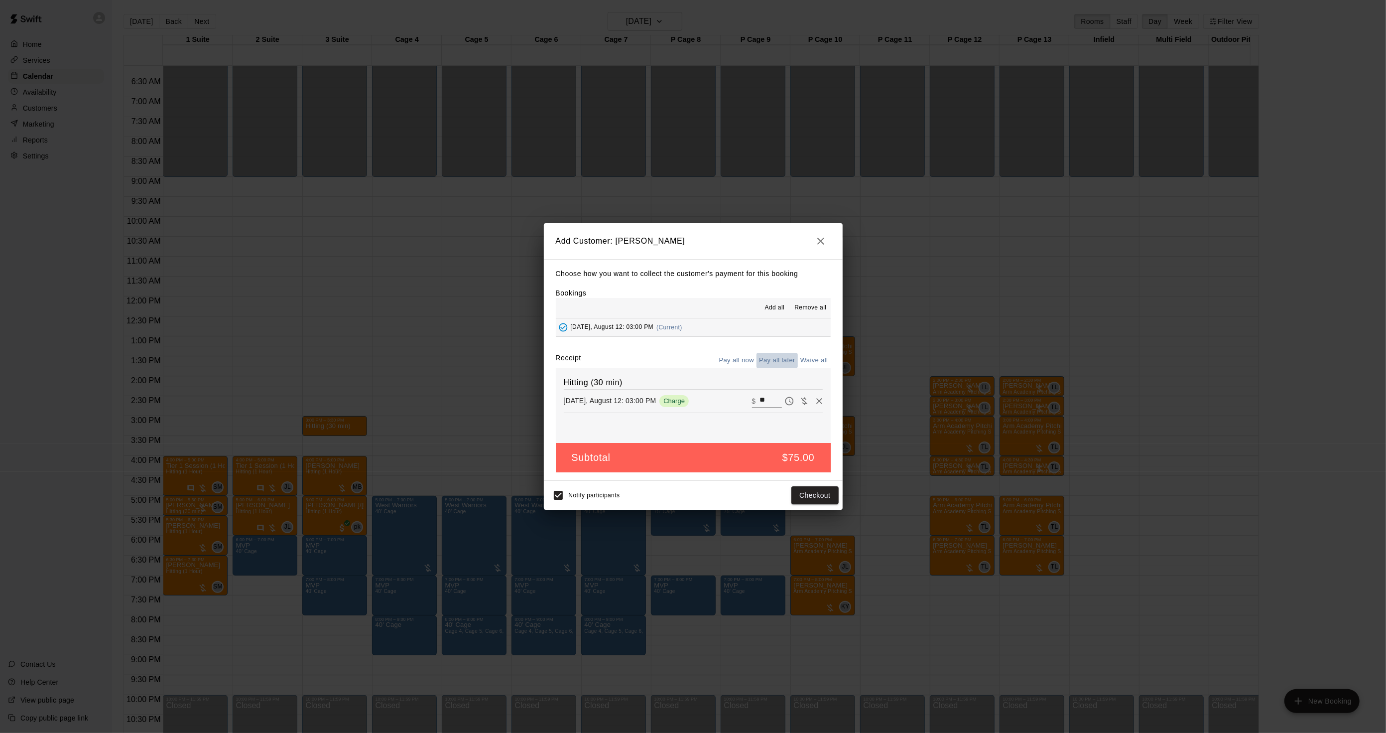
click at [770, 357] on button "Pay all later" at bounding box center [777, 360] width 41 height 15
click at [813, 499] on button "Add customer" at bounding box center [807, 495] width 61 height 18
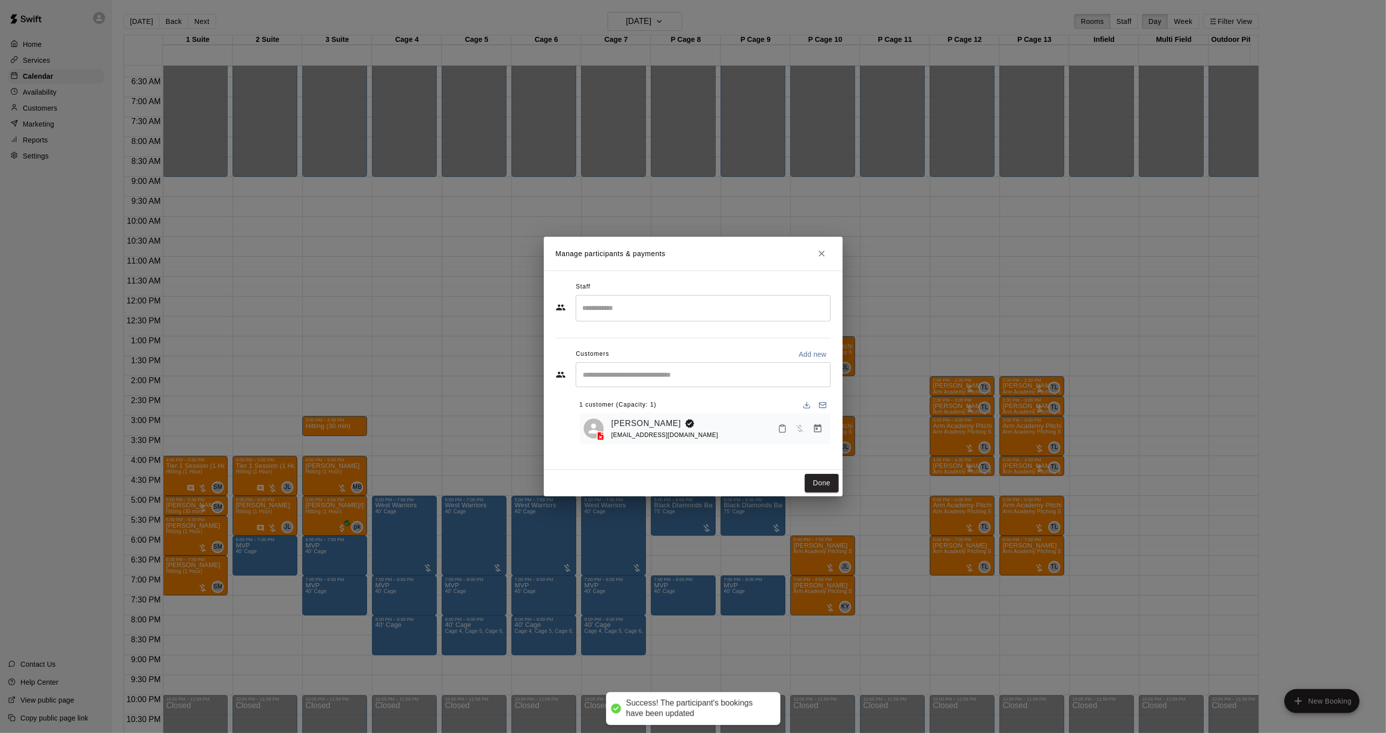
click at [815, 473] on div "Done" at bounding box center [693, 483] width 299 height 26
click at [815, 484] on button "Done" at bounding box center [821, 483] width 33 height 18
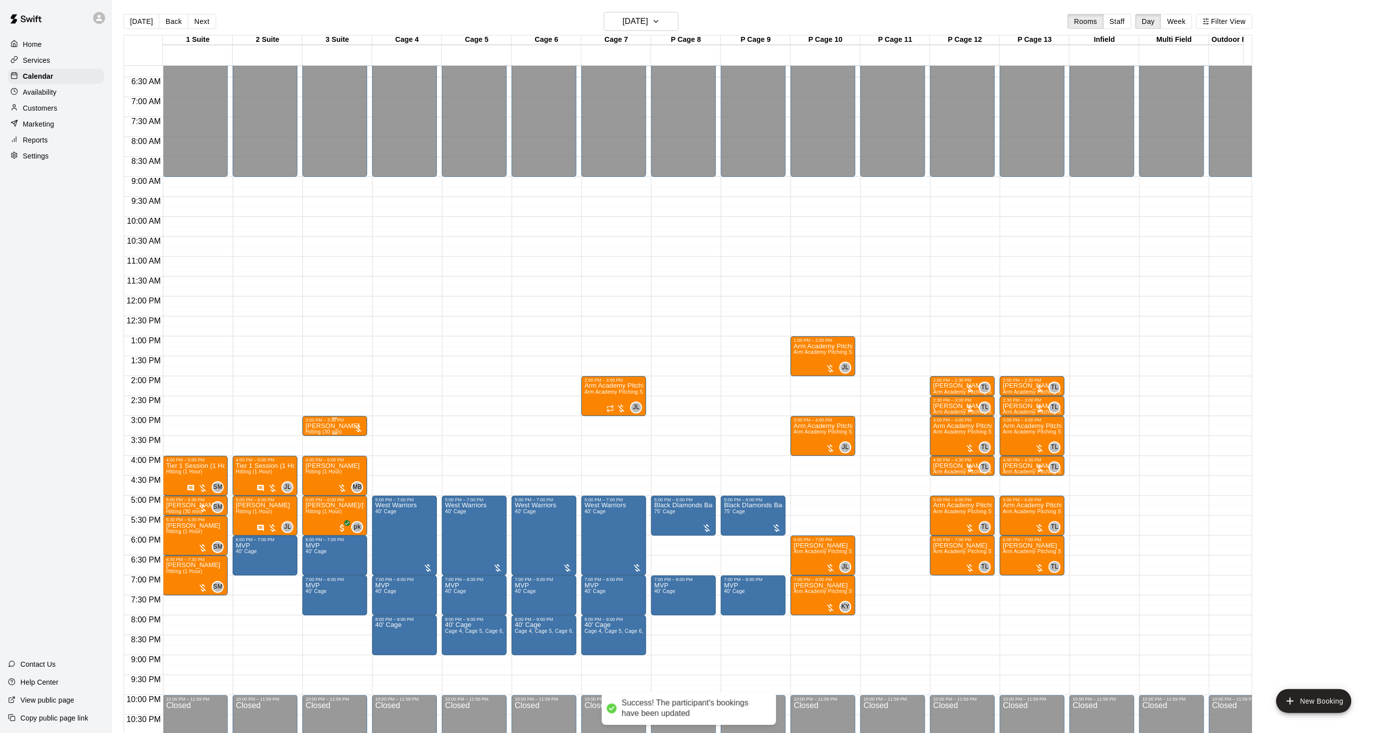
click at [317, 426] on p "[PERSON_NAME]" at bounding box center [332, 426] width 54 height 0
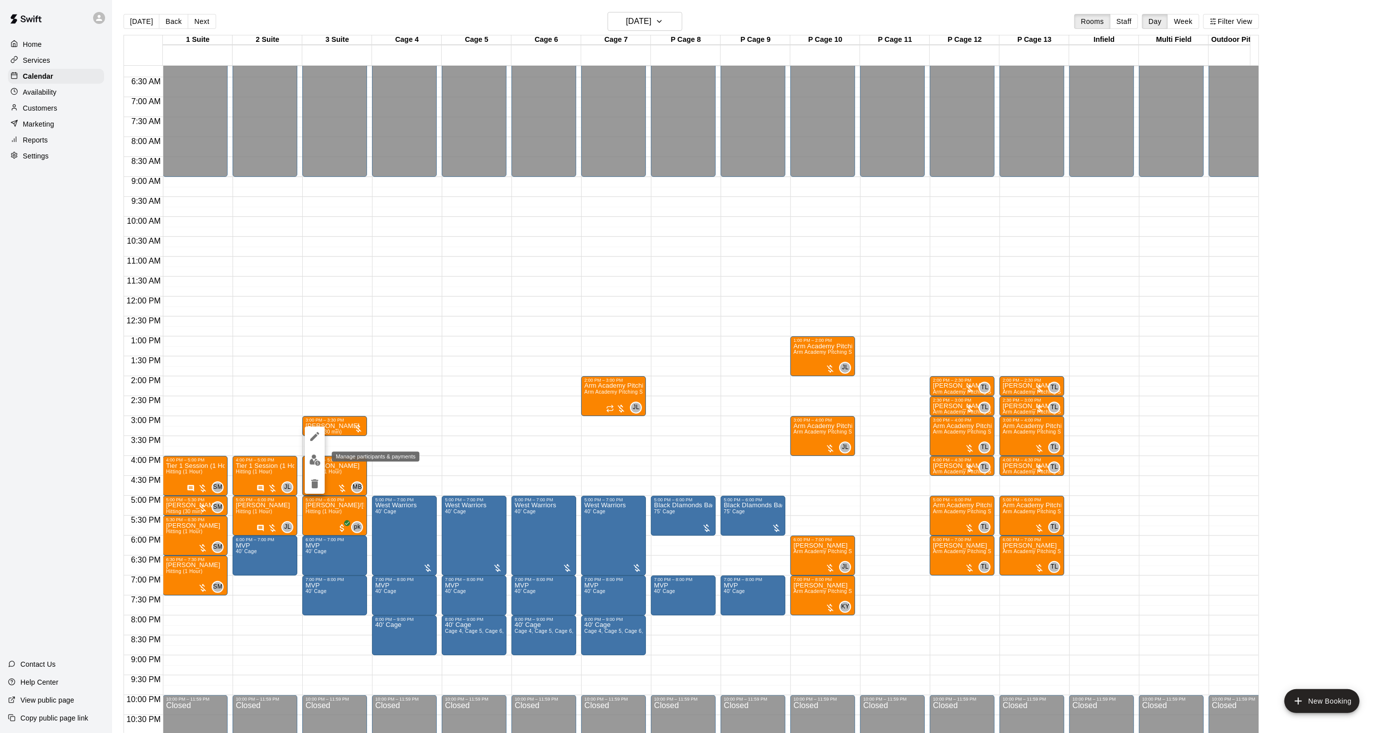
click at [312, 460] on img "edit" at bounding box center [314, 459] width 11 height 11
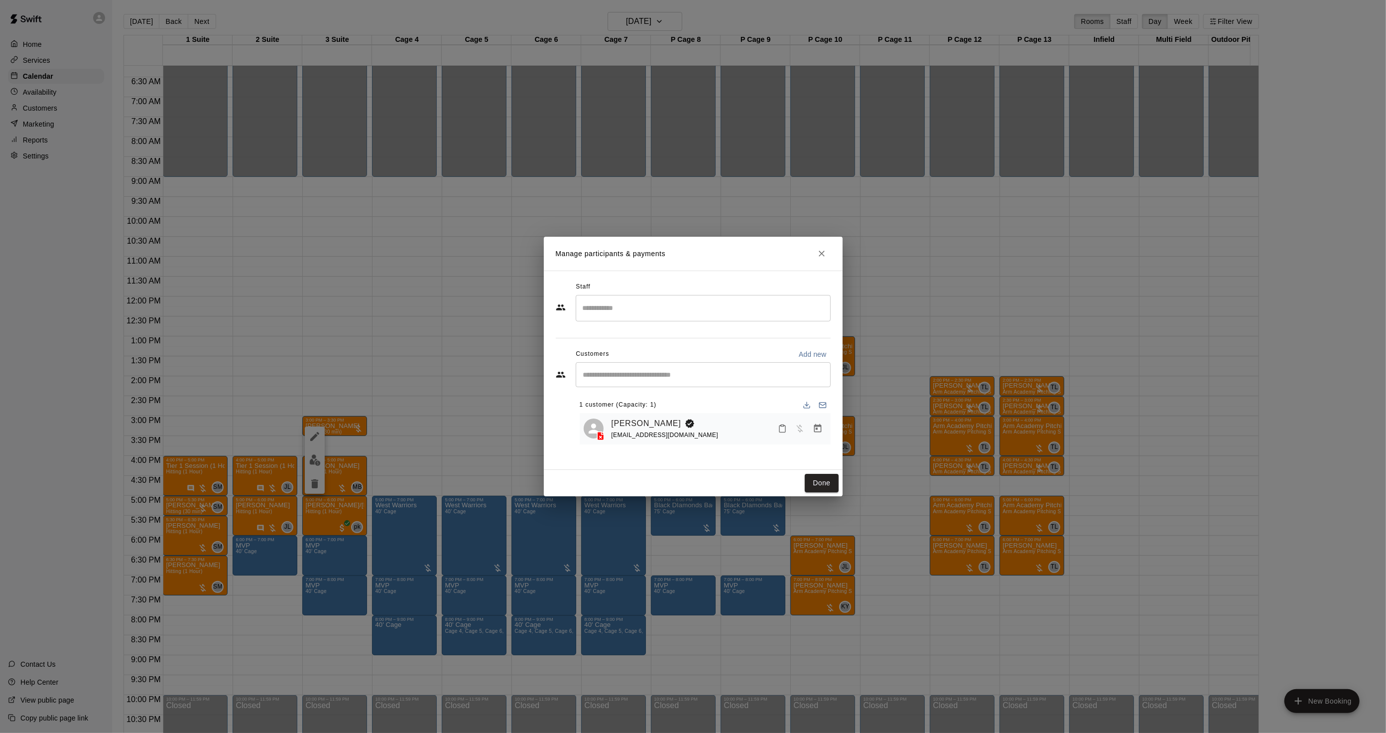
click at [600, 309] on input "Search staff" at bounding box center [703, 307] width 246 height 17
click at [642, 332] on p "[PERSON_NAME]" at bounding box center [631, 337] width 61 height 10
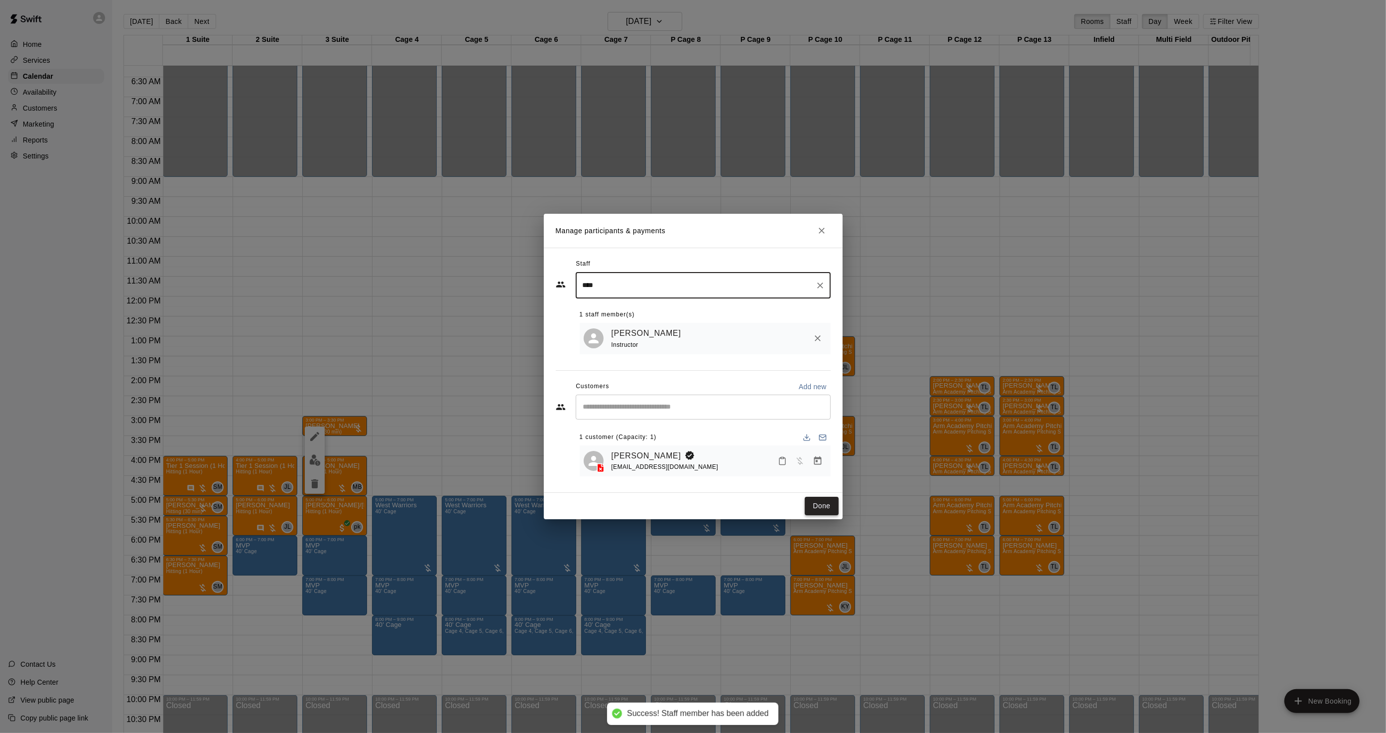
type input "****"
click at [824, 507] on button "Done" at bounding box center [821, 506] width 33 height 18
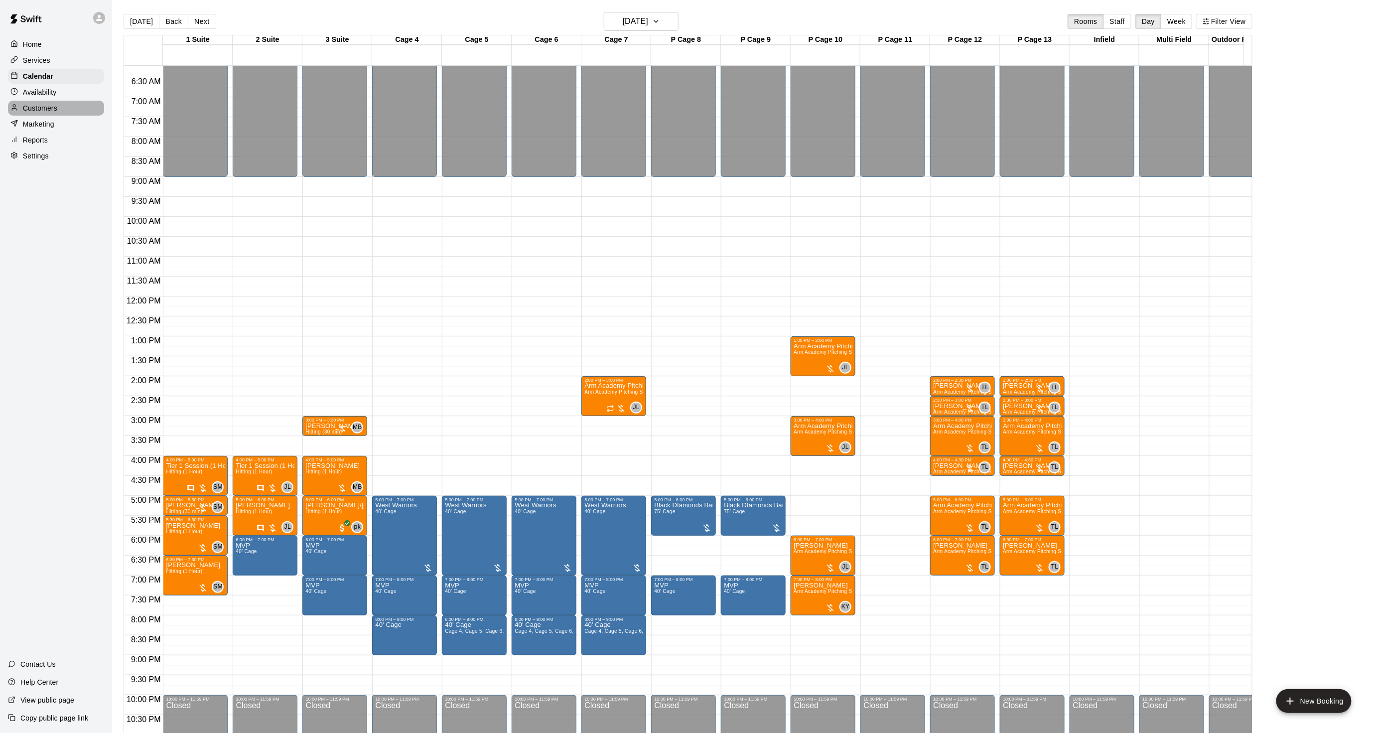
click at [45, 113] on p "Customers" at bounding box center [40, 108] width 34 height 10
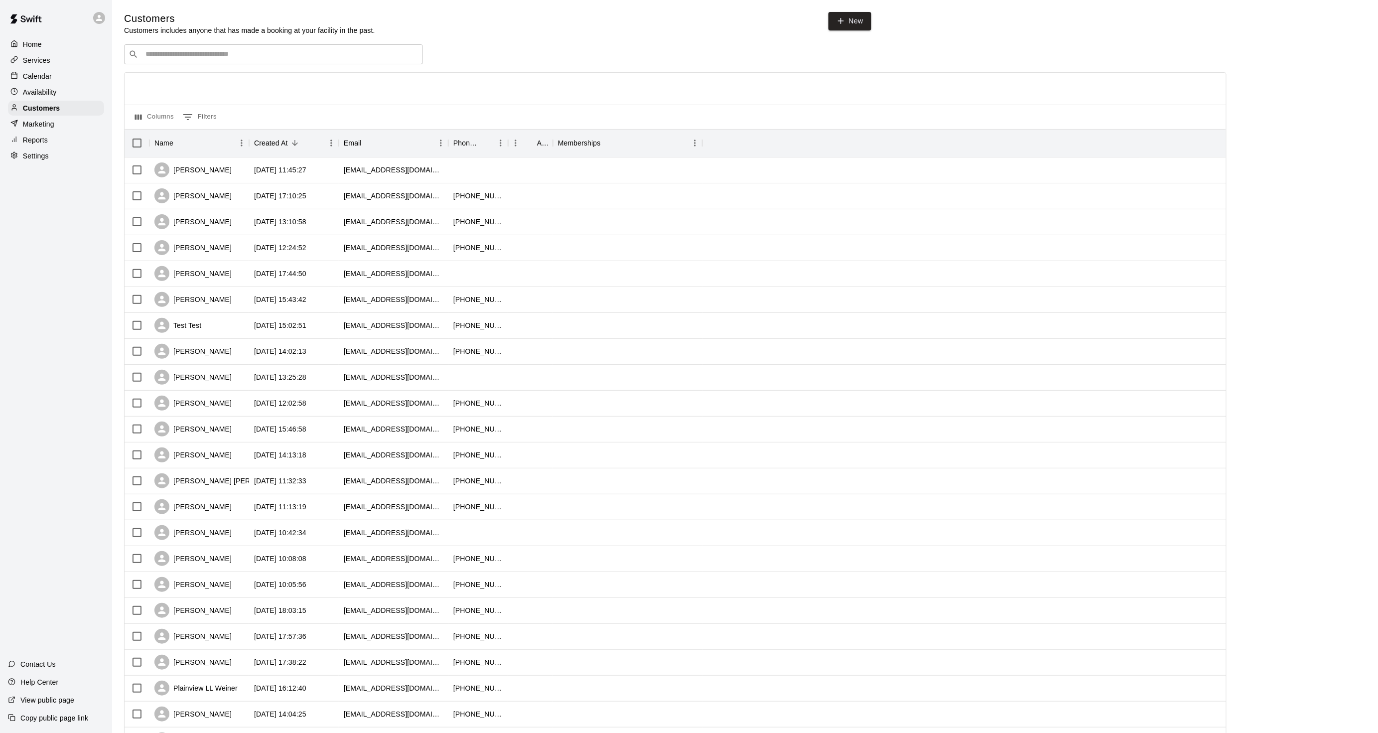
click at [145, 49] on div "​ ​" at bounding box center [273, 54] width 299 height 20
type input "*******"
click at [176, 74] on p "Smithtown 9u Red [PERSON_NAME]" at bounding box center [214, 77] width 125 height 10
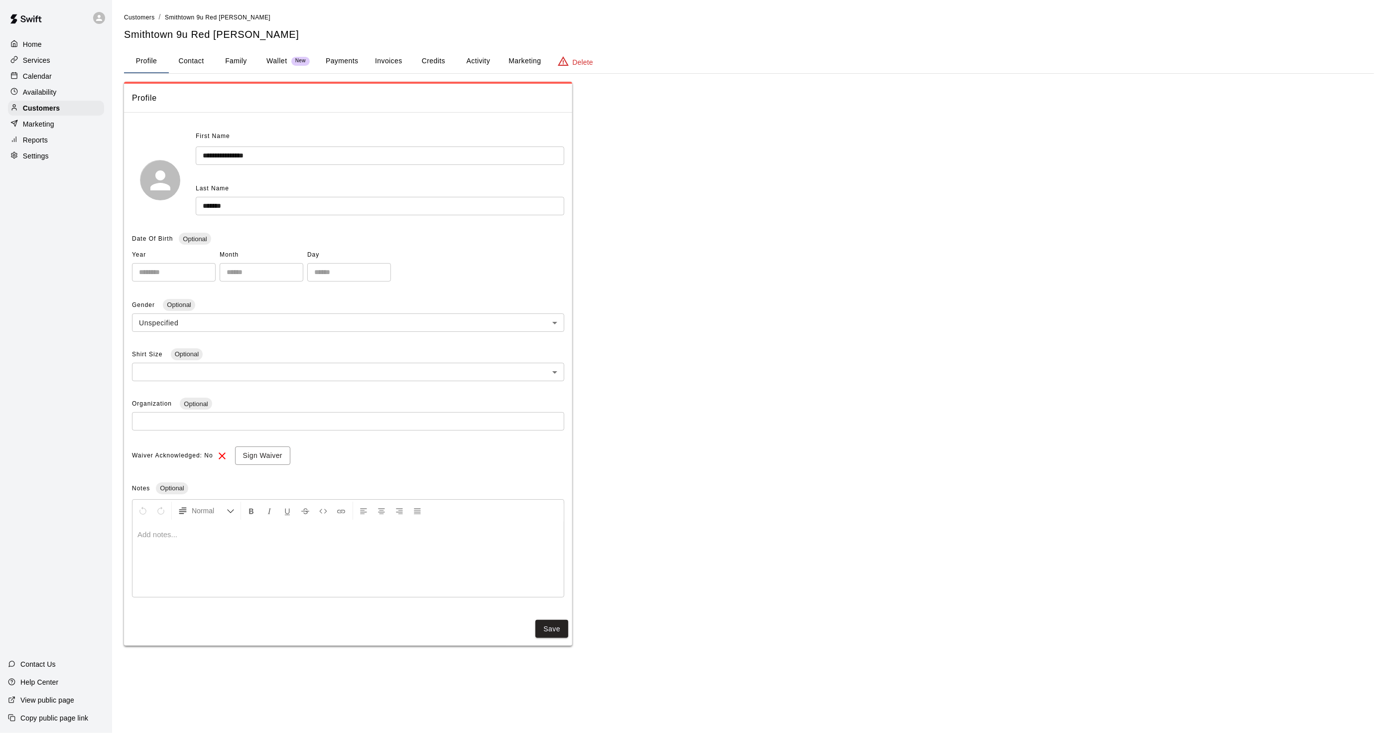
click at [201, 61] on button "Contact" at bounding box center [191, 61] width 45 height 24
select select "**"
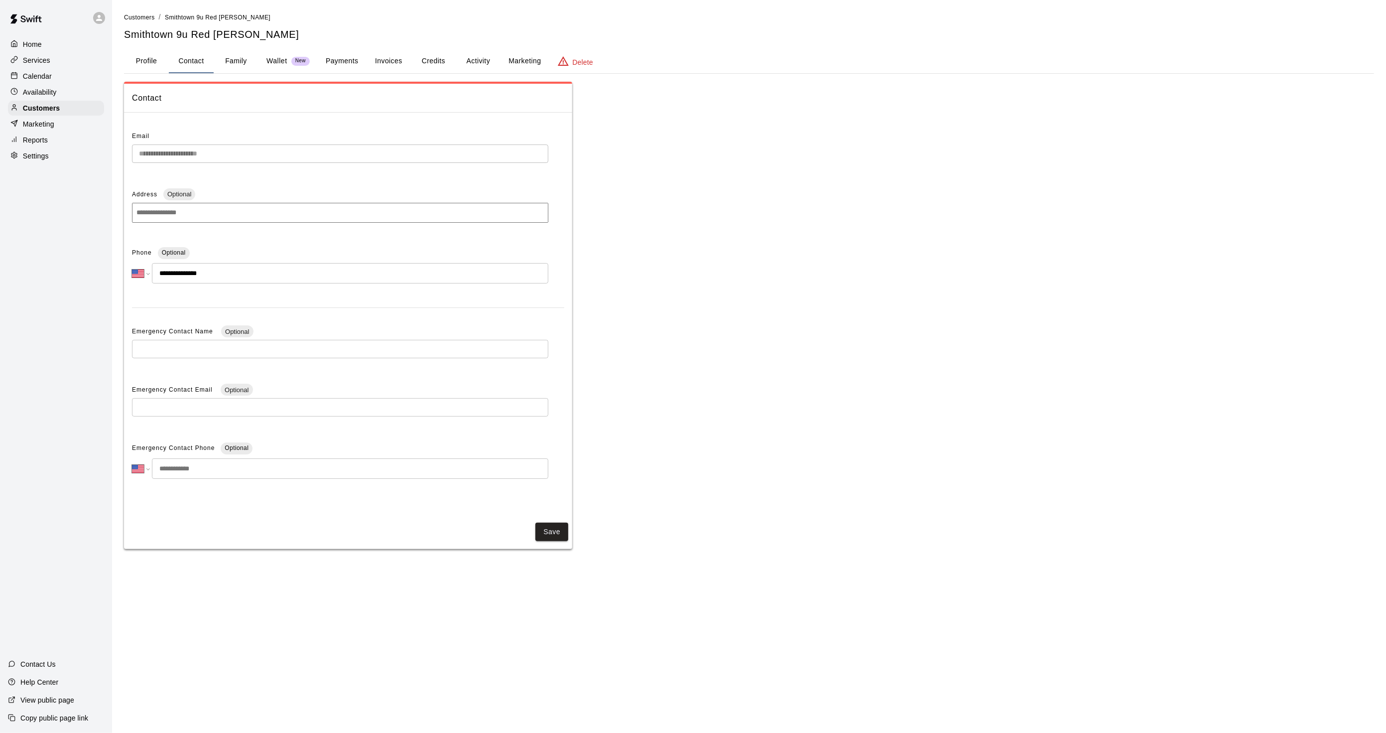
click at [193, 272] on input "**********" at bounding box center [350, 273] width 396 height 20
click at [65, 76] on div "Calendar" at bounding box center [56, 76] width 96 height 15
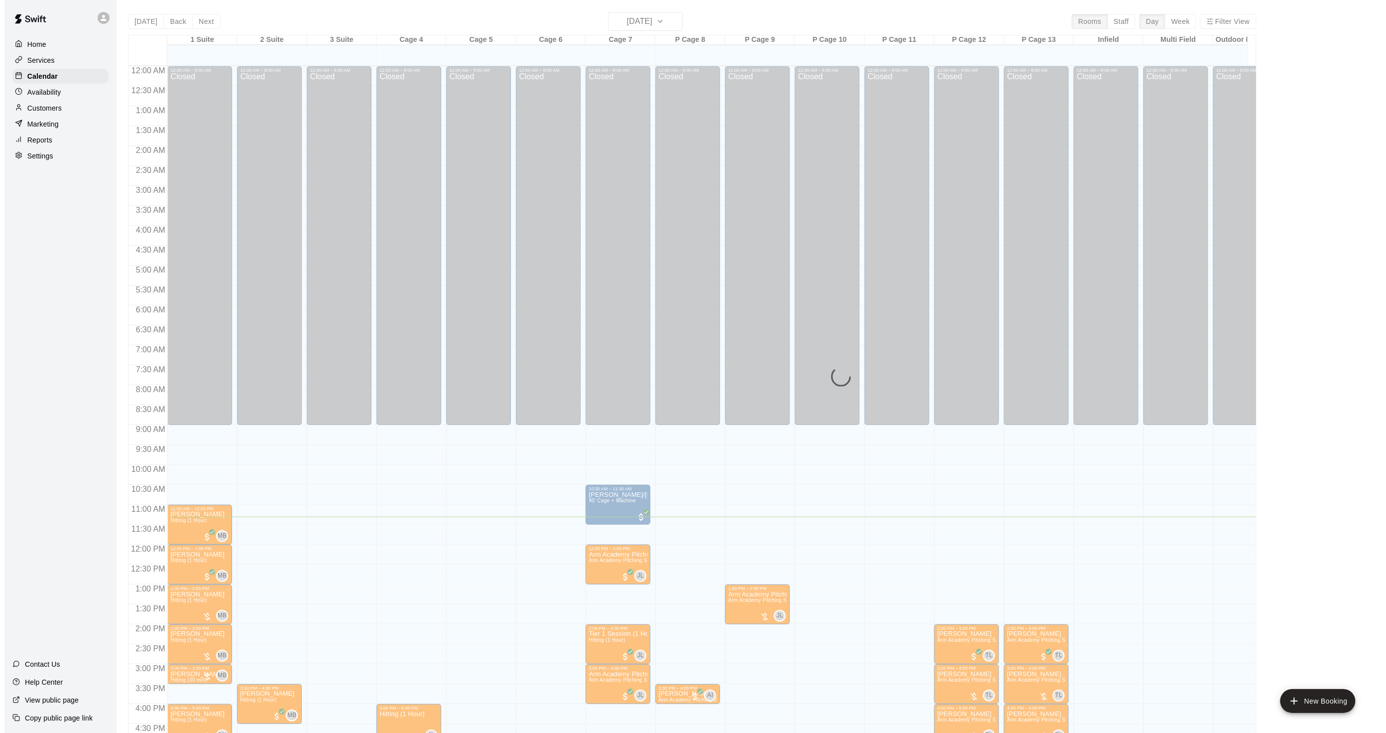
scroll to position [248, 0]
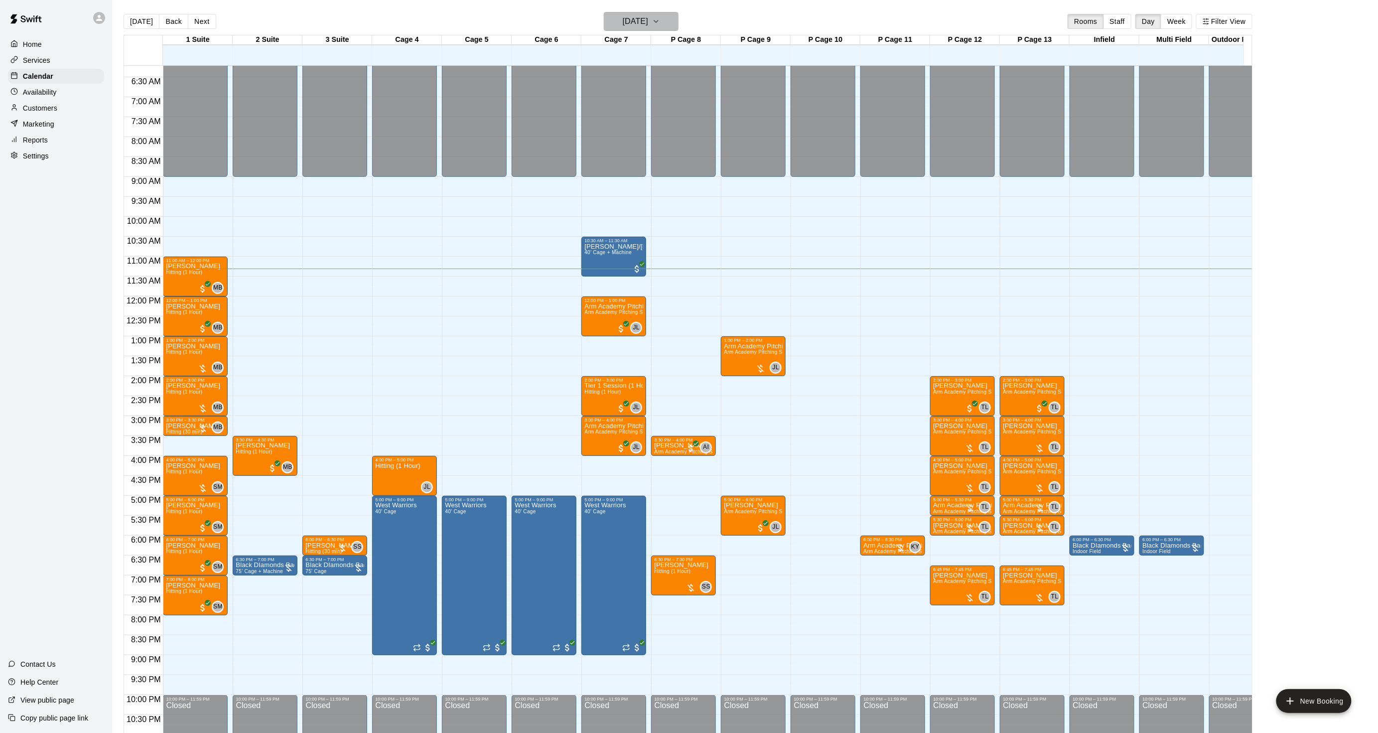
click at [635, 18] on h6 "[DATE]" at bounding box center [635, 21] width 25 height 14
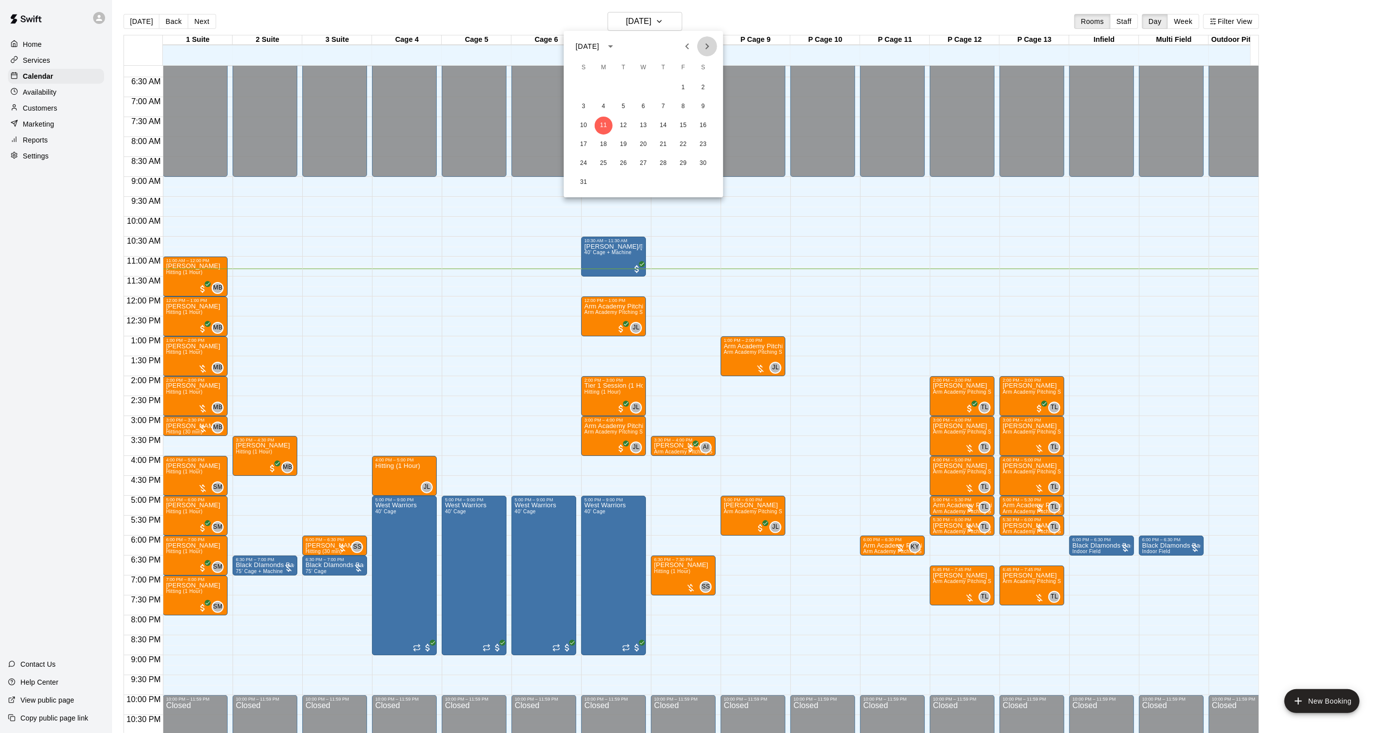
click at [711, 41] on icon "Next month" at bounding box center [707, 46] width 12 height 12
click at [710, 43] on icon "Next month" at bounding box center [707, 46] width 12 height 12
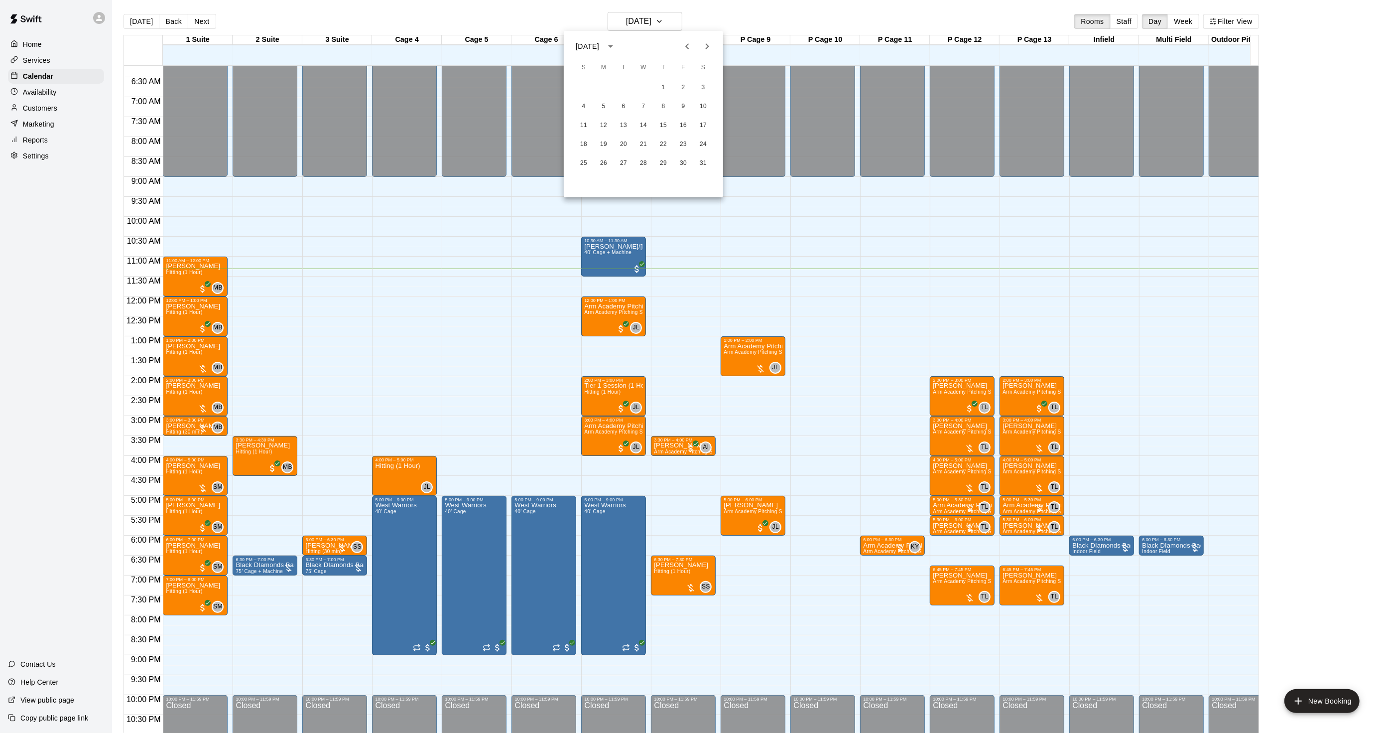
click at [710, 43] on icon "Next month" at bounding box center [707, 46] width 12 height 12
click at [601, 125] on button "16" at bounding box center [604, 126] width 18 height 18
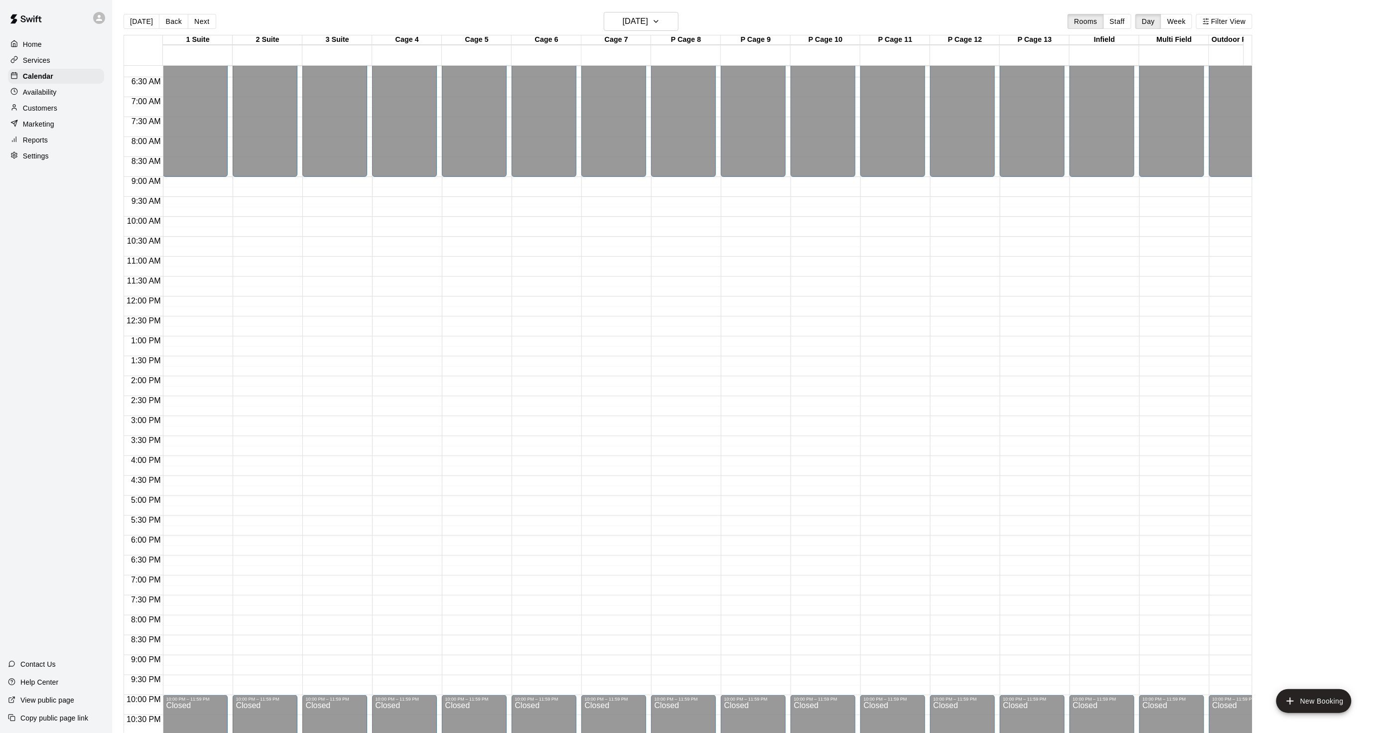
click at [133, 12] on div "[DATE] Back [DATE][DATE] Rooms Staff Day Week Filter View" at bounding box center [688, 23] width 1129 height 23
drag, startPoint x: 133, startPoint y: 15, endPoint x: 154, endPoint y: 32, distance: 27.3
click at [133, 16] on button "[DATE]" at bounding box center [142, 21] width 36 height 15
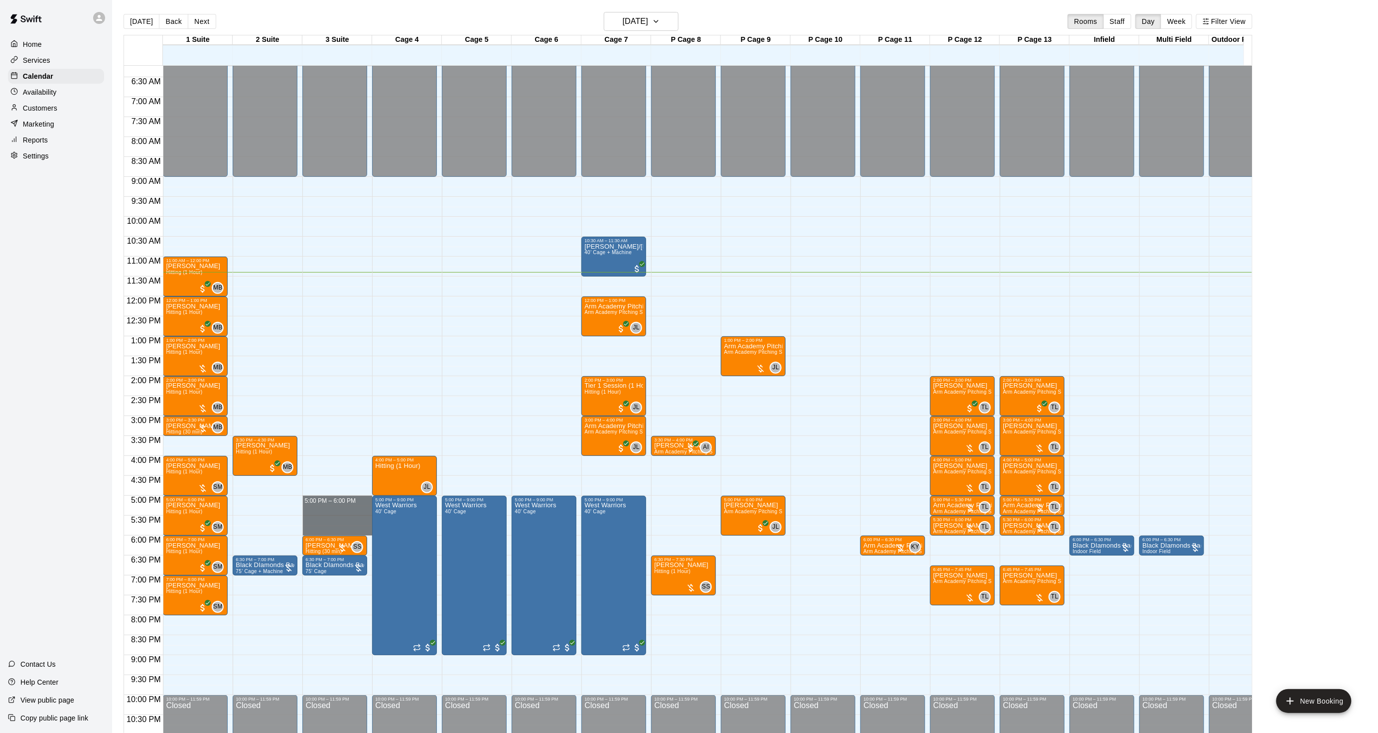
drag, startPoint x: 322, startPoint y: 497, endPoint x: 322, endPoint y: 528, distance: 31.4
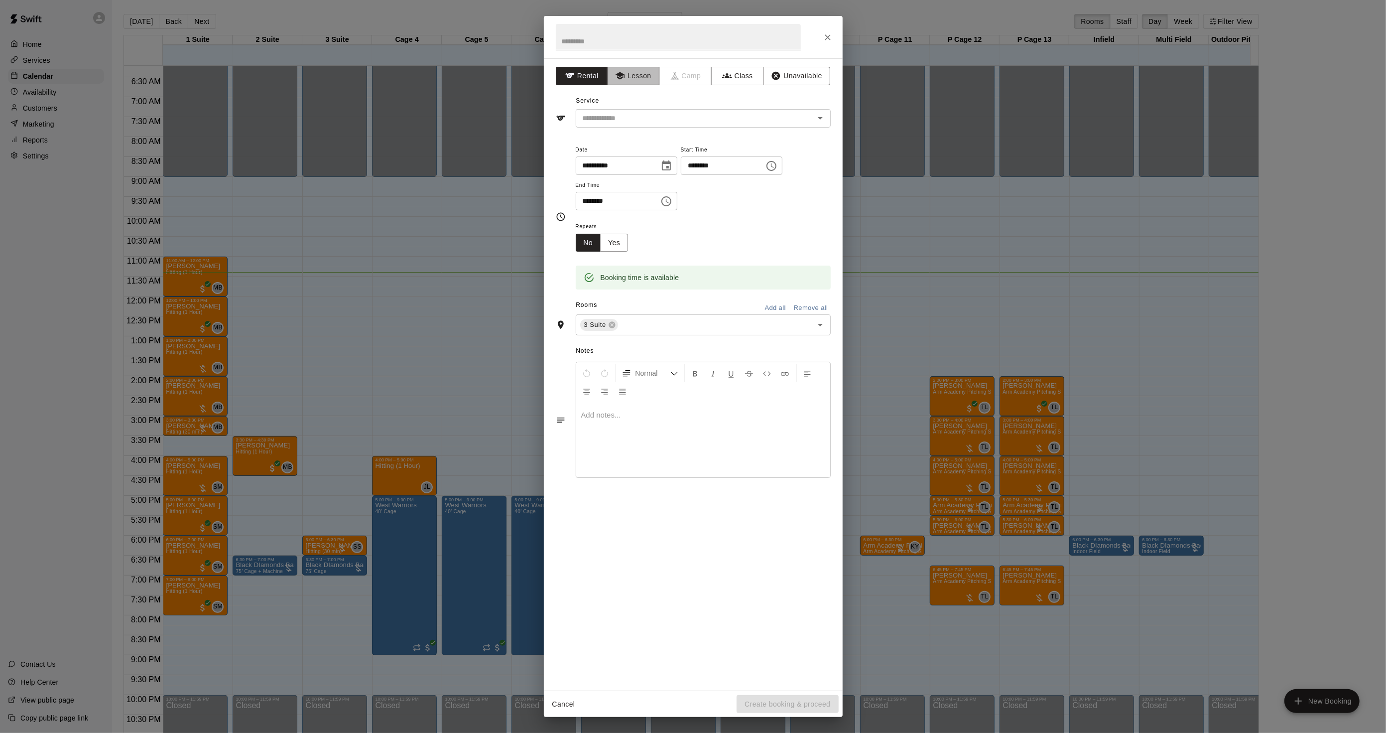
click at [629, 77] on button "Lesson" at bounding box center [633, 76] width 52 height 18
click at [606, 115] on input "text" at bounding box center [689, 118] width 220 height 12
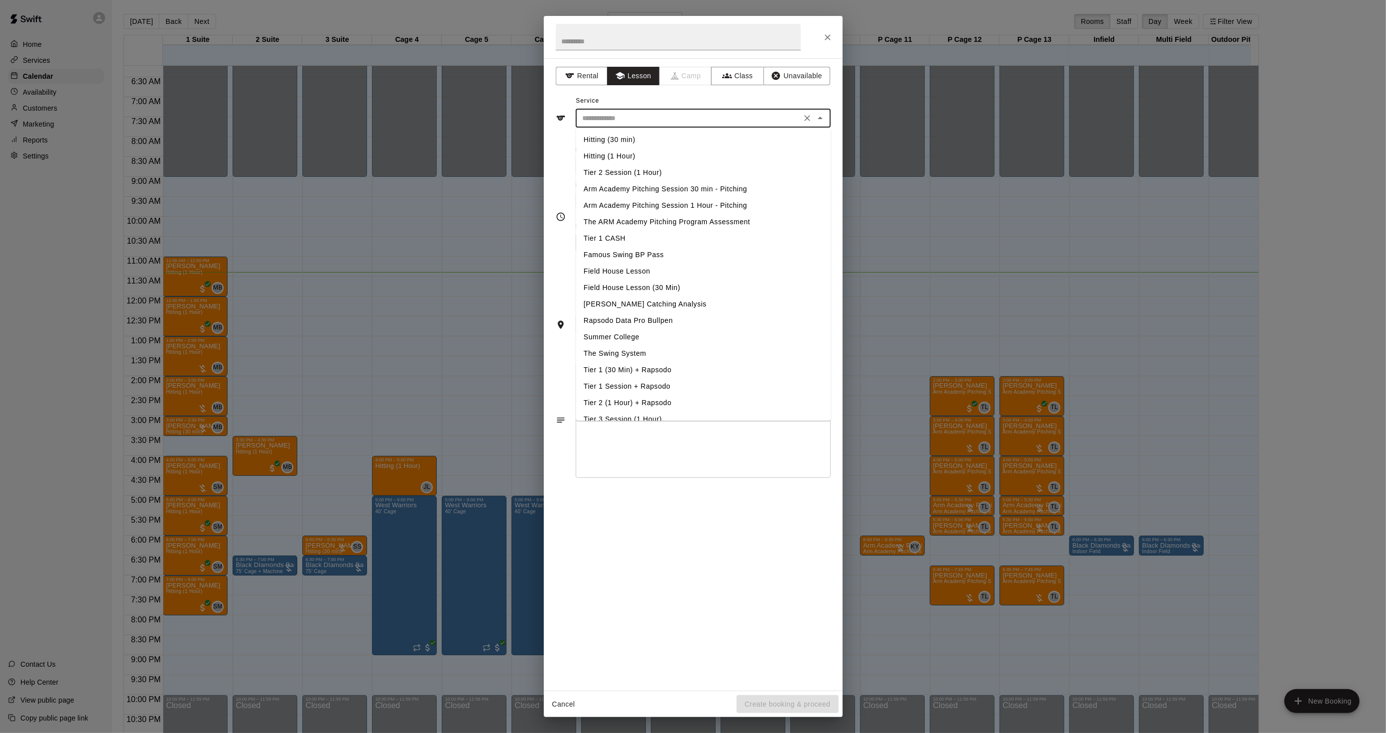
click at [612, 155] on li "Hitting (1 Hour)" at bounding box center [703, 156] width 255 height 16
type input "**********"
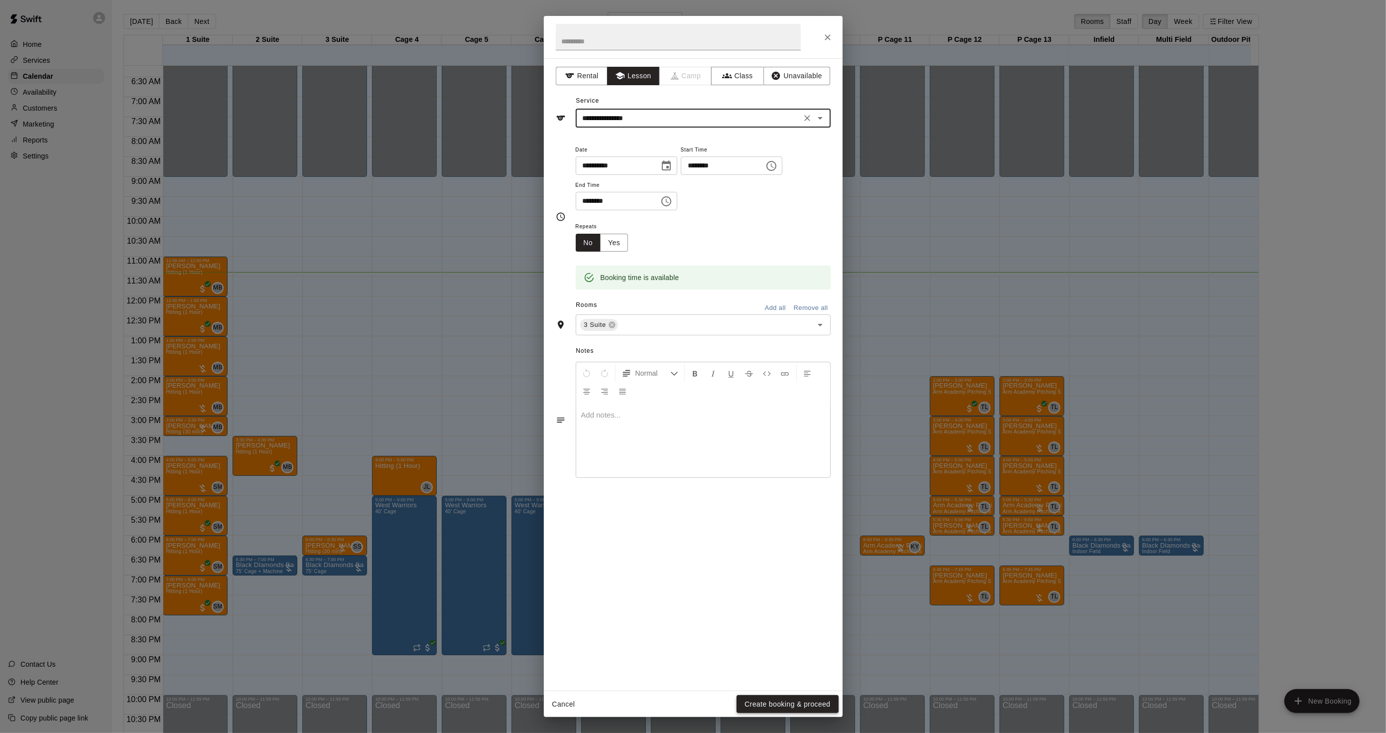
click at [823, 695] on button "Create booking & proceed" at bounding box center [788, 704] width 102 height 18
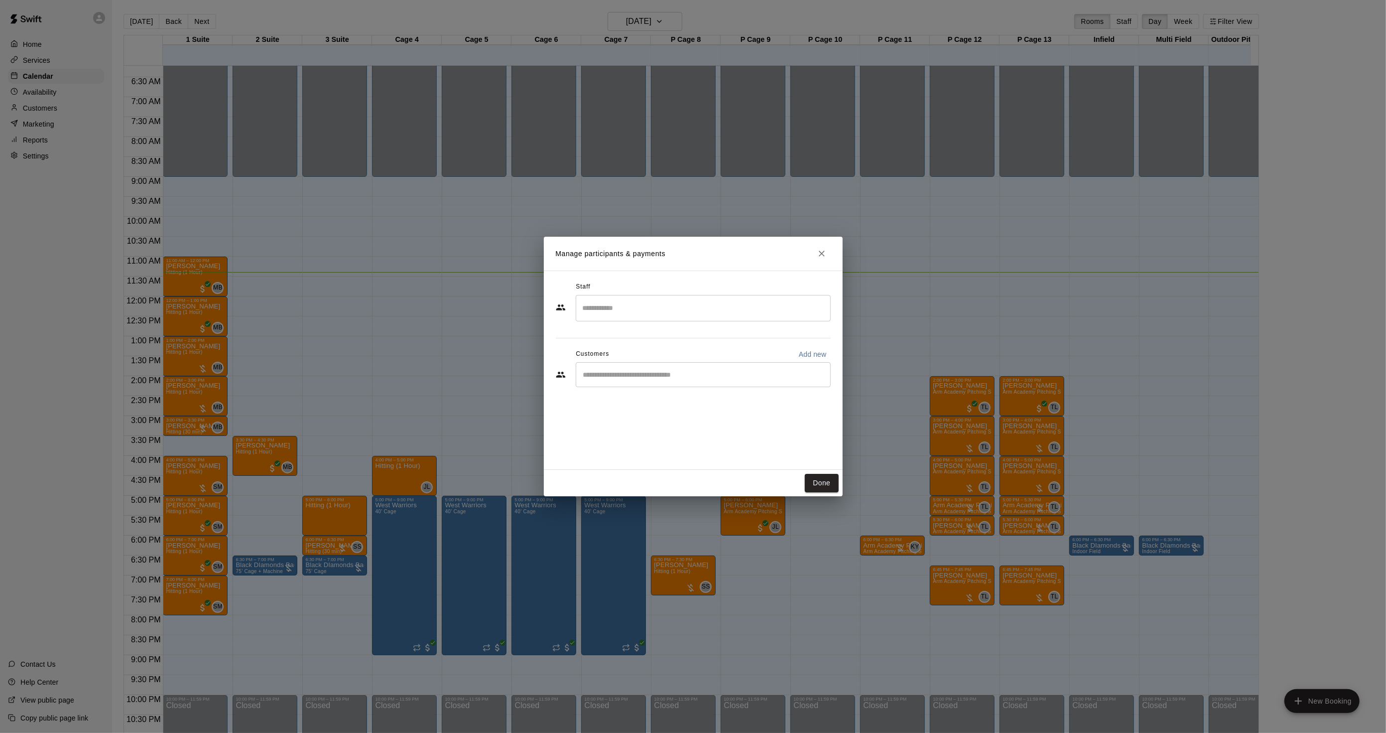
click at [651, 331] on div "Staff ​ Customers Add new ​" at bounding box center [693, 338] width 275 height 118
click at [651, 326] on div "Staff ​ Customers Add new ​" at bounding box center [693, 338] width 275 height 118
click at [650, 322] on div "Staff ​ Customers Add new ​" at bounding box center [693, 338] width 275 height 118
click at [648, 319] on div "​" at bounding box center [703, 308] width 255 height 26
click at [644, 326] on li "[PERSON_NAME] Instructor" at bounding box center [703, 339] width 255 height 34
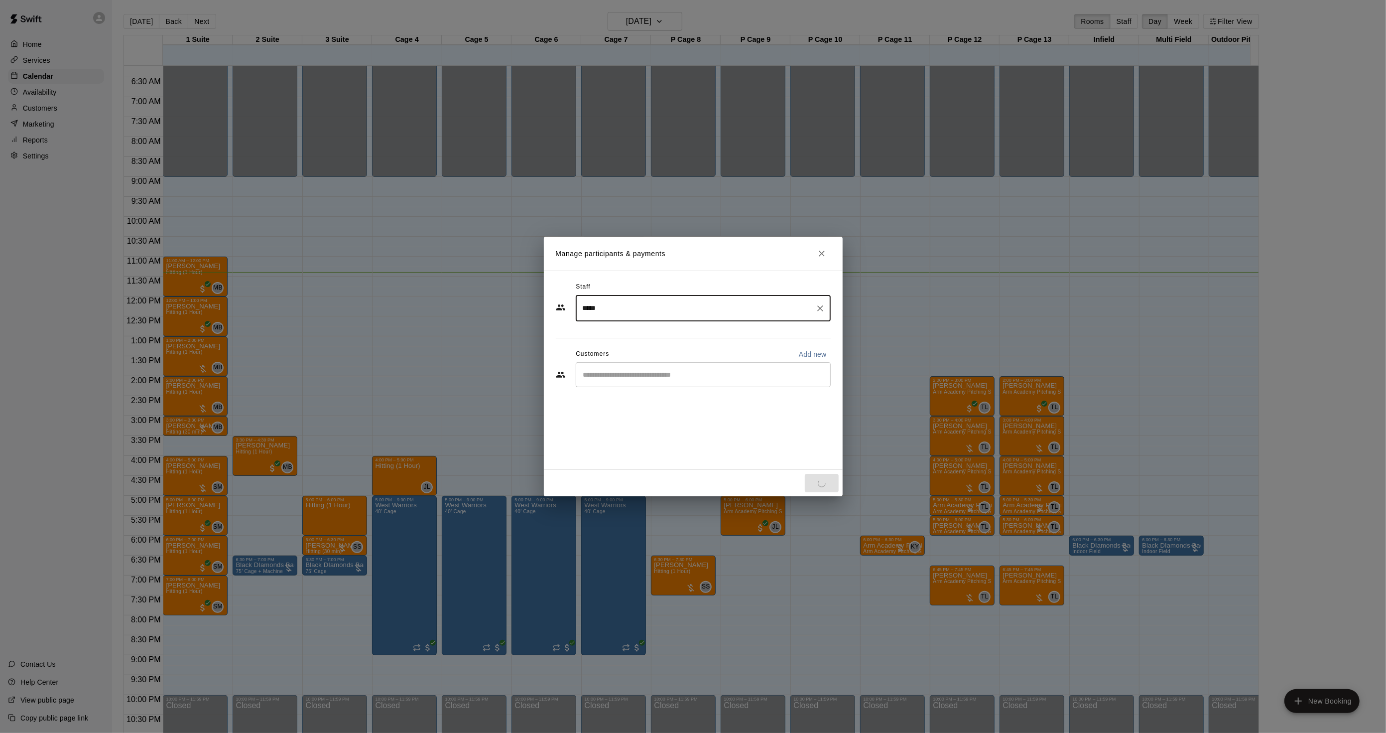
click at [628, 382] on div "​" at bounding box center [703, 374] width 255 height 25
type input "*****"
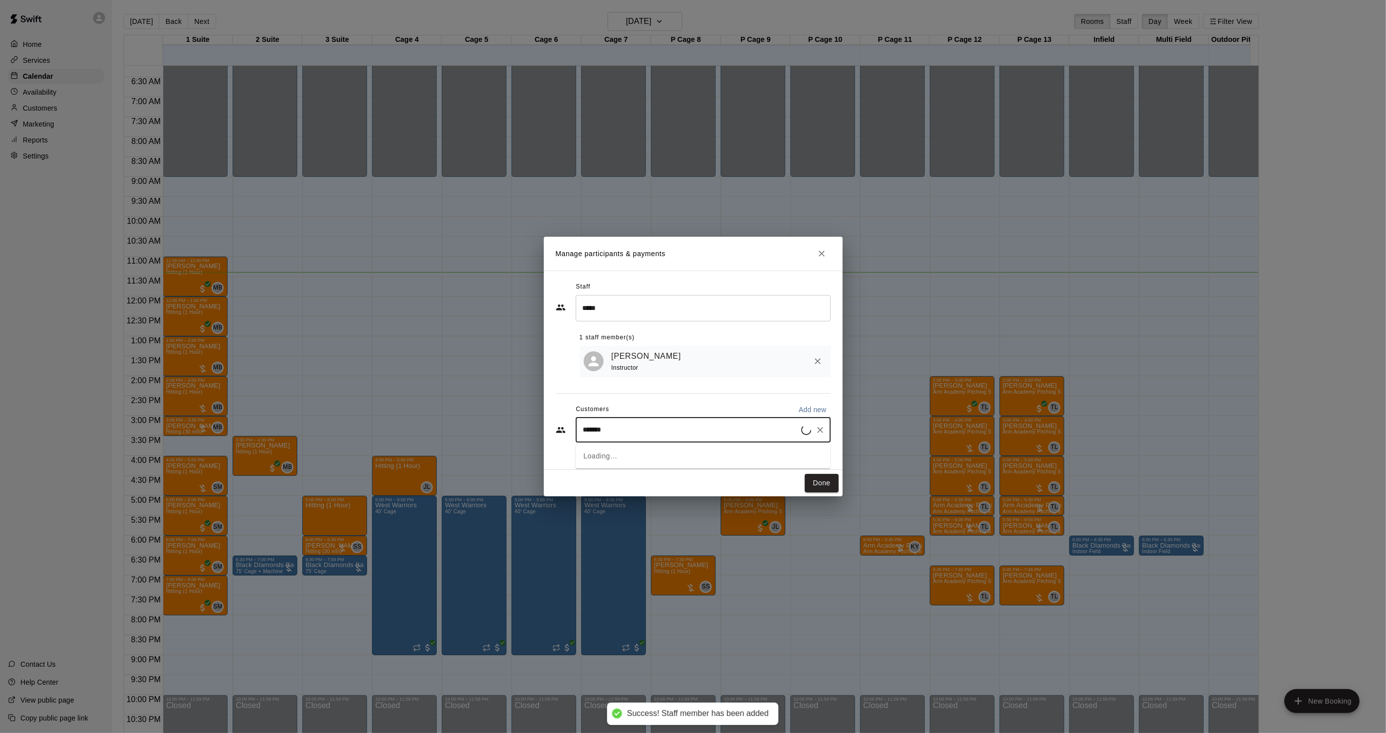
type input "********"
click at [650, 462] on span "[PERSON_NAME][EMAIL_ADDRESS][PERSON_NAME][DOMAIN_NAME]" at bounding box center [709, 465] width 210 height 7
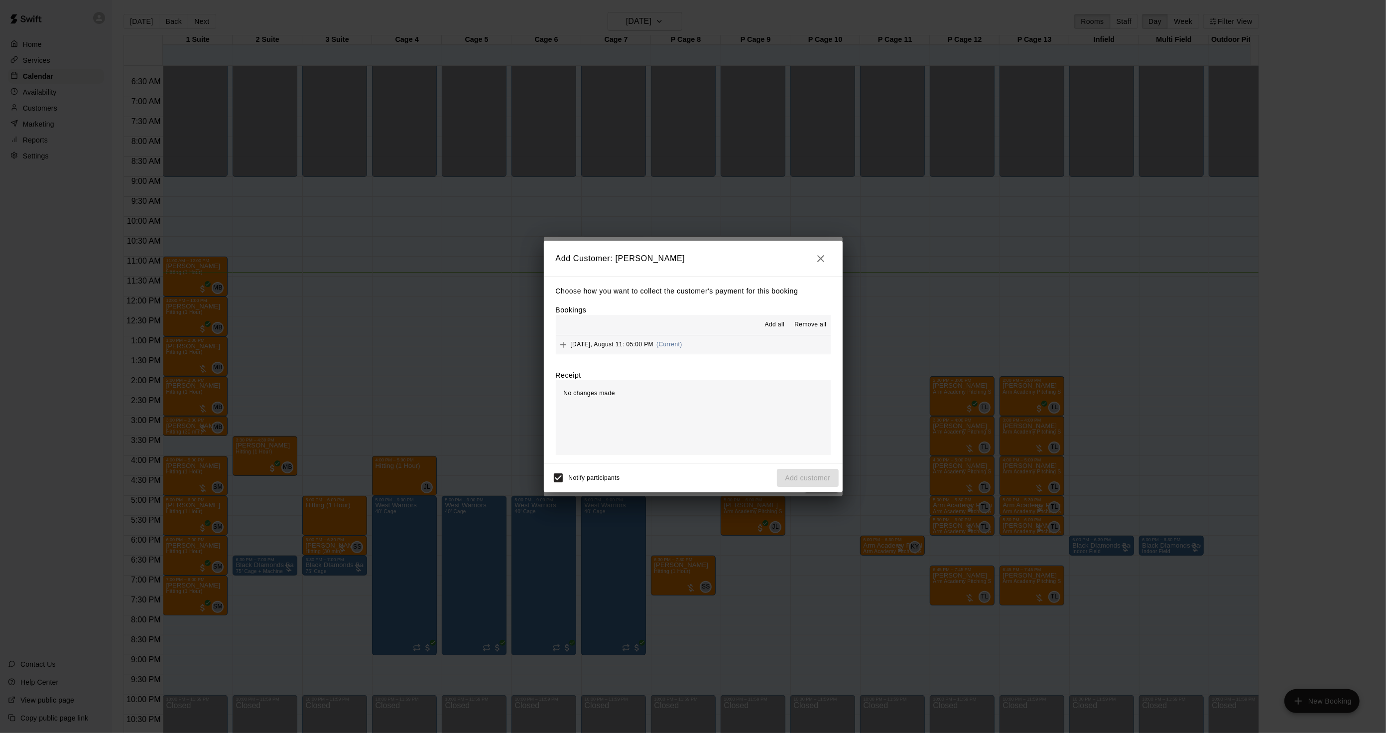
click at [710, 347] on button "[DATE], August 11: 05:00 PM (Current)" at bounding box center [693, 344] width 275 height 18
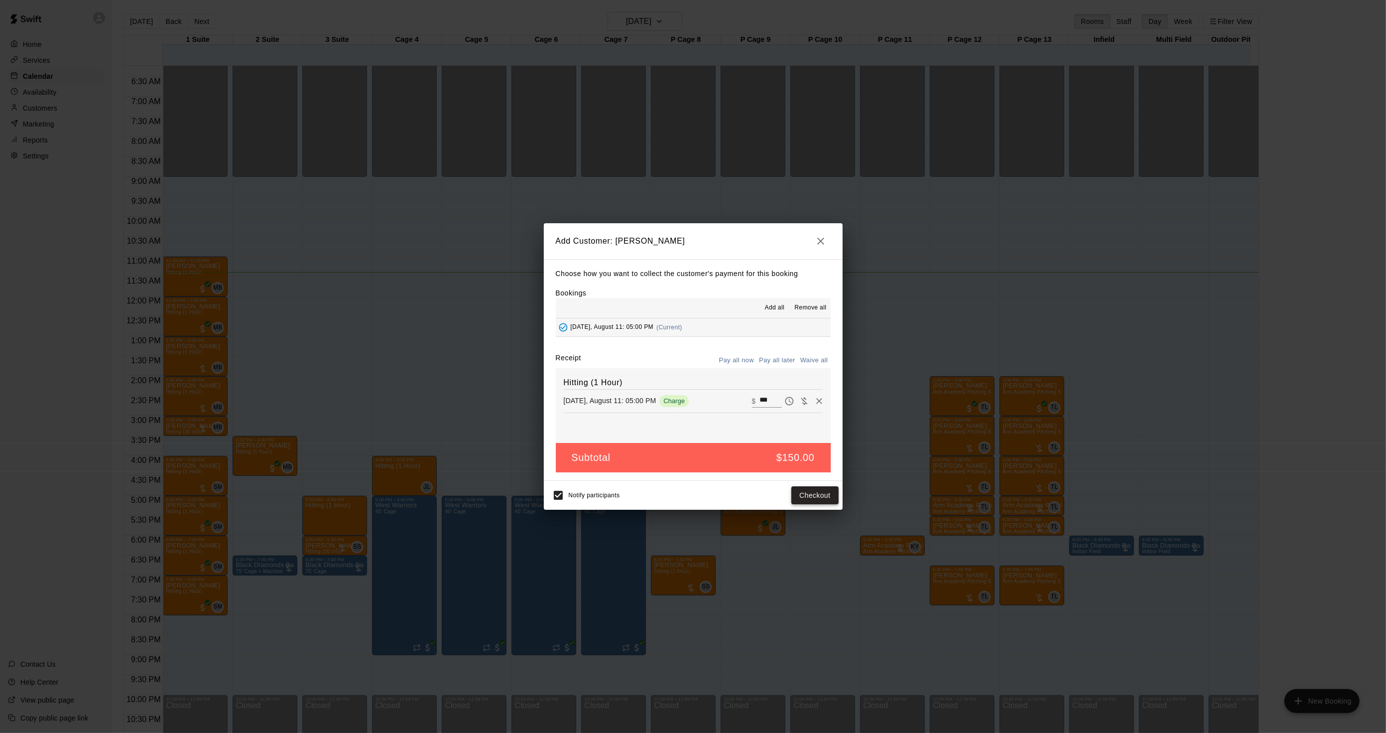
click at [834, 495] on button "Checkout" at bounding box center [814, 495] width 47 height 18
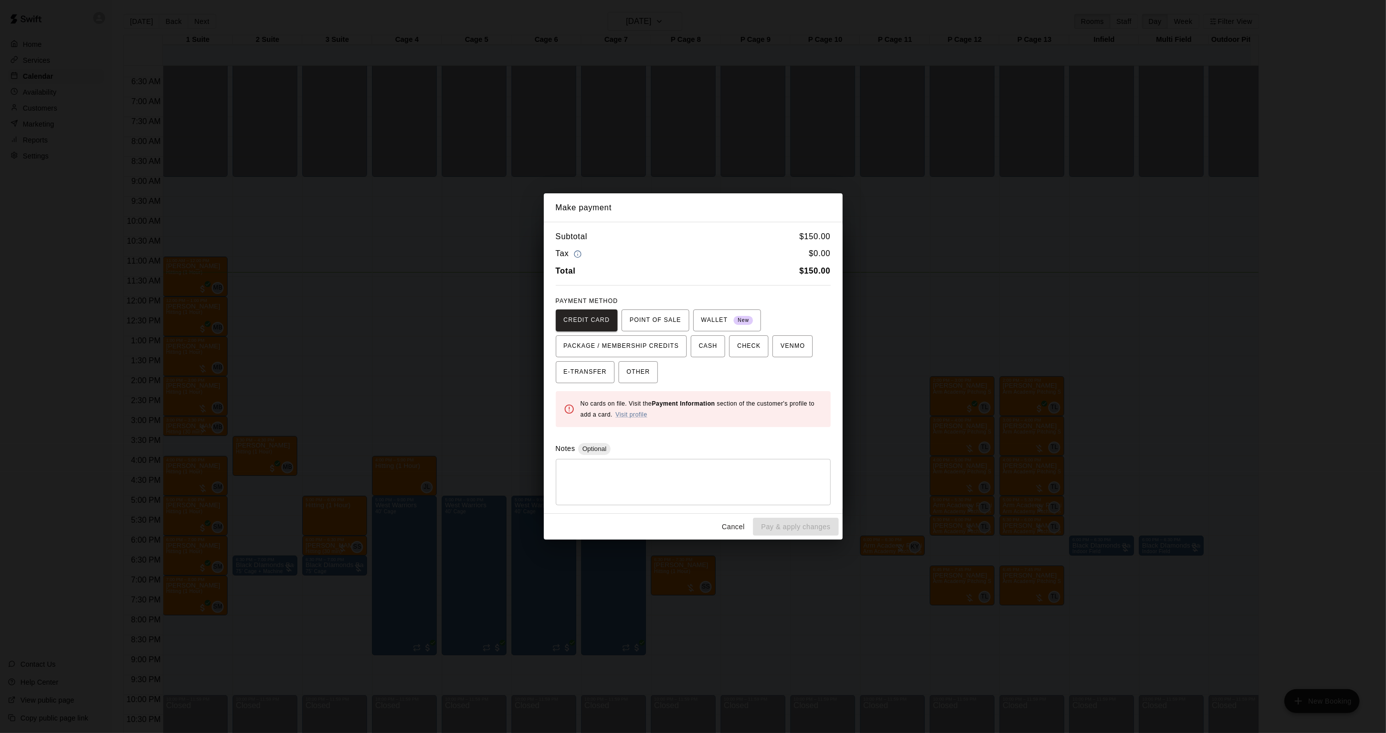
click at [1025, 435] on div "Make payment Subtotal $ 150.00 Tax $ 0.00 Total $ 150.00 PAYMENT METHOD CREDIT …" at bounding box center [693, 366] width 1386 height 733
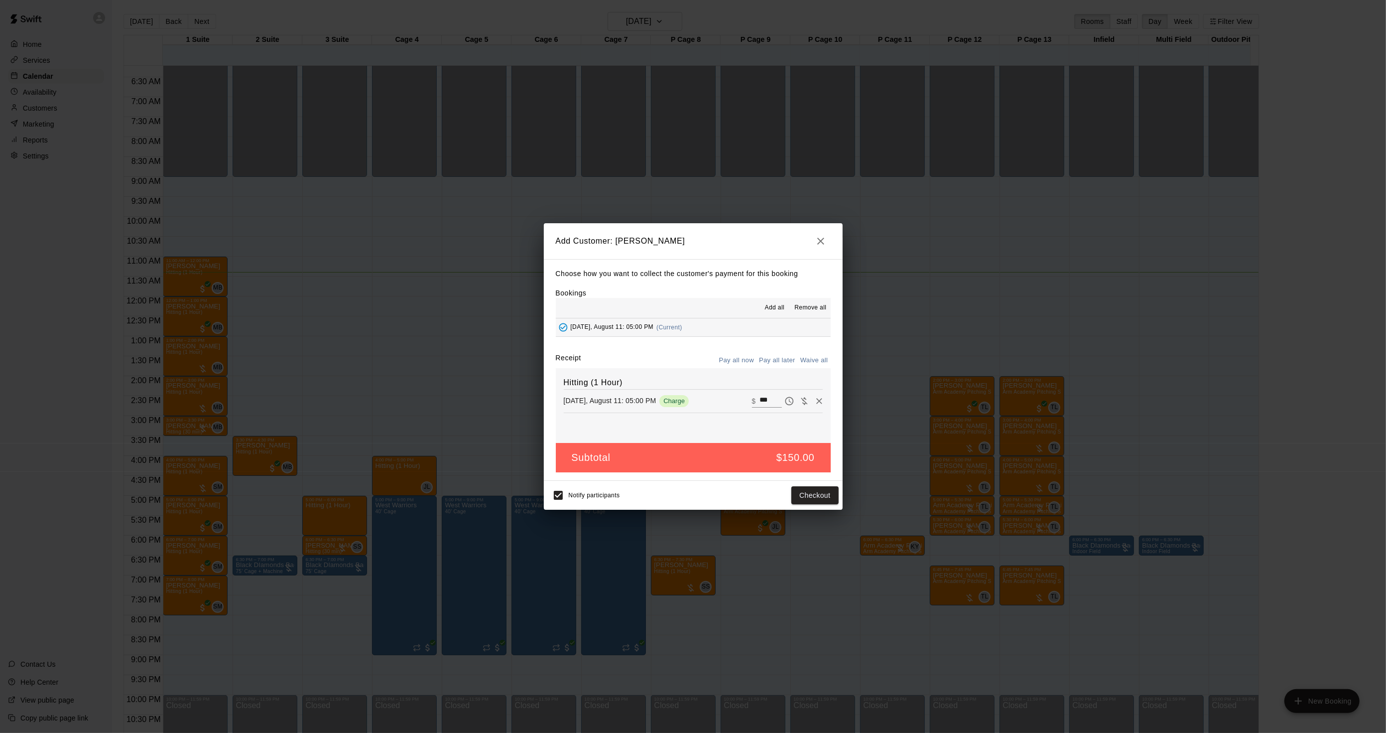
click at [767, 366] on button "Pay all later" at bounding box center [777, 360] width 41 height 15
click at [819, 492] on button "Add customer" at bounding box center [807, 495] width 61 height 18
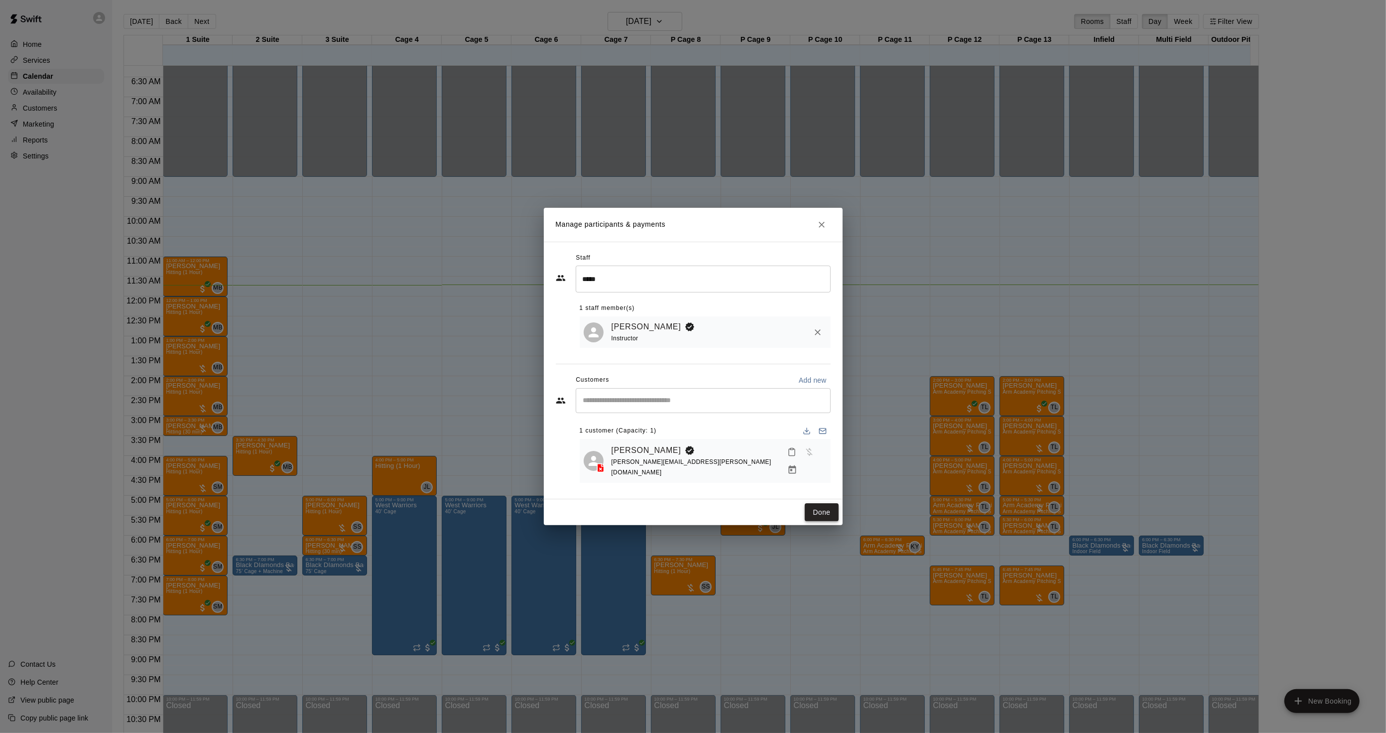
click at [817, 503] on button "Done" at bounding box center [821, 512] width 33 height 18
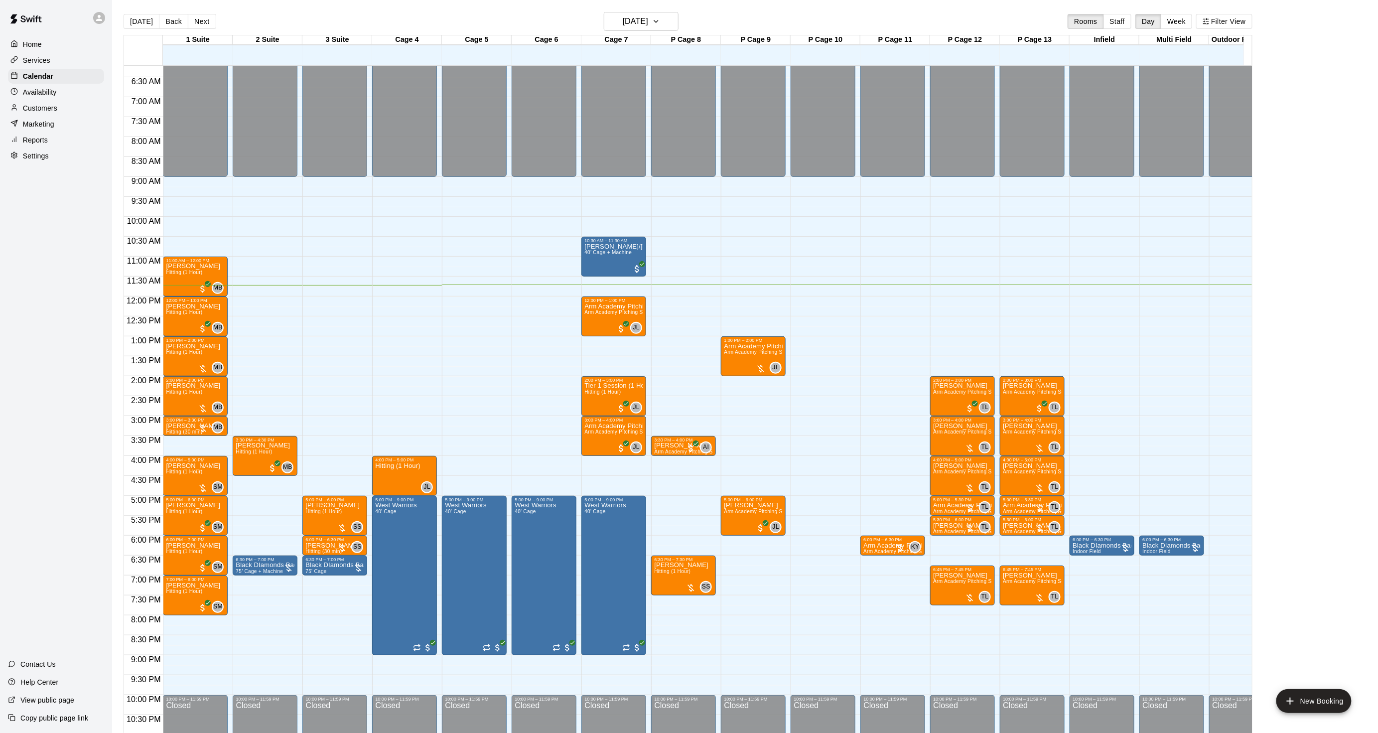
click at [1, 111] on div "Home Services Calendar Availability Customers Marketing Reports Settings" at bounding box center [56, 100] width 112 height 129
click at [625, 18] on h6 "[DATE]" at bounding box center [635, 21] width 25 height 14
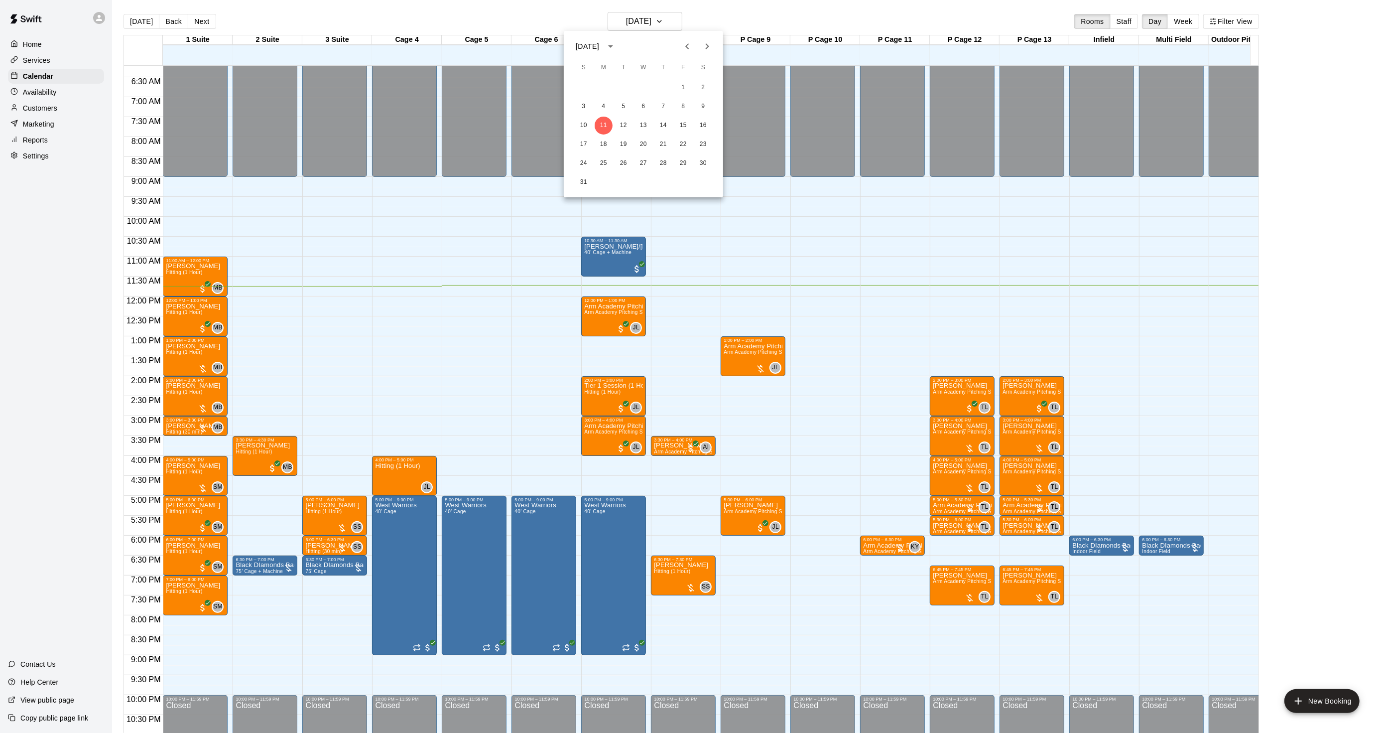
click at [714, 46] on button "Next month" at bounding box center [707, 46] width 20 height 20
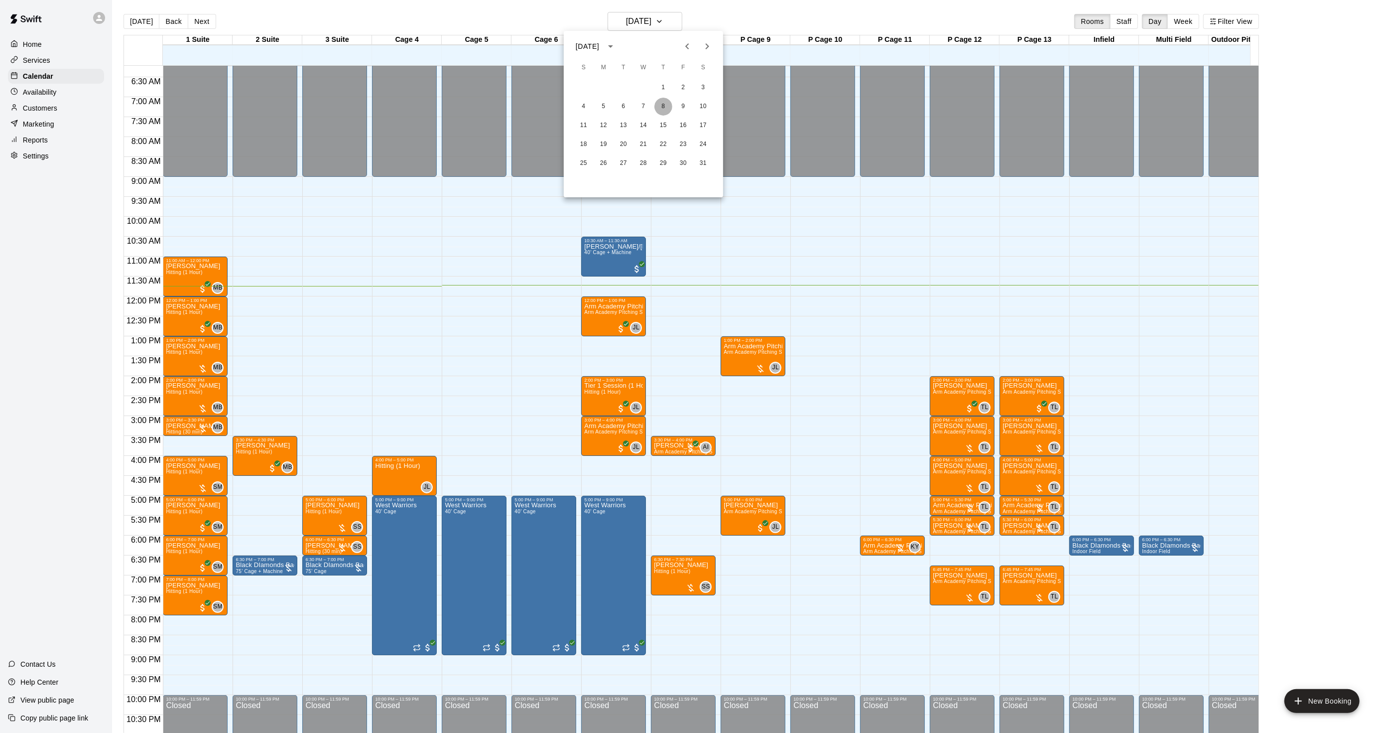
click at [666, 101] on button "8" at bounding box center [664, 107] width 18 height 18
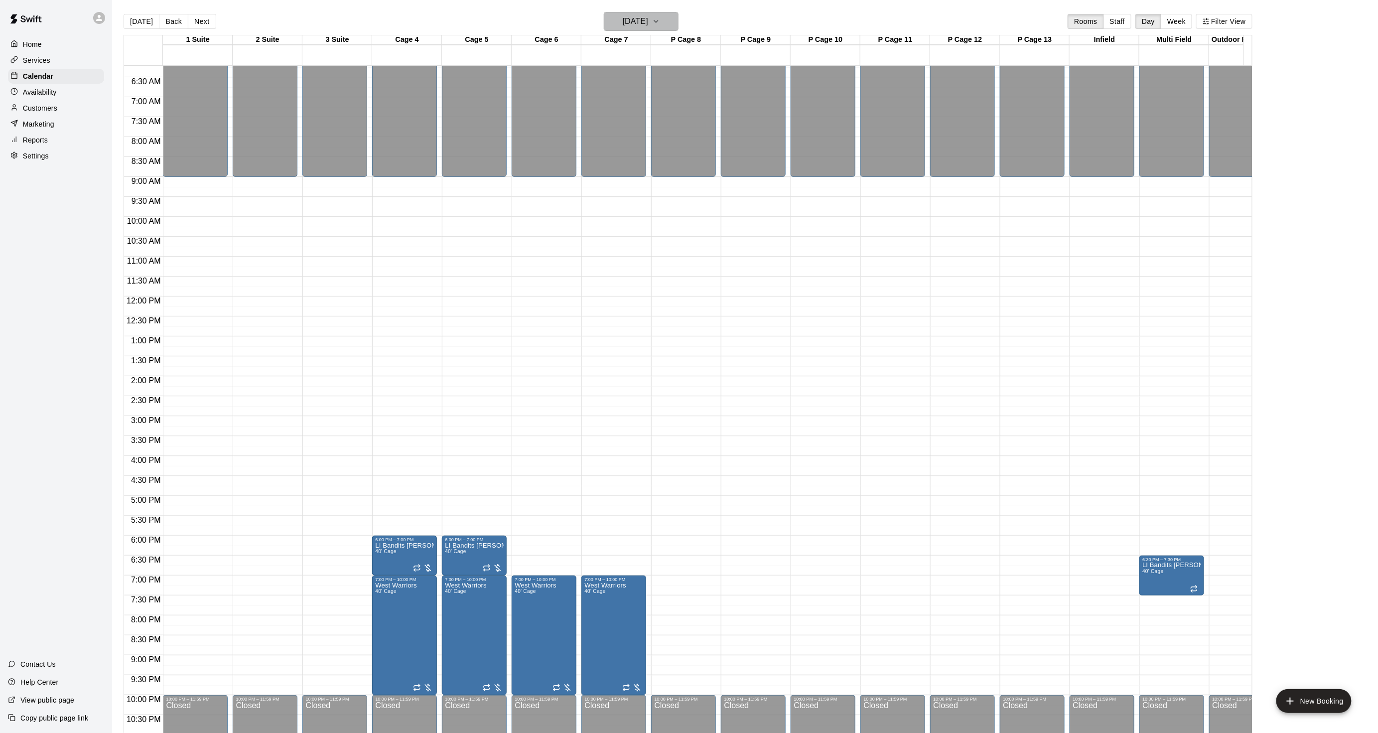
click at [648, 24] on h6 "[DATE]" at bounding box center [635, 21] width 25 height 14
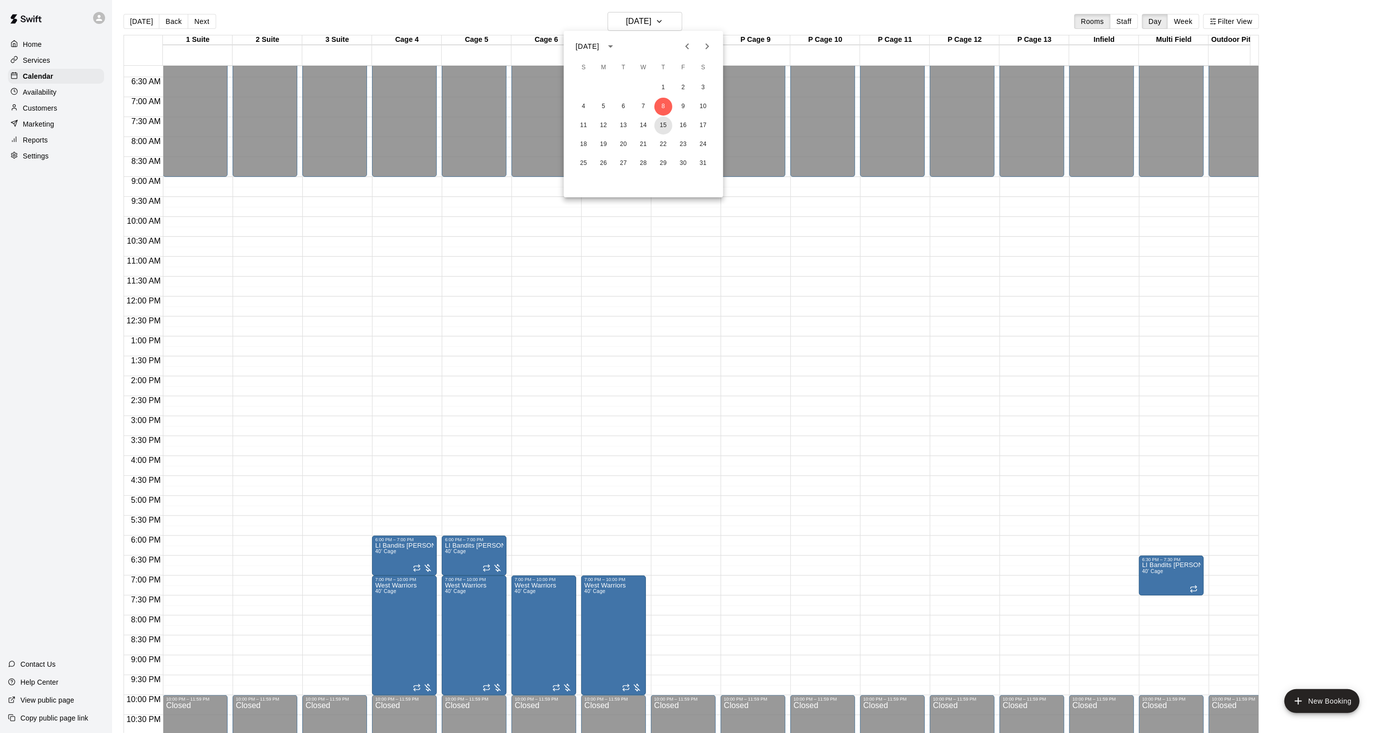
drag, startPoint x: 662, startPoint y: 122, endPoint x: 416, endPoint y: 53, distance: 255.5
click at [414, 56] on div "[DATE] S M T W T F S 1 2 3 4 5 6 7 8 9 10 11 12 13 14 15 16 17 18 19 20 21 22 2…" at bounding box center [693, 366] width 1386 height 733
click at [549, 406] on div at bounding box center [693, 366] width 1386 height 733
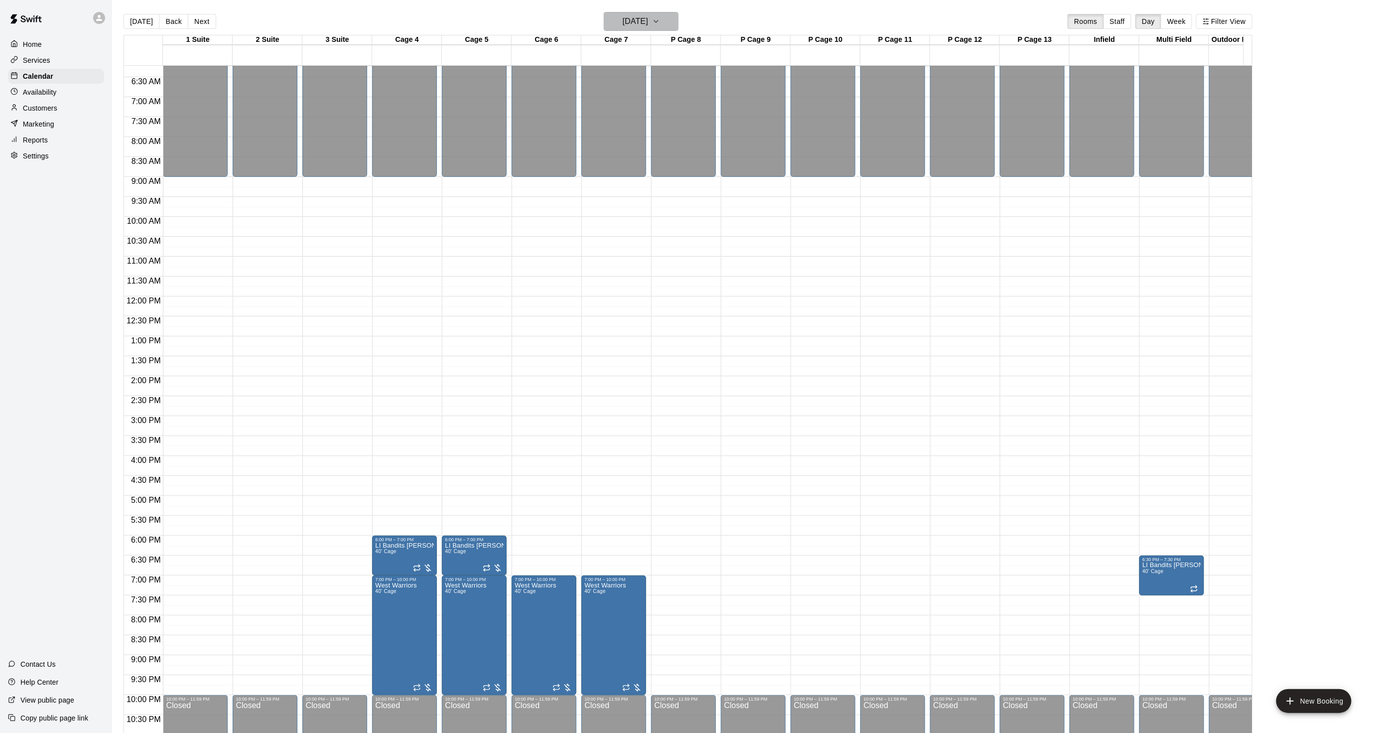
click at [623, 18] on h6 "[DATE]" at bounding box center [635, 21] width 25 height 14
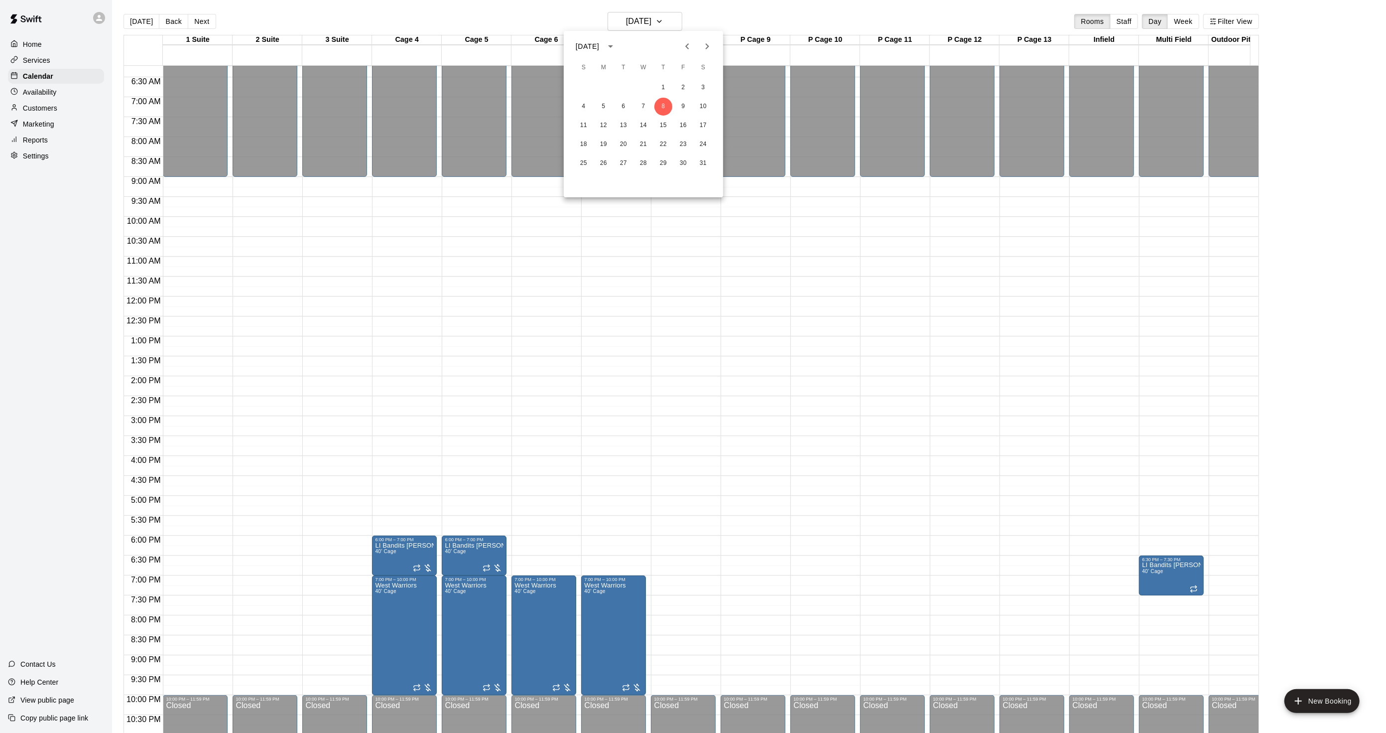
click at [1093, 327] on div at bounding box center [693, 366] width 1386 height 733
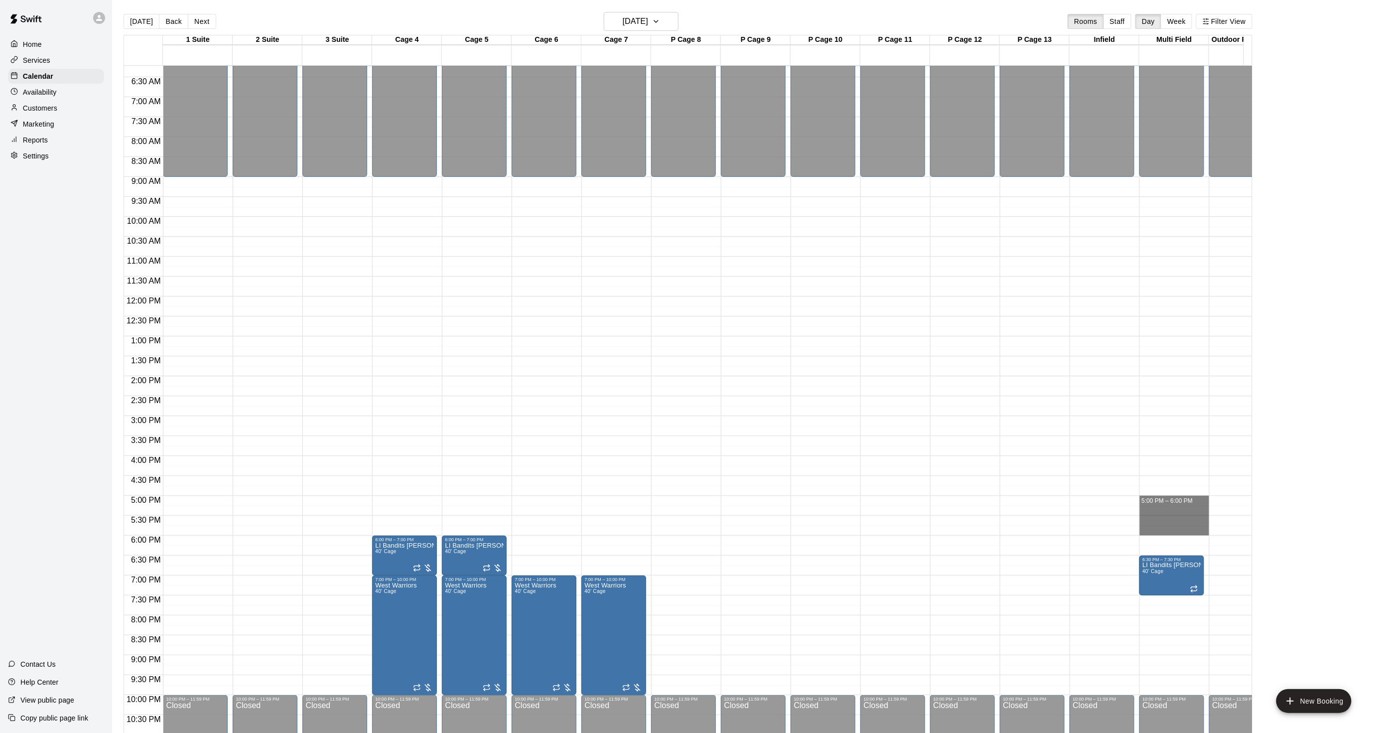
drag, startPoint x: 1159, startPoint y: 499, endPoint x: 1161, endPoint y: 527, distance: 28.5
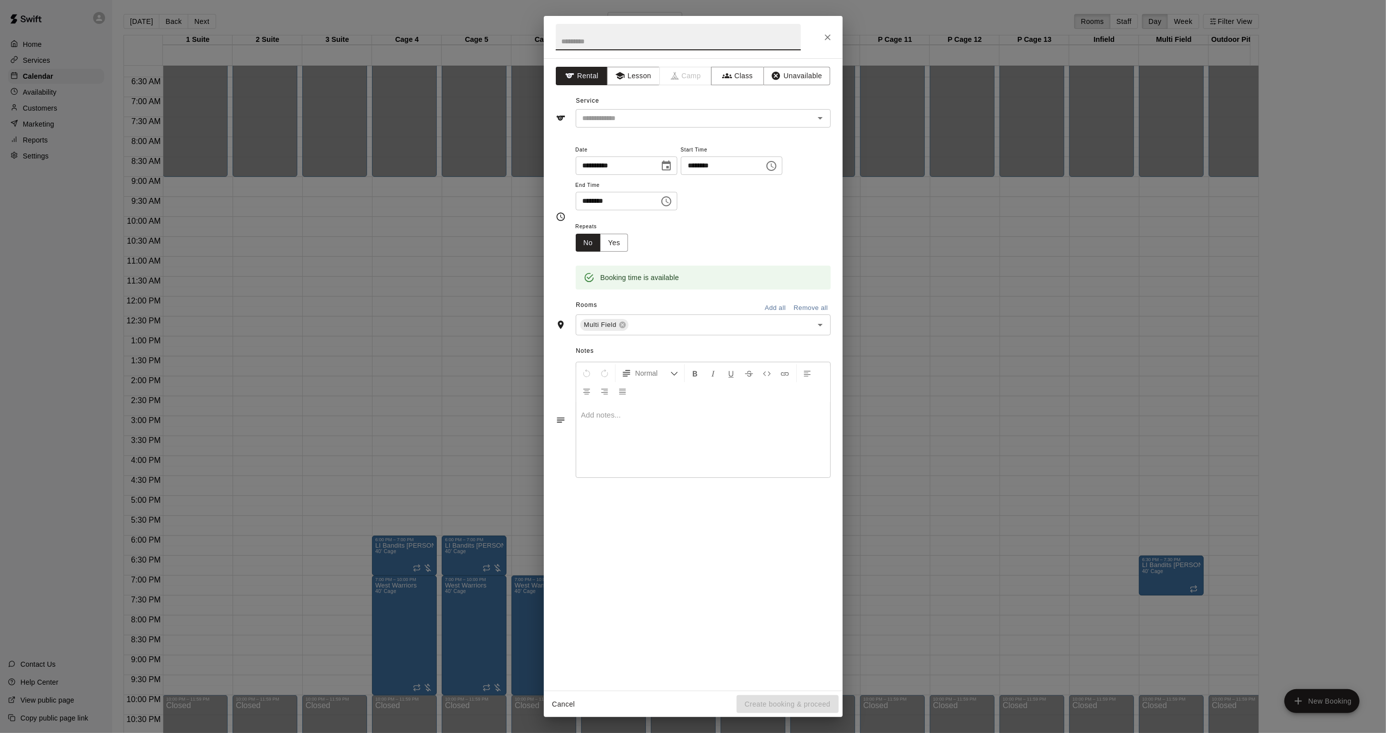
click at [832, 39] on icon "Close" at bounding box center [828, 37] width 10 height 10
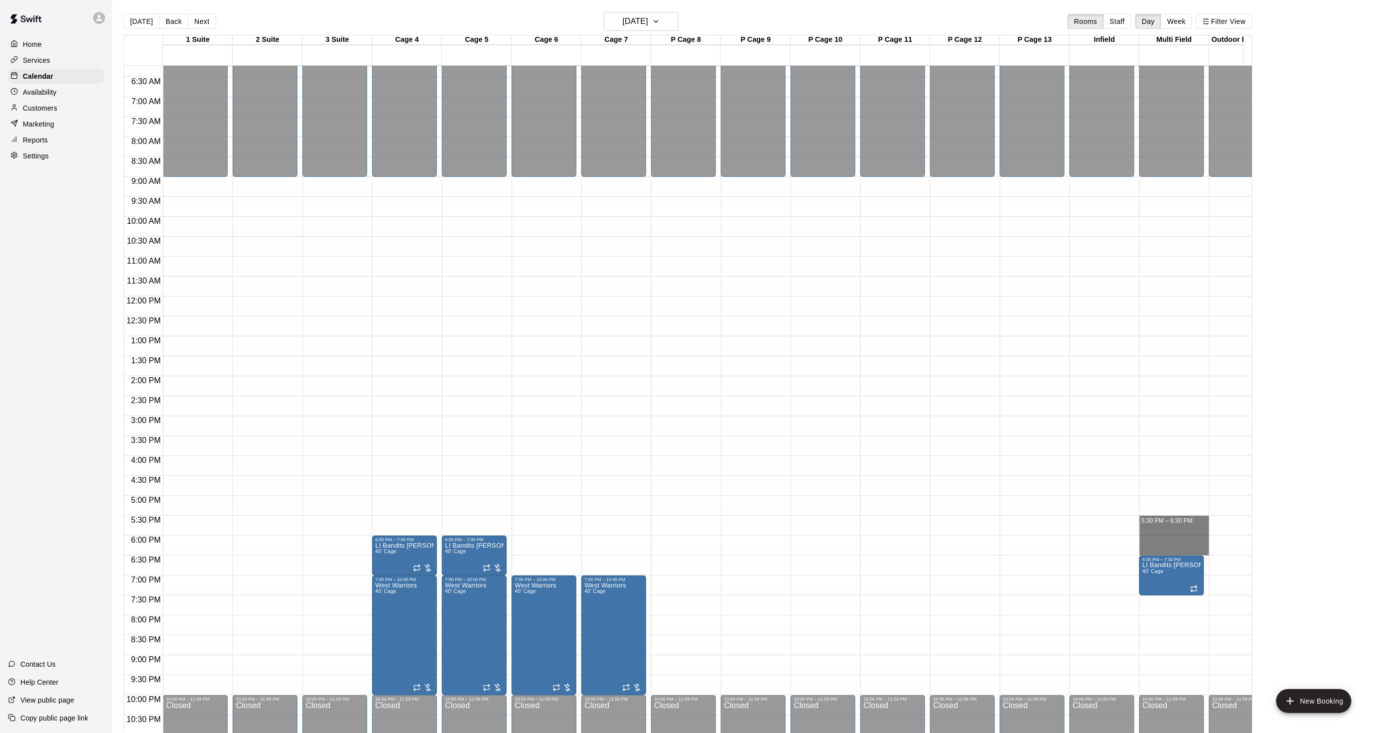
drag, startPoint x: 1151, startPoint y: 520, endPoint x: 1149, endPoint y: 553, distance: 33.4
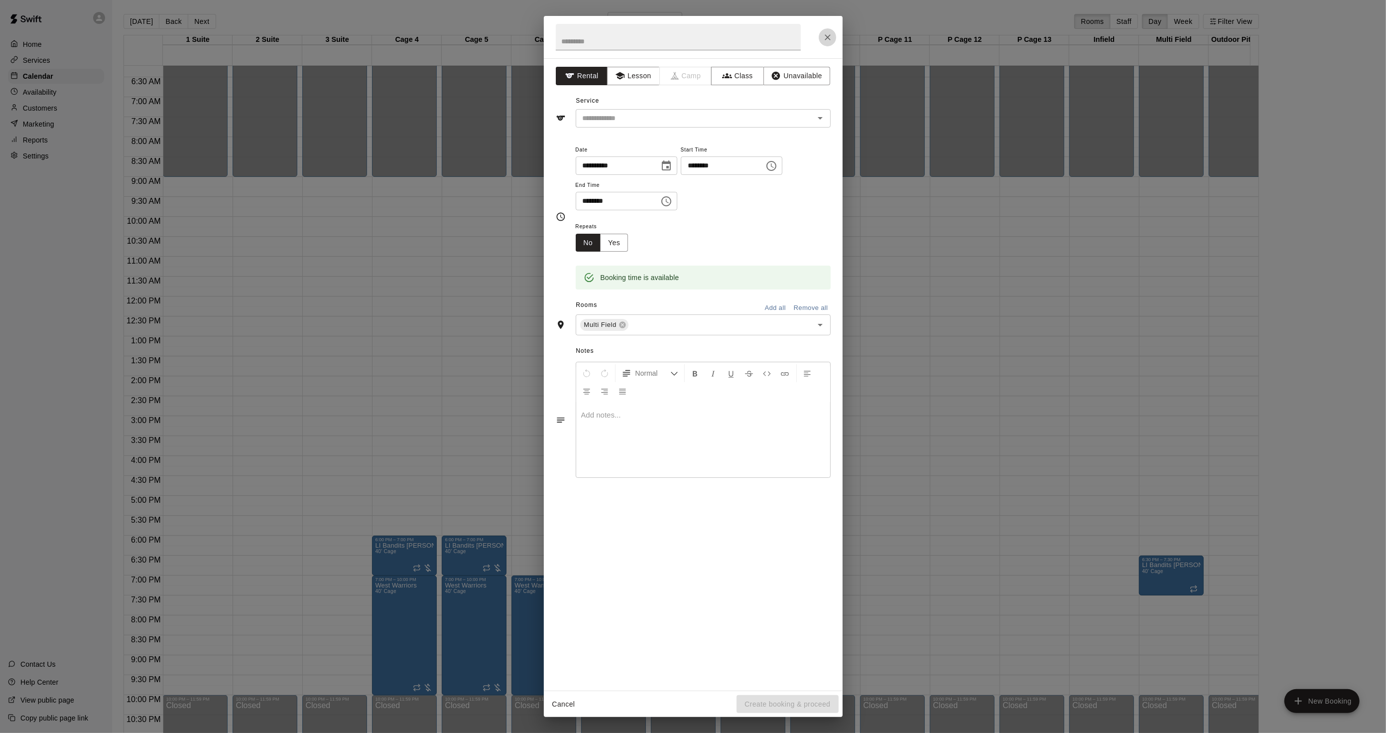
click at [822, 33] on button "Close" at bounding box center [828, 37] width 18 height 18
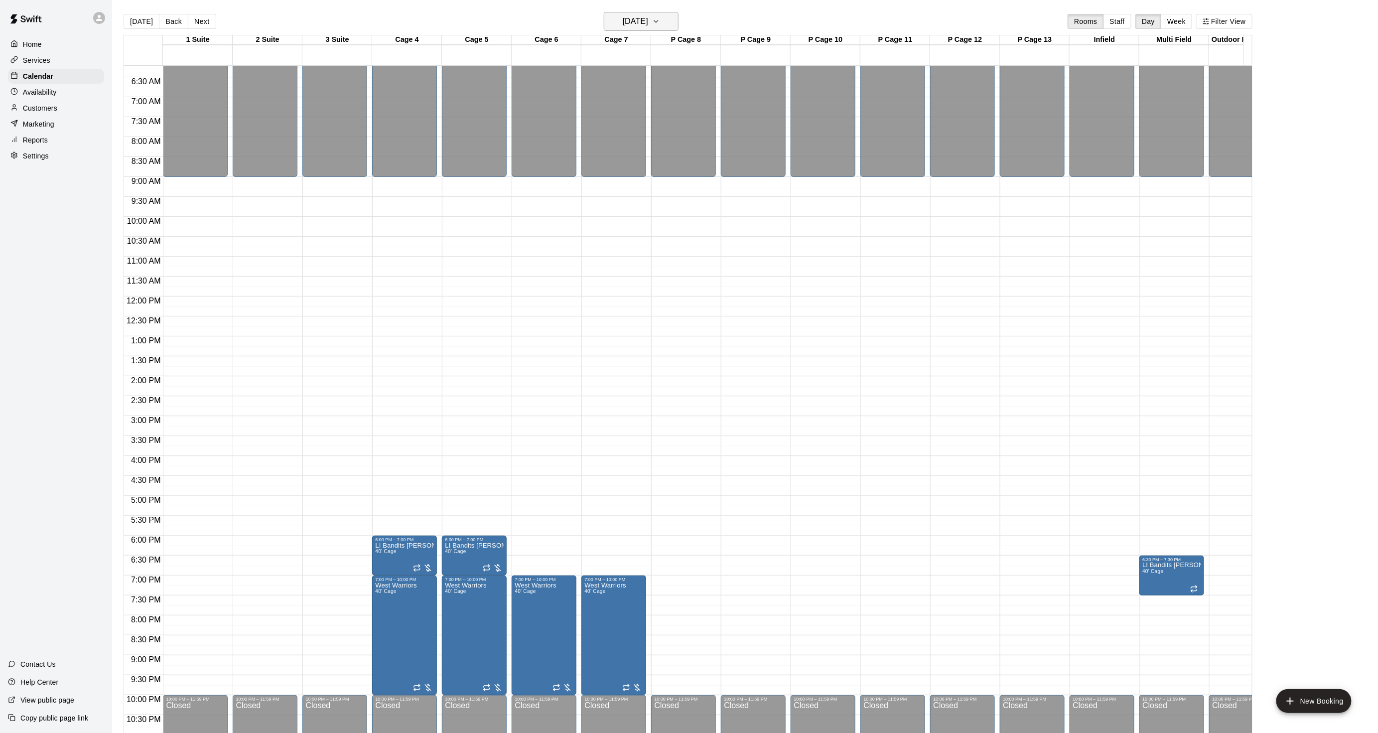
click at [634, 17] on h6 "[DATE]" at bounding box center [635, 21] width 25 height 14
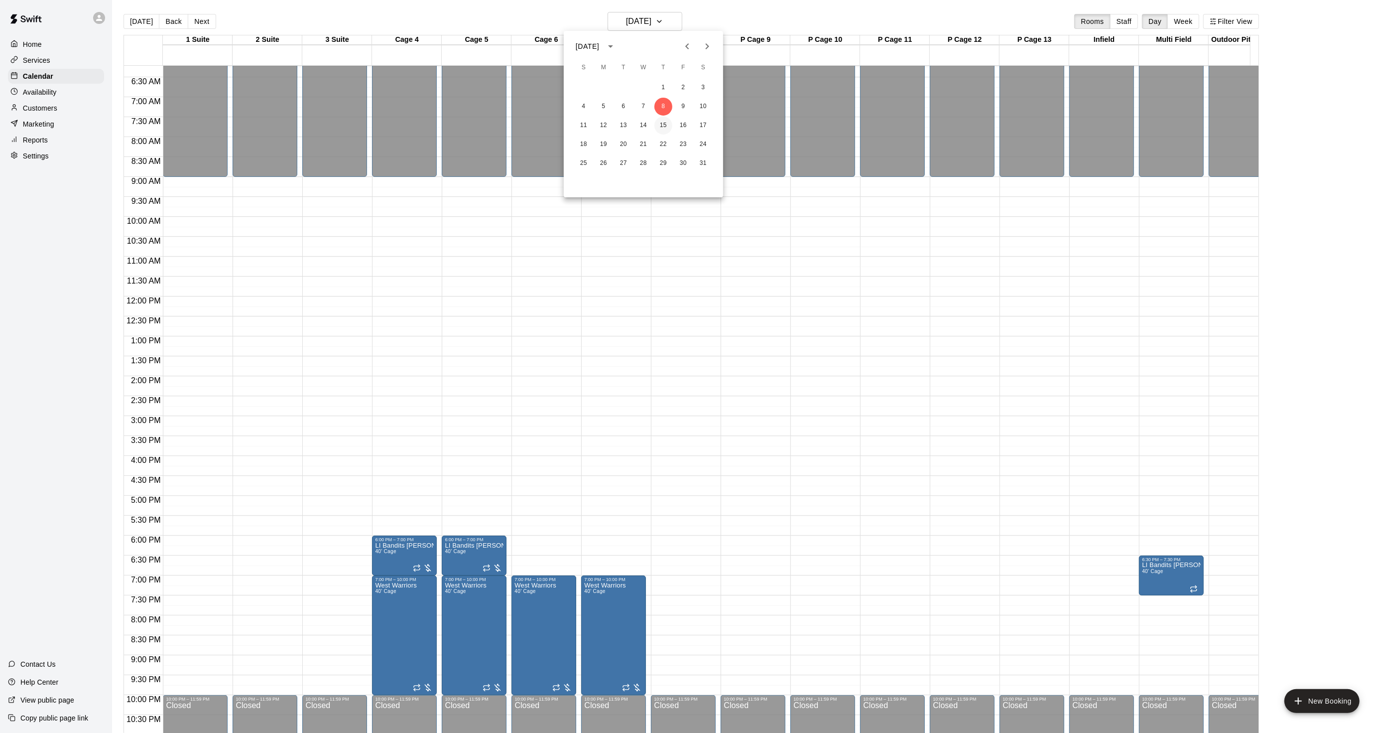
click at [664, 120] on button "15" at bounding box center [664, 126] width 18 height 18
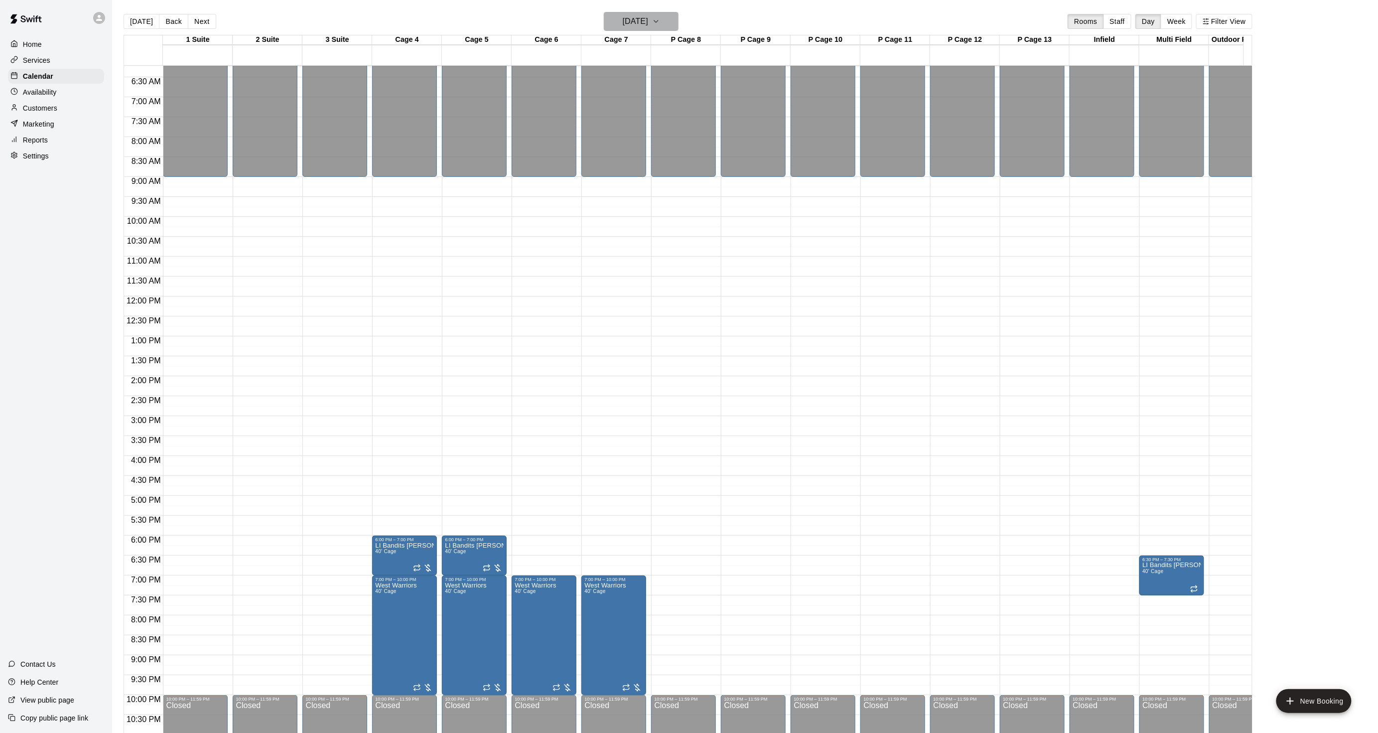
click at [633, 23] on h6 "[DATE]" at bounding box center [635, 21] width 25 height 14
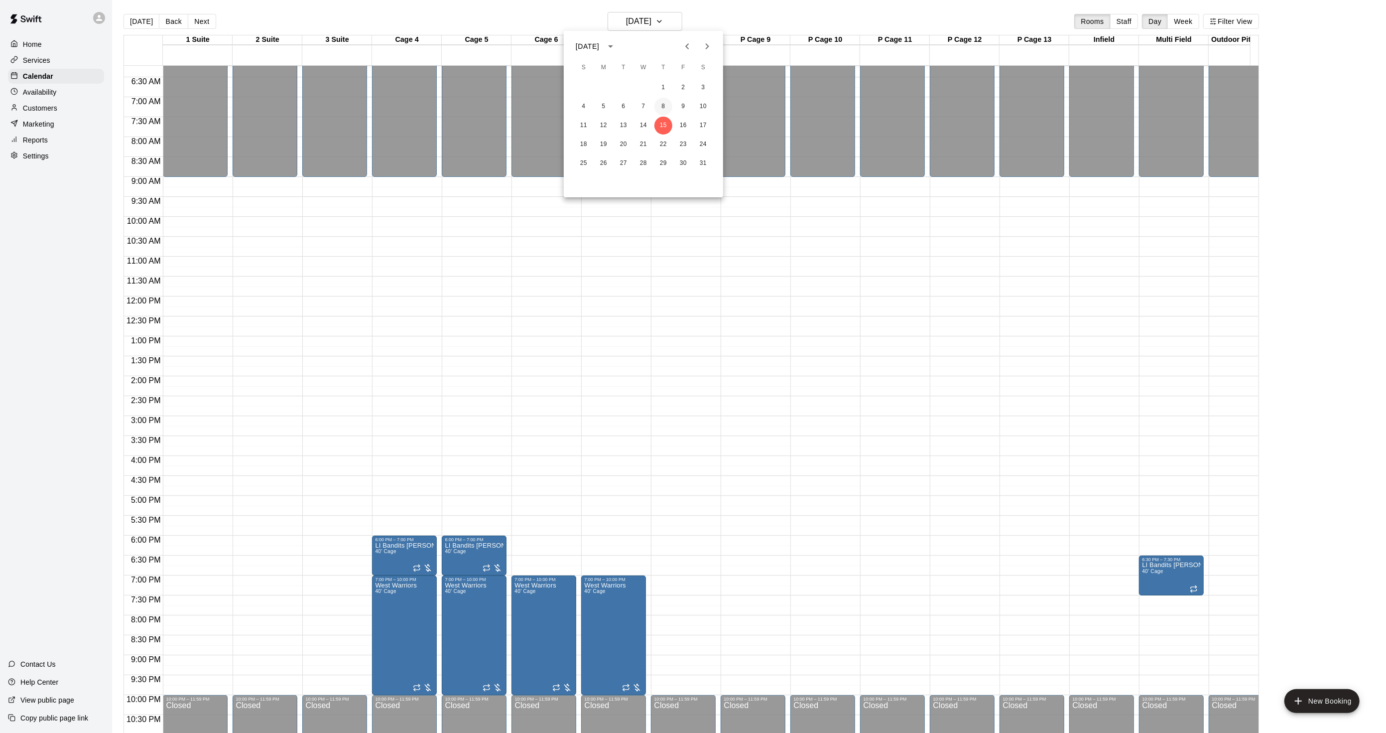
click at [666, 108] on button "8" at bounding box center [664, 107] width 18 height 18
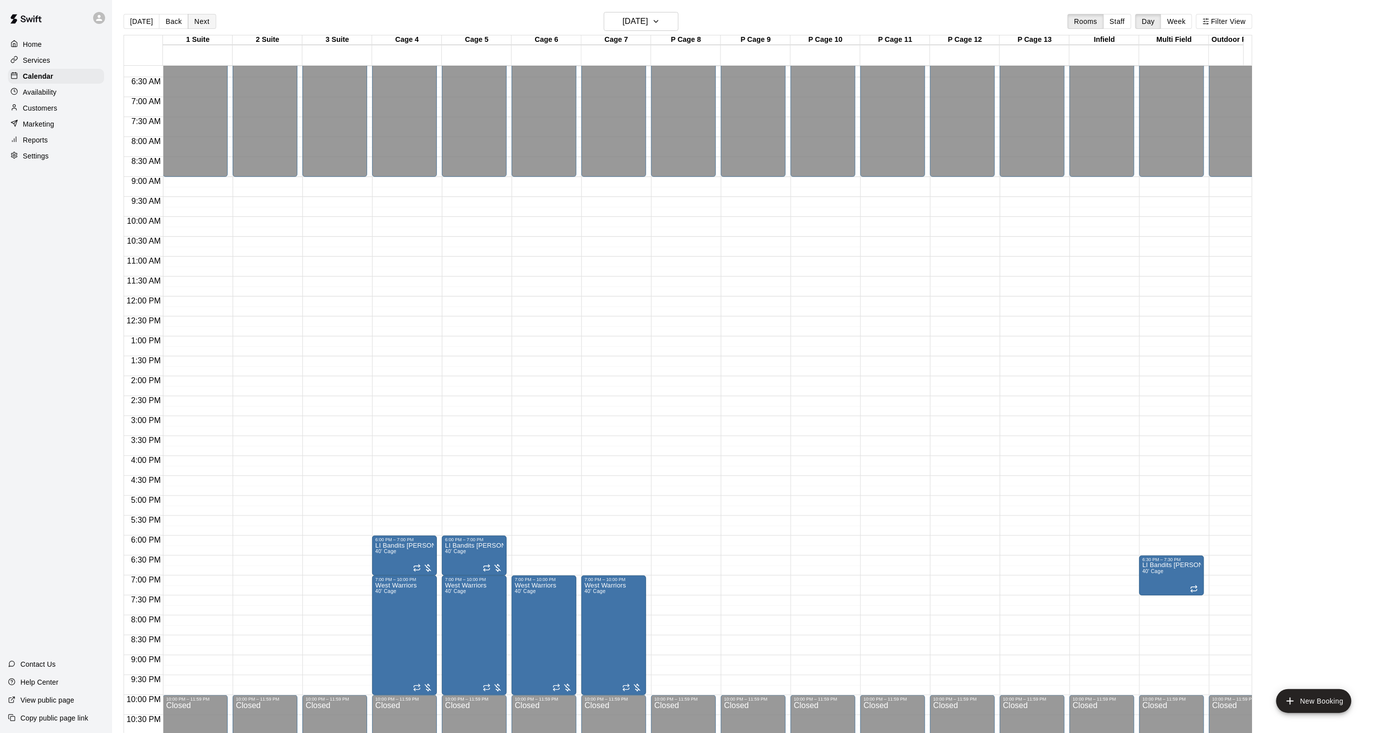
click at [203, 17] on button "Next" at bounding box center [202, 21] width 28 height 15
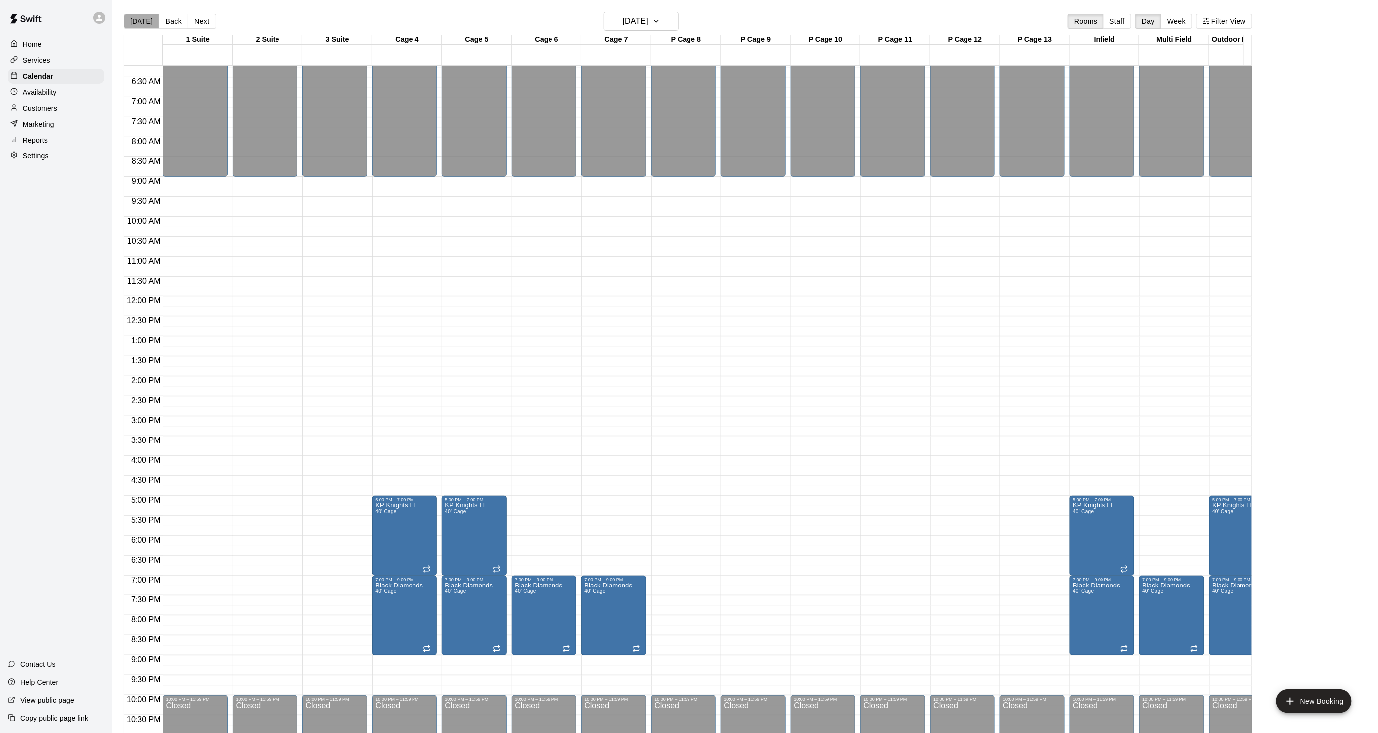
click at [142, 24] on button "[DATE]" at bounding box center [142, 21] width 36 height 15
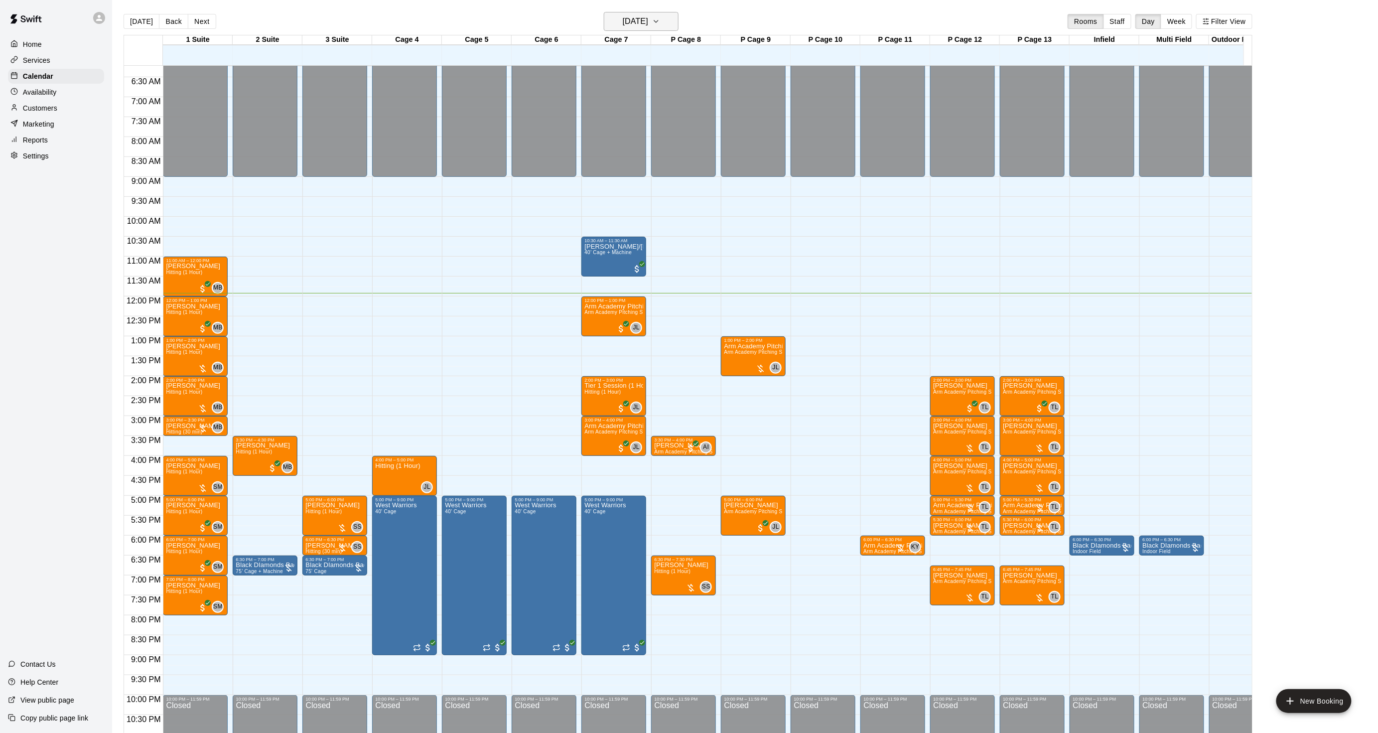
click at [648, 20] on h6 "[DATE]" at bounding box center [635, 21] width 25 height 14
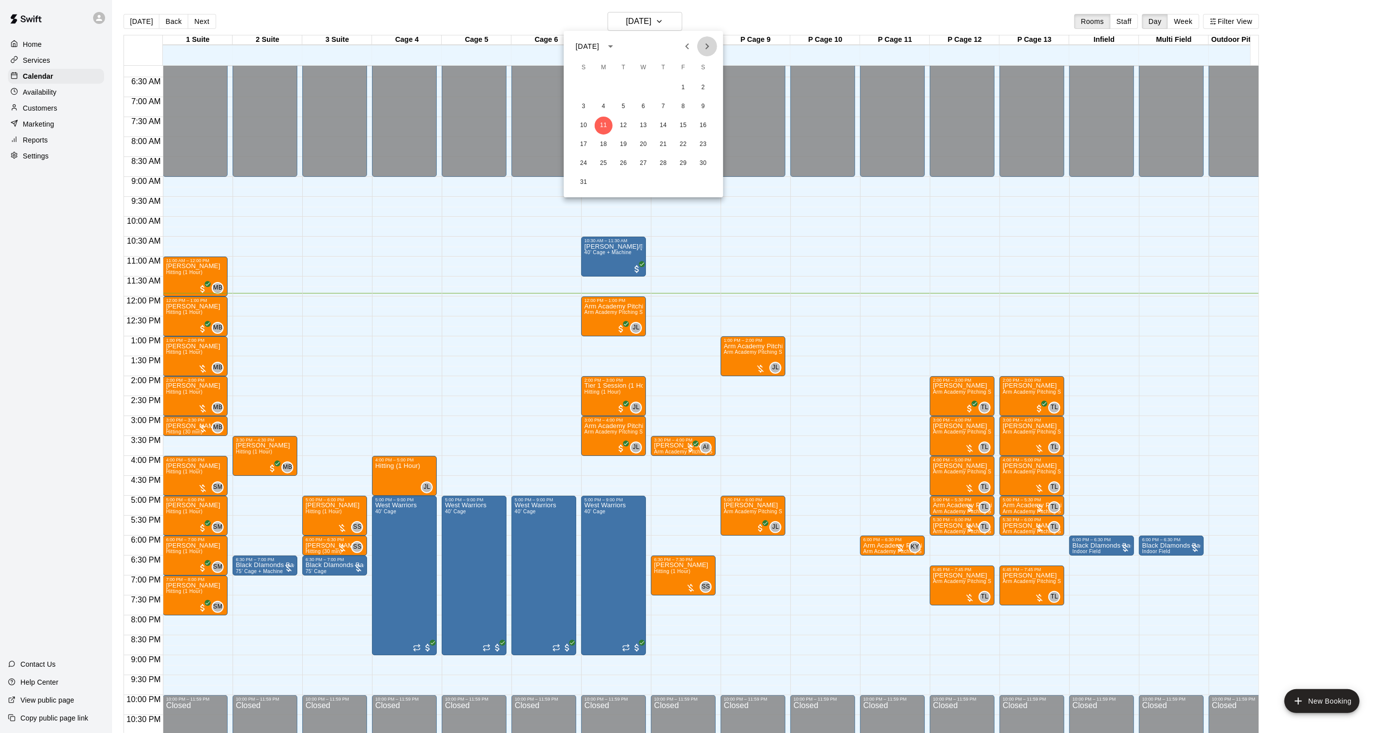
click at [700, 42] on button "Next month" at bounding box center [707, 46] width 20 height 20
click at [702, 42] on icon "Next month" at bounding box center [707, 46] width 12 height 12
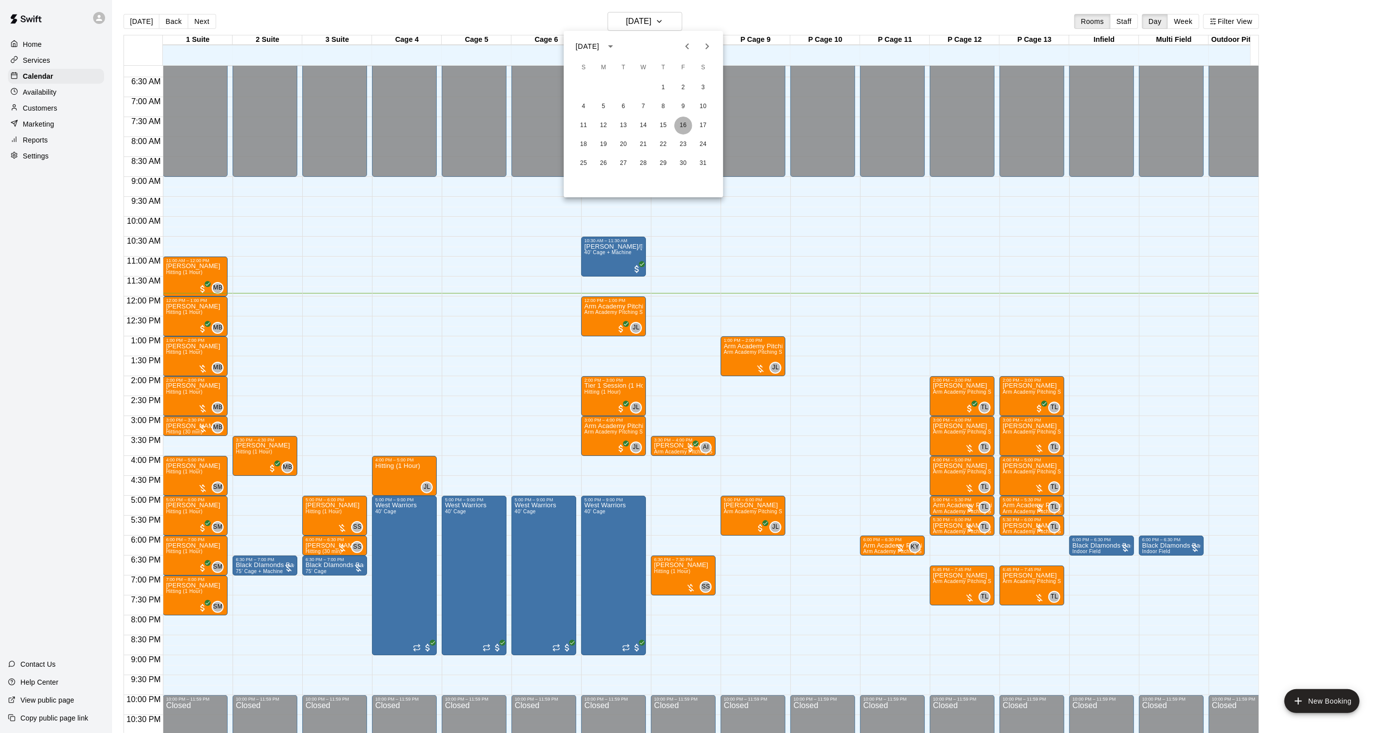
click at [681, 120] on button "16" at bounding box center [683, 126] width 18 height 18
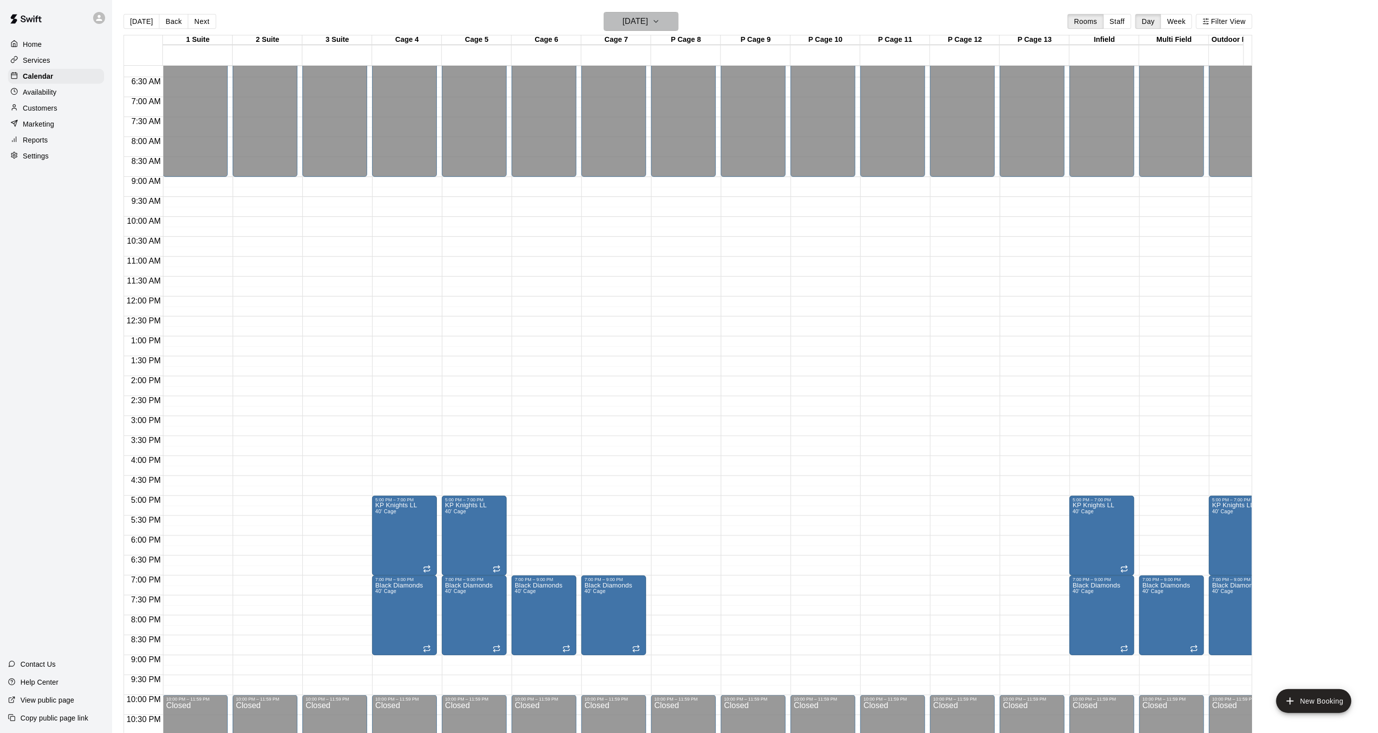
click at [641, 19] on h6 "[DATE]" at bounding box center [635, 21] width 25 height 14
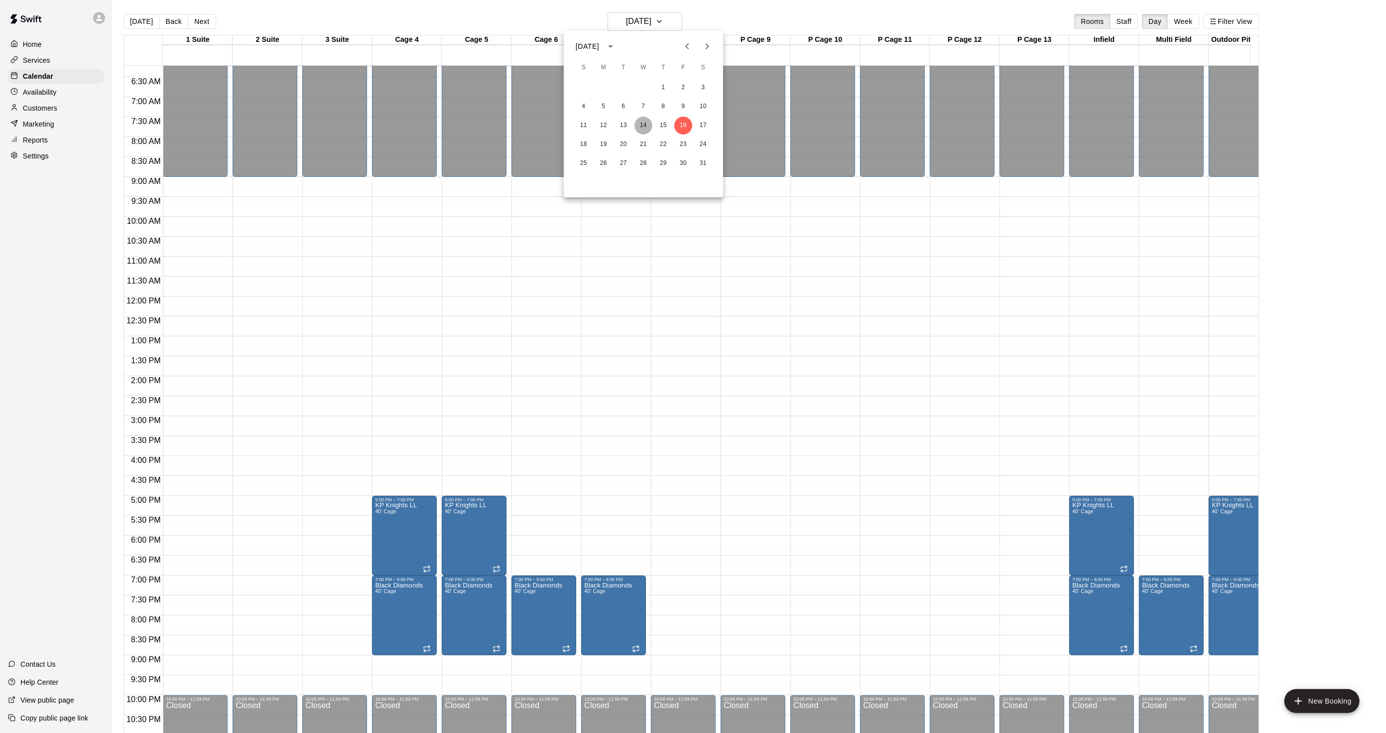
click at [642, 128] on button "14" at bounding box center [644, 126] width 18 height 18
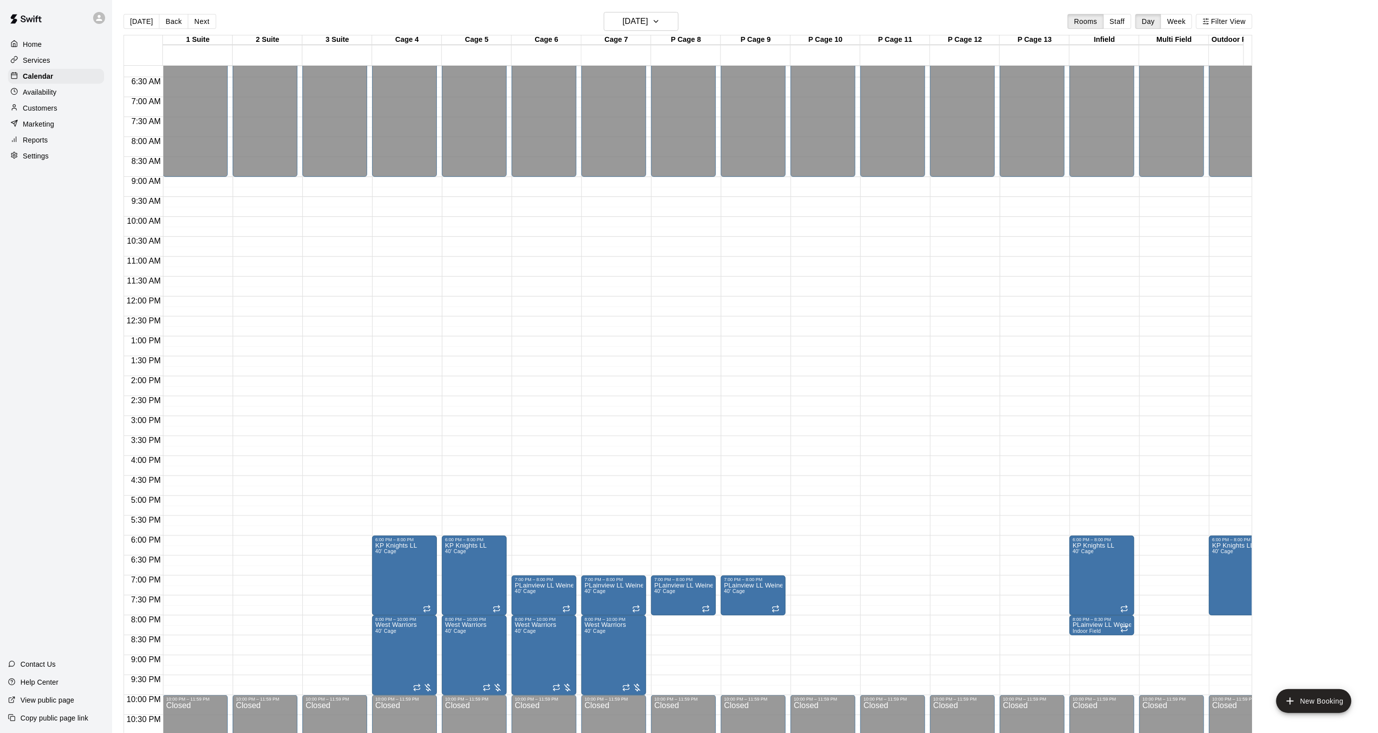
drag, startPoint x: 115, startPoint y: 21, endPoint x: 121, endPoint y: 21, distance: 6.0
click at [118, 21] on main "[DATE] Back [DATE][DATE] Rooms Staff Day Week Filter View 1 Suite 14 Wed 2 Suit…" at bounding box center [745, 374] width 1266 height 749
click at [131, 20] on button "[DATE]" at bounding box center [142, 21] width 36 height 15
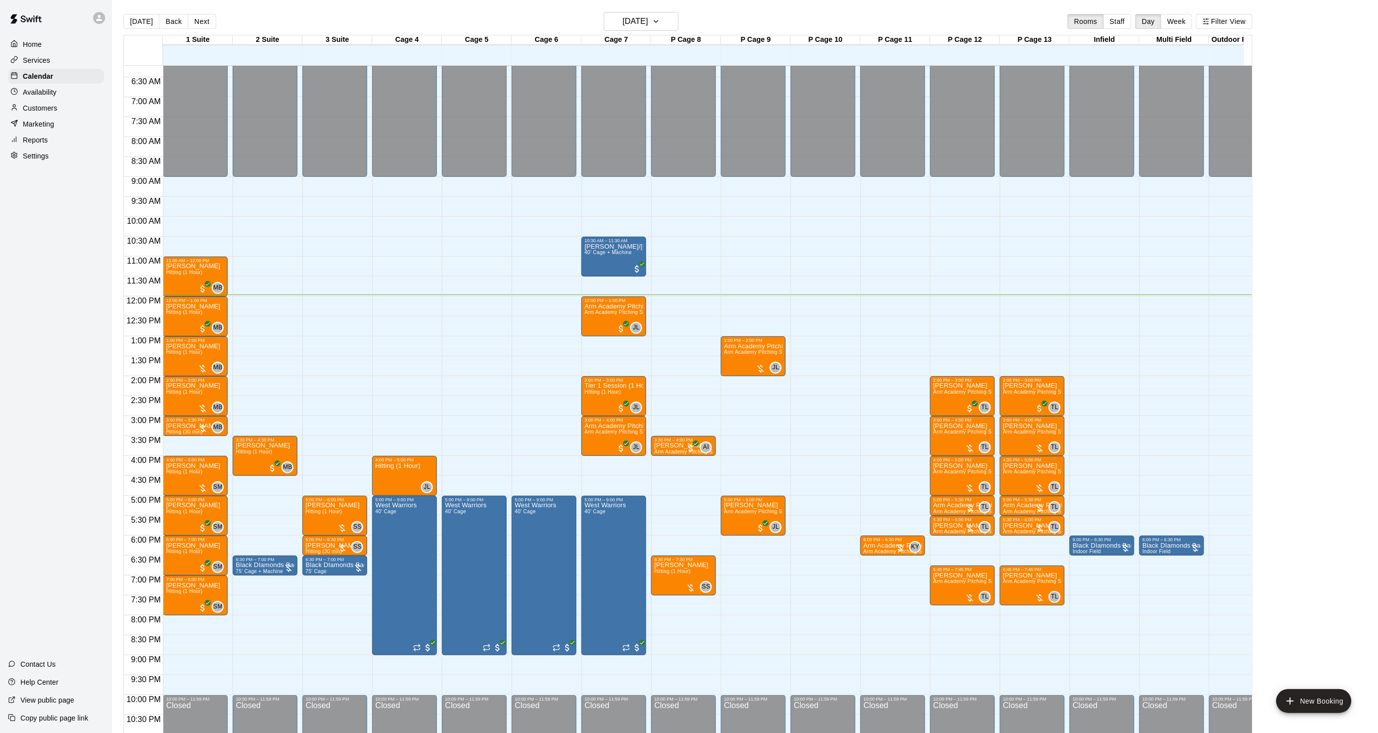
click at [644, 33] on div "[DATE] Back [DATE][DATE] Rooms Staff Day Week Filter View" at bounding box center [688, 23] width 1129 height 23
click at [645, 30] on button "[DATE]" at bounding box center [641, 21] width 75 height 19
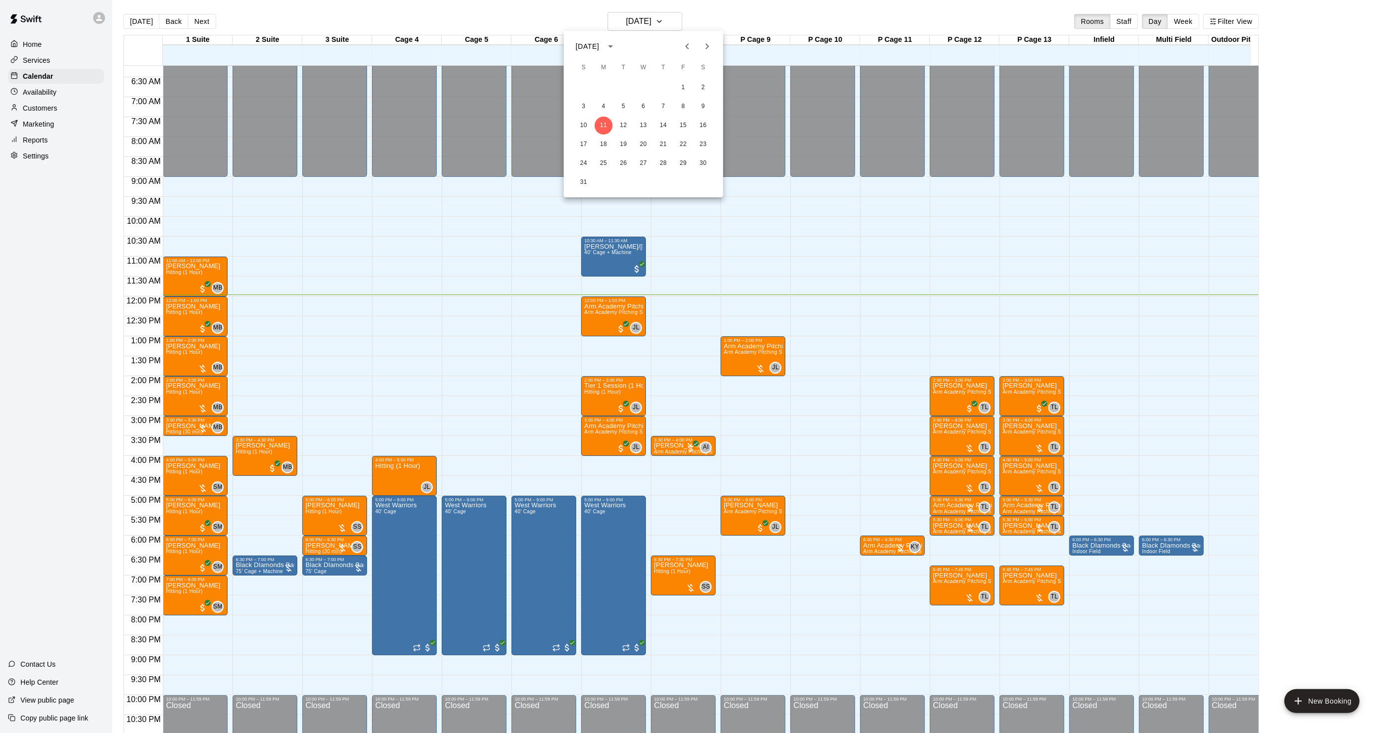
click at [711, 47] on icon "Next month" at bounding box center [707, 46] width 12 height 12
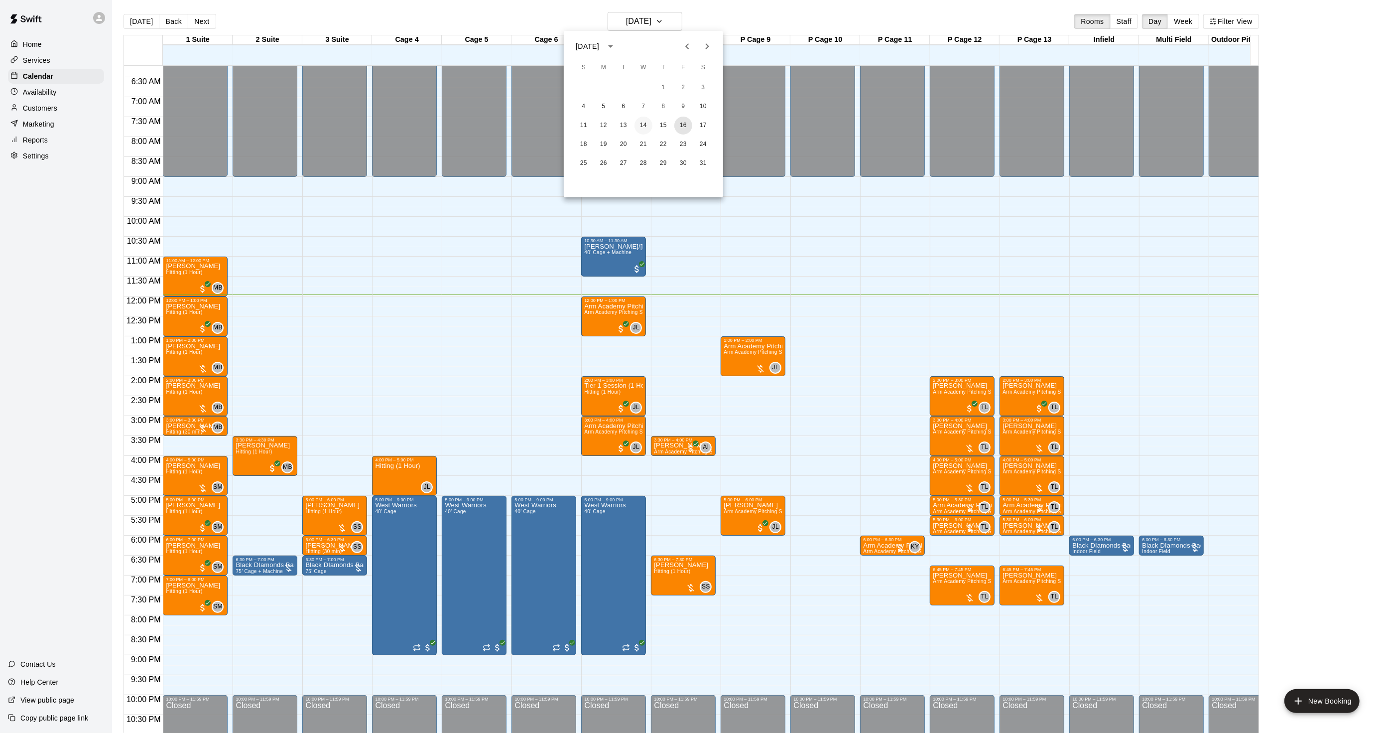
drag, startPoint x: 685, startPoint y: 119, endPoint x: 639, endPoint y: 121, distance: 45.9
click at [639, 121] on div "11 12 13 14 15 16 17" at bounding box center [643, 126] width 159 height 18
click at [643, 121] on button "14" at bounding box center [644, 126] width 18 height 18
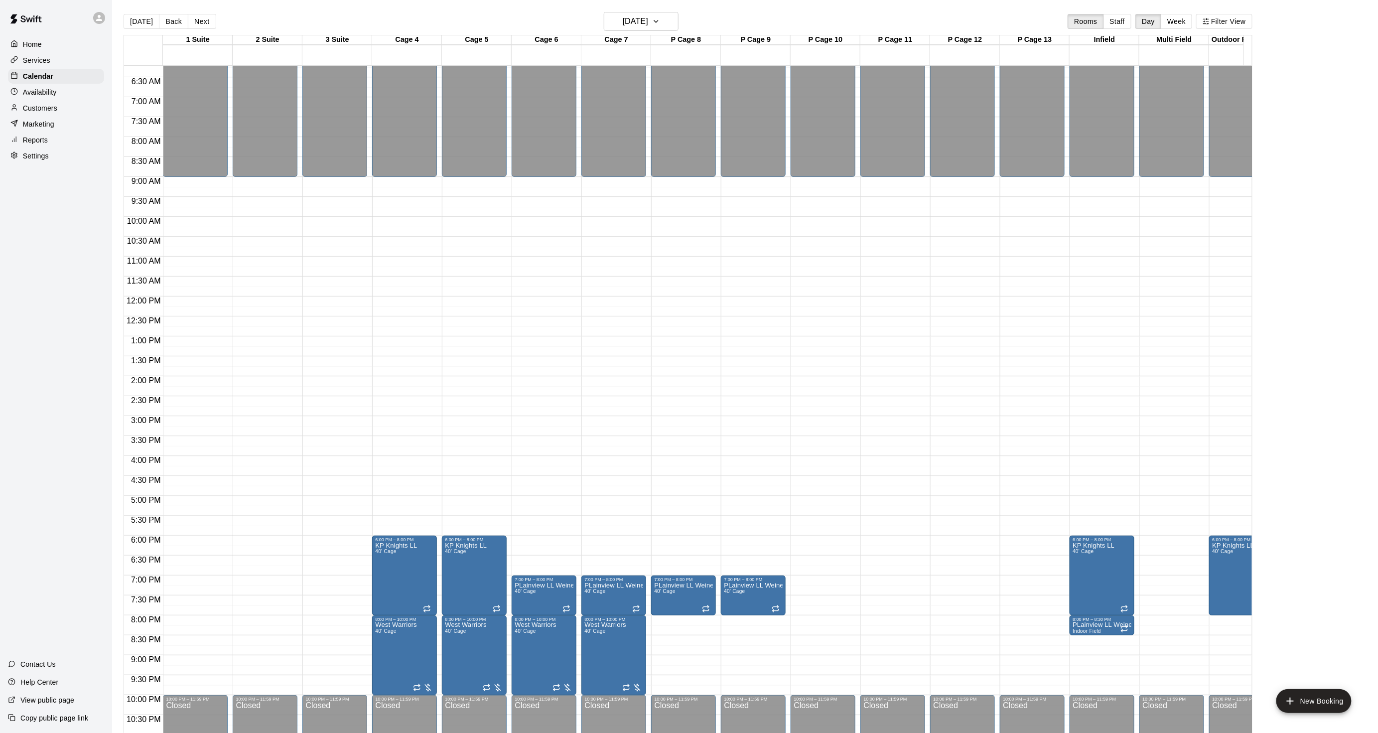
drag, startPoint x: 135, startPoint y: 20, endPoint x: 151, endPoint y: 15, distance: 17.2
click at [135, 20] on button "[DATE]" at bounding box center [142, 21] width 36 height 15
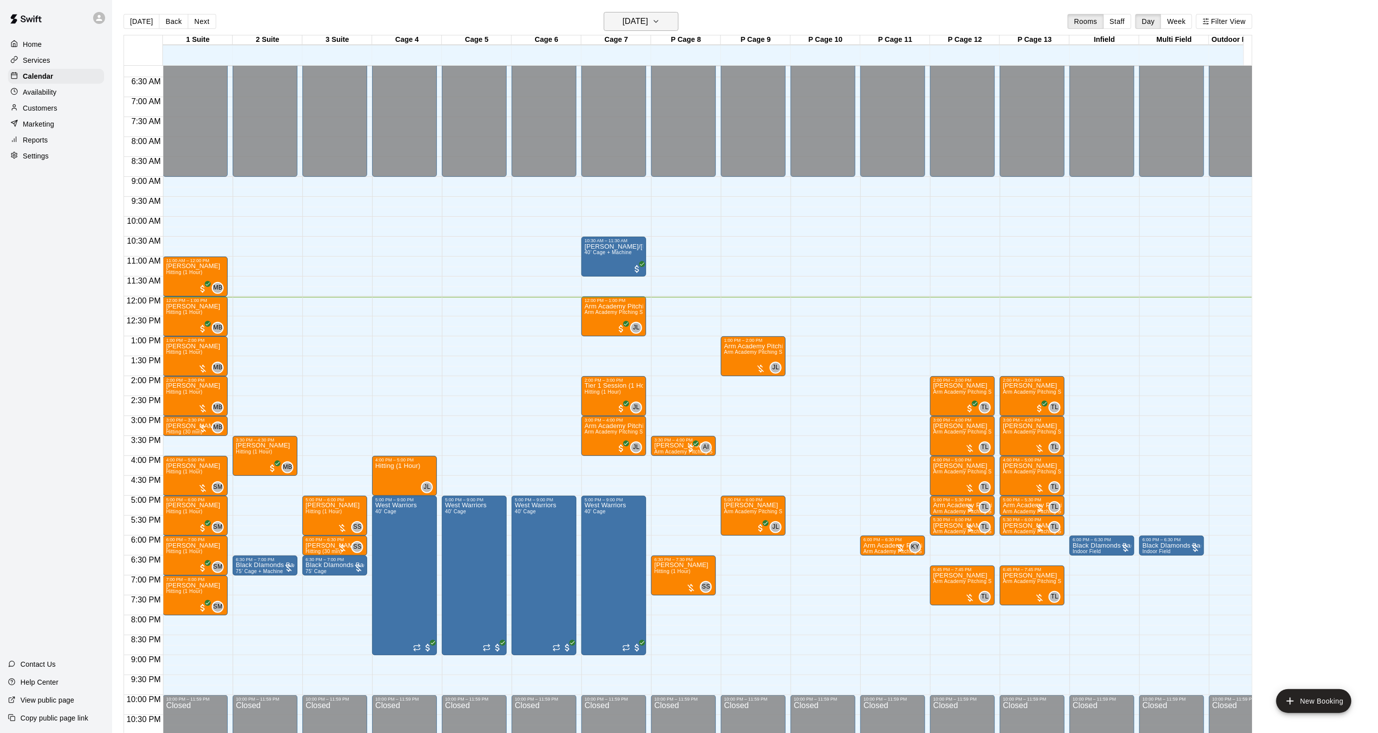
click at [648, 20] on h6 "[DATE]" at bounding box center [635, 21] width 25 height 14
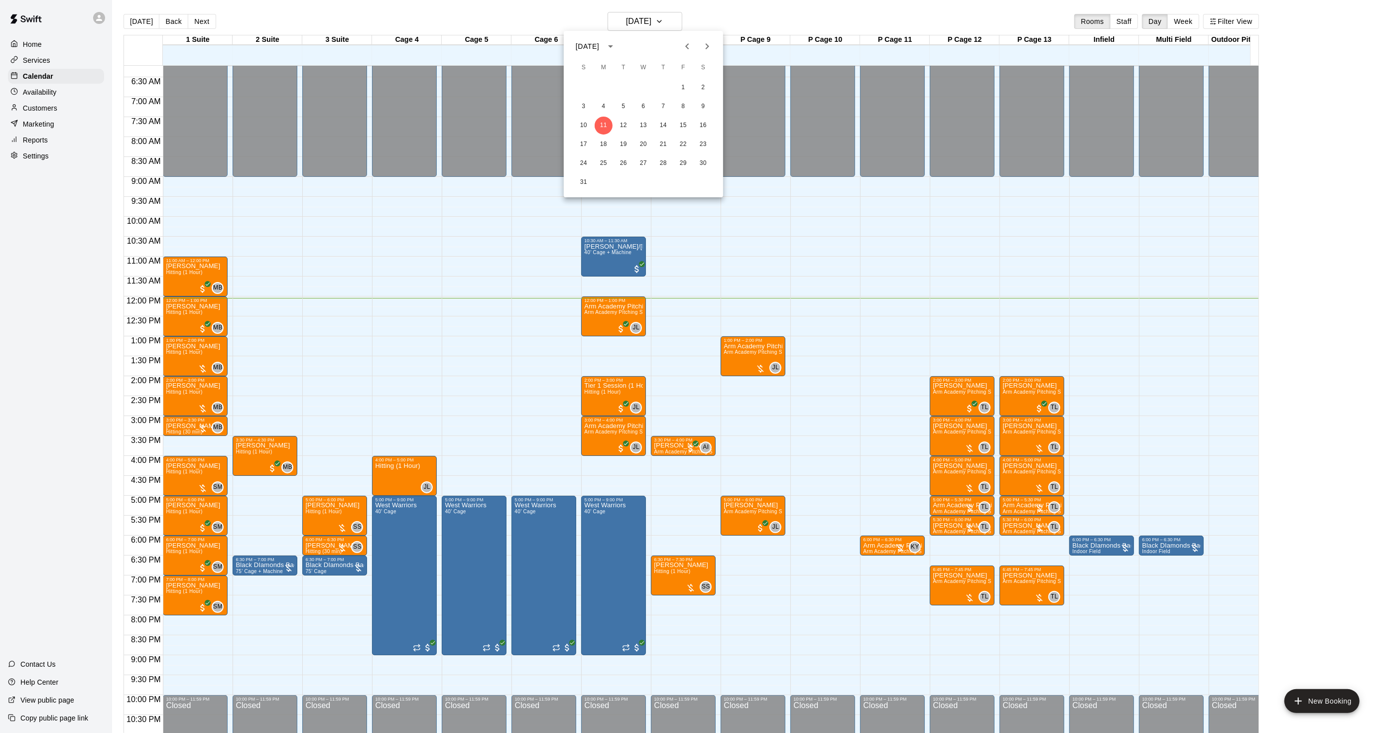
drag, startPoint x: 649, startPoint y: 20, endPoint x: 626, endPoint y: 27, distance: 23.5
click at [626, 26] on div at bounding box center [693, 366] width 1386 height 733
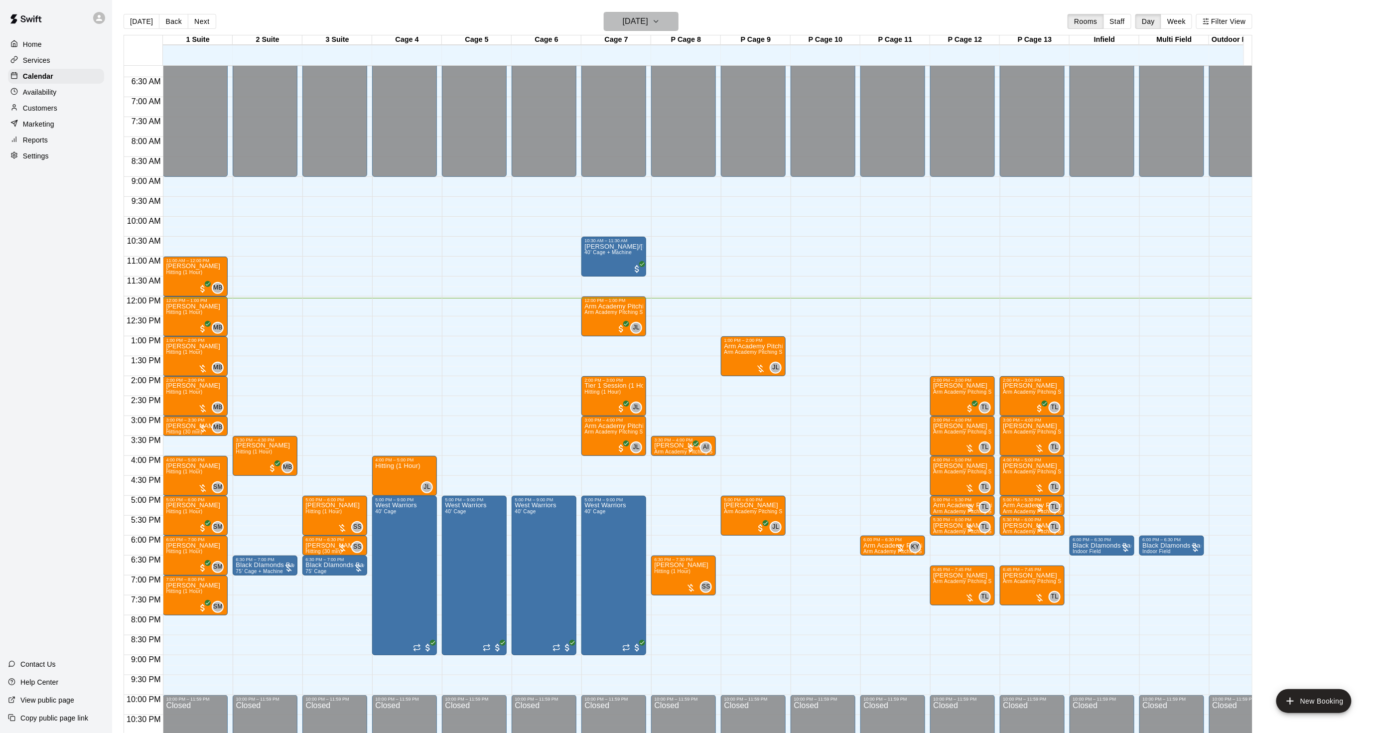
click at [623, 22] on h6 "[DATE]" at bounding box center [635, 21] width 25 height 14
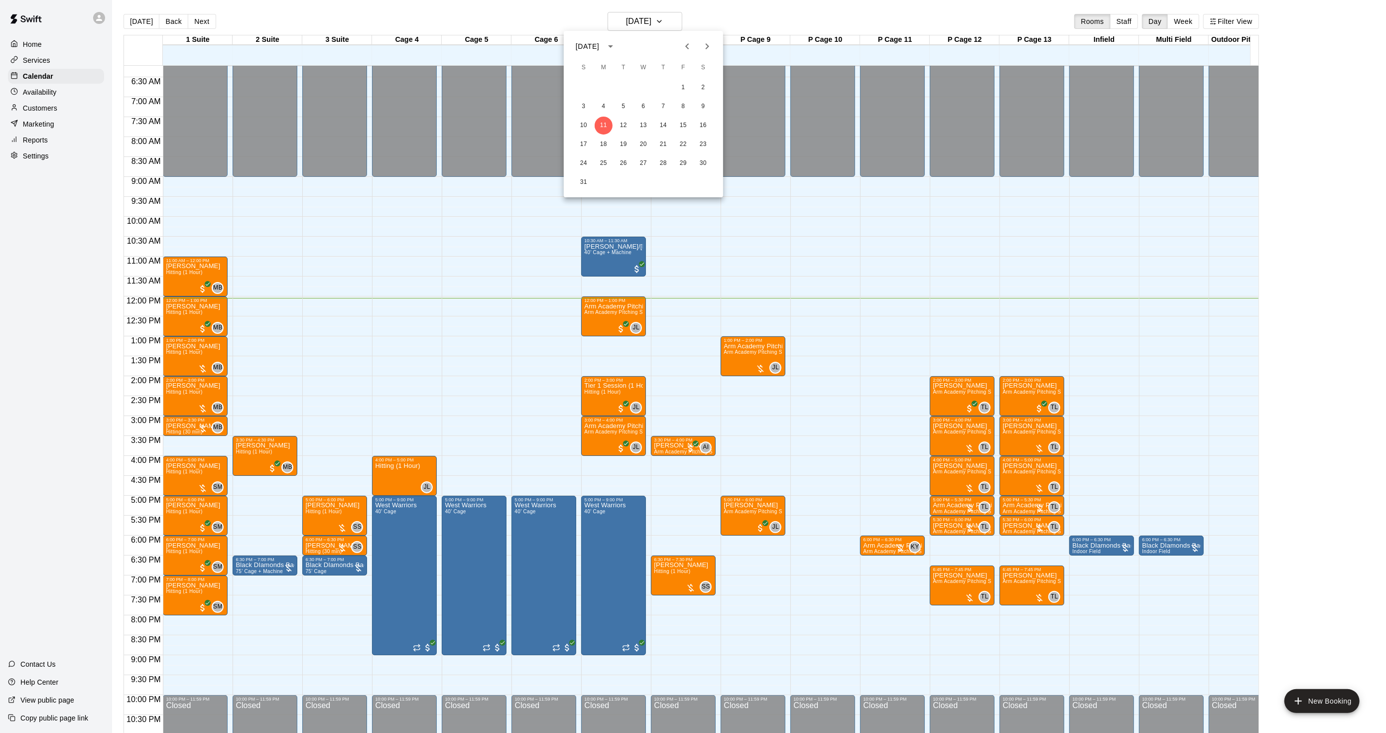
click at [617, 48] on icon "calendar view is open, switch to year view" at bounding box center [611, 46] width 12 height 12
click at [636, 131] on button "2024" at bounding box center [644, 128] width 36 height 18
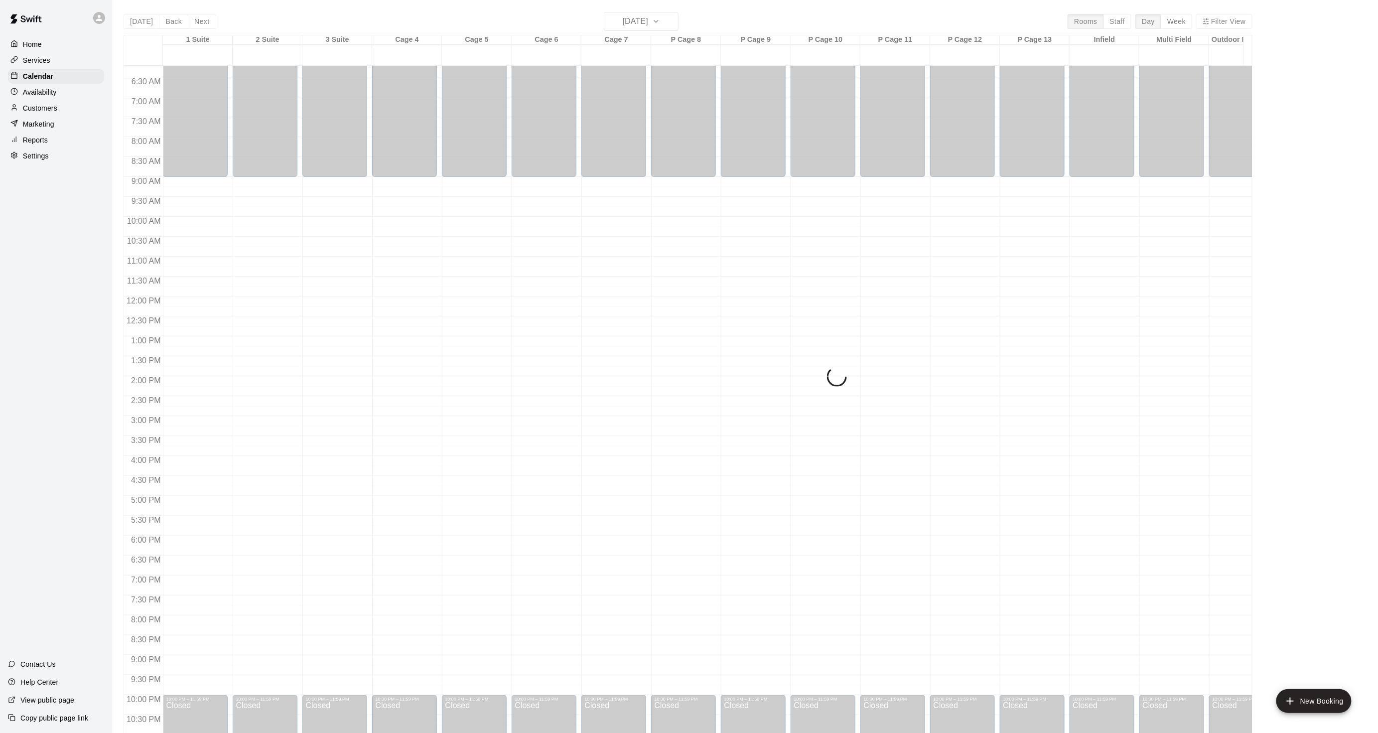
click at [624, 23] on div "[DATE] Back [DATE][DATE] Rooms Staff Day Week Filter View 1 Suite 11 Sun 2 Suit…" at bounding box center [688, 378] width 1129 height 733
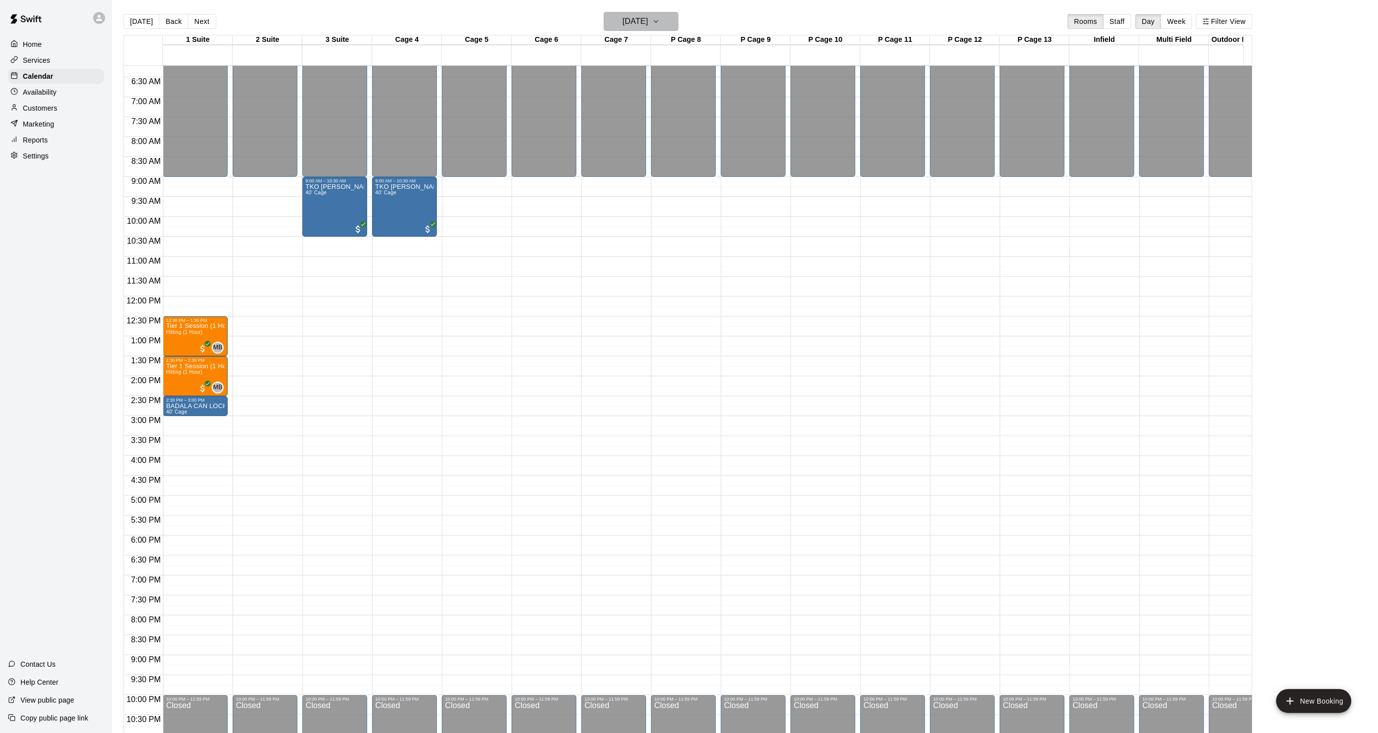
click at [645, 25] on h6 "[DATE]" at bounding box center [635, 21] width 25 height 14
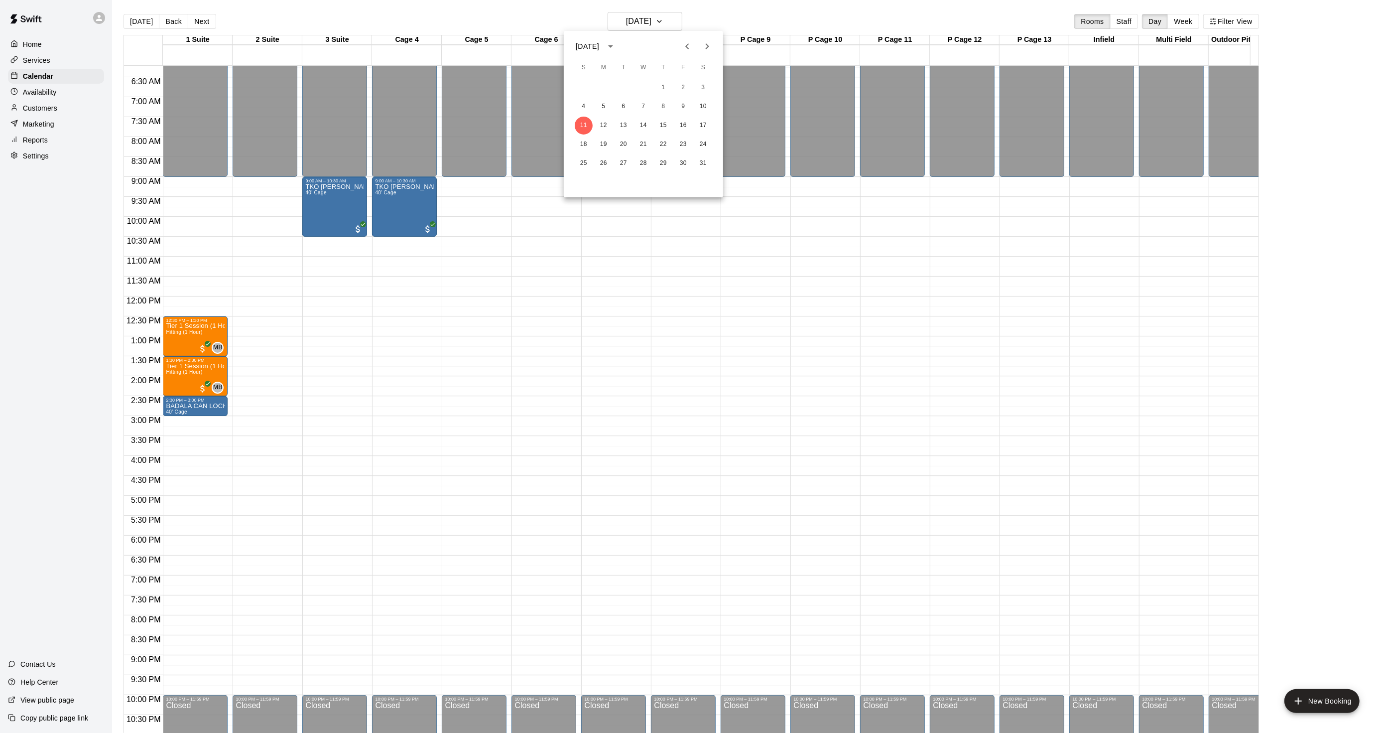
click at [688, 45] on icon "Previous month" at bounding box center [687, 46] width 12 height 12
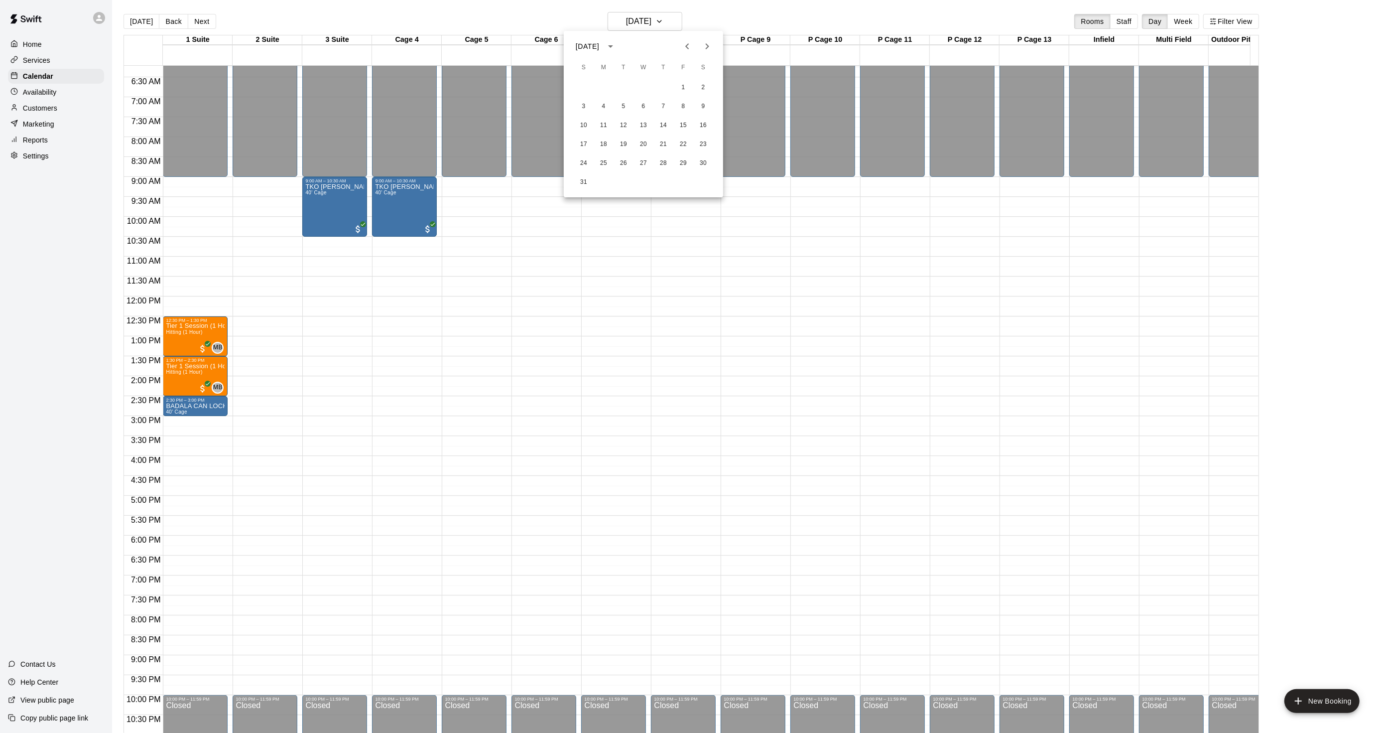
click at [688, 45] on icon "Previous month" at bounding box center [687, 46] width 12 height 12
click at [682, 45] on icon "Previous month" at bounding box center [687, 46] width 12 height 12
click at [605, 127] on button "15" at bounding box center [604, 126] width 18 height 18
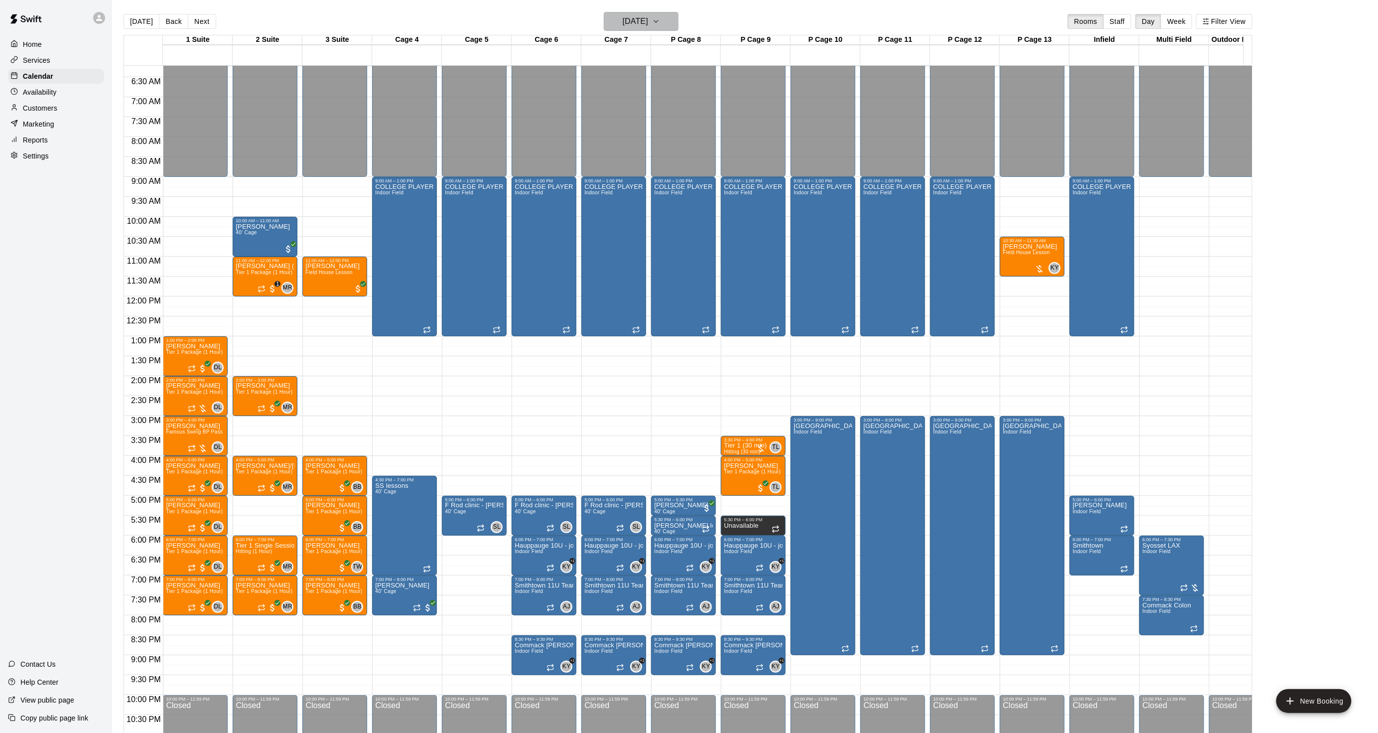
click at [634, 29] on button "[DATE]" at bounding box center [641, 21] width 75 height 19
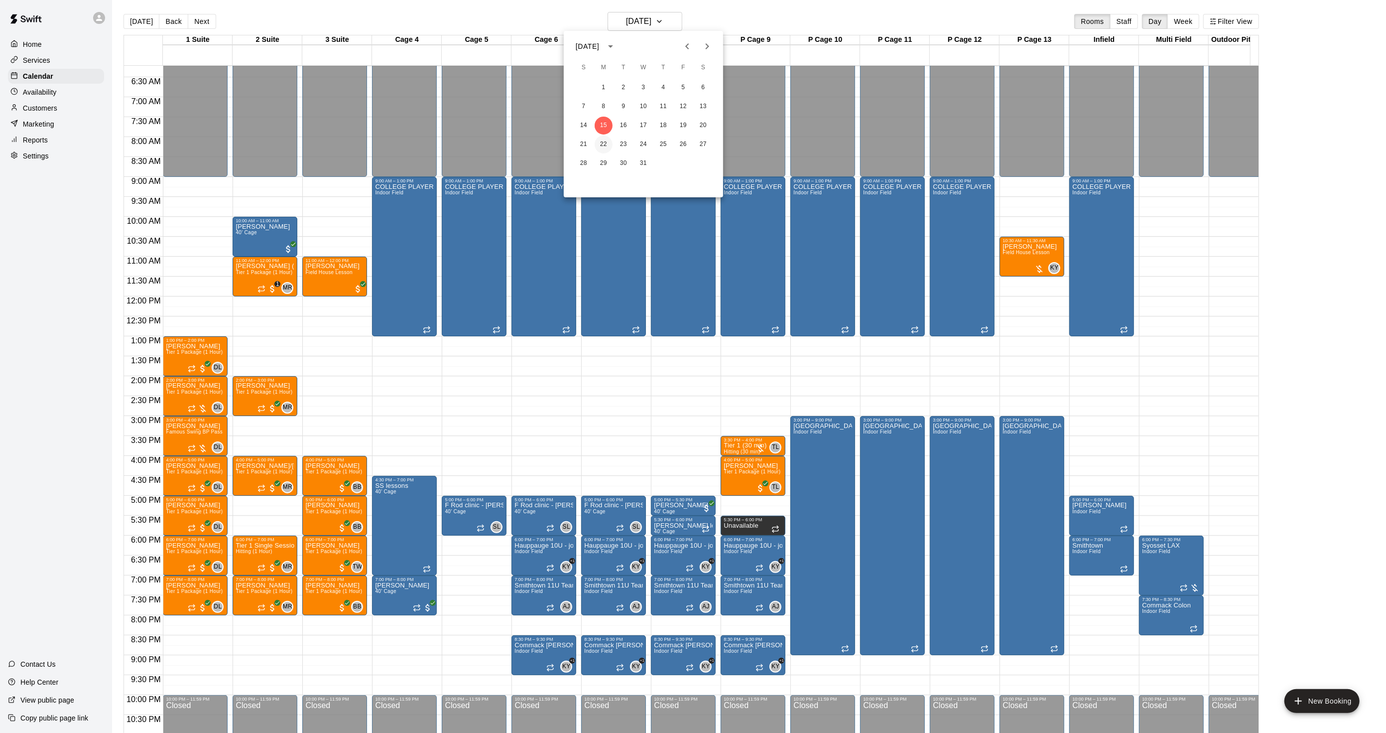
click at [604, 140] on button "22" at bounding box center [604, 144] width 18 height 18
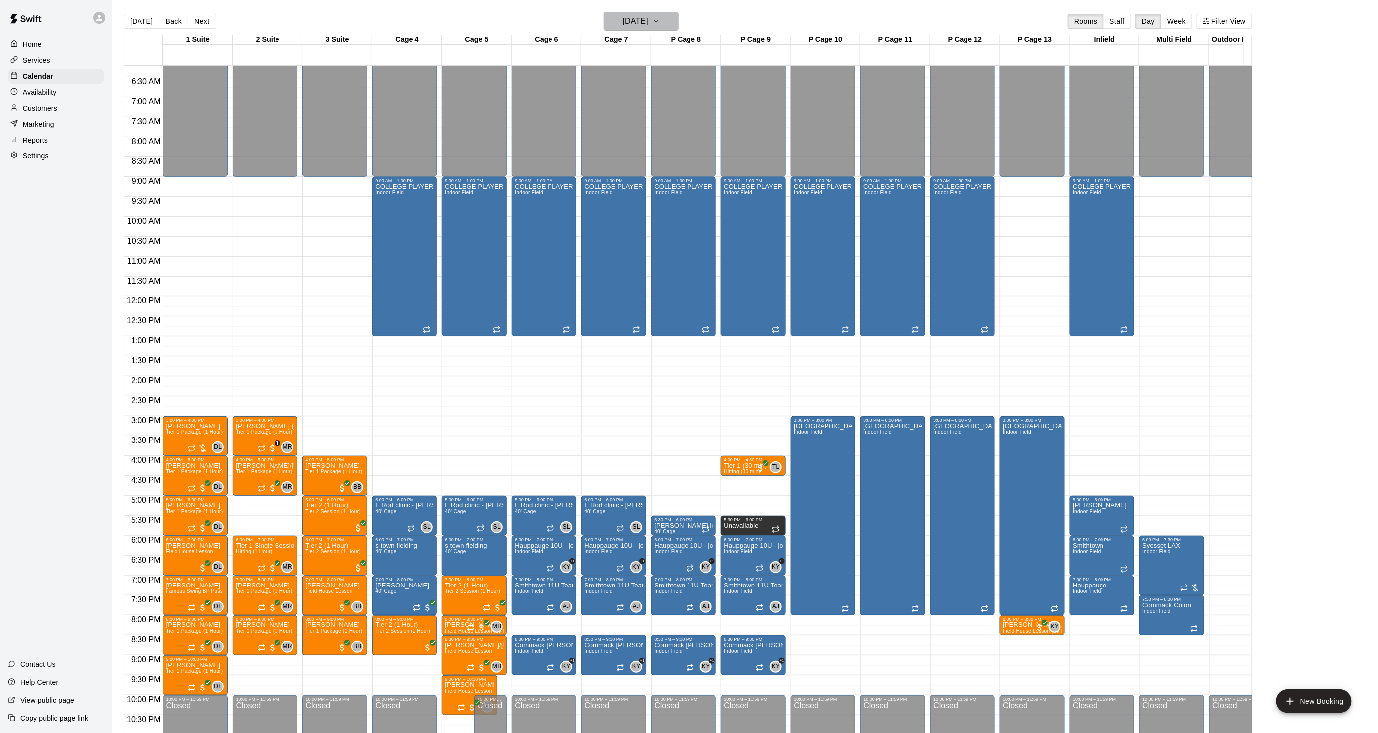
click at [648, 21] on h6 "[DATE]" at bounding box center [635, 21] width 25 height 14
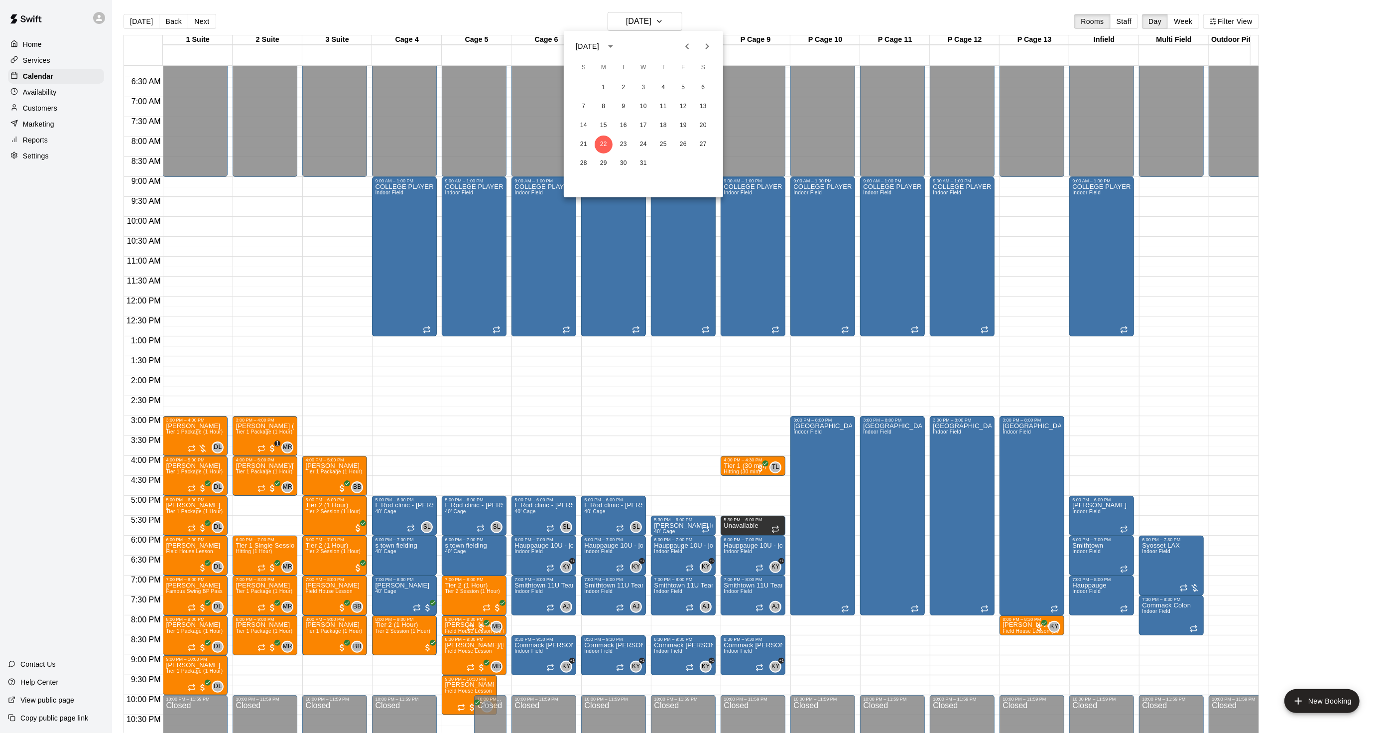
click at [599, 48] on div "[DATE]" at bounding box center [587, 46] width 23 height 10
click at [693, 125] on button "2025" at bounding box center [695, 128] width 36 height 18
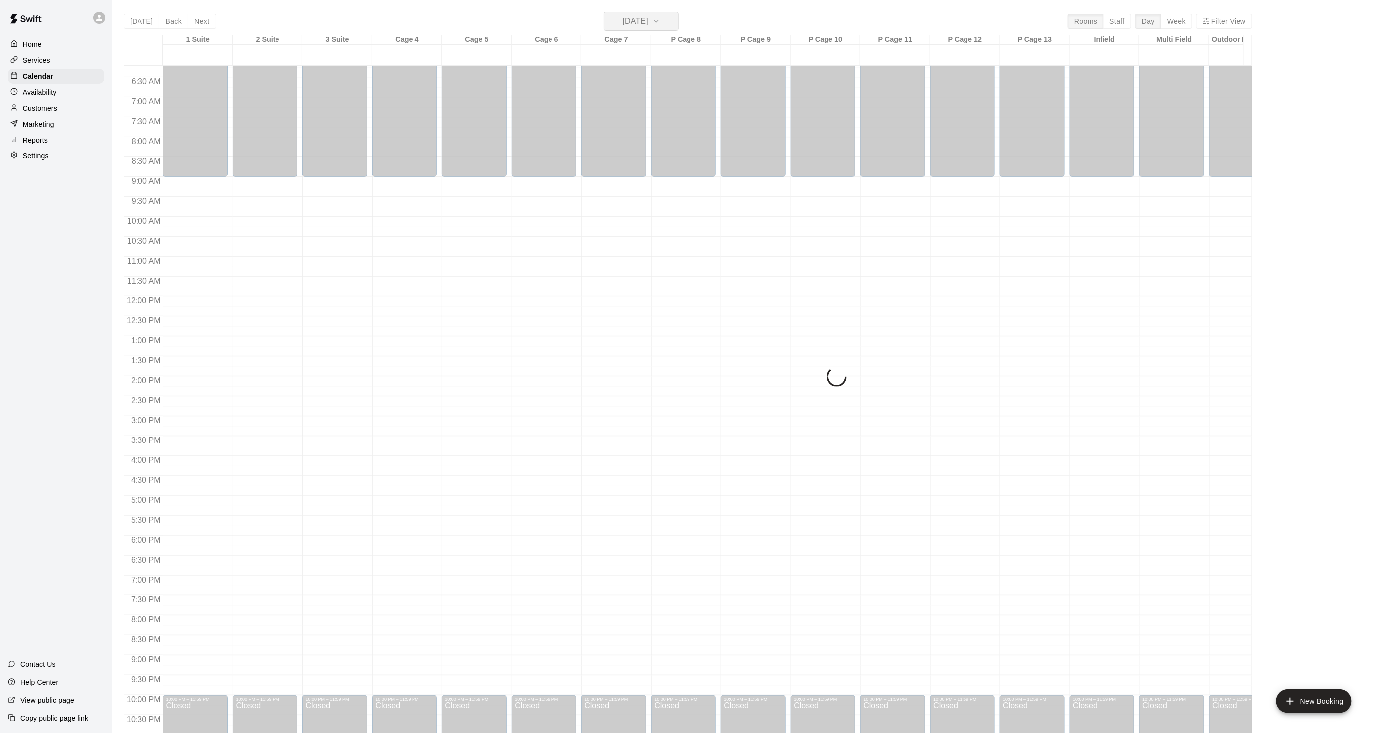
click at [634, 23] on h6 "[DATE]" at bounding box center [635, 21] width 25 height 14
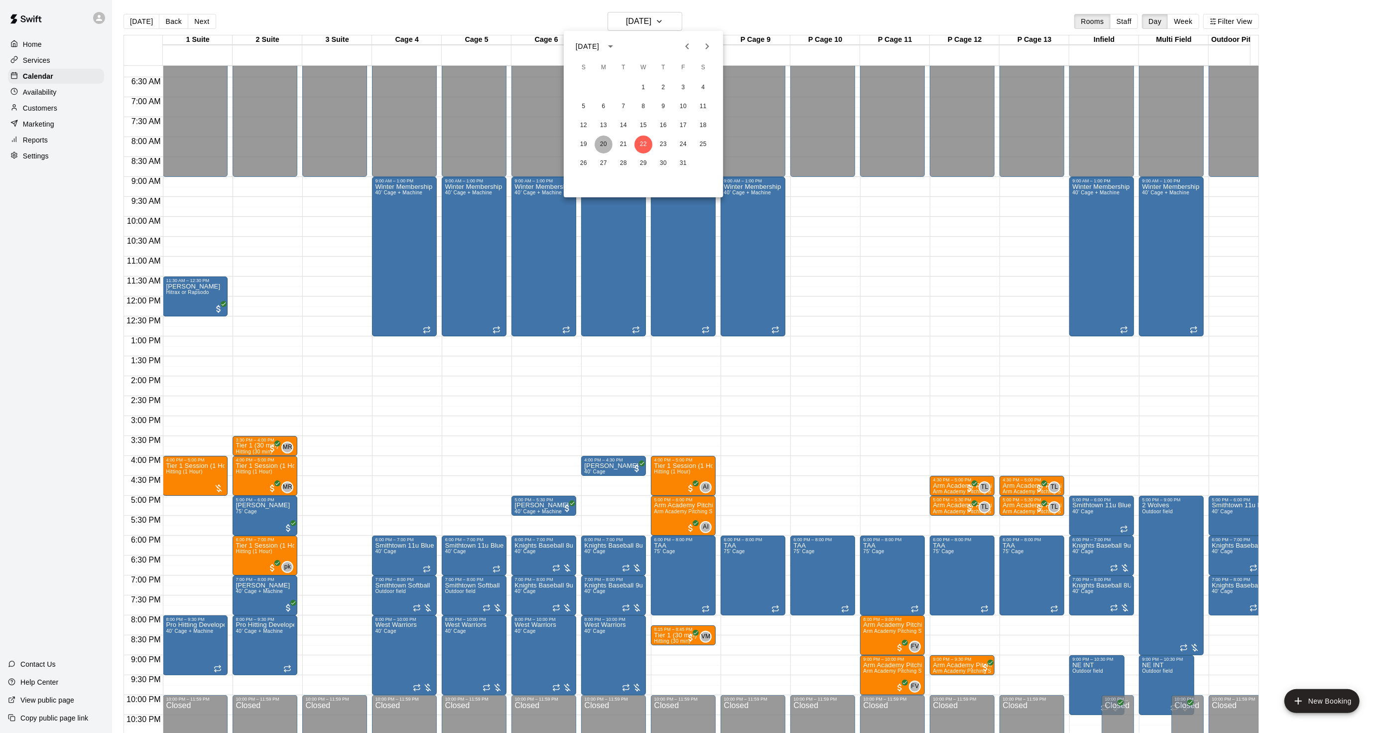
click at [603, 145] on button "20" at bounding box center [604, 144] width 18 height 18
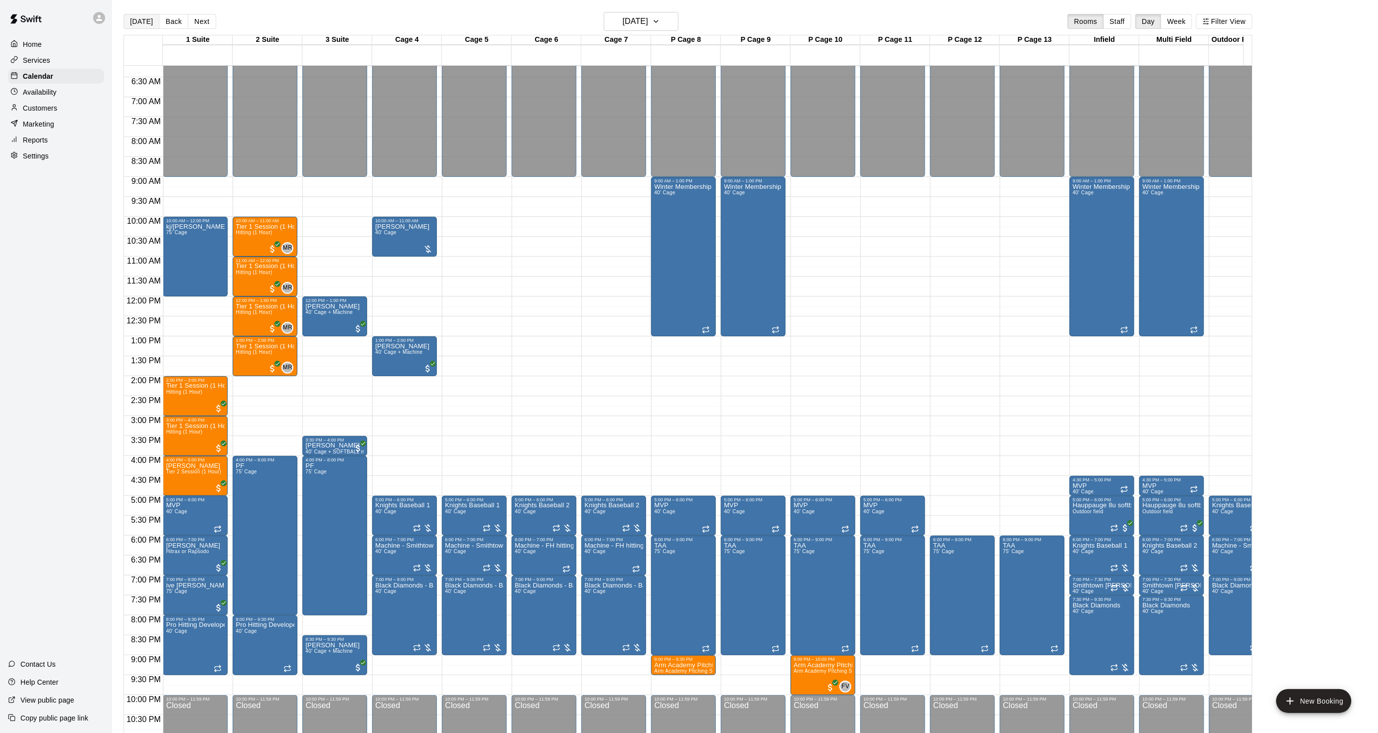
click at [142, 17] on button "[DATE]" at bounding box center [142, 21] width 36 height 15
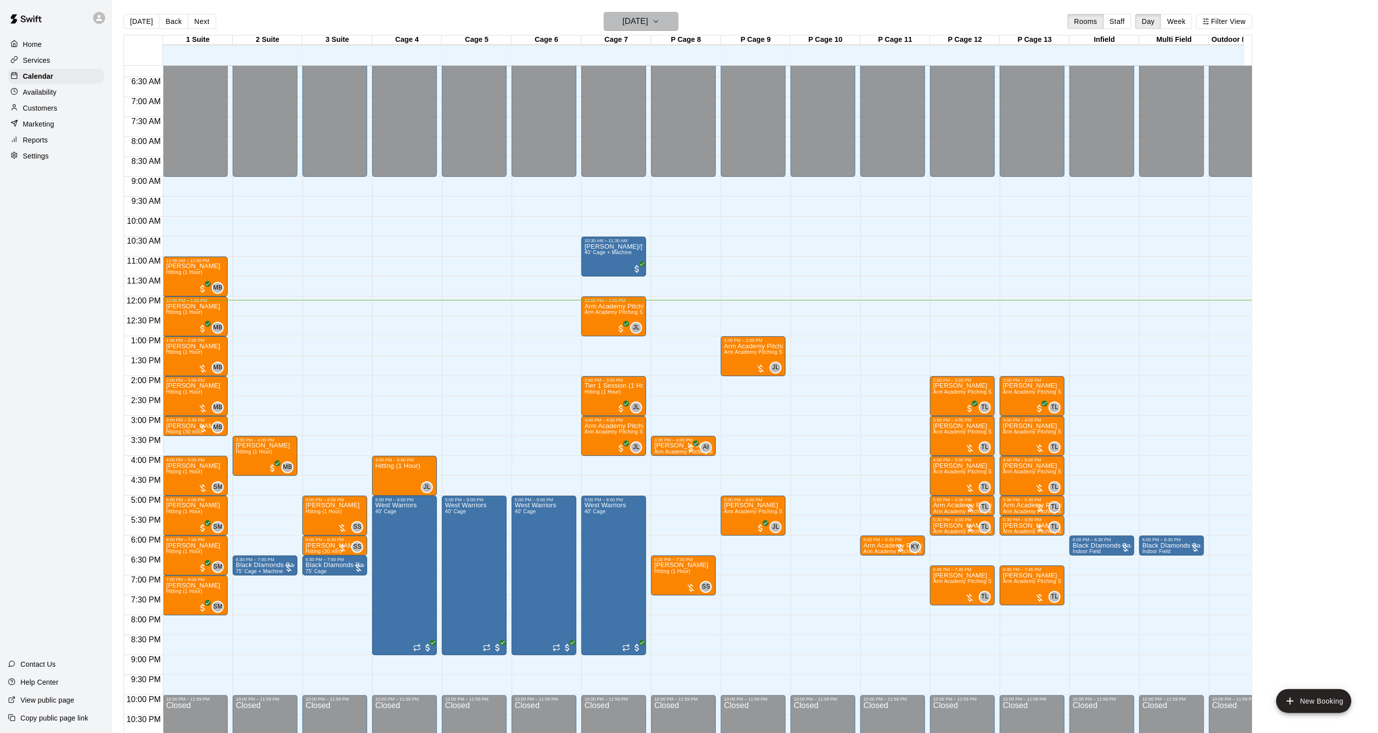
click at [626, 15] on h6 "[DATE]" at bounding box center [635, 21] width 25 height 14
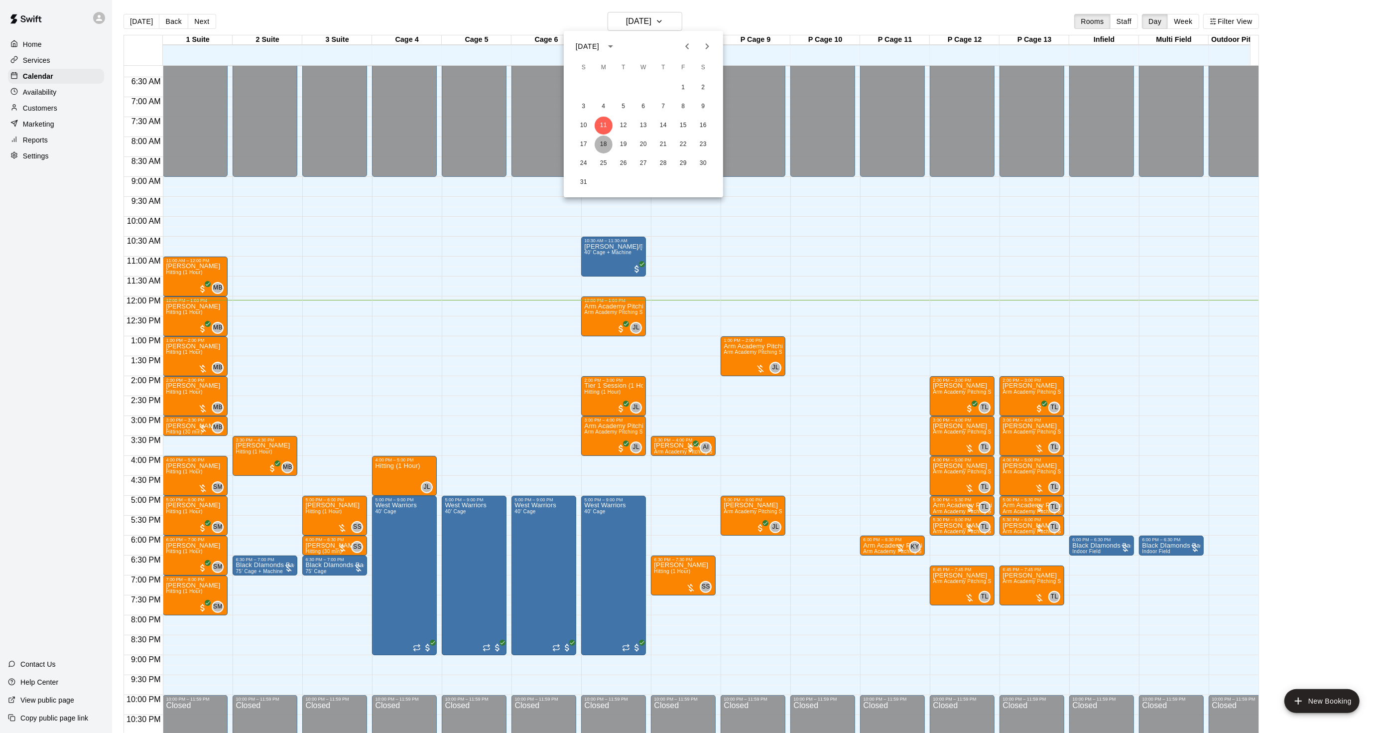
click at [600, 140] on button "18" at bounding box center [604, 144] width 18 height 18
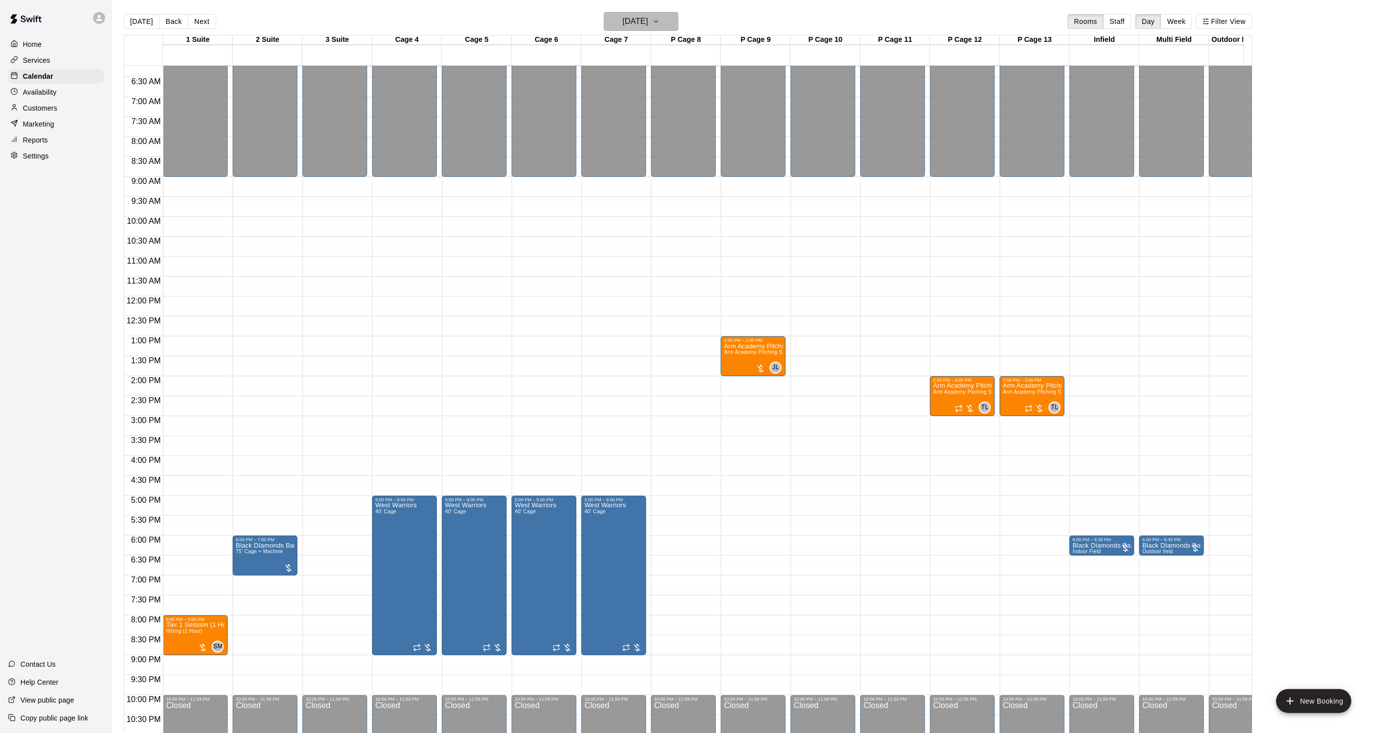
click at [638, 27] on h6 "[DATE]" at bounding box center [635, 21] width 25 height 14
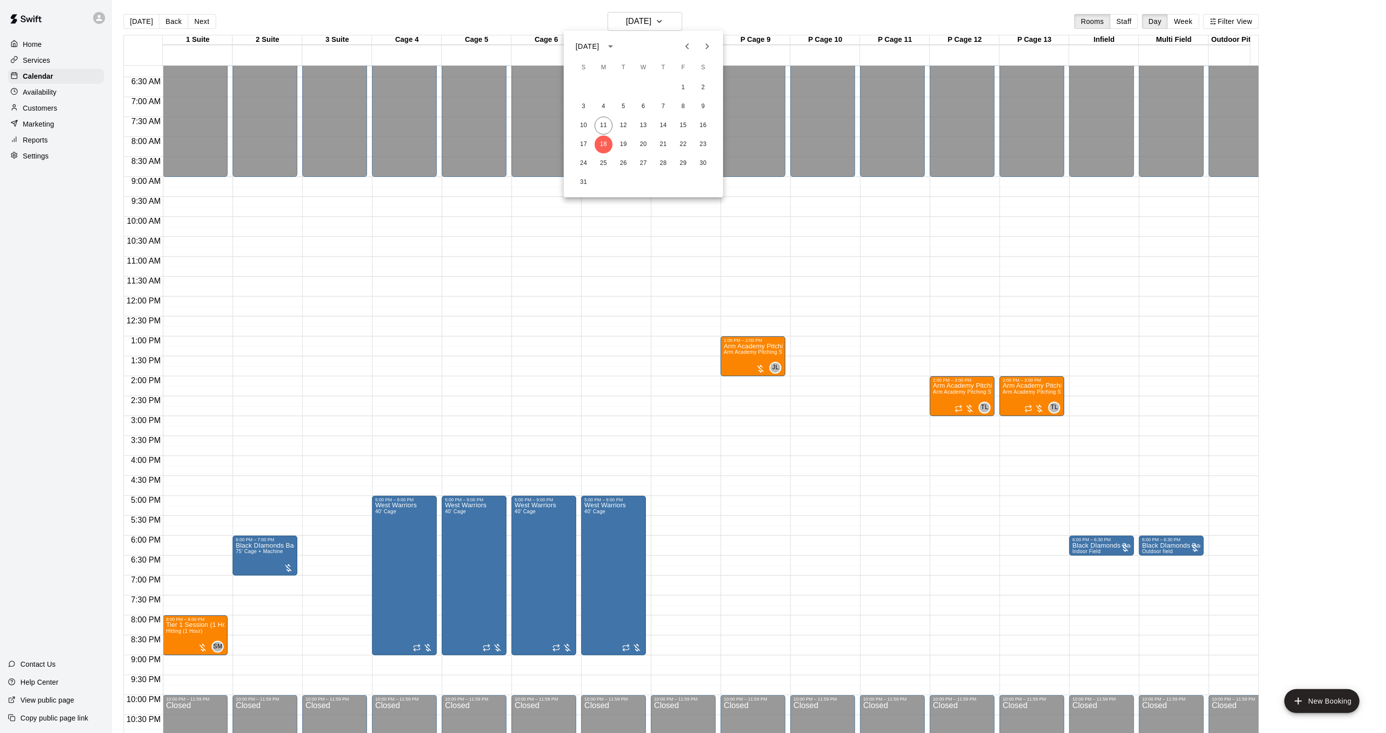
click at [700, 42] on button "Next month" at bounding box center [707, 46] width 20 height 20
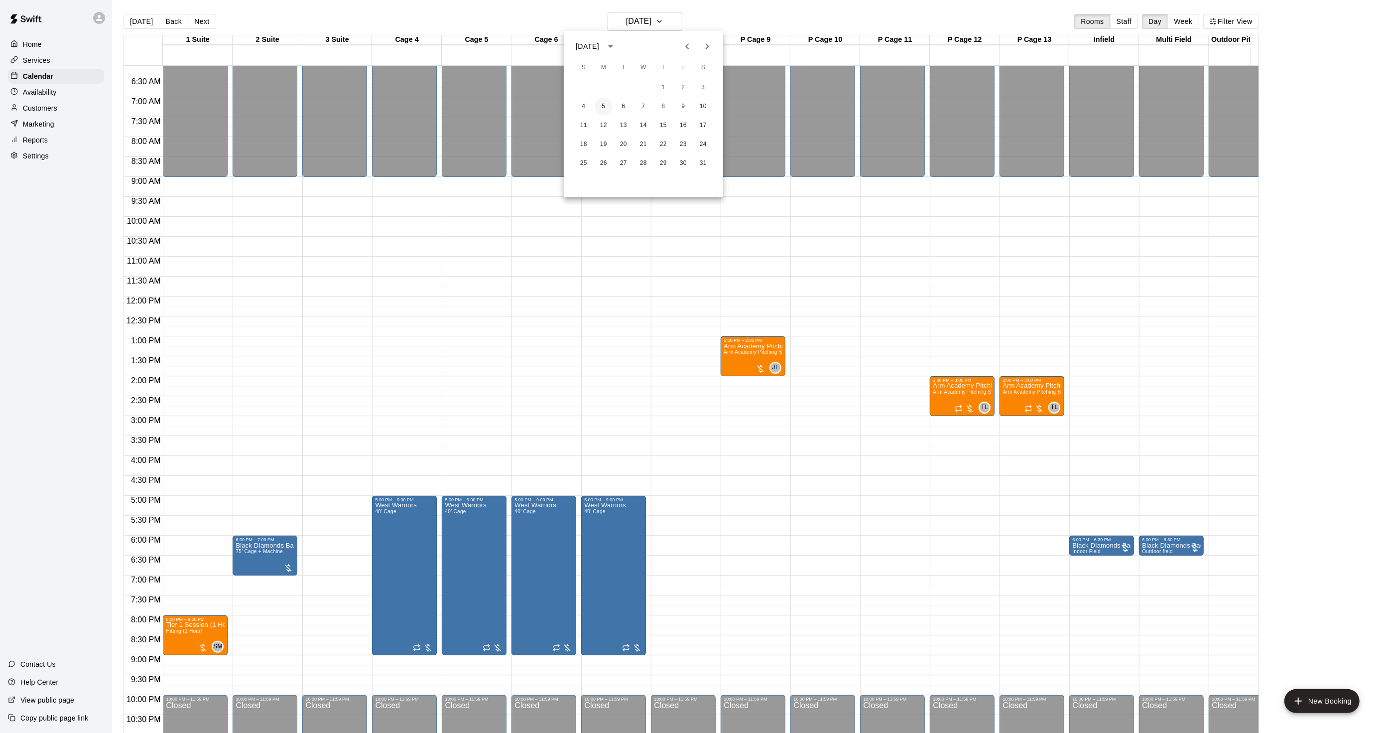
click at [602, 114] on button "5" at bounding box center [604, 107] width 18 height 18
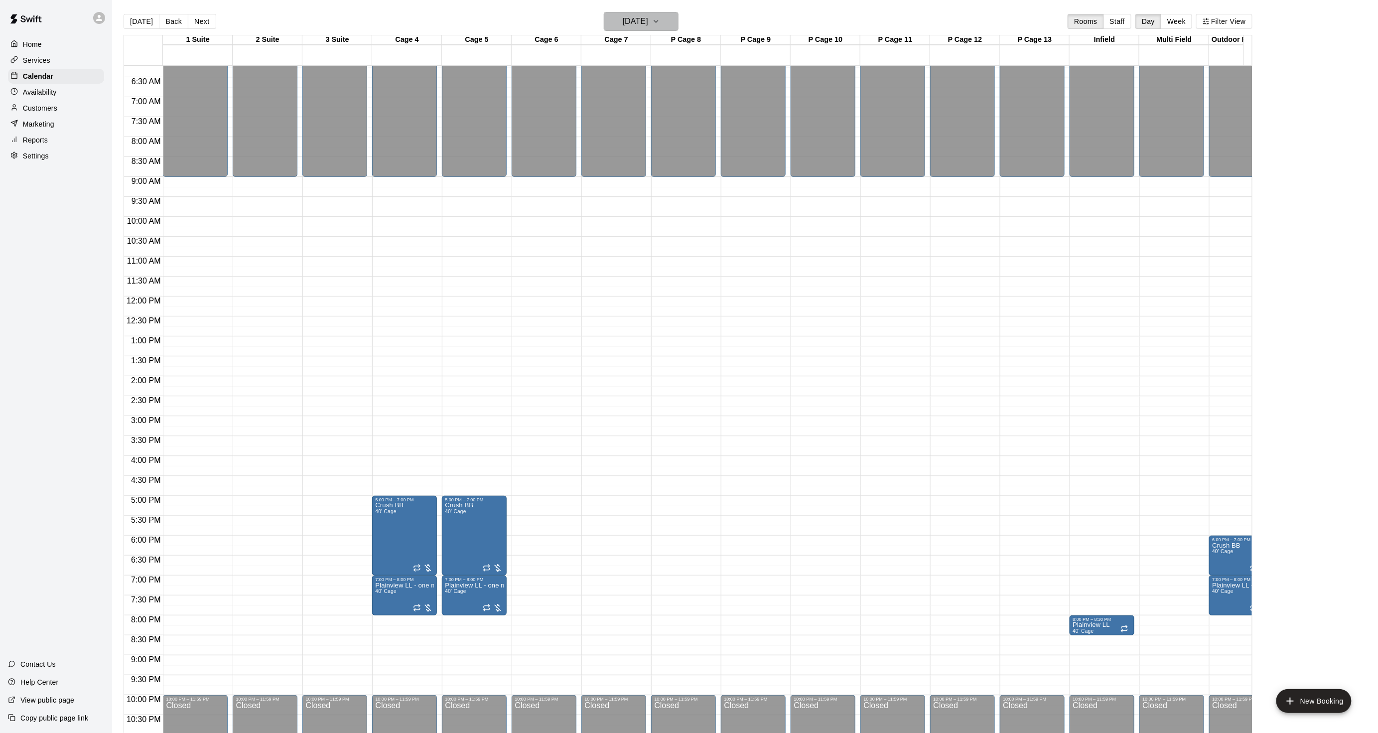
click at [623, 26] on h6 "[DATE]" at bounding box center [635, 21] width 25 height 14
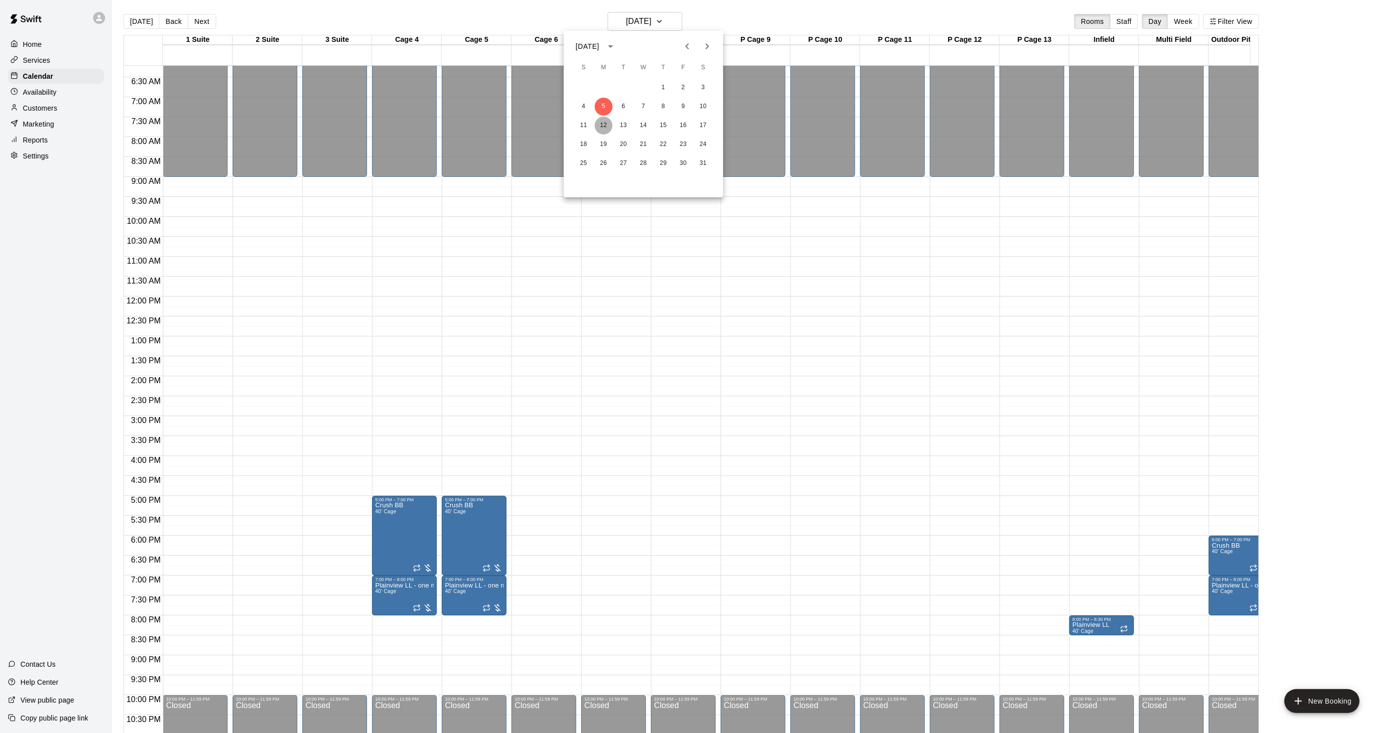
click at [604, 125] on button "12" at bounding box center [604, 126] width 18 height 18
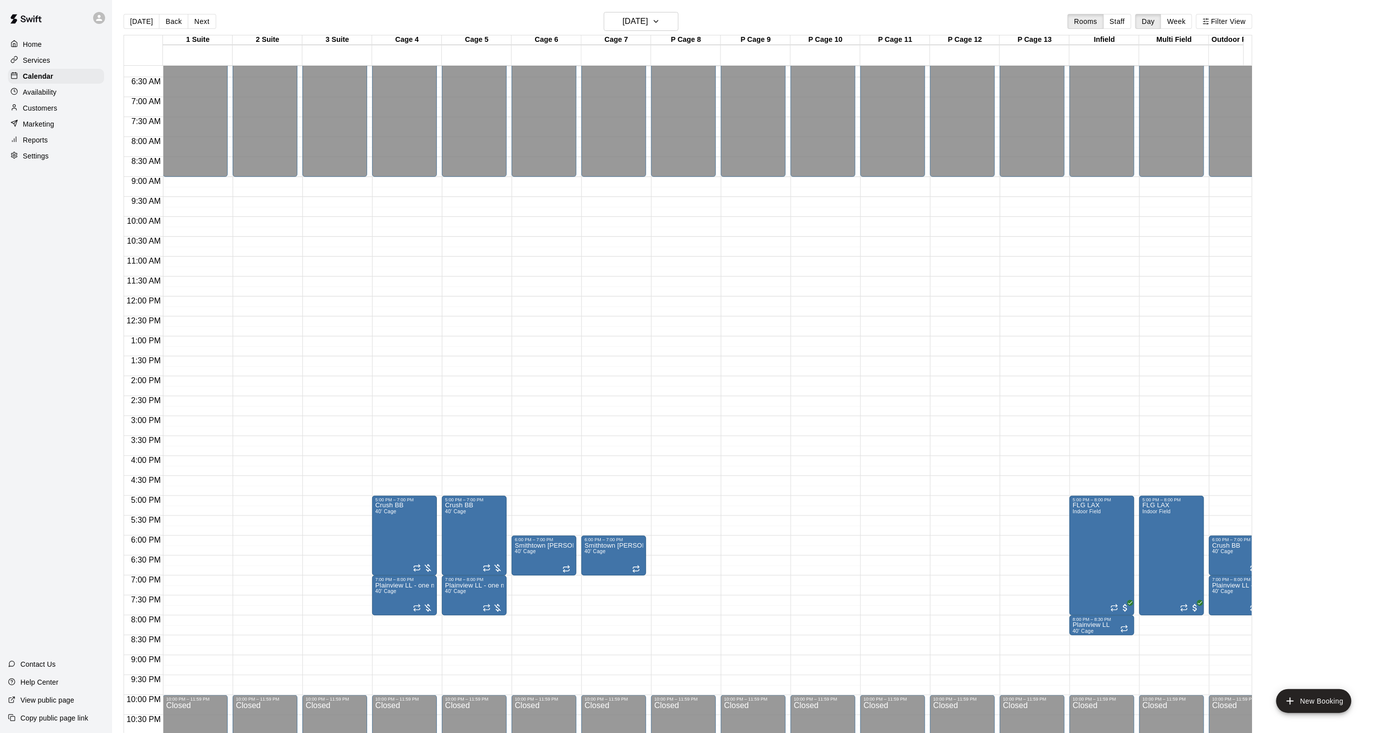
click at [193, 24] on button "Next" at bounding box center [202, 21] width 28 height 15
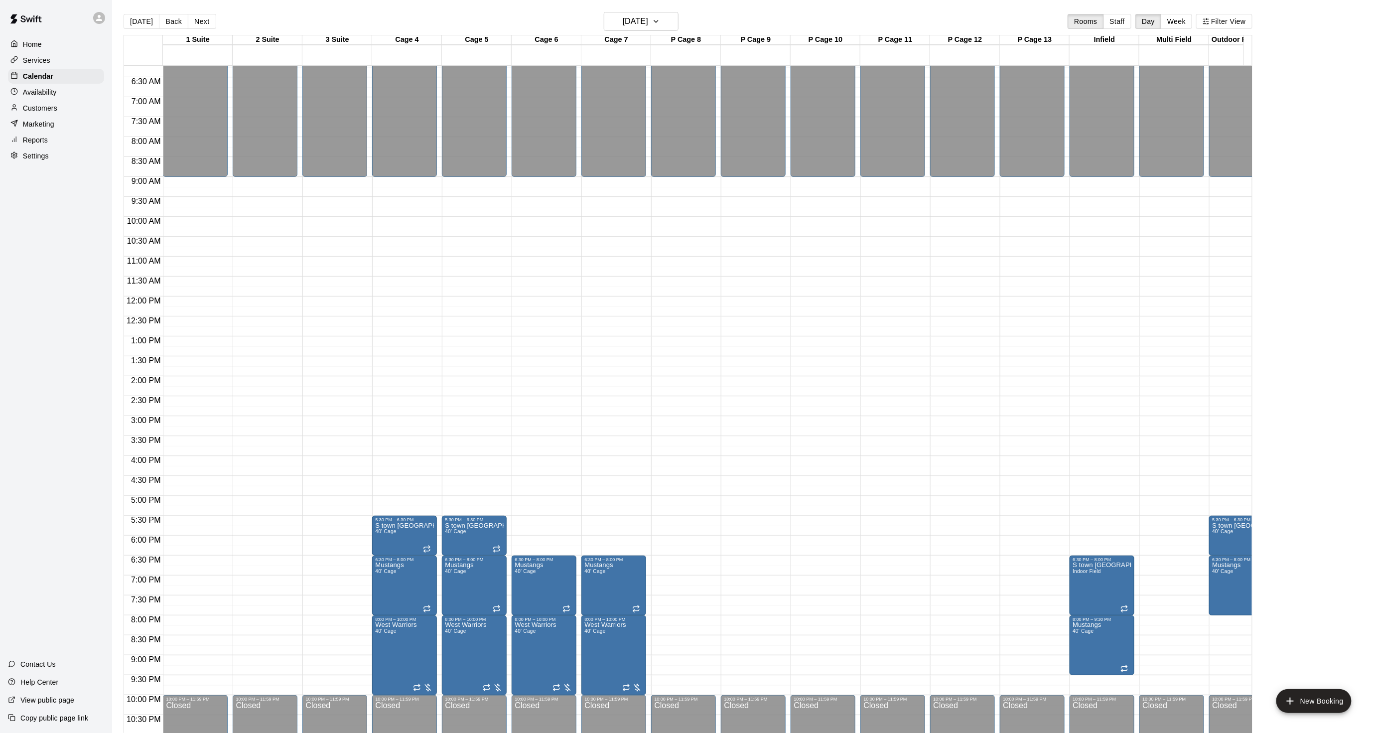
click at [194, 23] on button "Next" at bounding box center [202, 21] width 28 height 15
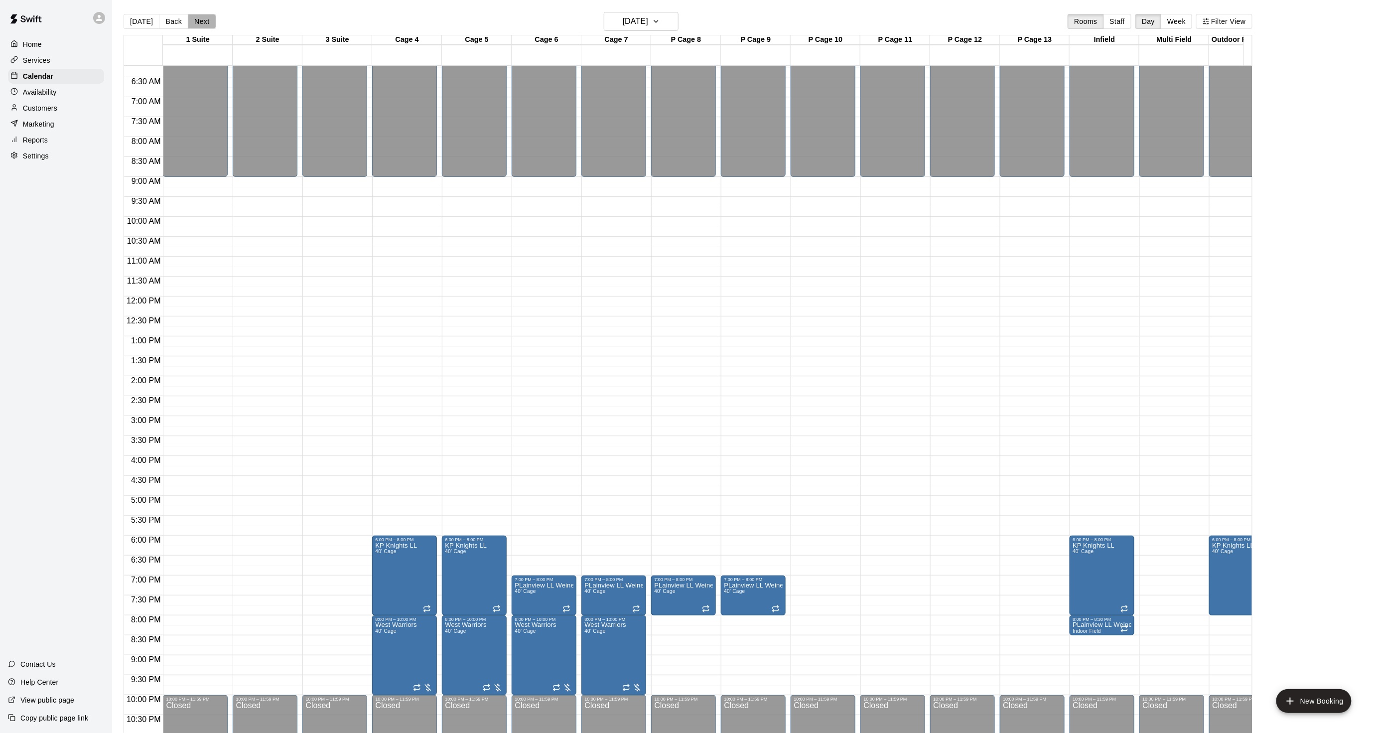
click at [194, 23] on button "Next" at bounding box center [202, 21] width 28 height 15
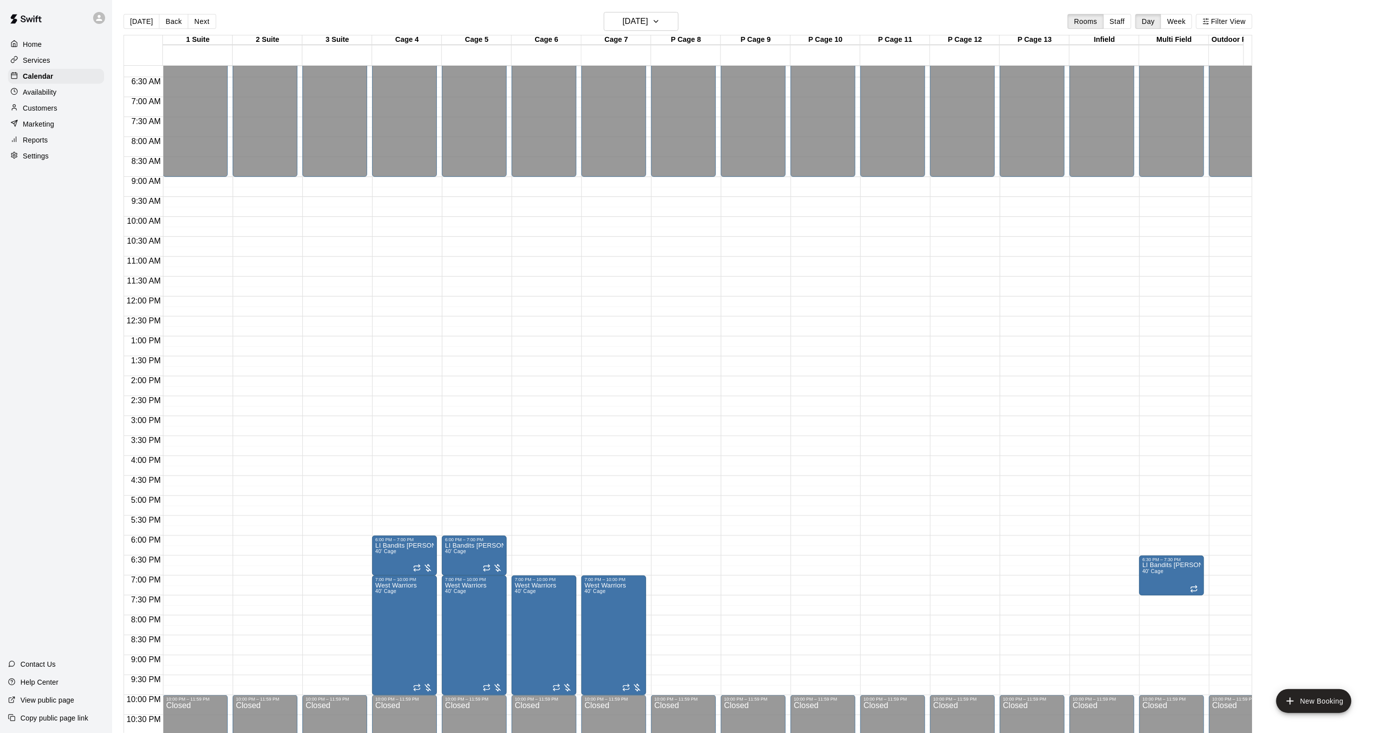
click at [194, 23] on button "Next" at bounding box center [202, 21] width 28 height 15
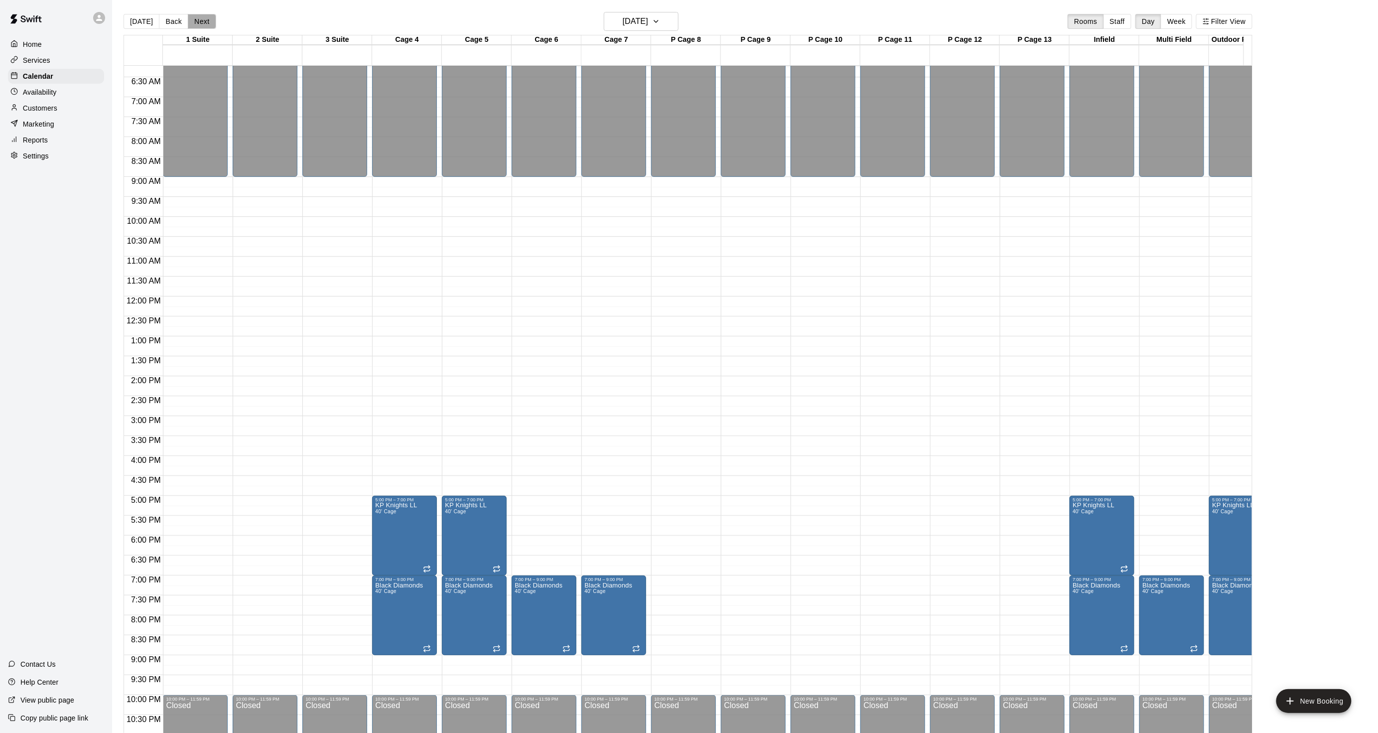
click at [204, 23] on button "Next" at bounding box center [202, 21] width 28 height 15
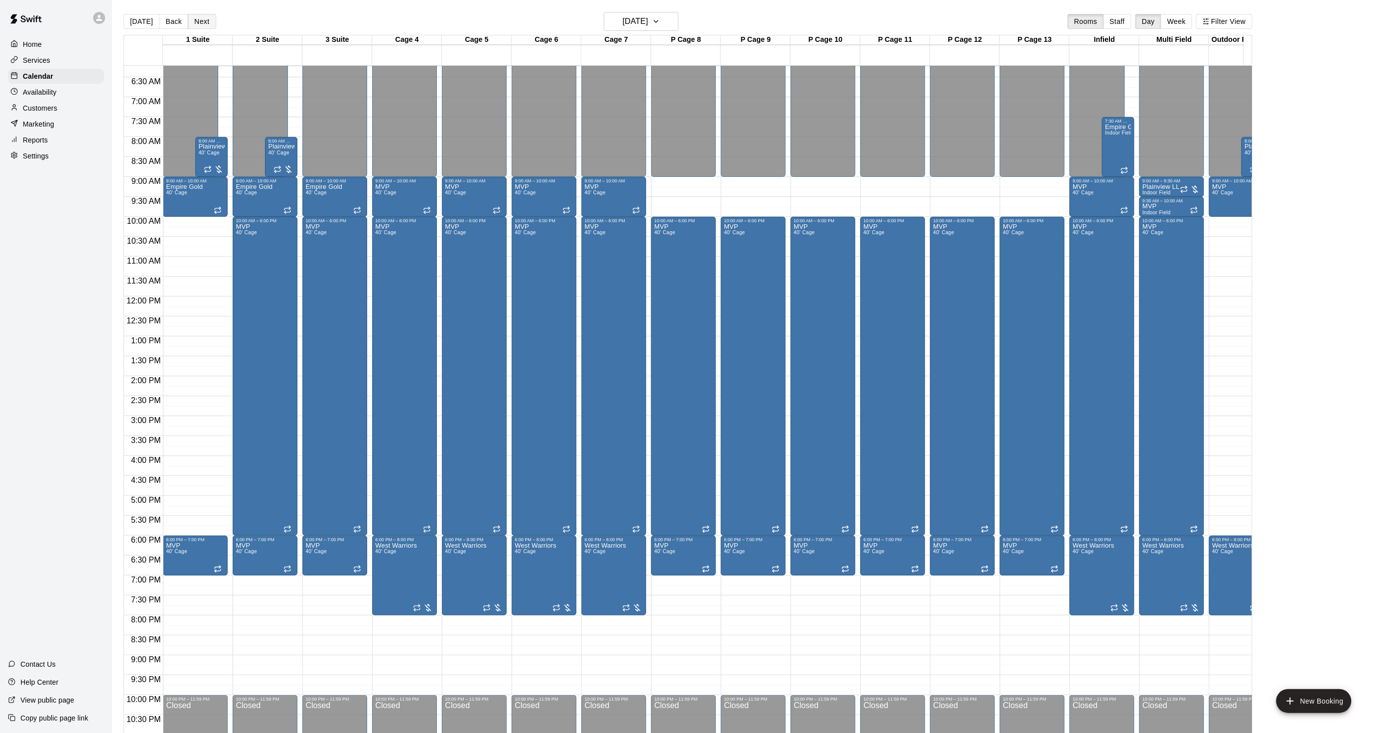
click at [204, 23] on button "Next" at bounding box center [202, 21] width 28 height 15
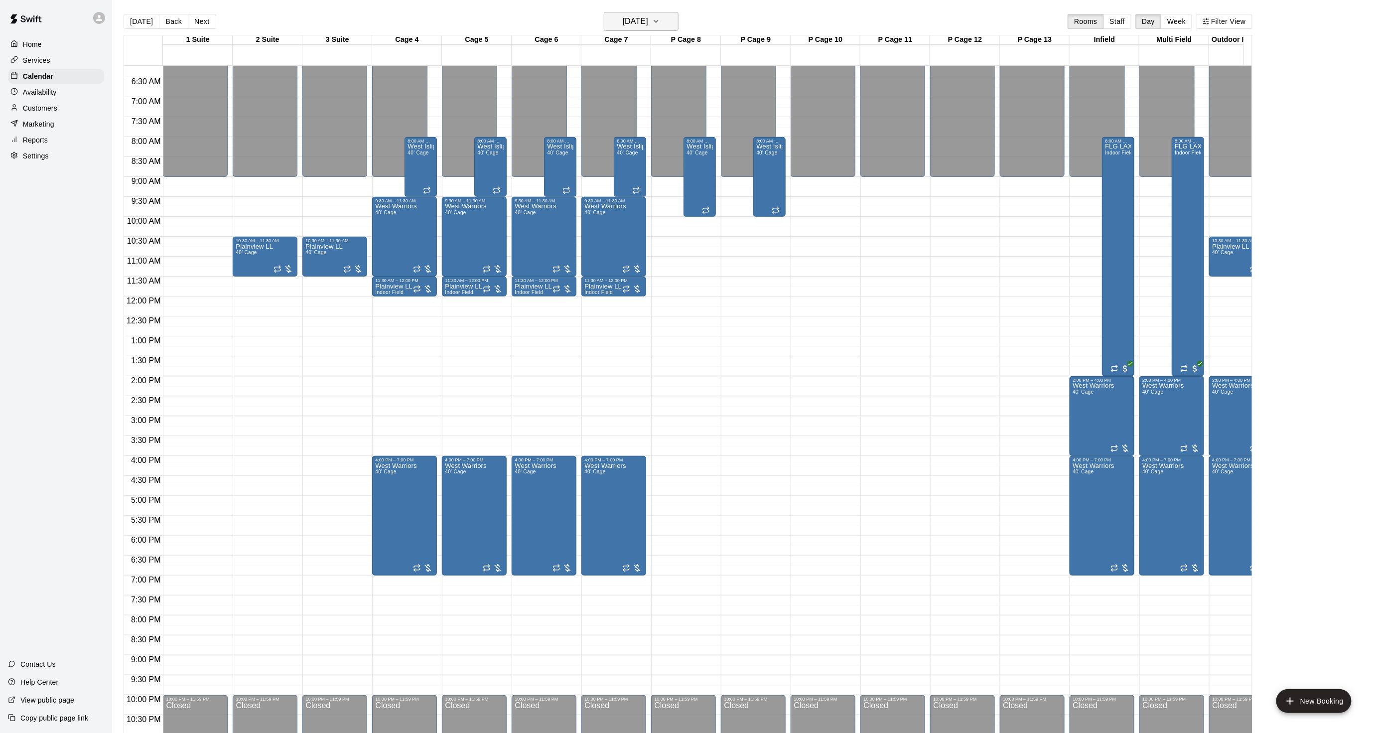
click at [642, 18] on h6 "[DATE]" at bounding box center [635, 21] width 25 height 14
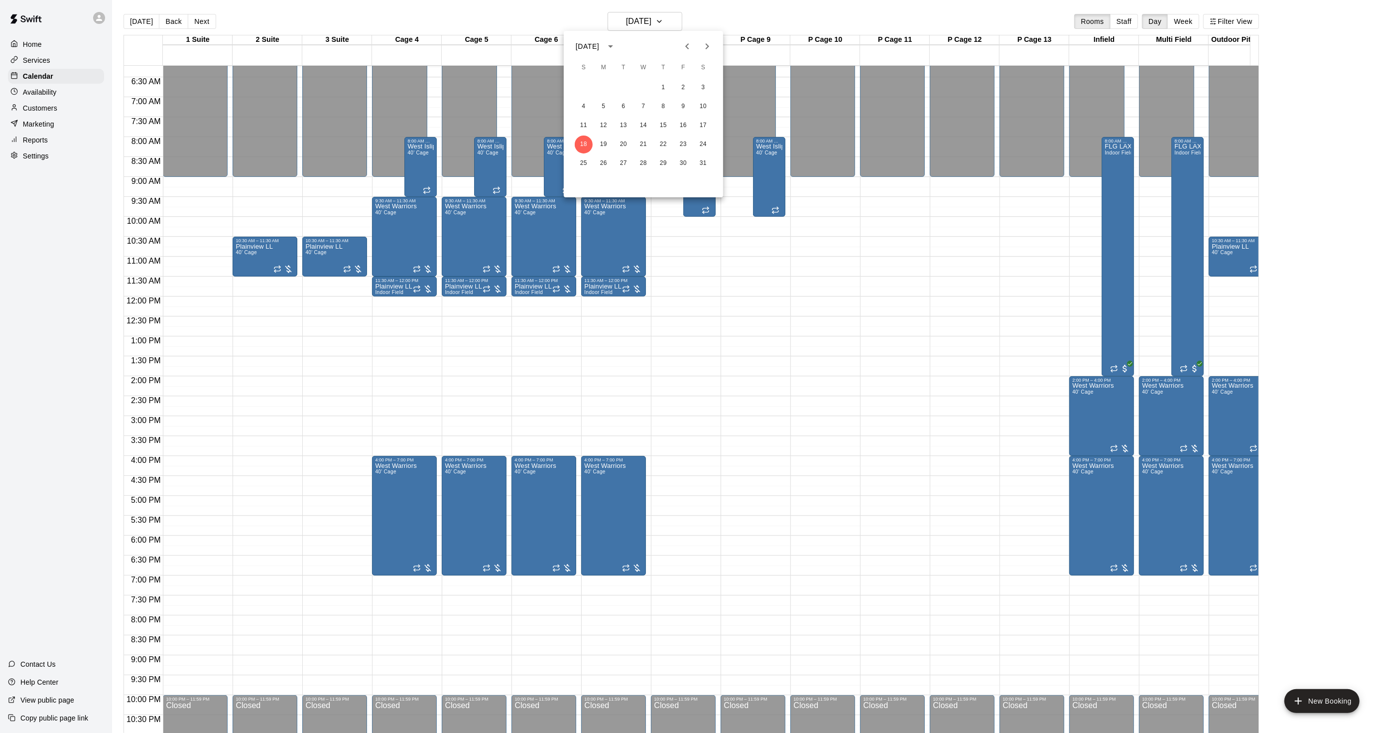
click at [617, 44] on icon "calendar view is open, switch to year view" at bounding box center [611, 46] width 12 height 12
click at [677, 105] on button "2025" at bounding box center [695, 105] width 36 height 18
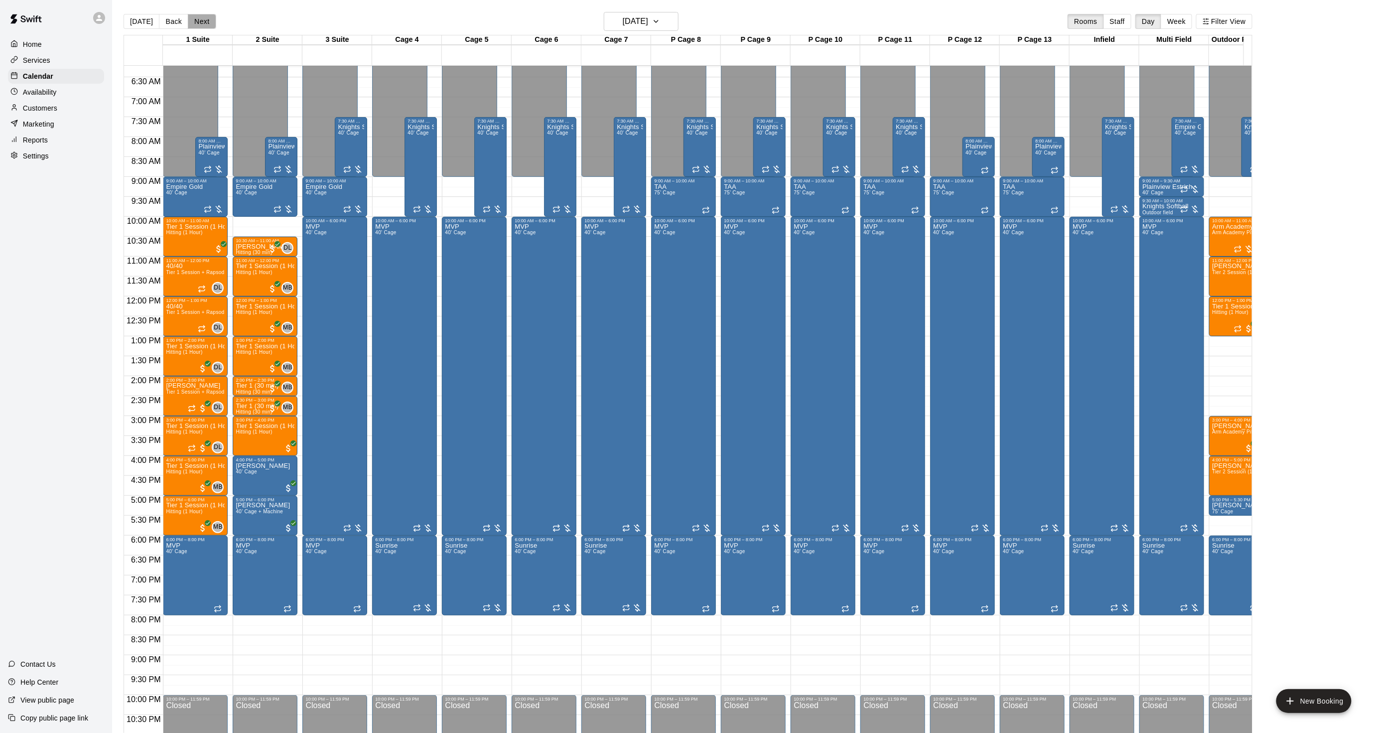
click at [188, 22] on button "Next" at bounding box center [202, 21] width 28 height 15
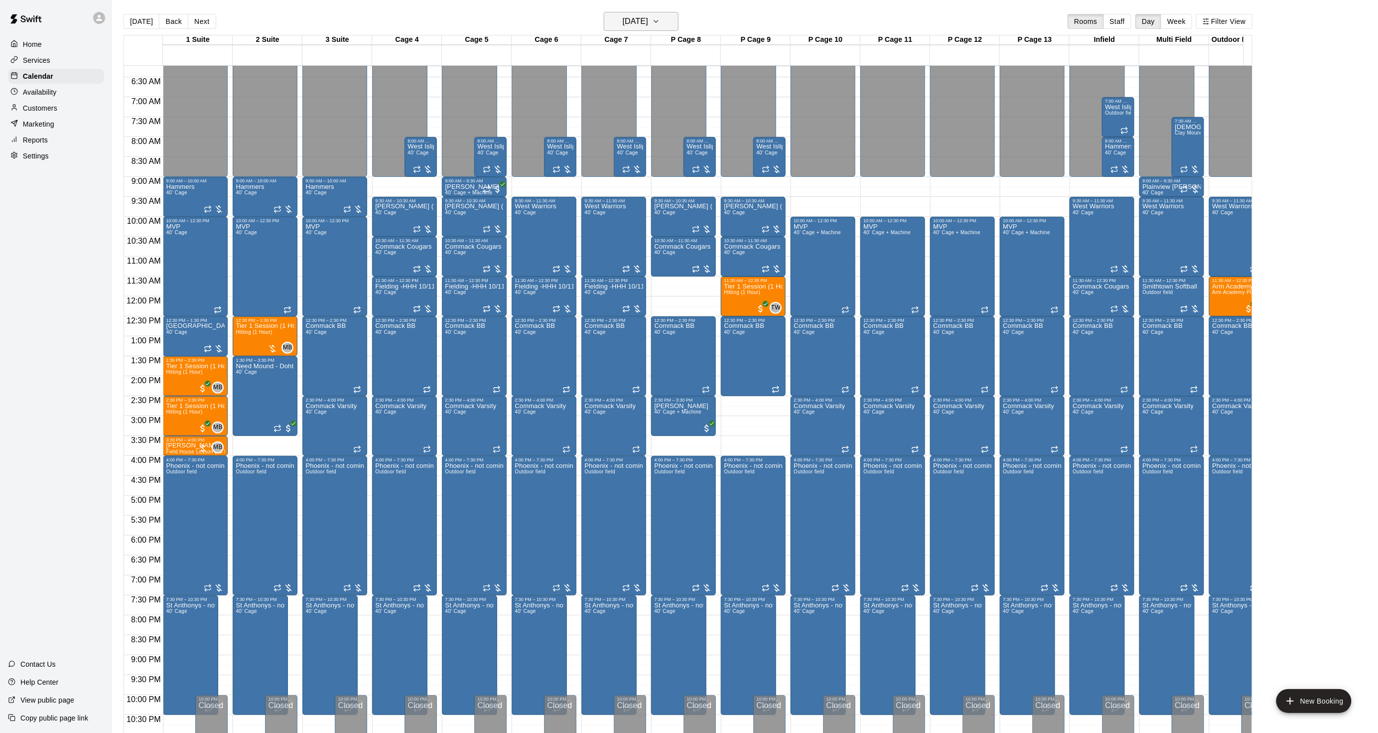
drag, startPoint x: 629, startPoint y: 7, endPoint x: 627, endPoint y: 15, distance: 8.3
click at [628, 7] on main "[DATE] Back [DATE][DATE] Rooms Staff Day Week Filter View 1 Suite 19 Sun 2 Suit…" at bounding box center [745, 374] width 1266 height 749
click at [623, 16] on h6 "[DATE]" at bounding box center [635, 21] width 25 height 14
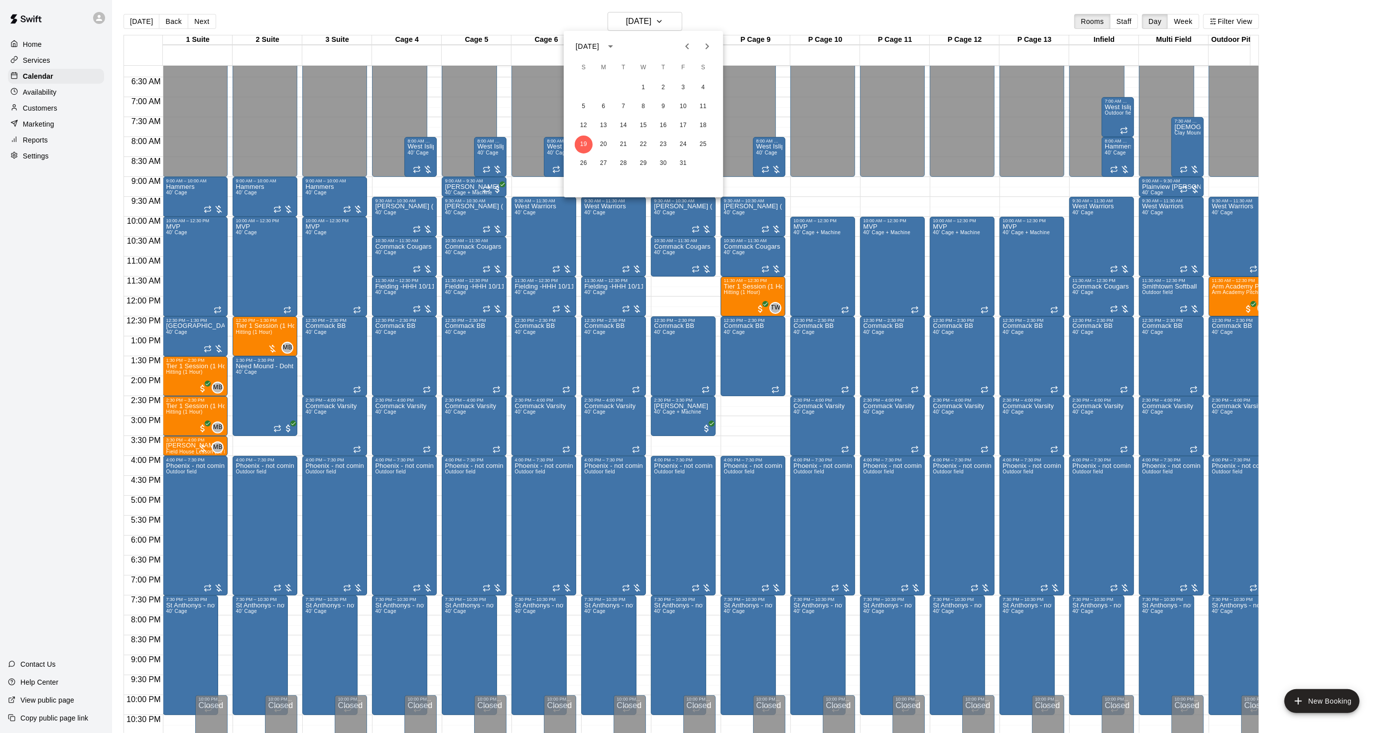
click at [599, 46] on div "[DATE]" at bounding box center [587, 46] width 23 height 10
click at [589, 145] on button "2026" at bounding box center [592, 152] width 36 height 18
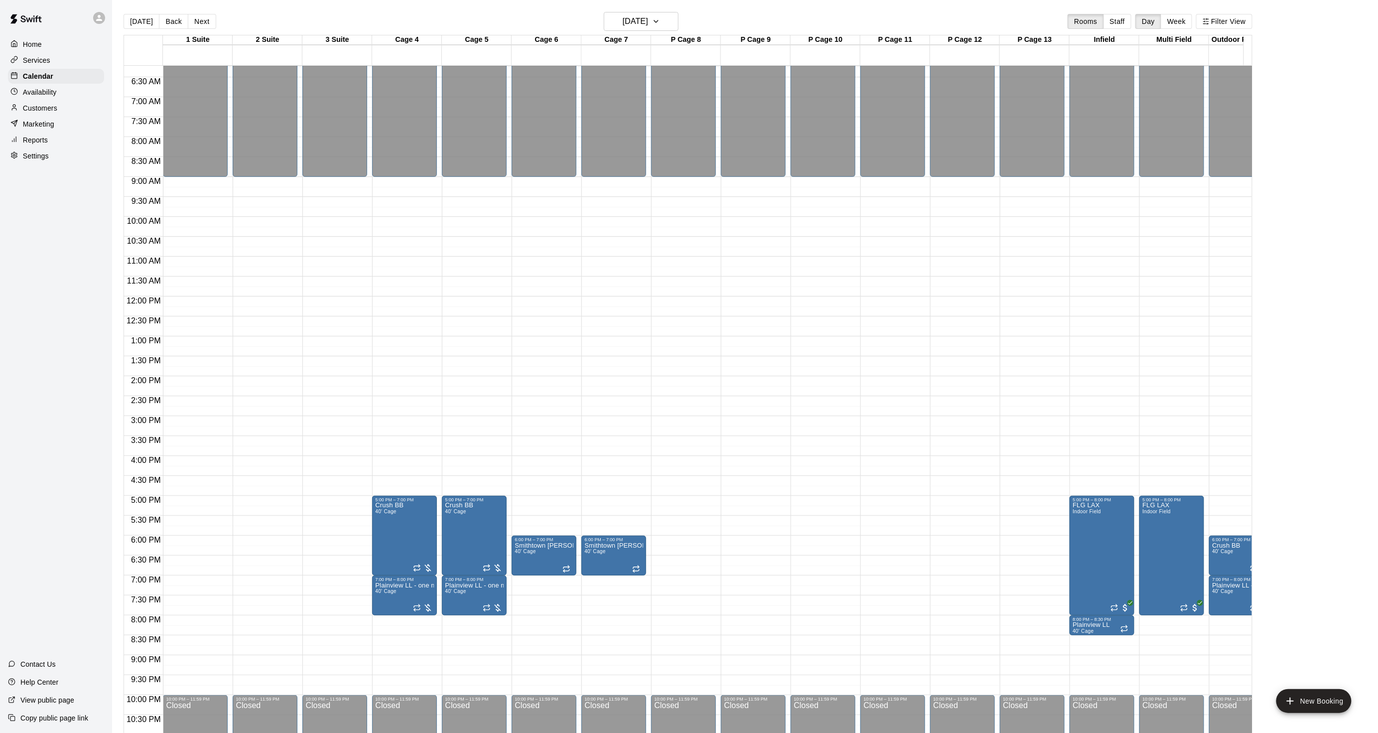
click at [177, 24] on button "Back" at bounding box center [173, 21] width 29 height 15
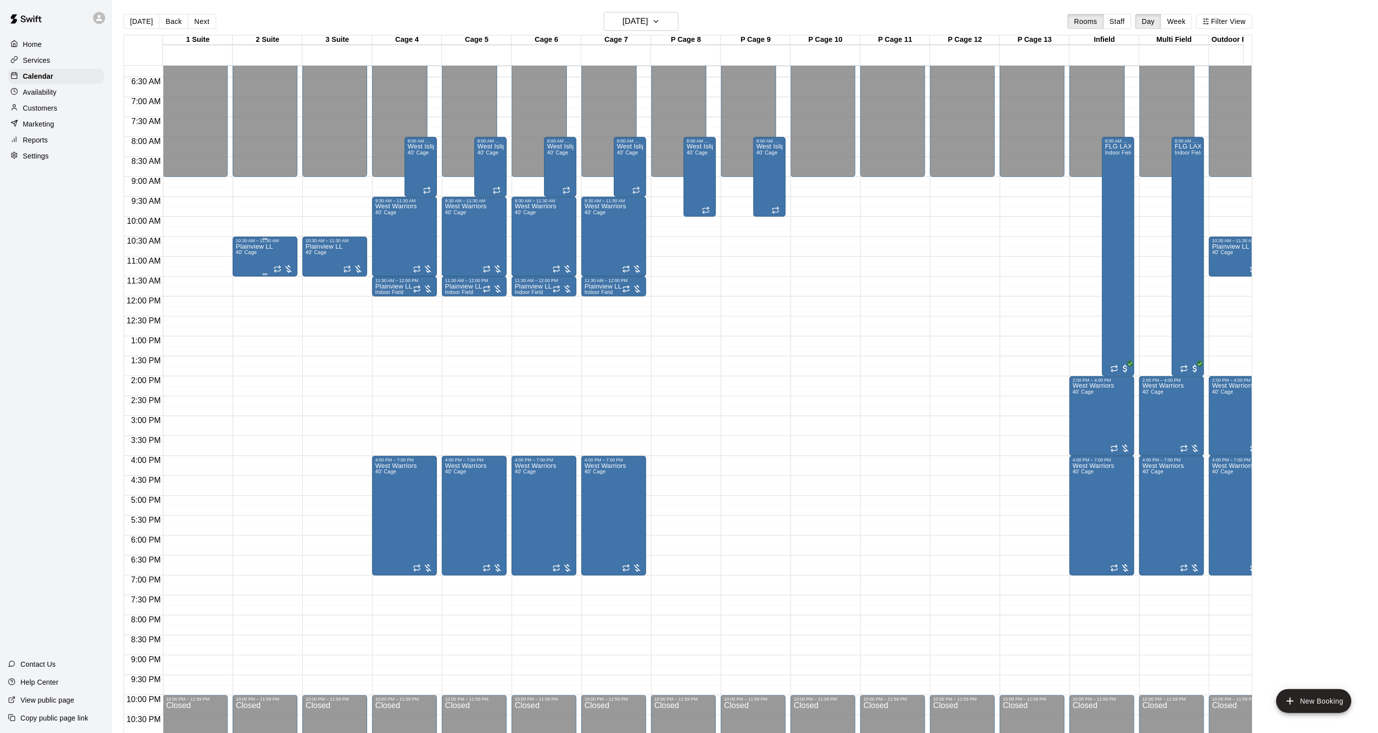
click at [269, 256] on div "Plainview LL 40' Cage" at bounding box center [254, 609] width 37 height 733
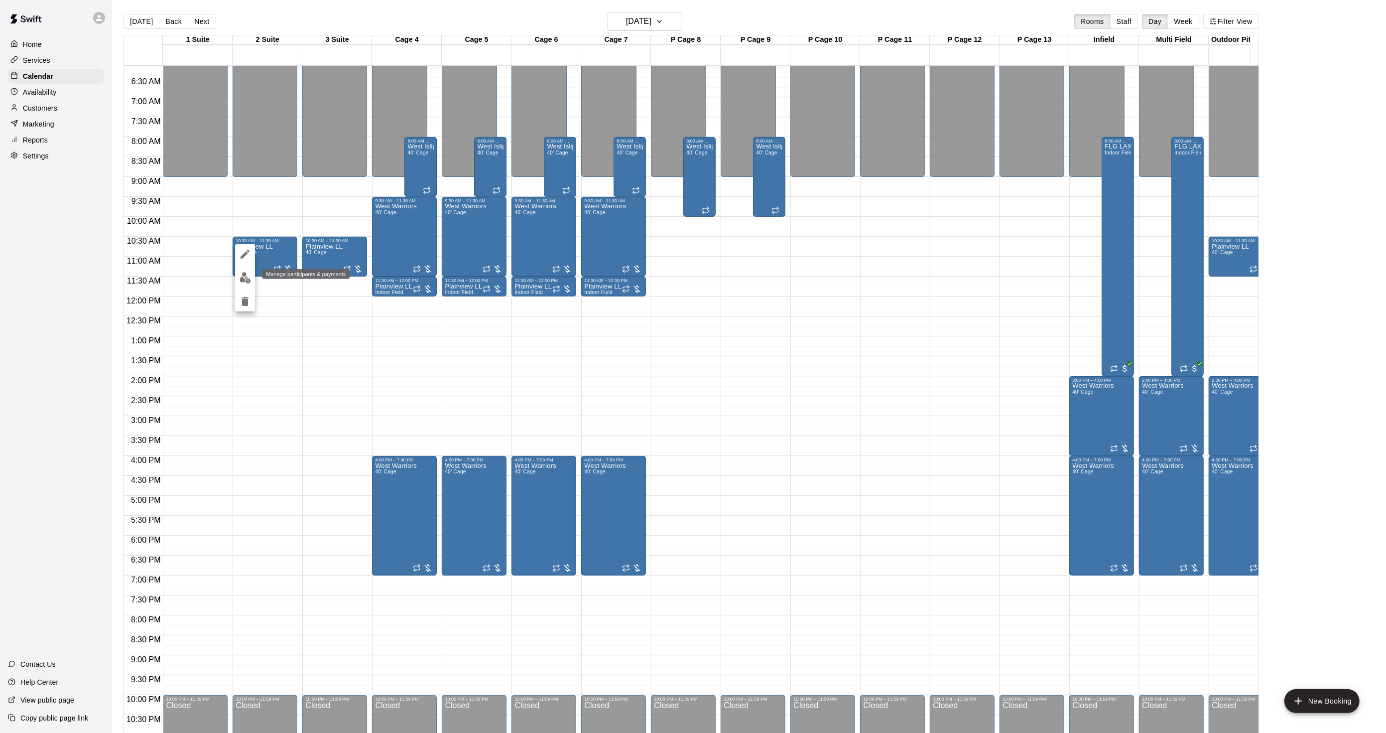
click at [241, 276] on img "edit" at bounding box center [245, 277] width 11 height 11
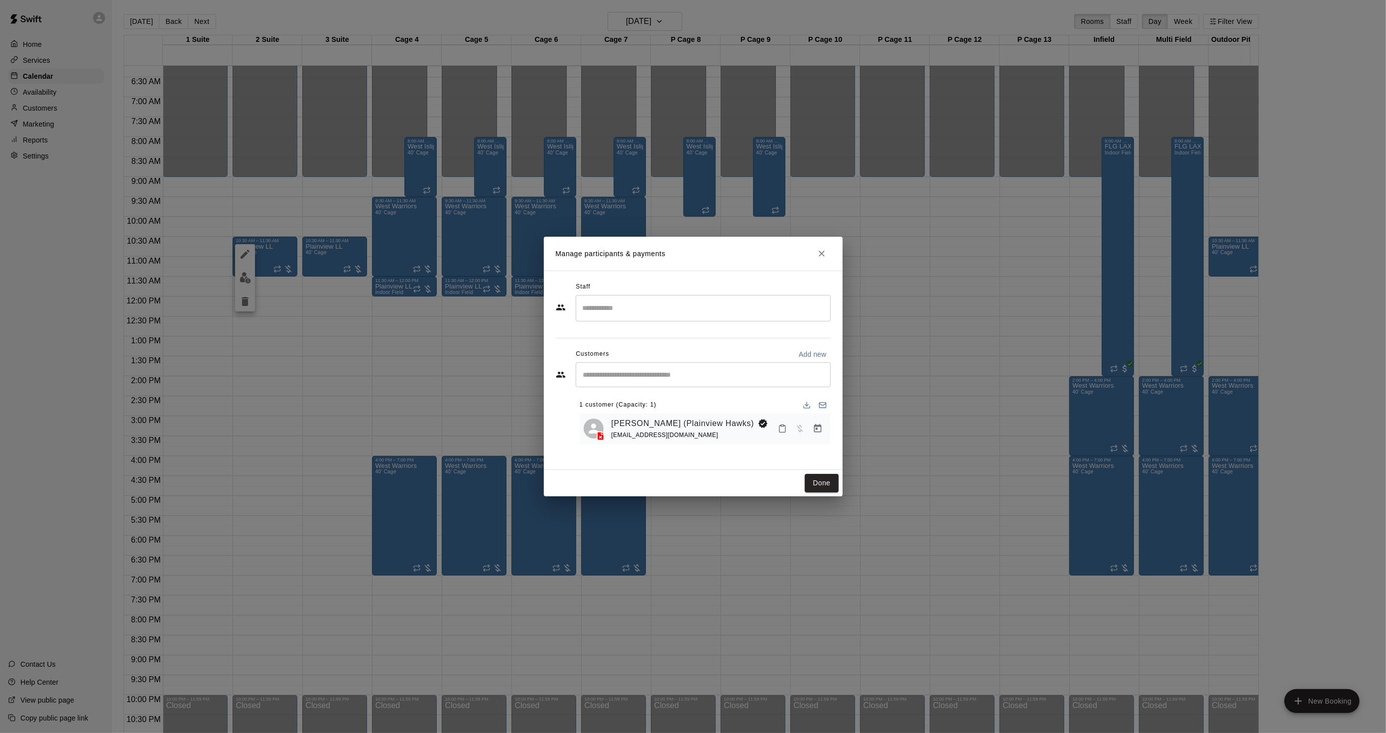
click at [242, 354] on div "Manage participants & payments Staff ​ Customers Add new ​ 1 customer (Capacity…" at bounding box center [693, 366] width 1386 height 733
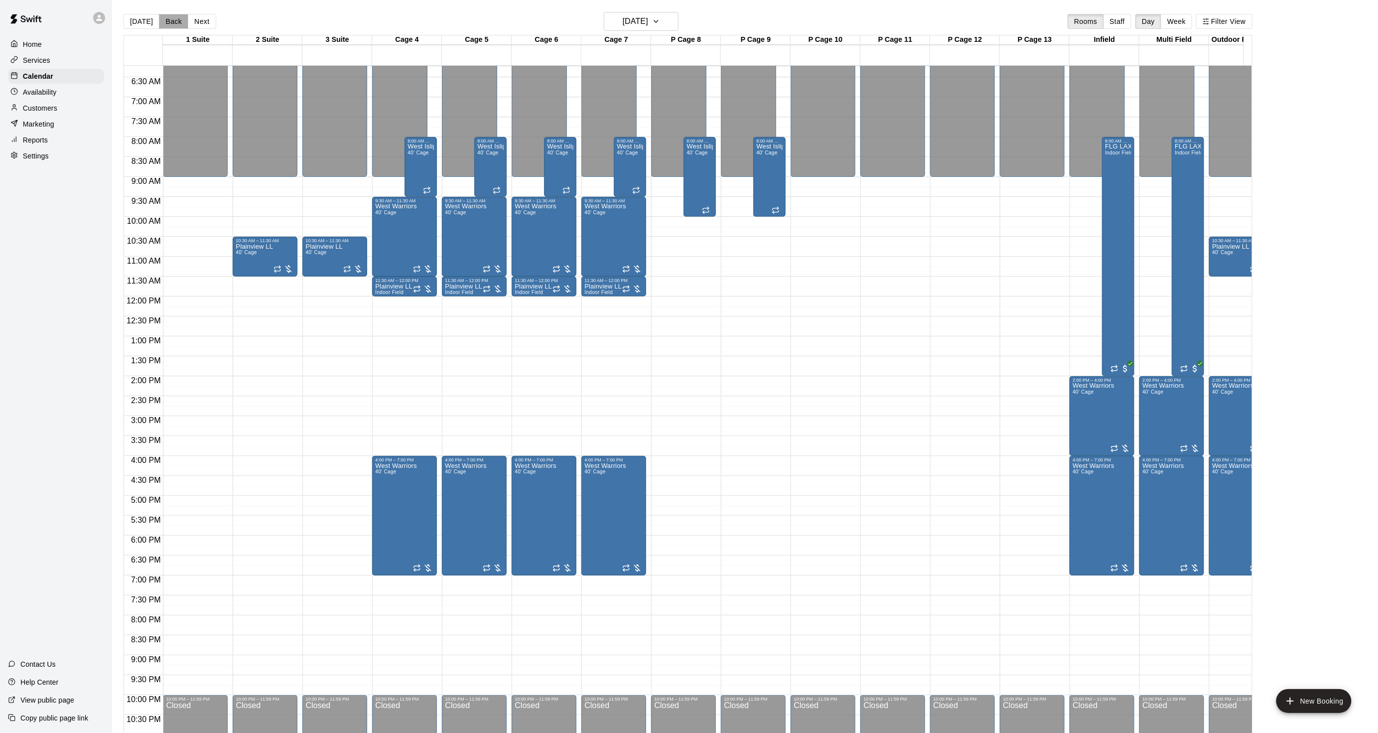
click at [167, 22] on button "Back" at bounding box center [173, 21] width 29 height 15
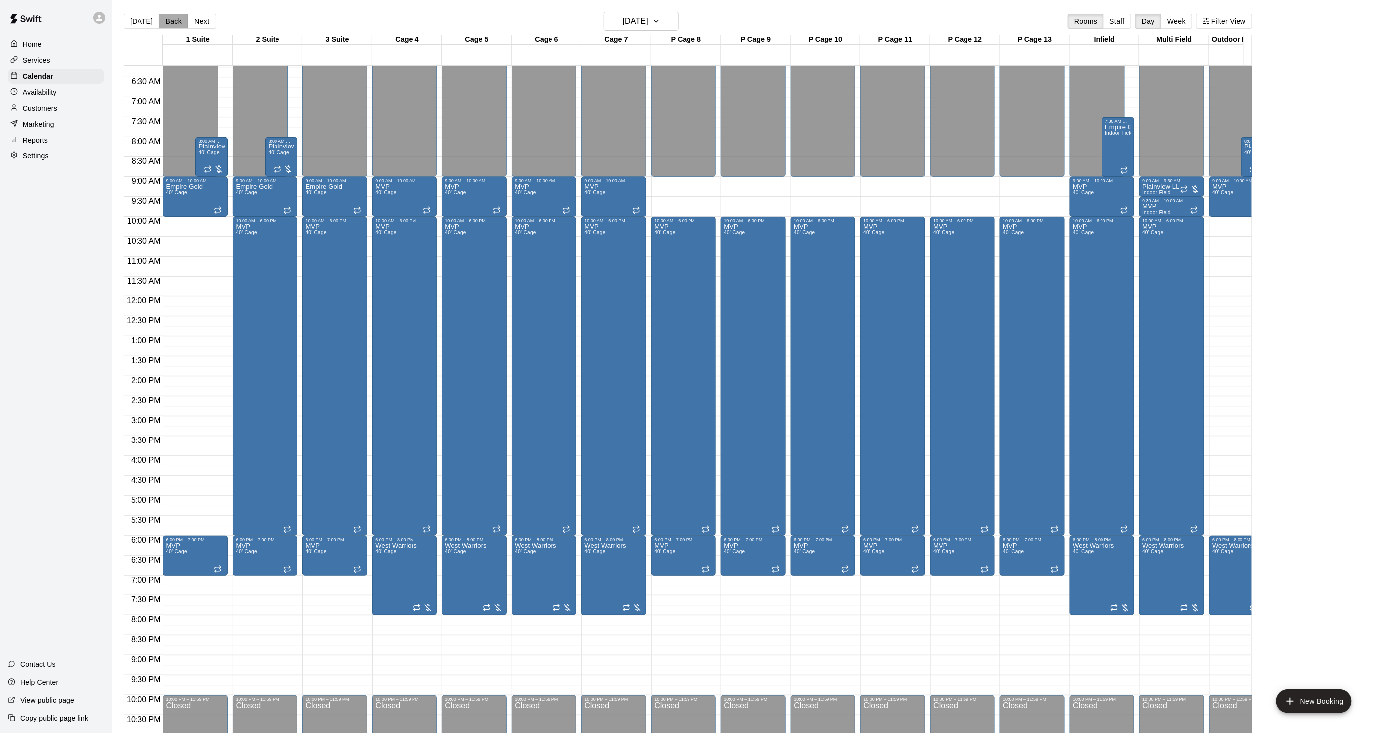
click at [167, 22] on button "Back" at bounding box center [173, 21] width 29 height 15
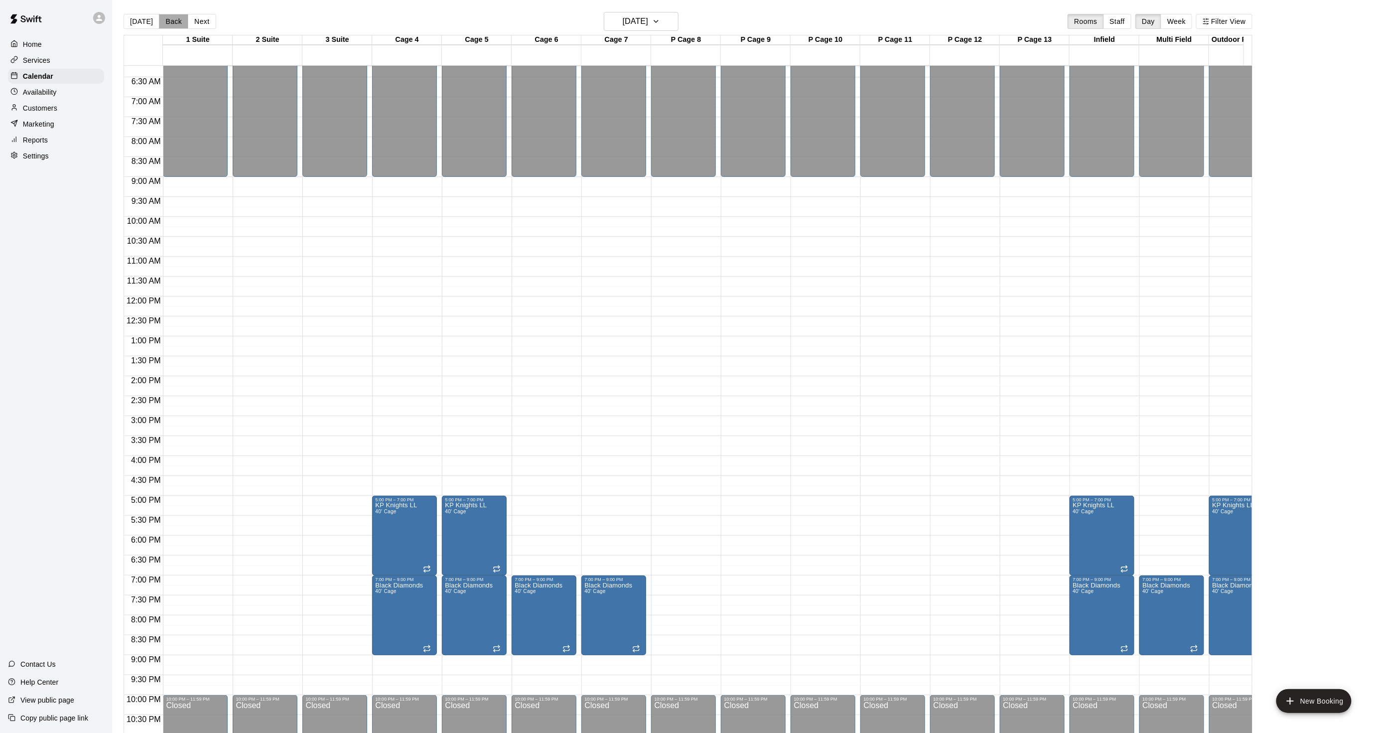
click at [167, 22] on button "Back" at bounding box center [173, 21] width 29 height 15
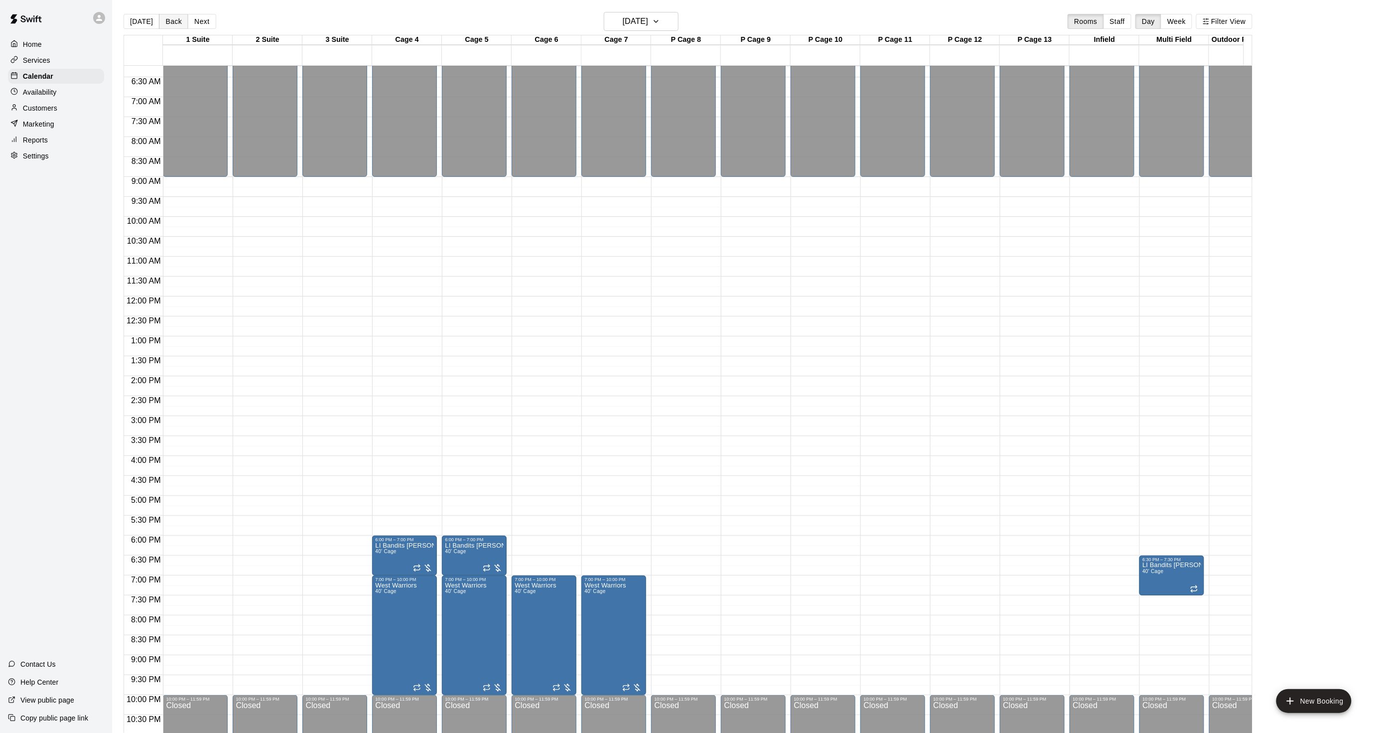
click at [167, 22] on button "Back" at bounding box center [173, 21] width 29 height 15
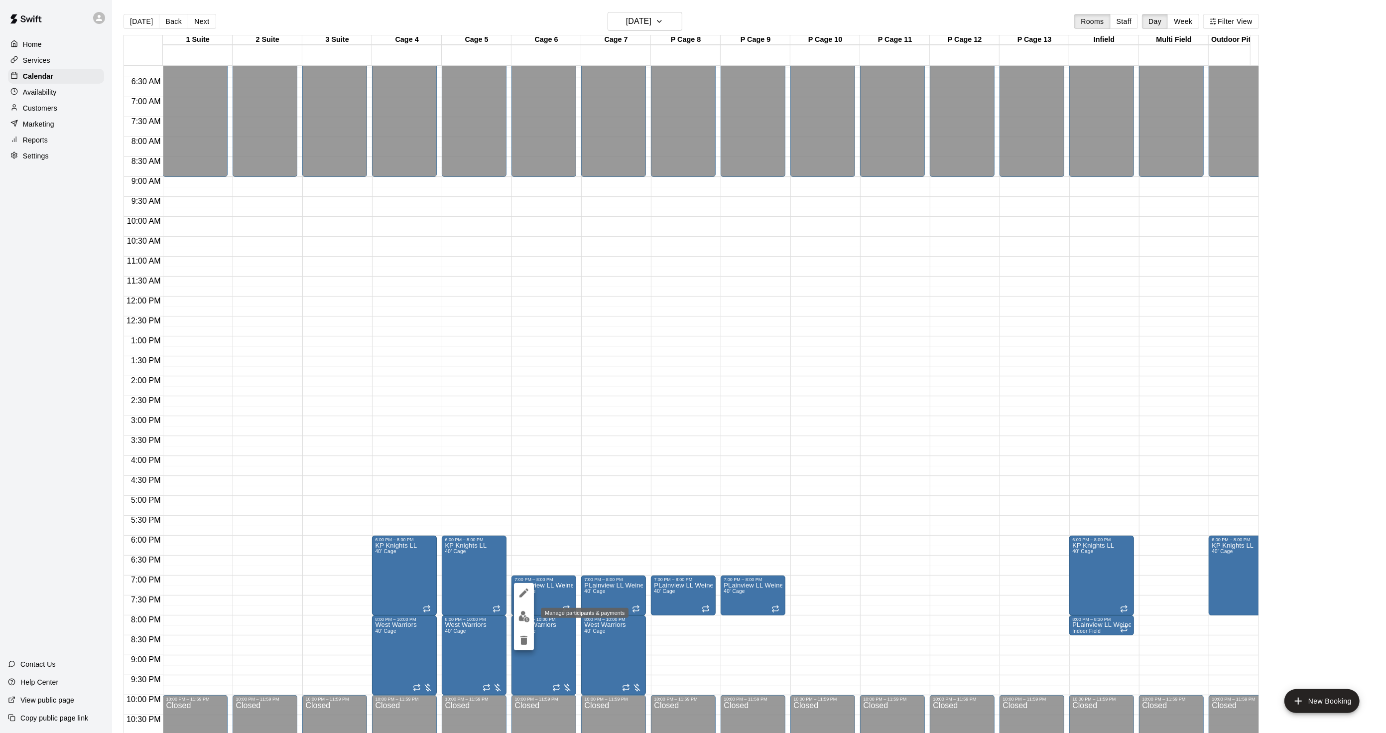
click at [526, 614] on img "edit" at bounding box center [524, 616] width 11 height 11
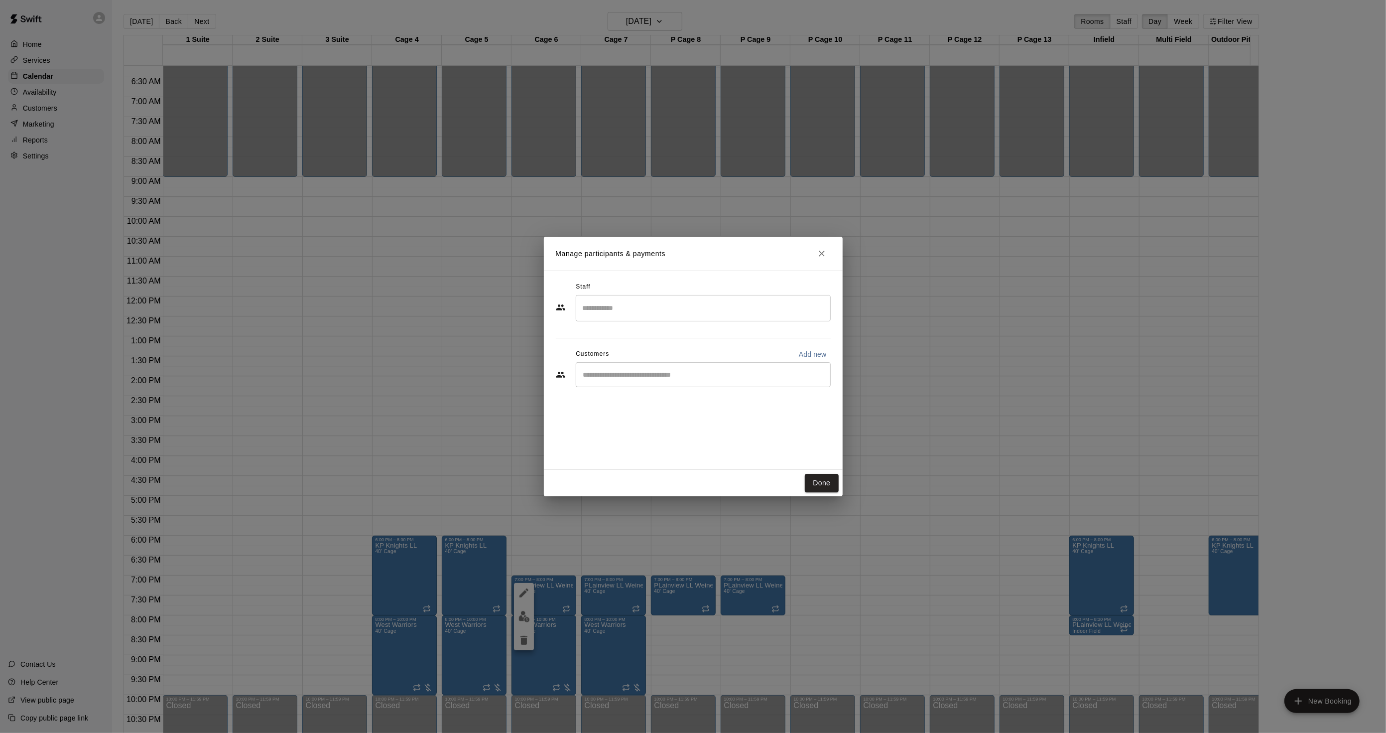
click at [387, 360] on div "Manage participants & payments Staff ​ Customers Add new ​ Done" at bounding box center [693, 366] width 1386 height 733
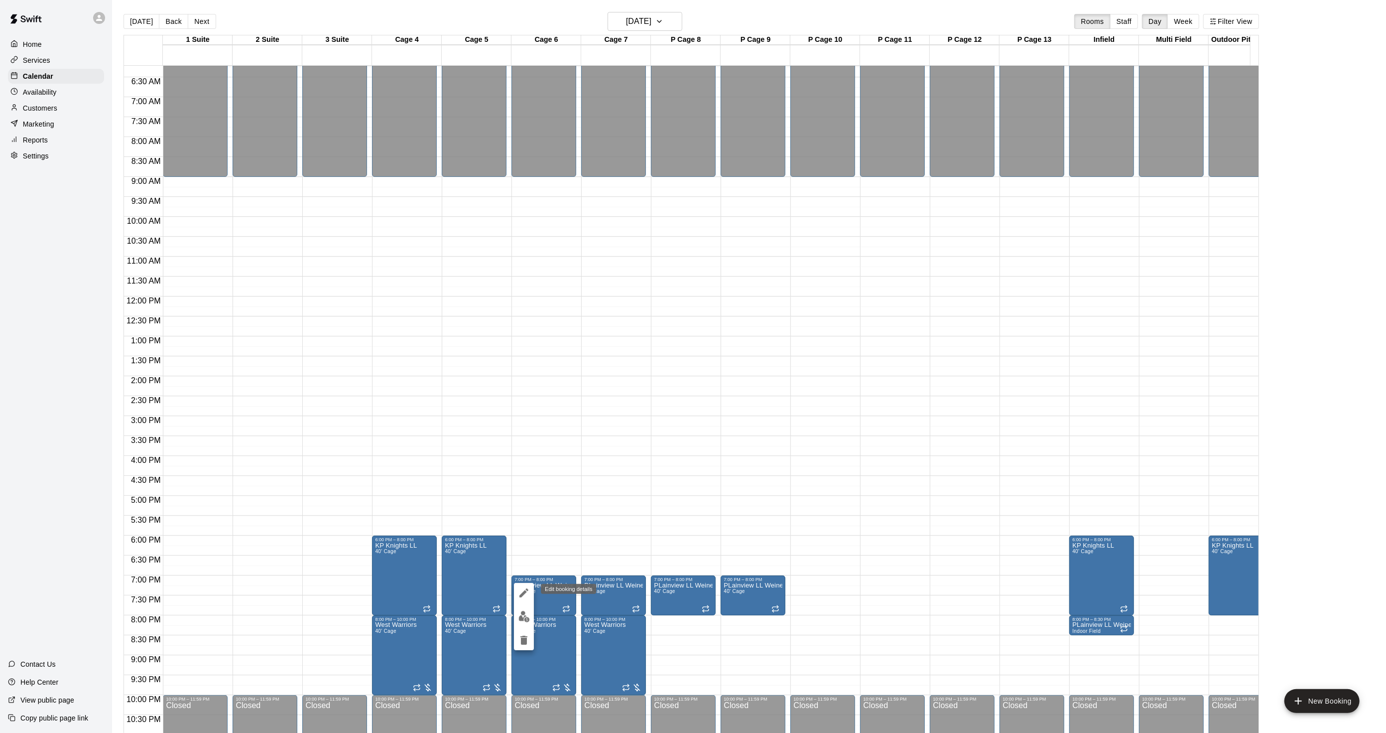
click at [522, 596] on icon "edit" at bounding box center [524, 593] width 12 height 12
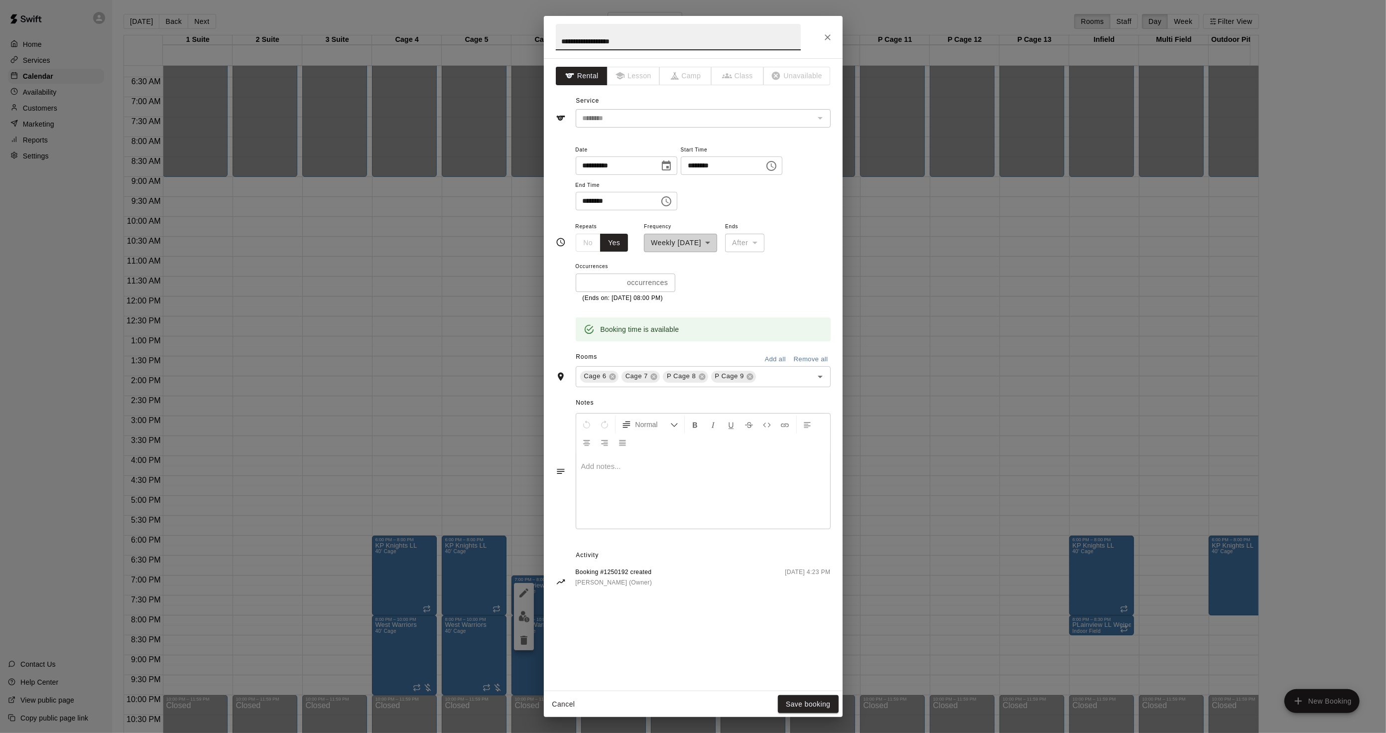
click at [346, 356] on div "**********" at bounding box center [693, 366] width 1386 height 733
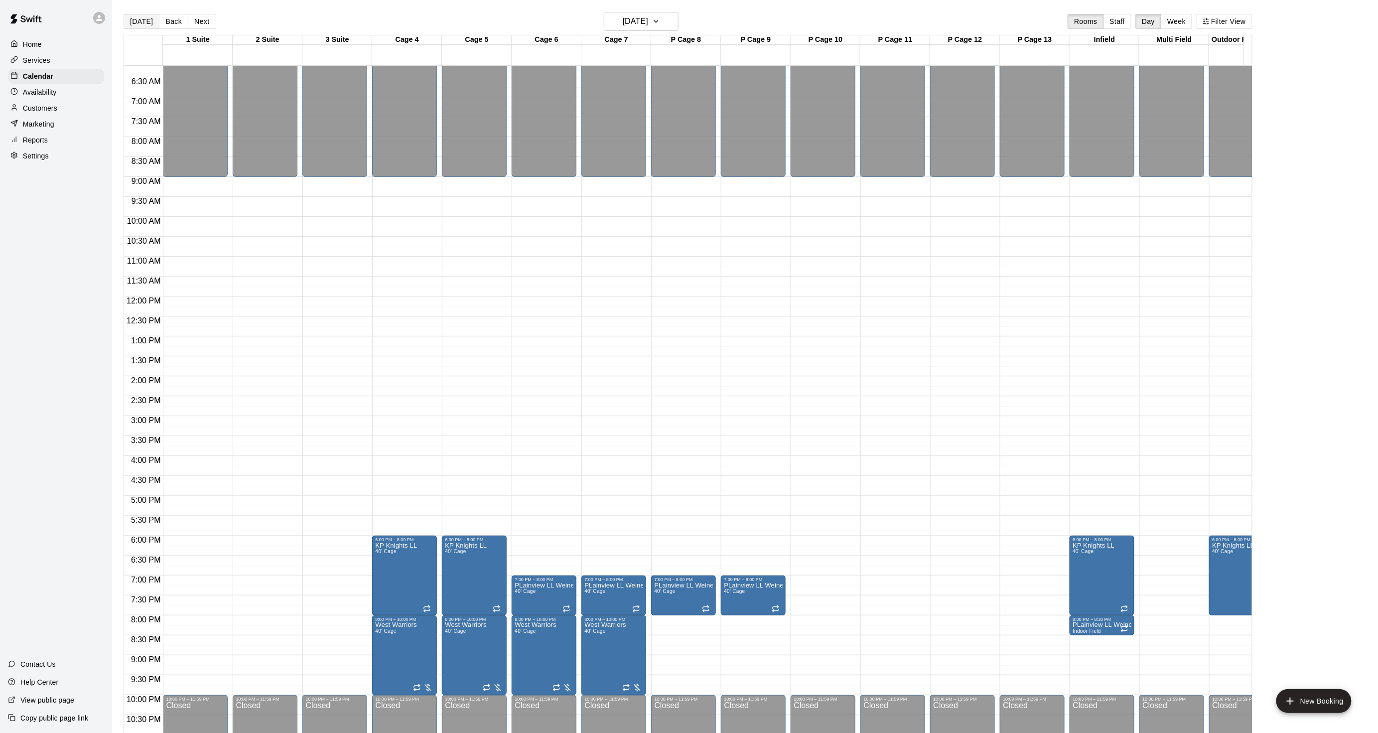
click at [139, 24] on button "[DATE]" at bounding box center [142, 21] width 36 height 15
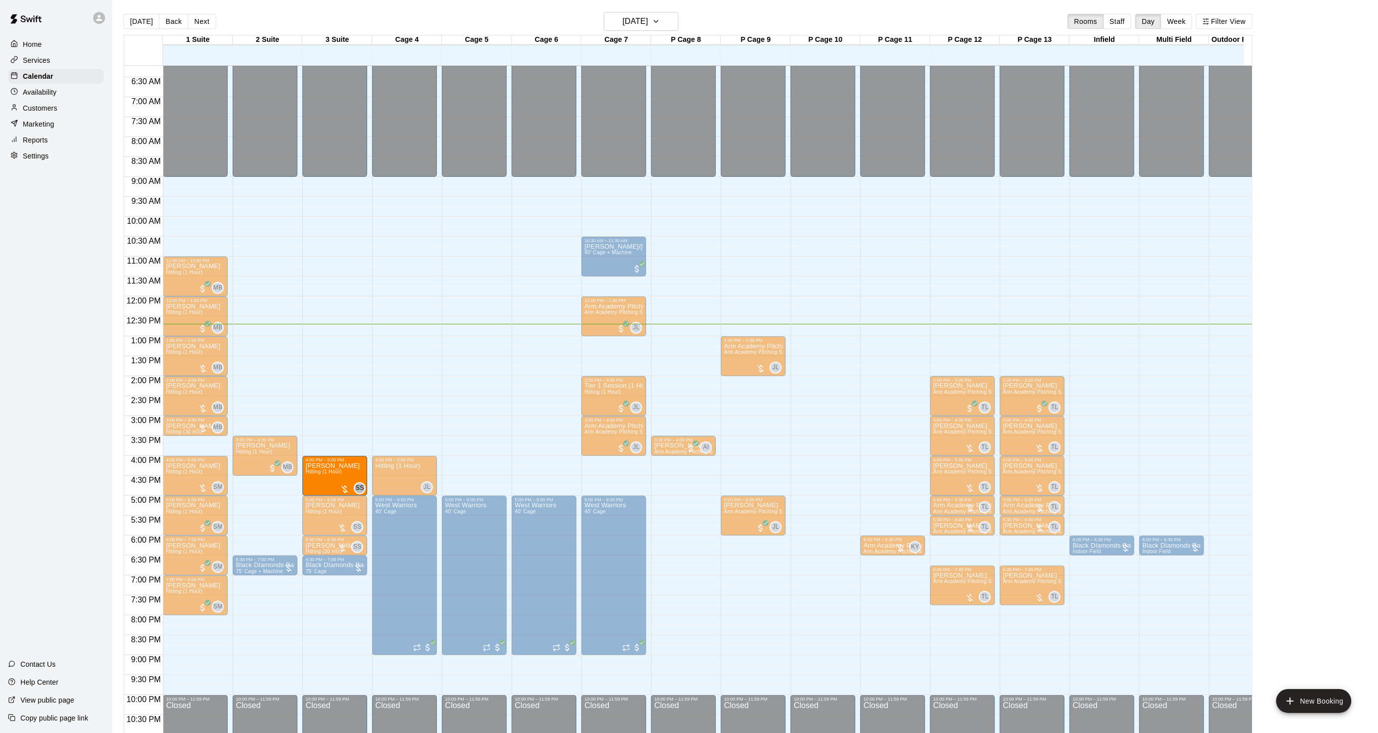
drag, startPoint x: 505, startPoint y: 560, endPoint x: 312, endPoint y: 472, distance: 212.2
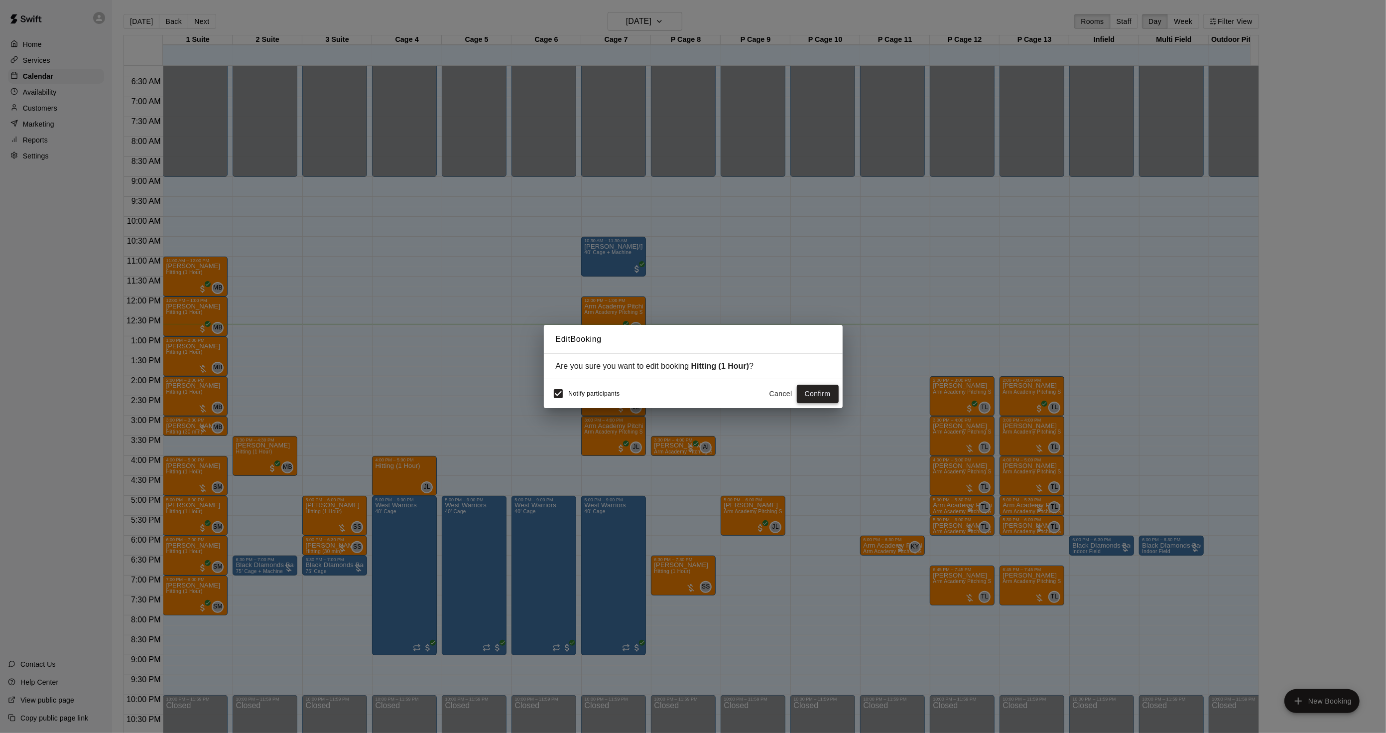
click at [817, 394] on button "Confirm" at bounding box center [818, 394] width 42 height 18
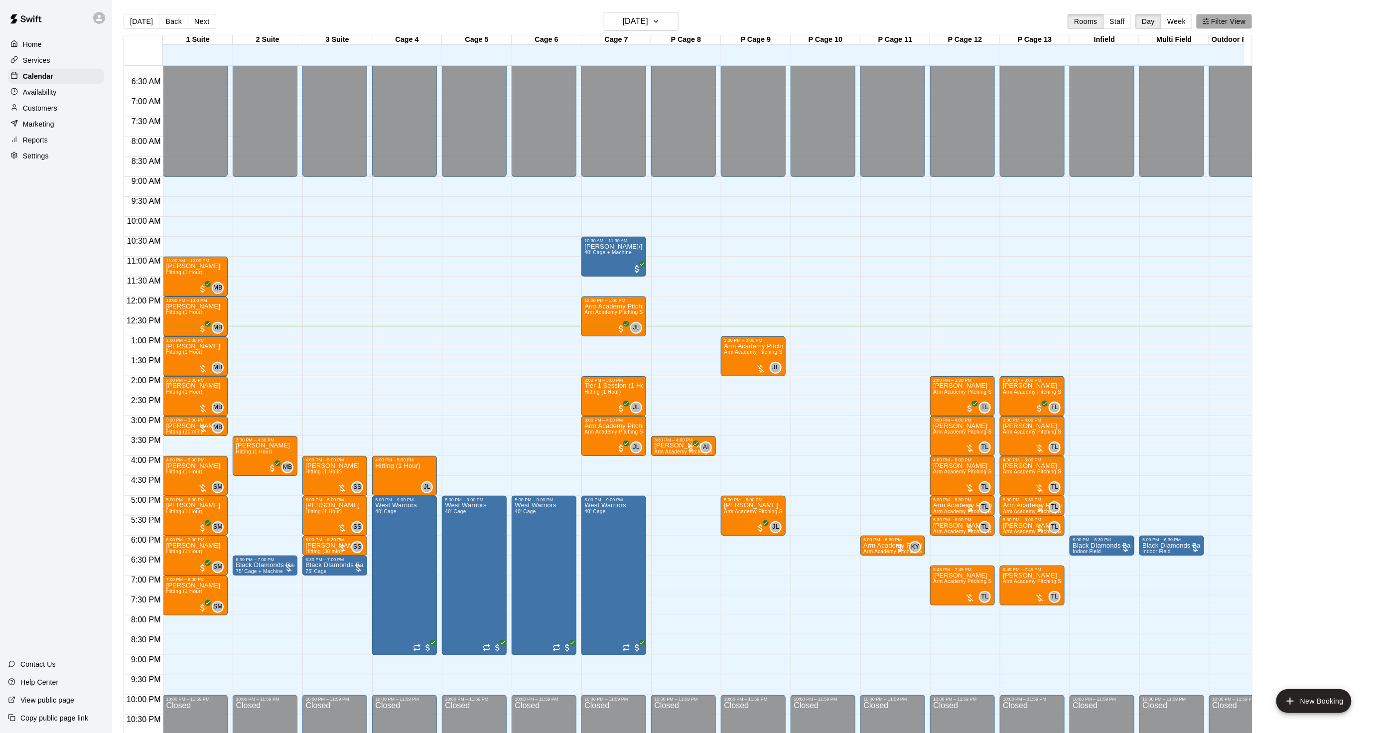
click at [1229, 18] on button "Filter View" at bounding box center [1224, 21] width 56 height 15
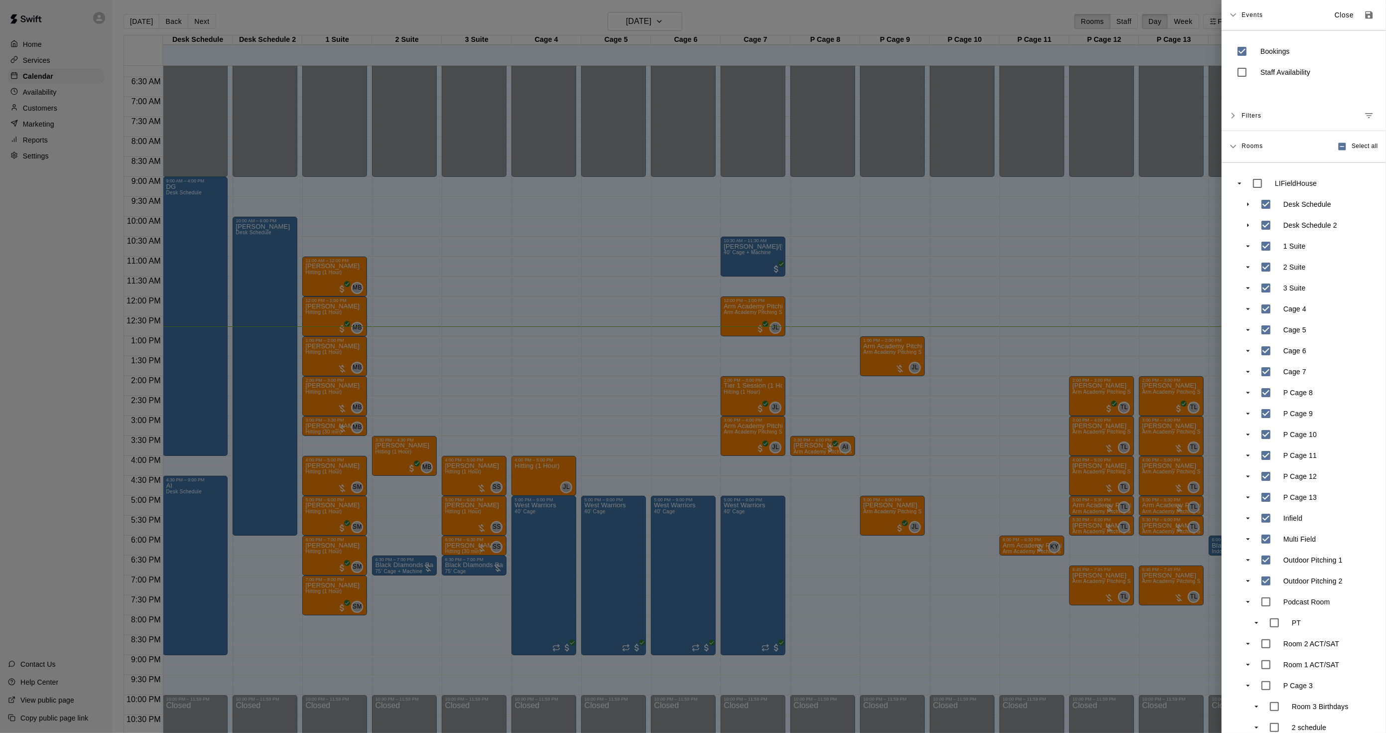
click at [429, 213] on div at bounding box center [693, 366] width 1386 height 733
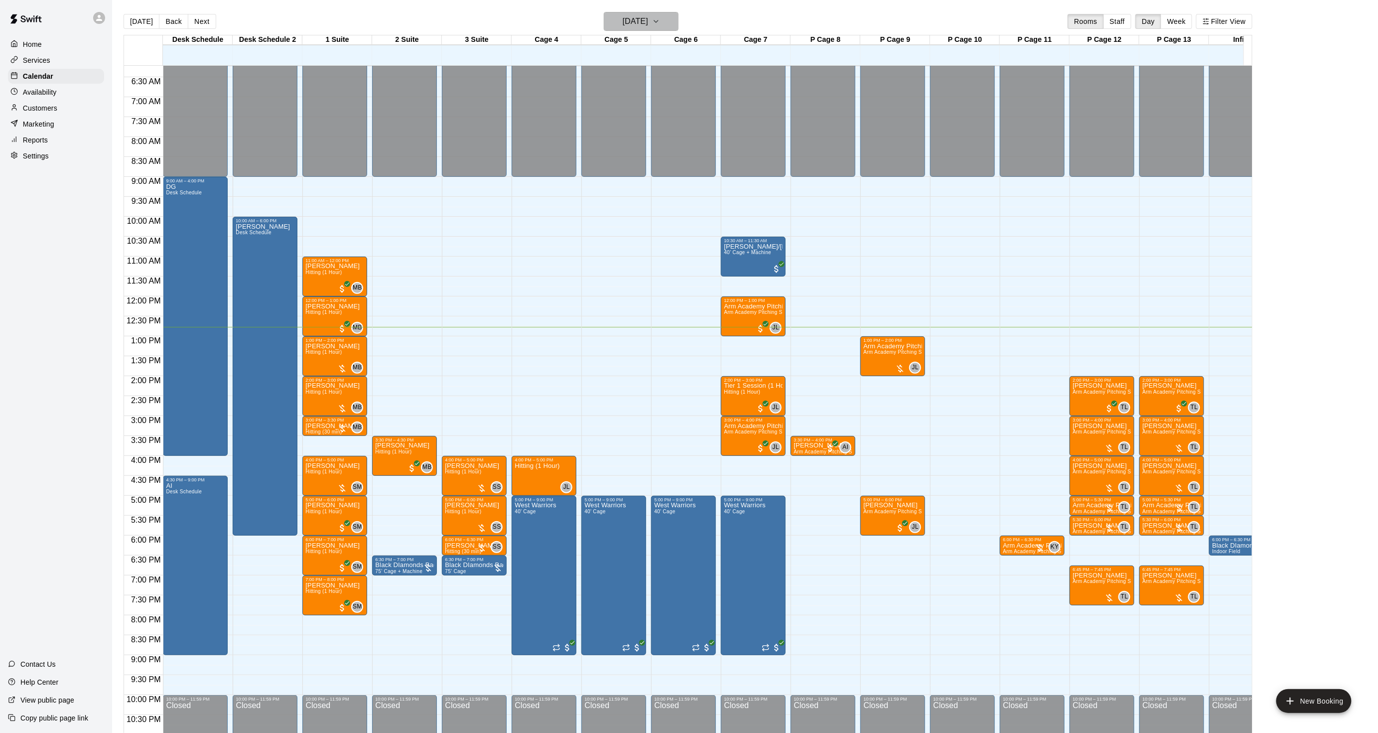
click at [623, 22] on h6 "[DATE]" at bounding box center [635, 21] width 25 height 14
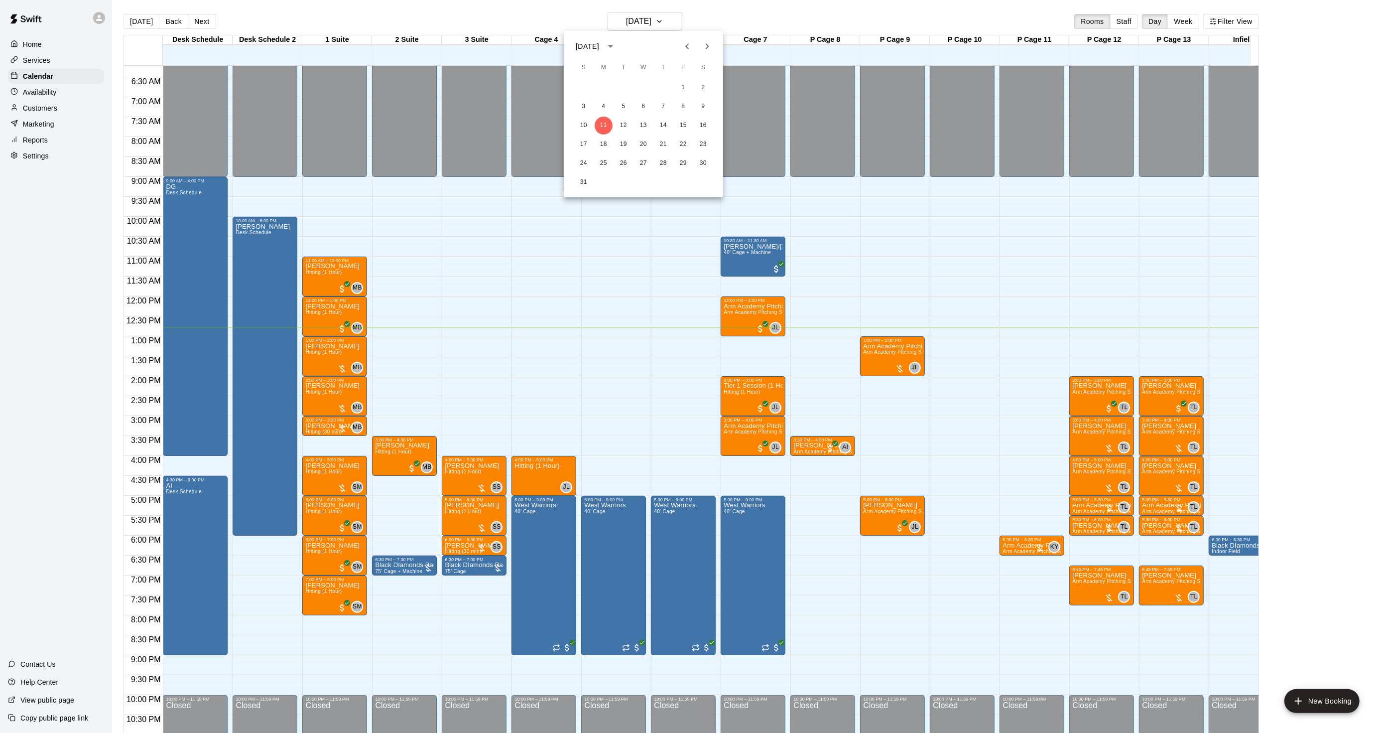
click at [706, 44] on icon "Next month" at bounding box center [707, 46] width 3 height 6
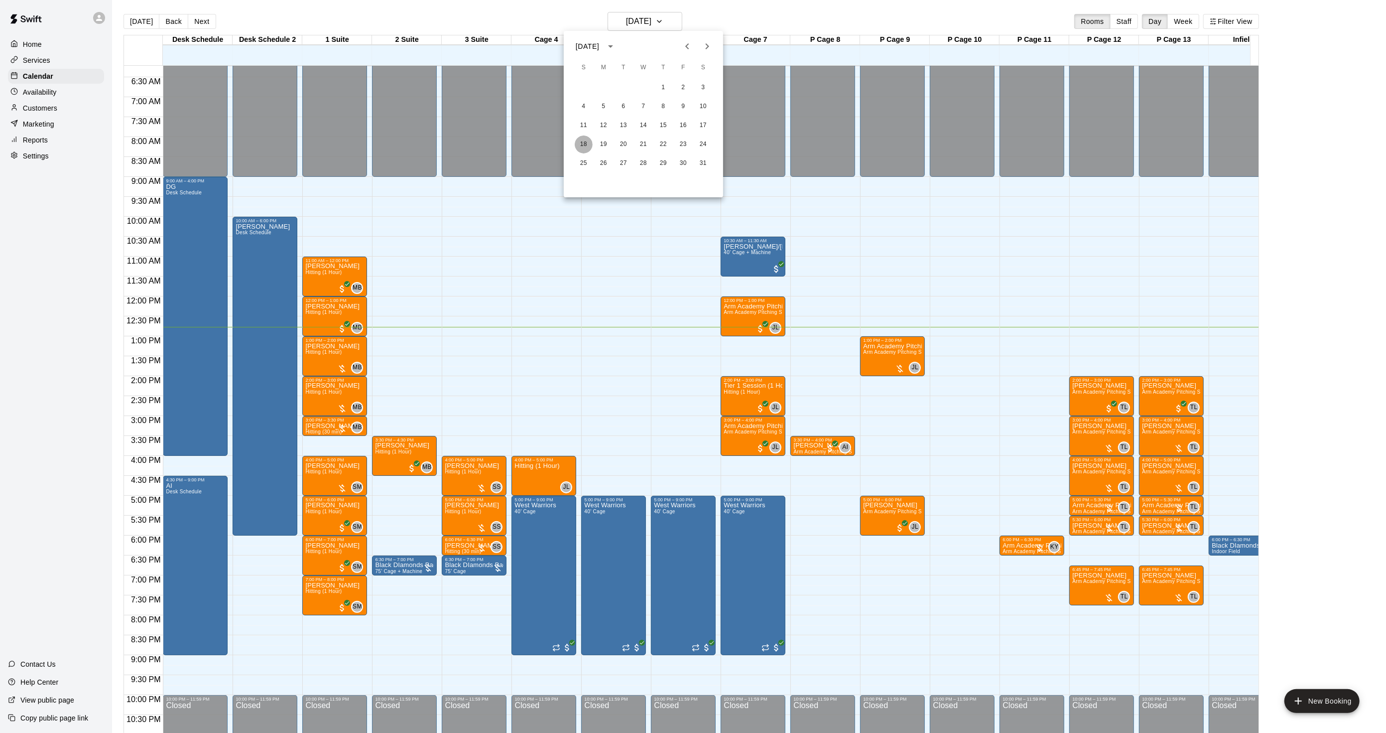
click at [583, 140] on button "18" at bounding box center [584, 144] width 18 height 18
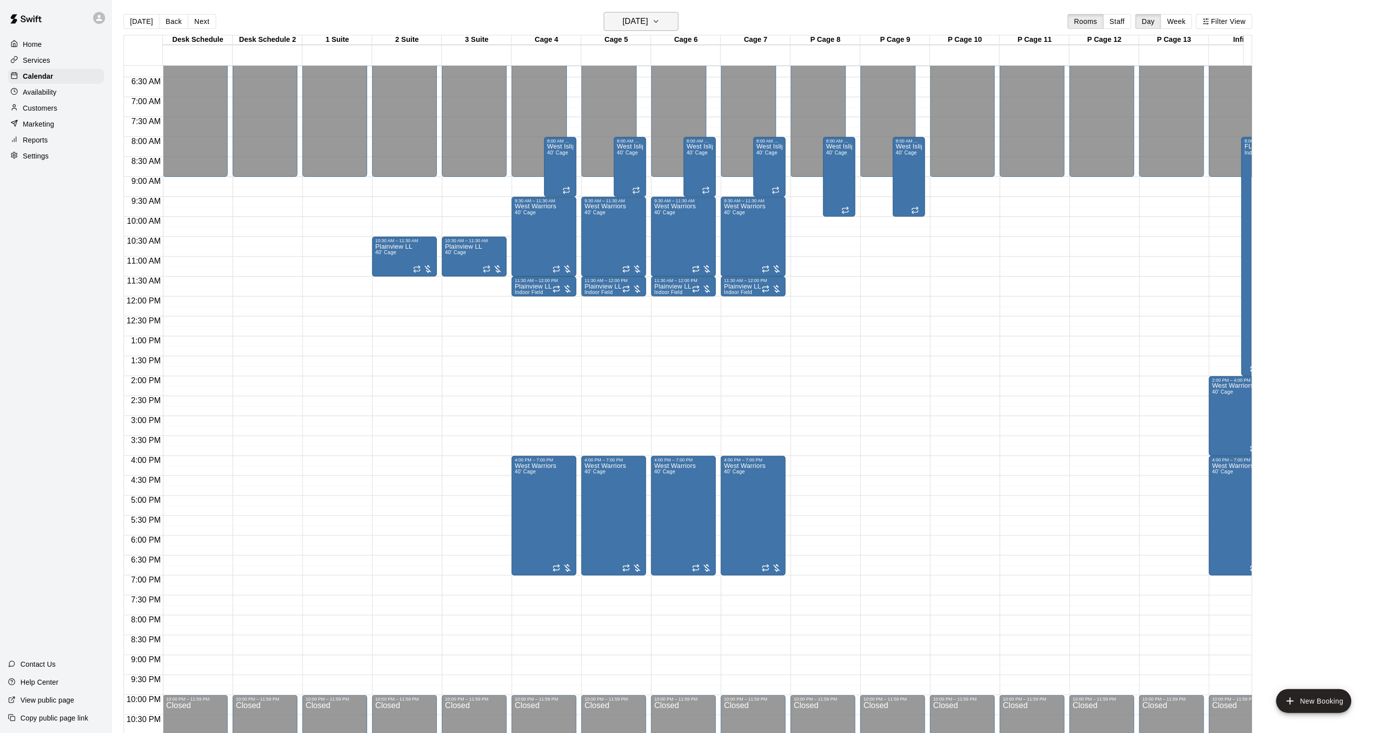
click at [629, 13] on button "[DATE]" at bounding box center [641, 21] width 75 height 19
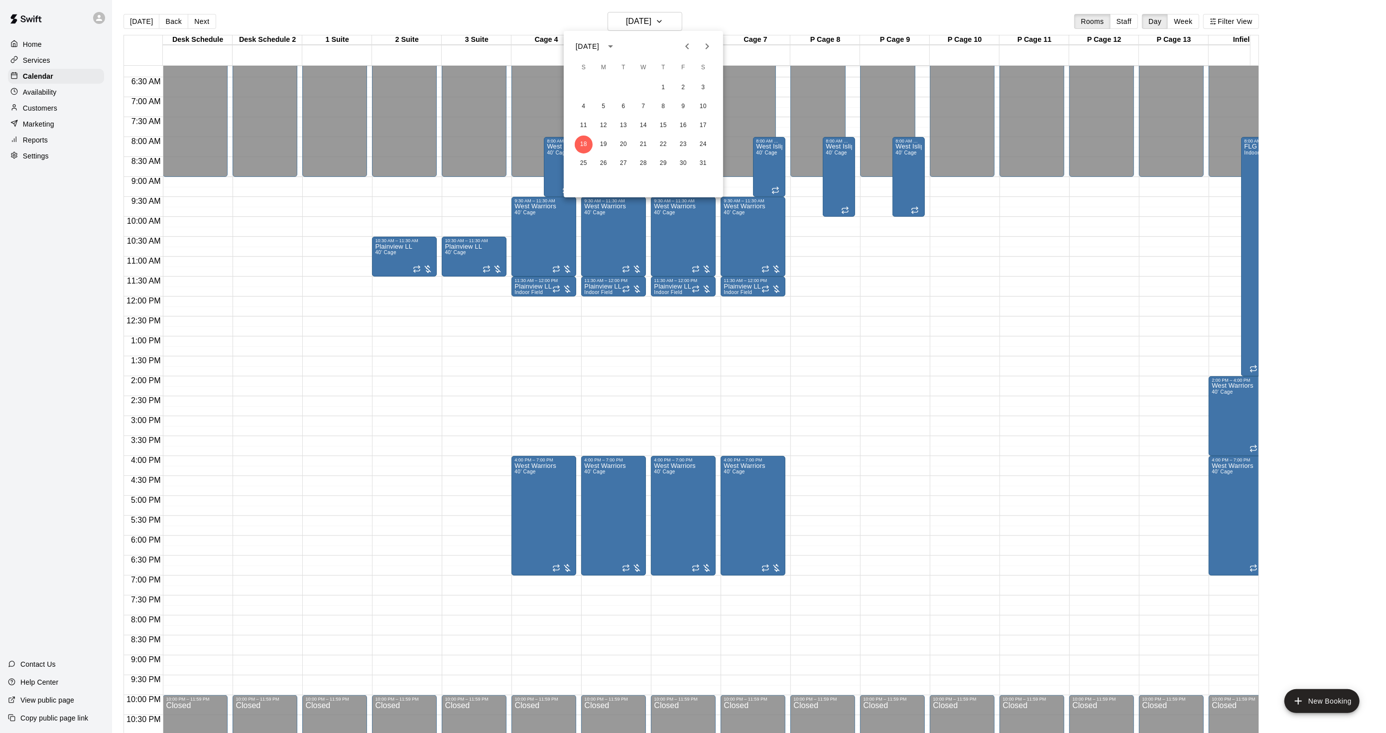
click at [599, 46] on div "[DATE]" at bounding box center [587, 46] width 23 height 10
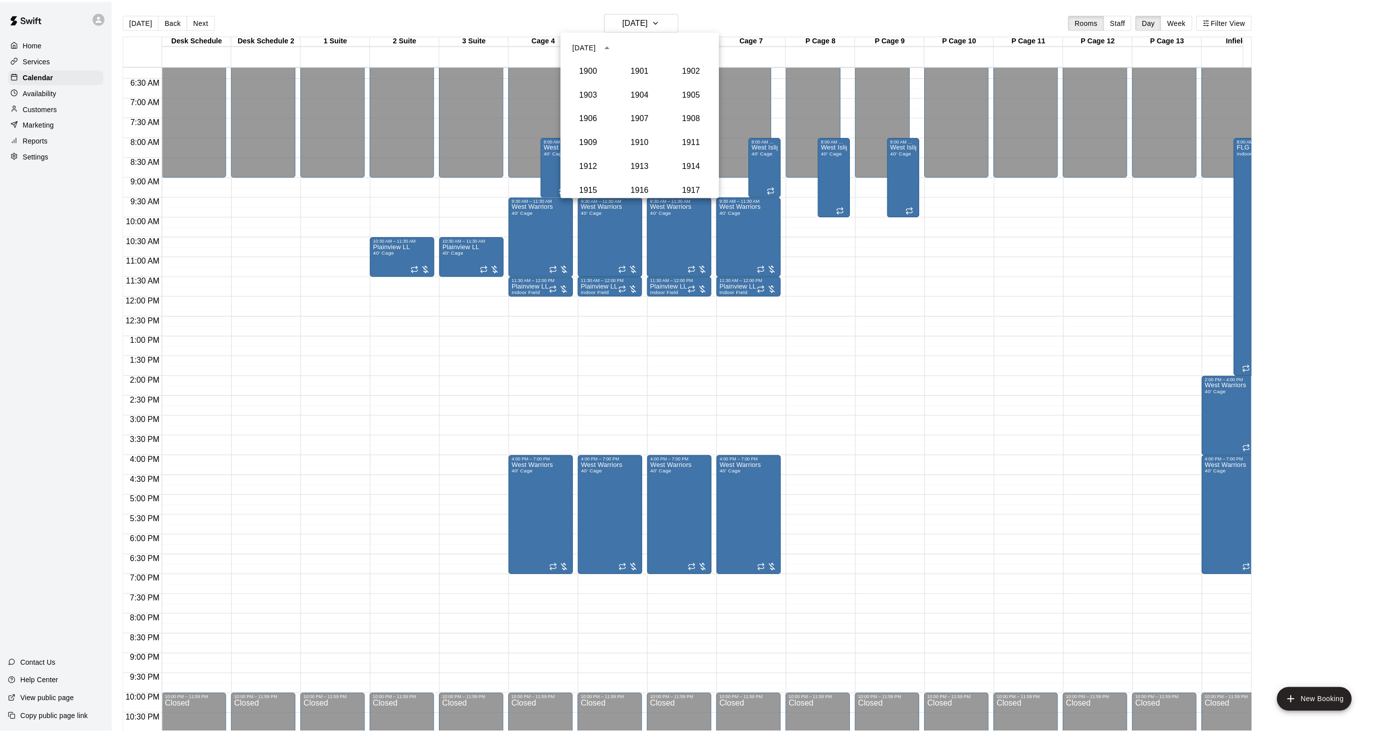
scroll to position [945, 0]
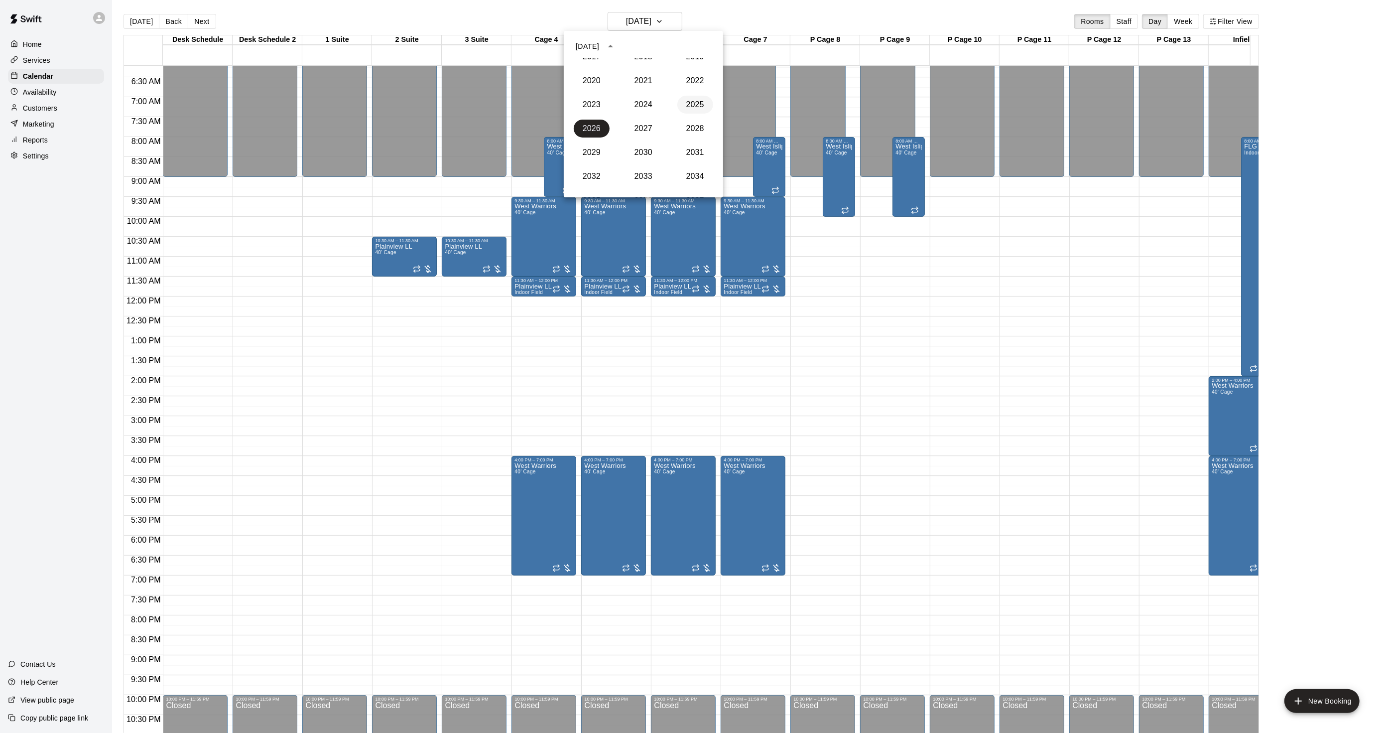
click at [688, 98] on button "2025" at bounding box center [695, 105] width 36 height 18
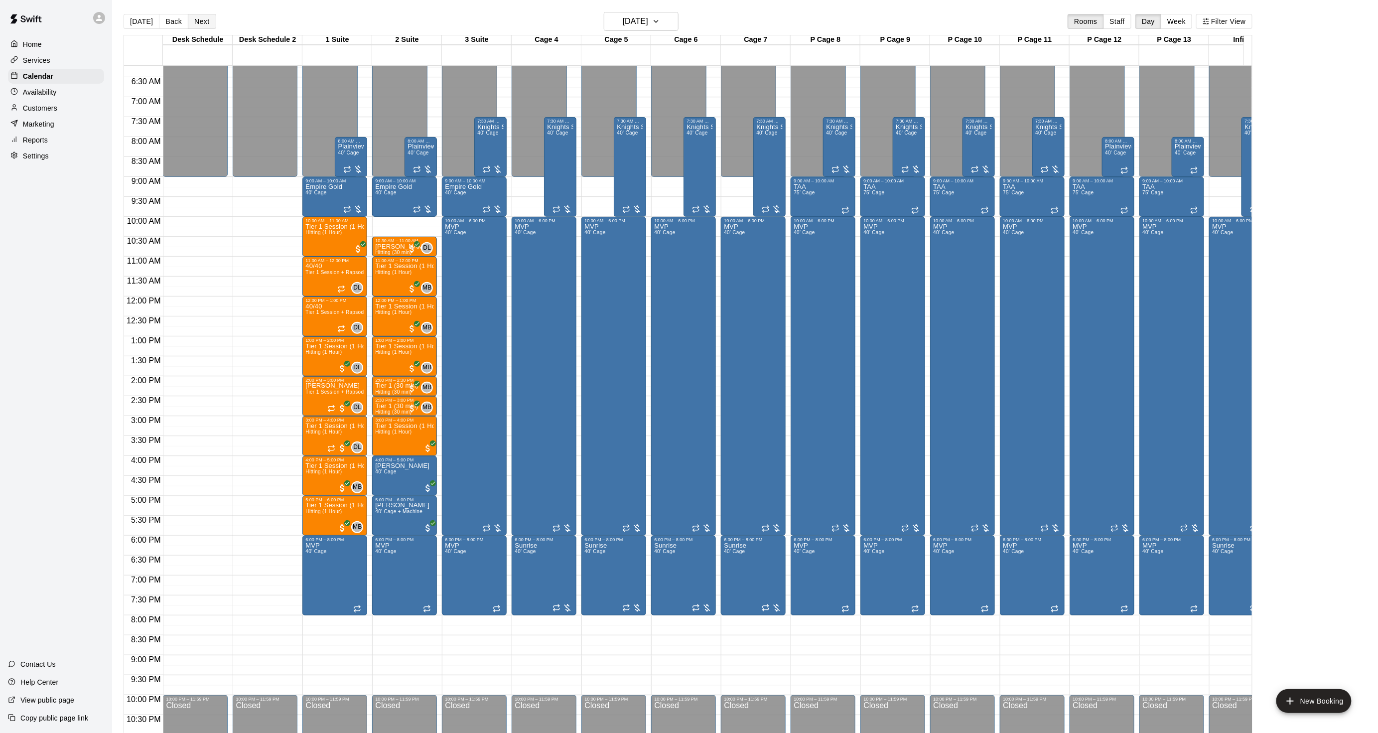
click at [210, 20] on button "Next" at bounding box center [202, 21] width 28 height 15
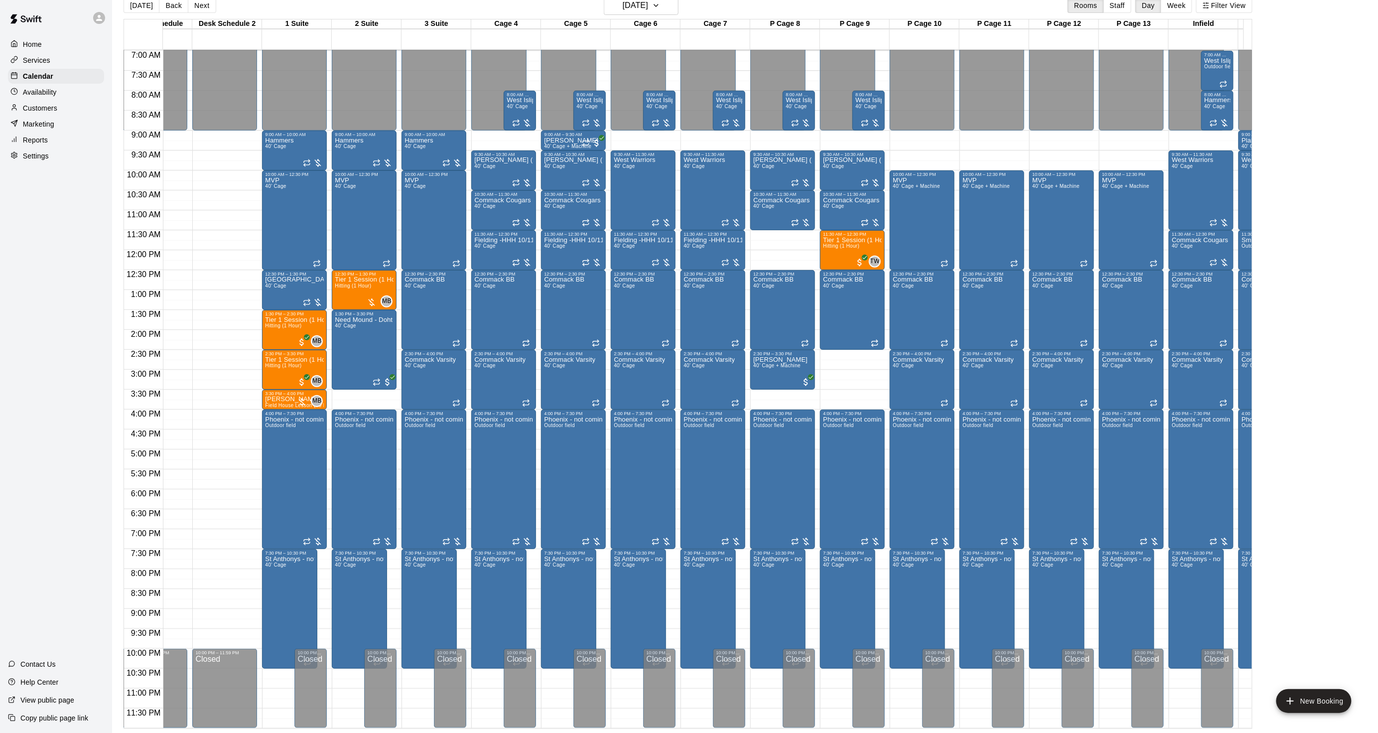
scroll to position [0, 27]
